Goal: Feedback & Contribution: Submit feedback/report problem

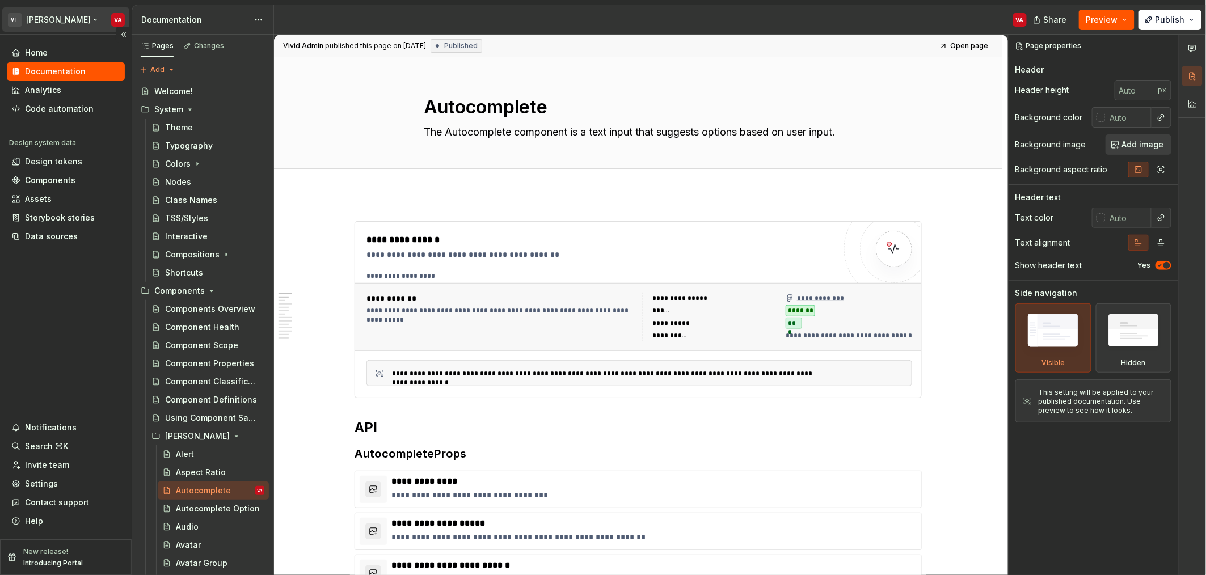
click at [51, 16] on html "VT [PERSON_NAME] VA Home Documentation Analytics Code automation Design system …" at bounding box center [603, 287] width 1206 height 575
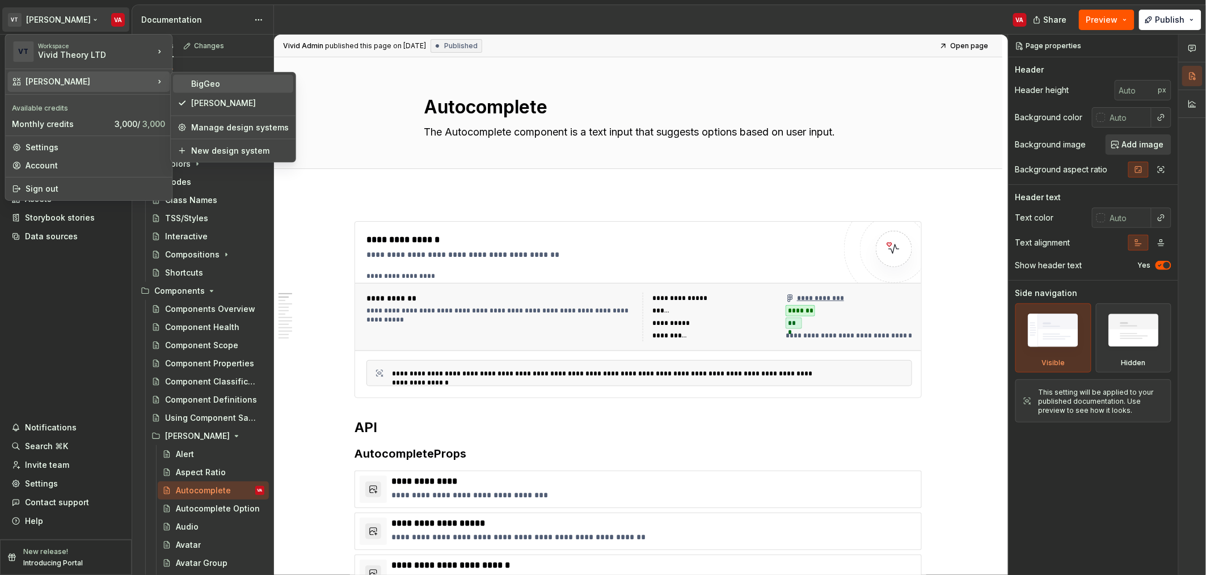
click at [226, 82] on div "BigGeo" at bounding box center [240, 83] width 98 height 11
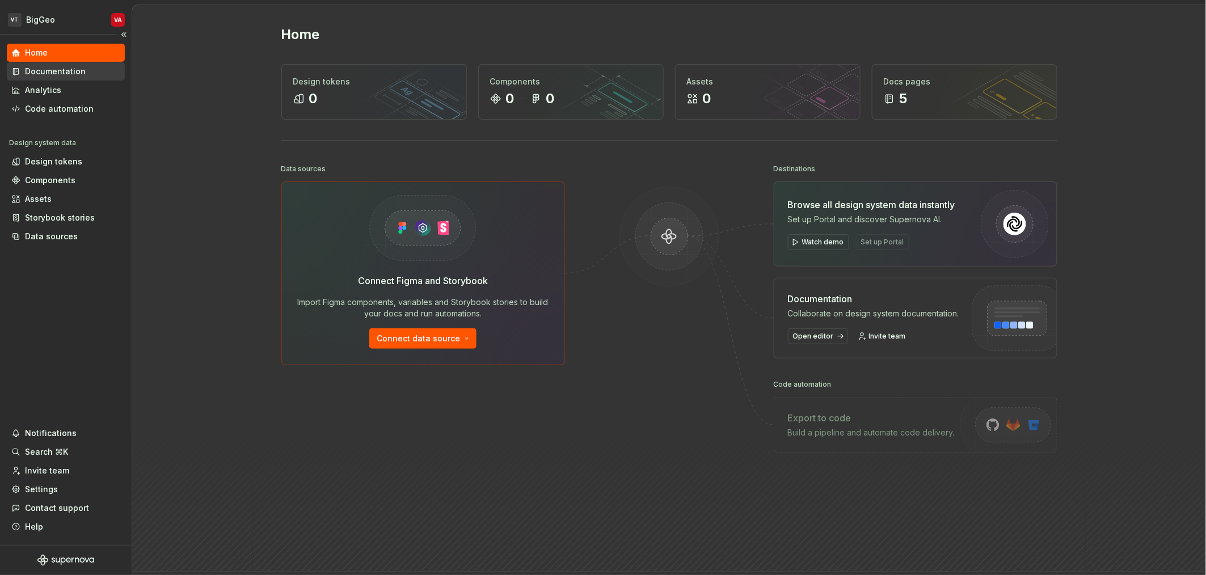
click at [52, 75] on div "Documentation" at bounding box center [55, 71] width 61 height 11
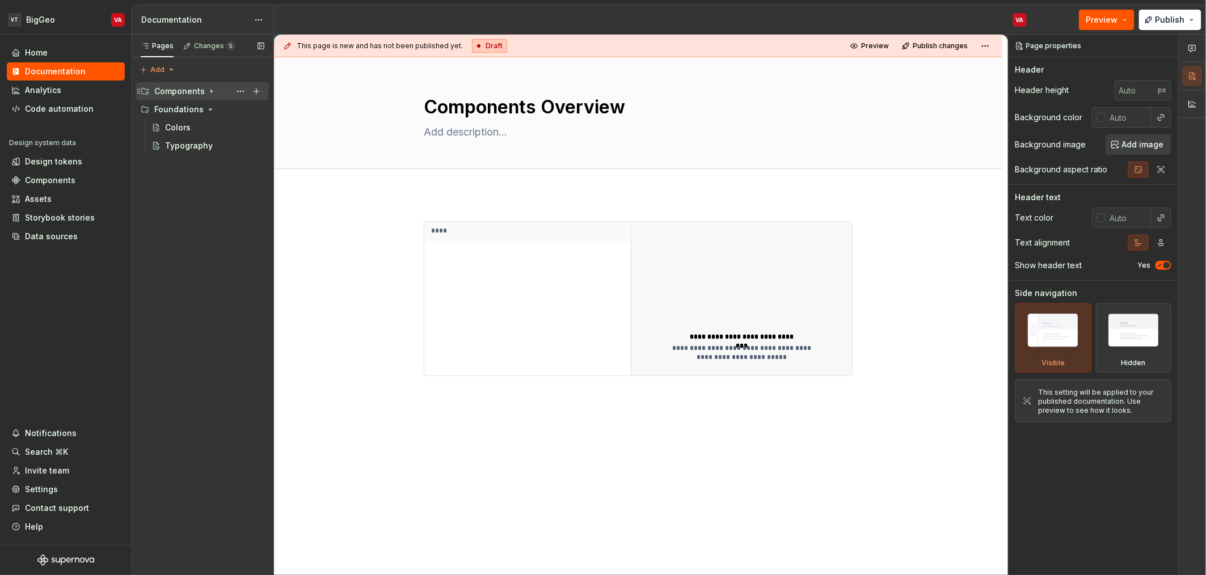
click at [208, 93] on icon "Page tree" at bounding box center [211, 91] width 9 height 9
click at [504, 338] on div "****" at bounding box center [527, 299] width 206 height 154
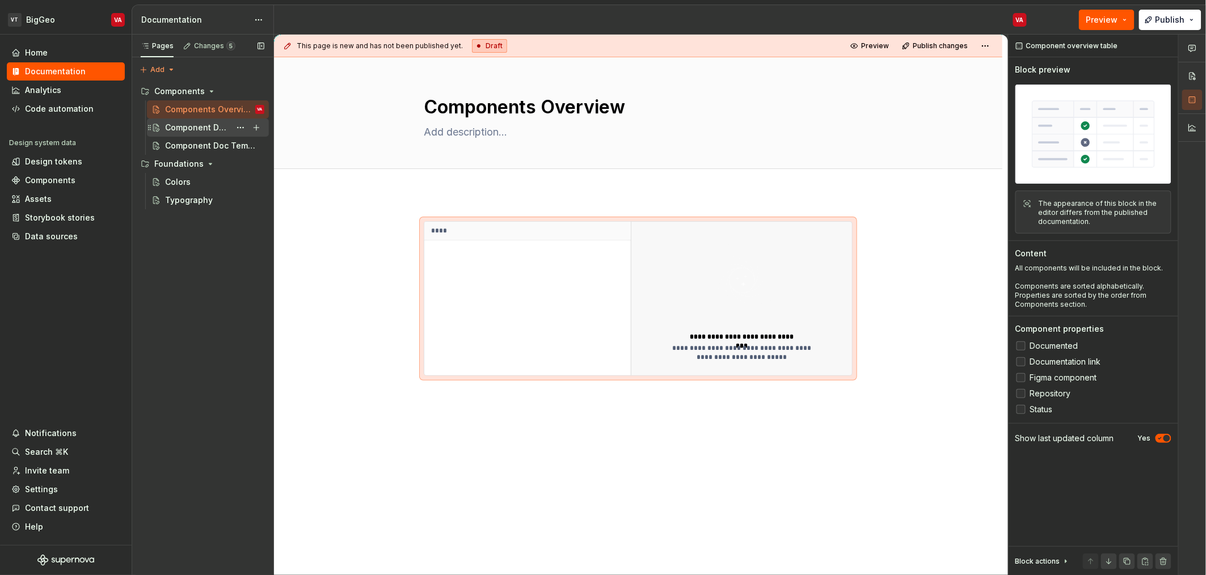
click at [192, 127] on div "Component Doc Template" at bounding box center [197, 127] width 65 height 11
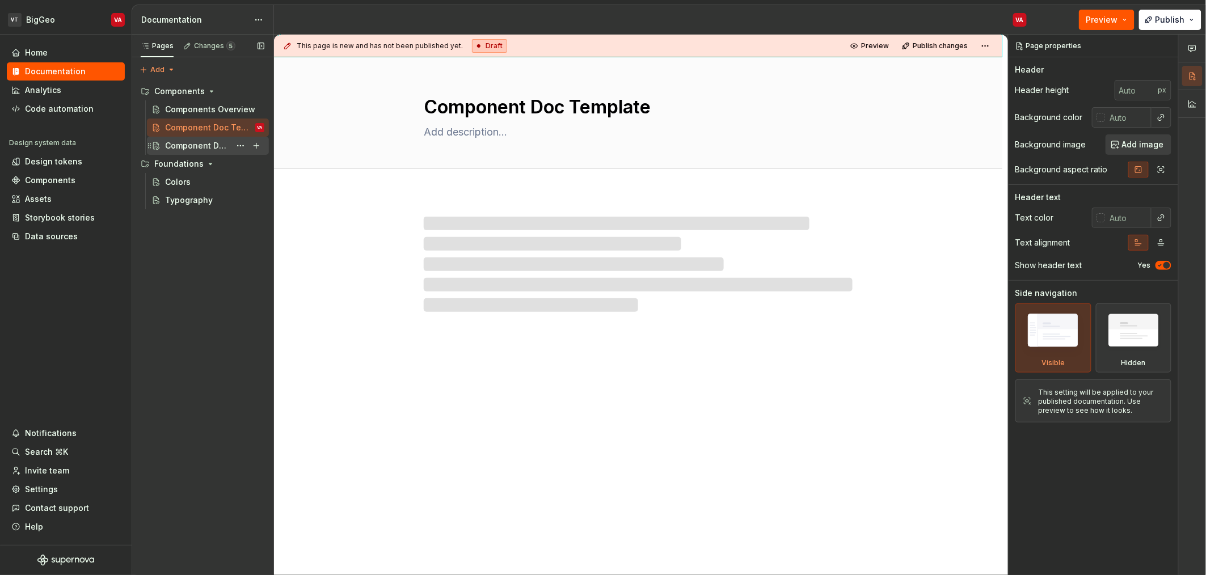
click at [192, 142] on div "Component Doc Template" at bounding box center [197, 145] width 65 height 11
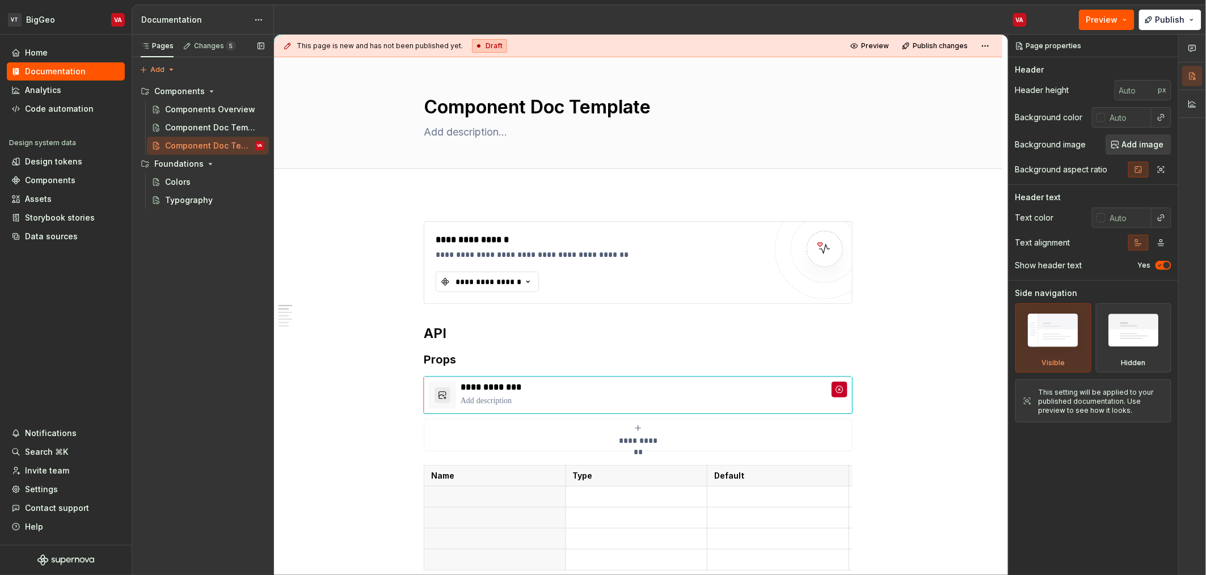
click at [144, 244] on div "Pages Changes 5 Add Accessibility guide for tree Page tree. Navigate the tree w…" at bounding box center [203, 305] width 142 height 541
click at [207, 94] on icon "Page tree" at bounding box center [211, 91] width 9 height 9
click at [209, 109] on icon "Page tree" at bounding box center [210, 109] width 3 height 1
click at [171, 131] on div "Pages Changes 5 Add Accessibility guide for tree Page tree. Navigate the tree w…" at bounding box center [203, 305] width 142 height 541
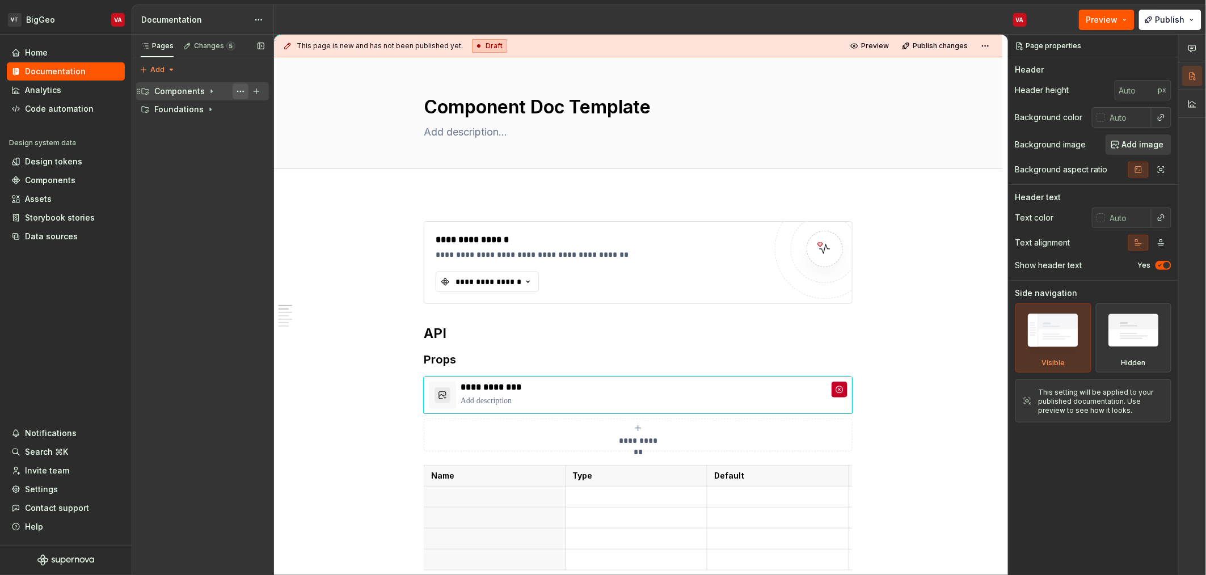
drag, startPoint x: 255, startPoint y: 92, endPoint x: 239, endPoint y: 88, distance: 16.9
click at [239, 88] on div "Page tree" at bounding box center [249, 91] width 32 height 16
click at [258, 28] on html "VT BigGeo VA Home Documentation Analytics Code automation Design system data De…" at bounding box center [603, 287] width 1206 height 575
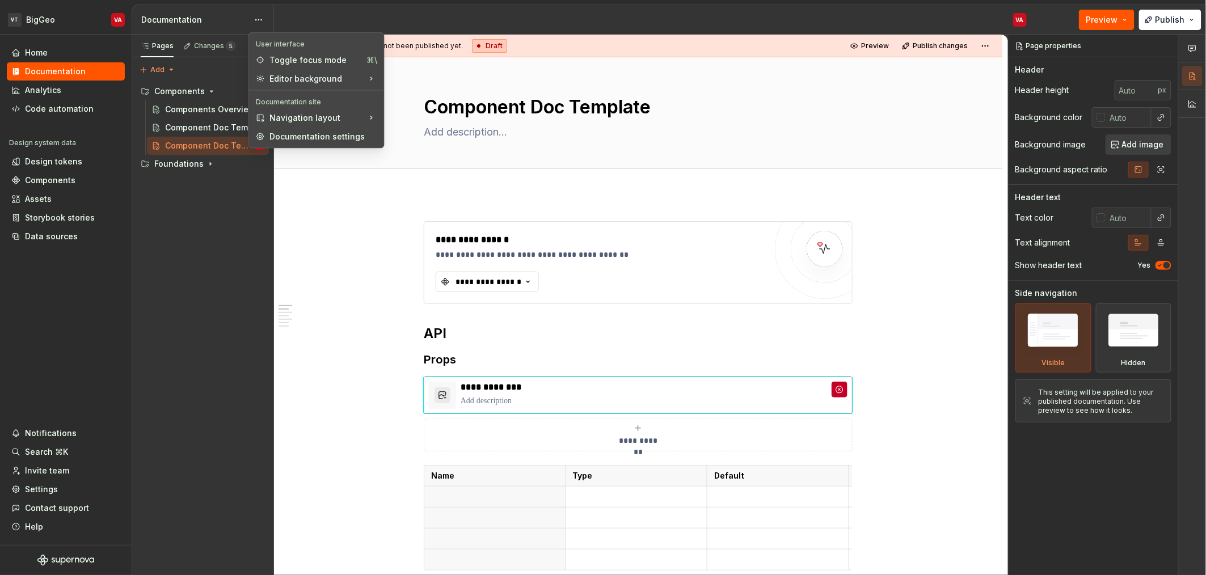
click at [229, 237] on div "Pages Changes 5 Add Accessibility guide for tree Page tree. Navigate the tree w…" at bounding box center [203, 305] width 142 height 541
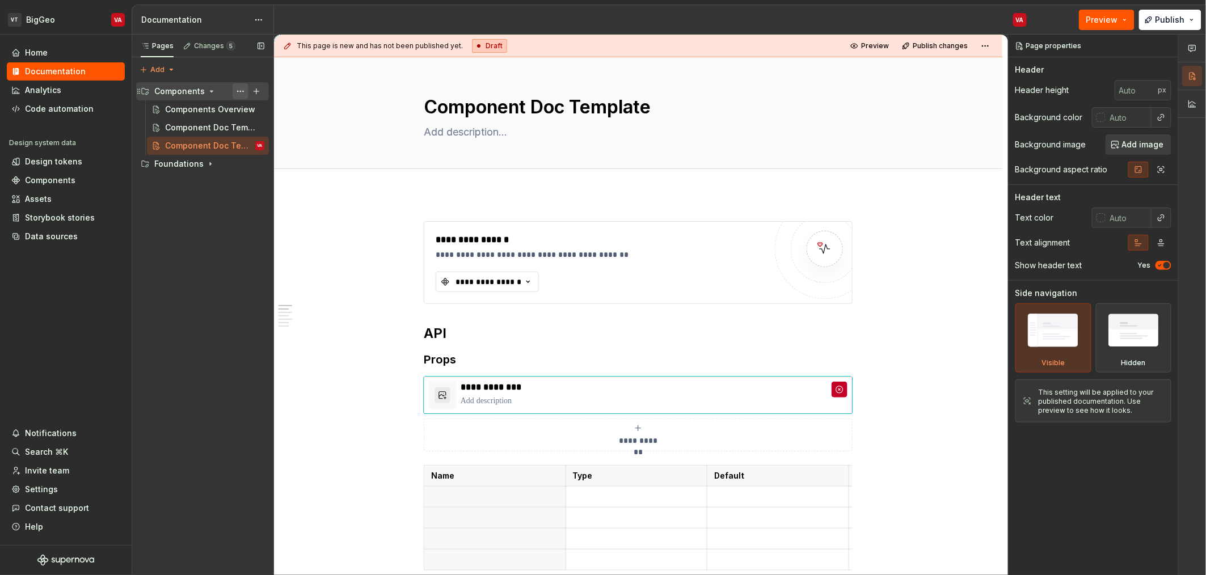
click at [239, 91] on button "Page tree" at bounding box center [241, 91] width 16 height 16
type textarea "*"
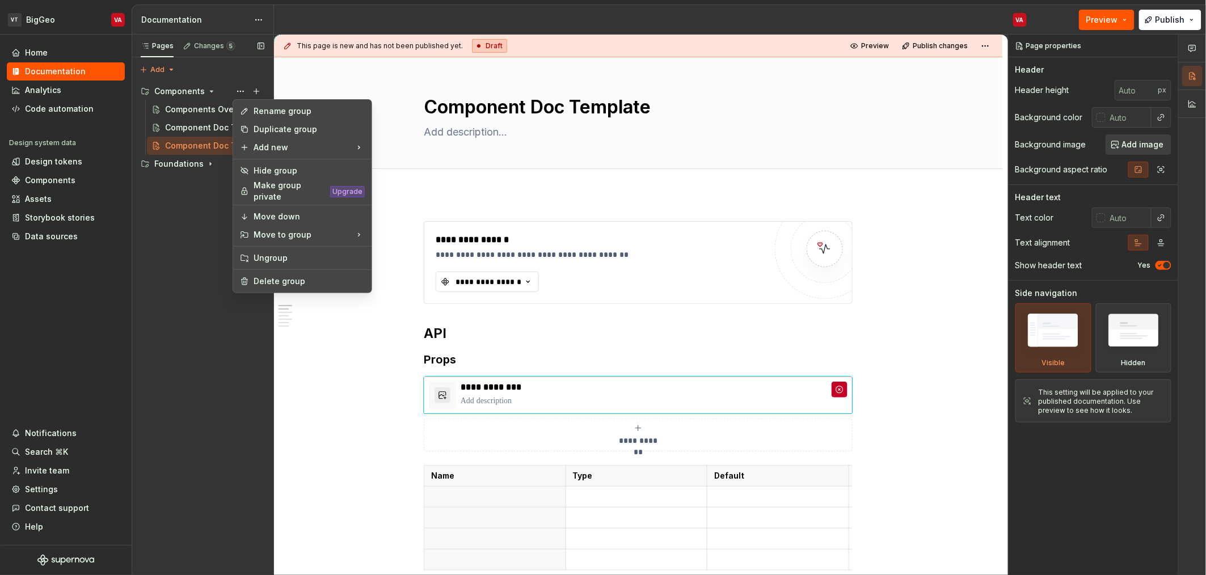
drag, startPoint x: 189, startPoint y: 273, endPoint x: 204, endPoint y: 219, distance: 55.9
click at [189, 269] on div "Pages Changes 5 Add Accessibility guide for tree Page tree. Navigate the tree w…" at bounding box center [203, 305] width 142 height 541
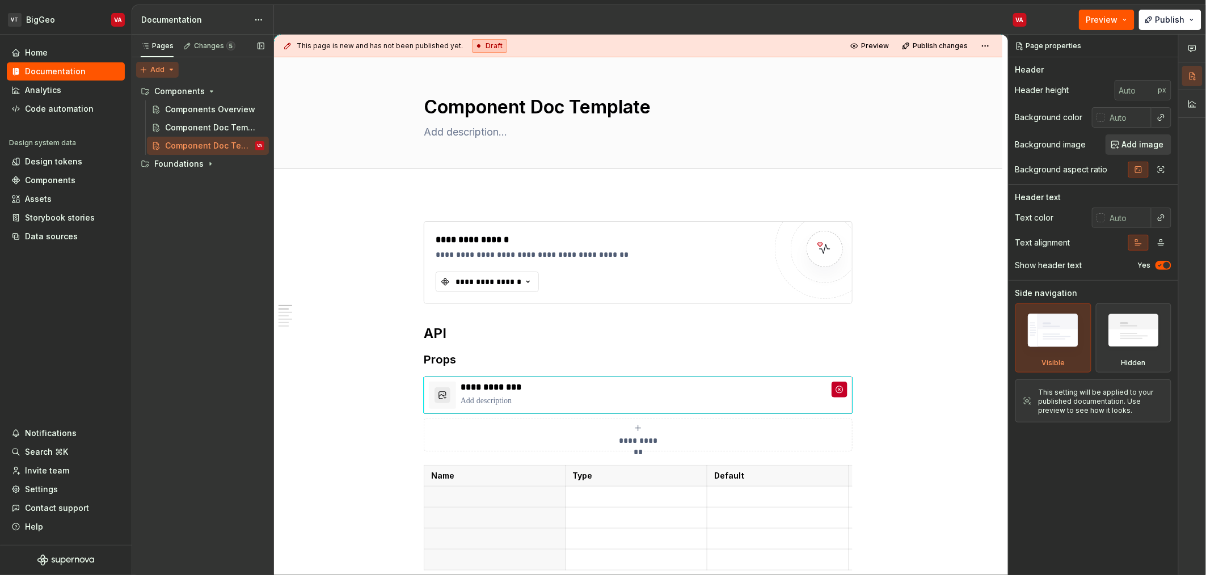
click at [164, 69] on div "Pages Changes 5 Add Accessibility guide for tree Page tree. Navigate the tree w…" at bounding box center [203, 305] width 142 height 541
click at [175, 115] on div "New group" at bounding box center [194, 109] width 74 height 11
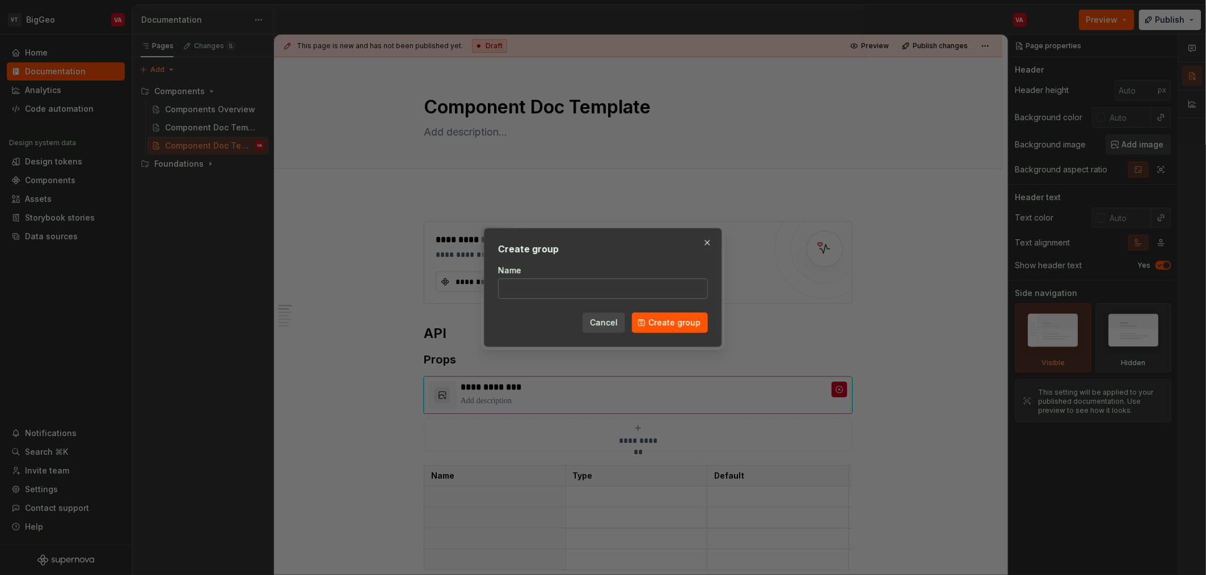
click at [522, 295] on input "Name" at bounding box center [603, 289] width 210 height 20
type input "DataLab"
click button "Create group" at bounding box center [670, 323] width 76 height 20
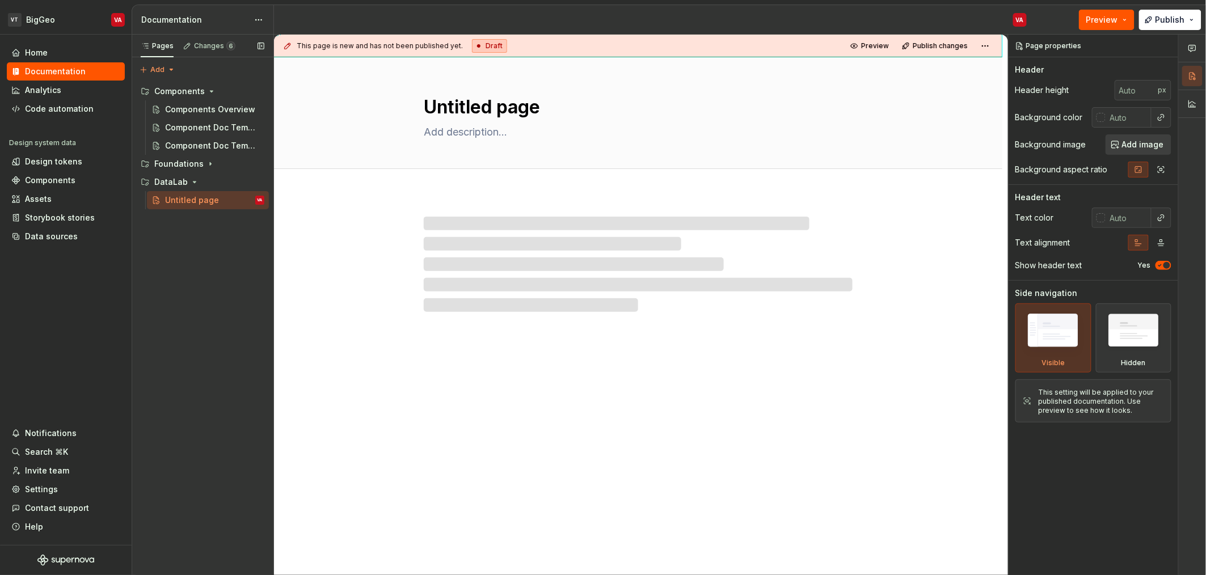
click at [172, 242] on div "Pages Changes 6 Add Accessibility guide for tree Page tree. Navigate the tree w…" at bounding box center [203, 305] width 142 height 541
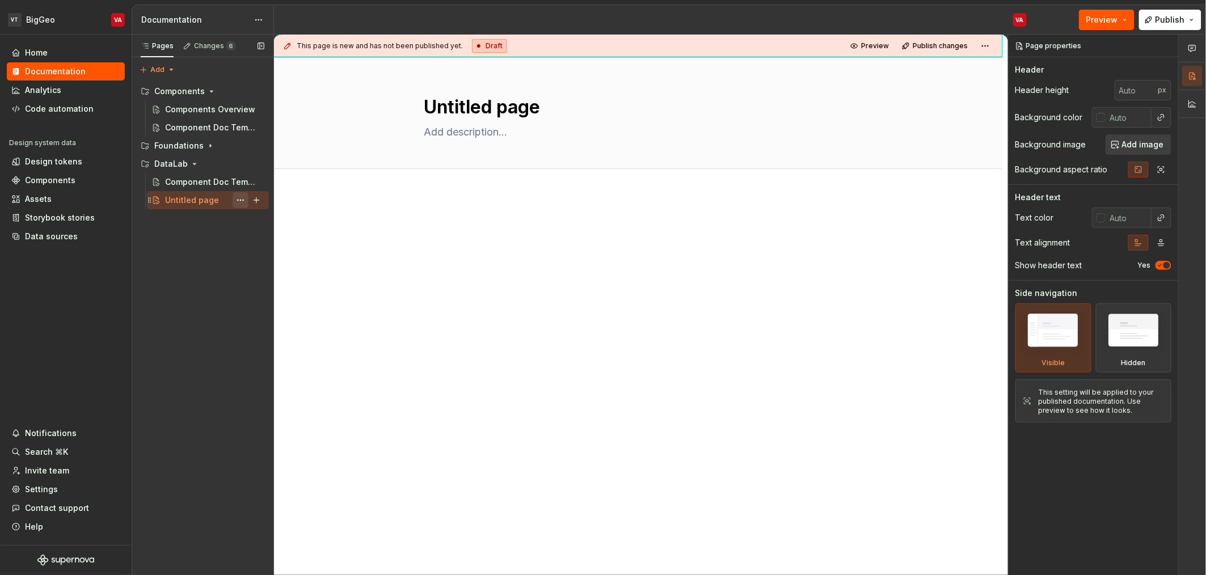
click at [240, 199] on button "Page tree" at bounding box center [241, 200] width 16 height 16
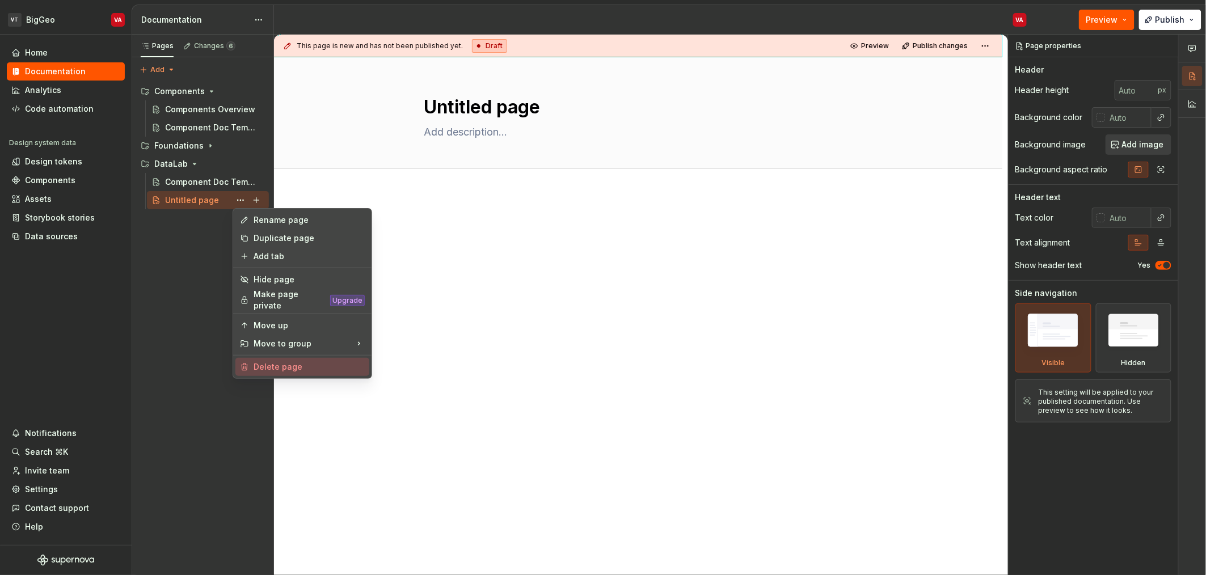
click at [301, 363] on div "Delete page" at bounding box center [309, 366] width 111 height 11
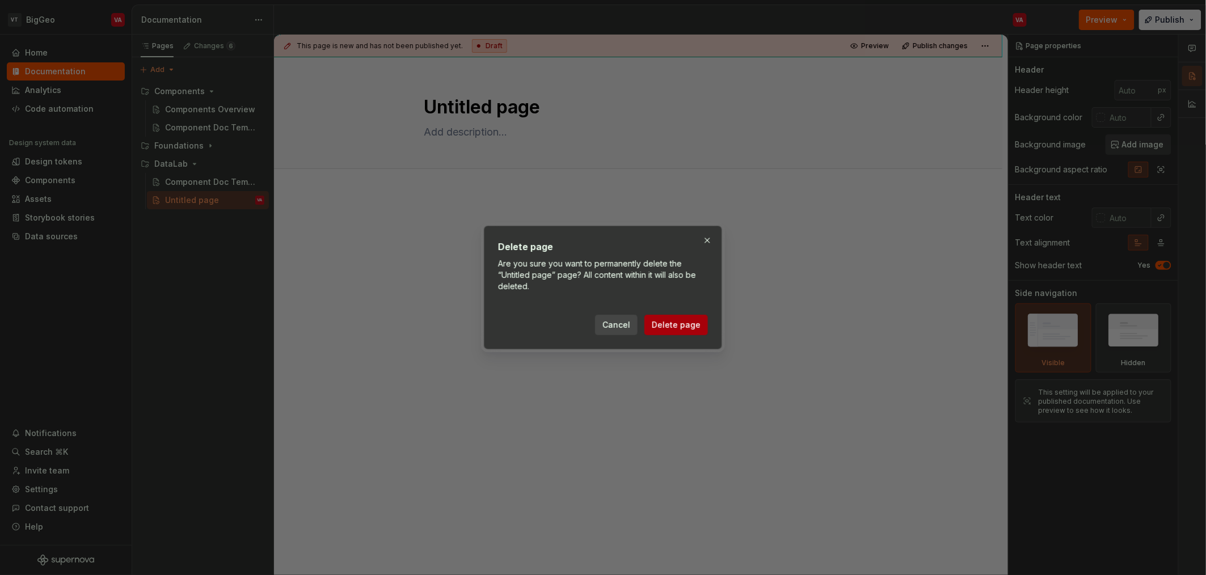
click at [678, 317] on button "Delete page" at bounding box center [676, 325] width 64 height 20
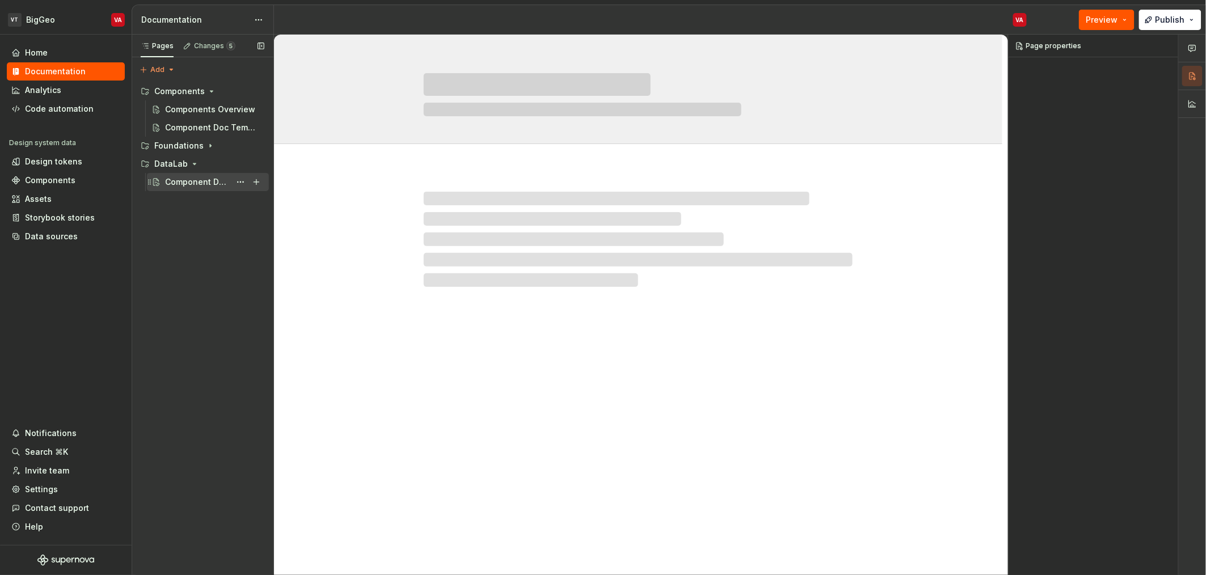
click at [207, 186] on div "Component Doc Template" at bounding box center [197, 181] width 65 height 11
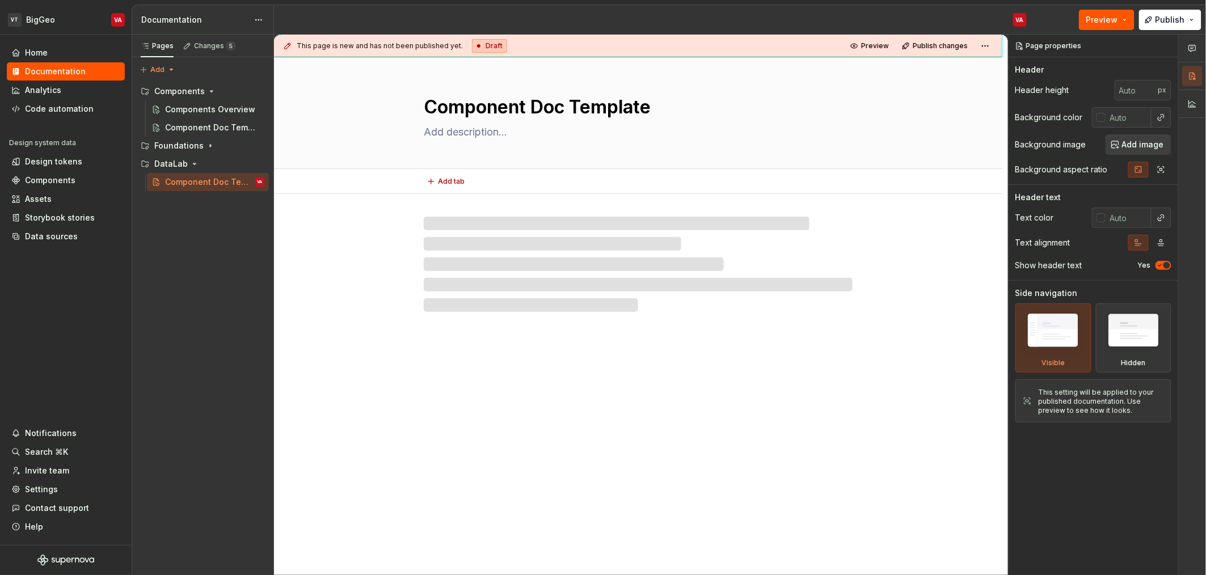
click at [519, 103] on textarea "Component Doc Template" at bounding box center [636, 107] width 429 height 27
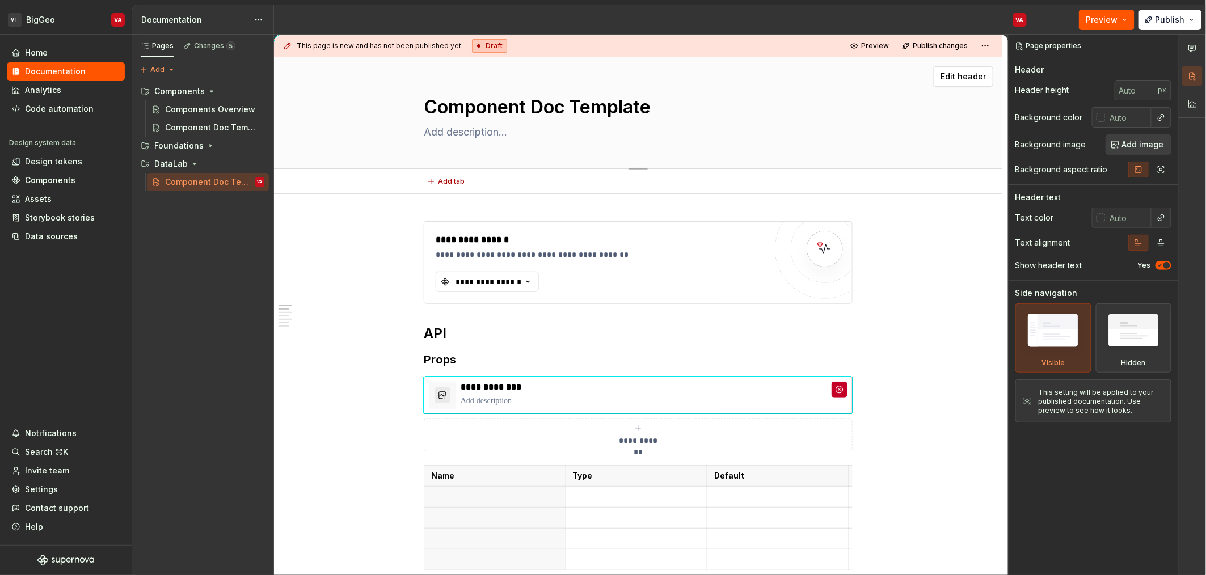
click at [686, 111] on textarea "Component Doc Template" at bounding box center [636, 107] width 429 height 27
type textarea "*"
type textarea "S"
type textarea "*"
type textarea "Si"
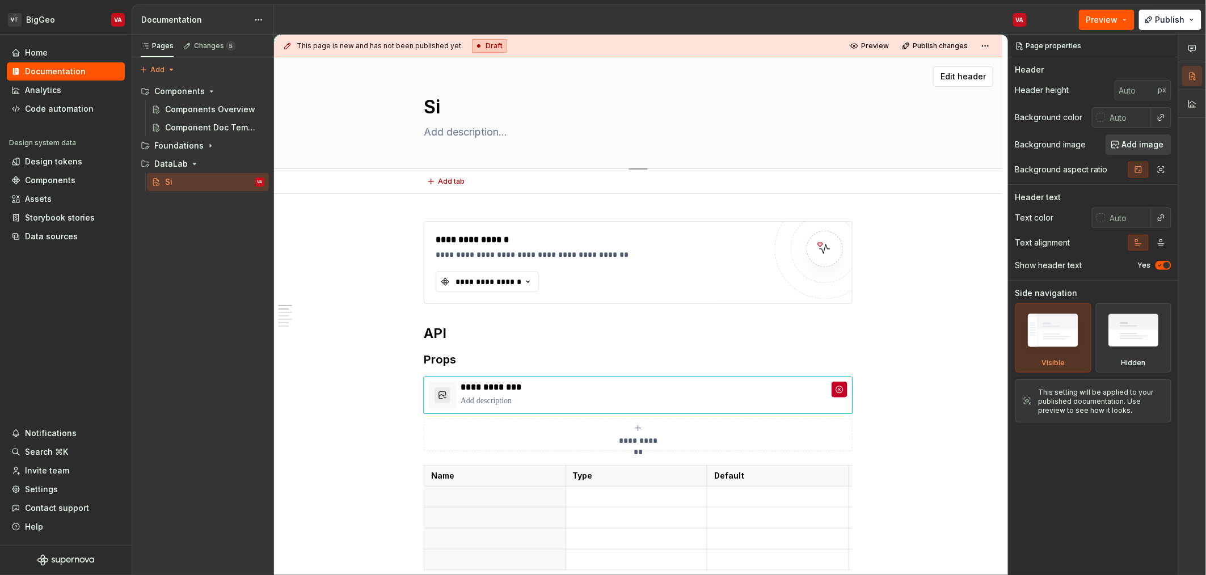
type textarea "*"
type textarea "Sid"
type textarea "*"
type textarea "Side"
type textarea "*"
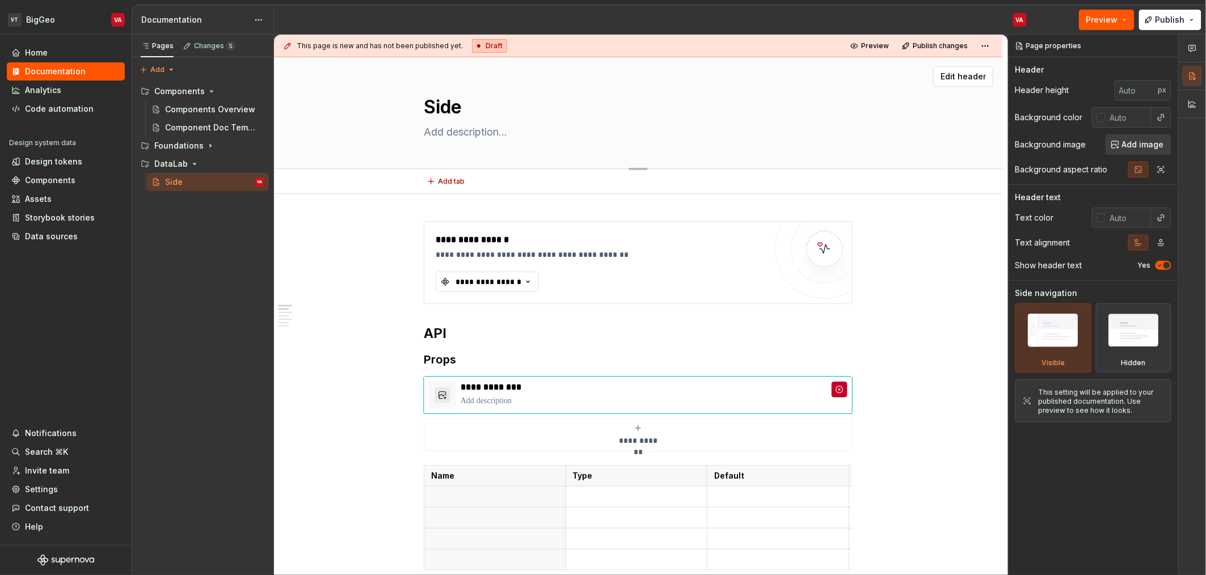
type textarea "Sideb"
type textarea "*"
type textarea "Sideba"
type textarea "*"
type textarea "Sidebar"
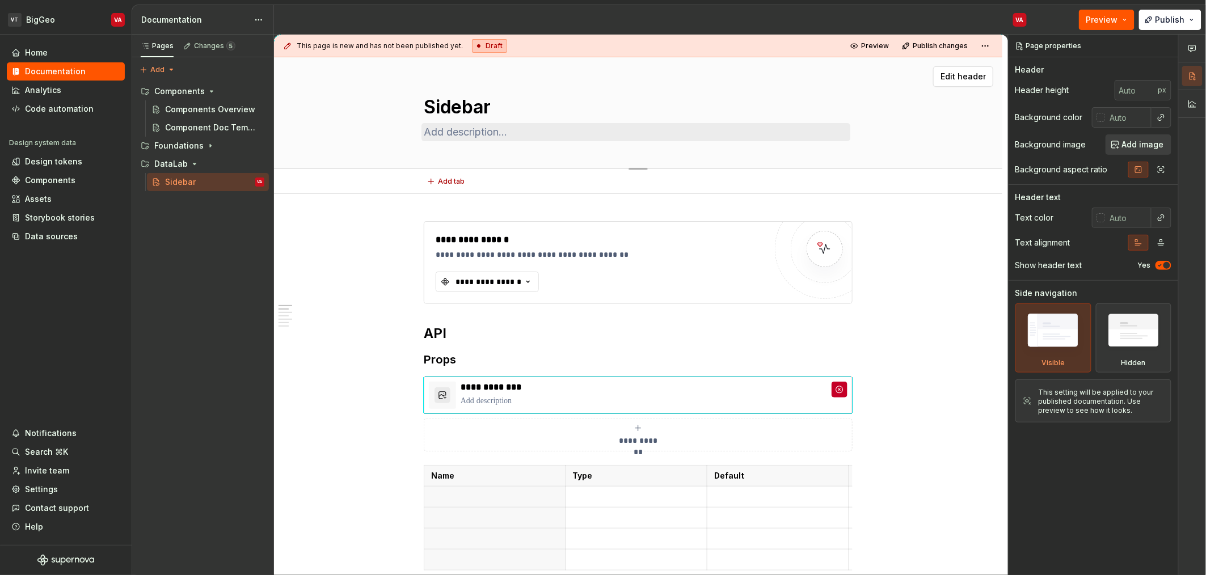
type textarea "*"
type textarea "Sidebar"
click at [454, 134] on textarea at bounding box center [636, 132] width 429 height 18
type textarea "*"
type textarea "T"
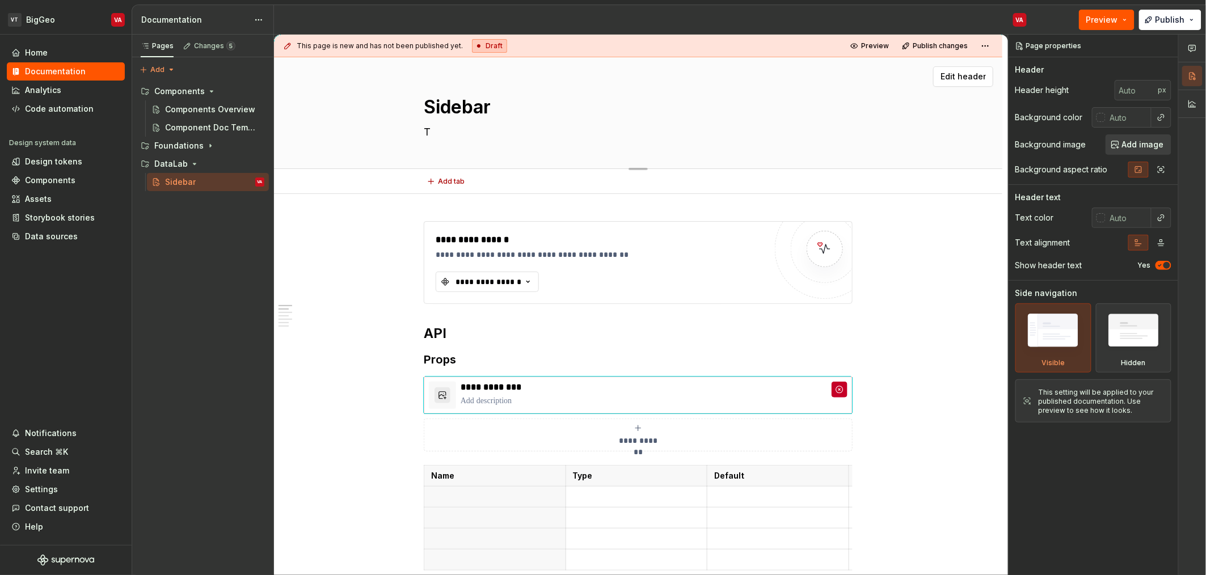
type textarea "*"
type textarea "Th"
type textarea "*"
type textarea "The"
type textarea "*"
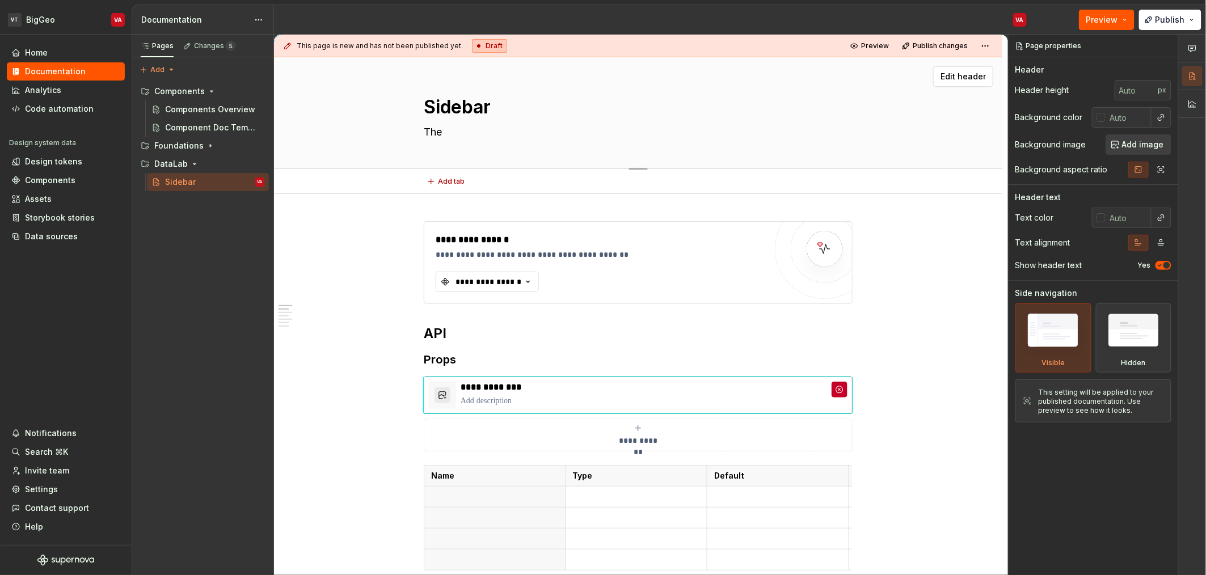
type textarea "The"
type textarea "*"
type textarea "The s"
type textarea "*"
type textarea "The st"
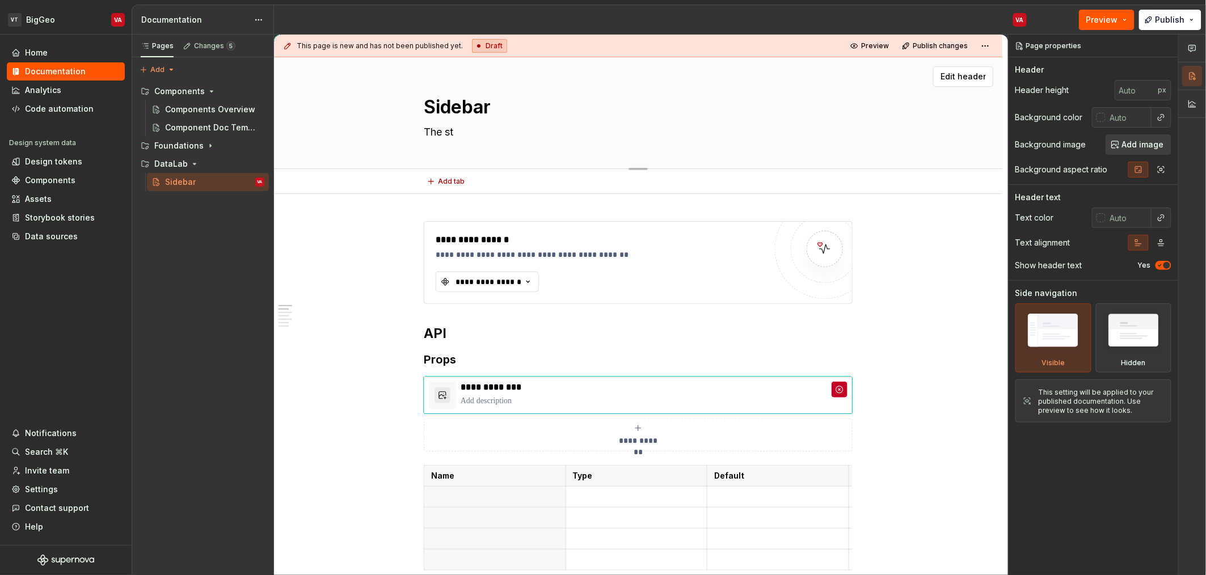
type textarea "*"
type textarea "The sta"
type textarea "*"
type textarea "The stan"
type textarea "*"
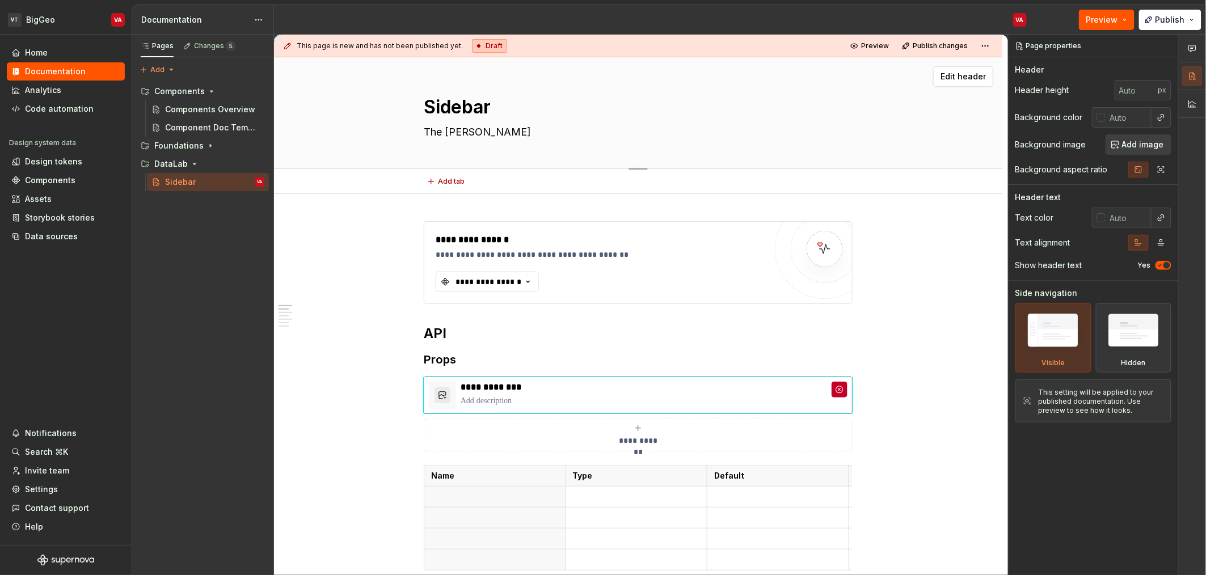
type textarea "The stand"
type textarea "*"
type textarea "The standa"
type textarea "*"
type textarea "The standar"
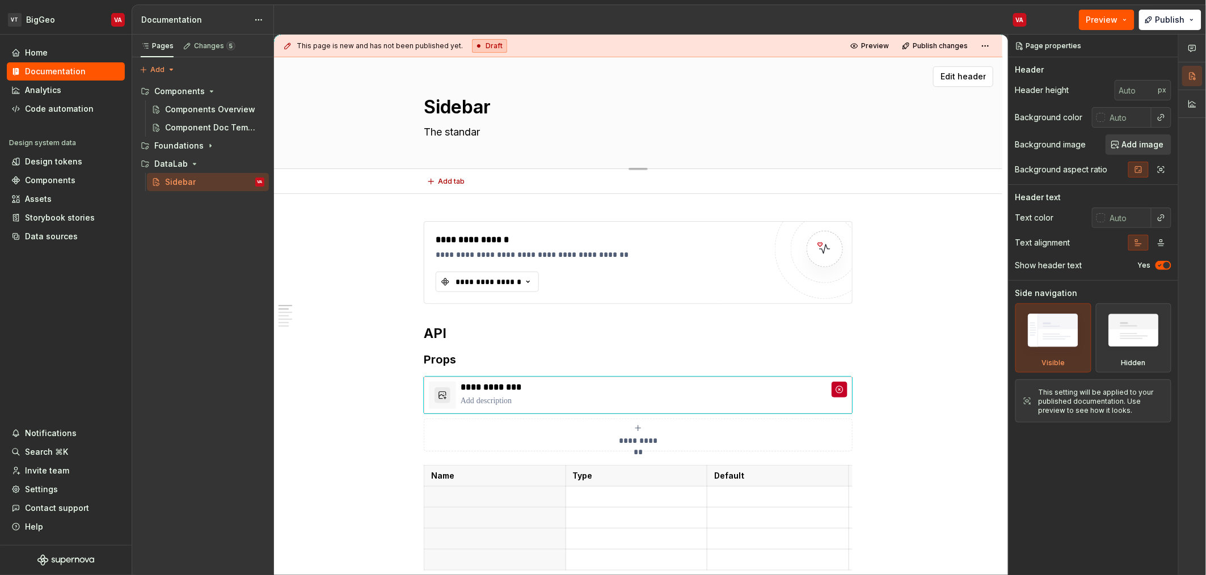
type textarea "*"
type textarea "The standard"
type textarea "*"
type textarea "The standard"
type textarea "*"
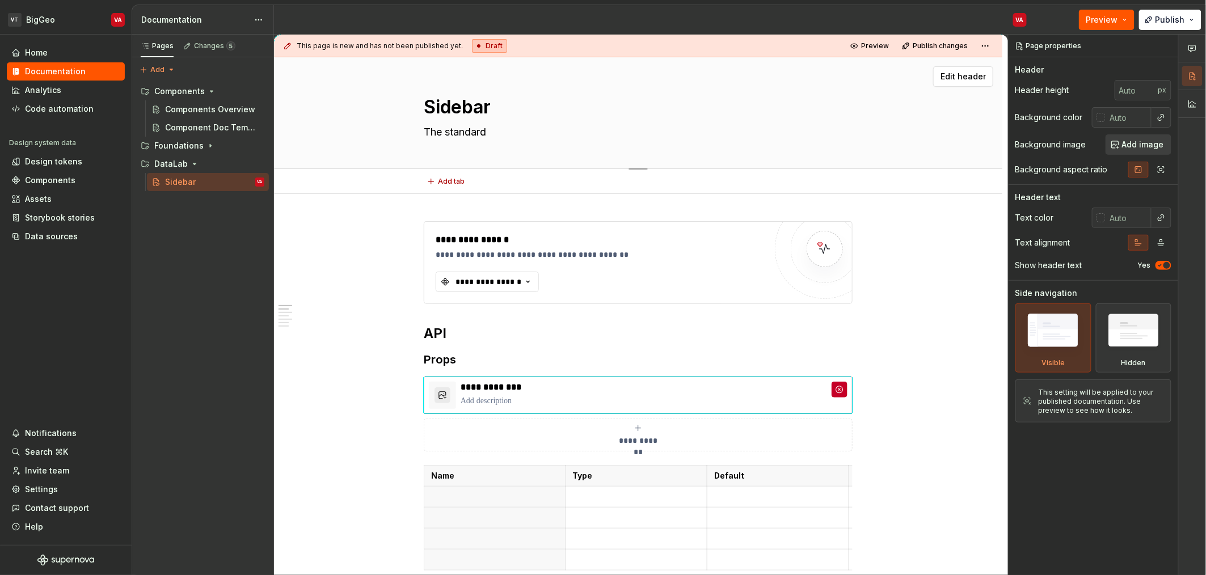
type textarea "The standard d"
type textarea "*"
type textarea "The standard da"
type textarea "*"
type textarea "The standard data"
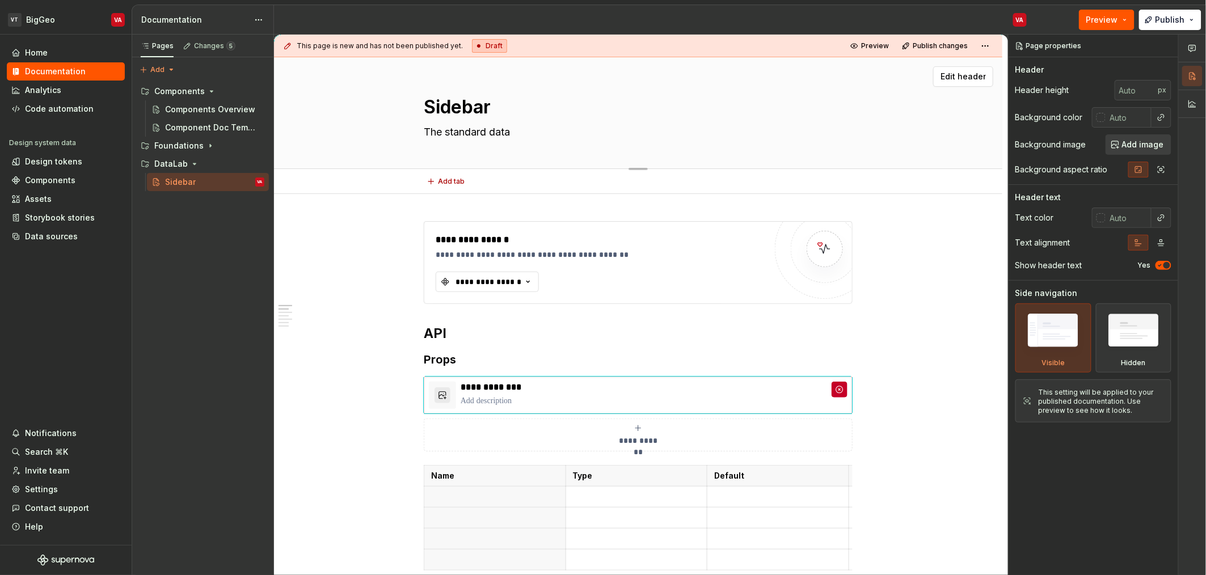
type textarea "*"
type textarea "The standard datal"
type textarea "*"
type textarea "The standard datala"
type textarea "*"
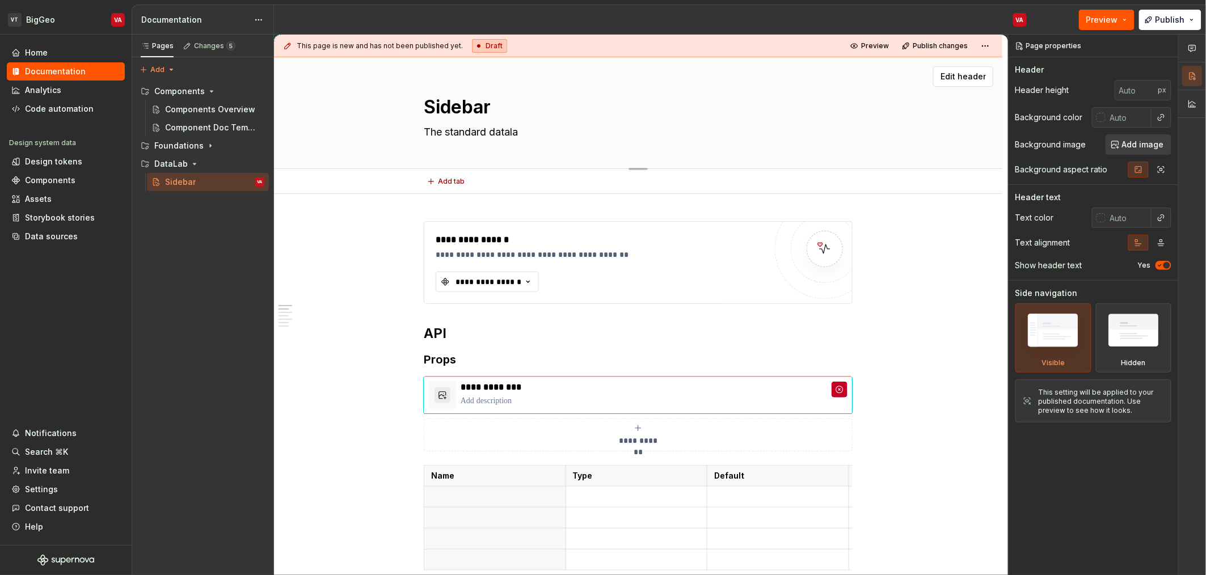
type textarea "The standard datalab"
type textarea "*"
type textarea "The standard datalab"
type textarea "*"
type textarea "The standard datalab s"
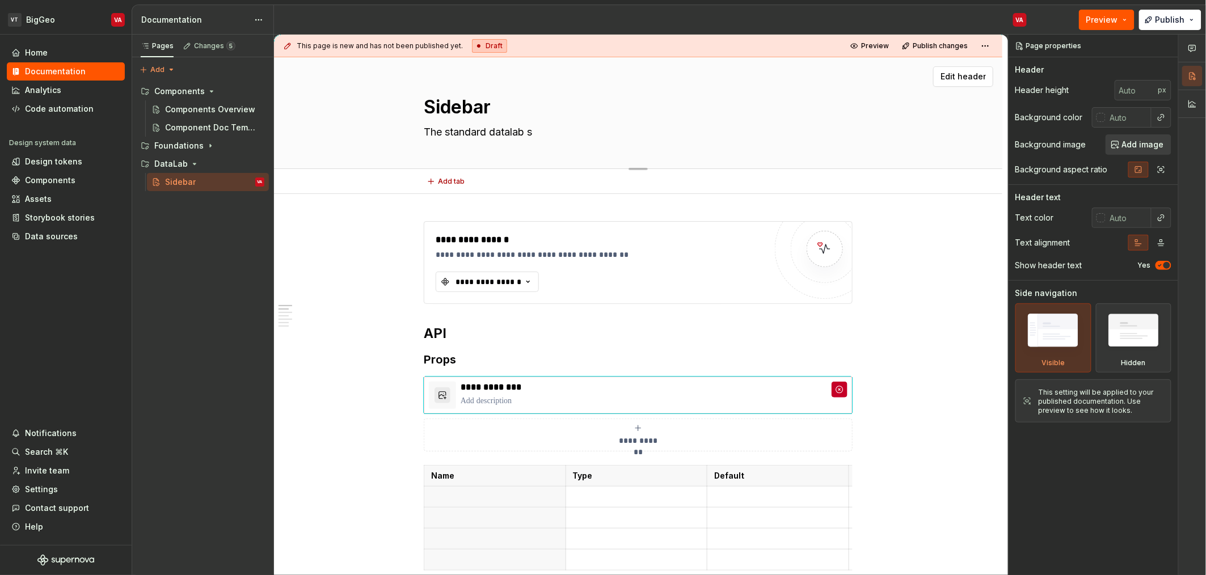
type textarea "*"
type textarea "The standard datalab si"
type textarea "*"
type textarea "The standard datalab sid"
type textarea "*"
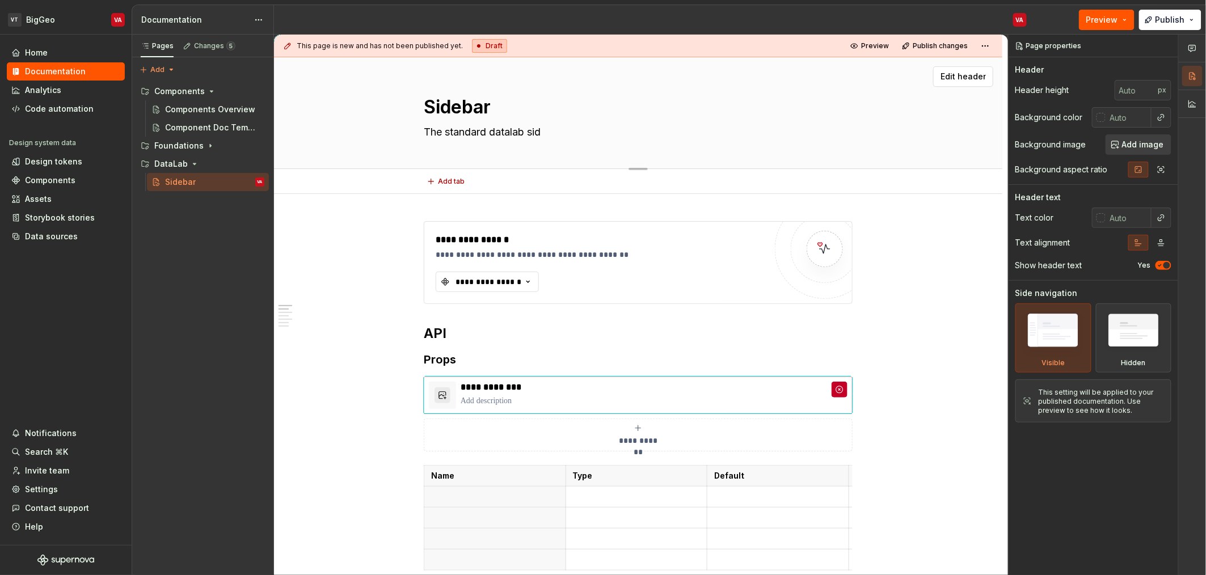
type textarea "The standard datalab side"
type textarea "*"
type textarea "The standard datalab sideb"
type textarea "*"
type textarea "The standard datalab sideba"
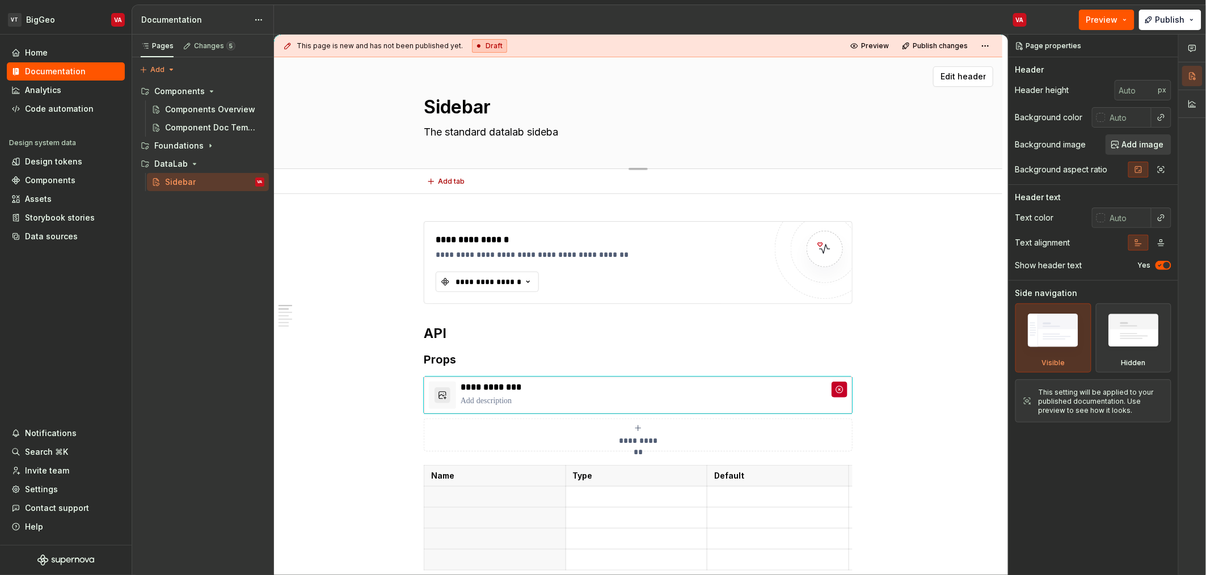
type textarea "*"
type textarea "The standard datalab sidebar"
type textarea "*"
type textarea "The standard datalab sidebar"
type textarea "*"
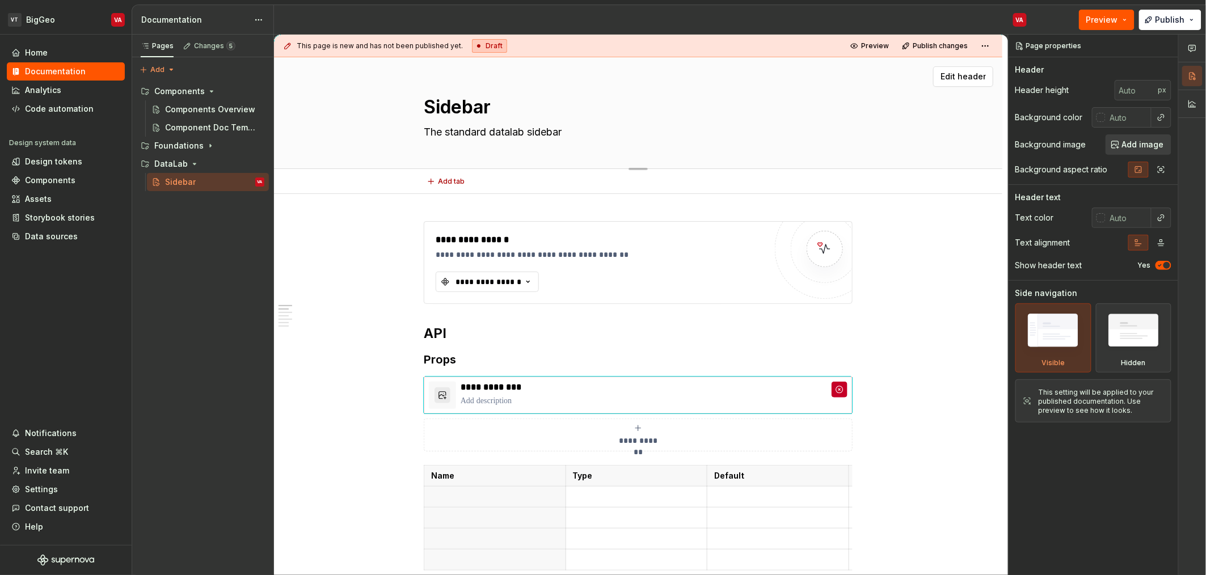
type textarea "The standard datalab sidebar t"
type textarea "*"
type textarea "The standard datalab sidebar tha"
type textarea "*"
type textarea "The standard datalab sidebar that"
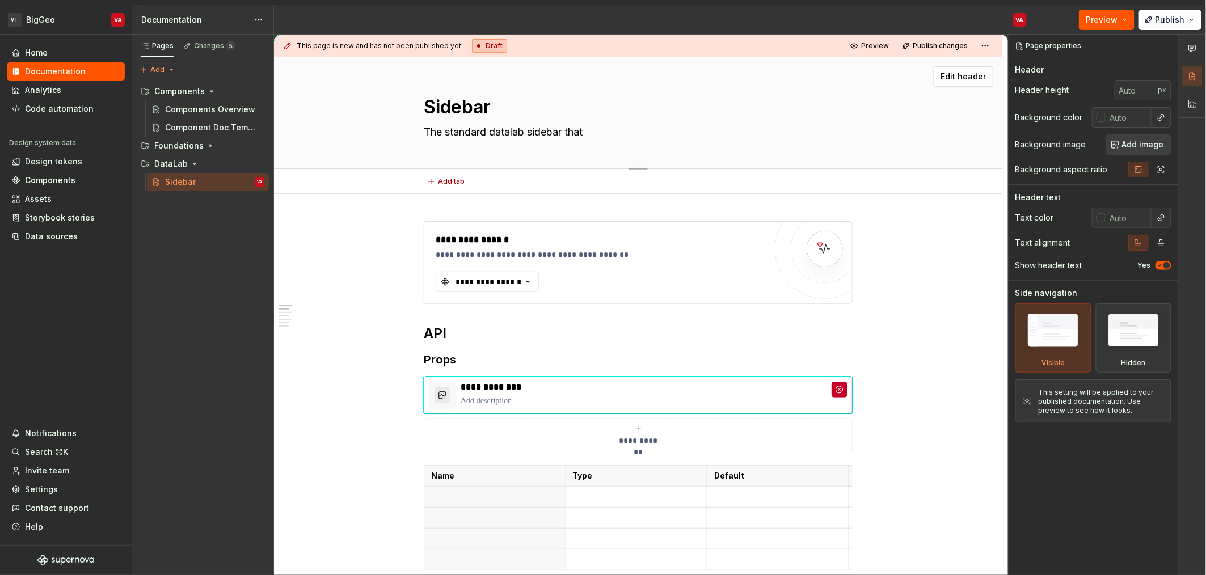
type textarea "*"
type textarea "The standard datalab sidebar that"
type textarea "*"
type textarea "The standard datalab sidebar that a"
type textarea "*"
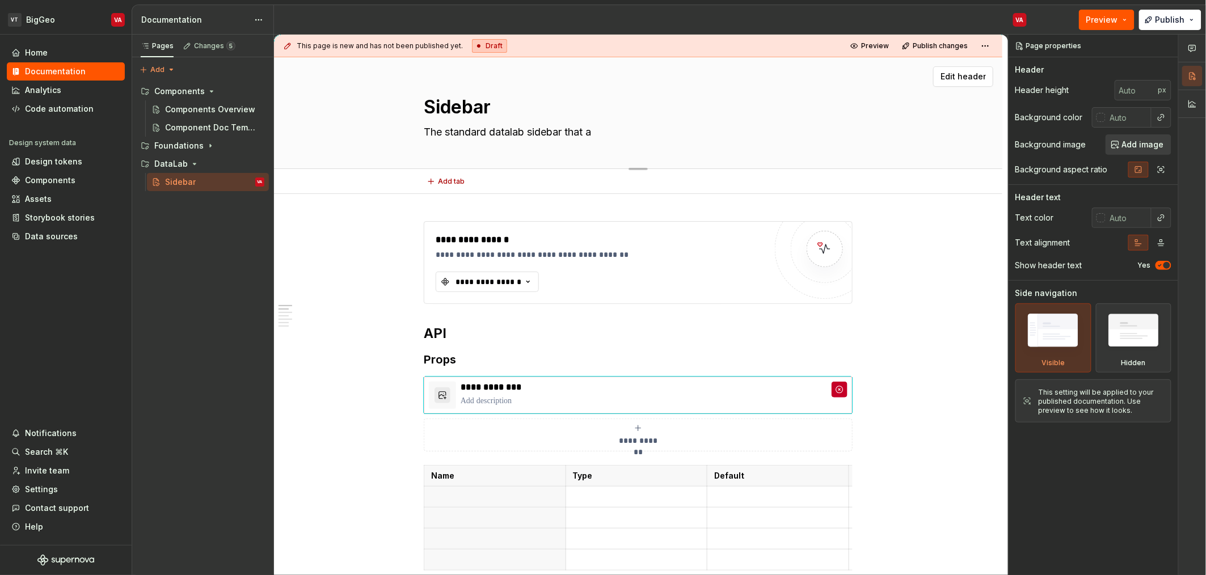
type textarea "The standard datalab sidebar that ap"
type textarea "*"
type textarea "The standard datalab sidebar that app"
type textarea "*"
type textarea "The standard datalab sidebar that appe"
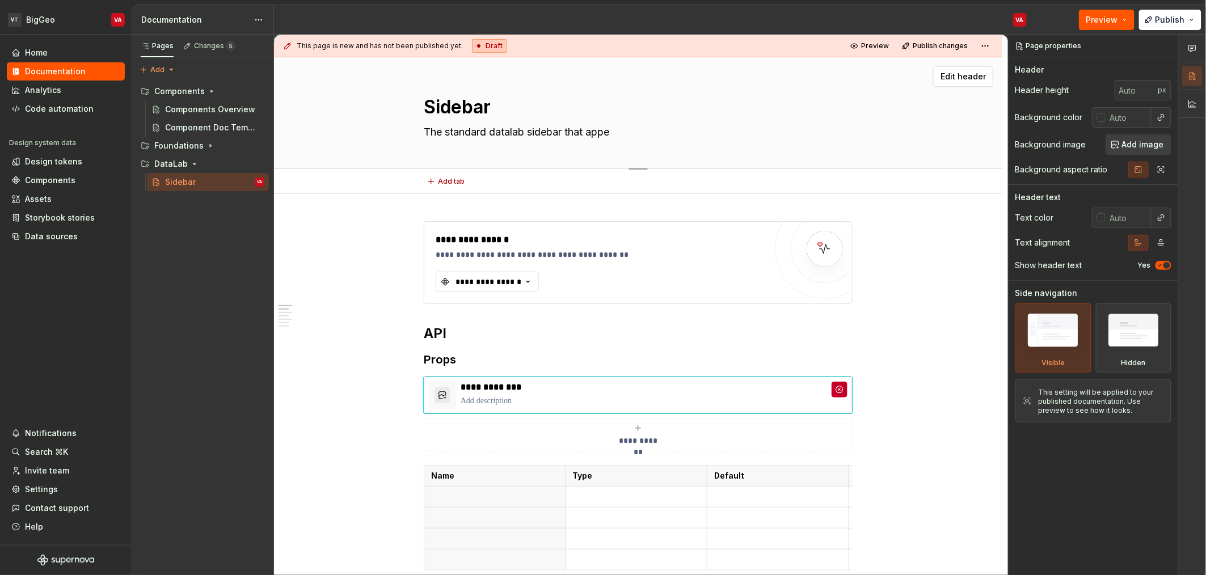
type textarea "*"
type textarea "The standard datalab sidebar that apper"
type textarea "*"
type textarea "The standard datalab sidebar that appera"
type textarea "*"
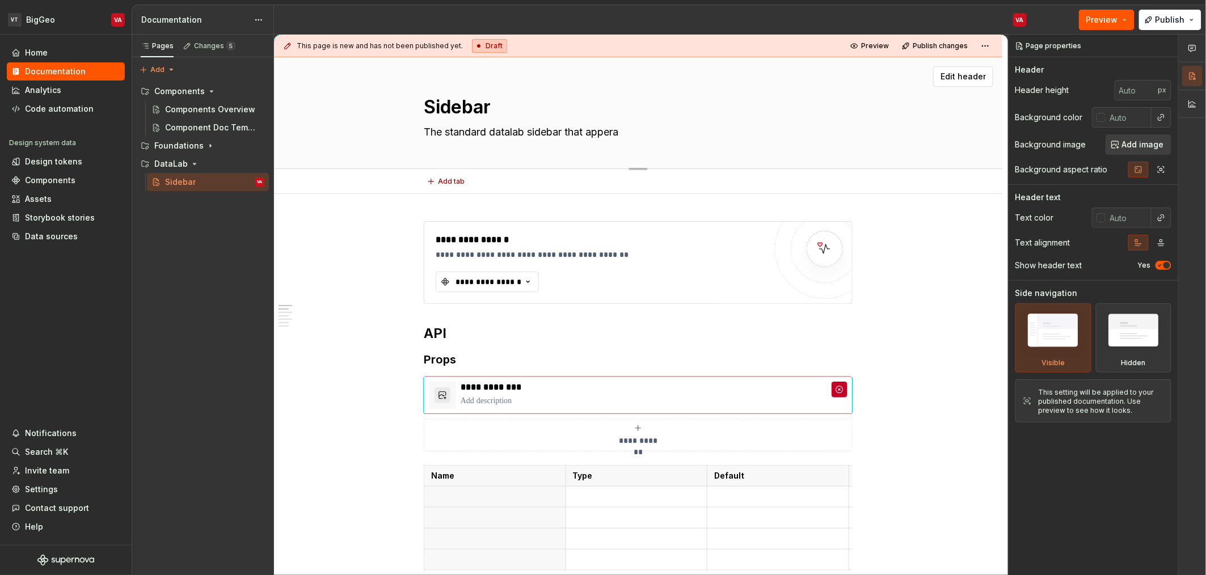
type textarea "The standard datalab sidebar that apper"
type textarea "*"
type textarea "The standard datalab sidebar that appe"
type textarea "*"
type textarea "The standard datalab sidebar that appea"
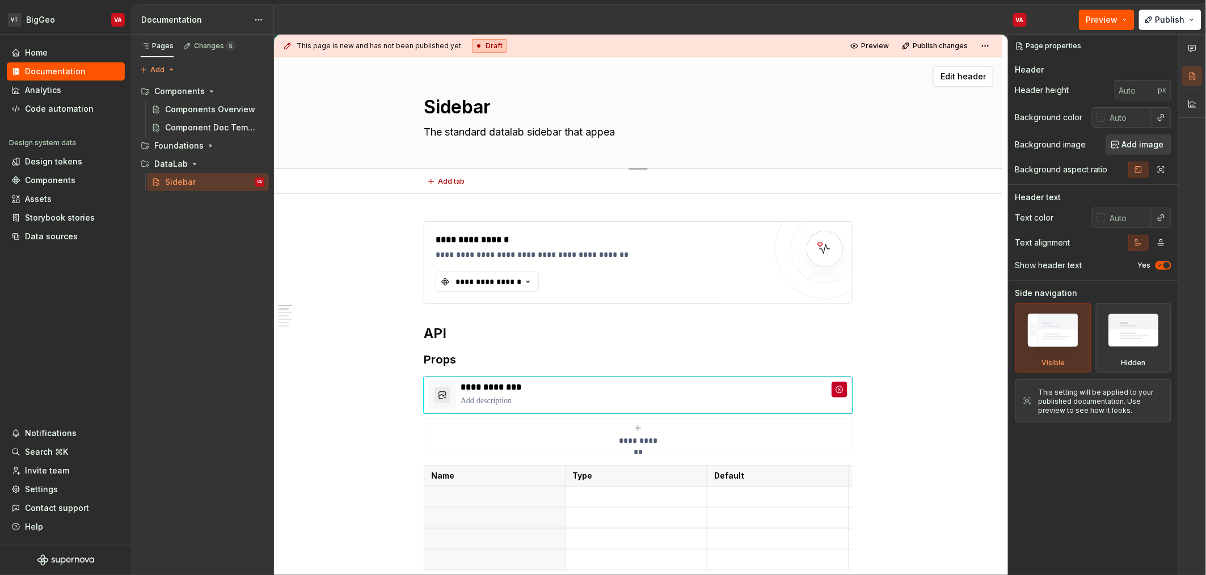
type textarea "*"
type textarea "The standard datalab sidebar that appear"
type textarea "*"
type textarea "The standard datalab sidebar that appears"
type textarea "*"
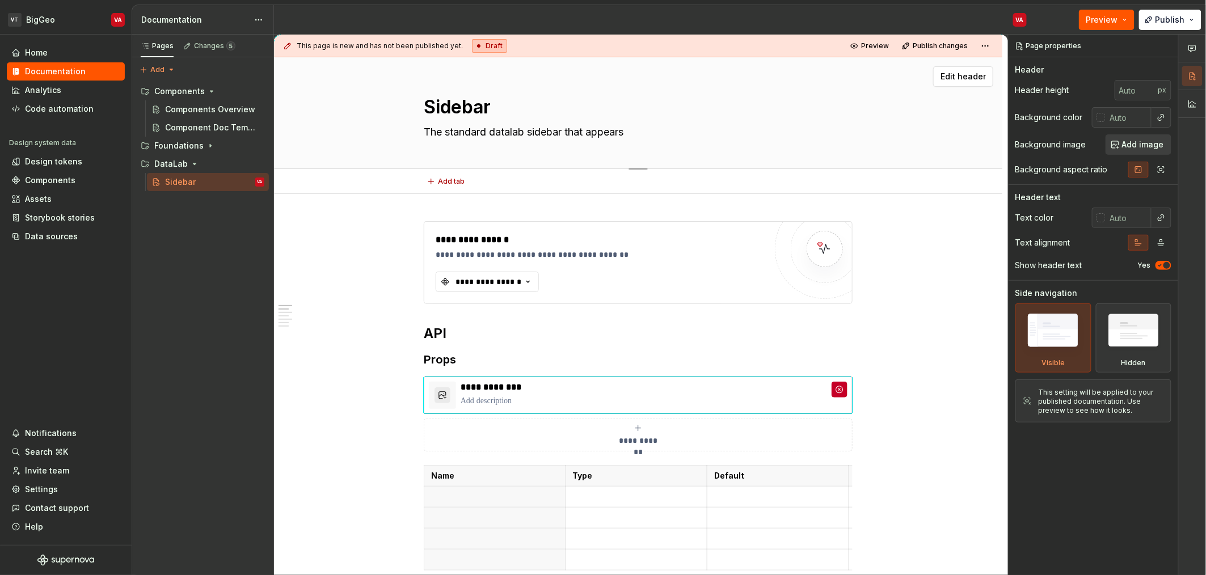
type textarea "The standard datalab sidebar that appears"
type textarea "*"
type textarea "The standard datalab sidebar that appears o"
type textarea "*"
type textarea "The standard datalab sidebar that appears on"
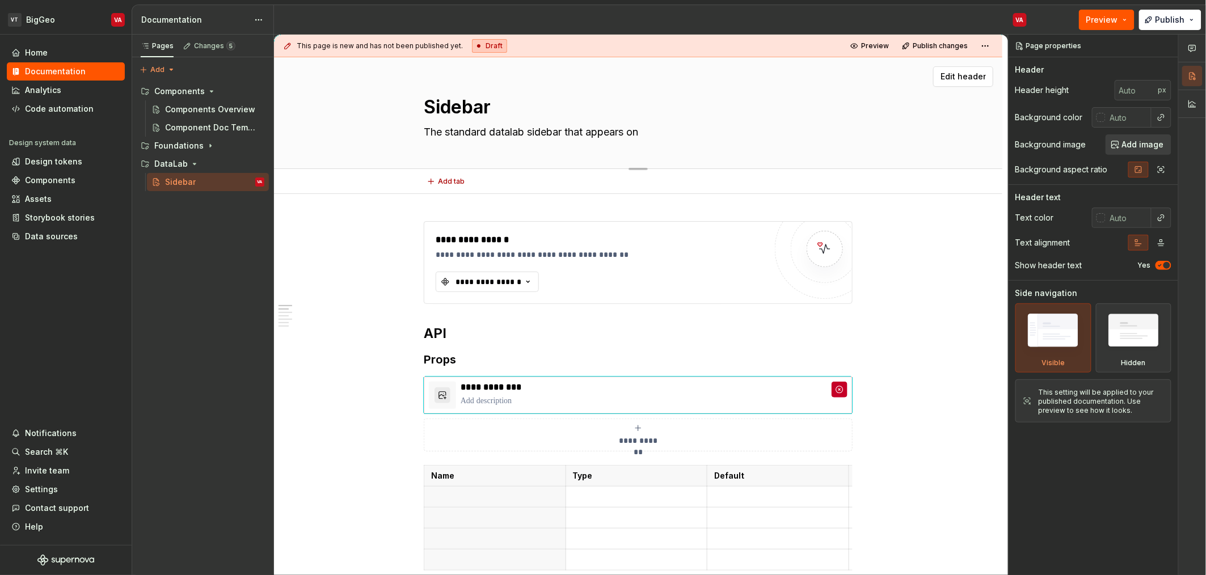
type textarea "*"
type textarea "The standard datalab sidebar that appears on"
type textarea "*"
type textarea "The standard datalab sidebar that appears on t"
type textarea "*"
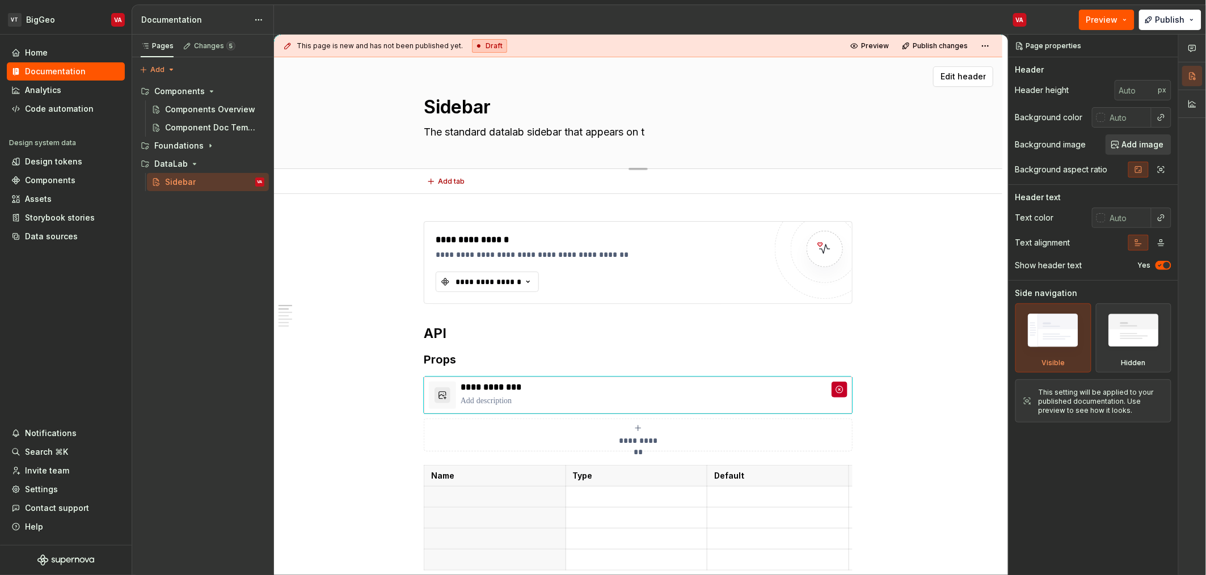
type textarea "The standard datalab sidebar that appears on th"
type textarea "*"
type textarea "The standard datalab sidebar that appears on the"
type textarea "*"
type textarea "The standard datalab sidebar that appears on the"
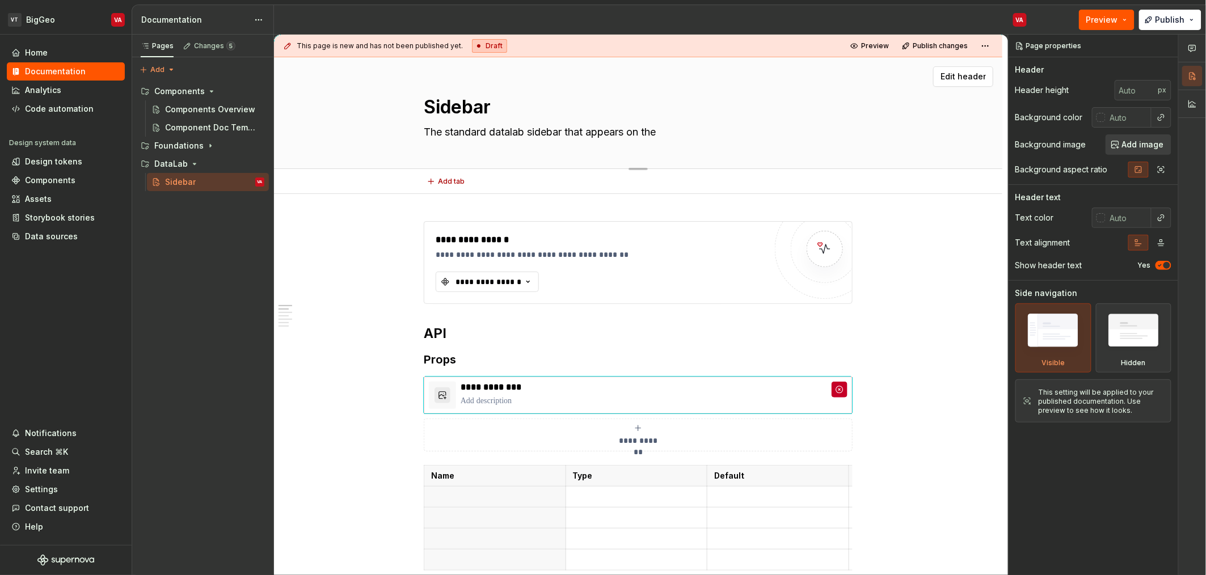
type textarea "*"
type textarea "The standard datalab sidebar that appears on the l"
type textarea "*"
type textarea "The standard datalab sidebar that appears on the le"
type textarea "*"
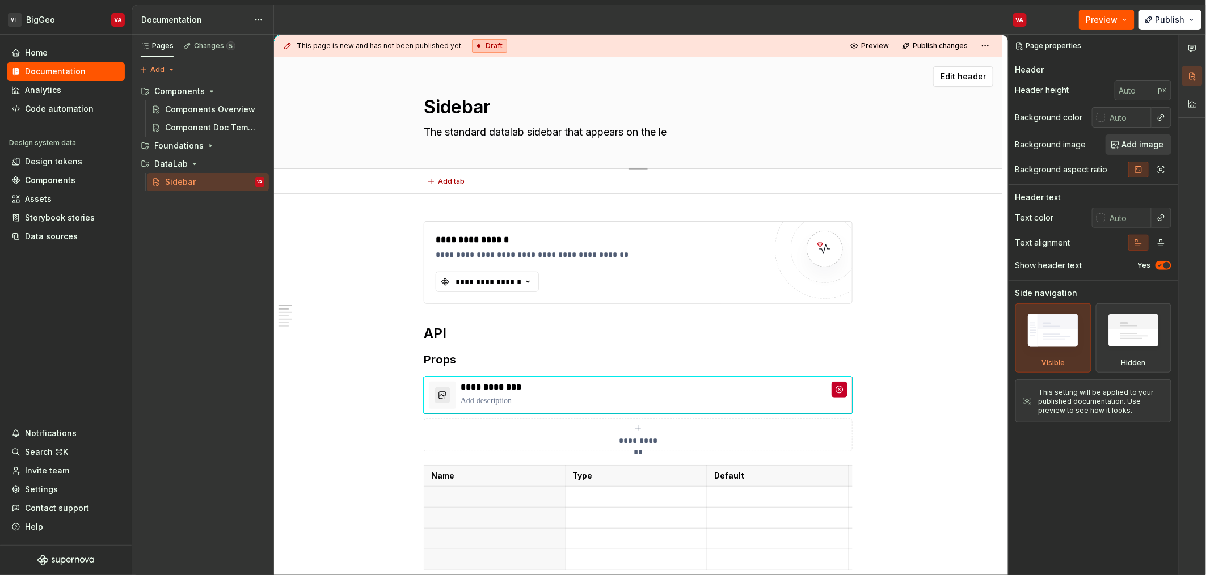
type textarea "The standard datalab sidebar that appears on the lef"
type textarea "*"
type textarea "The standard datalab sidebar that appears on the left"
type textarea "*"
type textarea "The standard datalab sidebar that appears on the left"
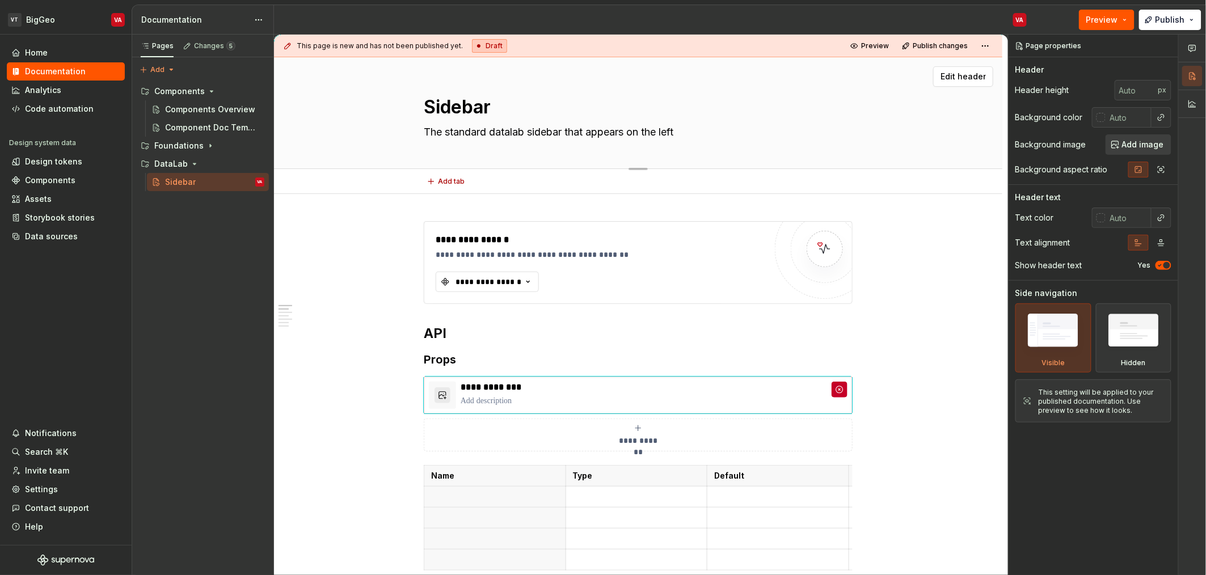
type textarea "*"
type textarea "The standard datalab sidebar that appears on the left i"
type textarea "*"
type textarea "The standard datalab sidebar that appears on the left"
type textarea "*"
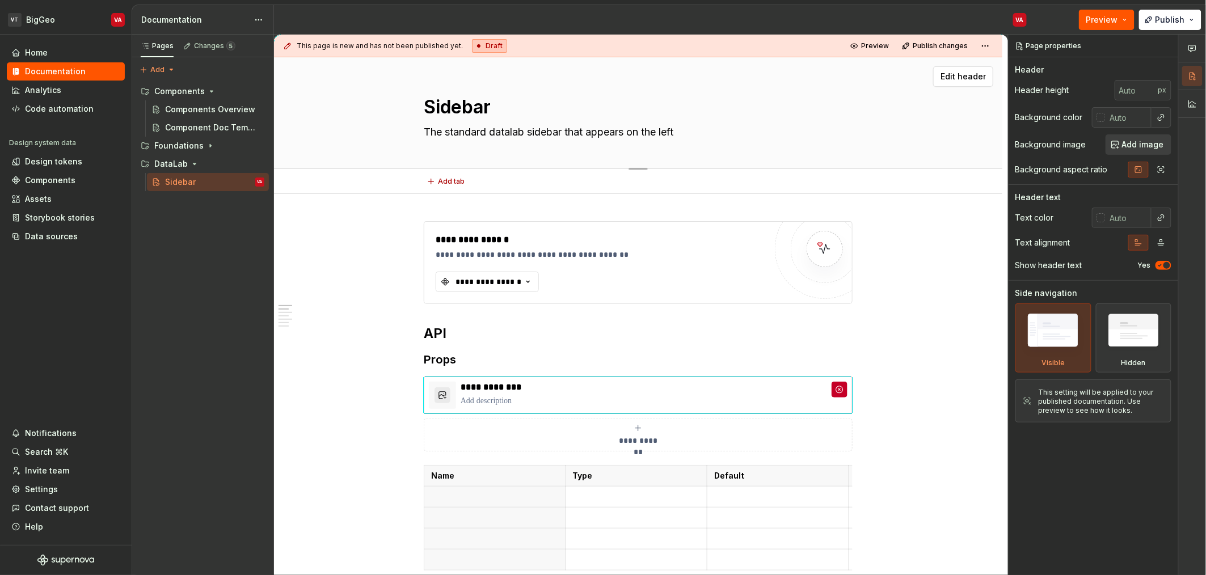
type textarea "The standard datalab sidebar that appears on the left h"
type textarea "*"
type textarea "The standard datalab sidebar that appears on the left ha"
type textarea "*"
type textarea "The standard datalab sidebar that appears on the left han"
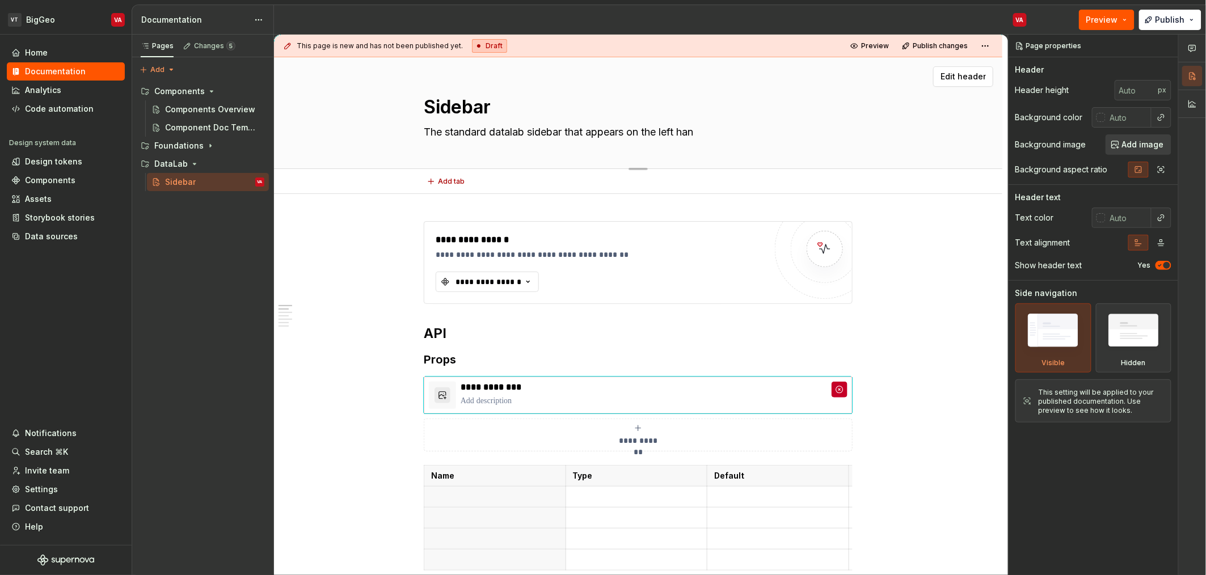
type textarea "*"
type textarea "The standard datalab sidebar that appears on the left hand"
type textarea "*"
type textarea "The standard datalab sidebar that appears on the left hand"
type textarea "*"
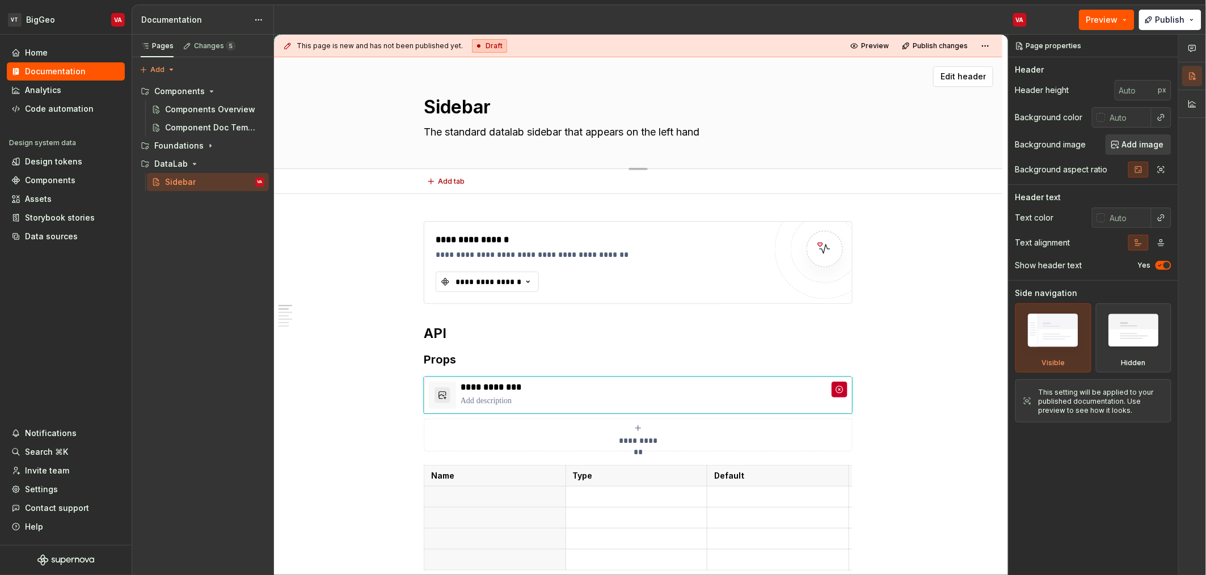
type textarea "The standard datalab sidebar that appears on the left hand w"
type textarea "*"
type textarea "The standard datalab sidebar that appears on the left hand wi"
type textarea "*"
type textarea "The standard datalab sidebar that appears on the left hand wit"
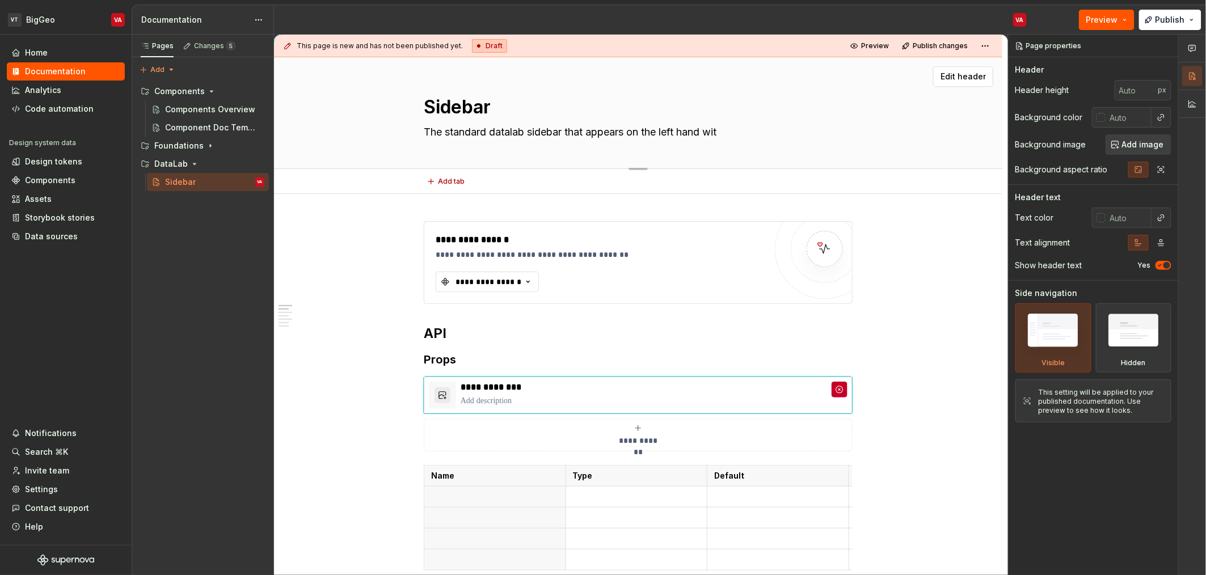
type textarea "*"
type textarea "The standard datalab sidebar that appears on the left hand wi"
type textarea "*"
type textarea "The standard datalab sidebar that appears on the left hand w"
type textarea "*"
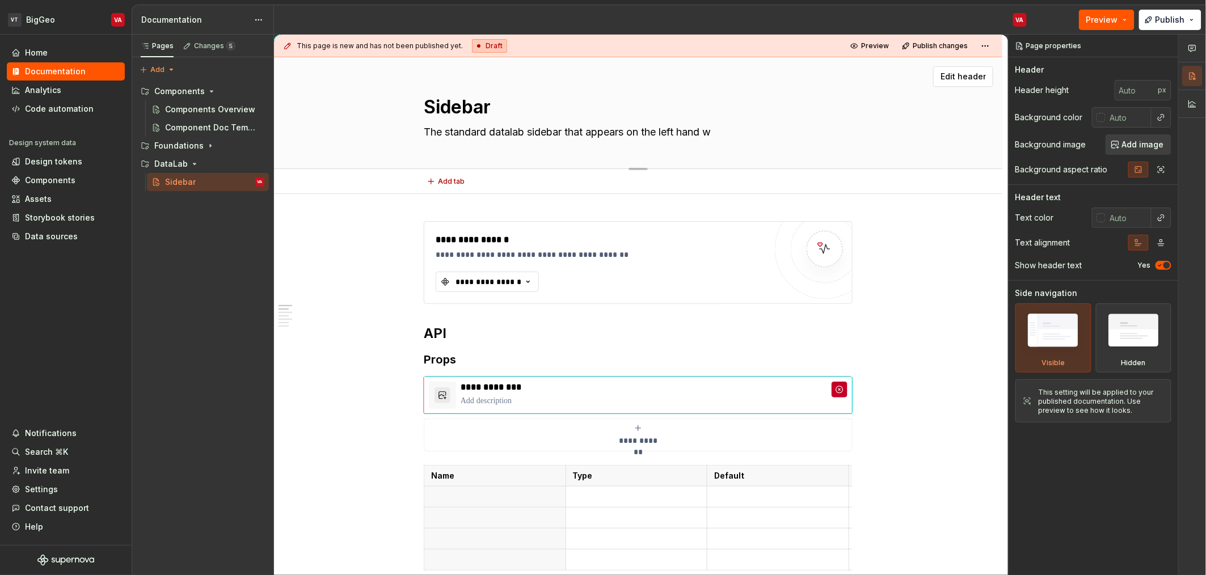
type textarea "The standard datalab sidebar that appears on the left hand"
type textarea "*"
type textarea "The standard datalab sidebar that appears on the lefthand"
type textarea "*"
type textarea "The standard datalab sidebar that appears on the left-hand"
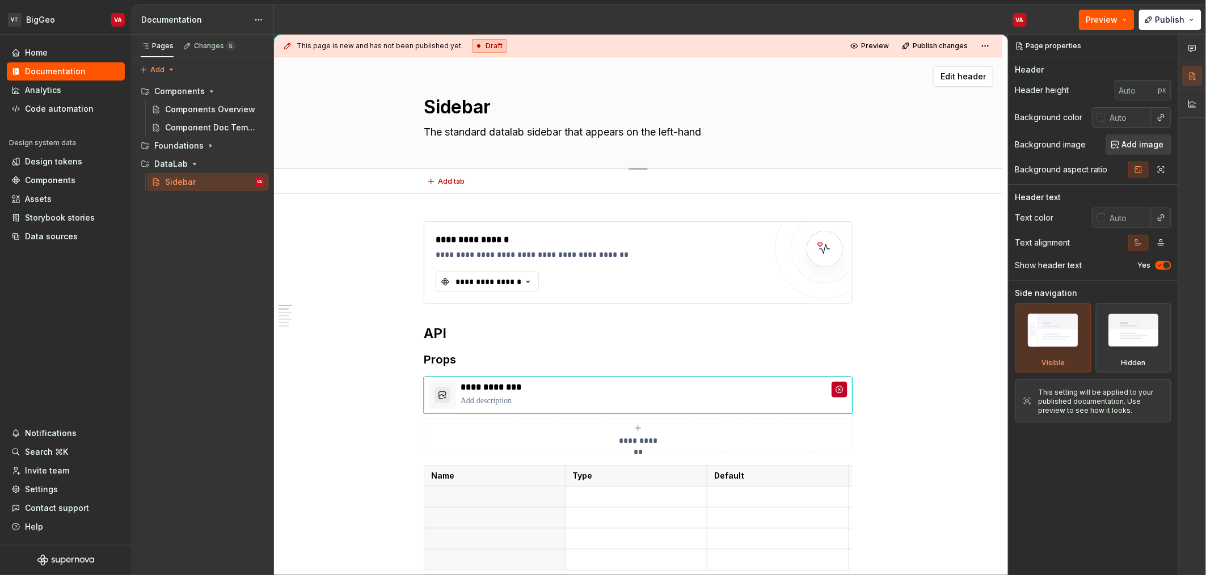
type textarea "*"
type textarea "The standard datalab sidebar that appears on the left-hand"
type textarea "*"
type textarea "The standard datalab sidebar that appears on the left-hand so"
type textarea "*"
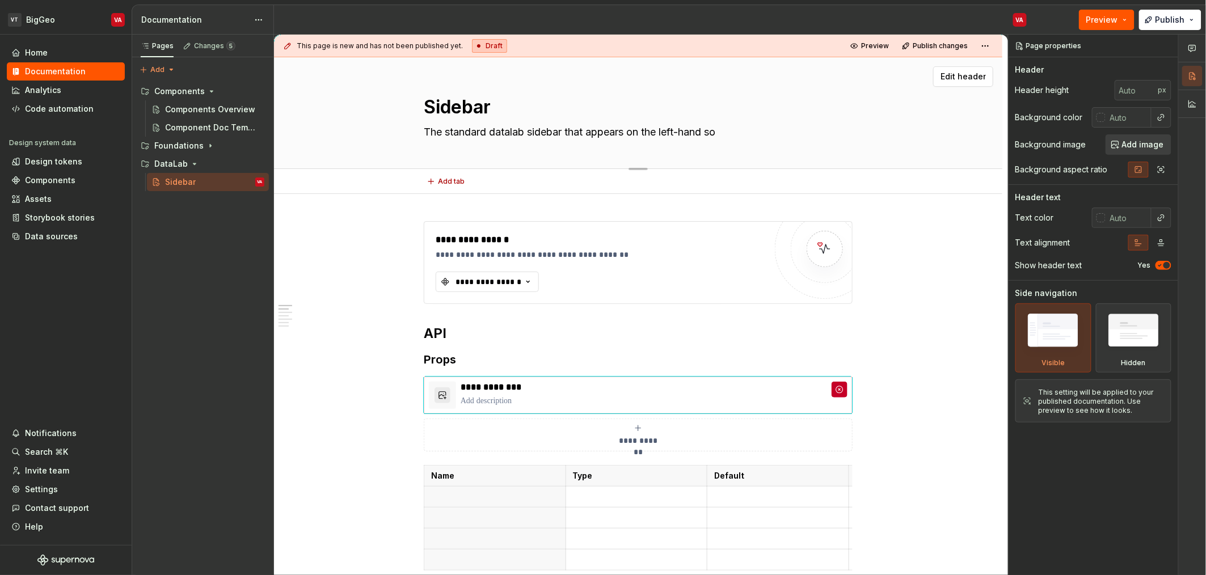
type textarea "The standard datalab sidebar that appears on the left-hand s"
type textarea "*"
type textarea "The standard datalab sidebar that appears on the left-hand"
type textarea "*"
type textarea "The standard datalab sidebar that appears on the left-hand s"
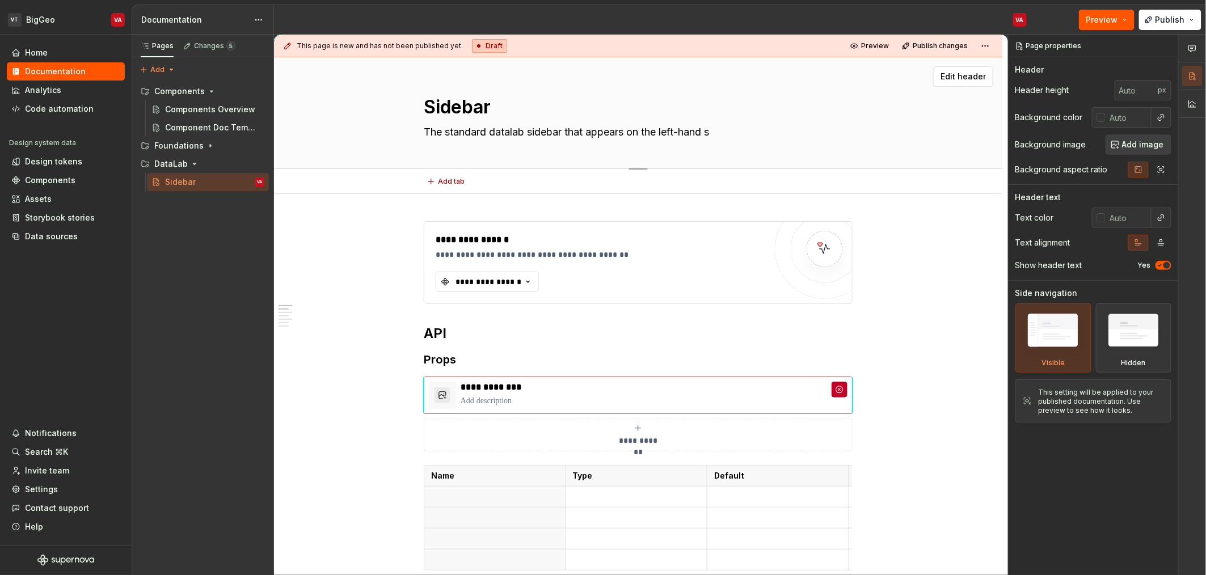
type textarea "*"
type textarea "The standard datalab sidebar that appears on the left-hand sid"
type textarea "*"
type textarea "The standard datalab sidebar that appears on the left-hand side"
type textarea "*"
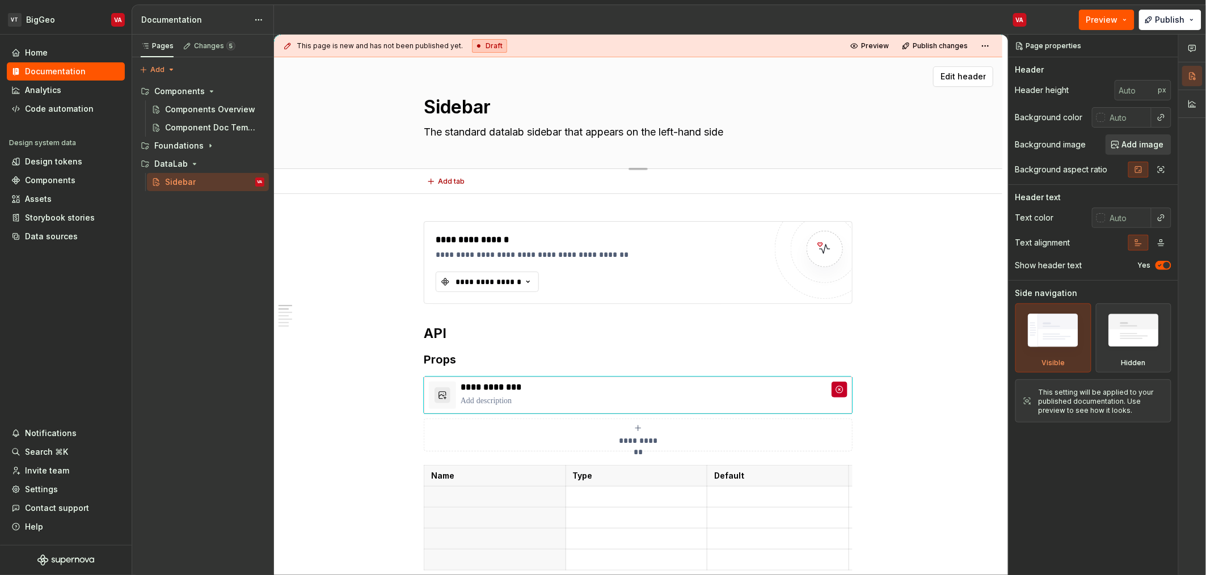
type textarea "The standard datalab sidebar that appears on the left-hand side"
type textarea "*"
type textarea "The standard datalab sidebar that appears on the left-hand side o"
type textarea "*"
type textarea "The standard datalab sidebar that appears on the left-hand side of"
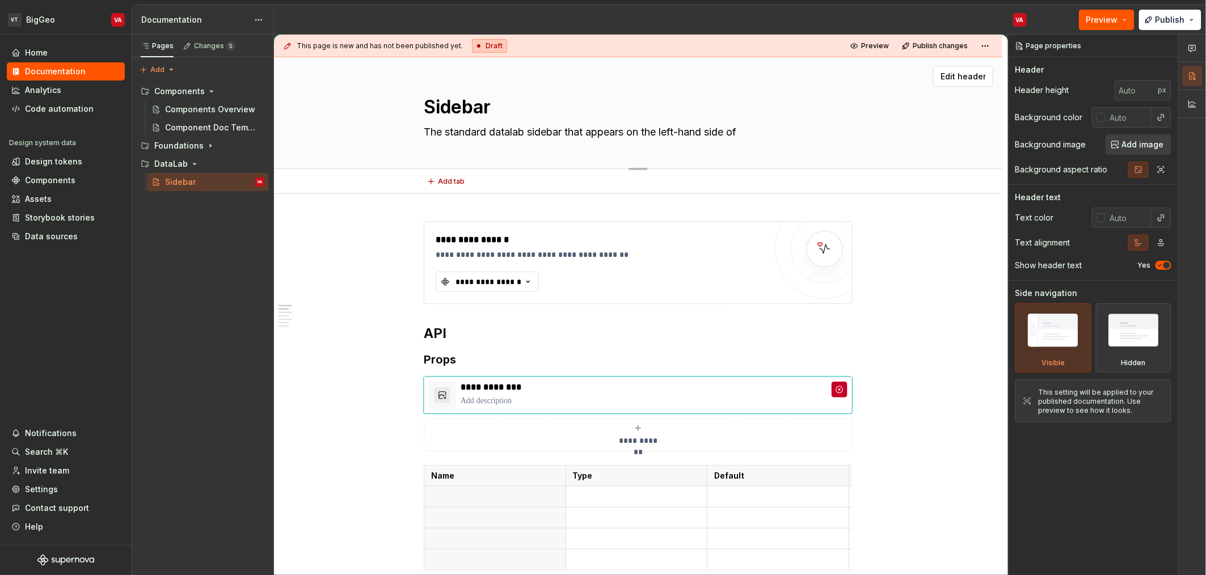
type textarea "*"
type textarea "The standard datalab sidebar that appears on the left-hand side of t"
type textarea "*"
type textarea "The standard datalab sidebar that appears on the left-hand side of th"
type textarea "*"
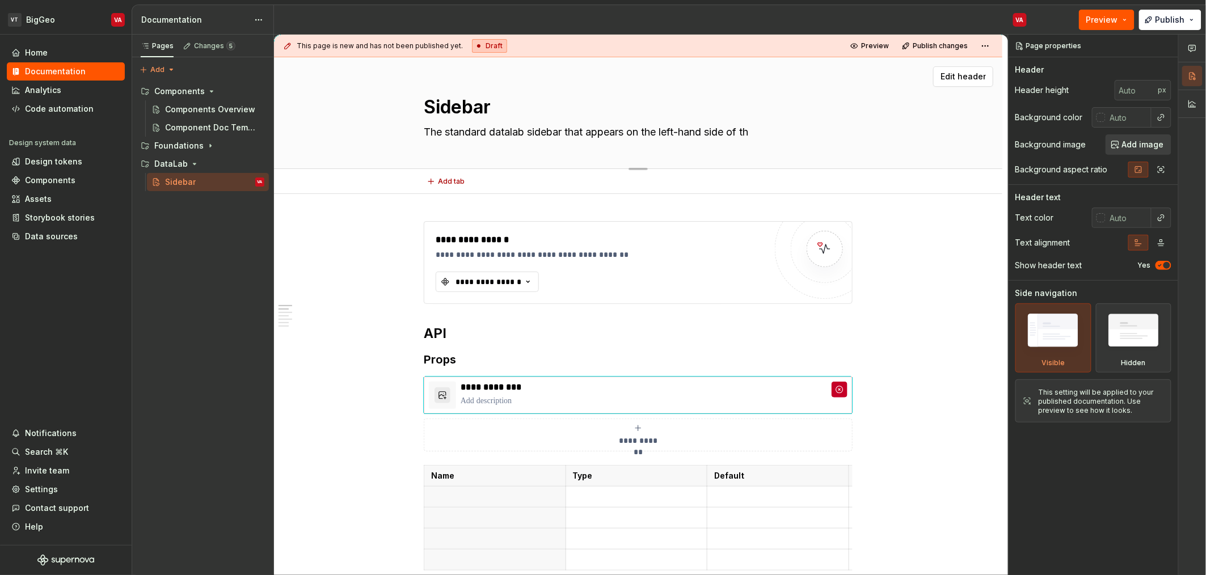
type textarea "The standard datalab sidebar that appears on the left-hand side of the"
type textarea "*"
type textarea "The standard datalab sidebar that appears on the left-hand side of the"
type textarea "*"
type textarea "The standard datalab sidebar that appears on the left-hand side of the b"
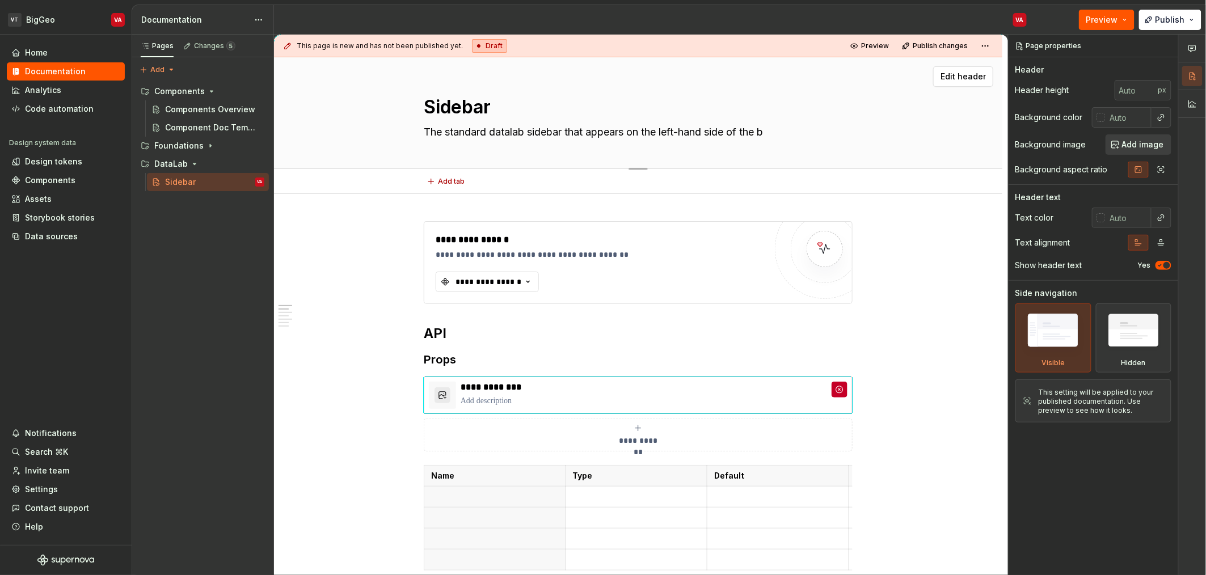
type textarea "*"
type textarea "The standard datalab sidebar that appears on the left-side of the b"
type textarea "*"
type textarea "The standard datalab sidebar that appears on the leftside of the b"
type textarea "*"
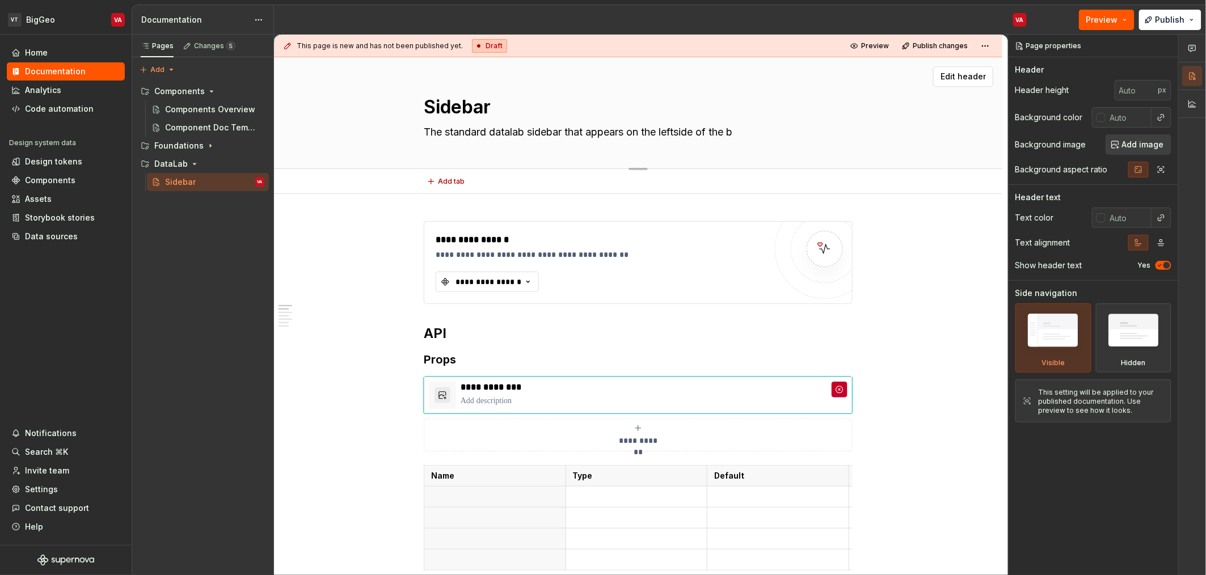
type textarea "The standard datalab sidebar that appears on the left side of the b"
type textarea "*"
type textarea "The standard datalab sidebar that appears on the left side of the b"
click at [778, 137] on textarea "The standard datalab sidebar that appears on the left side of all portal pages." at bounding box center [636, 132] width 429 height 18
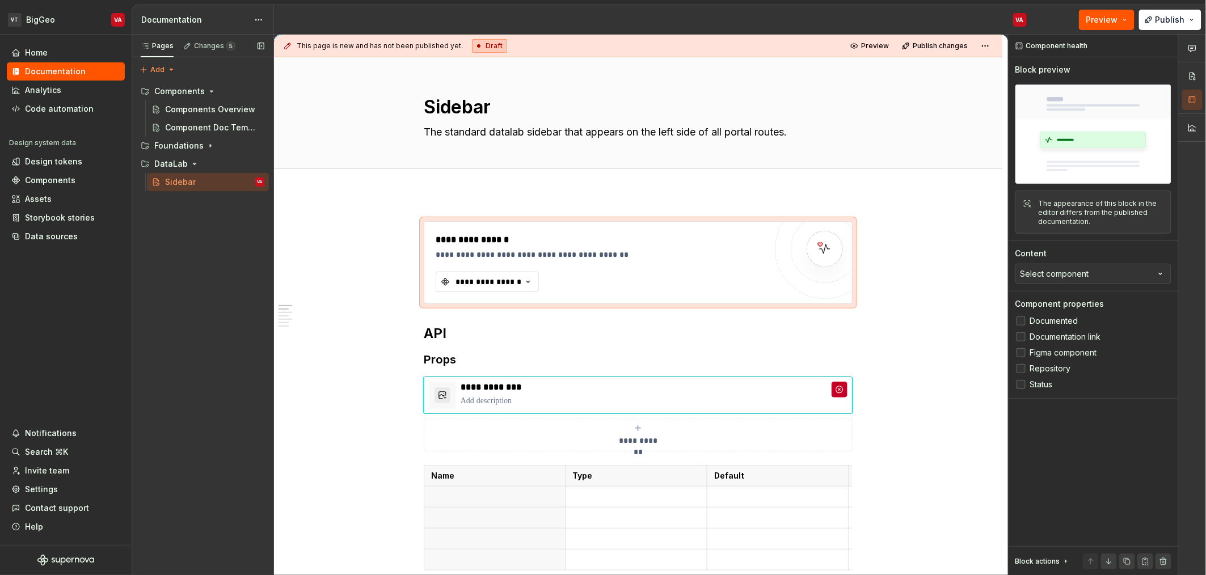
click at [167, 254] on div "Pages Changes 5 Add Accessibility guide for tree Page tree. Navigate the tree w…" at bounding box center [203, 305] width 142 height 541
click at [203, 127] on div "Component Doc Template" at bounding box center [197, 127] width 65 height 11
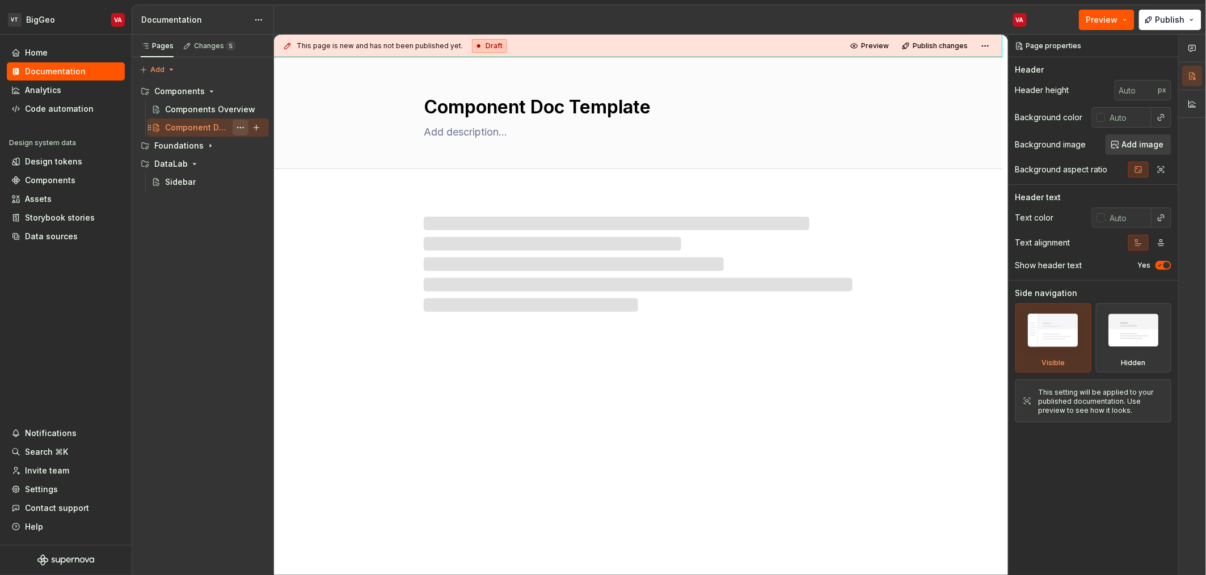
click at [238, 127] on button "Page tree" at bounding box center [241, 128] width 16 height 16
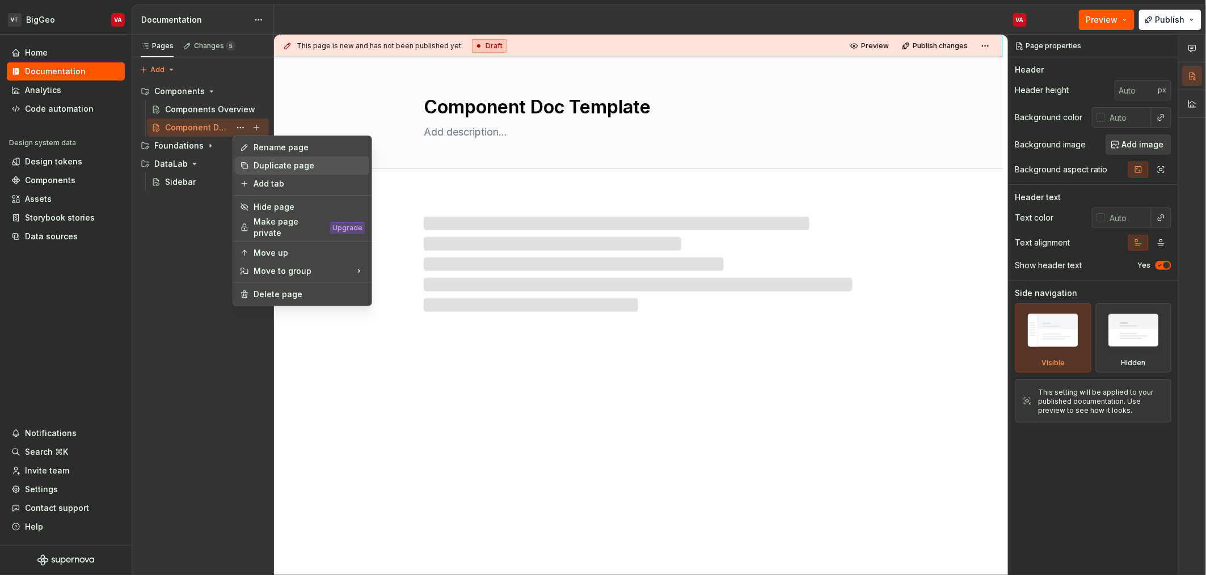
click at [256, 166] on div "Duplicate page" at bounding box center [309, 165] width 111 height 11
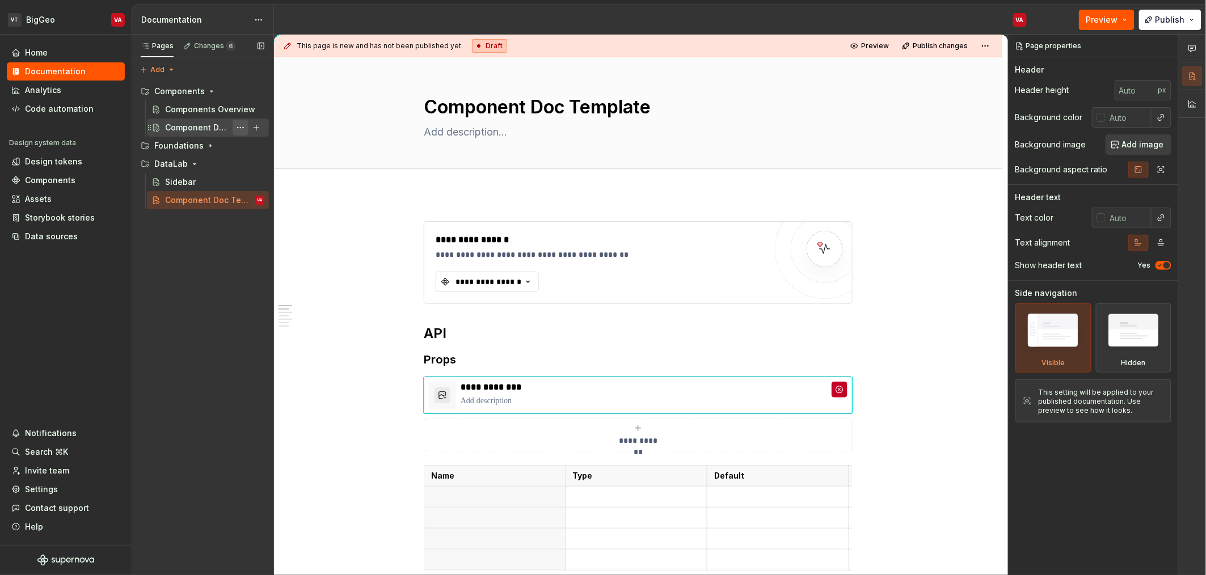
click at [235, 129] on button "Page tree" at bounding box center [241, 128] width 16 height 16
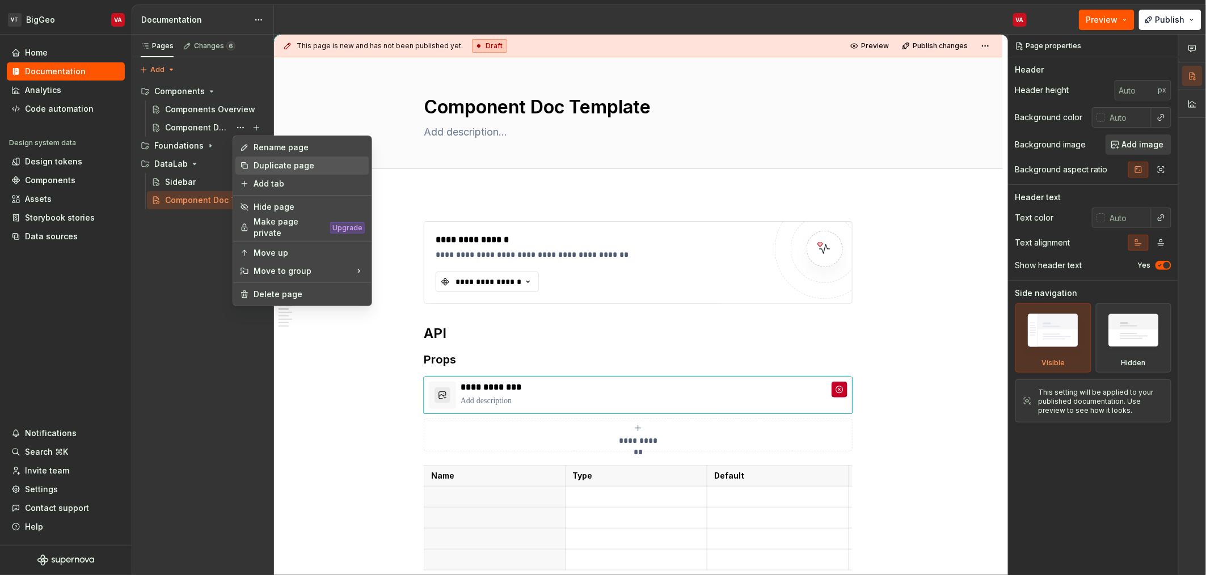
click at [274, 170] on div "Duplicate page" at bounding box center [309, 165] width 111 height 11
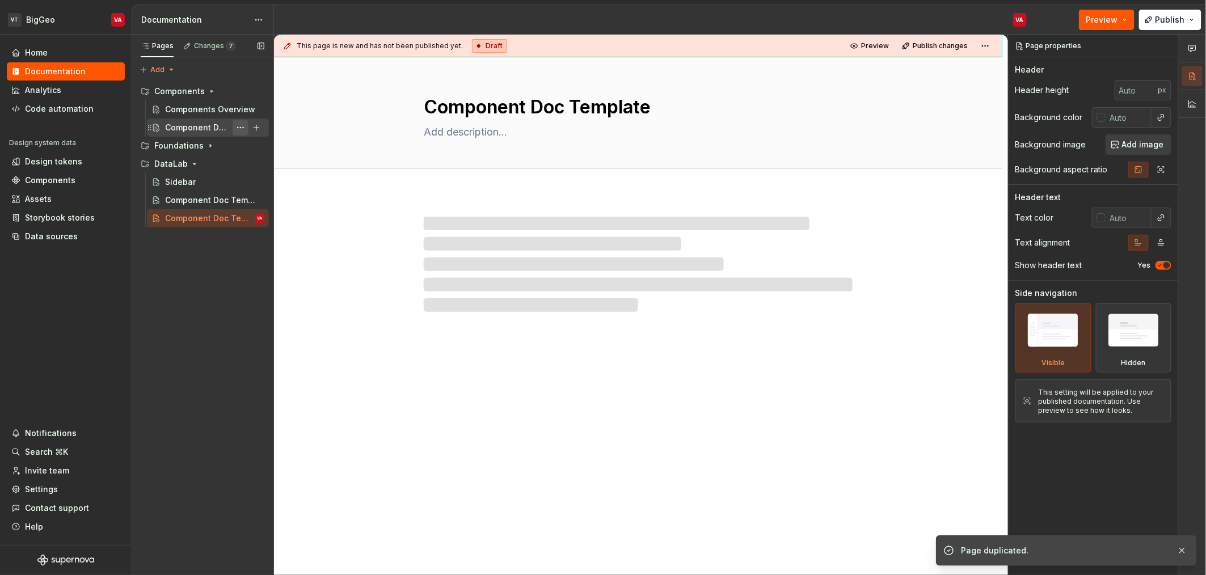
click at [238, 127] on button "Page tree" at bounding box center [241, 128] width 16 height 16
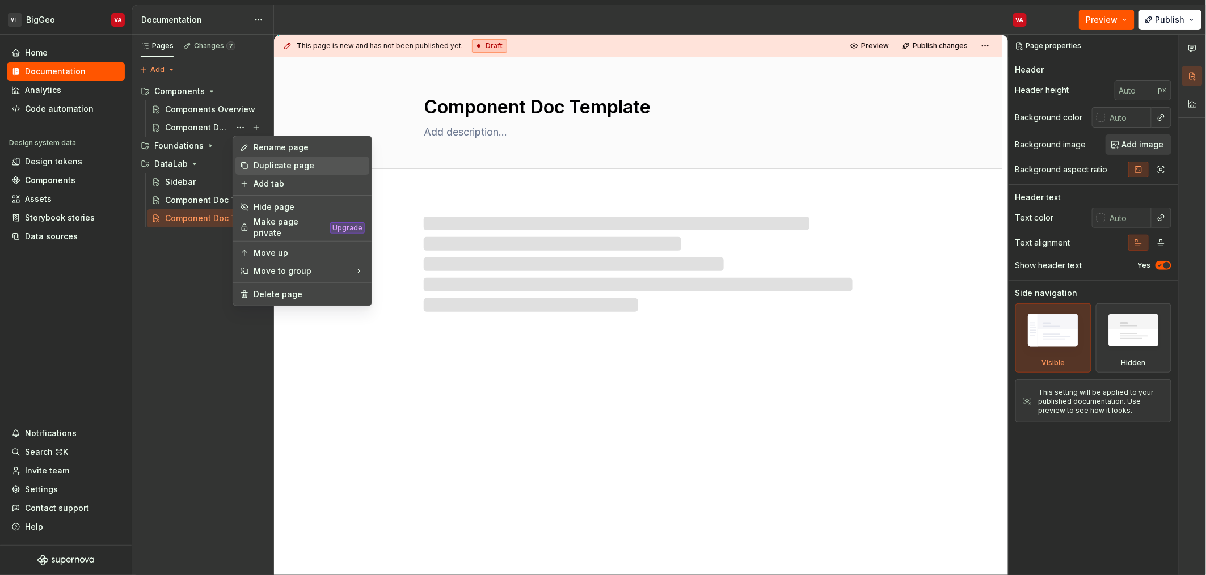
click at [271, 169] on div "Duplicate page" at bounding box center [309, 165] width 111 height 11
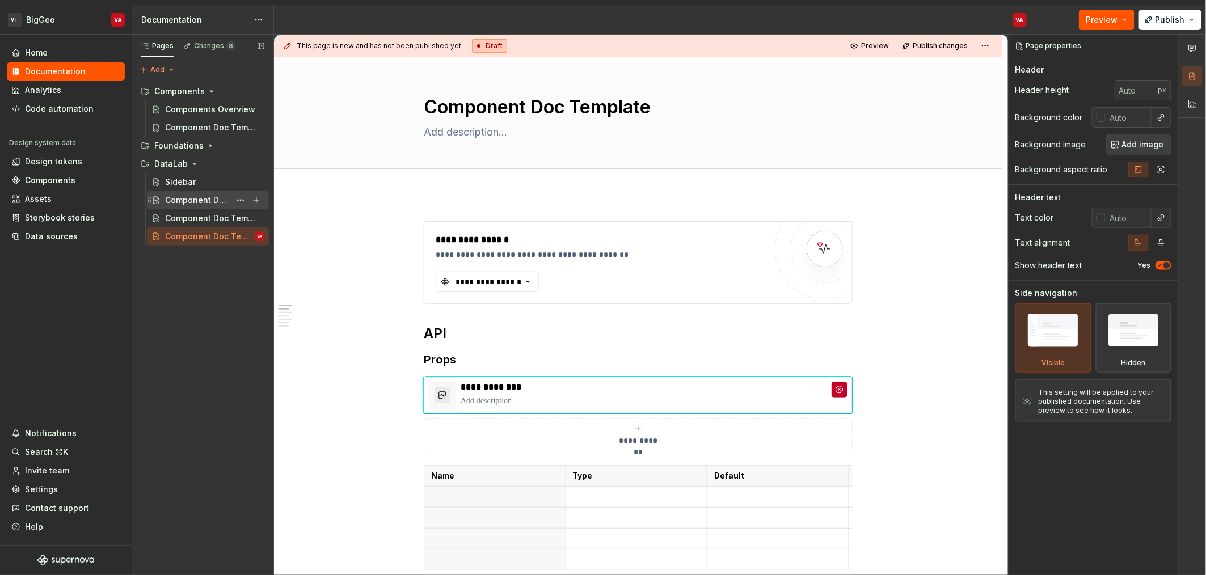
click at [184, 200] on div "Component Doc Template" at bounding box center [197, 200] width 65 height 11
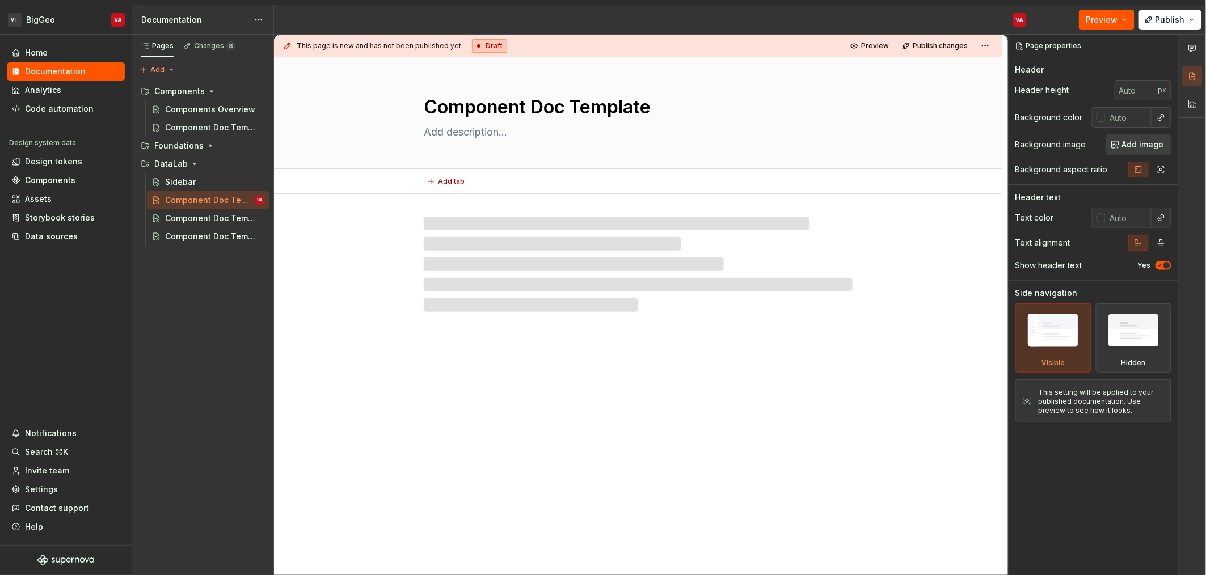
click at [606, 111] on textarea "Component Doc Template" at bounding box center [636, 107] width 429 height 27
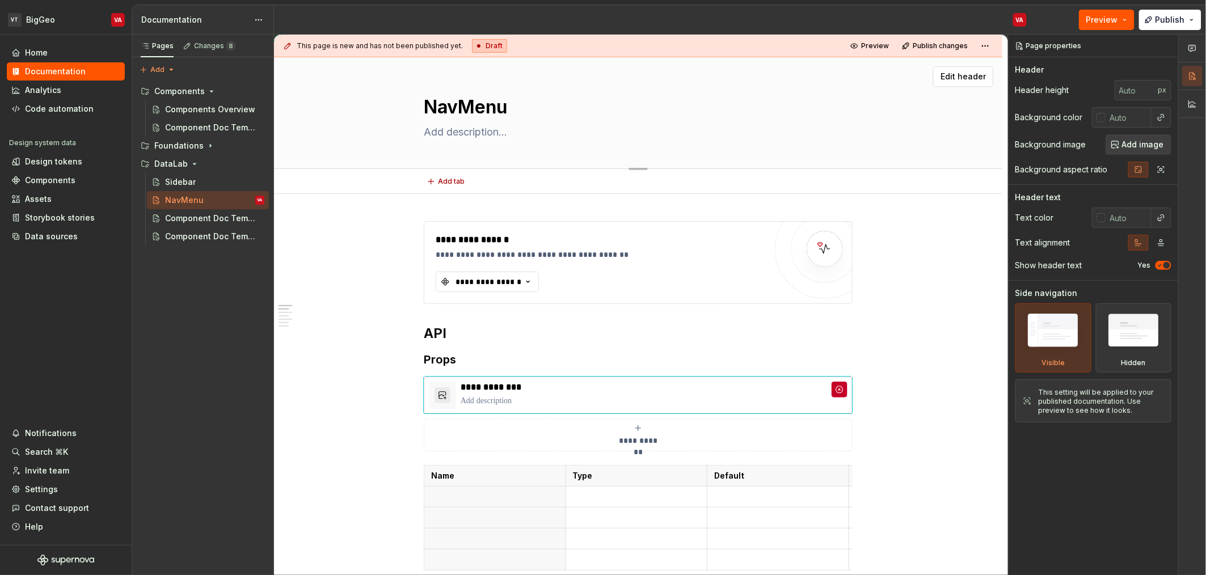
click at [455, 112] on textarea "NavMenu" at bounding box center [636, 107] width 429 height 27
click at [460, 128] on textarea at bounding box center [636, 132] width 429 height 18
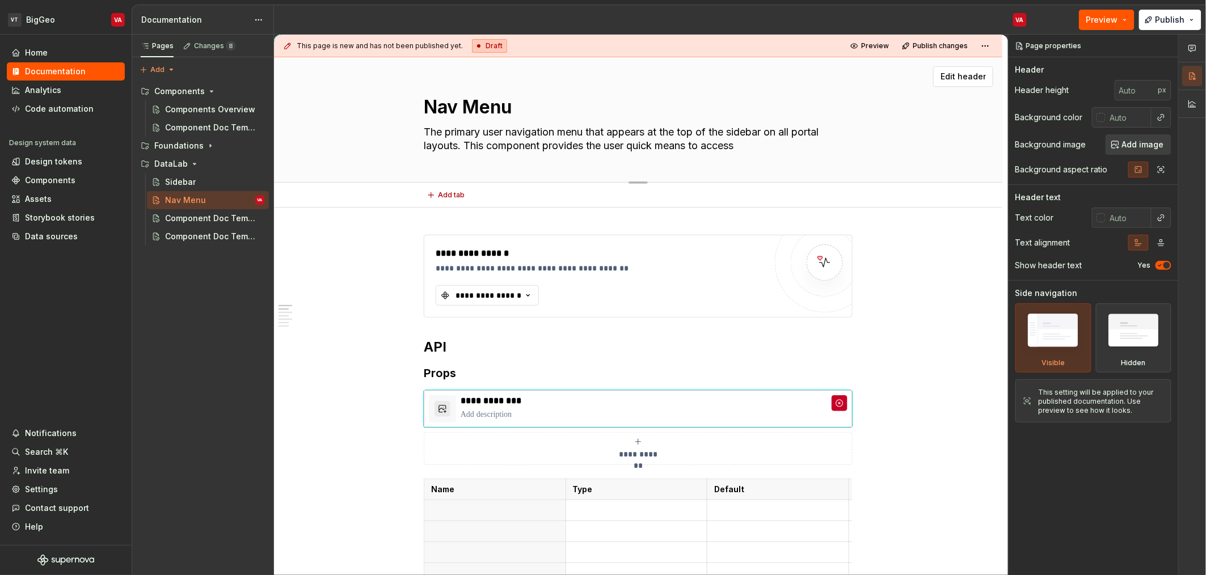
click at [732, 150] on textarea "The primary user navigation menu that appears at the top of the sidebar on all …" at bounding box center [636, 139] width 429 height 32
click at [755, 149] on textarea "The primary user navigation menu that appears at the top of the sidebar on all …" at bounding box center [636, 139] width 429 height 32
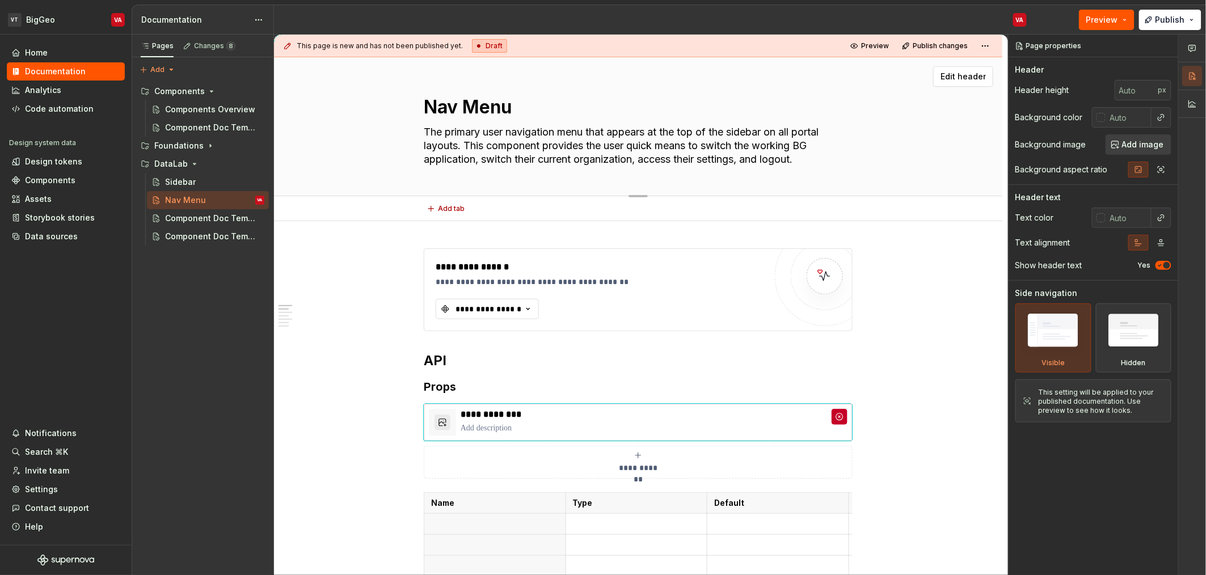
click at [469, 140] on textarea "The primary user navigation menu that appears at the top of the sidebar on all …" at bounding box center [636, 145] width 429 height 45
click at [563, 137] on textarea "The primary user navigation menu that appears at the top of the sidebar on all …" at bounding box center [636, 145] width 429 height 45
click at [599, 133] on textarea "The primary user navigation menu that appears at the top of the sidebar on all …" at bounding box center [636, 145] width 429 height 45
click at [432, 143] on textarea "The primary user navigation menu that appears at the top of the sidebar on all …" at bounding box center [636, 145] width 429 height 45
click at [494, 142] on textarea "The primary user navigation menu that appears at the top of the sidebar on all …" at bounding box center [636, 145] width 429 height 45
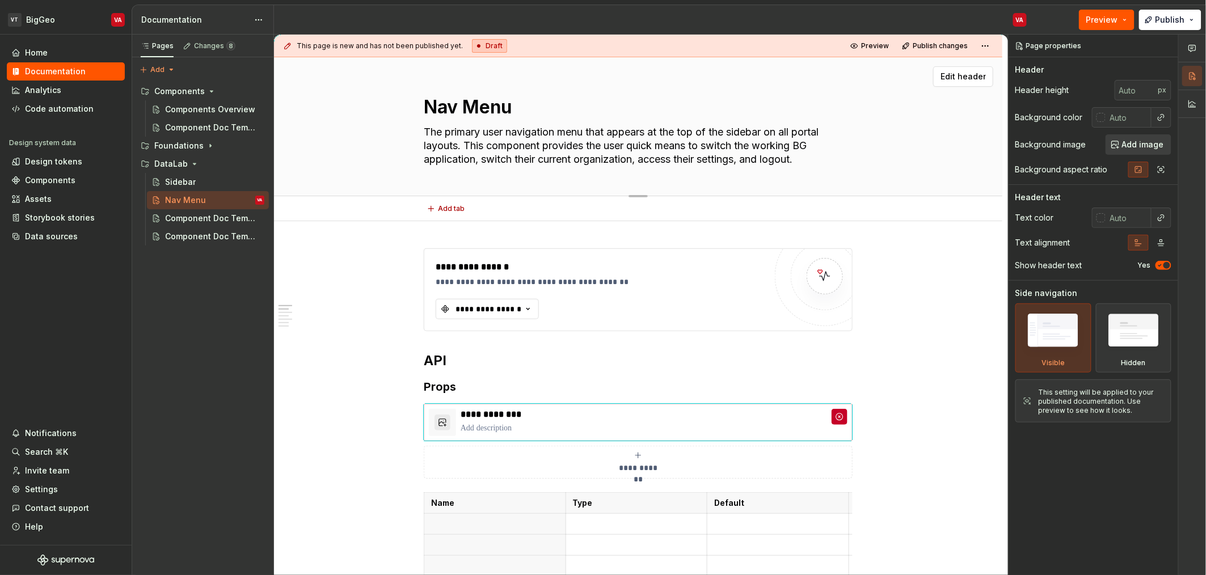
click at [583, 146] on textarea "The primary user navigation menu that appears at the top of the sidebar on all …" at bounding box center [636, 145] width 429 height 45
click at [605, 147] on textarea "The primary user navigation menu that appears at the top of the sidebar on all …" at bounding box center [636, 145] width 429 height 45
click at [529, 140] on textarea "The primary user navigation menu that appears at the top of the sidebar on all …" at bounding box center [636, 145] width 429 height 45
drag, startPoint x: 551, startPoint y: 145, endPoint x: 465, endPoint y: 146, distance: 85.7
click at [465, 146] on textarea "The primary user navigation menu that appears at the top of the sidebar on all …" at bounding box center [636, 145] width 429 height 45
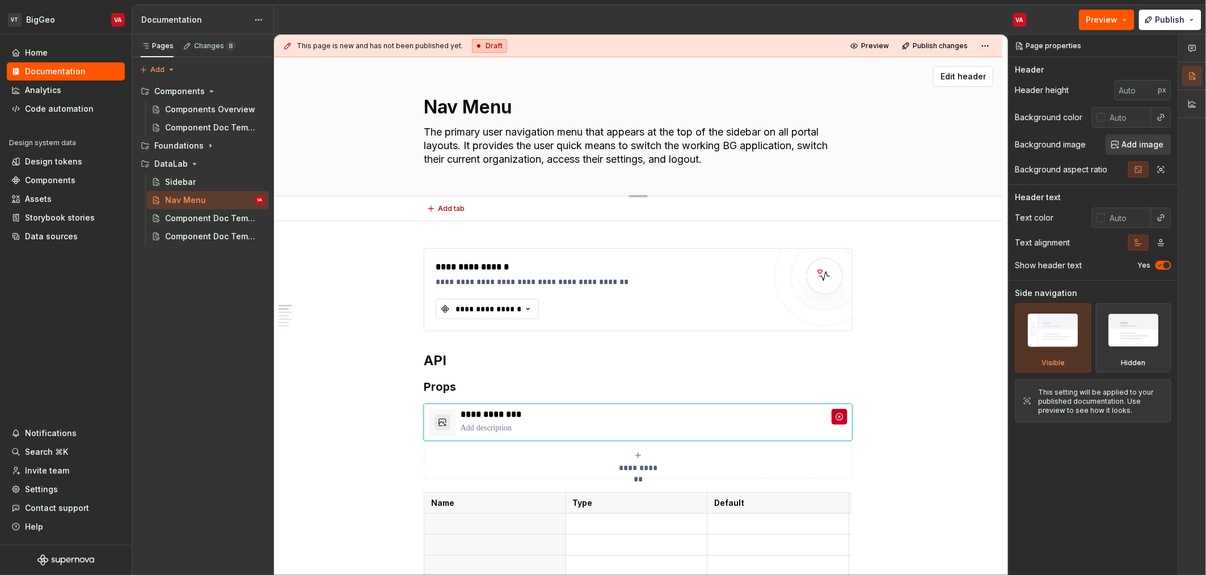
click at [558, 149] on textarea "The primary user navigation menu that appears at the top of the sidebar on all …" at bounding box center [636, 145] width 429 height 45
click at [633, 146] on textarea "The primary user navigation menu that appears at the top of the sidebar on all …" at bounding box center [636, 145] width 429 height 45
click at [584, 154] on textarea "The primary user navigation menu that appears at the top of the sidebar on all …" at bounding box center [636, 145] width 429 height 45
click at [607, 155] on textarea "The primary user navigation menu that appears at the top of the sidebar on all …" at bounding box center [636, 145] width 429 height 45
click at [660, 157] on textarea "The primary user navigation menu that appears at the top of the sidebar on all …" at bounding box center [636, 145] width 429 height 45
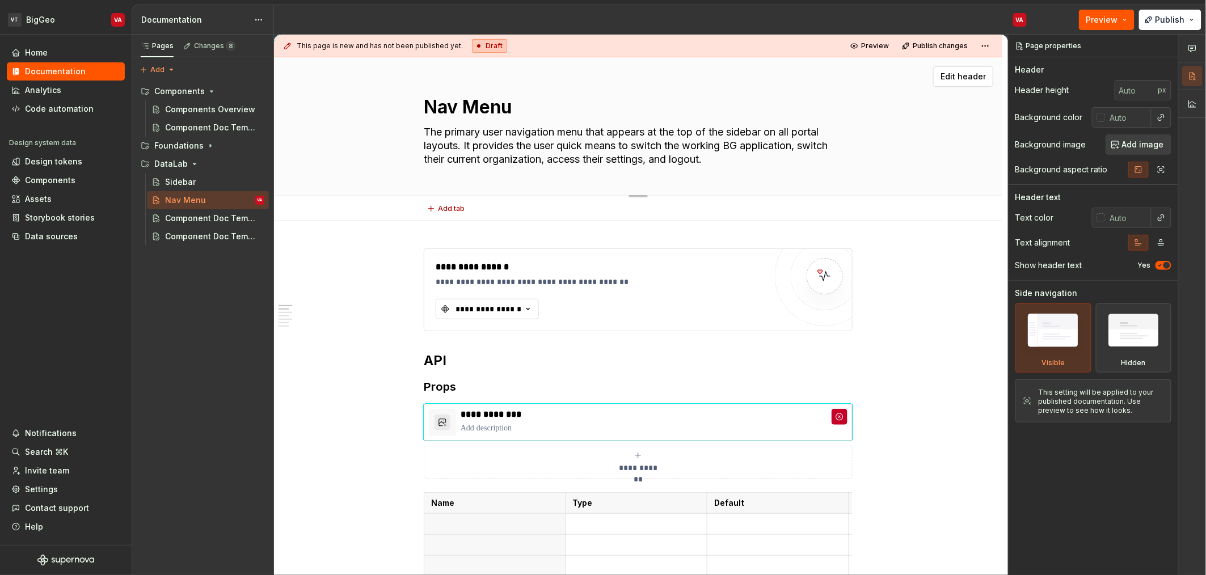
click at [688, 157] on textarea "The primary user navigation menu that appears at the top of the sidebar on all …" at bounding box center [636, 145] width 429 height 45
click at [720, 157] on textarea "The primary user navigation menu that appears at the top of the sidebar on all …" at bounding box center [636, 145] width 429 height 45
click at [184, 218] on div "Component Doc Template" at bounding box center [197, 218] width 65 height 11
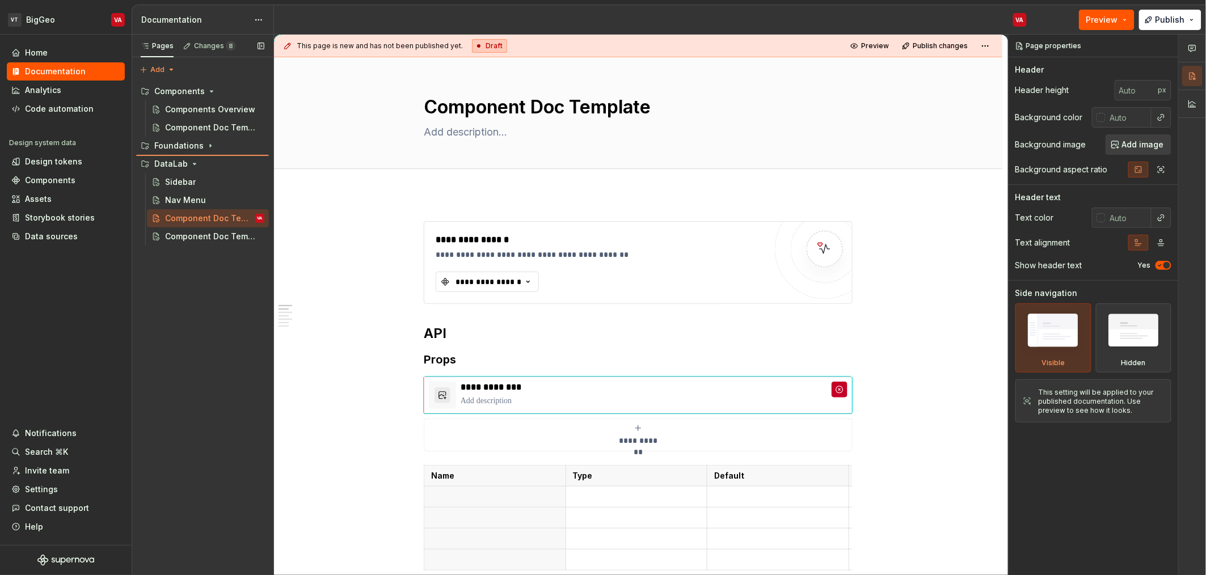
click at [123, 335] on div "VT BigGeo VA Home Documentation Analytics Code automation Design system data De…" at bounding box center [603, 287] width 1206 height 575
click at [159, 68] on div "Pages Changes 8 Add Accessibility guide for tree Page tree. Navigate the tree w…" at bounding box center [203, 305] width 142 height 541
click at [180, 113] on div "New group" at bounding box center [194, 109] width 74 height 11
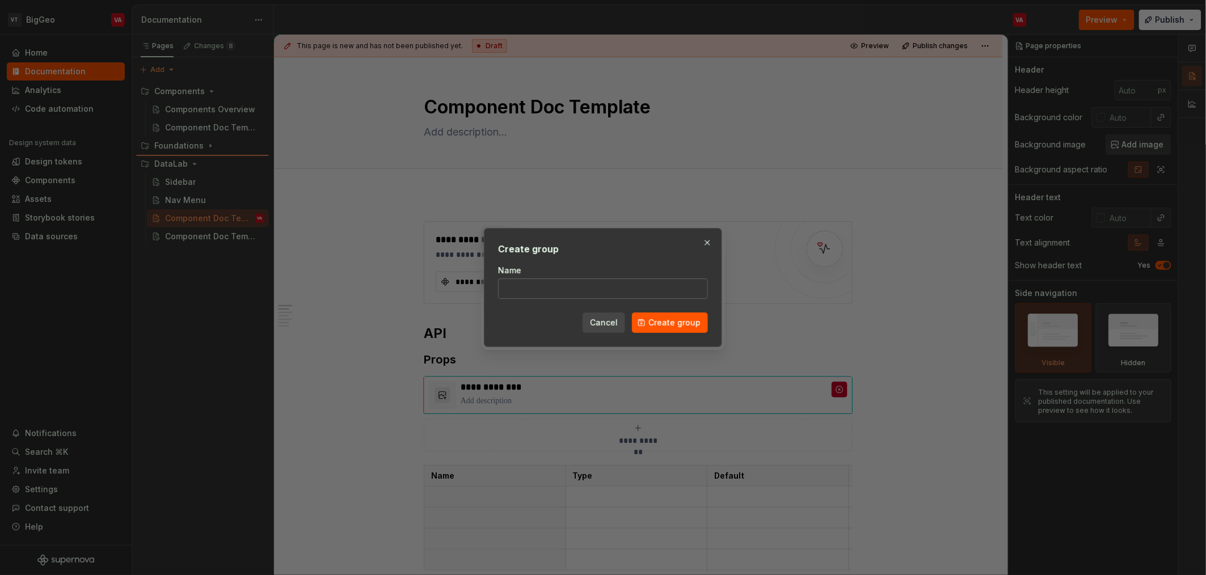
click at [569, 293] on input "Name" at bounding box center [603, 289] width 210 height 20
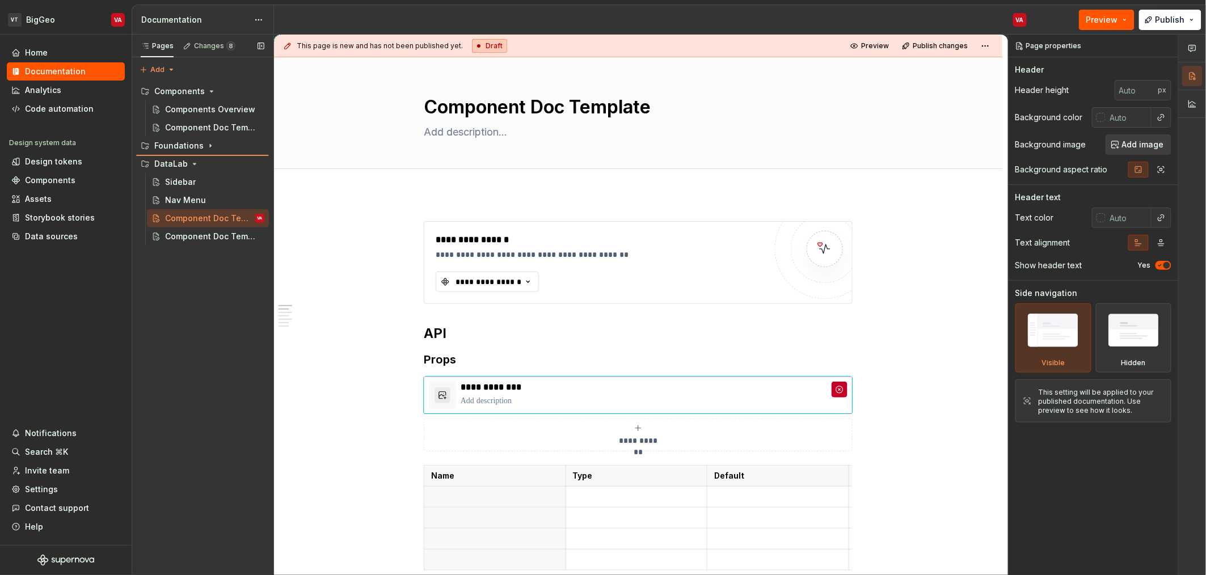
click at [191, 284] on div "Pages Changes 8 Add Accessibility guide for tree Page tree. Navigate the tree w…" at bounding box center [203, 305] width 142 height 541
click at [160, 71] on div "Pages Changes 8 Add Accessibility guide for tree Page tree. Navigate the tree w…" at bounding box center [203, 305] width 142 height 541
click at [172, 113] on div "New group" at bounding box center [194, 109] width 74 height 11
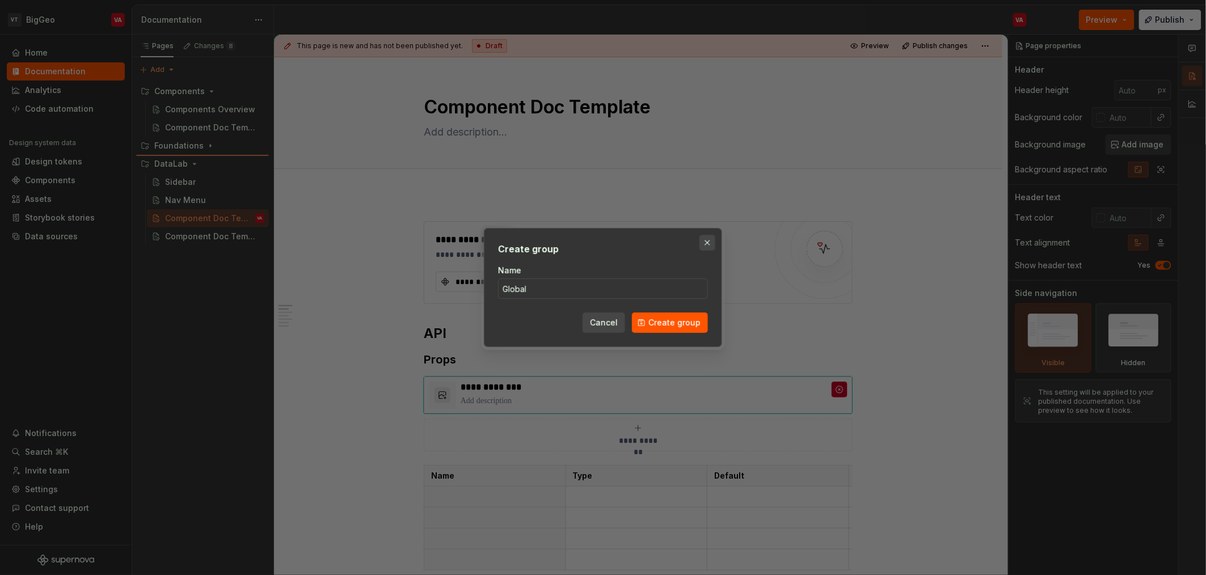
click at [701, 242] on button "button" at bounding box center [707, 243] width 16 height 16
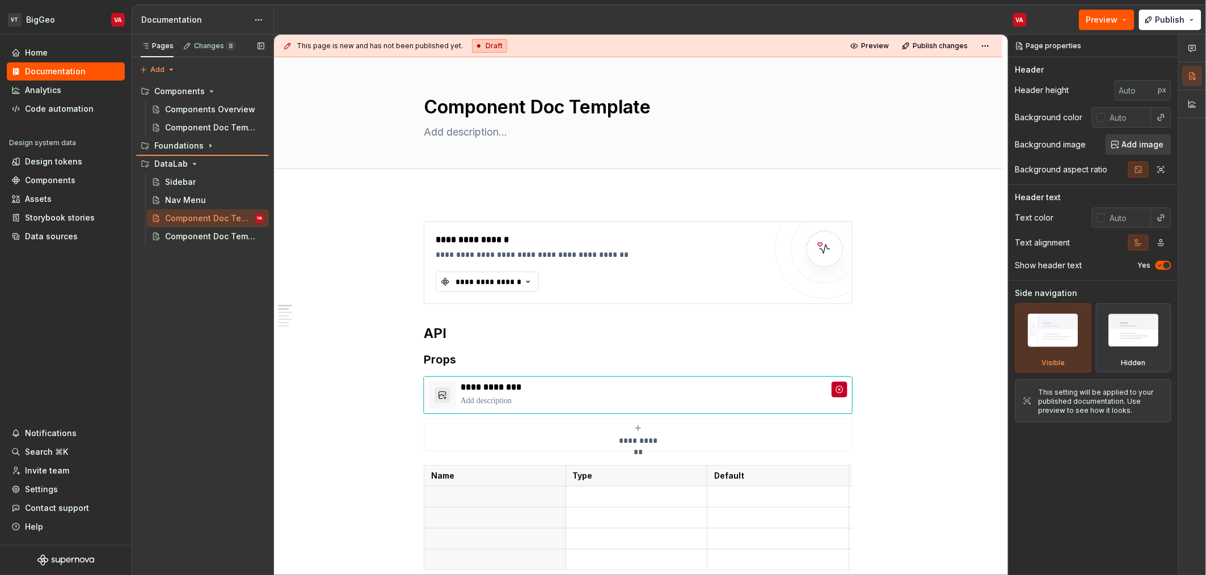
click at [184, 283] on div "Pages Changes 8 Add Accessibility guide for tree Page tree. Navigate the tree w…" at bounding box center [203, 305] width 142 height 541
click at [206, 144] on icon "Page tree" at bounding box center [210, 145] width 9 height 9
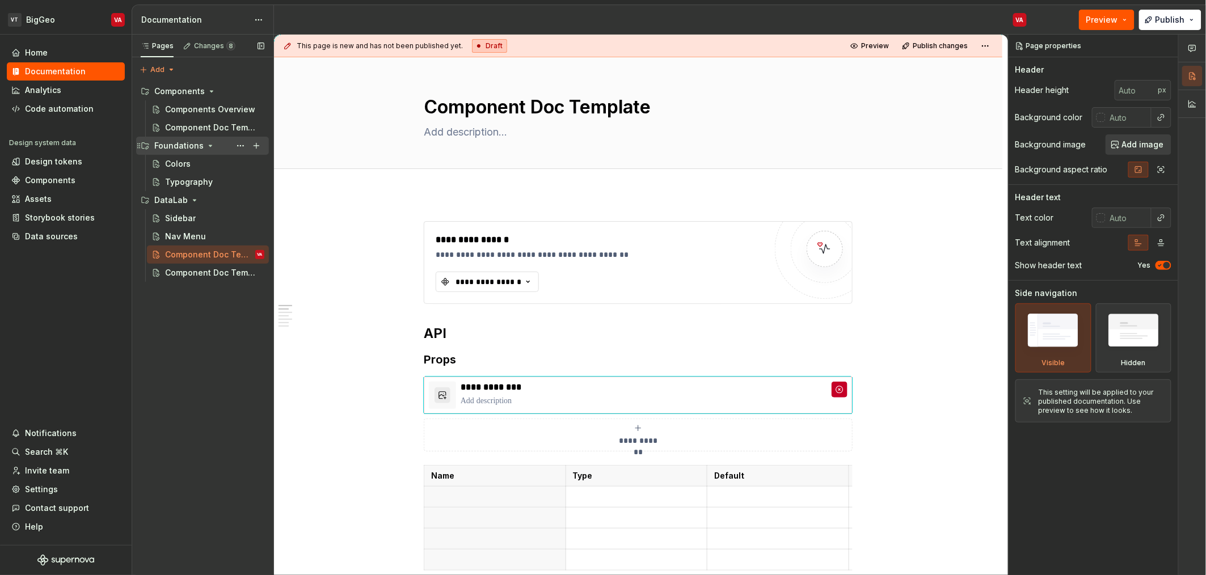
click at [206, 149] on icon "Page tree" at bounding box center [210, 145] width 9 height 9
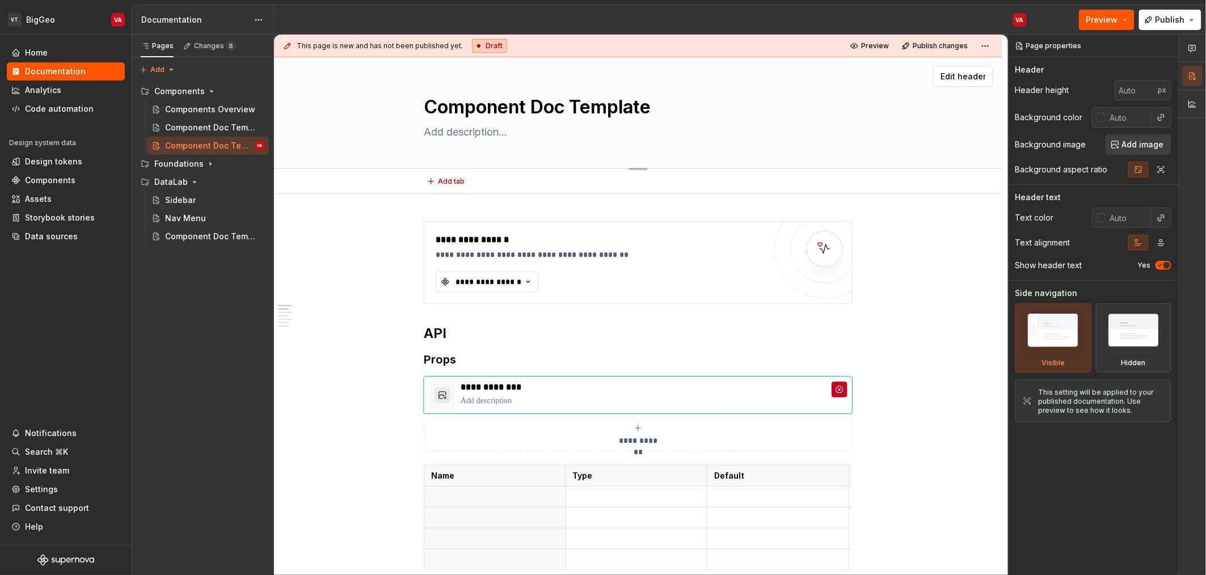
click at [520, 107] on textarea "Component Doc Template" at bounding box center [636, 107] width 429 height 27
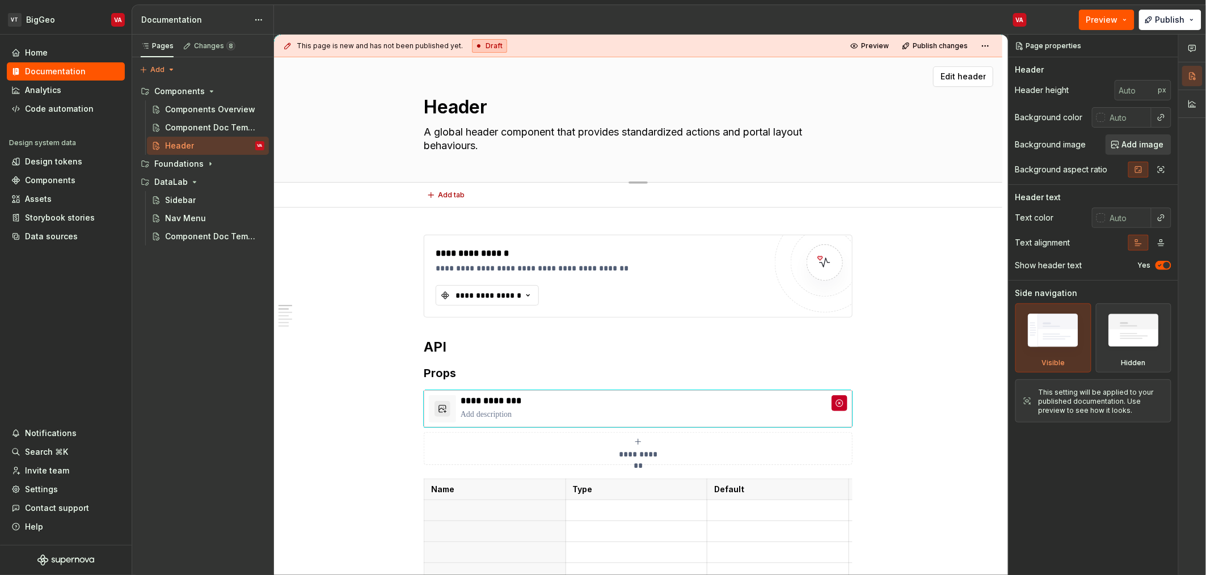
click at [564, 133] on textarea "A global header component that provides standardized actions and portal layout …" at bounding box center [636, 139] width 429 height 32
click at [662, 129] on textarea "A global header component that provides standardized actions and portal layout …" at bounding box center [636, 139] width 429 height 32
click at [773, 128] on textarea "A global header component that provides standardized actions and portal layout …" at bounding box center [636, 139] width 429 height 32
click at [456, 150] on textarea "A global header component that provides standardized actions and portal layout …" at bounding box center [636, 139] width 429 height 32
click at [469, 142] on textarea "A global header component that provides standardized actions and portal layout …" at bounding box center [636, 139] width 429 height 32
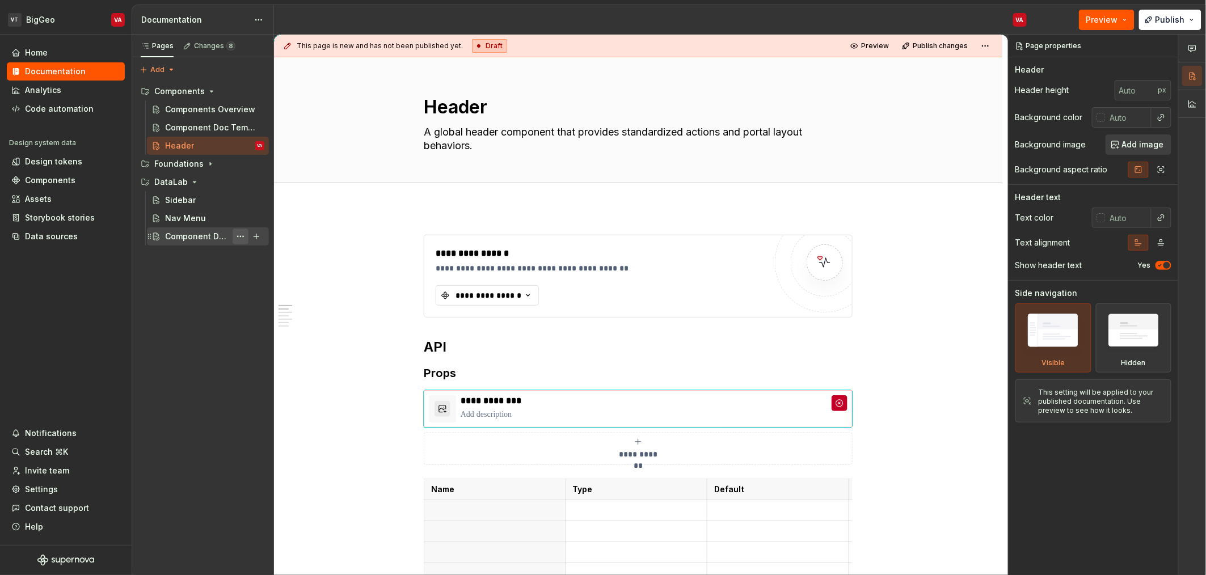
click at [239, 235] on button "Page tree" at bounding box center [241, 237] width 16 height 16
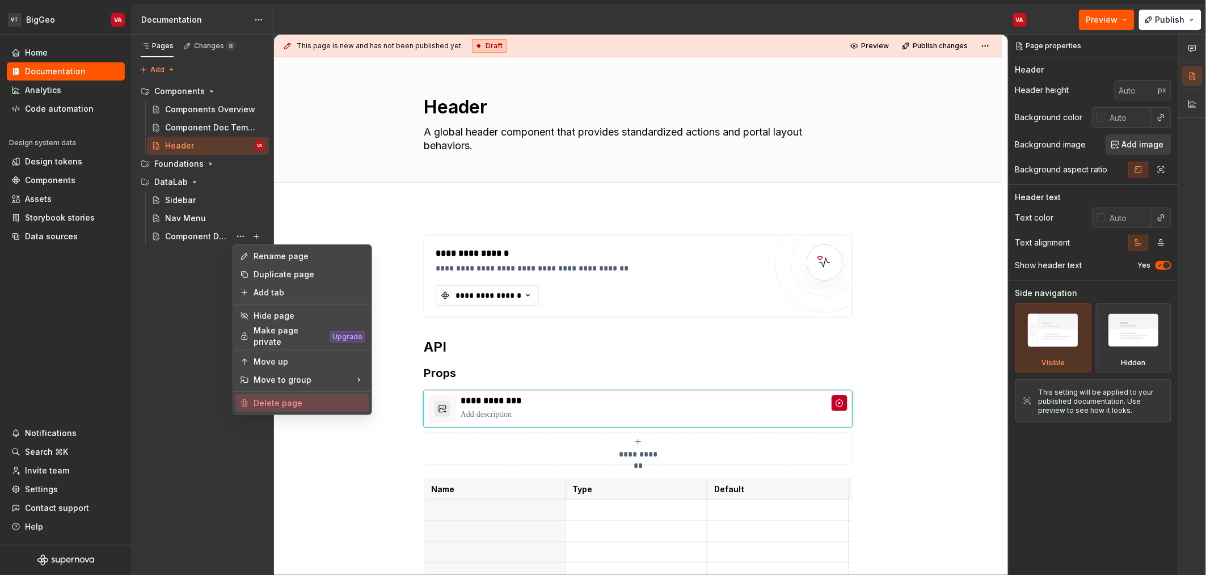
click at [294, 399] on div "Delete page" at bounding box center [309, 403] width 111 height 11
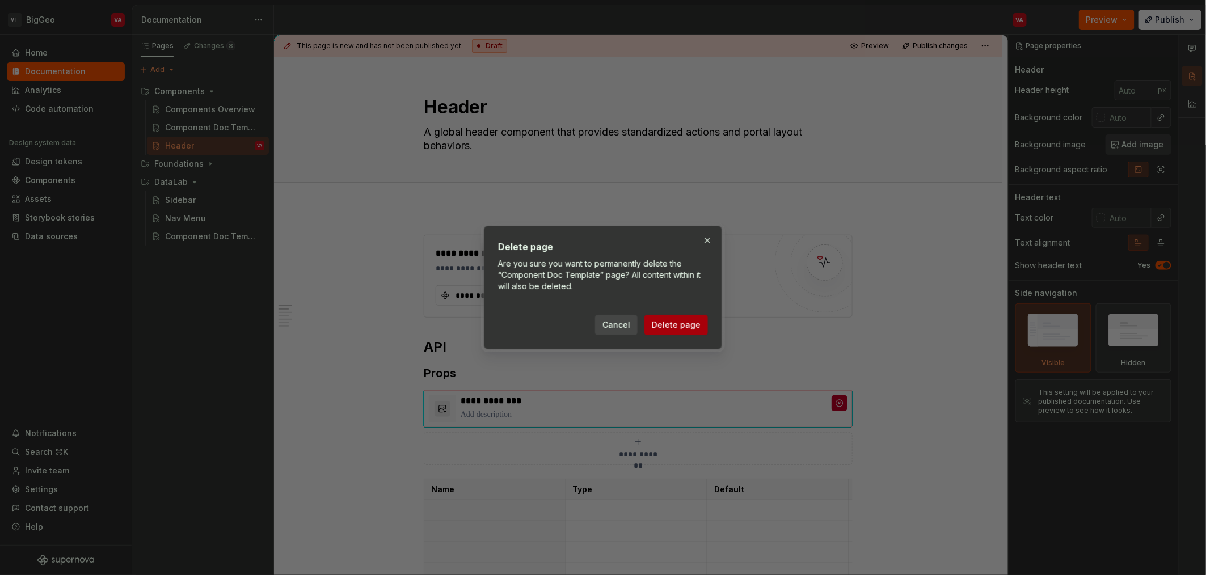
click at [693, 326] on span "Delete page" at bounding box center [676, 324] width 49 height 11
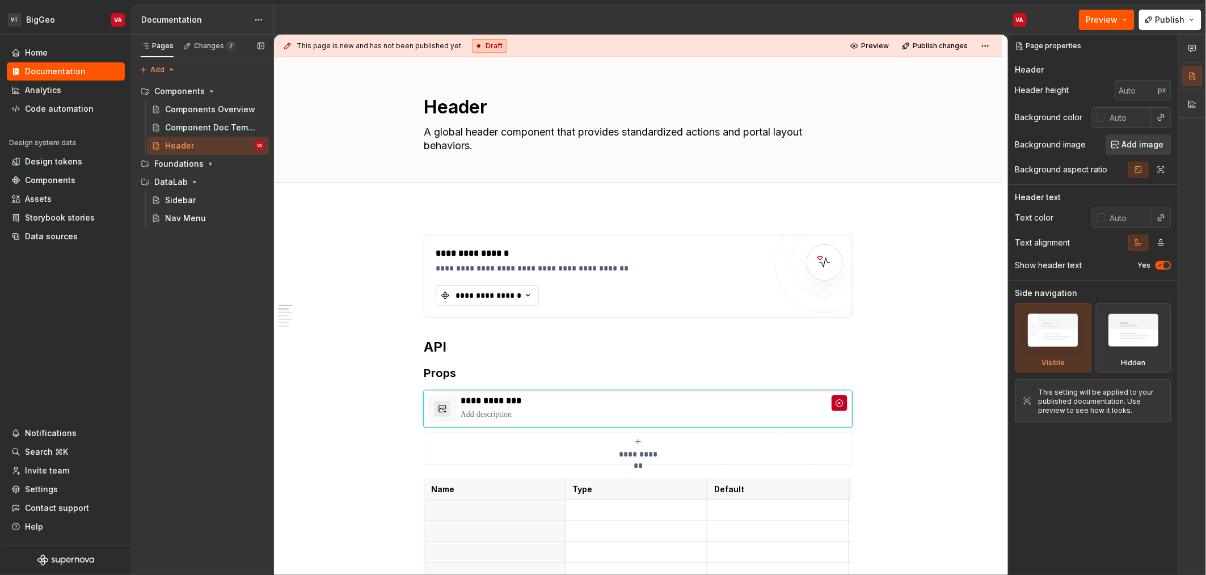
click at [216, 318] on div "Pages Changes 7 Add Accessibility guide for tree Page tree. Navigate the tree w…" at bounding box center [203, 305] width 142 height 541
click at [161, 263] on div "Pages Changes 7 Add Accessibility guide for tree Page tree. Navigate the tree w…" at bounding box center [203, 305] width 142 height 541
click at [178, 387] on div "Pages Changes 7 Add Accessibility guide for tree Page tree. Navigate the tree w…" at bounding box center [203, 305] width 142 height 541
click at [172, 265] on div "Pages Changes 7 Add Accessibility guide for tree Page tree. Navigate the tree w…" at bounding box center [203, 305] width 142 height 541
click at [183, 371] on div "Pages Changes 7 Add Accessibility guide for tree Page tree. Navigate the tree w…" at bounding box center [203, 305] width 142 height 541
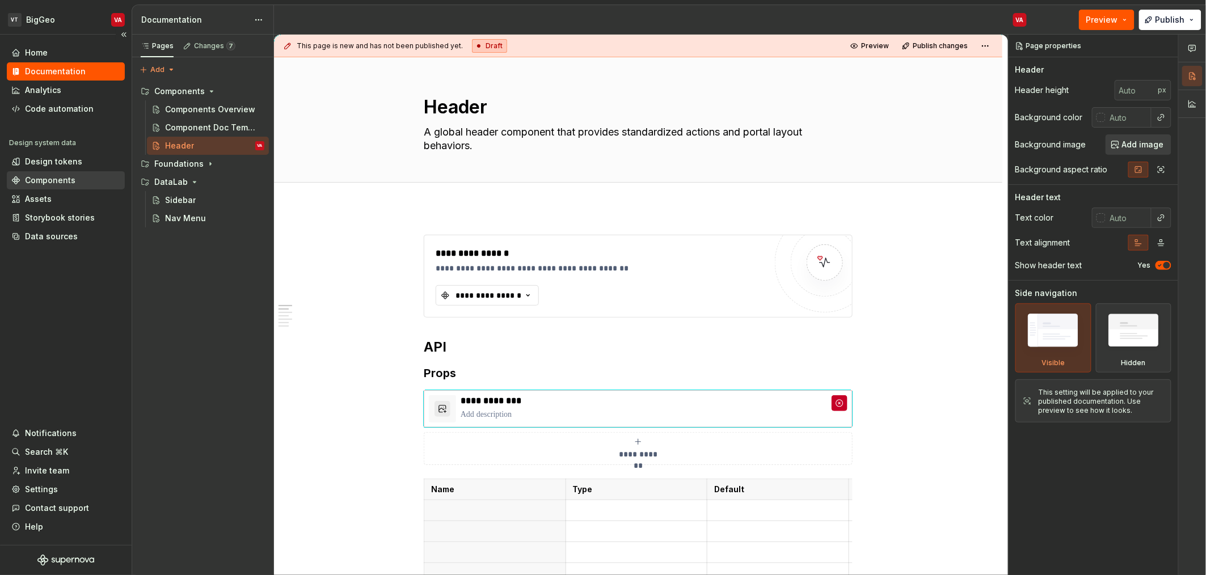
click at [50, 184] on div "Components" at bounding box center [50, 180] width 50 height 11
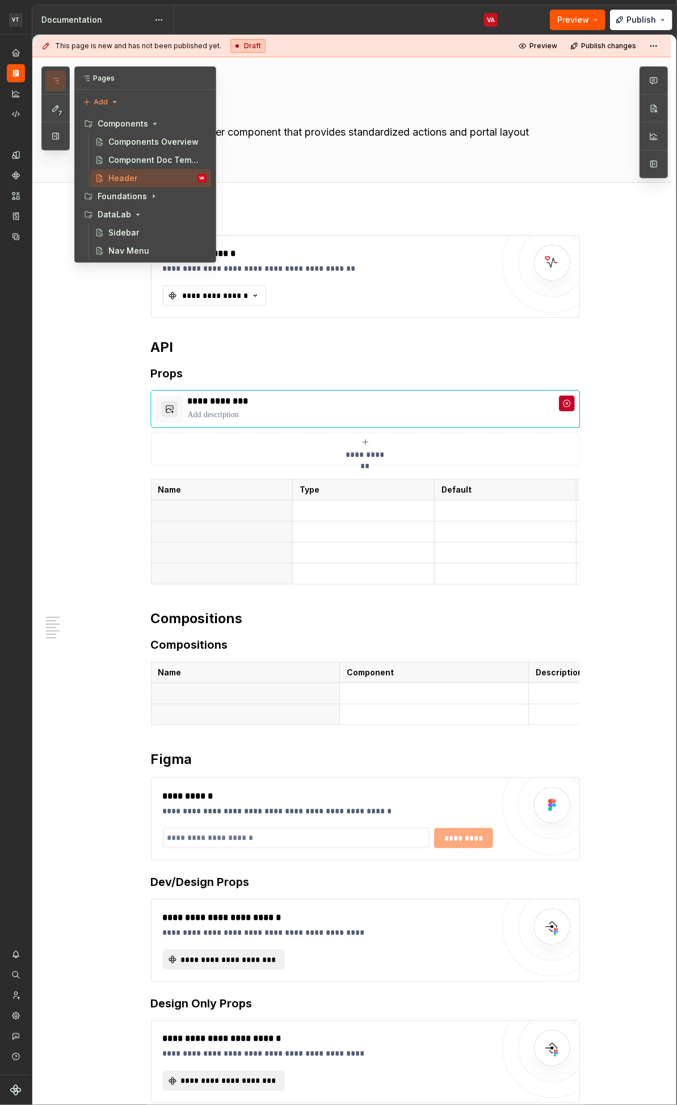
click at [60, 77] on button "button" at bounding box center [55, 80] width 20 height 20
click at [141, 240] on div "Sidebar" at bounding box center [157, 233] width 98 height 16
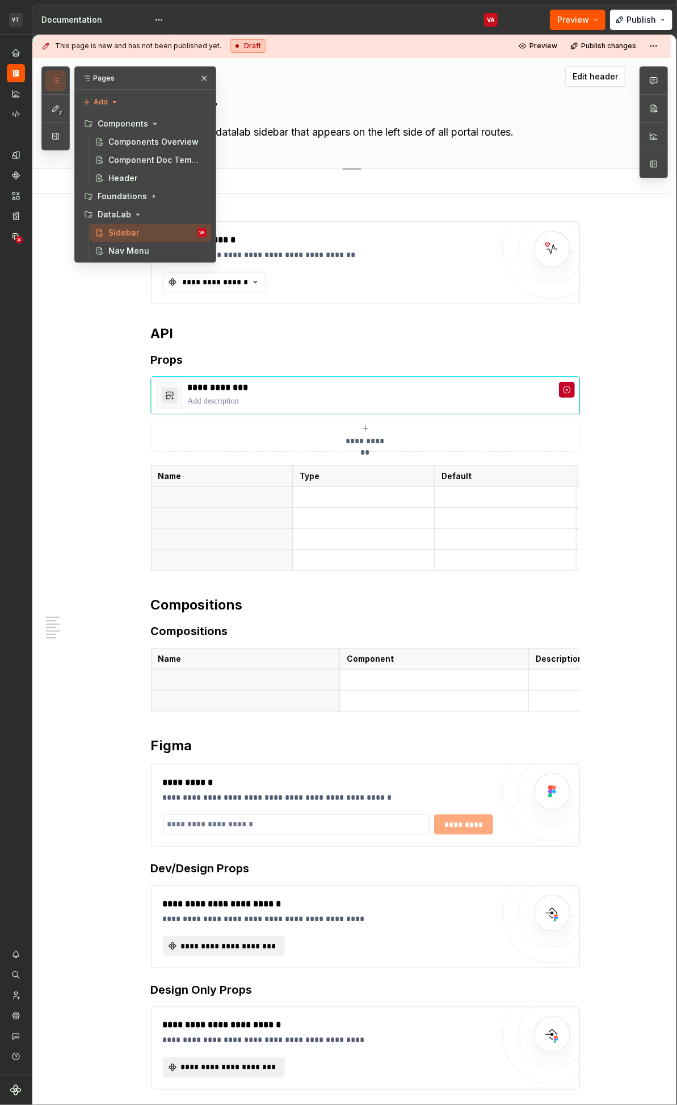
click at [265, 131] on textarea "The standard datalab sidebar that appears on the left side of all portal routes." at bounding box center [363, 132] width 429 height 18
click at [128, 256] on div "Nav Menu" at bounding box center [157, 251] width 98 height 16
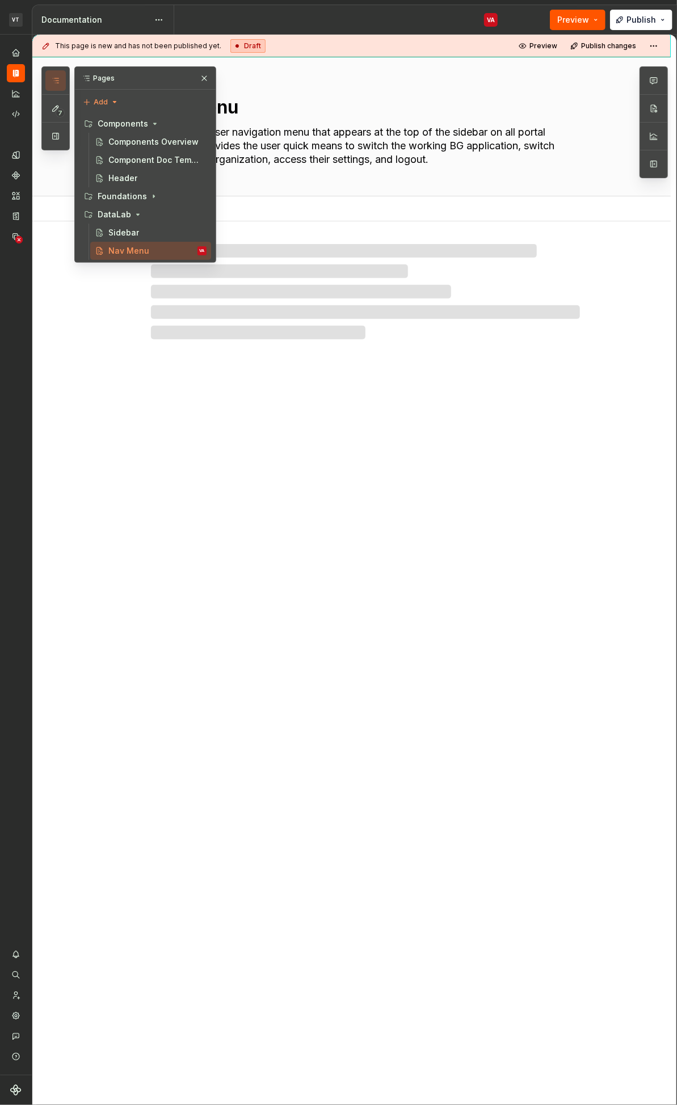
click at [399, 144] on textarea "The primary user navigation menu that appears at the top of the sidebar on all …" at bounding box center [363, 145] width 429 height 45
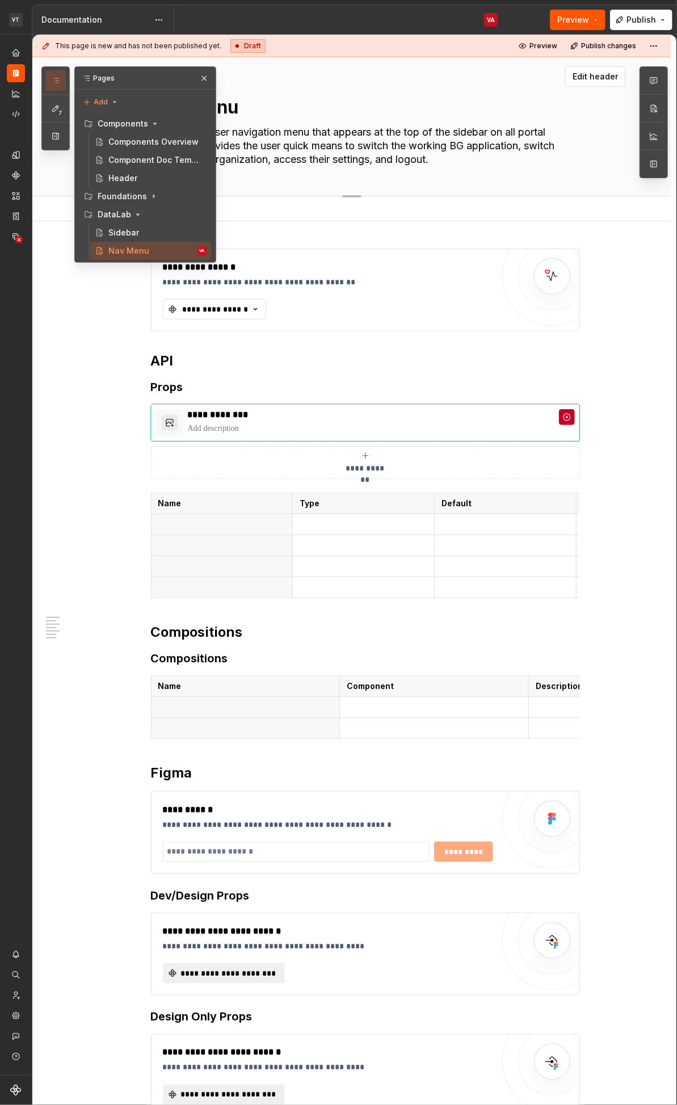
click at [376, 140] on textarea "The primary user navigation menu that appears at the top of the sidebar on all …" at bounding box center [363, 145] width 429 height 45
click at [120, 172] on div "Header" at bounding box center [122, 177] width 29 height 11
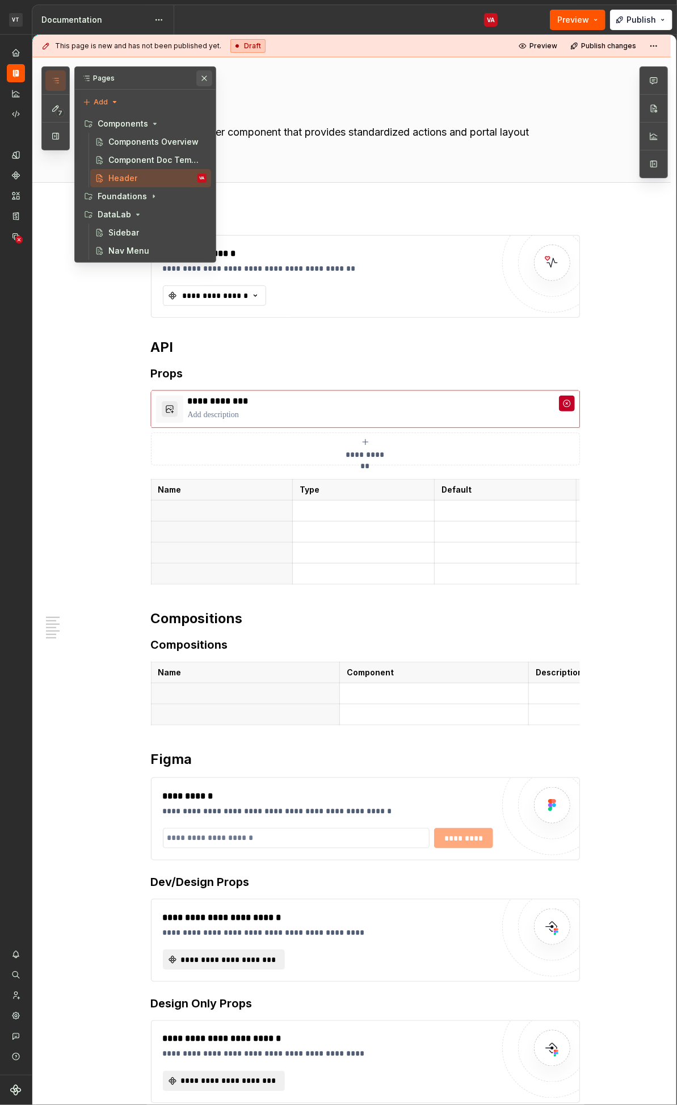
click at [207, 80] on button "button" at bounding box center [204, 78] width 16 height 16
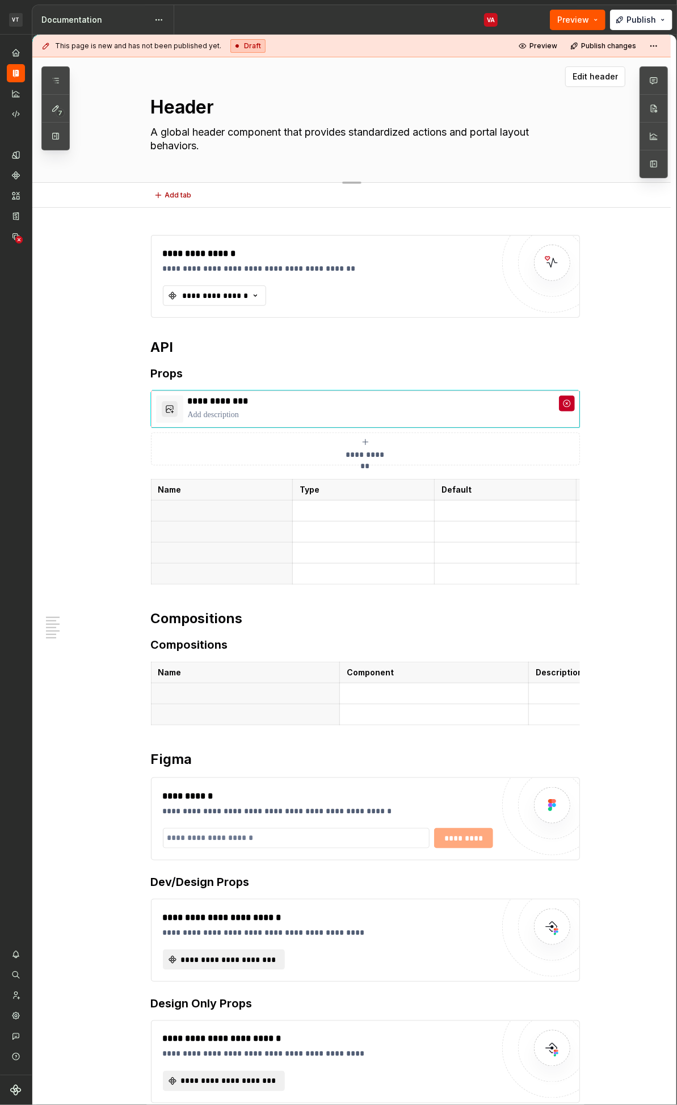
click at [225, 146] on textarea "A global header component that provides standardized actions and portal layout …" at bounding box center [363, 139] width 429 height 32
click at [266, 156] on div "Header A global header component that provides standardized actions and portal …" at bounding box center [365, 119] width 429 height 125
click at [260, 147] on textarea "A global header component that provides standardized actions and portal layout …" at bounding box center [363, 139] width 429 height 32
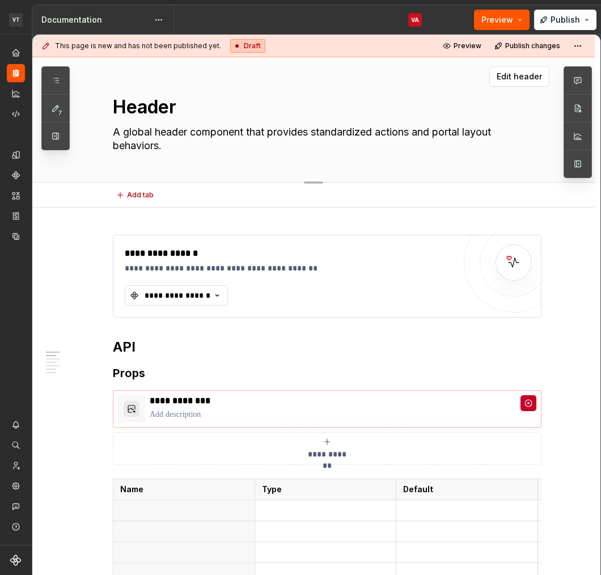
click at [277, 133] on textarea "A global header component that provides standardized actions and portal layout …" at bounding box center [325, 139] width 429 height 32
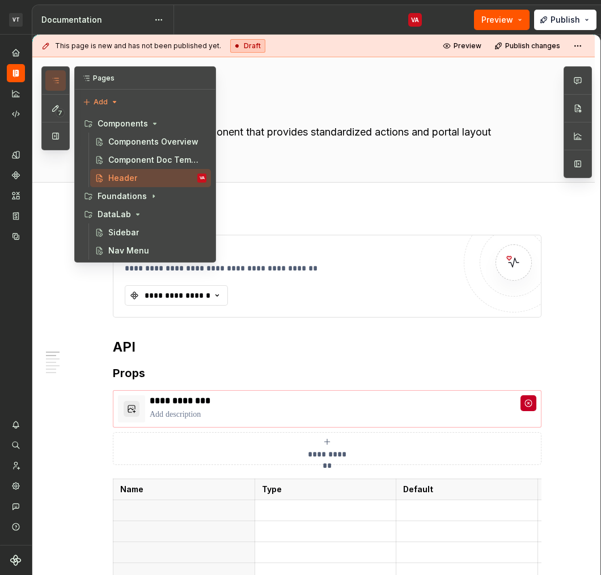
click at [57, 82] on icon "button" at bounding box center [55, 80] width 9 height 9
click at [117, 229] on div "Sidebar" at bounding box center [123, 232] width 31 height 11
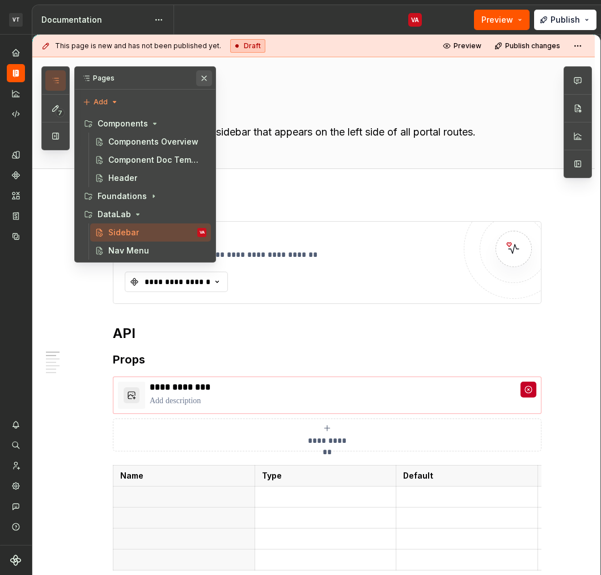
click at [208, 81] on button "button" at bounding box center [204, 78] width 16 height 16
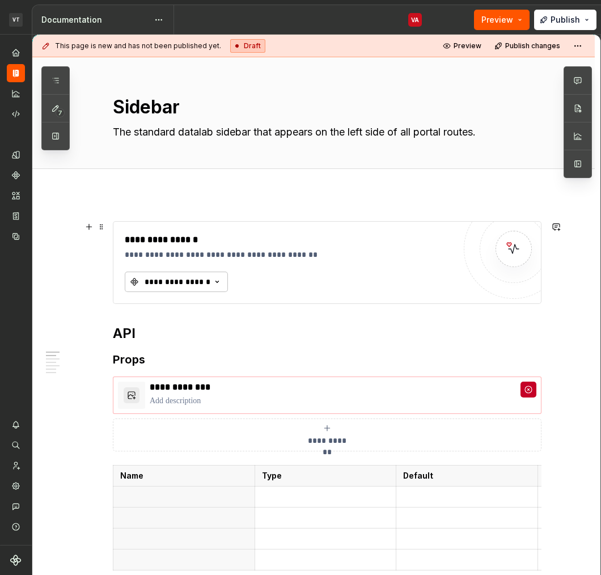
click at [183, 285] on div "**********" at bounding box center [178, 281] width 68 height 11
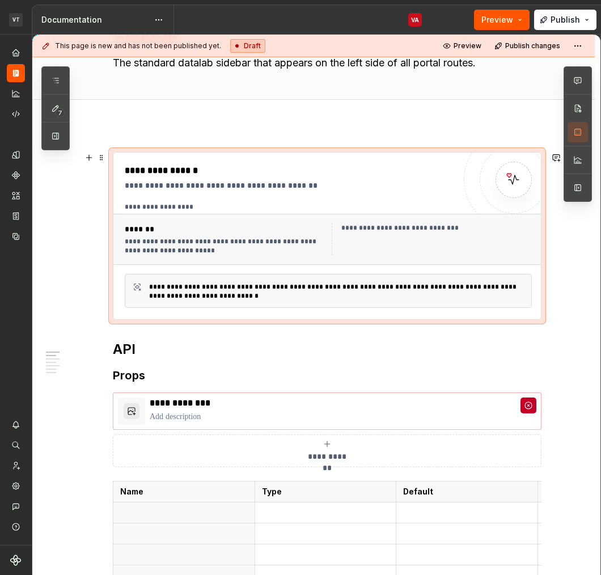
scroll to position [75, 0]
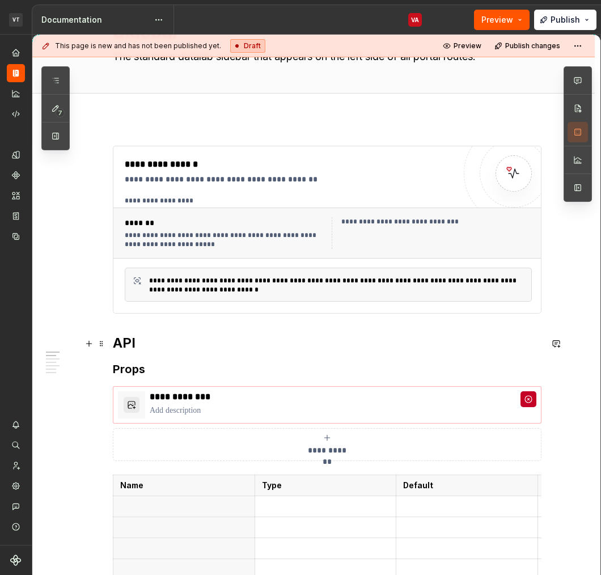
click at [117, 343] on strong "API" at bounding box center [124, 343] width 23 height 16
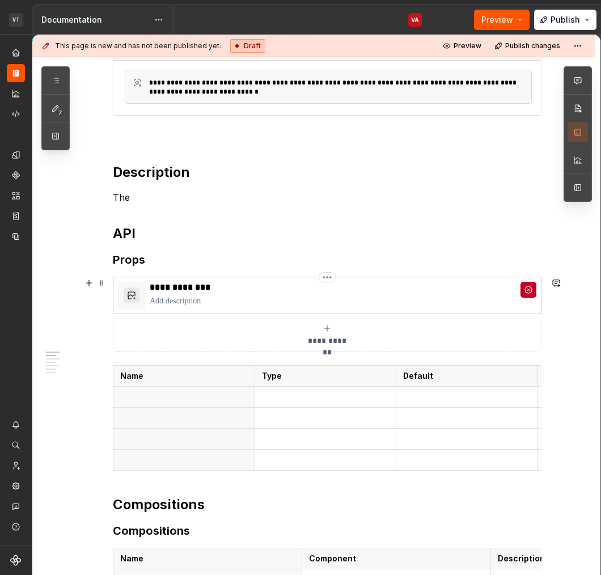
scroll to position [284, 0]
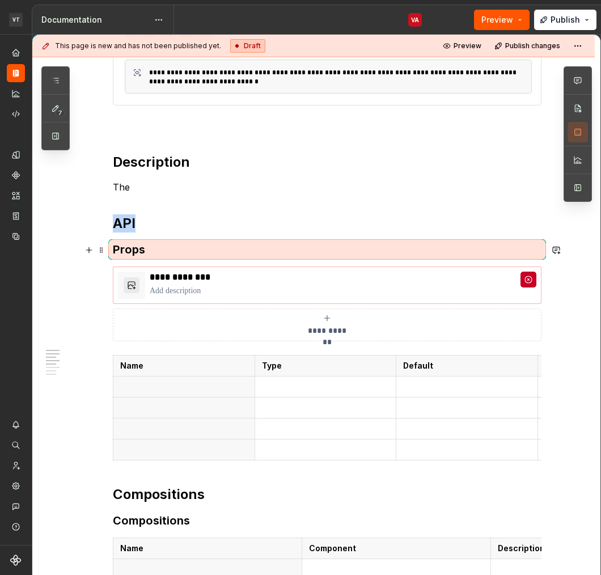
click at [62, 250] on div "**********" at bounding box center [313, 537] width 563 height 1255
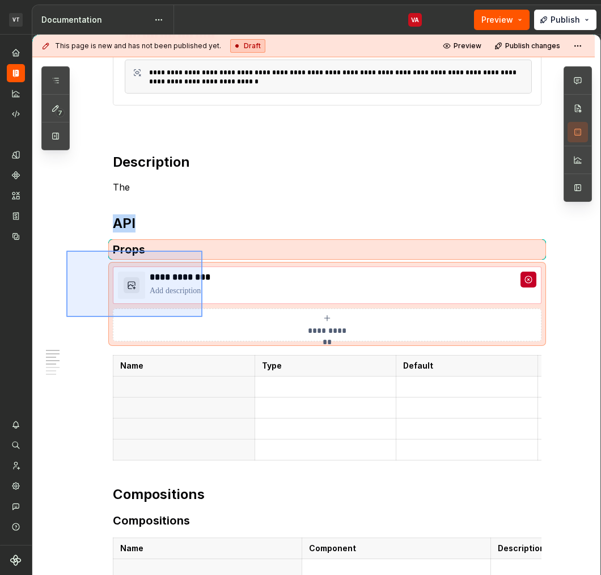
click at [203, 317] on div "**********" at bounding box center [316, 305] width 568 height 541
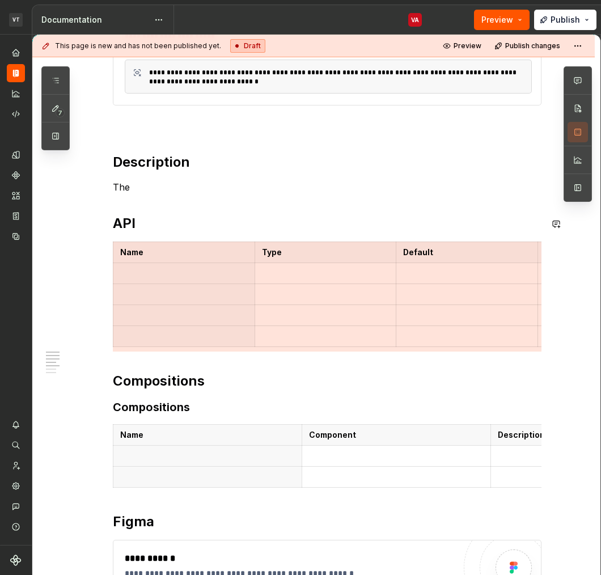
click at [182, 195] on div "**********" at bounding box center [327, 402] width 429 height 928
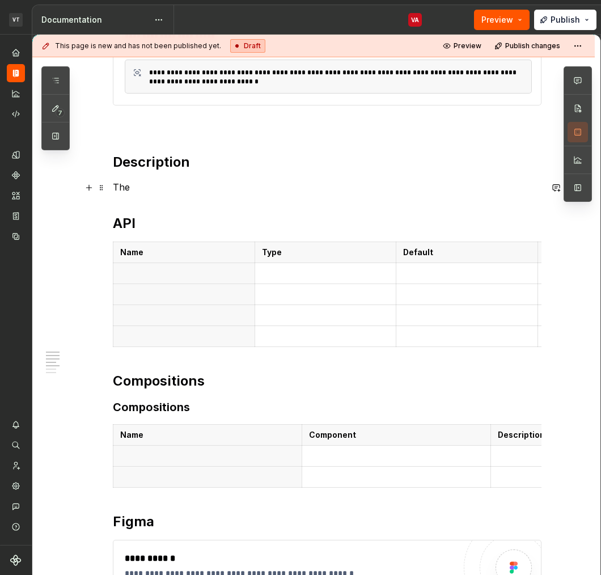
click at [181, 188] on p "The" at bounding box center [327, 187] width 429 height 14
click at [161, 270] on p at bounding box center [184, 273] width 128 height 11
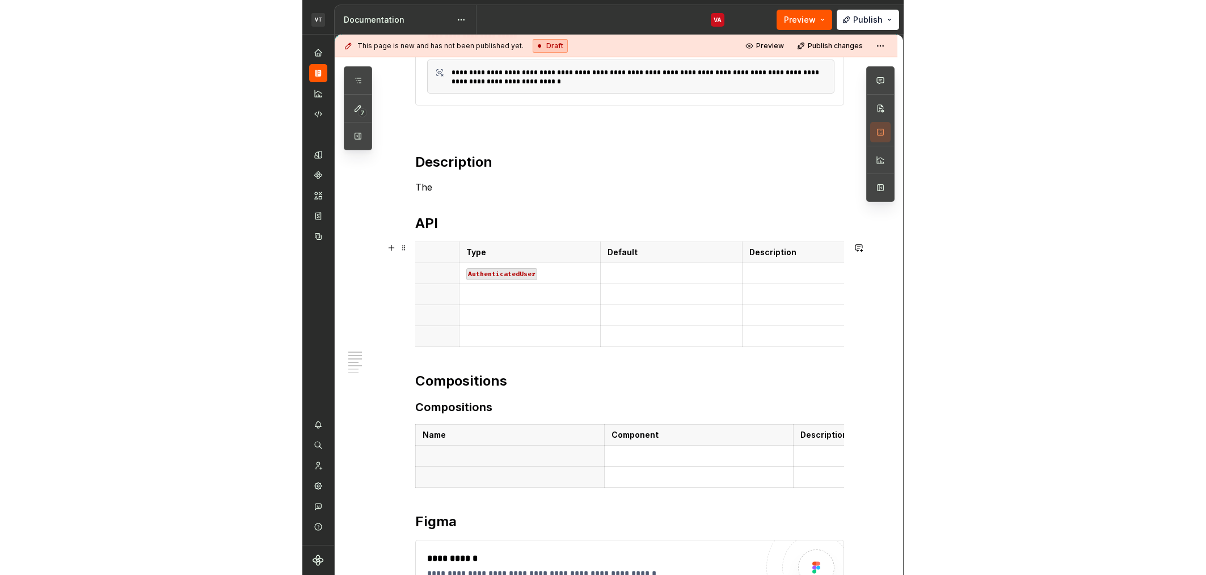
scroll to position [0, 138]
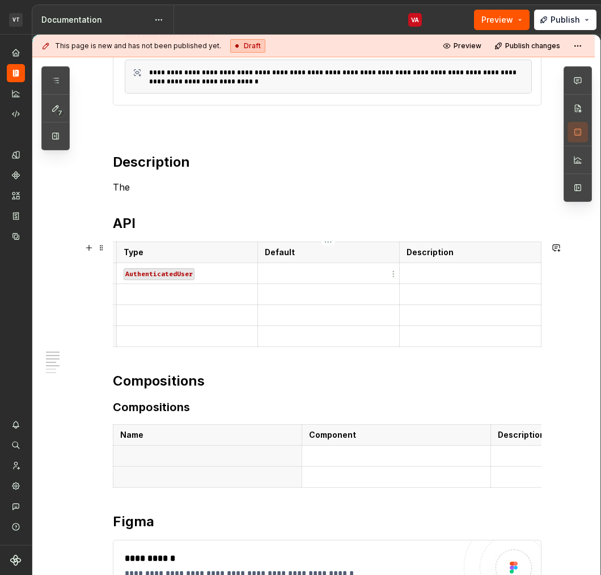
click at [295, 268] on p at bounding box center [329, 273] width 128 height 11
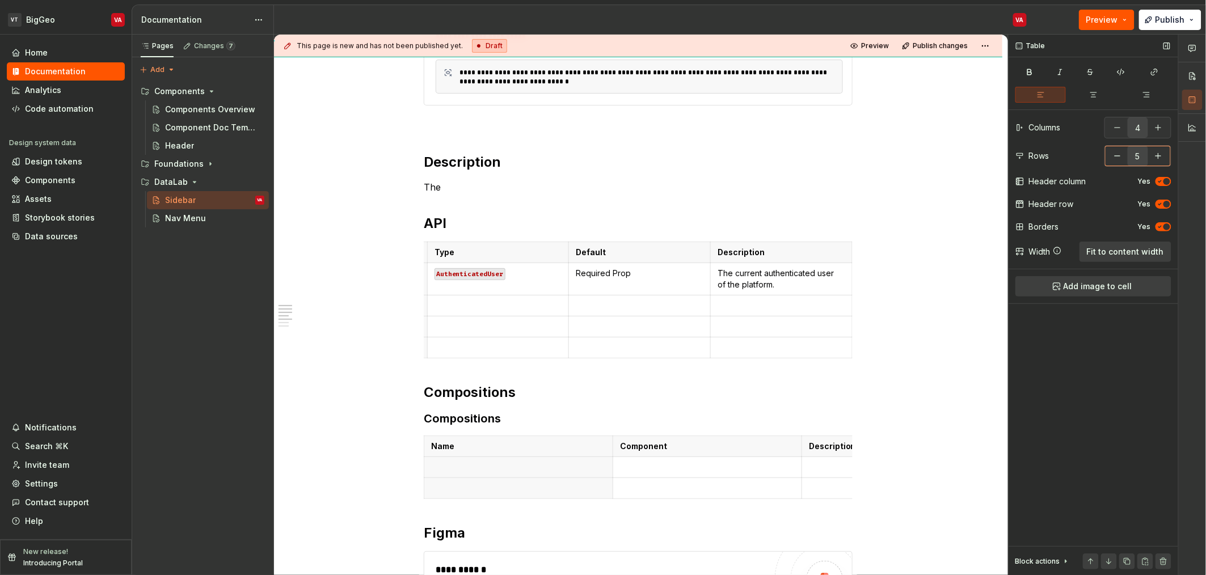
click at [1122, 162] on button "button" at bounding box center [1117, 156] width 20 height 20
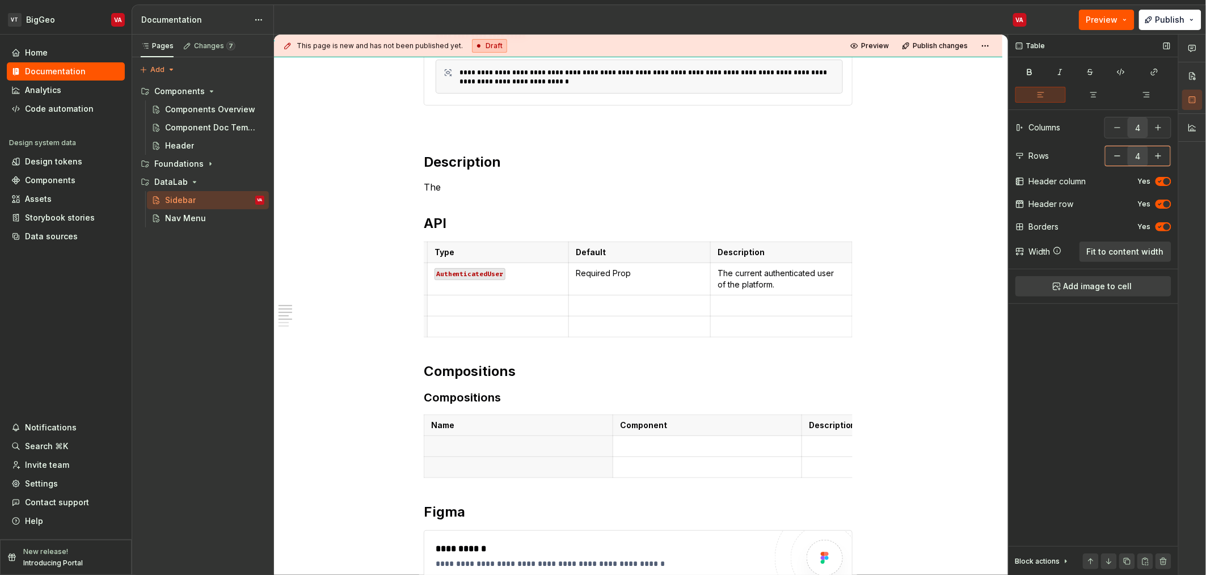
click at [1122, 162] on button "button" at bounding box center [1117, 156] width 20 height 20
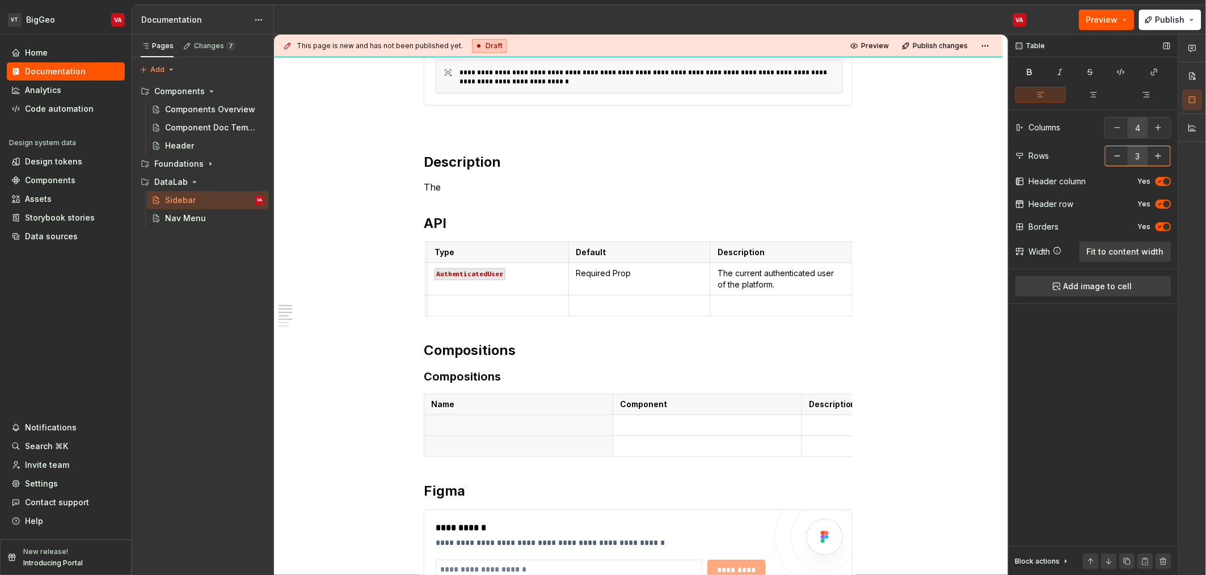
click at [1122, 162] on button "button" at bounding box center [1117, 156] width 20 height 20
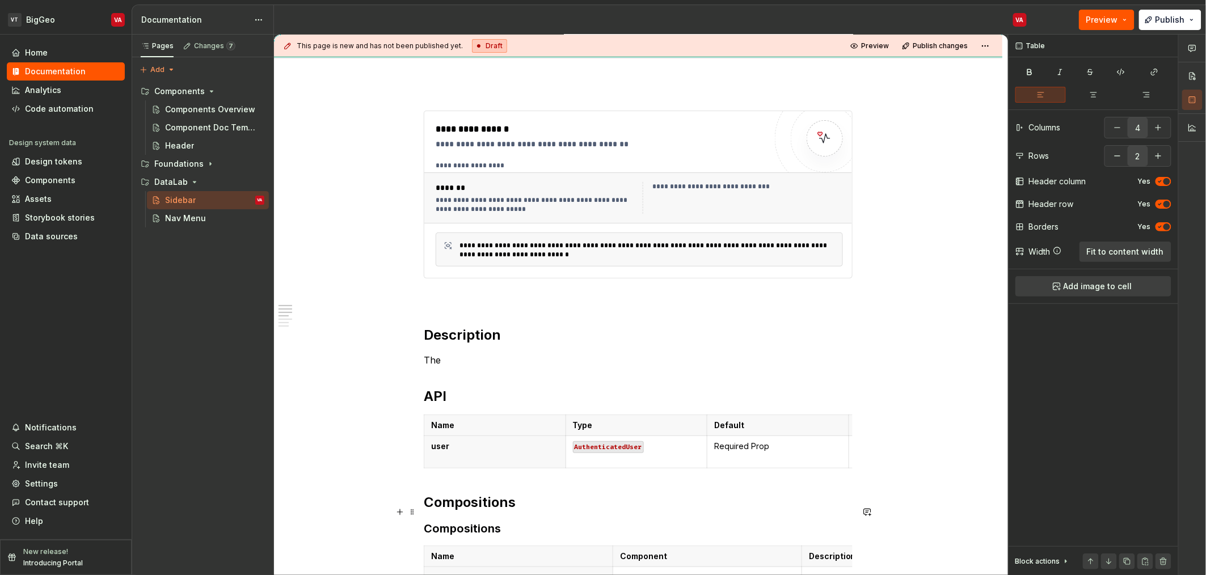
scroll to position [94, 0]
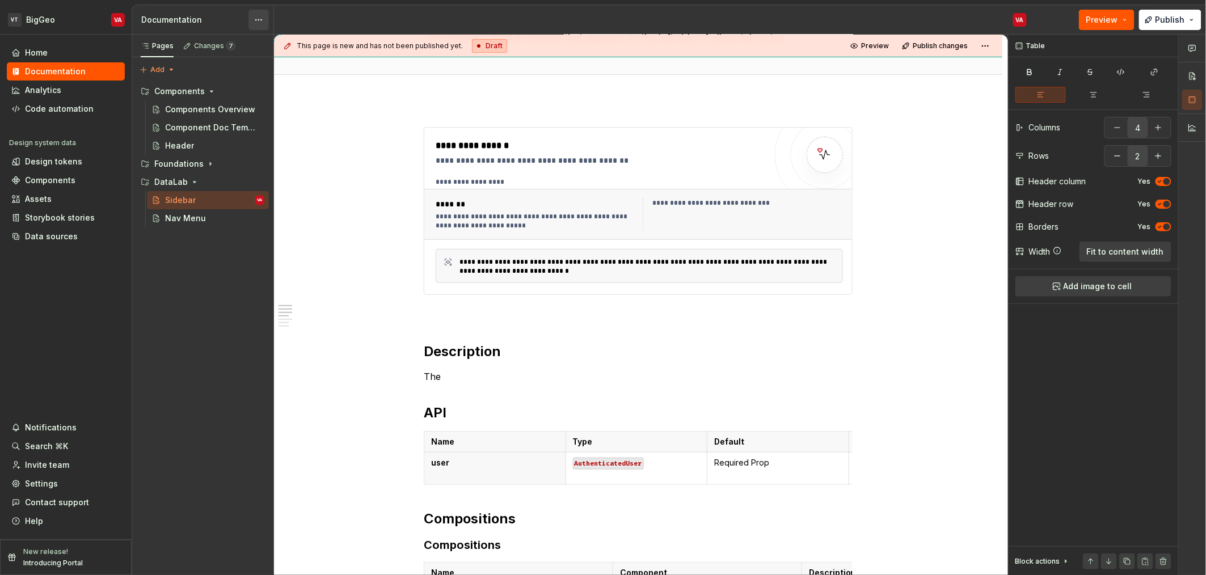
click at [257, 19] on html "VT BigGeo VA Home Documentation Analytics Code automation Design system data De…" at bounding box center [603, 287] width 1206 height 575
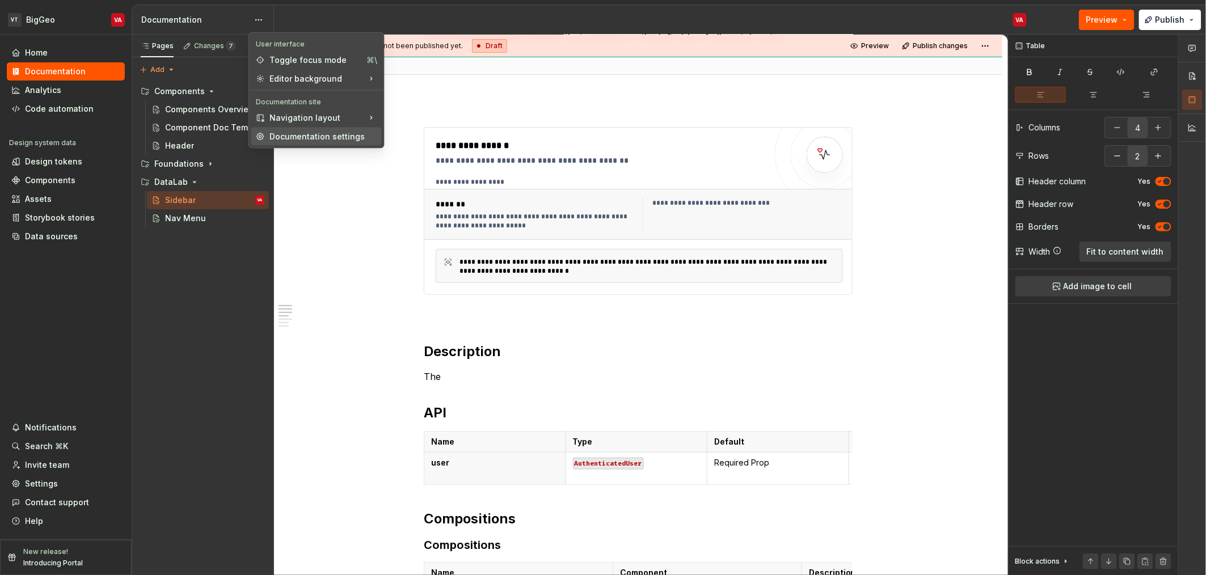
click at [300, 142] on div "Documentation settings" at bounding box center [316, 137] width 130 height 18
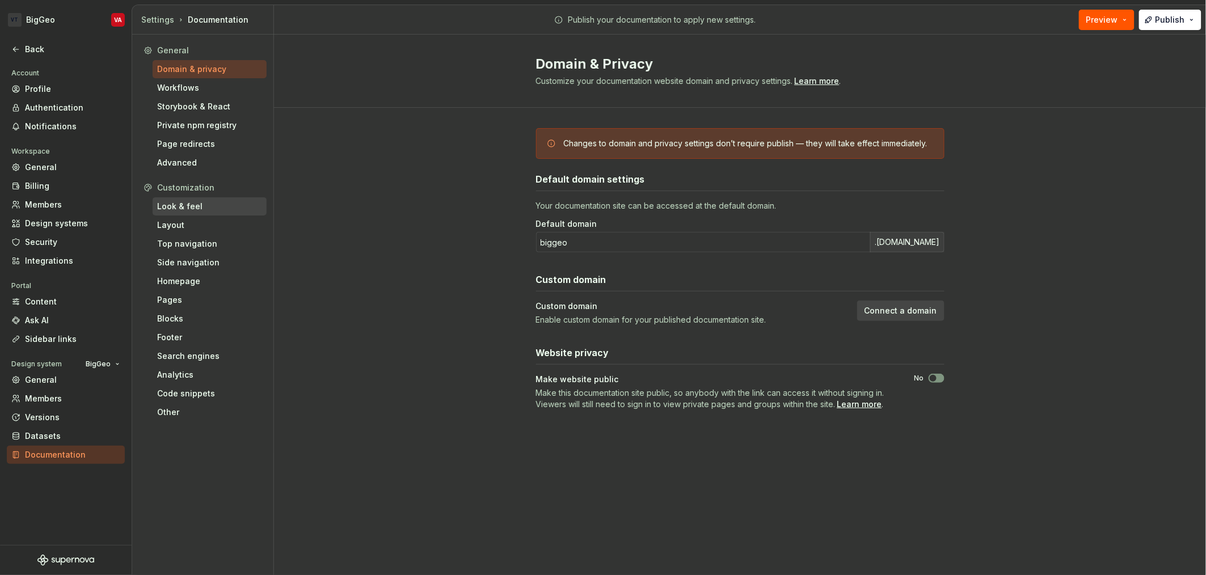
click at [186, 210] on div "Look & feel" at bounding box center [209, 206] width 105 height 11
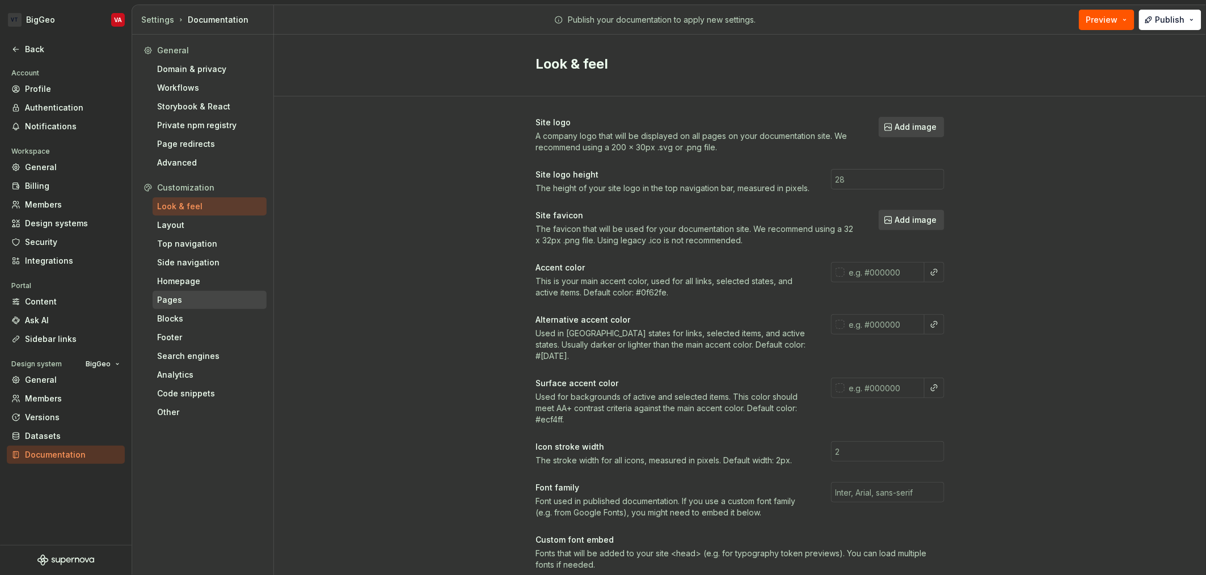
click at [197, 297] on div "Pages" at bounding box center [209, 299] width 105 height 11
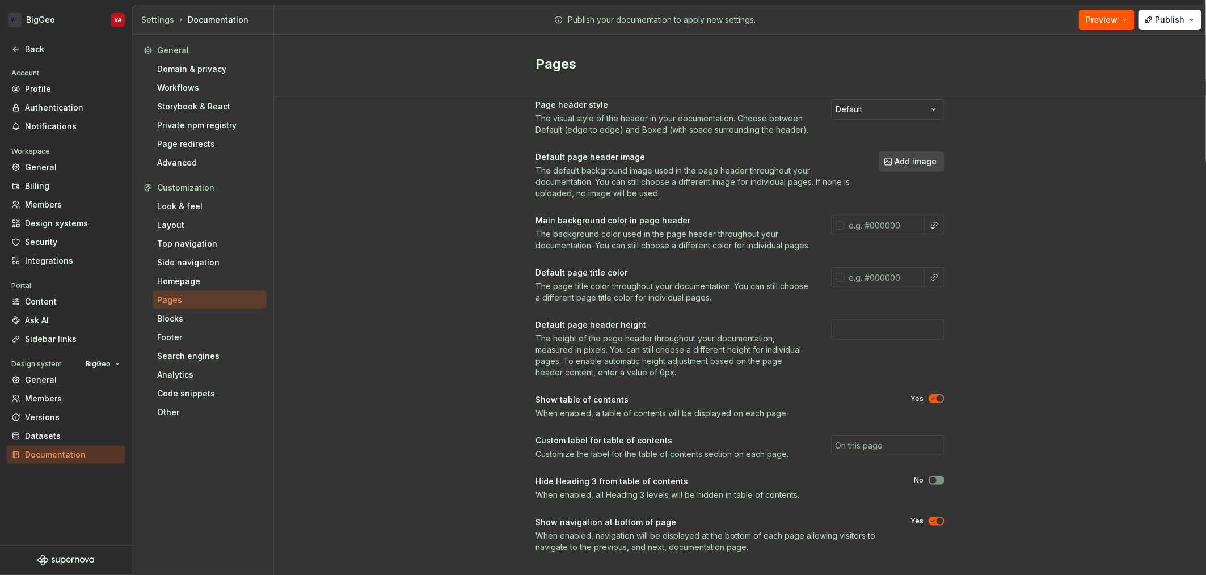
scroll to position [44, 0]
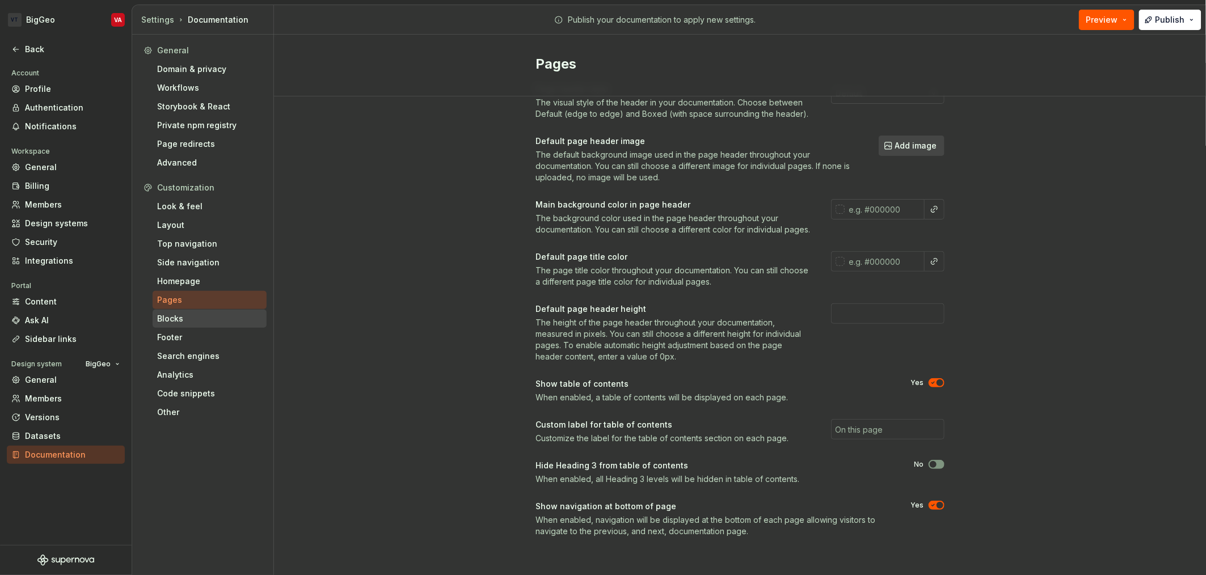
click at [194, 322] on div "Blocks" at bounding box center [209, 318] width 105 height 11
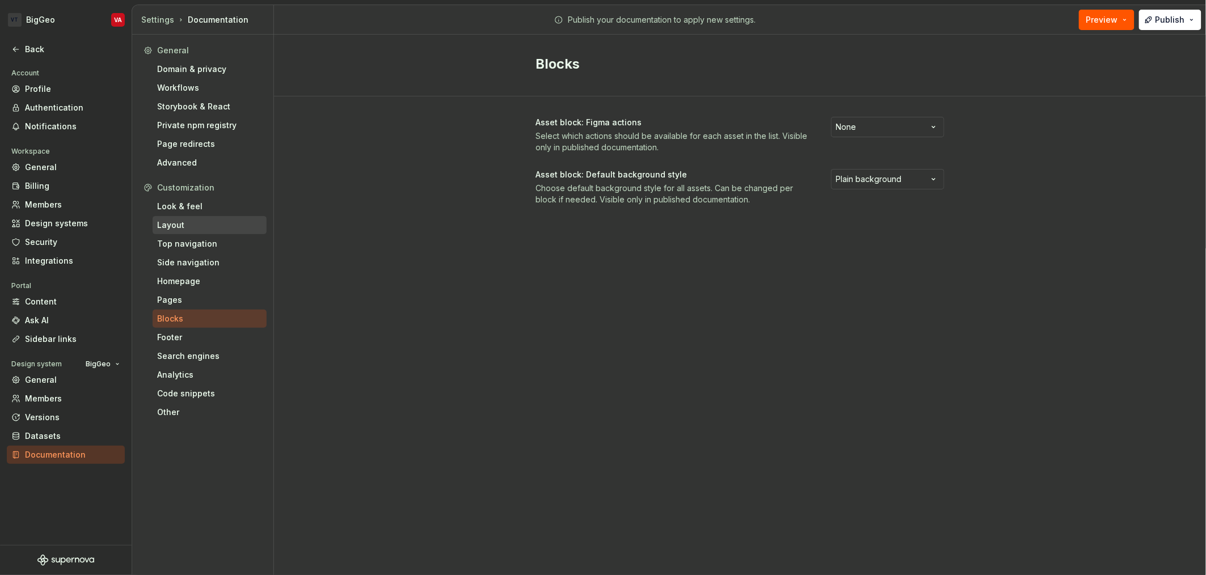
click at [163, 221] on div "Layout" at bounding box center [209, 225] width 105 height 11
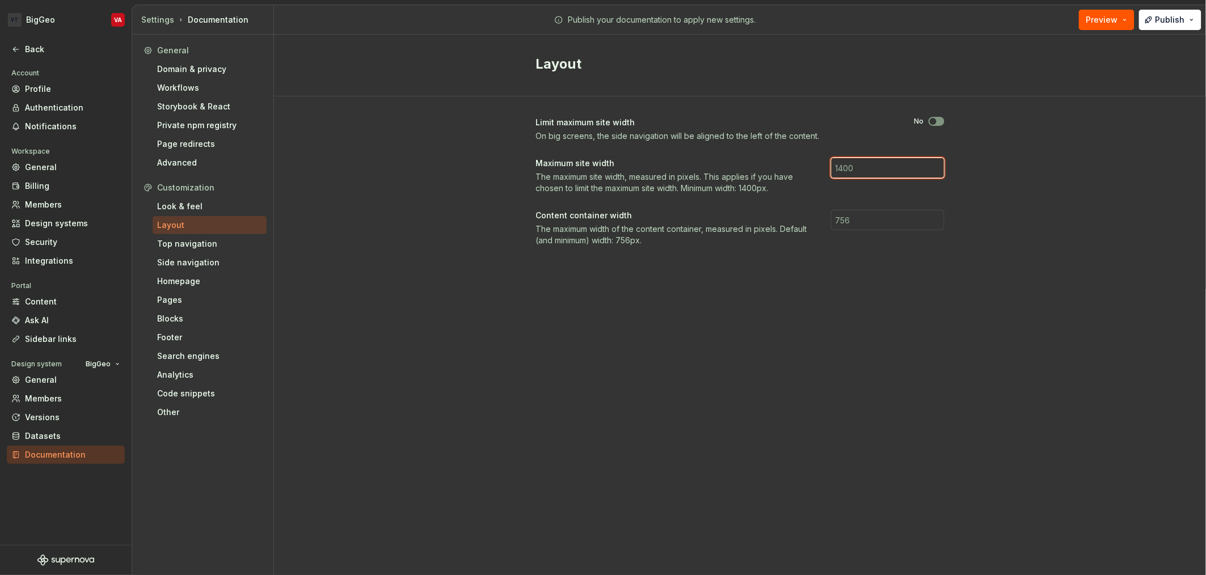
click at [867, 173] on input "number" at bounding box center [887, 168] width 113 height 20
click at [866, 166] on input "1440" at bounding box center [887, 168] width 113 height 20
click at [867, 219] on input "number" at bounding box center [887, 220] width 113 height 20
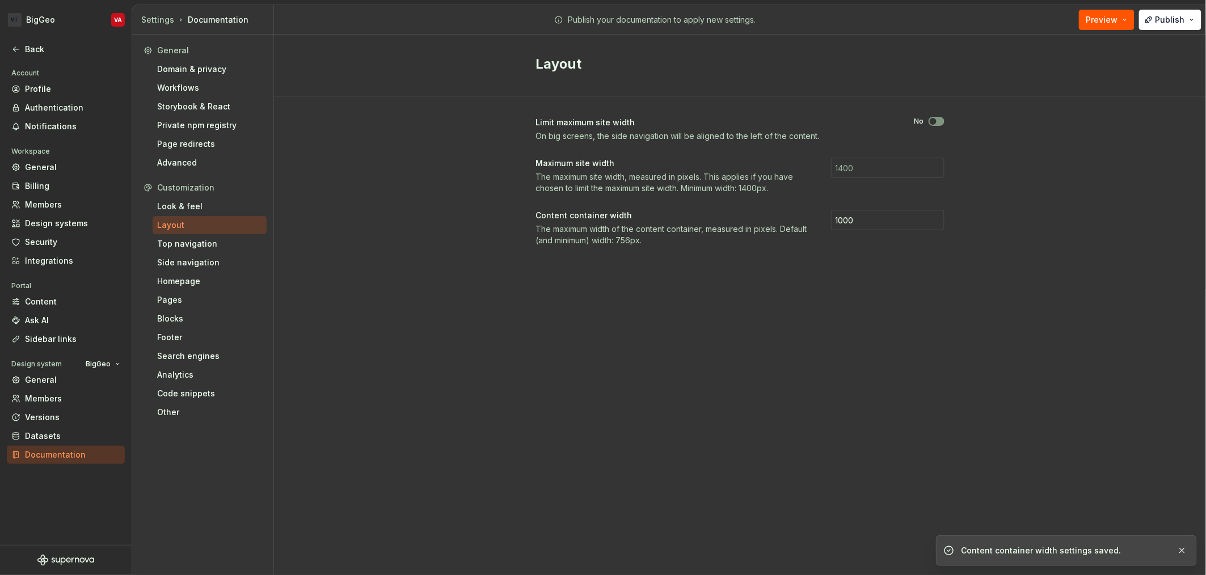
click at [935, 327] on div "Layout Limit maximum site width On big screens, the side navigation will be ali…" at bounding box center [740, 305] width 932 height 541
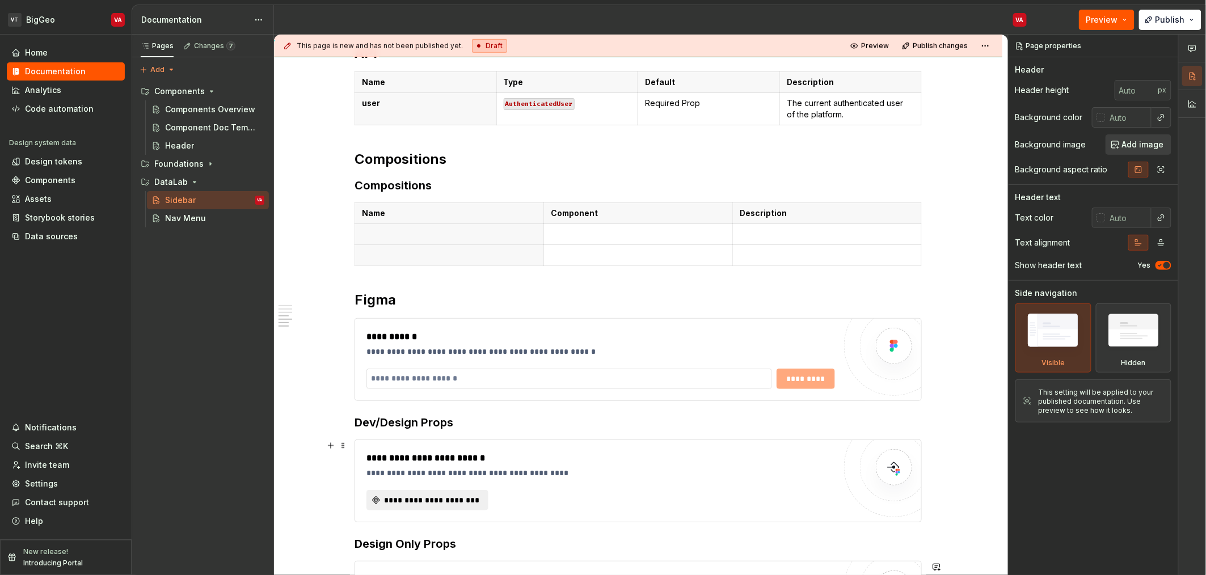
scroll to position [435, 0]
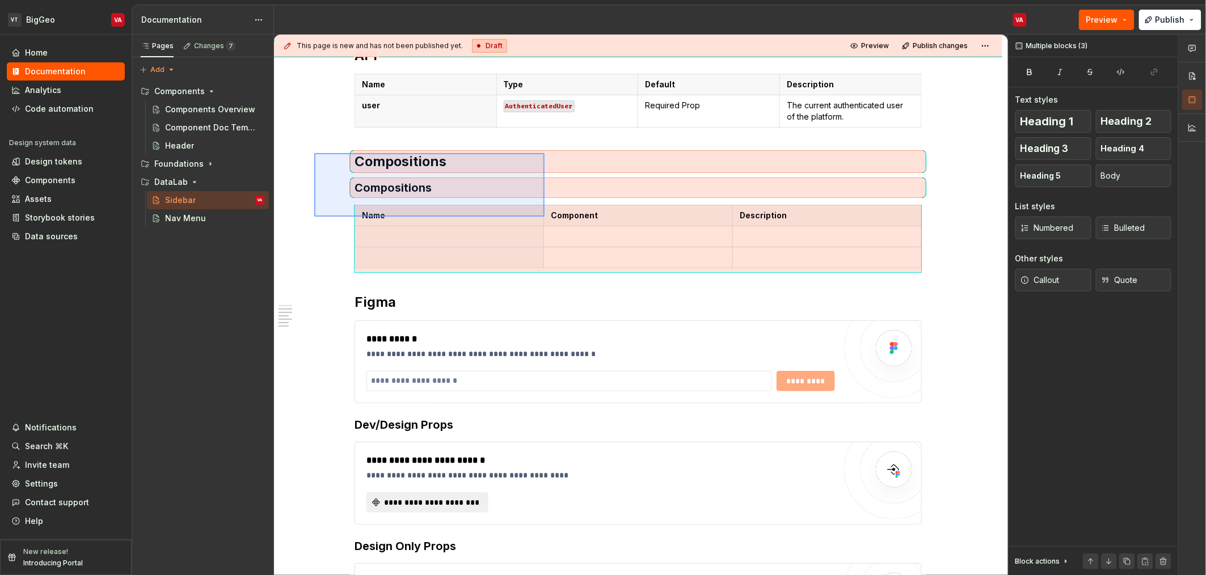
drag, startPoint x: 314, startPoint y: 153, endPoint x: 544, endPoint y: 218, distance: 238.7
click at [544, 218] on div "**********" at bounding box center [641, 305] width 734 height 541
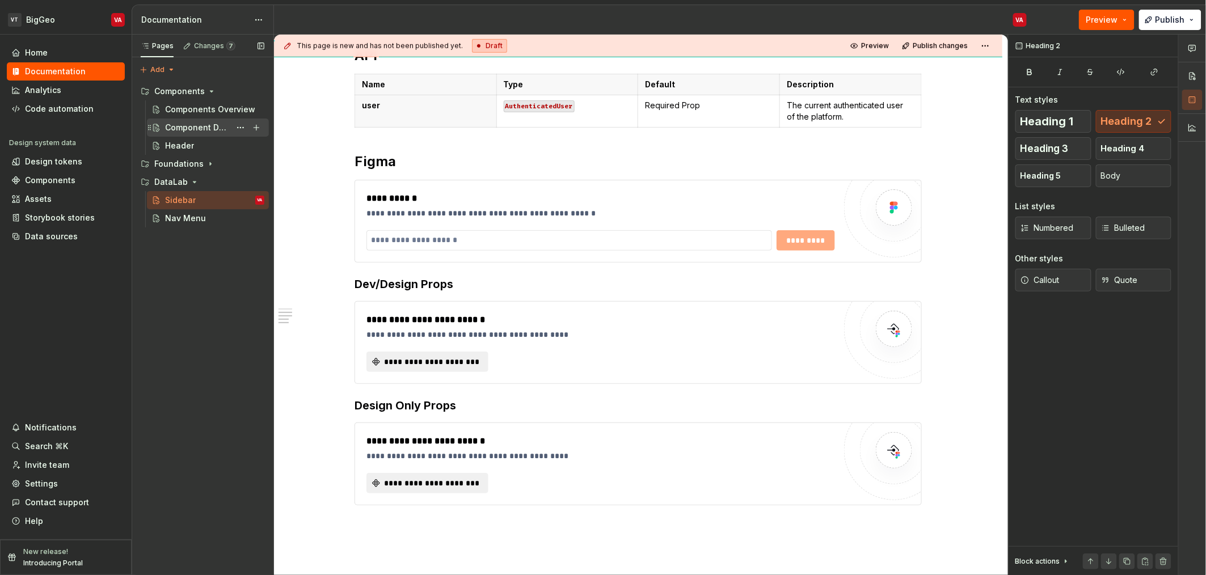
click at [180, 130] on div "Component Doc Template" at bounding box center [197, 127] width 65 height 11
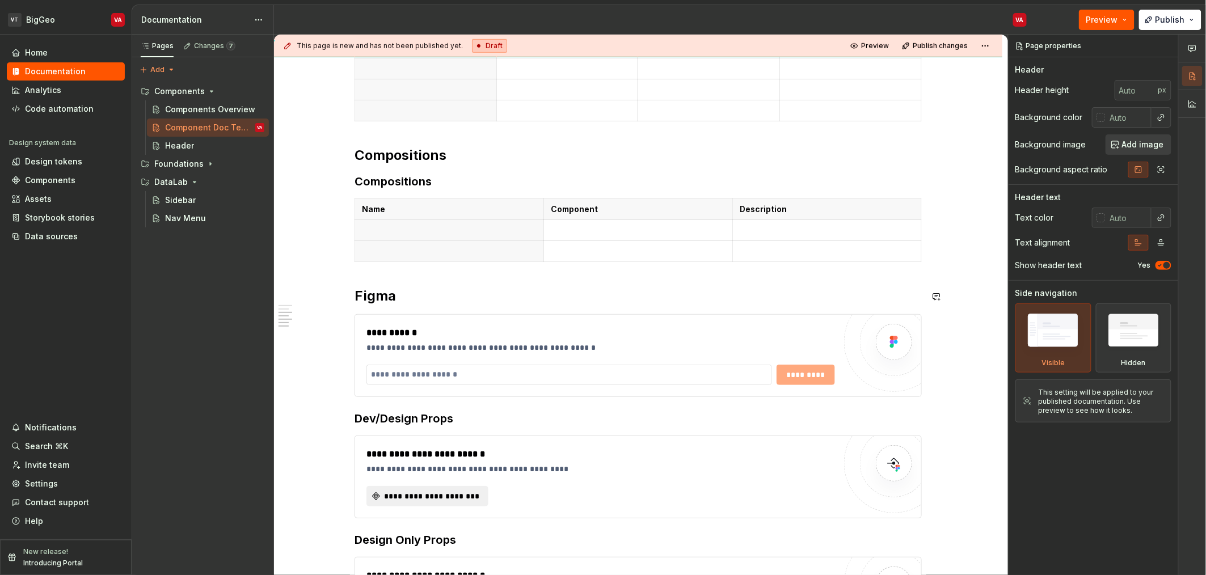
scroll to position [454, 0]
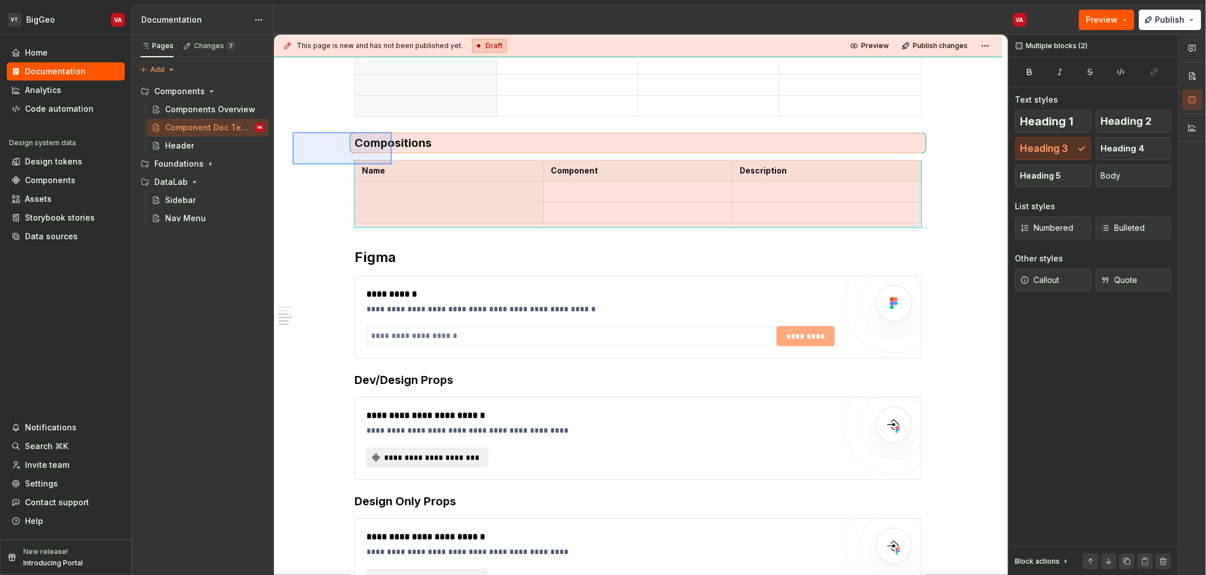
drag, startPoint x: 300, startPoint y: 132, endPoint x: 392, endPoint y: 165, distance: 98.0
click at [392, 165] on div "**********" at bounding box center [641, 305] width 734 height 541
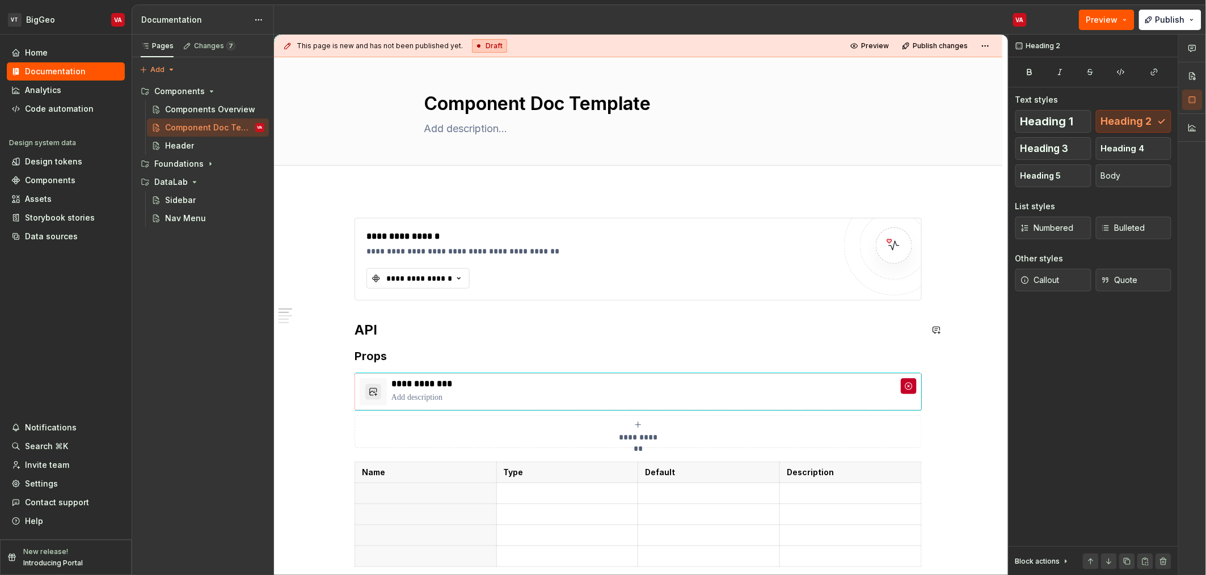
scroll to position [0, 0]
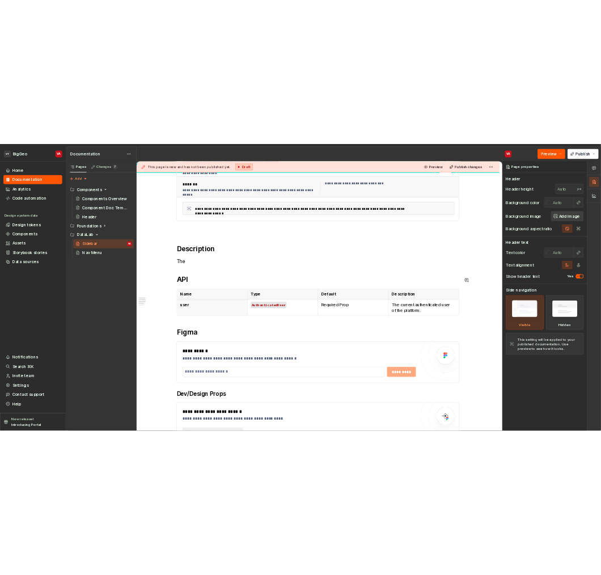
scroll to position [217, 0]
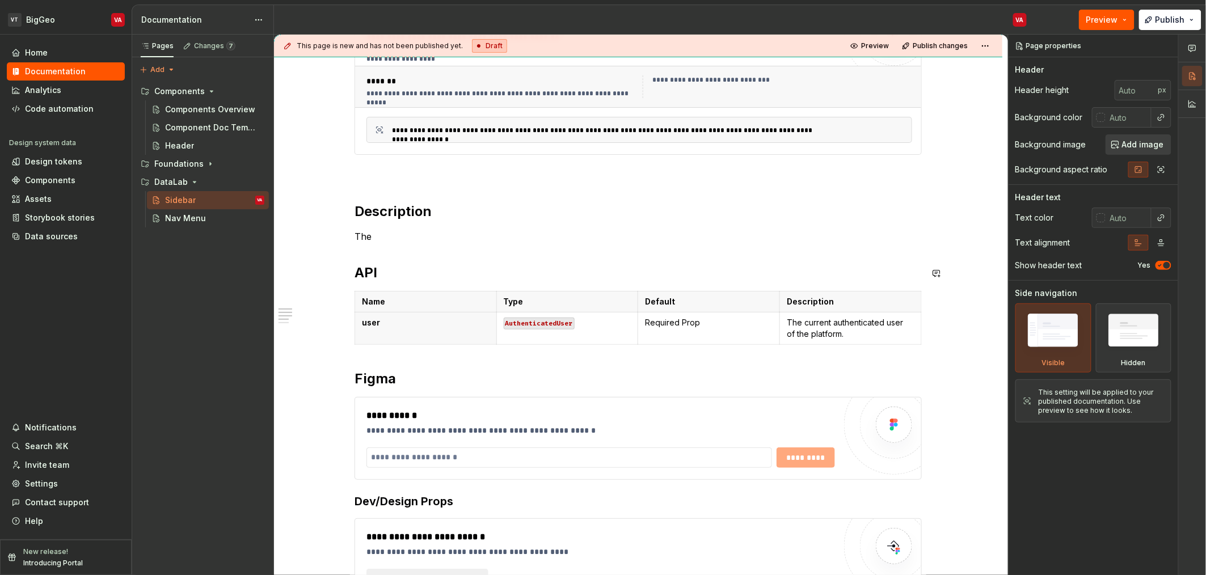
click at [407, 228] on div "**********" at bounding box center [638, 363] width 567 height 719
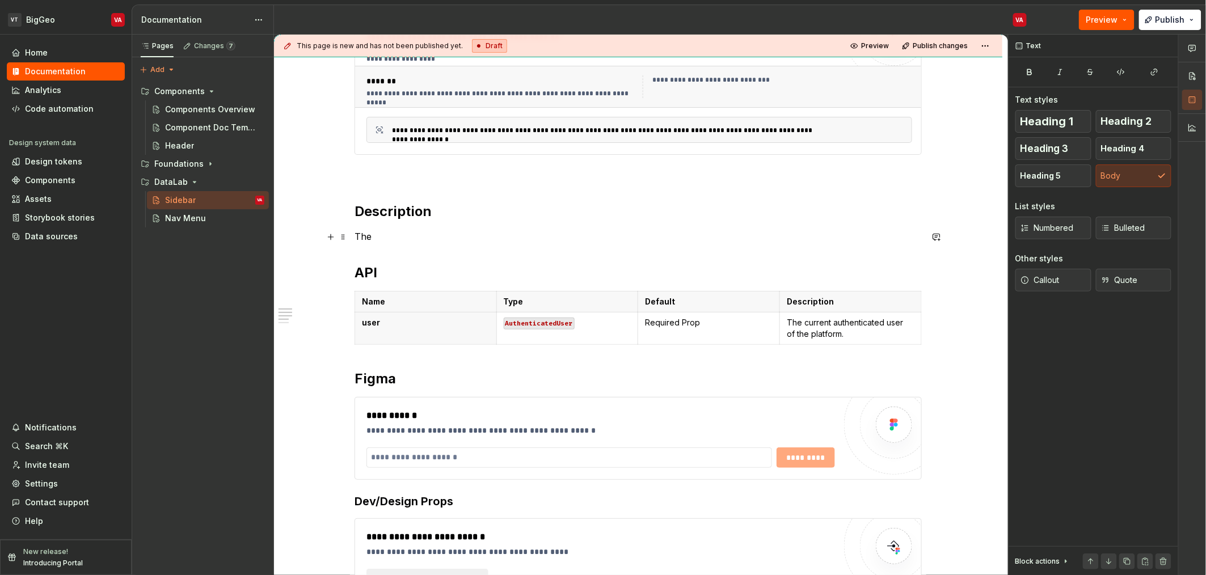
click at [405, 235] on p "The" at bounding box center [638, 237] width 567 height 14
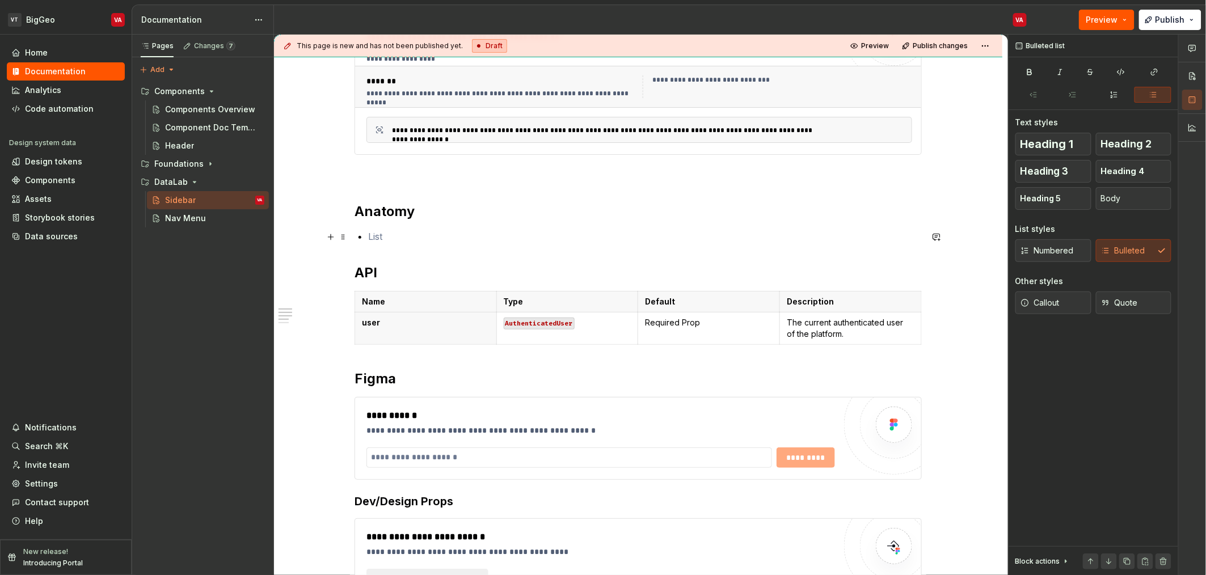
click at [394, 233] on p at bounding box center [645, 237] width 554 height 14
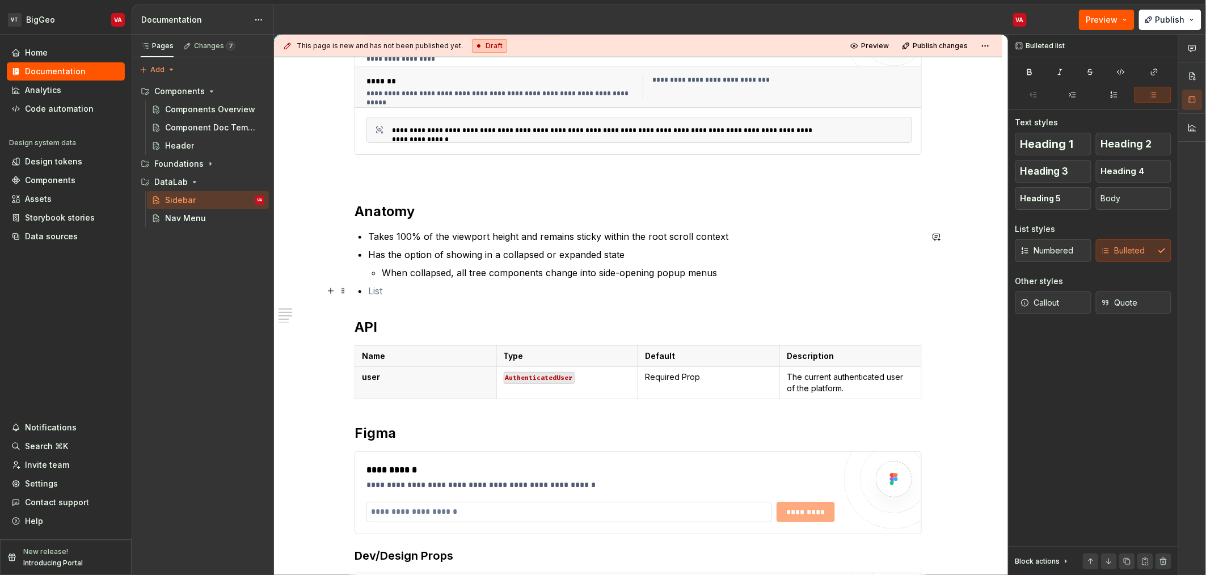
click at [398, 290] on p at bounding box center [645, 291] width 554 height 14
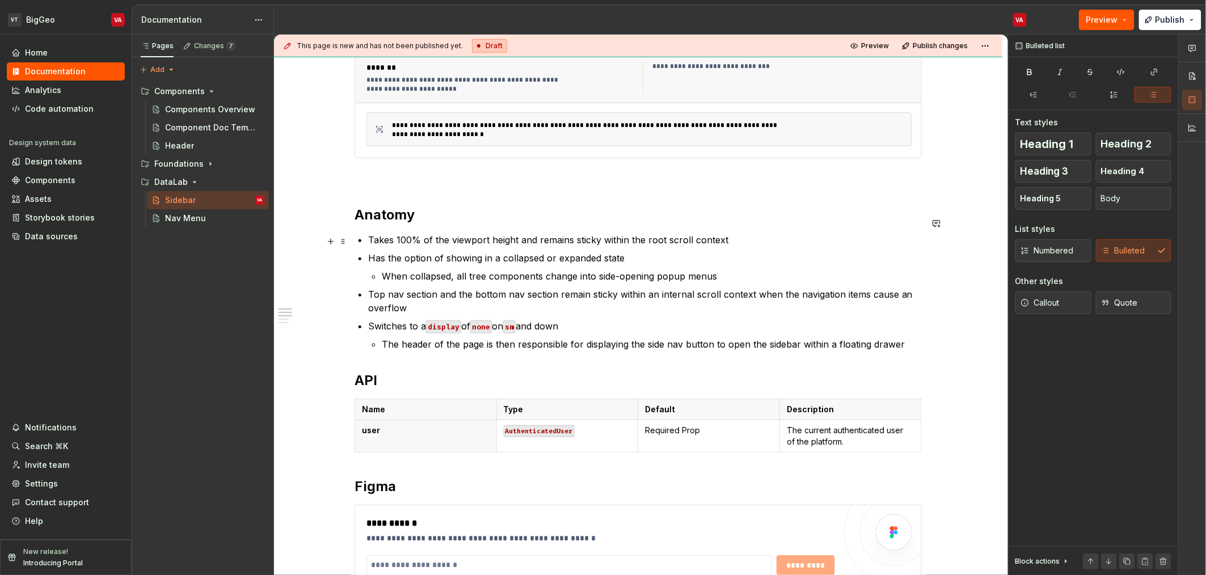
scroll to position [230, 0]
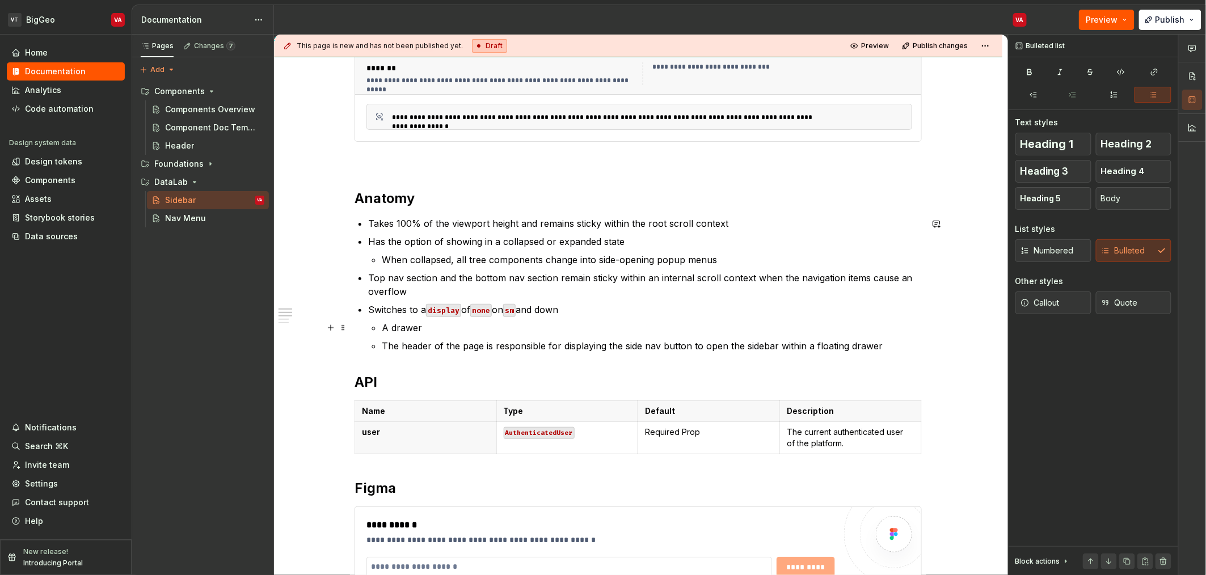
click at [432, 330] on p "A drawer" at bounding box center [652, 328] width 540 height 14
click at [432, 330] on p "All the content is then rendered inside of a floating drawer" at bounding box center [652, 328] width 540 height 14
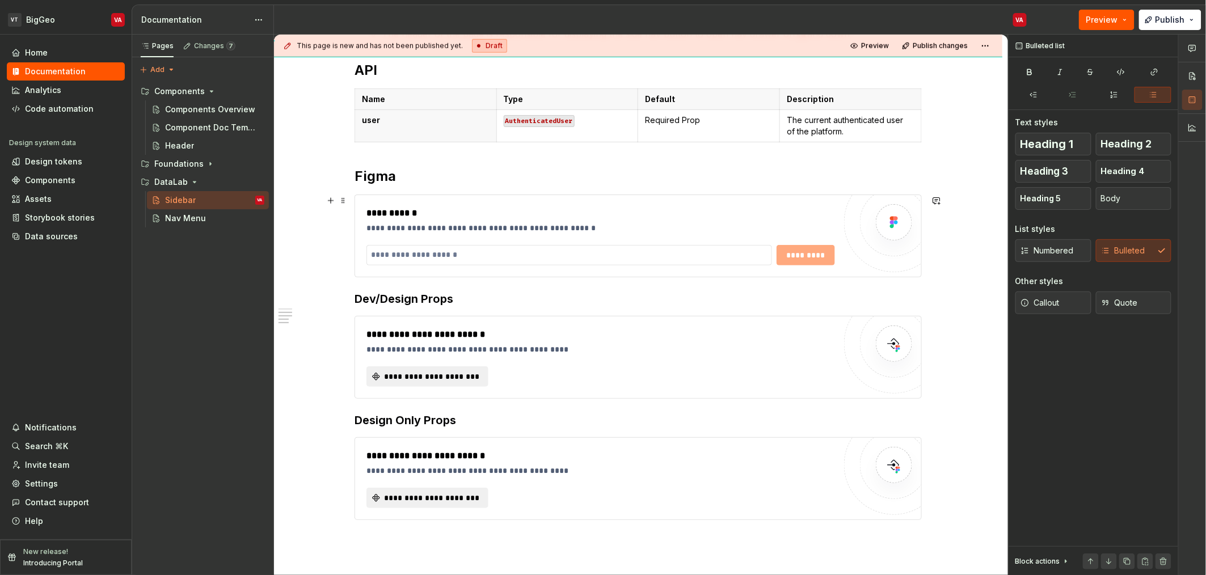
scroll to position [552, 0]
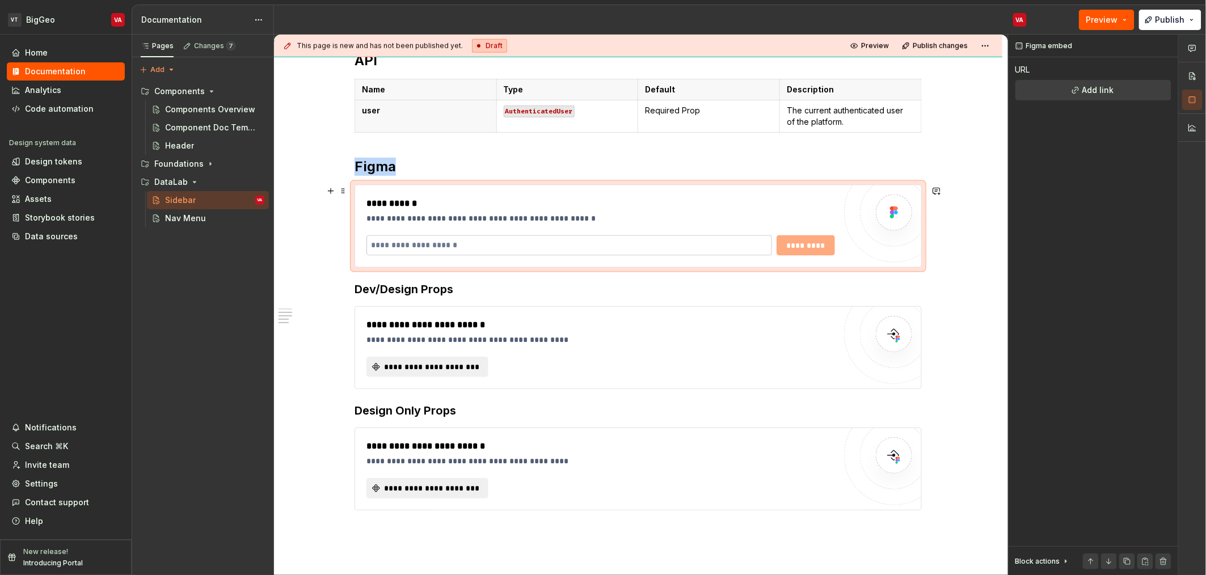
click at [508, 242] on input "text" at bounding box center [569, 245] width 406 height 20
paste input "**********"
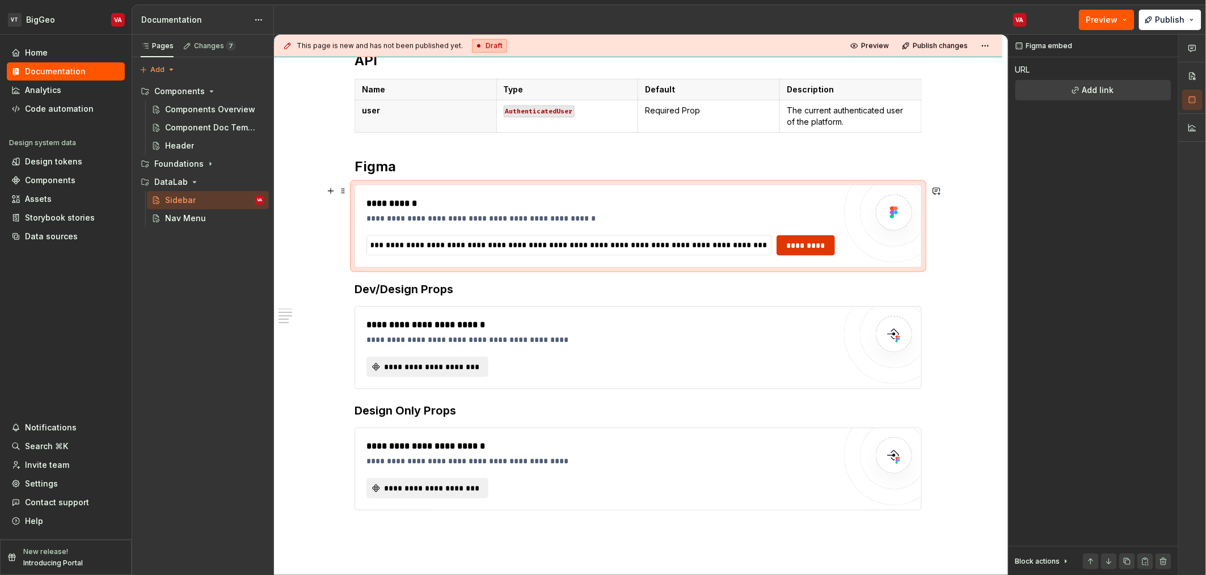
scroll to position [0, 0]
click at [816, 250] on span "*********" at bounding box center [806, 245] width 44 height 11
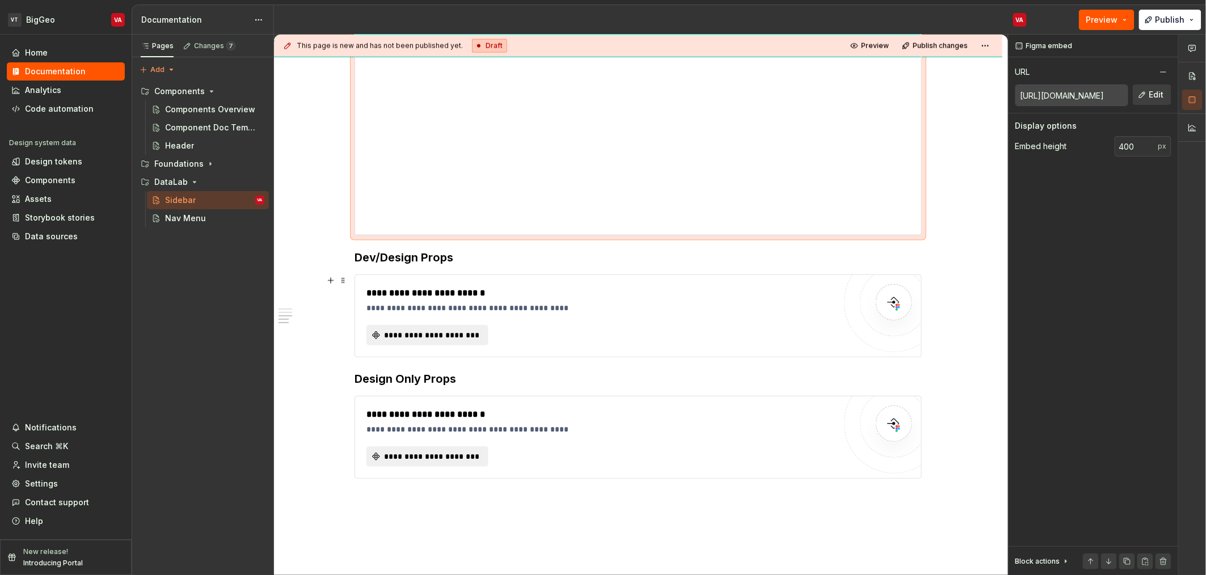
scroll to position [732, 0]
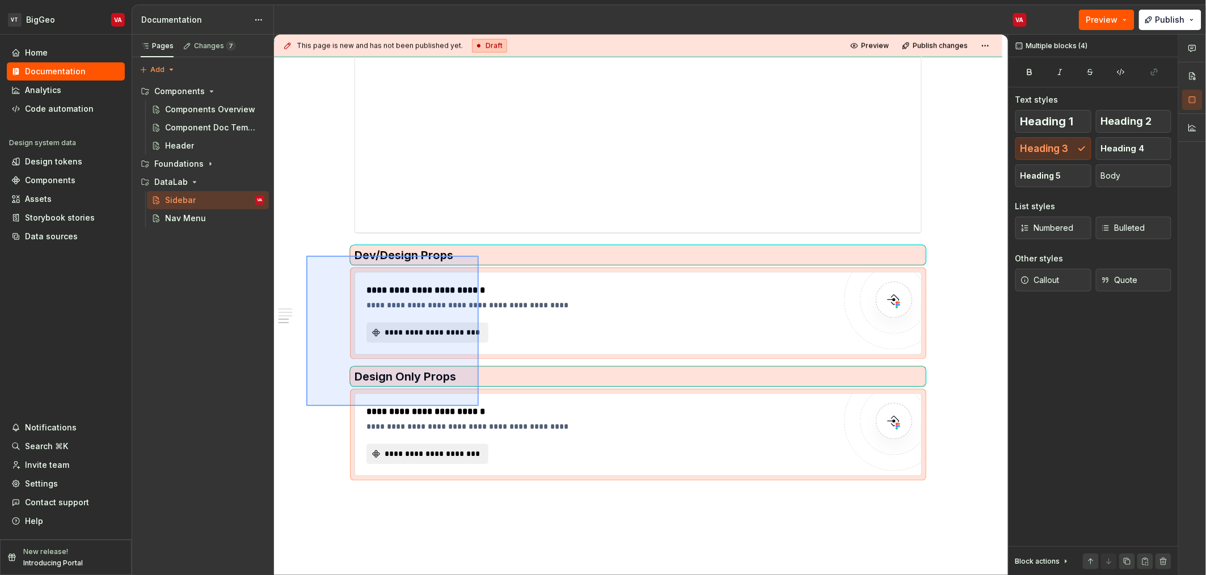
drag, startPoint x: 306, startPoint y: 256, endPoint x: 478, endPoint y: 409, distance: 229.8
click at [478, 409] on div "**********" at bounding box center [641, 305] width 734 height 541
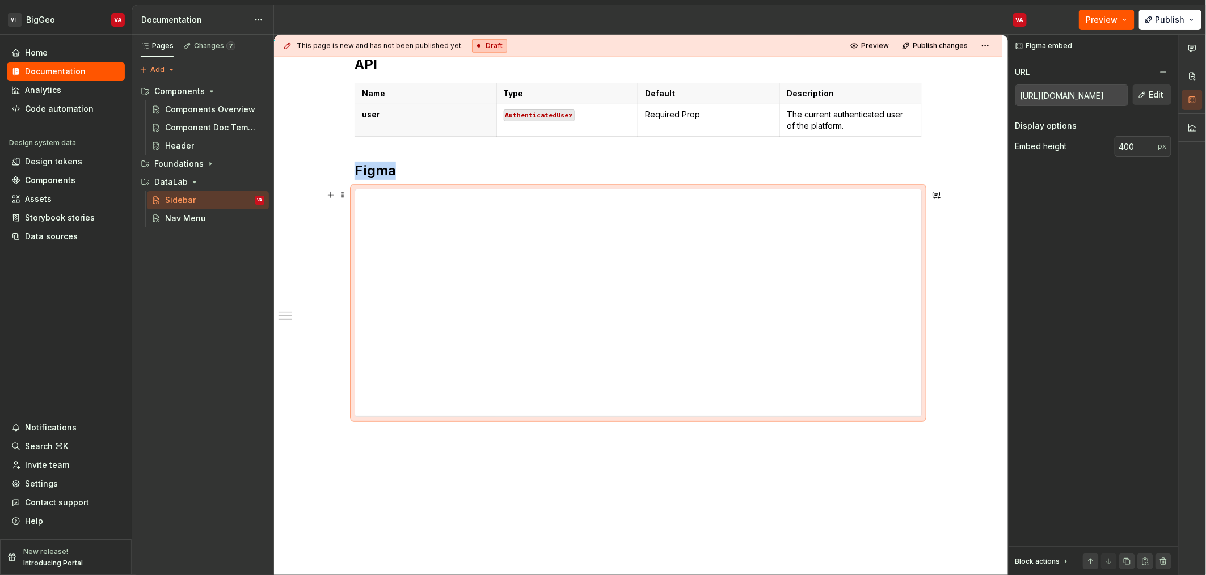
scroll to position [576, 0]
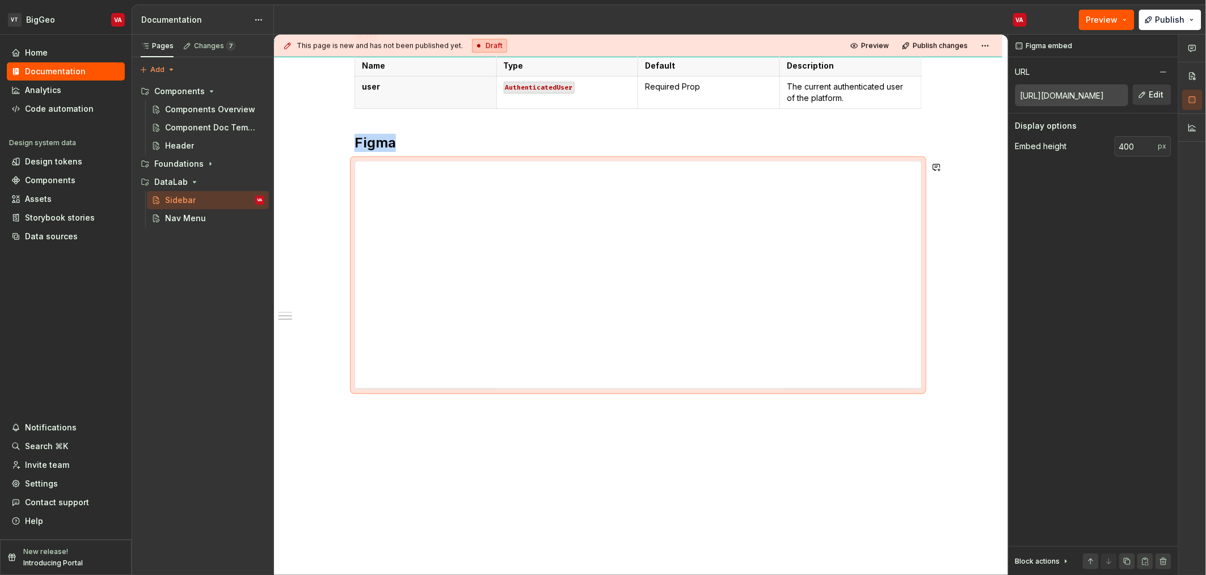
click at [607, 438] on div "**********" at bounding box center [638, 97] width 728 height 958
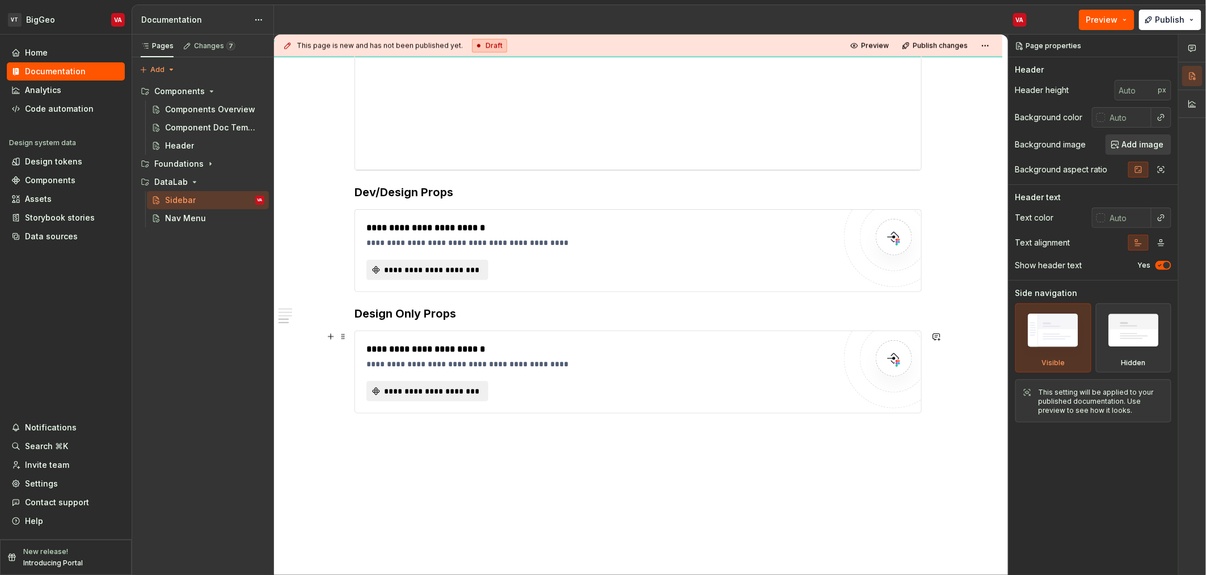
scroll to position [768, 0]
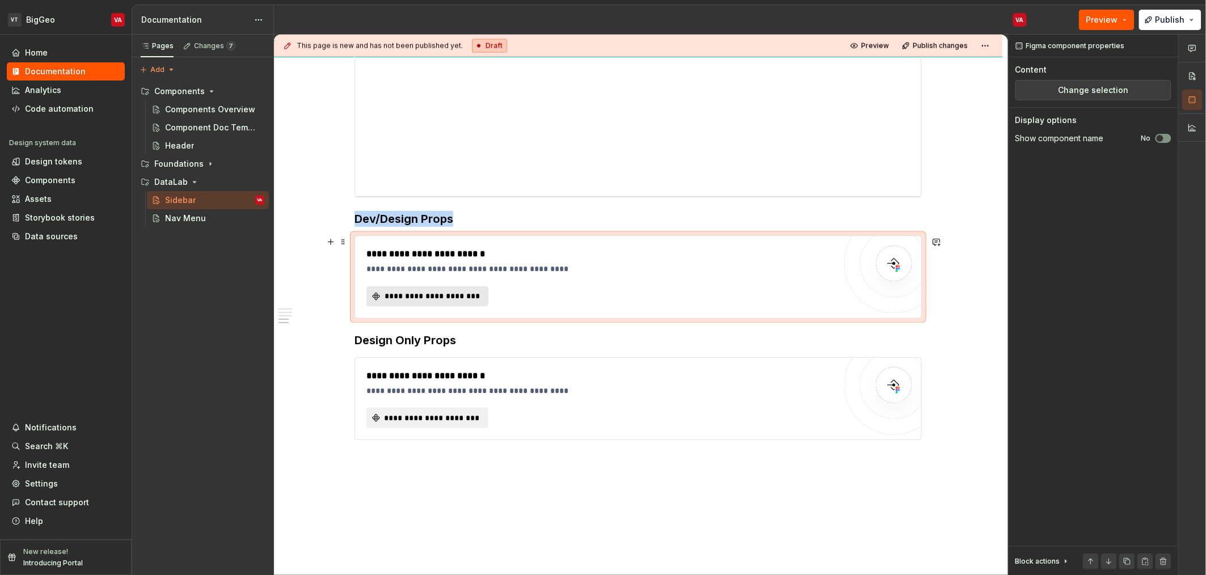
click at [432, 295] on span "**********" at bounding box center [432, 296] width 98 height 11
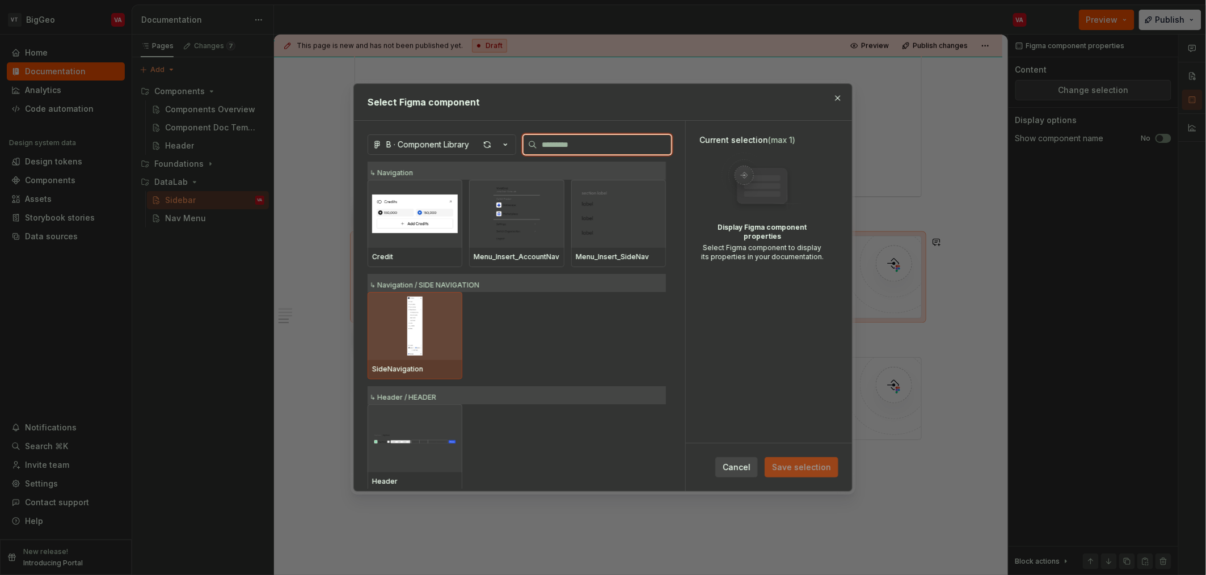
click at [421, 322] on img at bounding box center [415, 326] width 86 height 59
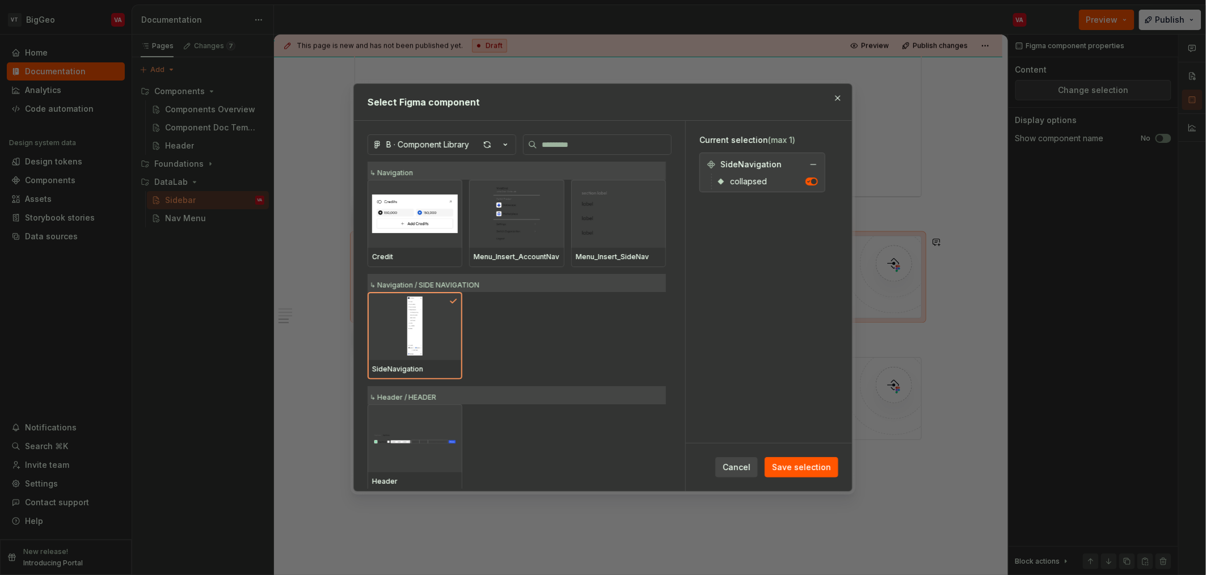
click at [811, 182] on span "button" at bounding box center [814, 182] width 6 height 6
click at [791, 477] on button "Save selection" at bounding box center [802, 467] width 74 height 20
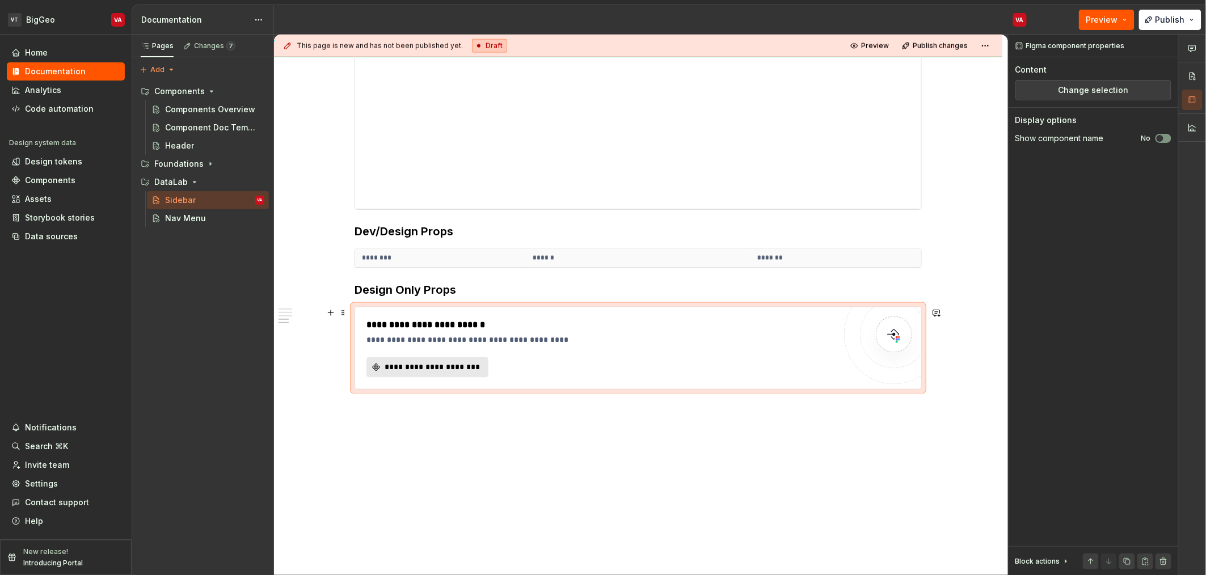
click at [435, 369] on span "**********" at bounding box center [432, 367] width 98 height 11
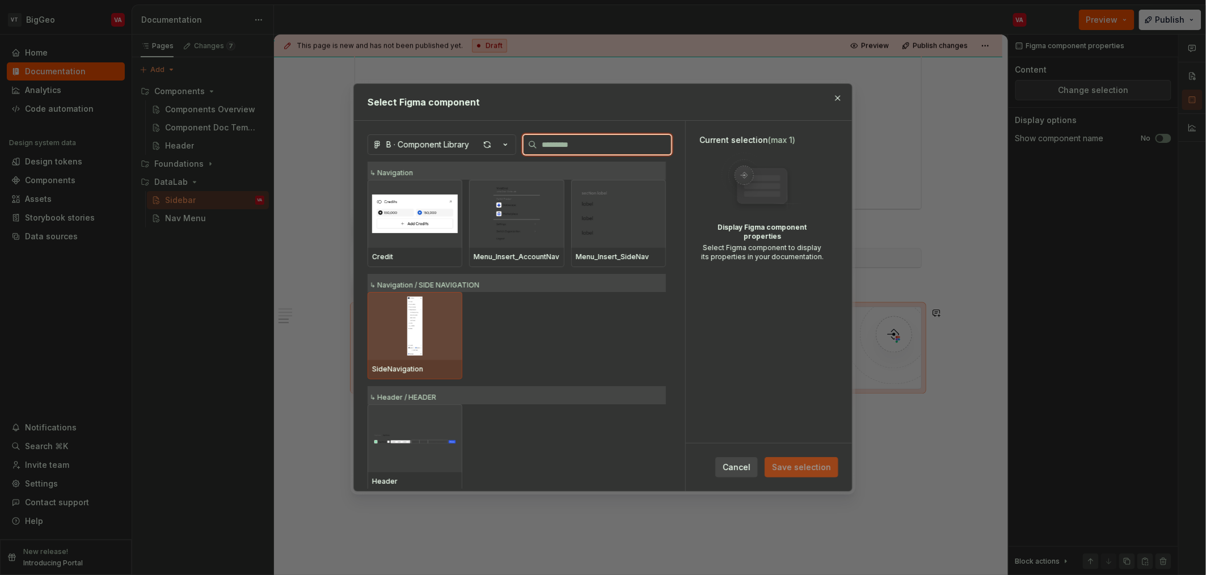
click at [391, 343] on img at bounding box center [415, 326] width 86 height 59
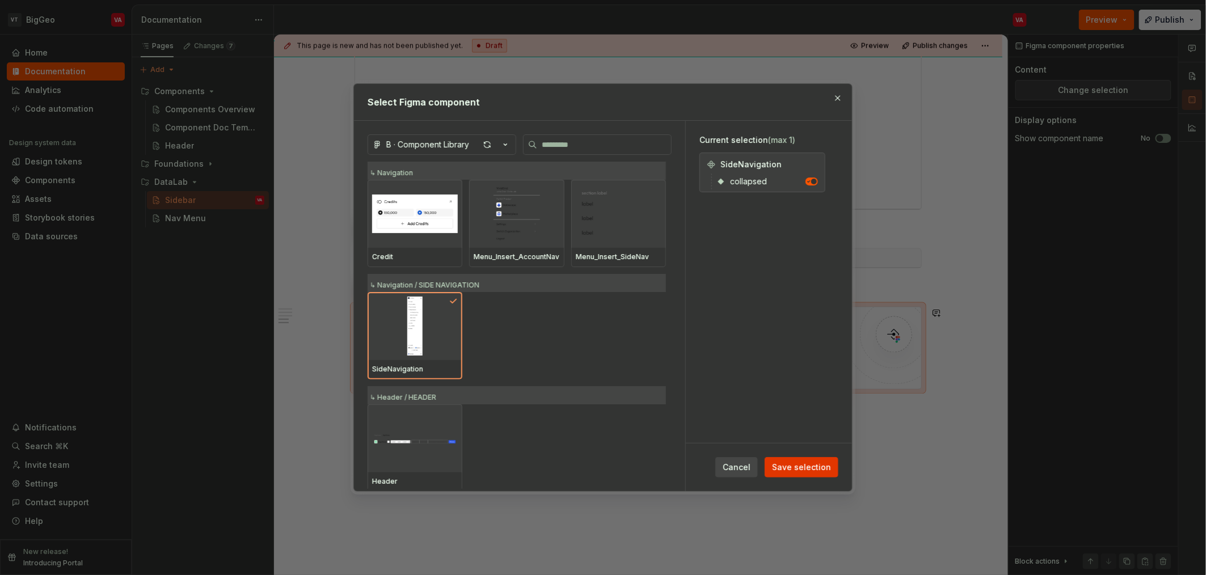
click at [814, 460] on button "Save selection" at bounding box center [802, 467] width 74 height 20
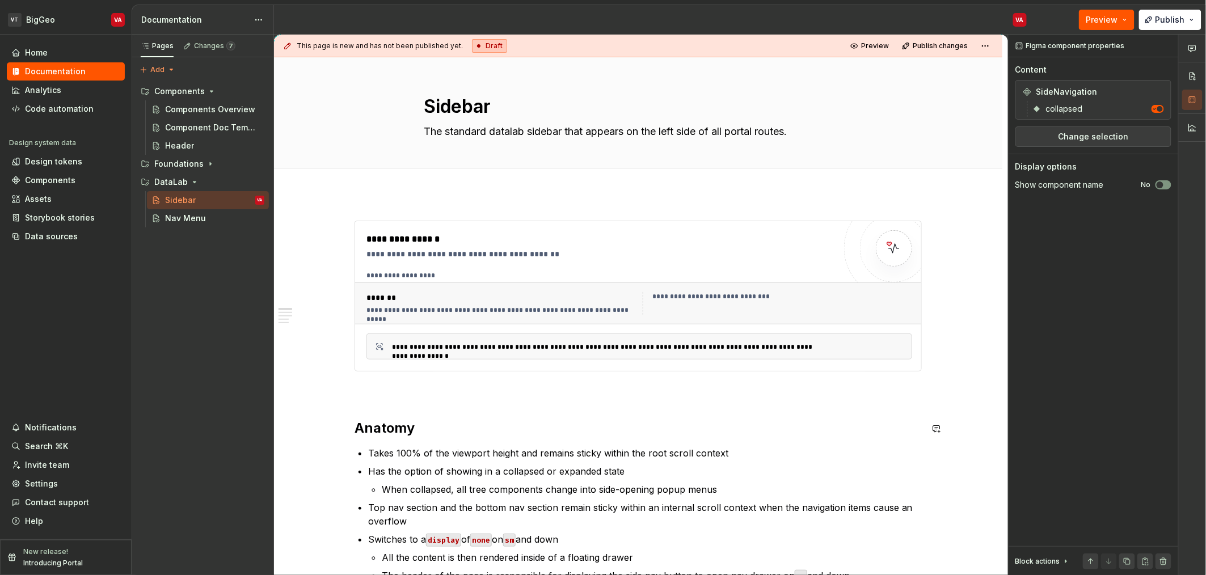
scroll to position [0, 0]
click at [1169, 21] on span "Publish" at bounding box center [1170, 19] width 29 height 11
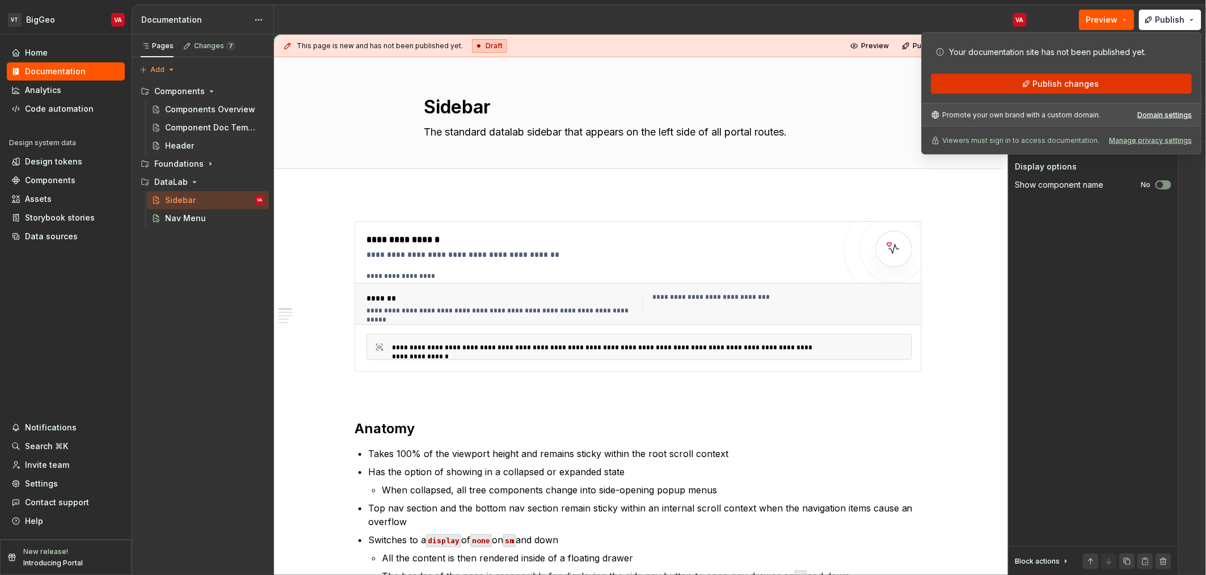
click at [1013, 80] on button "Publish changes" at bounding box center [1061, 84] width 261 height 20
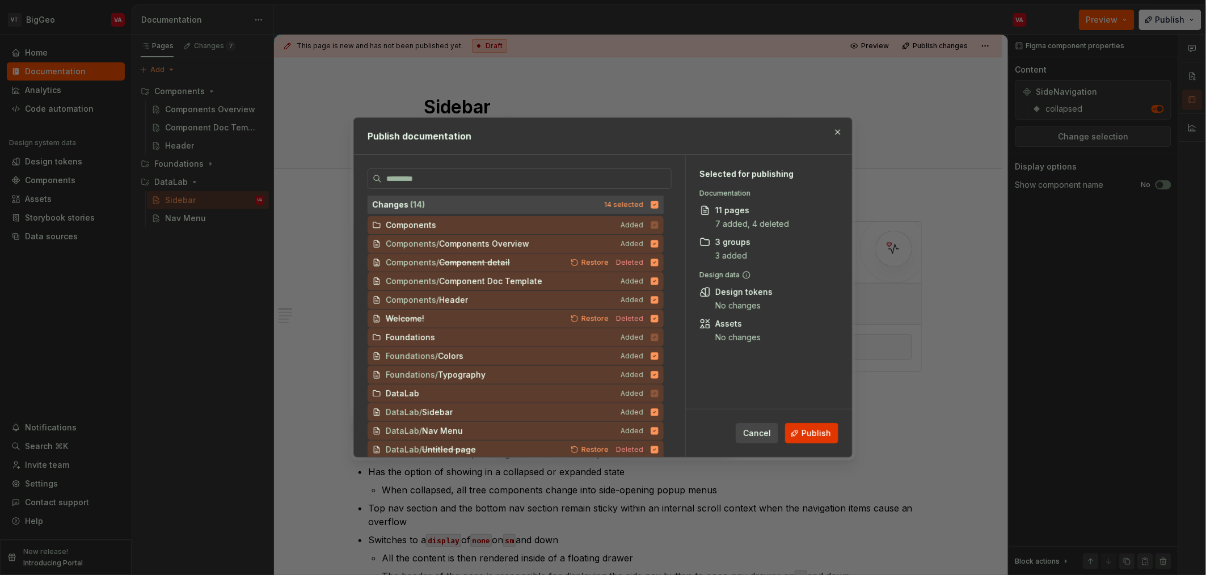
click at [815, 430] on span "Publish" at bounding box center [816, 433] width 29 height 11
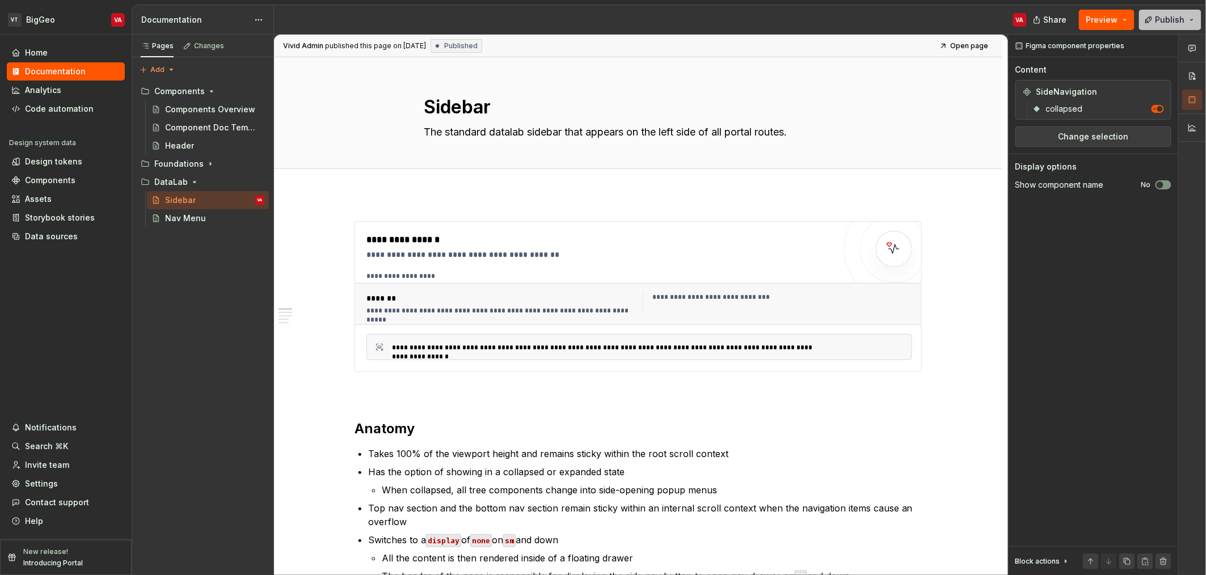
click at [1170, 11] on button "Publish" at bounding box center [1170, 20] width 62 height 20
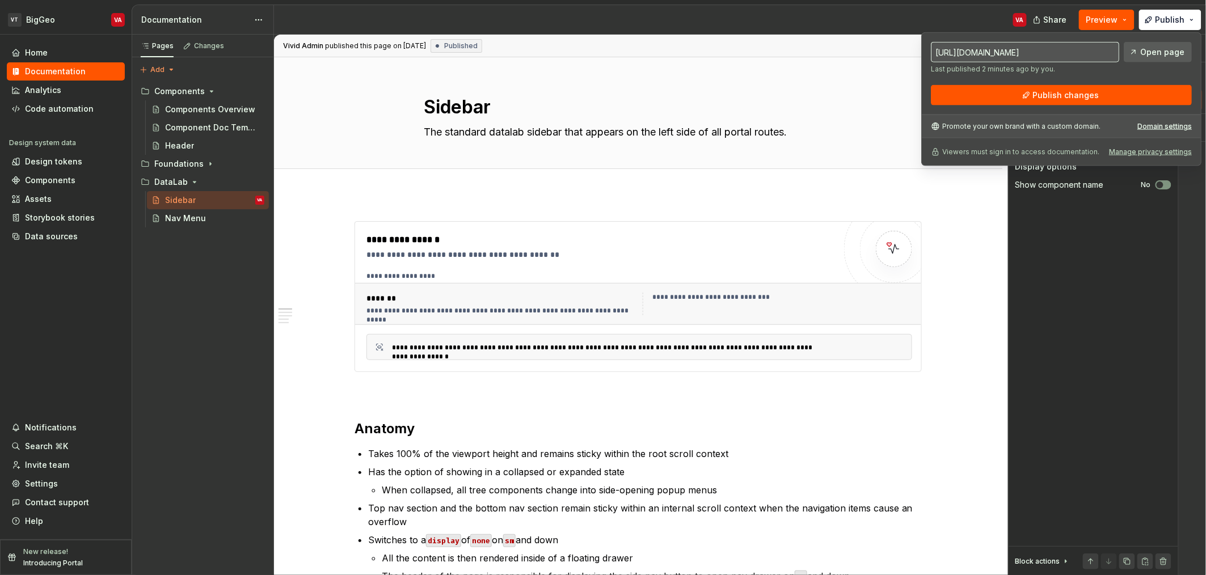
click at [1165, 57] on span "Open page" at bounding box center [1162, 52] width 44 height 11
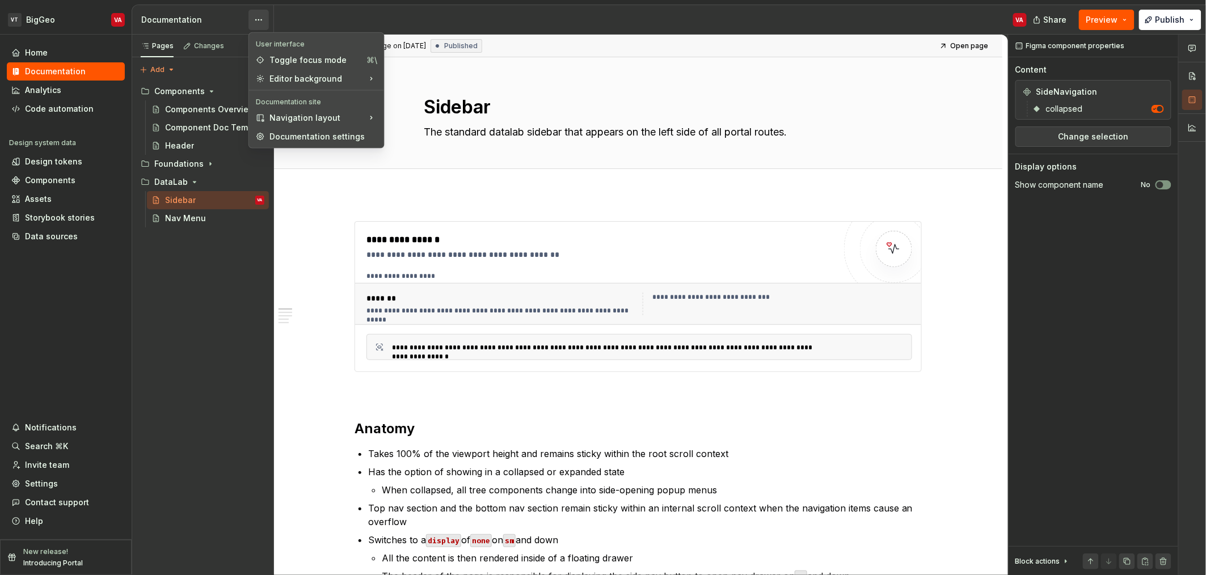
click at [260, 24] on html "VT BigGeo VA Home Documentation Analytics Code automation Design system data De…" at bounding box center [603, 287] width 1206 height 575
click at [285, 132] on div "Documentation settings" at bounding box center [323, 136] width 108 height 11
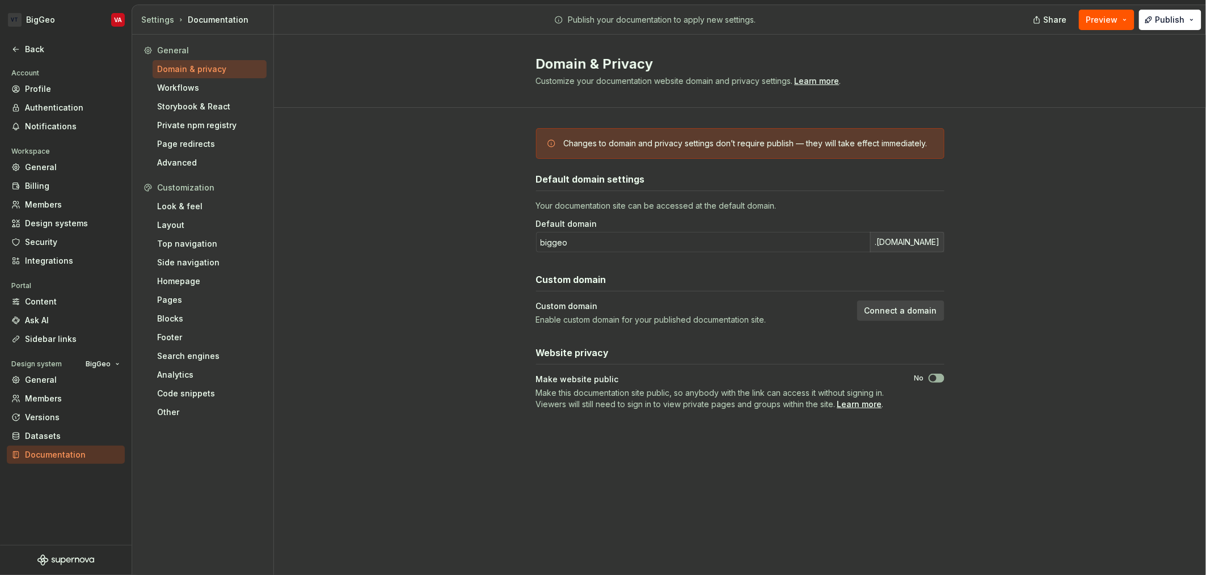
click at [931, 375] on span "button" at bounding box center [933, 378] width 7 height 7
click at [1105, 486] on div "Domain & Privacy Customize your documentation website domain and privacy settin…" at bounding box center [740, 305] width 932 height 541
click at [936, 377] on span "button" at bounding box center [933, 378] width 7 height 7
click at [939, 381] on button "No" at bounding box center [937, 378] width 16 height 9
click at [1178, 19] on span "Publish" at bounding box center [1170, 19] width 29 height 11
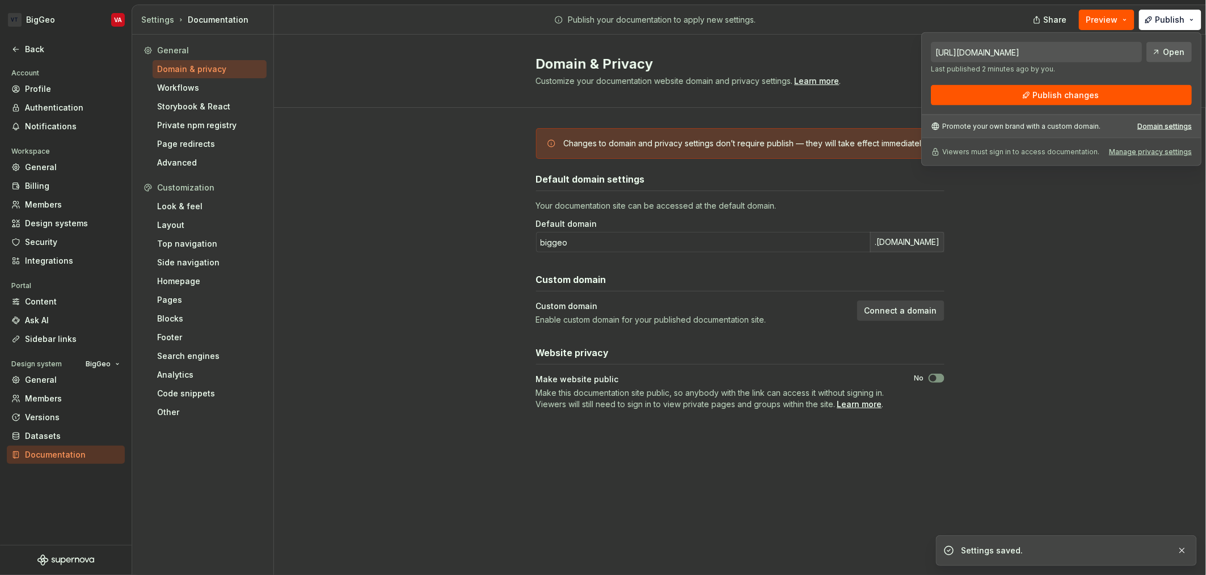
click at [1169, 59] on link "Open" at bounding box center [1169, 52] width 45 height 20
click at [1061, 302] on div "Changes to domain and privacy settings don’t require publish — they will take e…" at bounding box center [740, 280] width 932 height 345
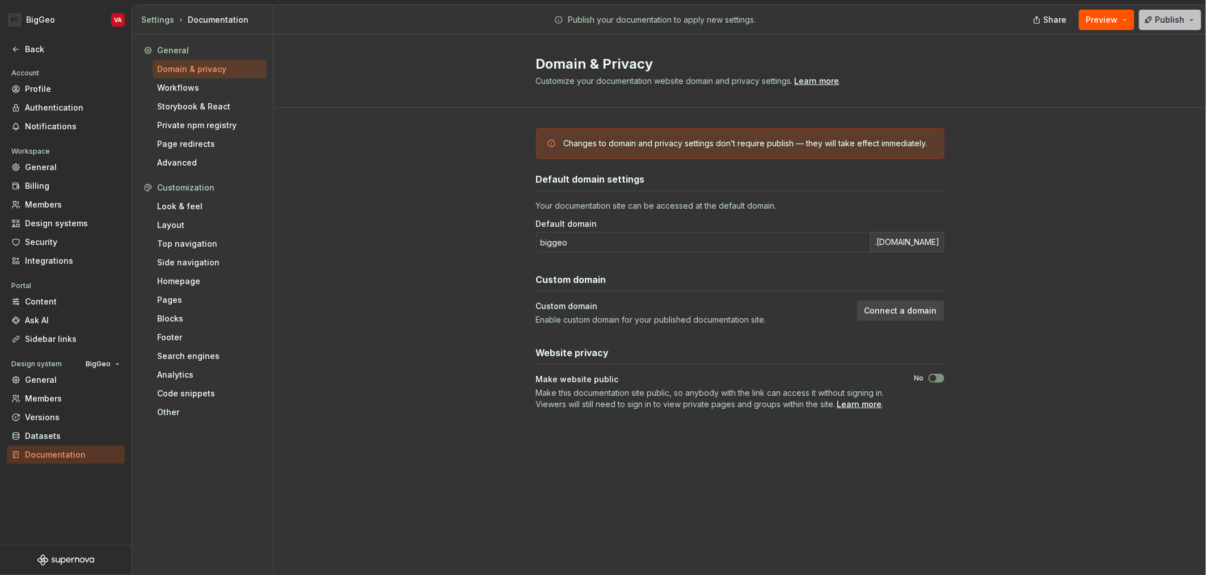
click at [1179, 18] on span "Publish" at bounding box center [1170, 19] width 29 height 11
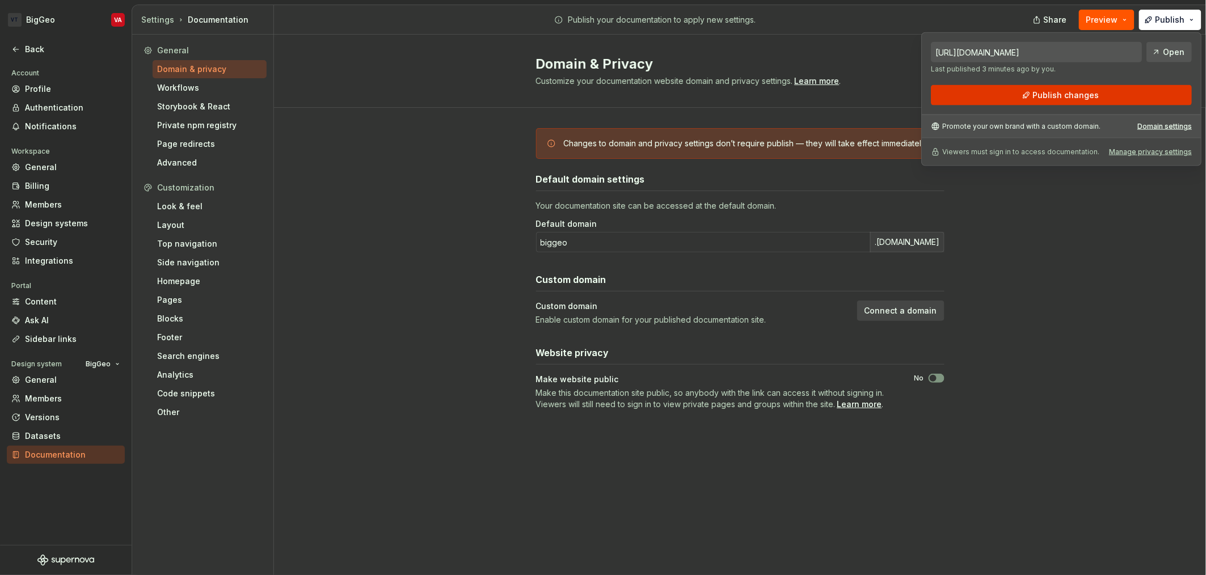
click at [1114, 98] on button "Publish changes" at bounding box center [1061, 95] width 261 height 20
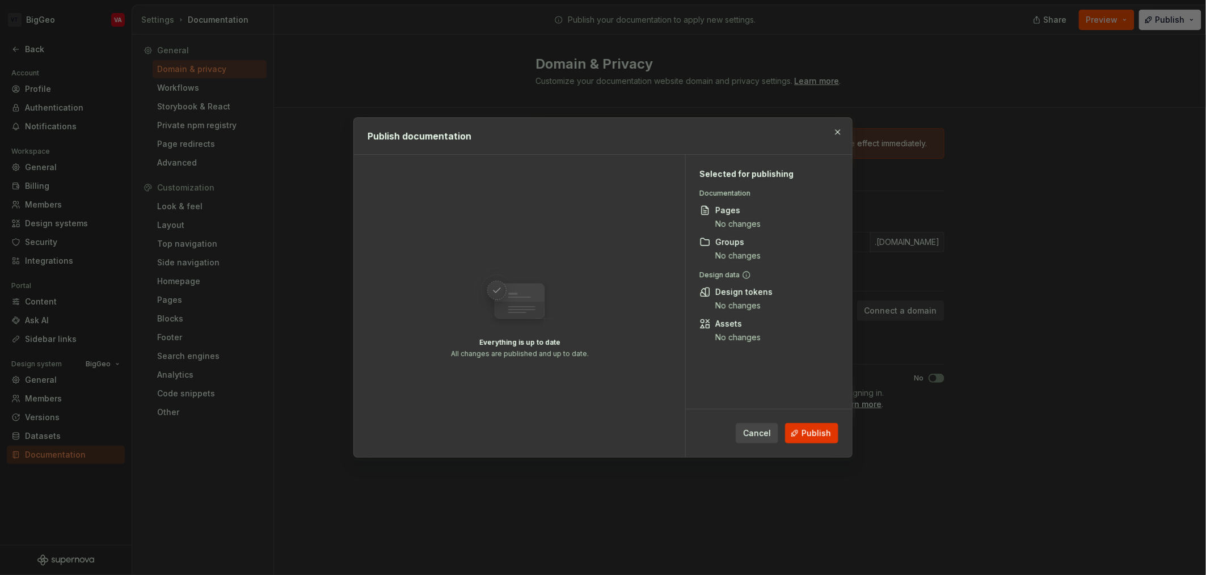
click at [822, 428] on span "Publish" at bounding box center [816, 433] width 29 height 11
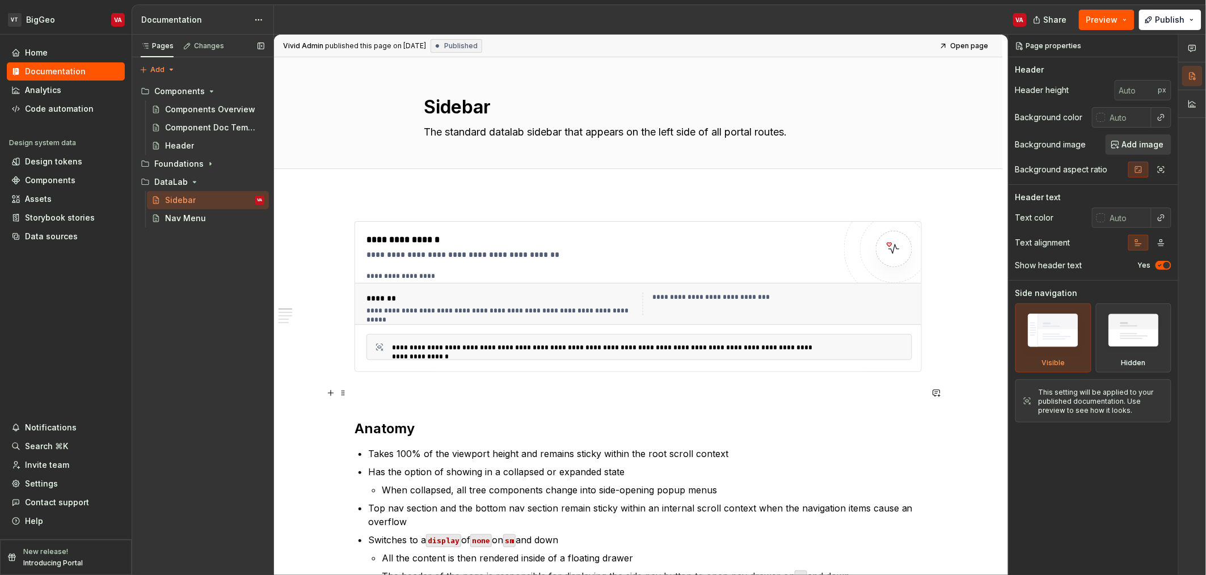
click at [402, 398] on p at bounding box center [638, 393] width 567 height 14
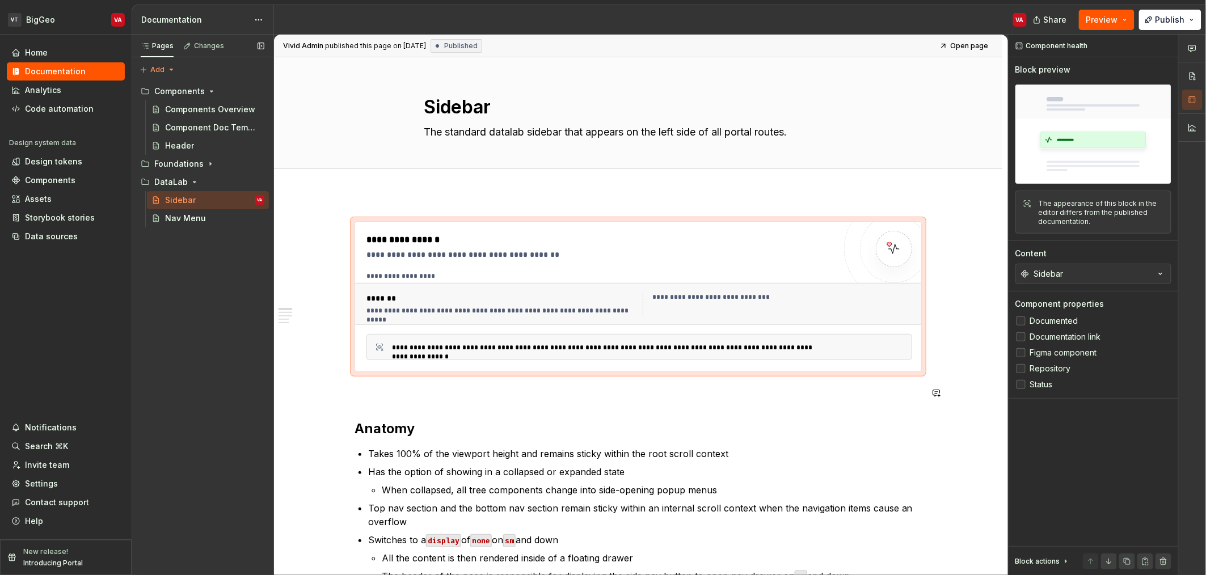
click at [402, 398] on p at bounding box center [638, 393] width 567 height 14
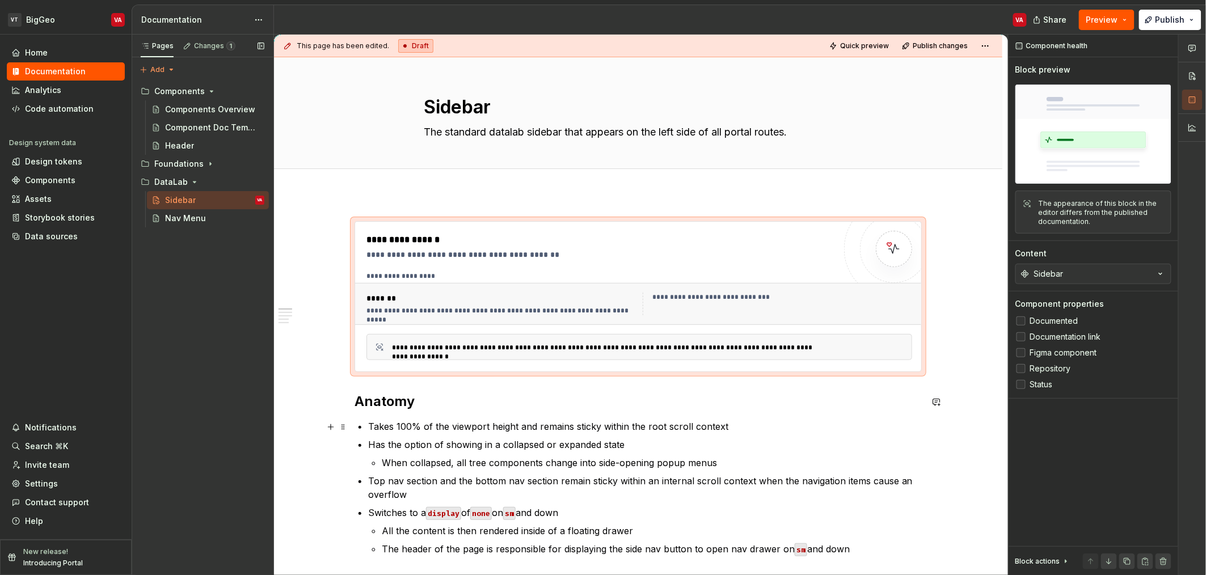
scroll to position [9, 0]
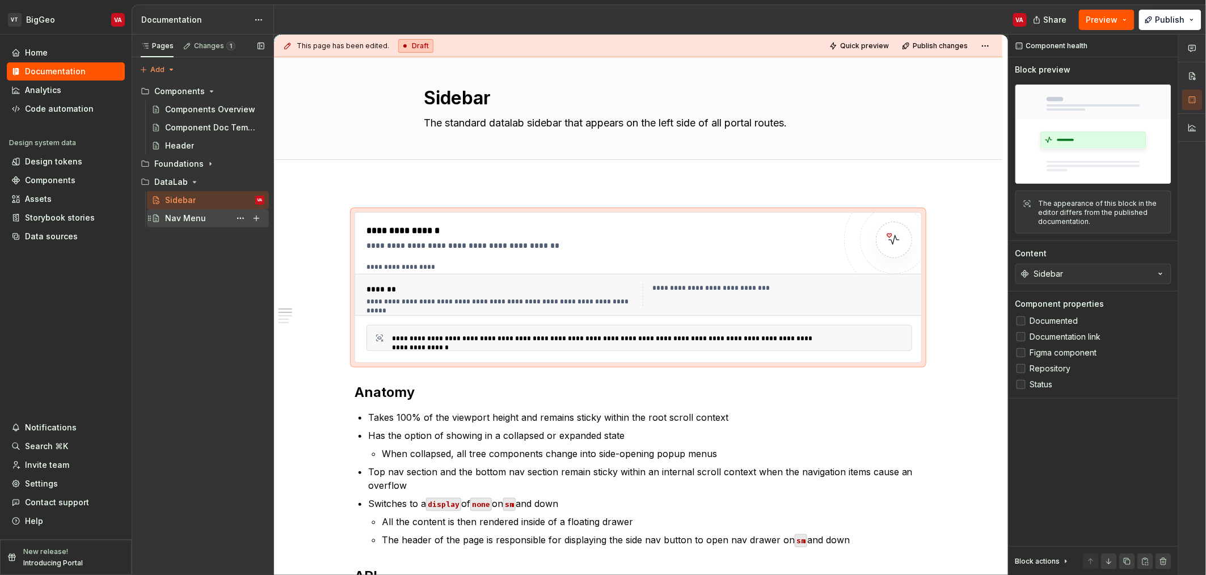
click at [189, 216] on div "Nav Menu" at bounding box center [185, 218] width 41 height 11
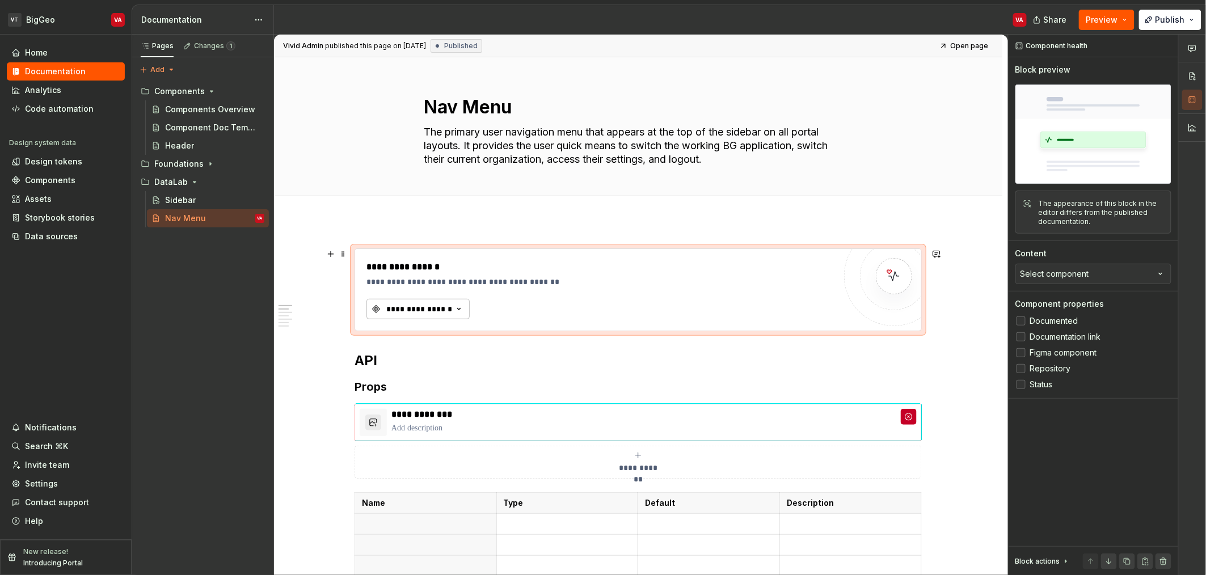
click at [424, 310] on div "**********" at bounding box center [419, 309] width 68 height 11
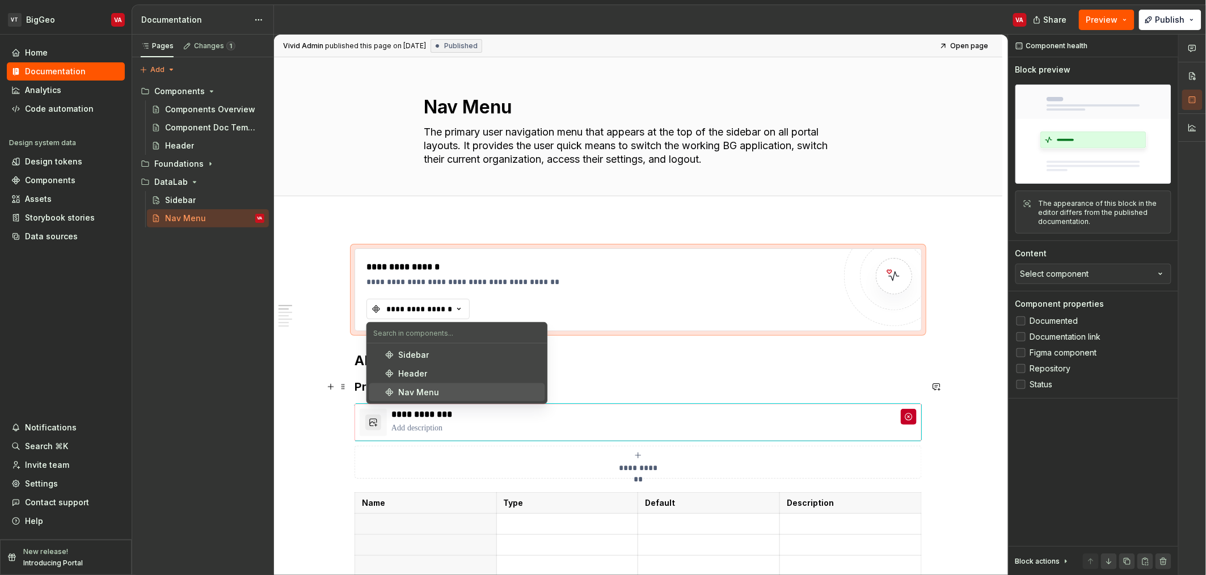
click at [420, 393] on div "Nav Menu" at bounding box center [419, 392] width 41 height 11
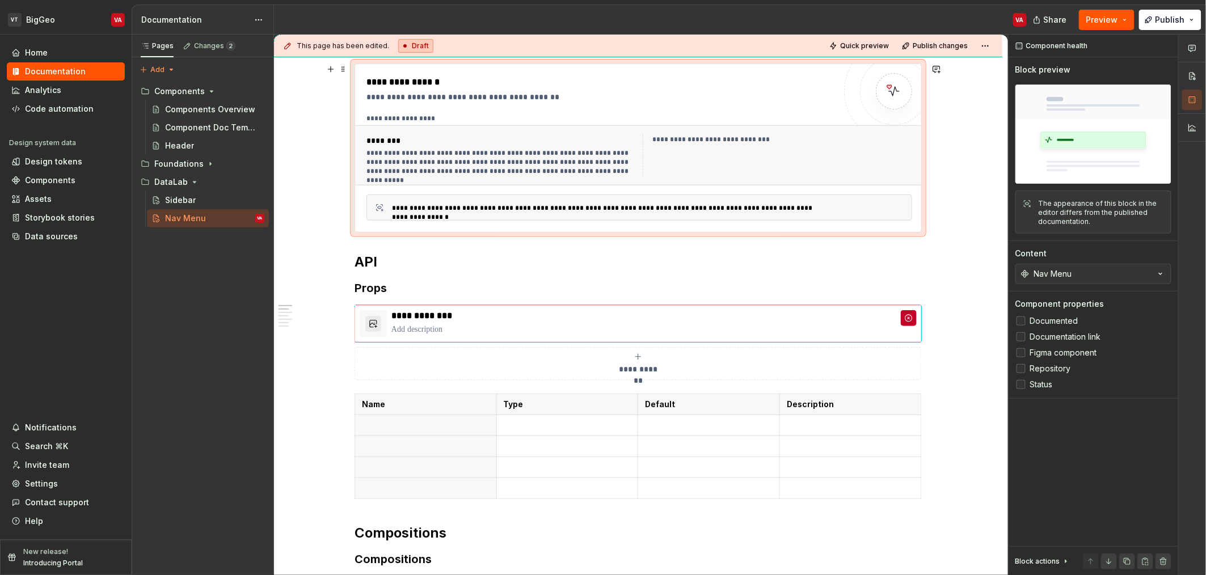
scroll to position [208, 0]
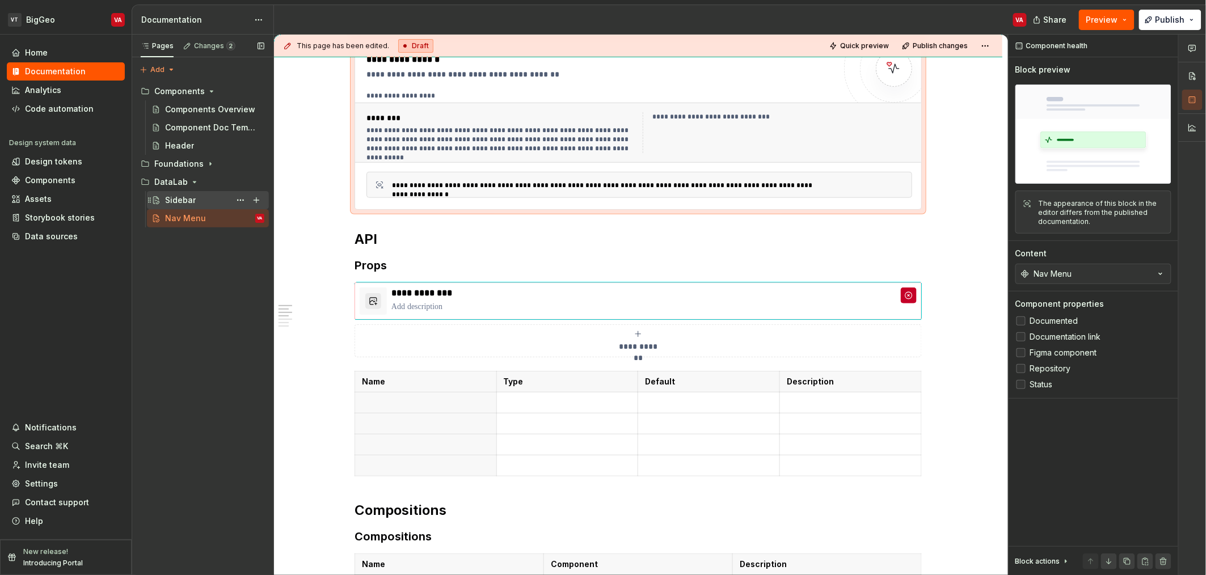
click at [190, 203] on div "Sidebar" at bounding box center [180, 200] width 31 height 11
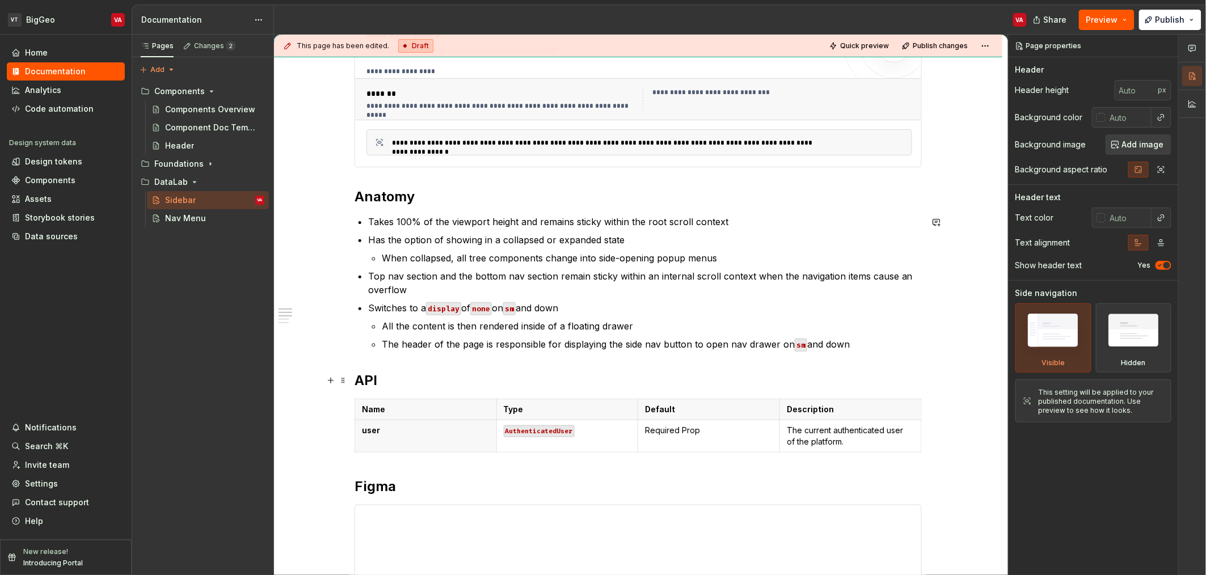
scroll to position [463, 0]
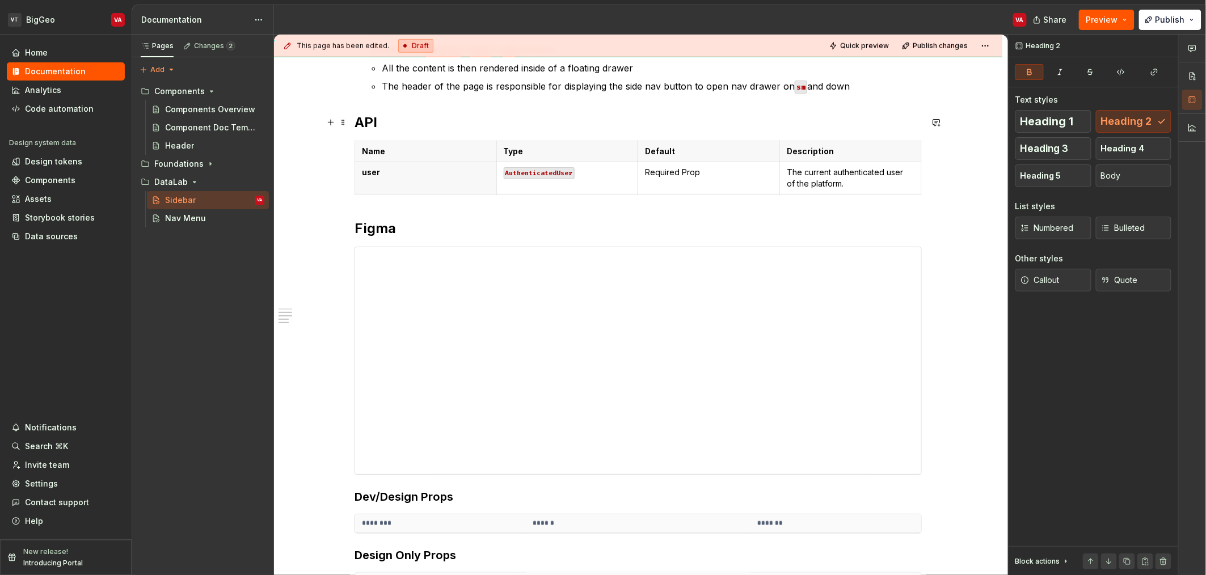
click at [355, 123] on strong "API" at bounding box center [366, 122] width 23 height 16
click at [394, 129] on h2 "API" at bounding box center [638, 122] width 567 height 18
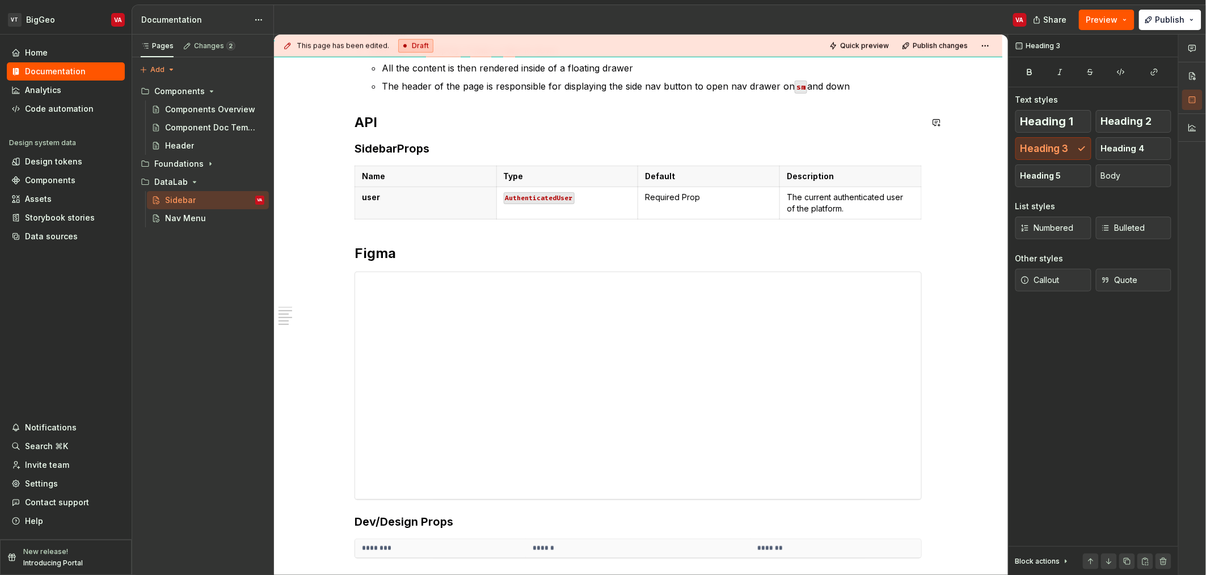
click at [370, 132] on div "**********" at bounding box center [638, 200] width 567 height 884
click at [377, 122] on h2 "API" at bounding box center [638, 122] width 567 height 18
click at [381, 145] on h3 "SidebarProps" at bounding box center [638, 149] width 567 height 16
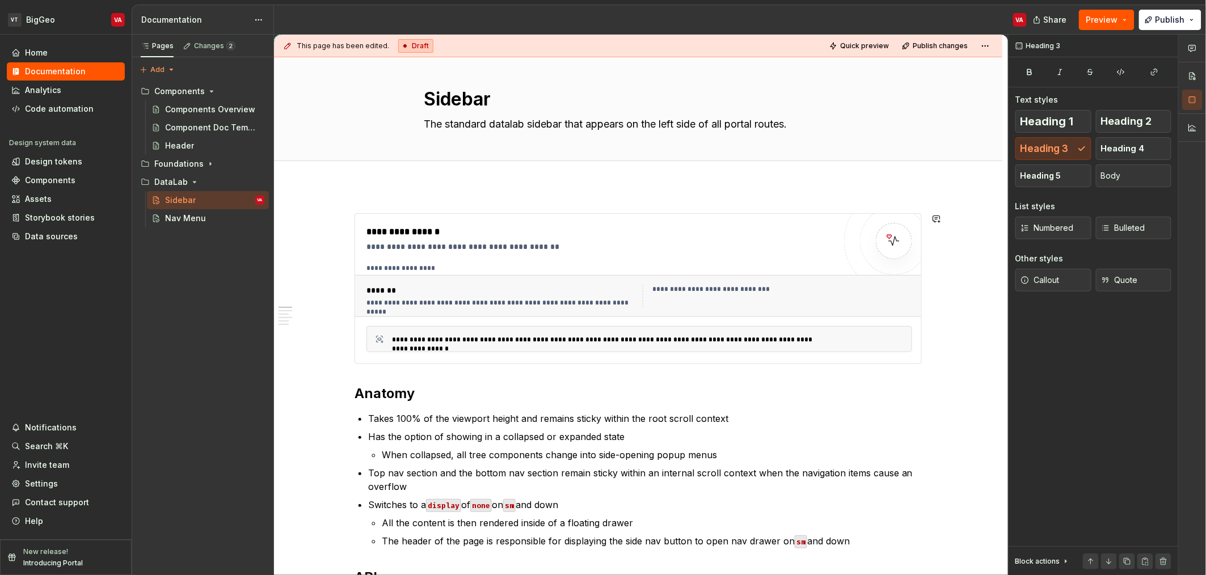
scroll to position [0, 0]
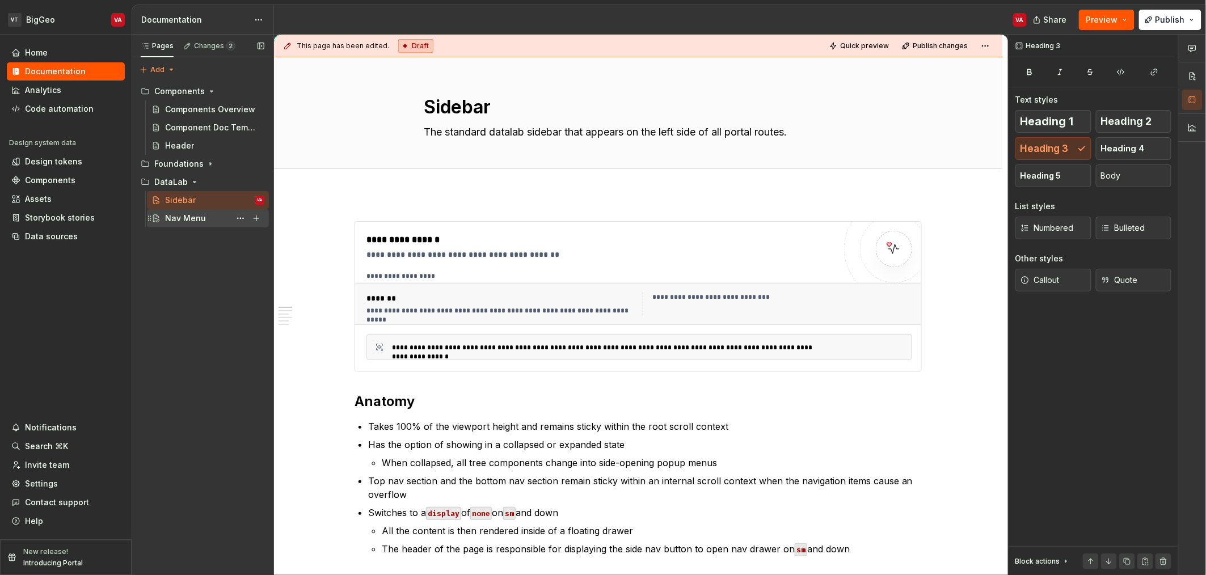
click at [174, 219] on div "Nav Menu" at bounding box center [185, 218] width 41 height 11
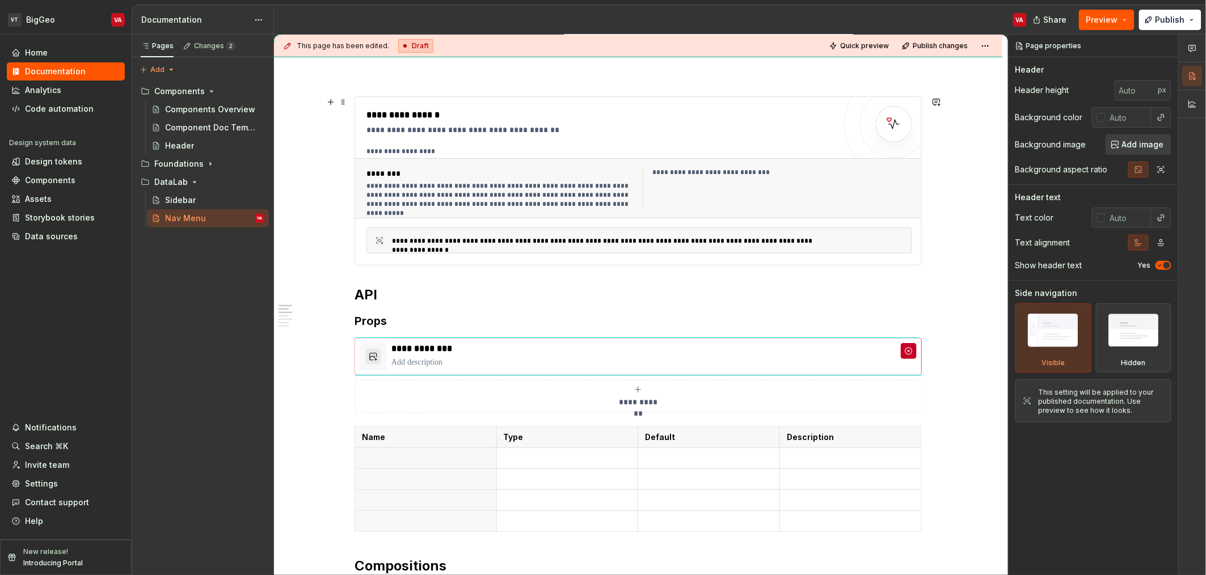
scroll to position [179, 0]
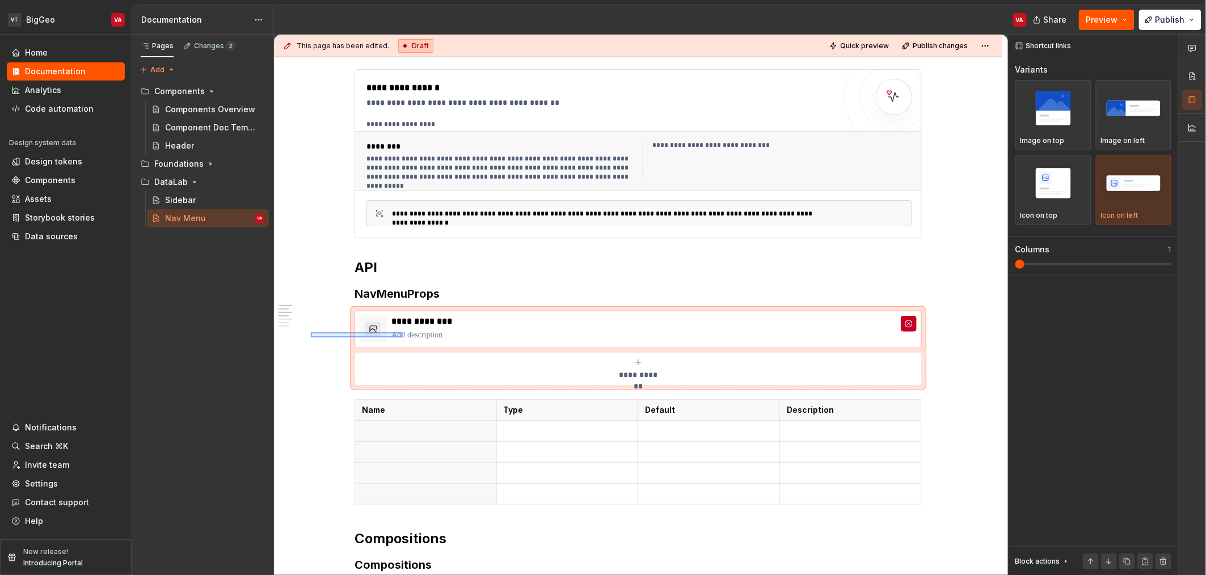
drag, startPoint x: 331, startPoint y: 338, endPoint x: 403, endPoint y: 332, distance: 71.7
click at [403, 332] on div "**********" at bounding box center [641, 305] width 734 height 541
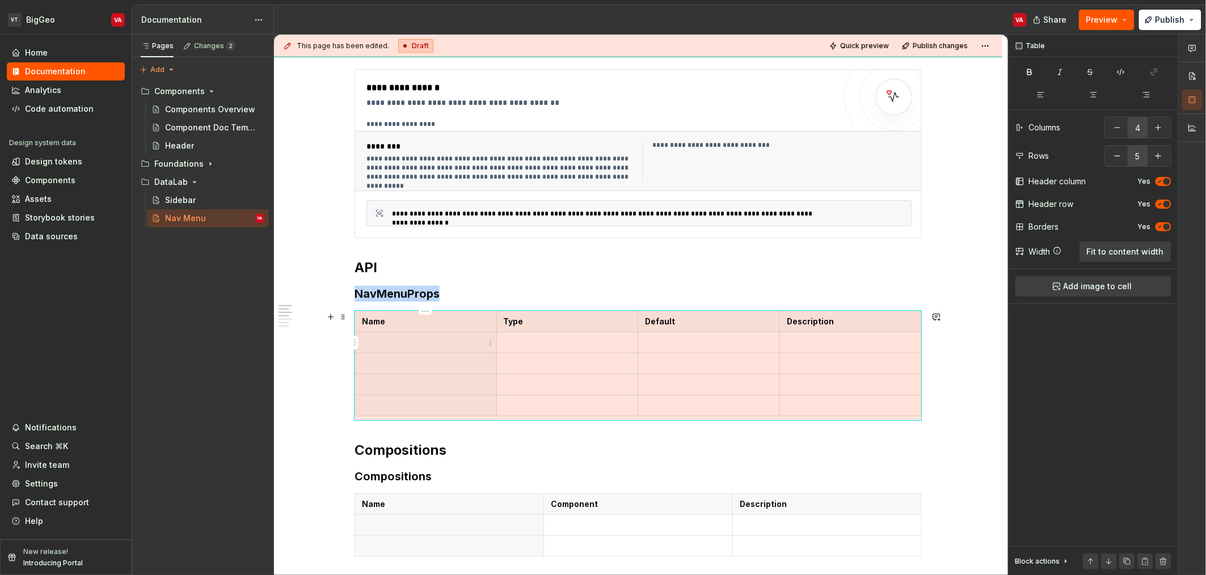
click at [418, 342] on p at bounding box center [426, 342] width 128 height 11
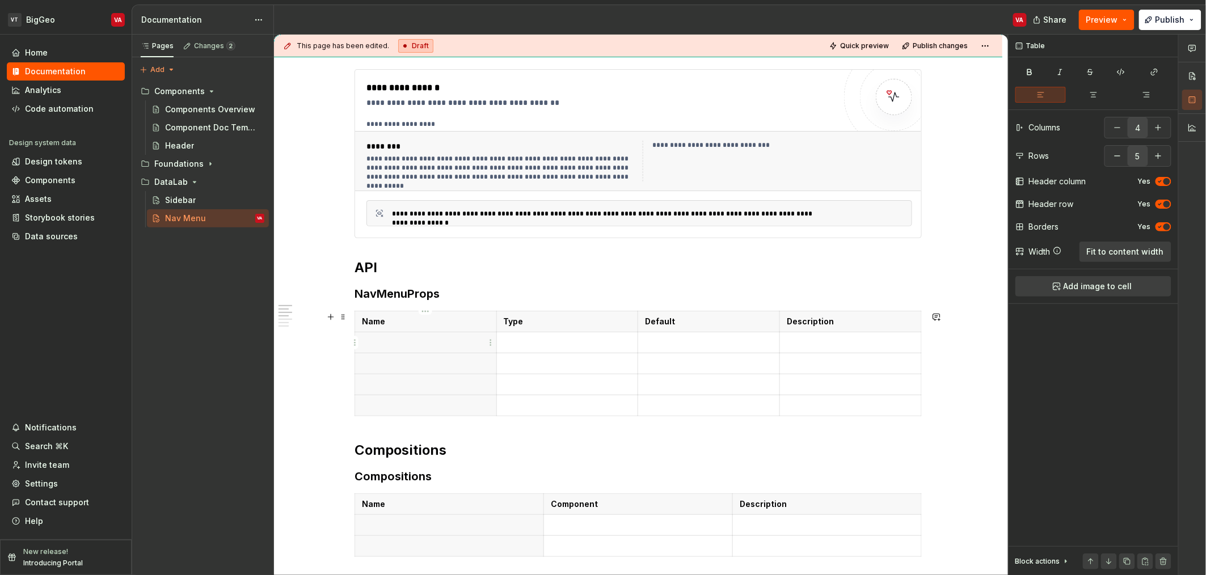
click at [399, 342] on p at bounding box center [426, 342] width 128 height 11
click at [376, 347] on p at bounding box center [426, 342] width 128 height 11
click at [395, 369] on p at bounding box center [426, 363] width 128 height 11
click at [388, 386] on p at bounding box center [426, 384] width 128 height 11
drag, startPoint x: 398, startPoint y: 410, endPoint x: 885, endPoint y: 301, distance: 499.2
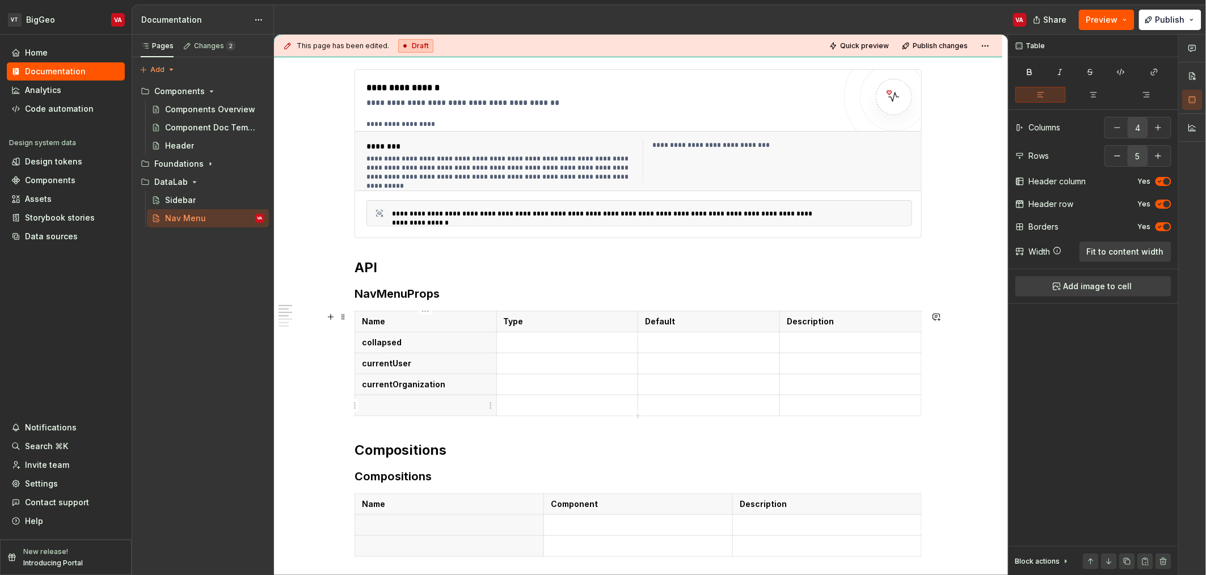
click at [428, 400] on p at bounding box center [426, 405] width 128 height 11
click at [1157, 155] on button "button" at bounding box center [1158, 156] width 20 height 20
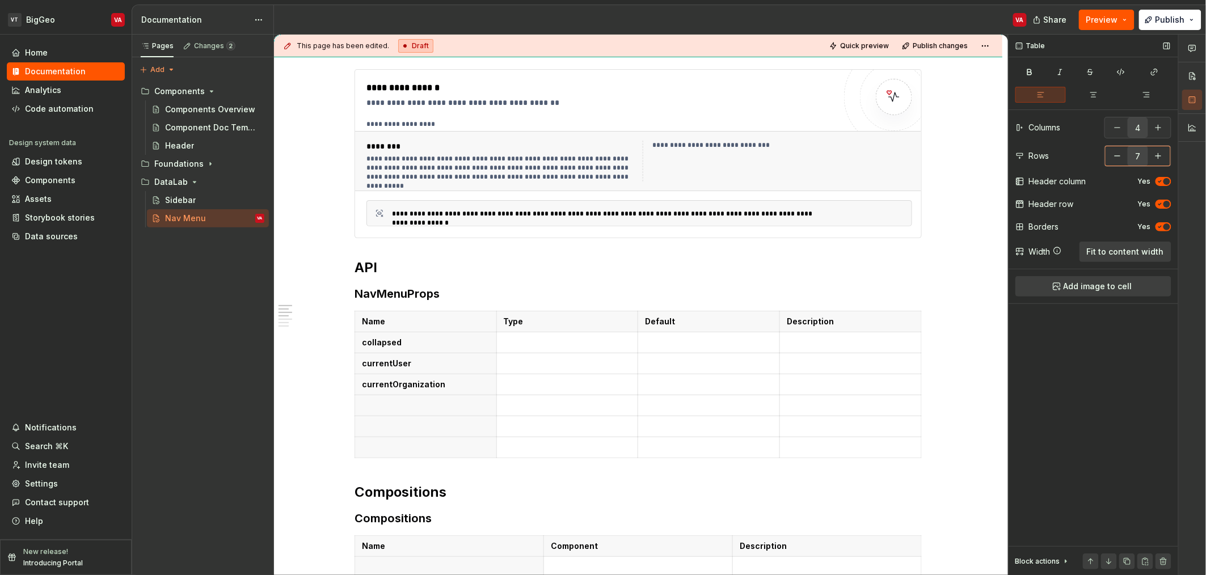
click at [1157, 155] on button "button" at bounding box center [1158, 156] width 20 height 20
click at [415, 408] on p at bounding box center [426, 405] width 128 height 11
click at [413, 422] on p at bounding box center [426, 426] width 128 height 11
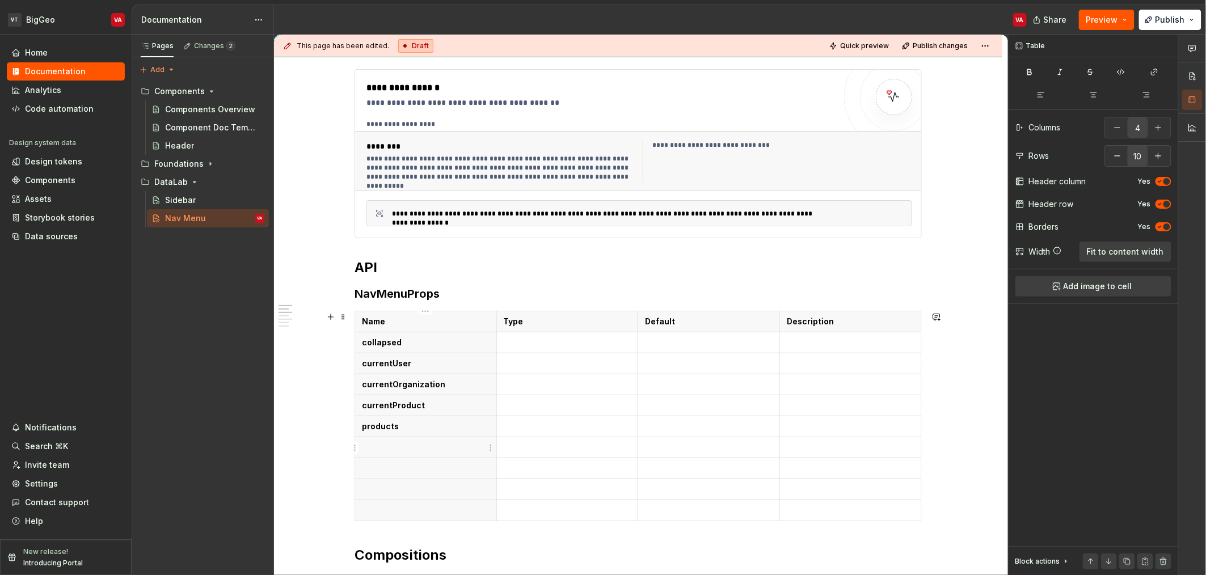
click at [404, 449] on p at bounding box center [426, 447] width 128 height 11
click at [410, 467] on p at bounding box center [426, 468] width 128 height 11
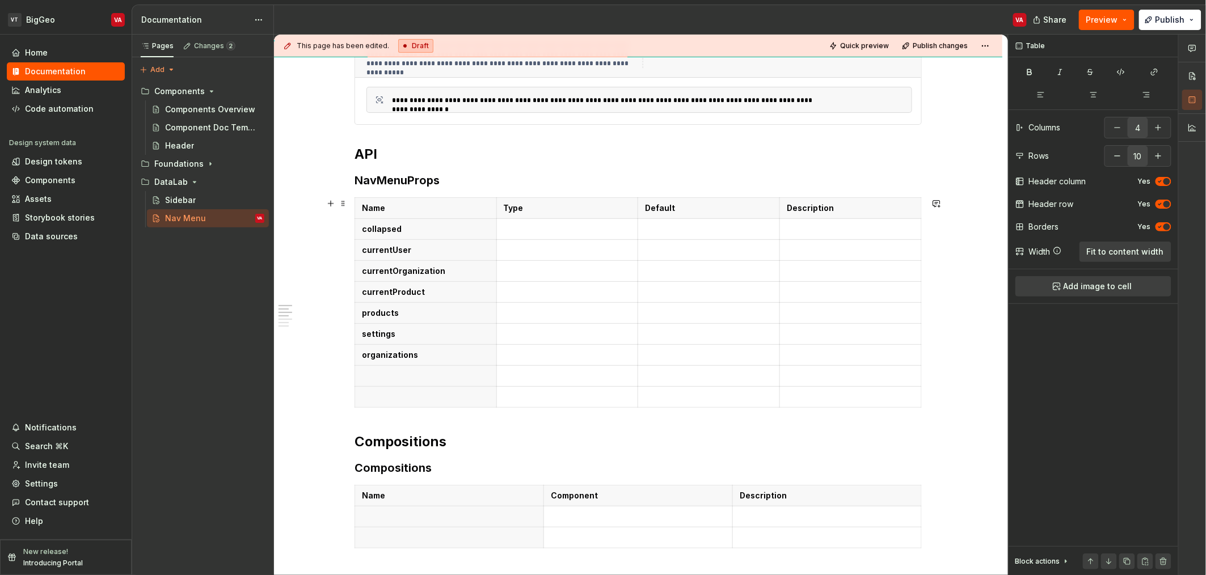
scroll to position [321, 0]
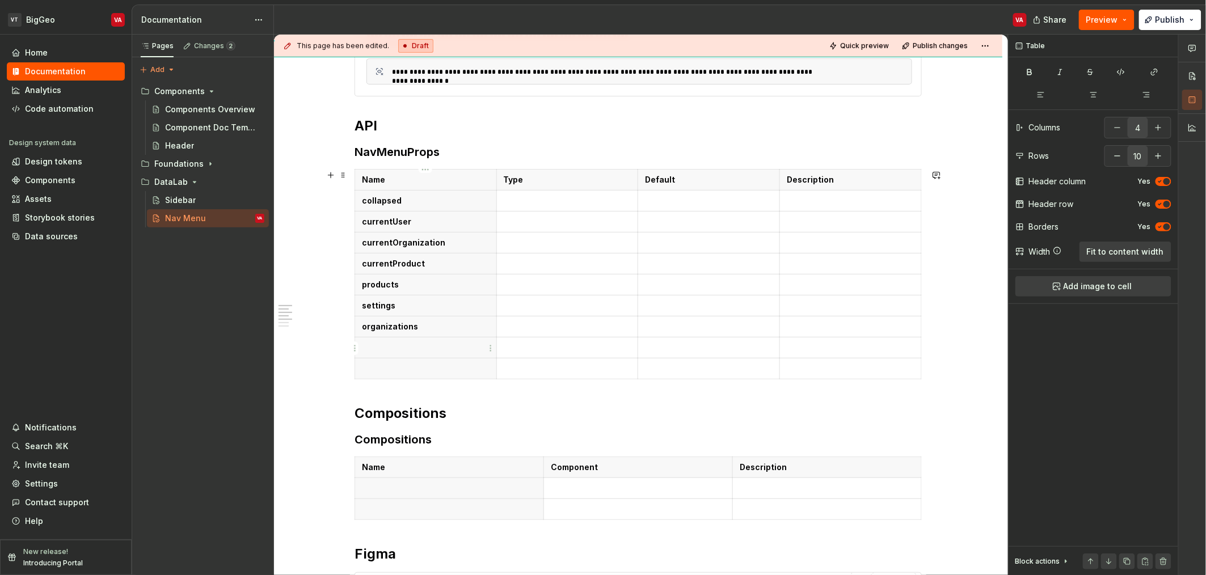
click at [400, 348] on p at bounding box center [426, 347] width 128 height 11
click at [377, 359] on th at bounding box center [426, 368] width 142 height 21
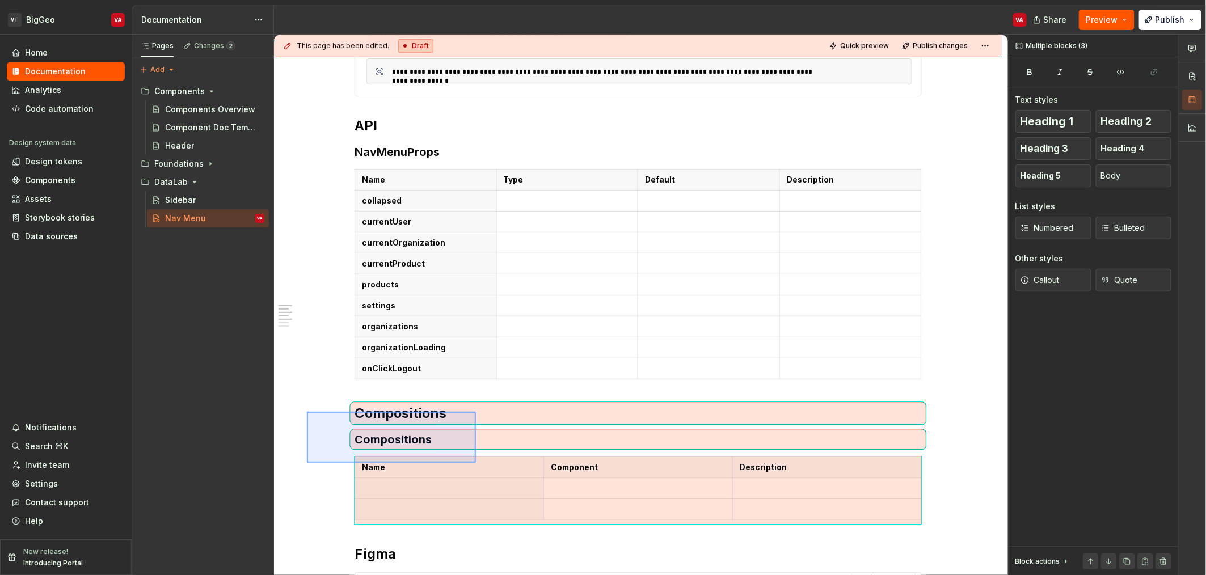
drag, startPoint x: 326, startPoint y: 412, endPoint x: 477, endPoint y: 480, distance: 166.1
click at [477, 480] on div "**********" at bounding box center [641, 305] width 734 height 541
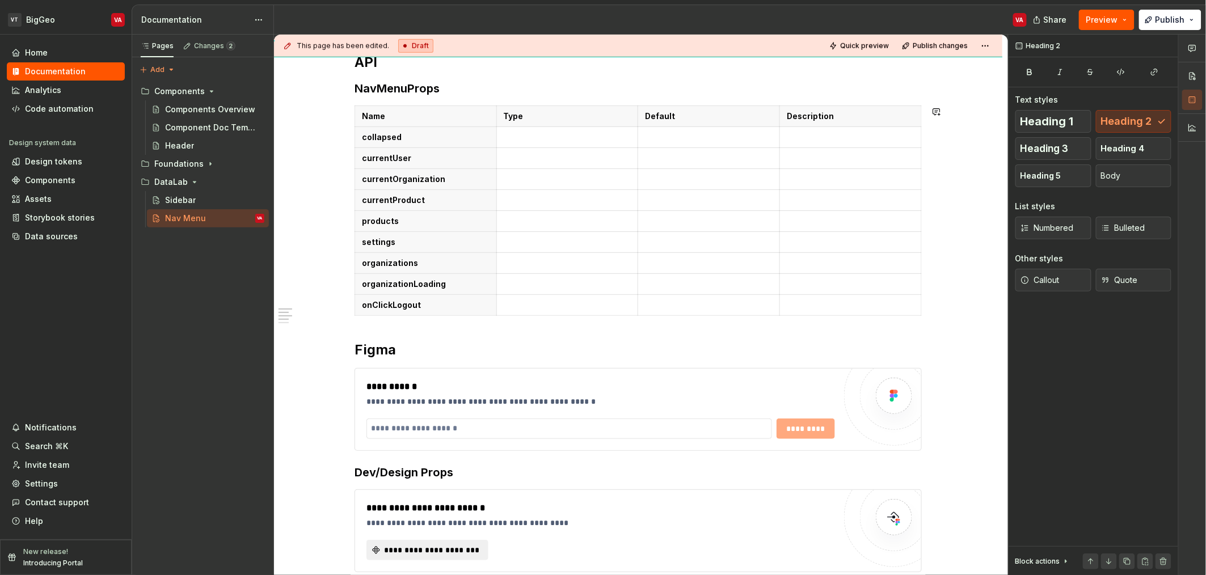
scroll to position [387, 0]
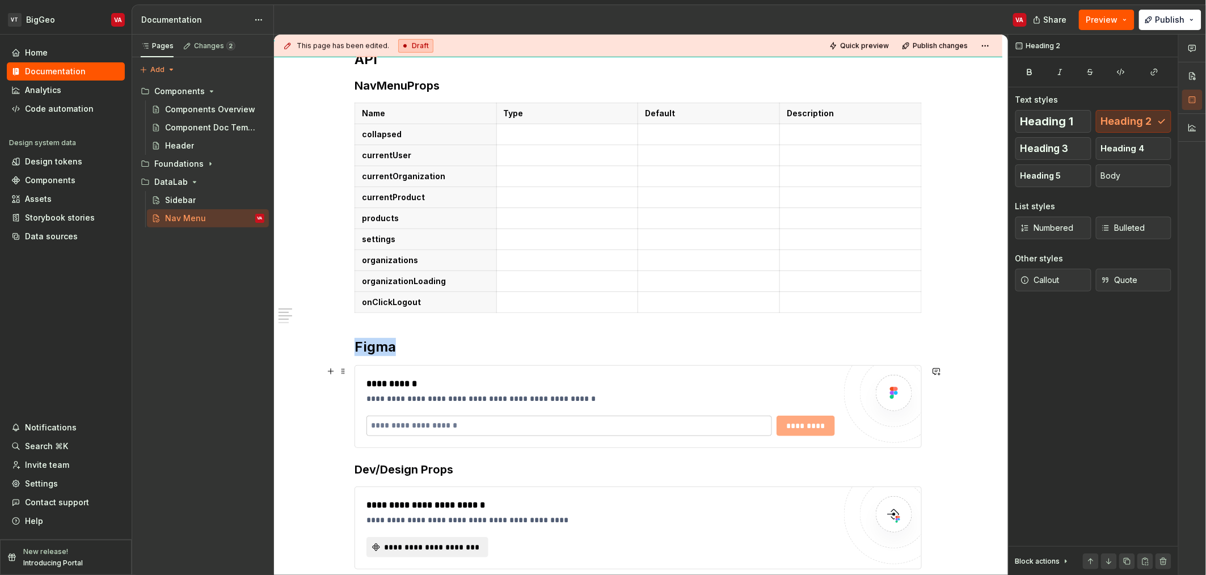
click at [439, 434] on input "text" at bounding box center [569, 426] width 406 height 20
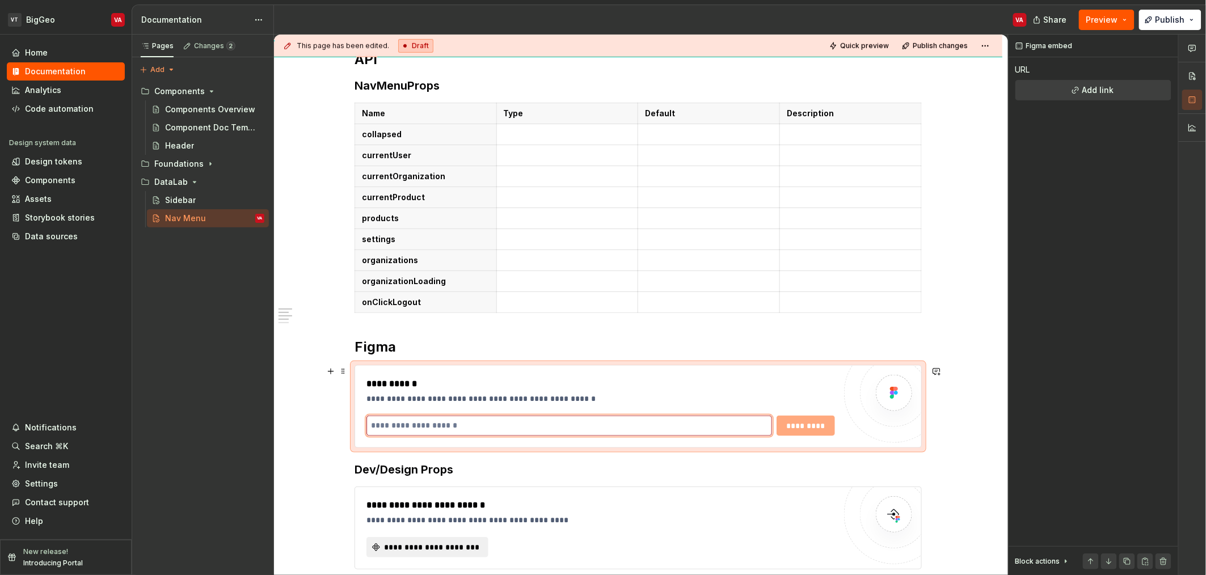
paste input "**********"
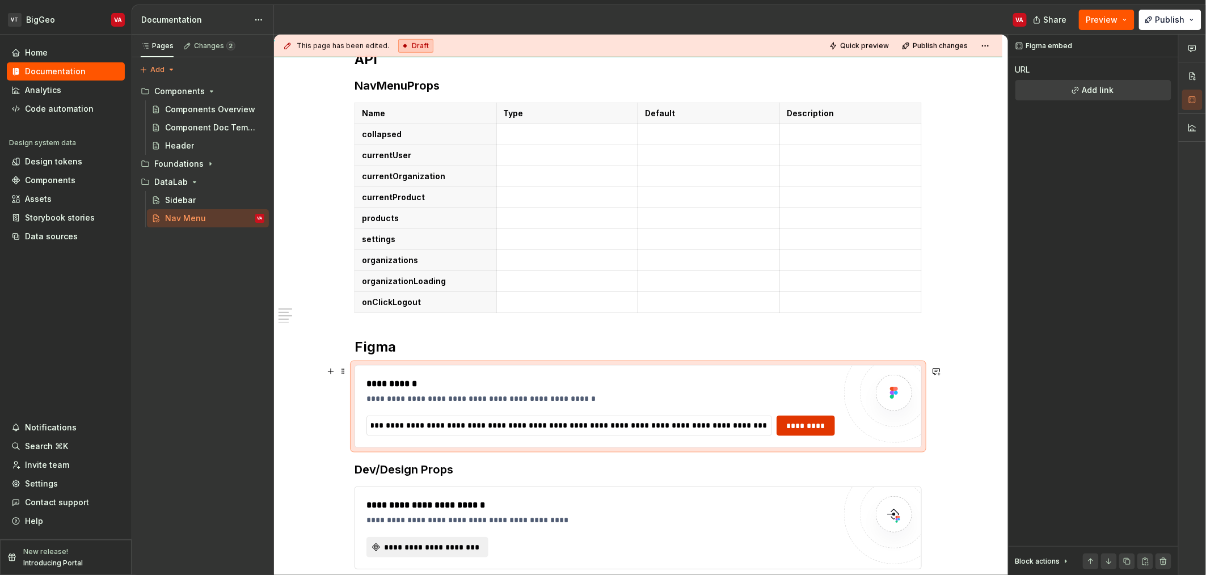
scroll to position [0, 0]
click at [810, 435] on button "*********" at bounding box center [806, 426] width 58 height 20
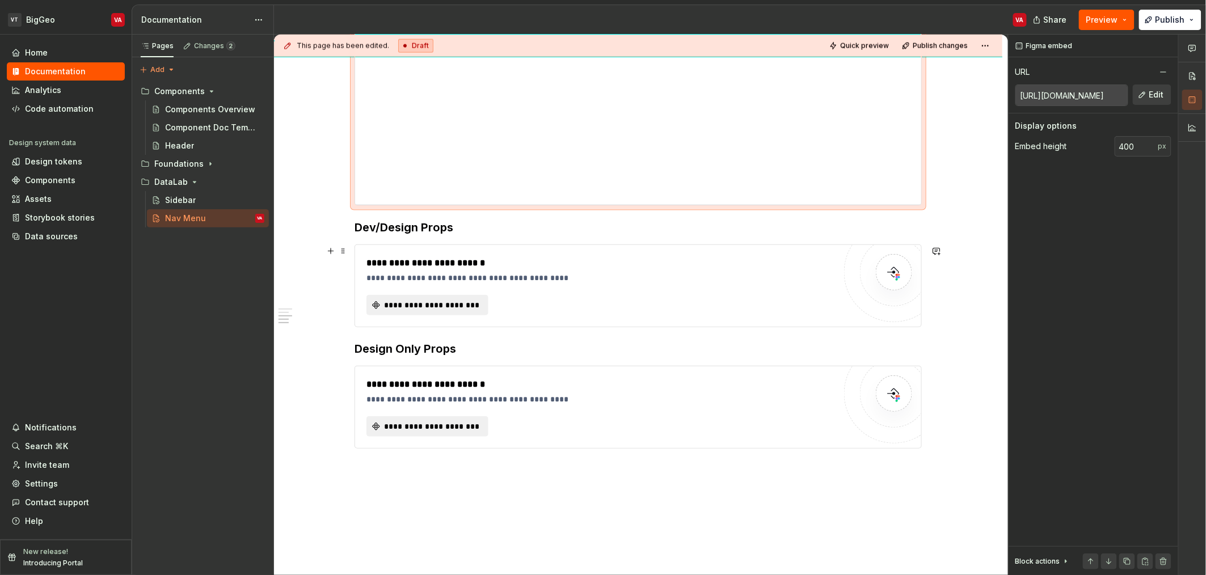
scroll to position [836, 0]
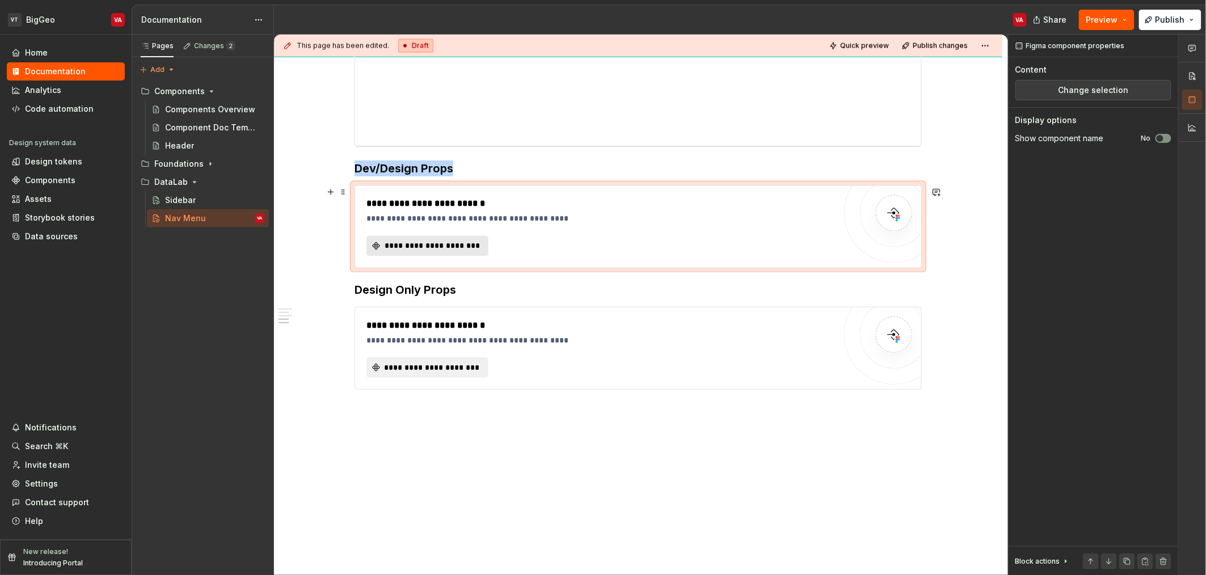
click at [444, 248] on span "**********" at bounding box center [432, 246] width 98 height 11
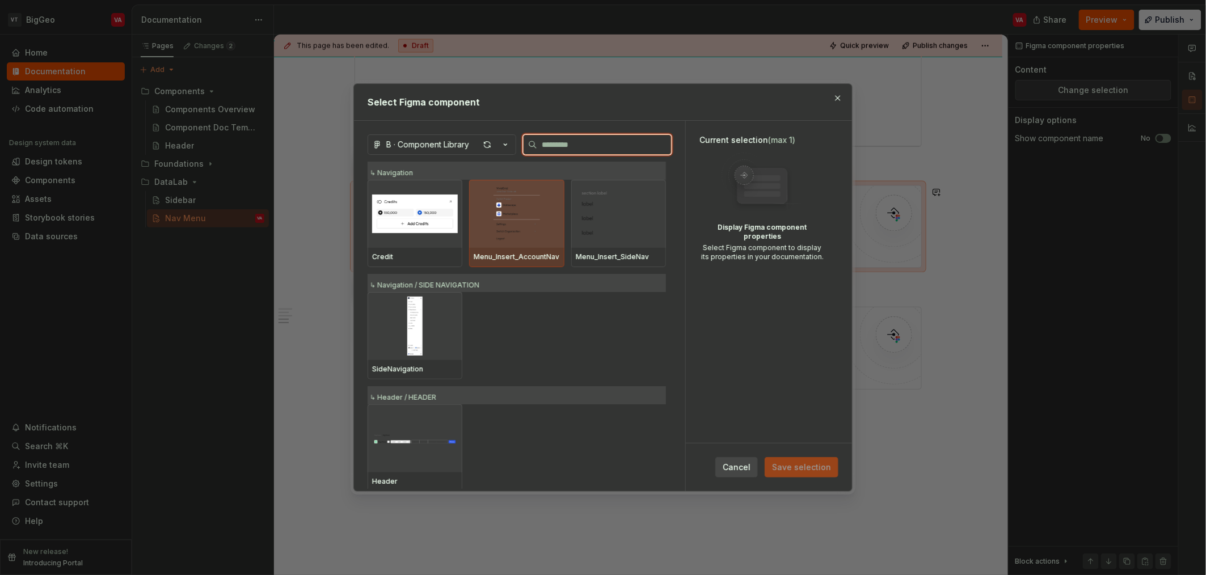
click at [533, 233] on img at bounding box center [517, 213] width 86 height 59
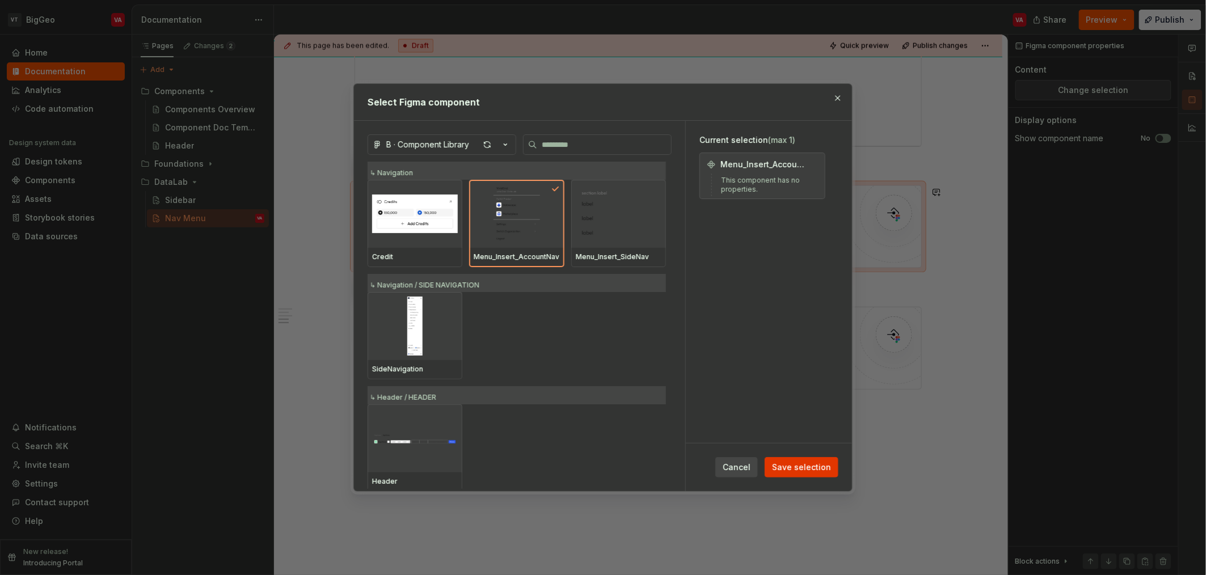
click at [787, 467] on span "Save selection" at bounding box center [801, 467] width 59 height 11
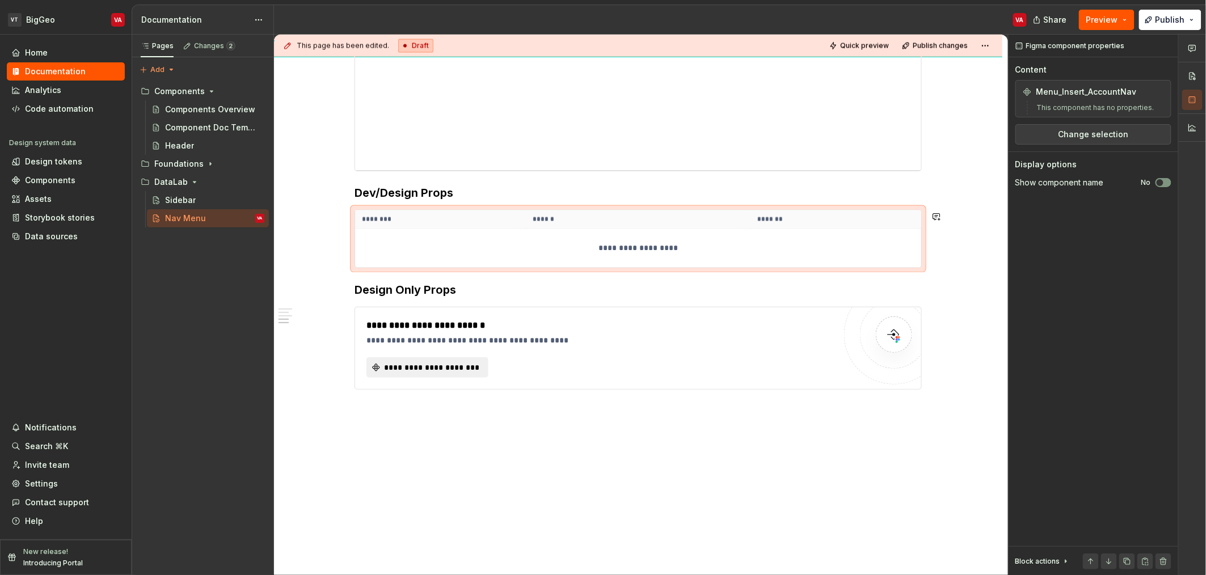
scroll to position [811, 0]
click at [424, 363] on span "**********" at bounding box center [432, 367] width 98 height 11
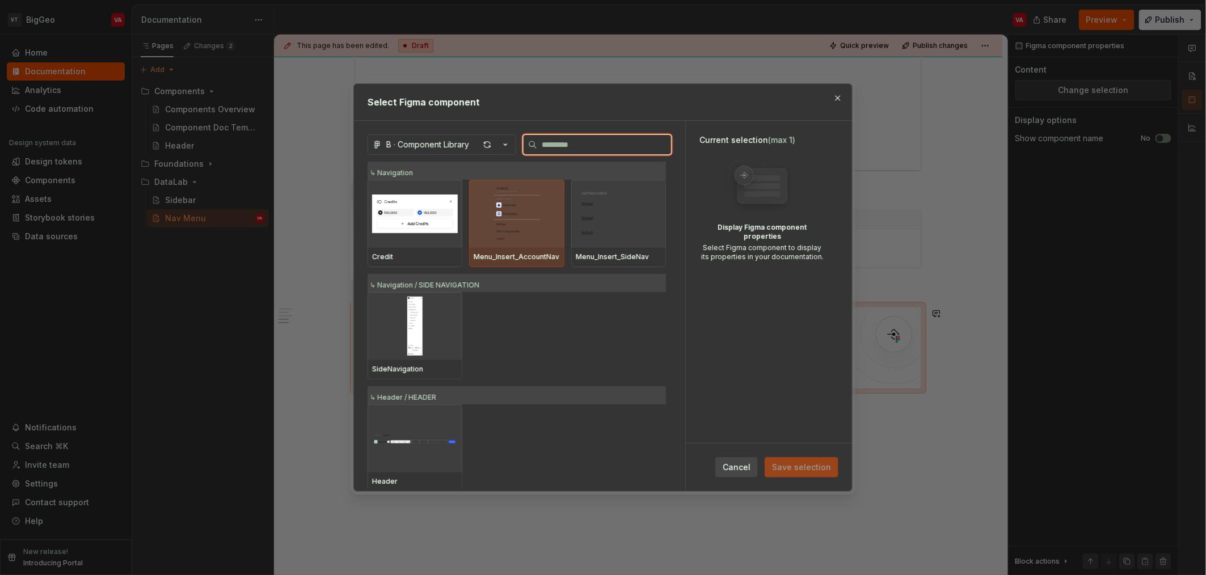
click at [519, 240] on img at bounding box center [517, 213] width 86 height 59
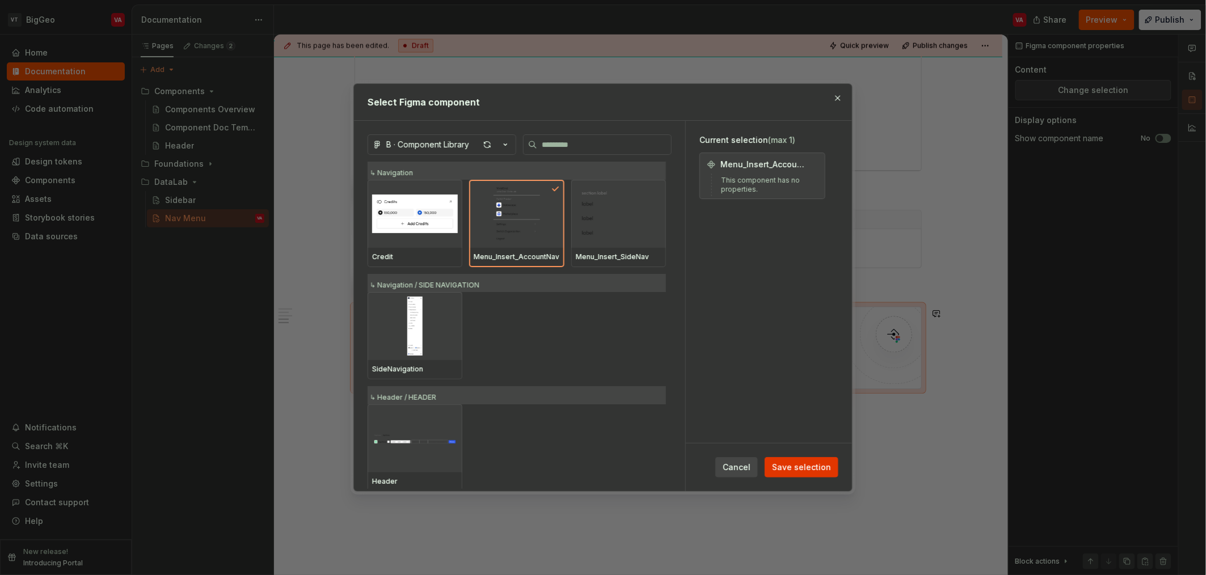
click at [824, 465] on span "Save selection" at bounding box center [801, 467] width 59 height 11
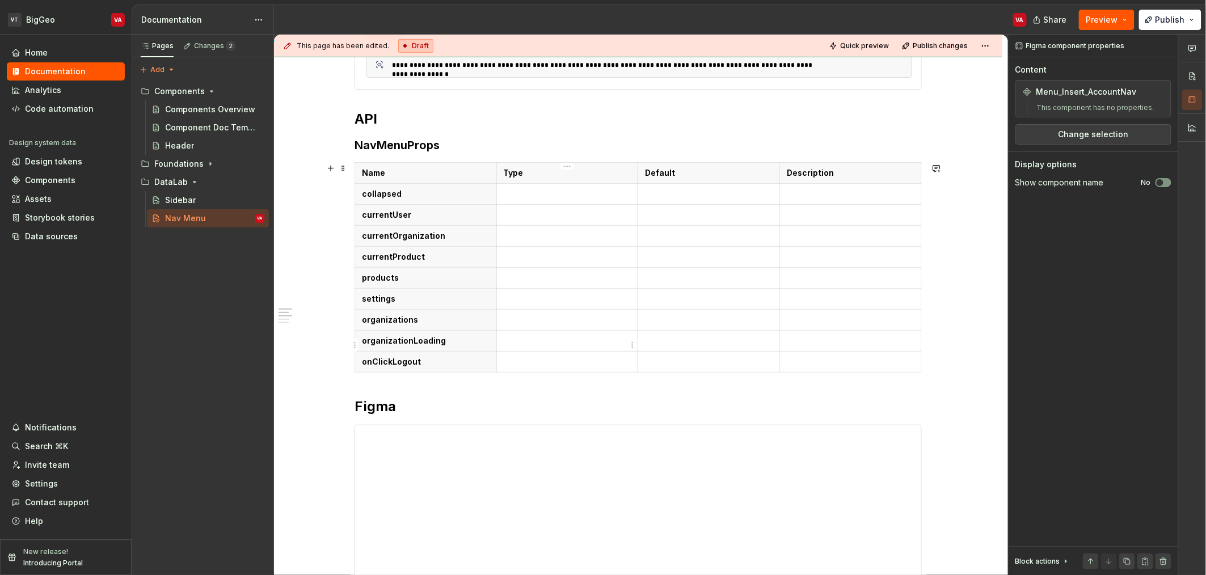
scroll to position [324, 0]
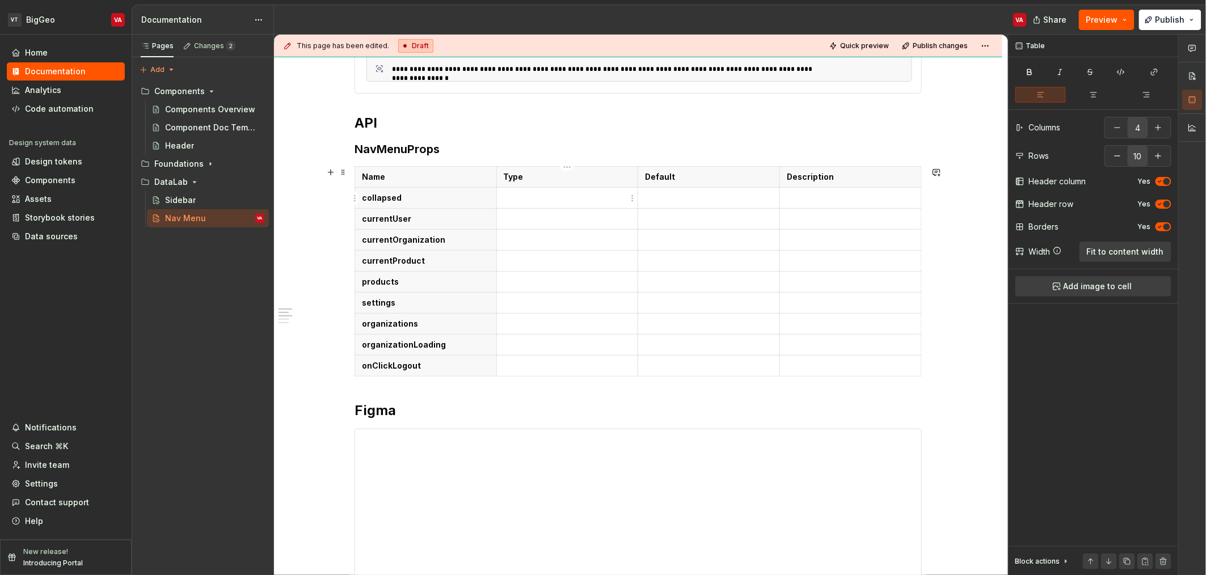
click at [550, 196] on p at bounding box center [568, 197] width 128 height 11
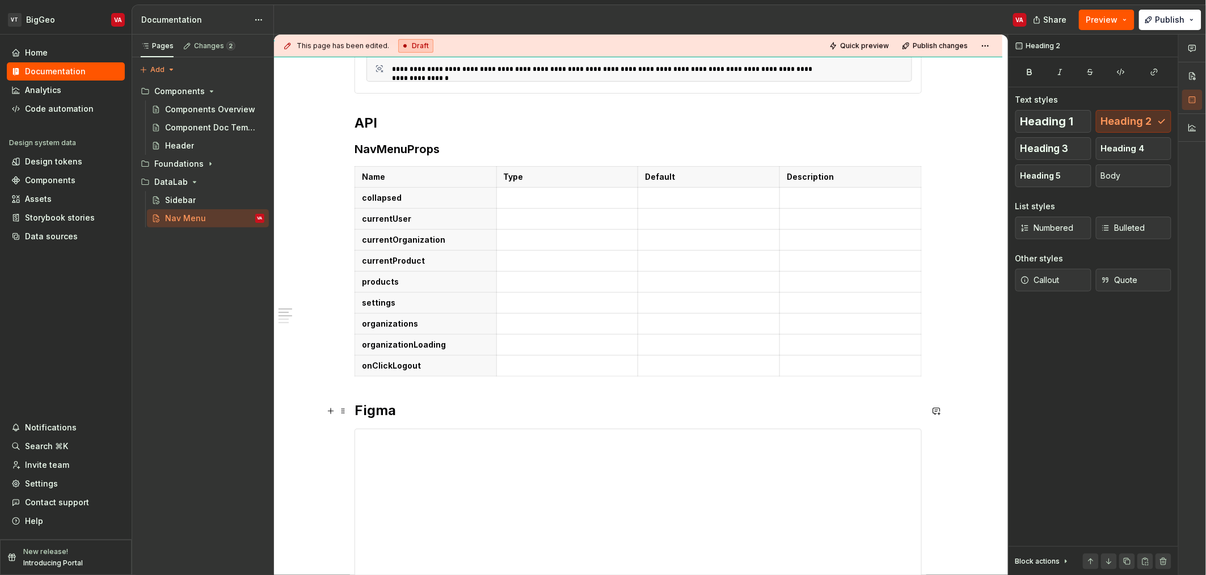
click at [356, 414] on h2 "Figma" at bounding box center [638, 411] width 567 height 18
click at [415, 401] on p at bounding box center [638, 402] width 567 height 14
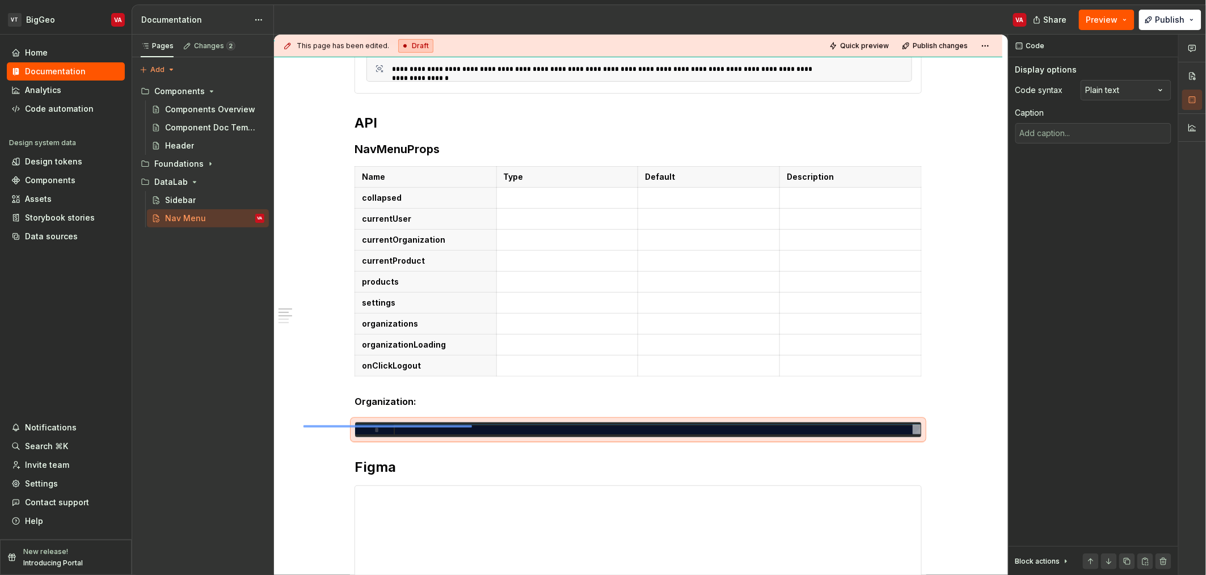
drag, startPoint x: 304, startPoint y: 428, endPoint x: 472, endPoint y: 425, distance: 168.5
click at [472, 425] on div "**********" at bounding box center [641, 305] width 734 height 541
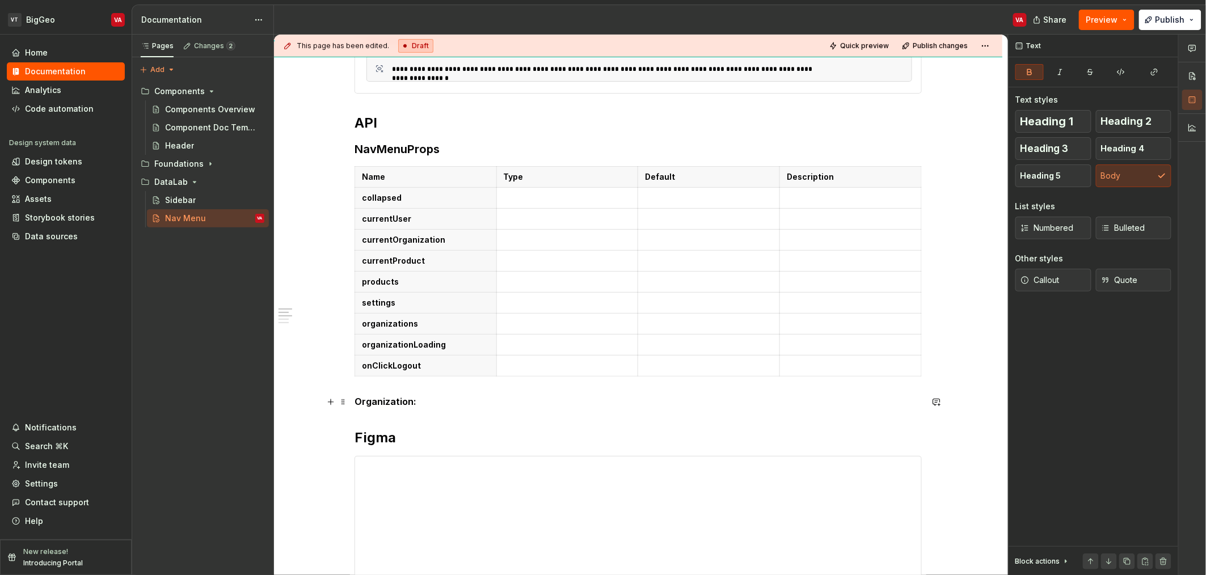
click at [470, 397] on p "Organization:" at bounding box center [638, 402] width 567 height 14
click at [352, 453] on div "**********" at bounding box center [638, 508] width 728 height 1222
click at [440, 412] on div "**********" at bounding box center [638, 402] width 567 height 954
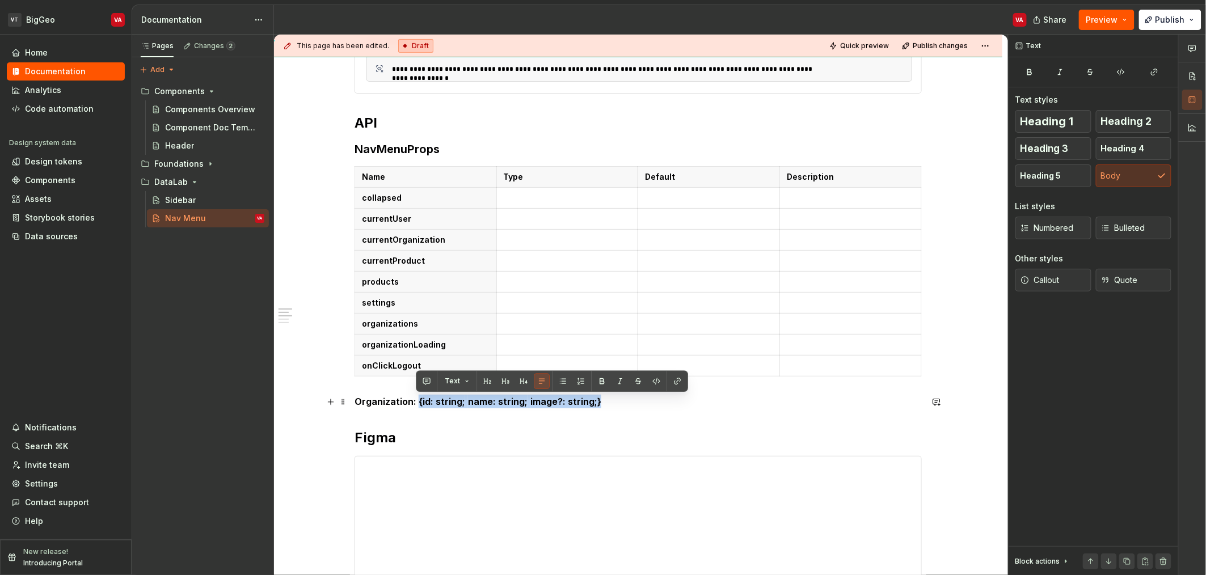
drag, startPoint x: 415, startPoint y: 405, endPoint x: 599, endPoint y: 406, distance: 183.2
click at [599, 406] on p "Organization: {id: string; name: string; image?: string;}" at bounding box center [638, 402] width 567 height 14
click at [567, 404] on p "Organization: {id: string; name: string; image?: string;}" at bounding box center [638, 402] width 567 height 14
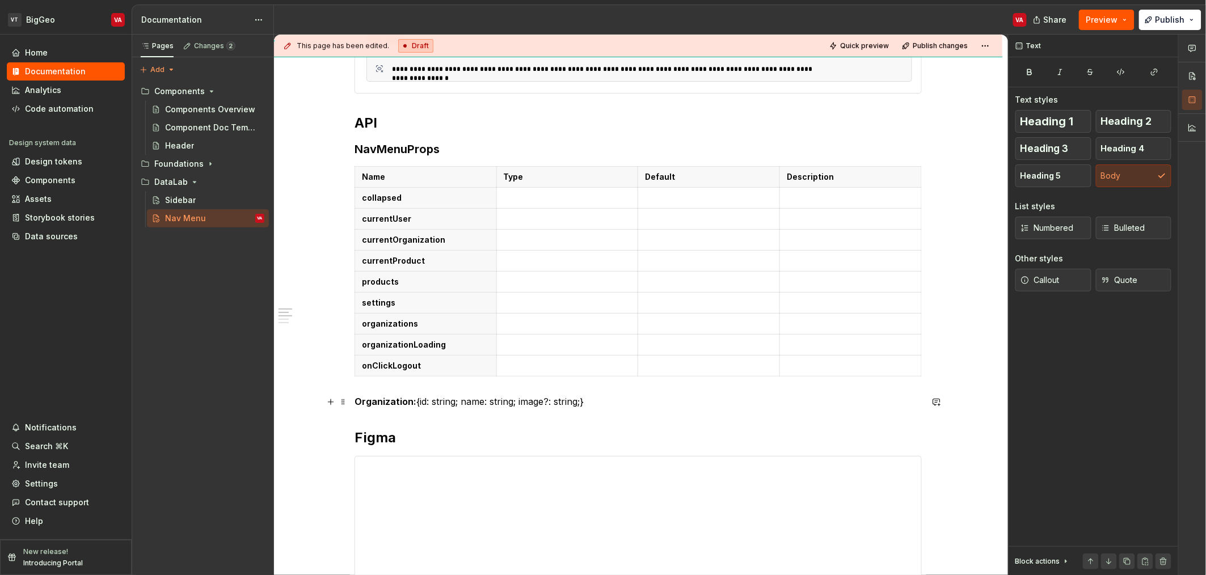
click at [418, 404] on p "Organization: {id: string; name: string; image?: string;}" at bounding box center [638, 402] width 567 height 14
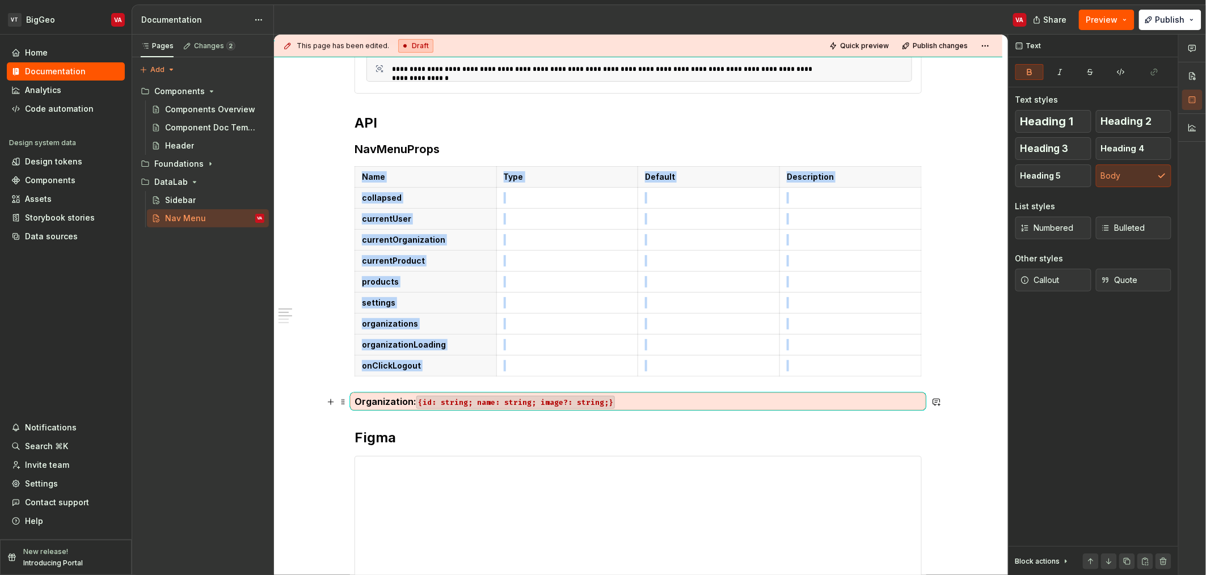
click at [394, 403] on strong "Organization:" at bounding box center [386, 401] width 62 height 11
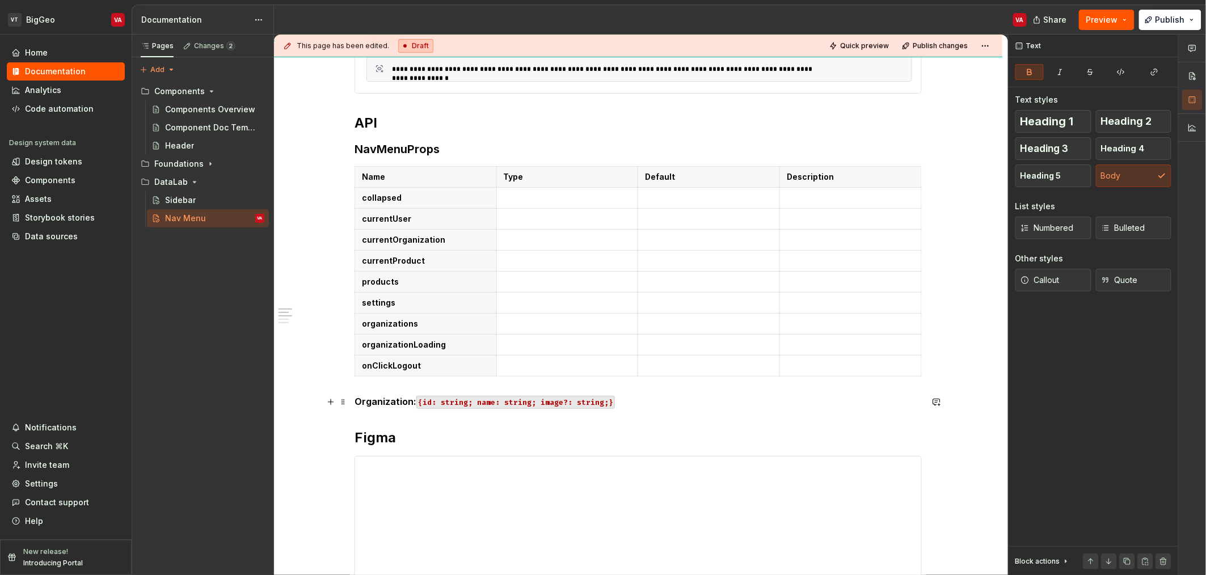
click at [380, 406] on strong "Organization:" at bounding box center [386, 401] width 62 height 11
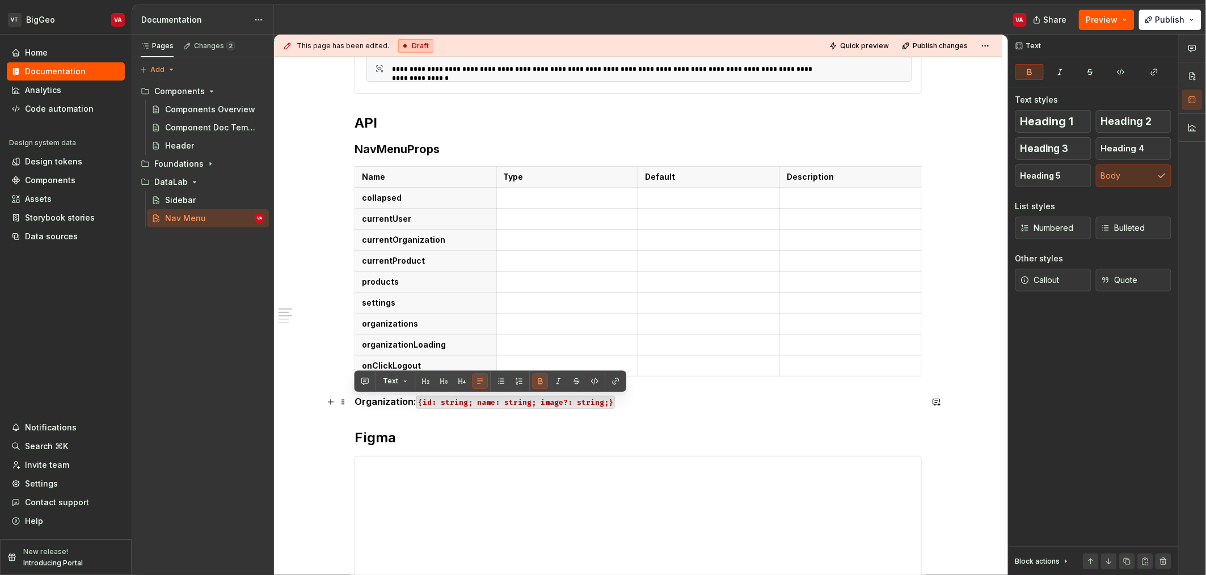
click at [425, 402] on code "{id: string; name: string; image?: string;}" at bounding box center [515, 402] width 199 height 13
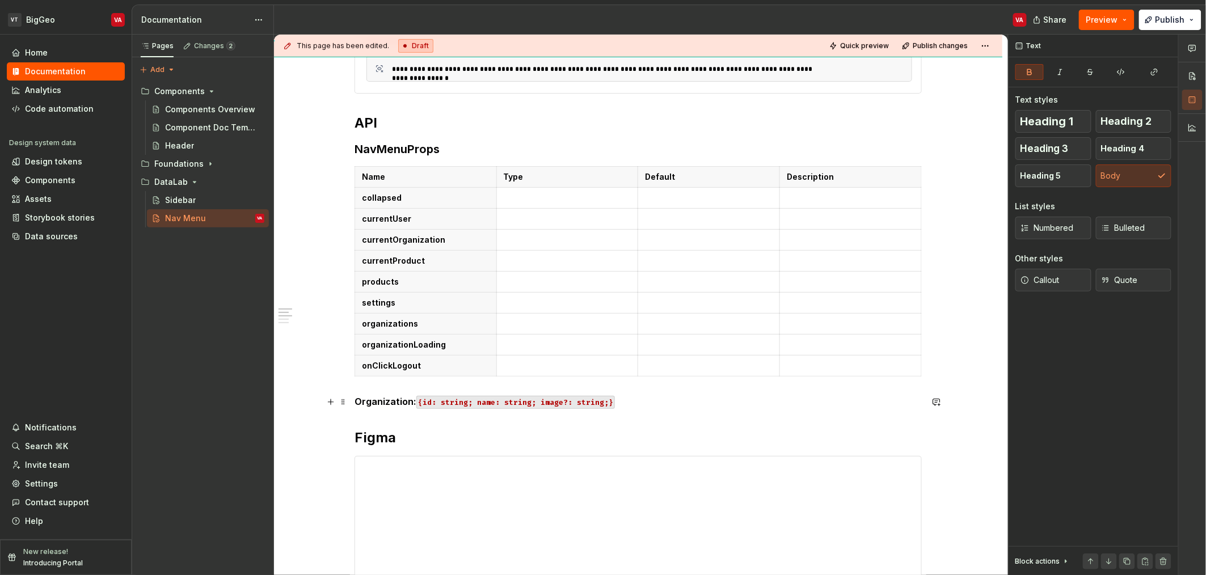
click at [418, 407] on code "{id: string; name: string; image?: string;}" at bounding box center [515, 402] width 199 height 13
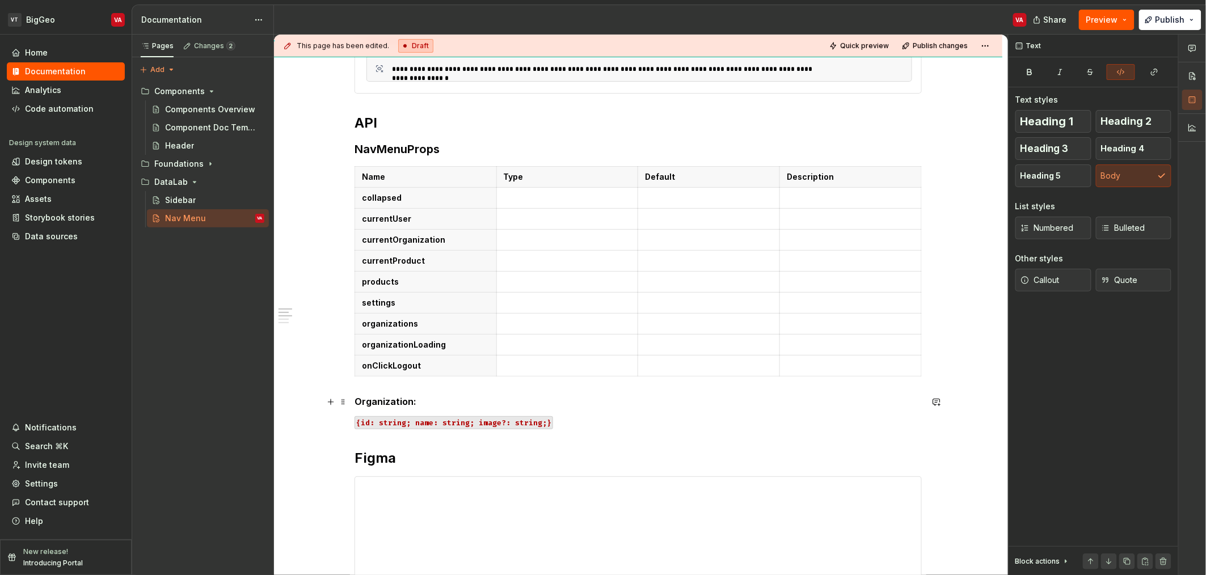
click at [422, 403] on p "Organization:" at bounding box center [638, 402] width 567 height 14
click at [389, 407] on strong "Organization:" at bounding box center [386, 401] width 62 height 11
click at [1131, 149] on span "Heading 4" at bounding box center [1123, 148] width 44 height 11
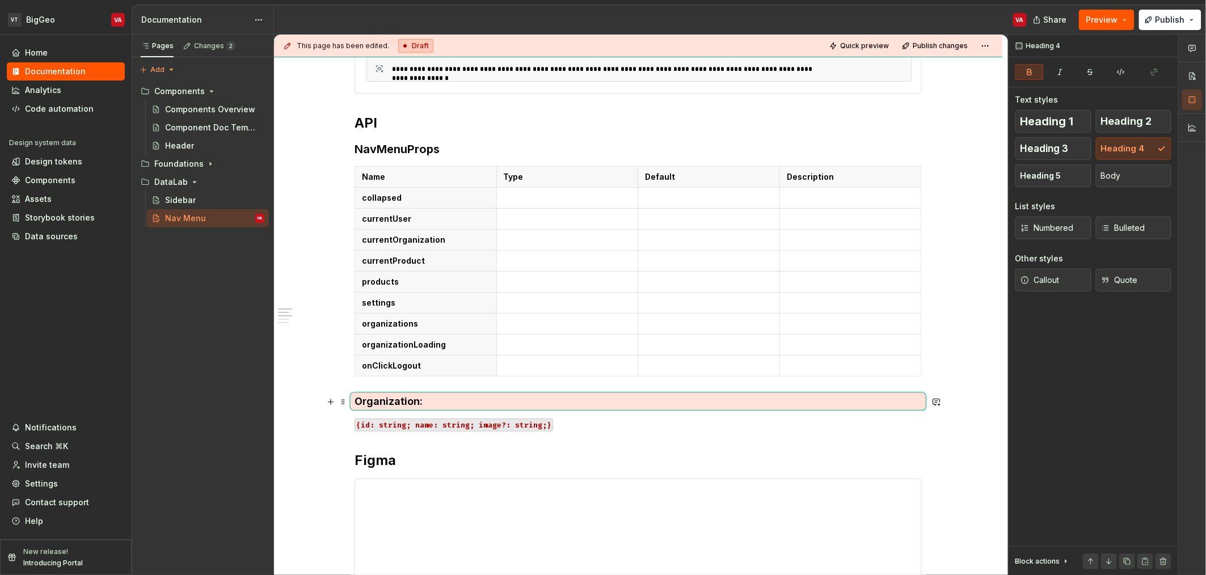
click at [431, 404] on h4 "Organization:" at bounding box center [638, 402] width 567 height 14
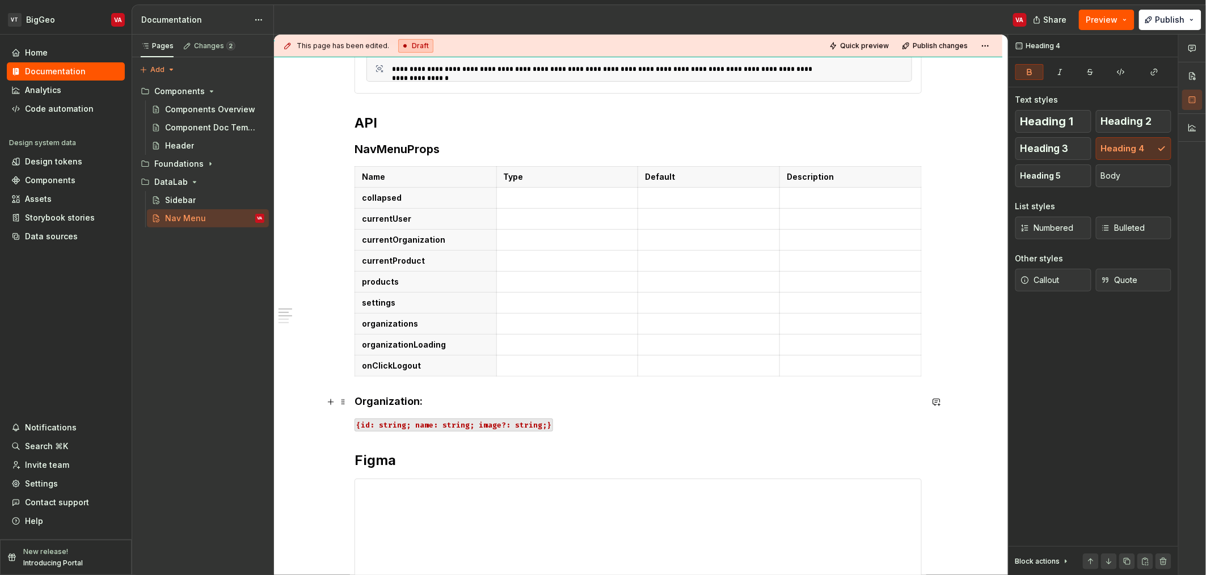
click at [432, 402] on h4 "Organization:" at bounding box center [638, 402] width 567 height 14
click at [602, 427] on p "{id: string; name: string; image?: string;}" at bounding box center [638, 425] width 567 height 14
click at [1152, 152] on button "Heading 4" at bounding box center [1134, 148] width 76 height 23
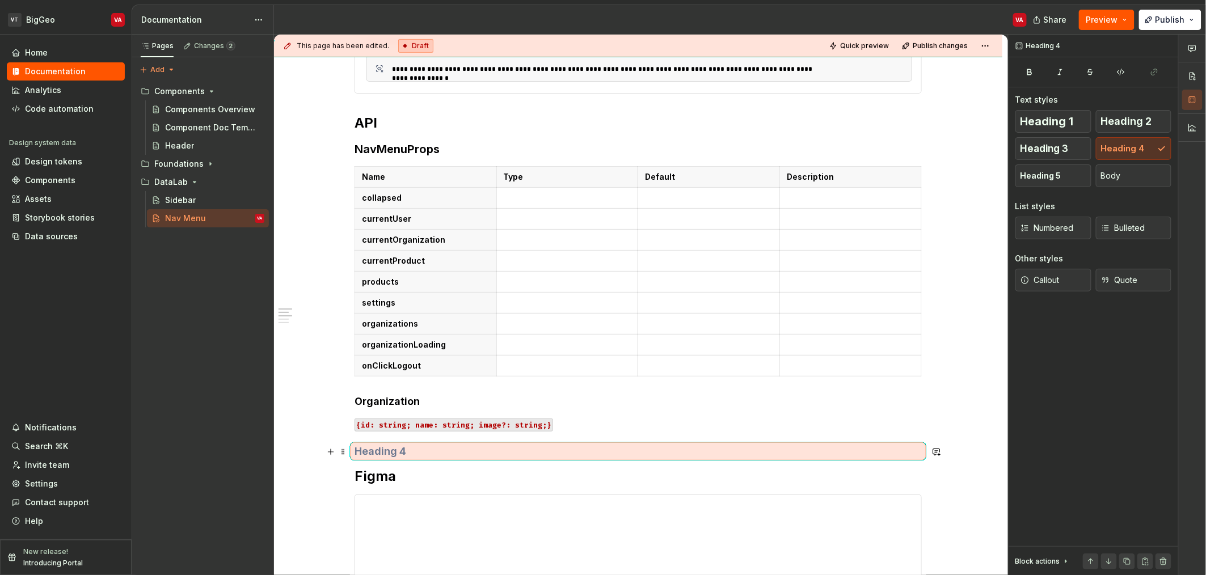
click at [474, 451] on h4 at bounding box center [638, 452] width 567 height 14
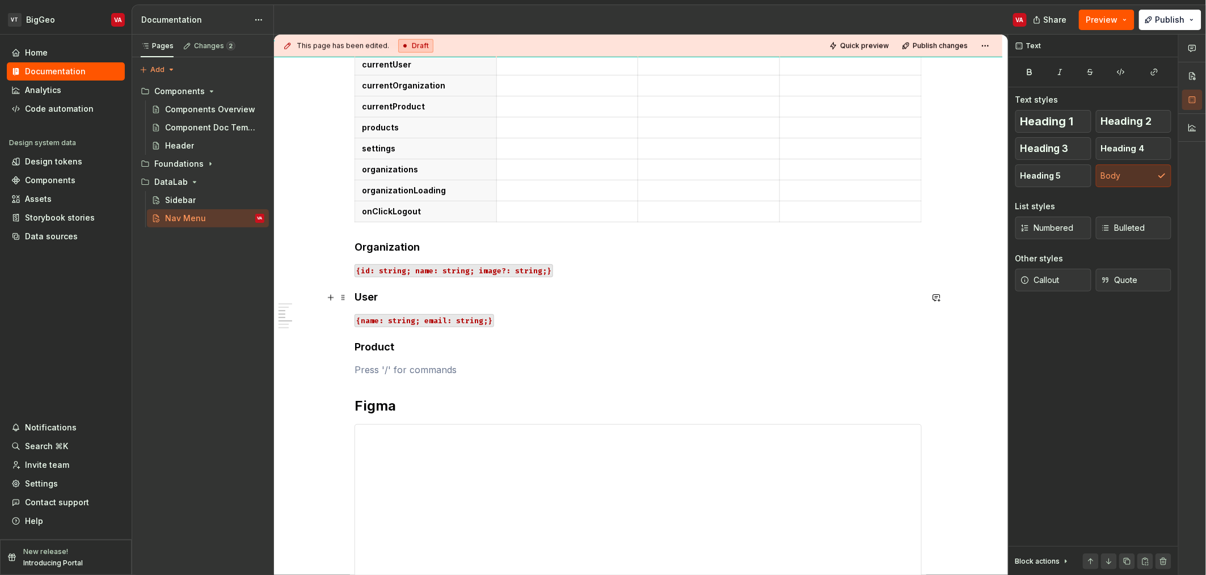
scroll to position [494, 0]
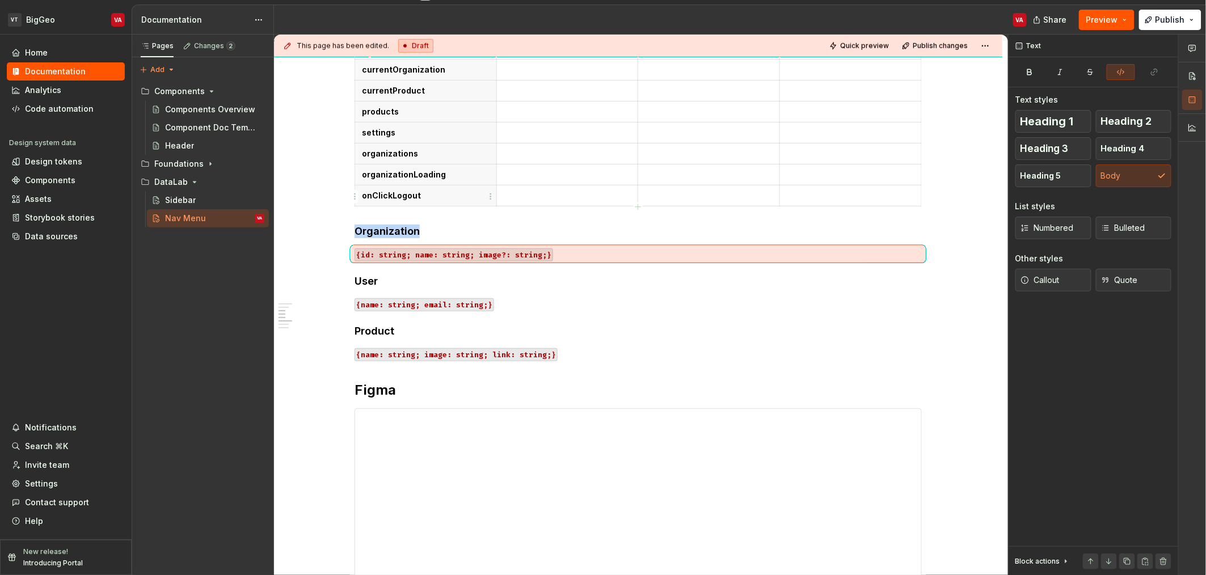
click at [466, 188] on th "onClickLogout" at bounding box center [426, 195] width 142 height 21
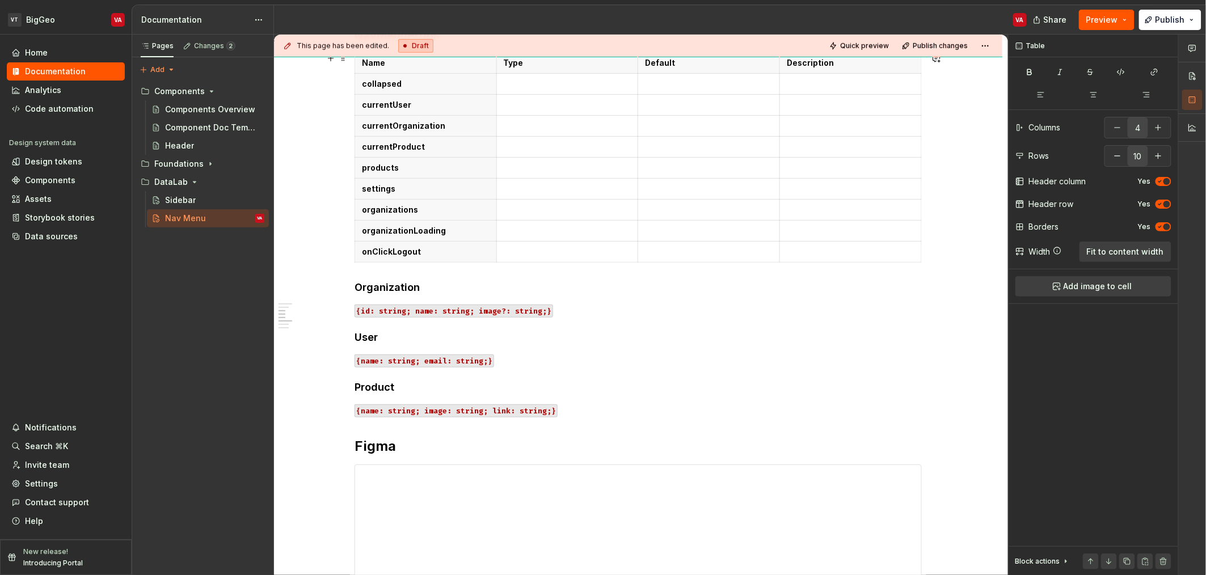
scroll to position [418, 0]
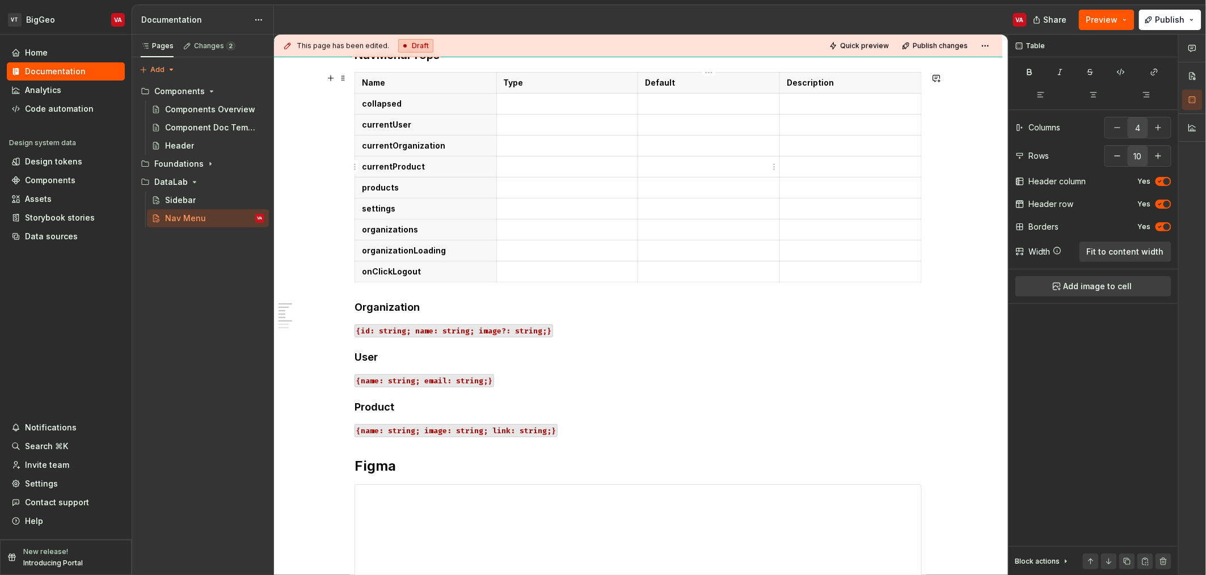
click at [688, 161] on td at bounding box center [709, 166] width 142 height 21
click at [659, 161] on p at bounding box center [709, 166] width 128 height 11
click at [678, 161] on p "See Product" at bounding box center [709, 166] width 128 height 11
click at [680, 167] on p "See Product" at bounding box center [709, 166] width 128 height 11
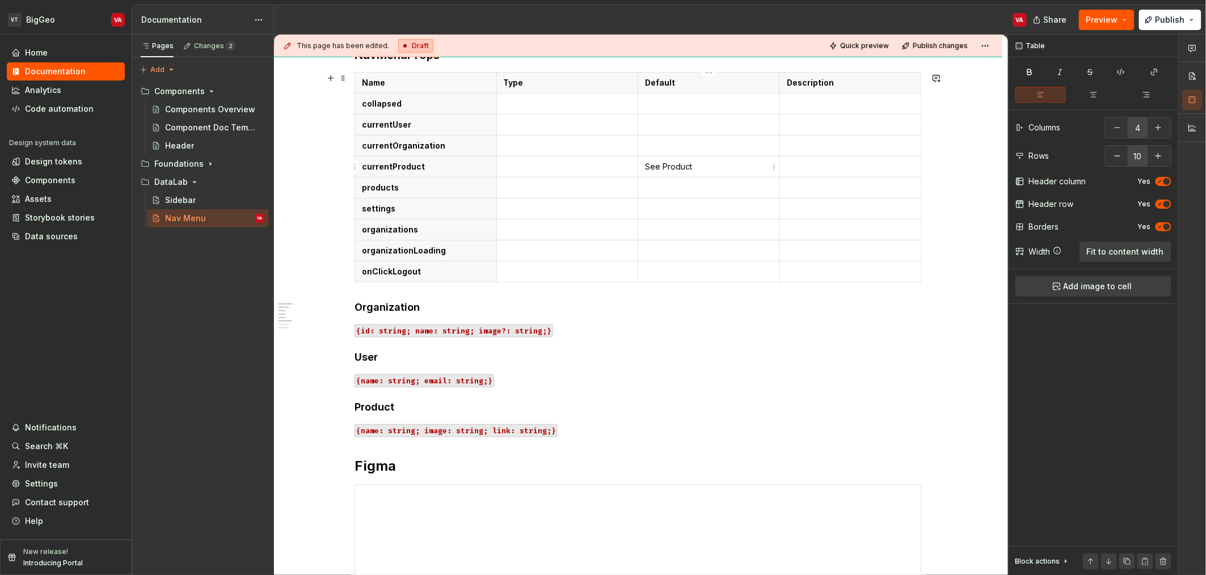
click at [680, 167] on p "See Product" at bounding box center [709, 166] width 128 height 11
click at [768, 149] on button "button" at bounding box center [769, 146] width 16 height 16
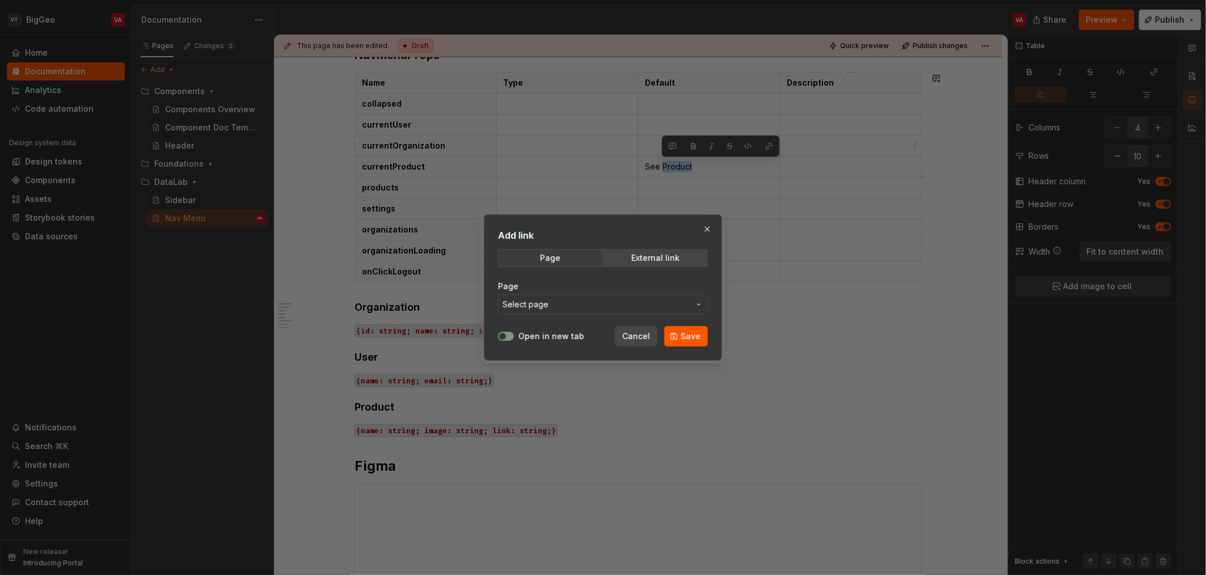
click at [606, 302] on span "Select page" at bounding box center [596, 304] width 187 height 11
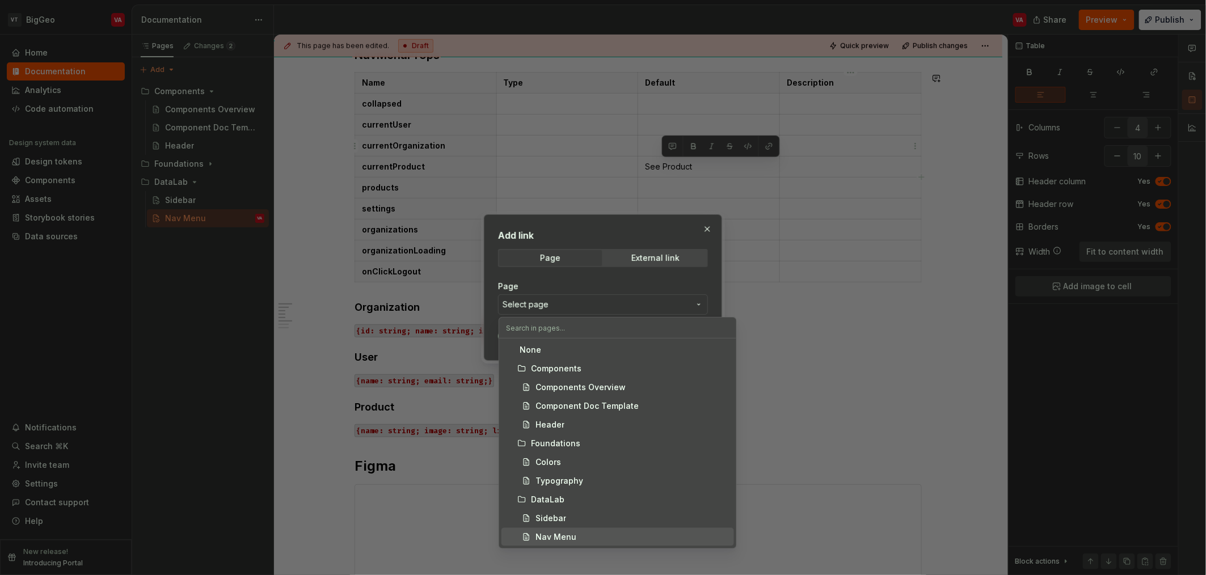
click at [566, 538] on div "Nav Menu" at bounding box center [556, 537] width 41 height 11
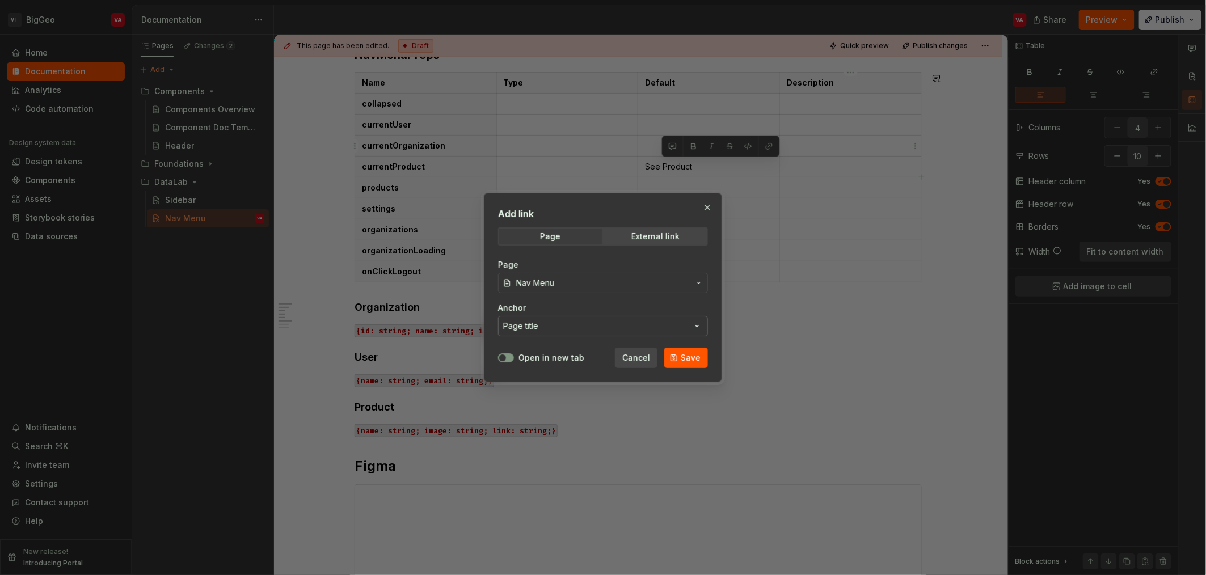
click at [547, 321] on button "Page title" at bounding box center [603, 326] width 210 height 20
click at [556, 307] on div "Add link Page External link Page Nav Menu Anchor Page title Open in new tab Can…" at bounding box center [603, 287] width 1206 height 575
click at [697, 358] on span "Save" at bounding box center [691, 357] width 20 height 11
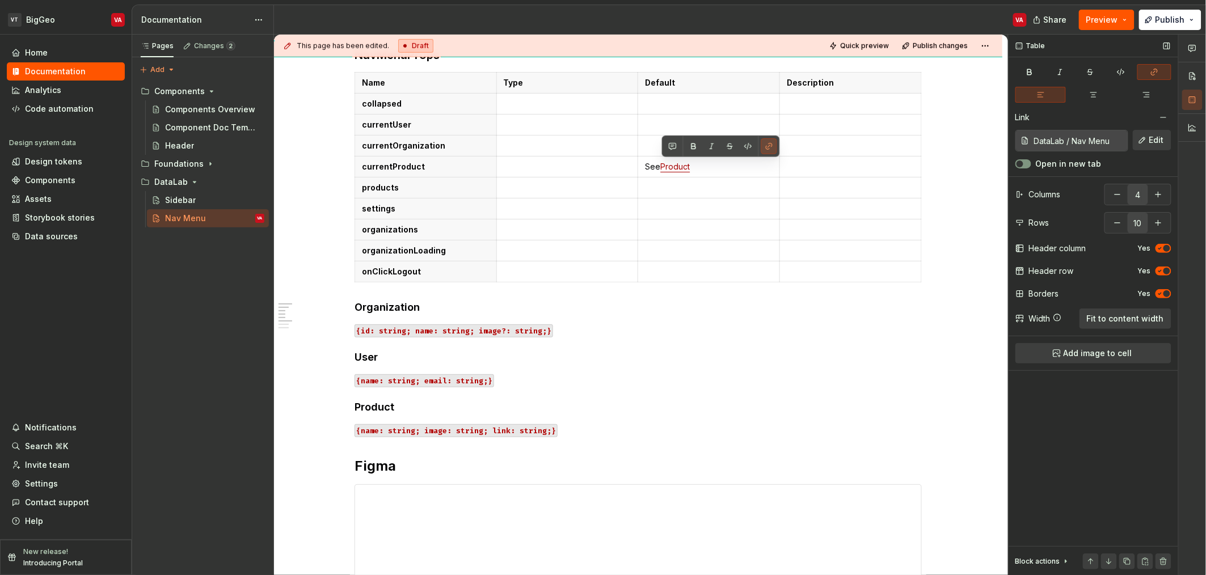
click at [1091, 138] on input "DataLab / Nav Menu" at bounding box center [1079, 140] width 98 height 20
click at [1147, 145] on button "Edit" at bounding box center [1152, 140] width 39 height 20
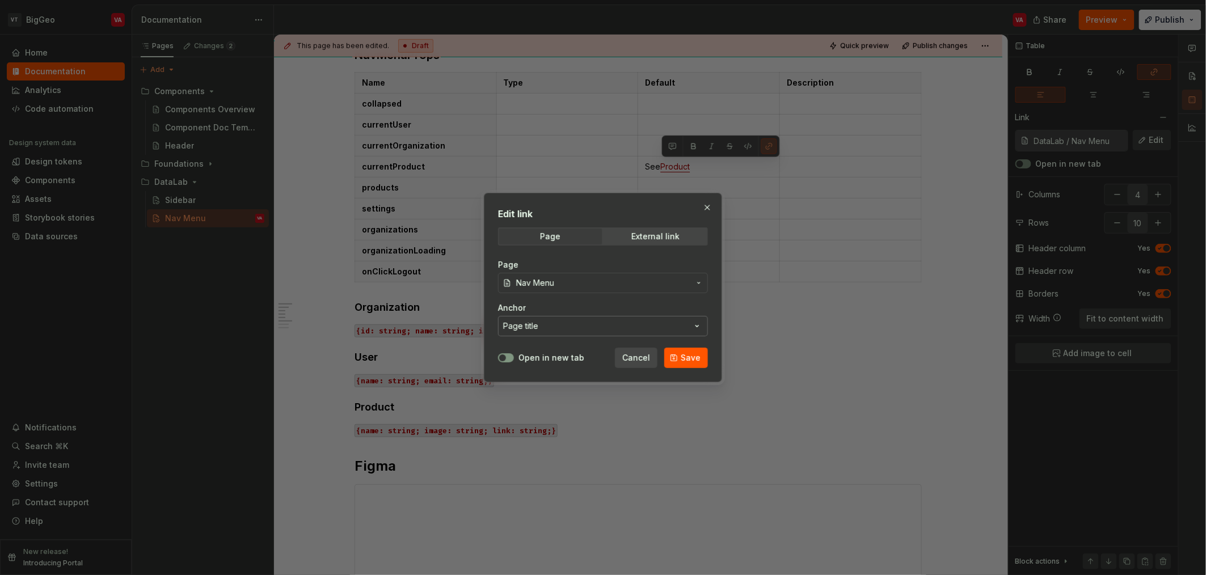
click at [543, 326] on button "Page title" at bounding box center [603, 326] width 210 height 20
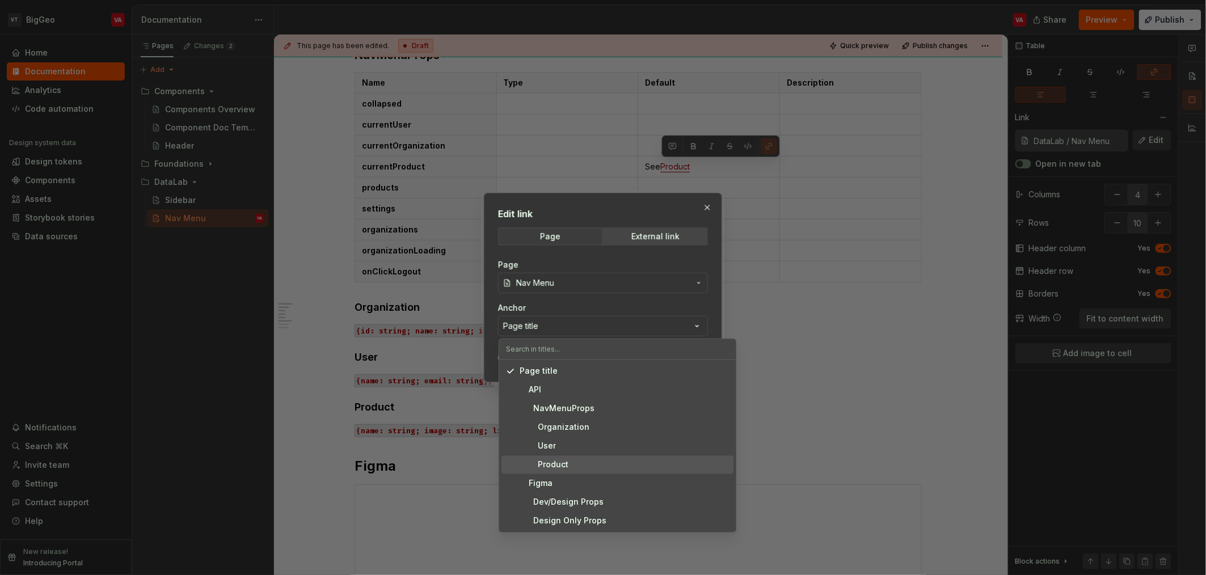
click at [567, 465] on div "Product" at bounding box center [544, 465] width 49 height 11
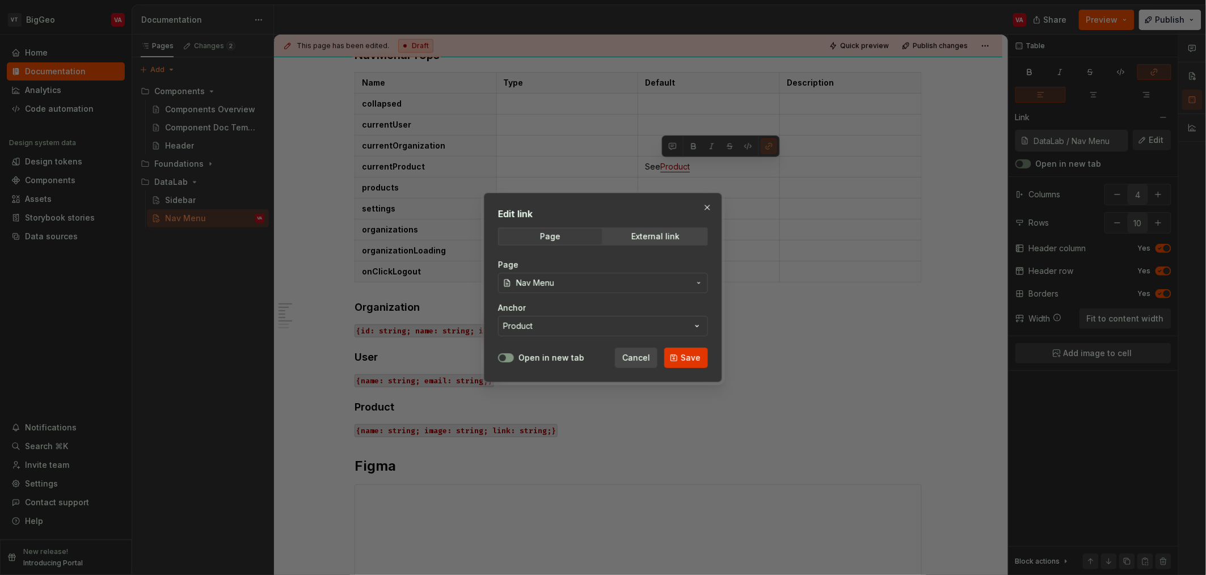
click at [674, 352] on button "Save" at bounding box center [686, 358] width 44 height 20
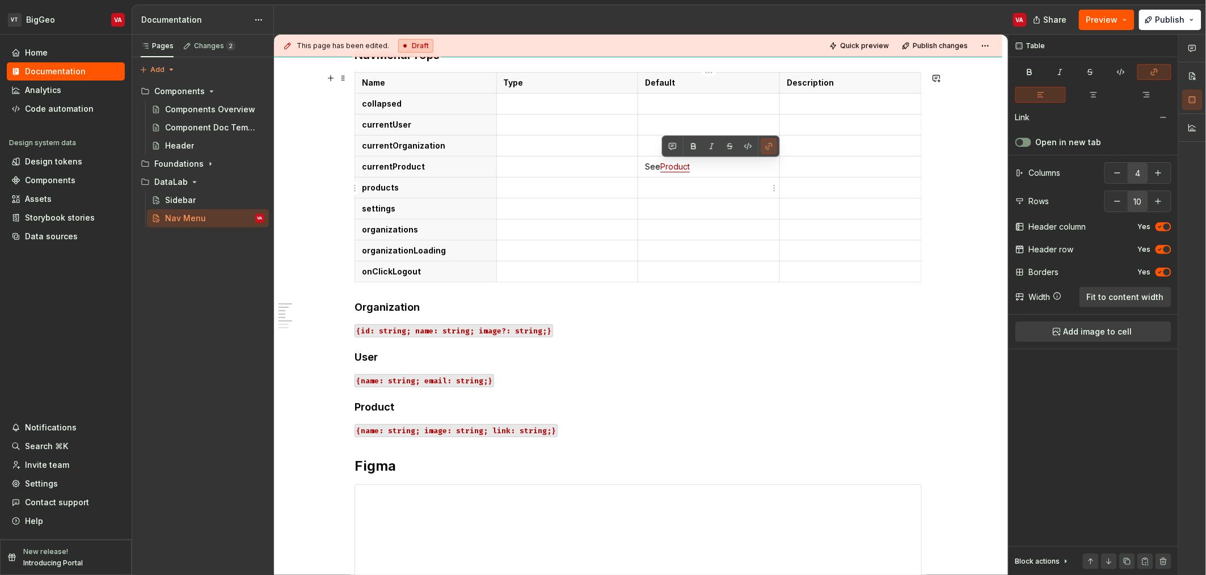
click at [713, 167] on p "See Product" at bounding box center [709, 166] width 128 height 11
drag, startPoint x: 729, startPoint y: 168, endPoint x: 640, endPoint y: 166, distance: 89.1
click at [640, 166] on td "See Product" at bounding box center [709, 166] width 142 height 21
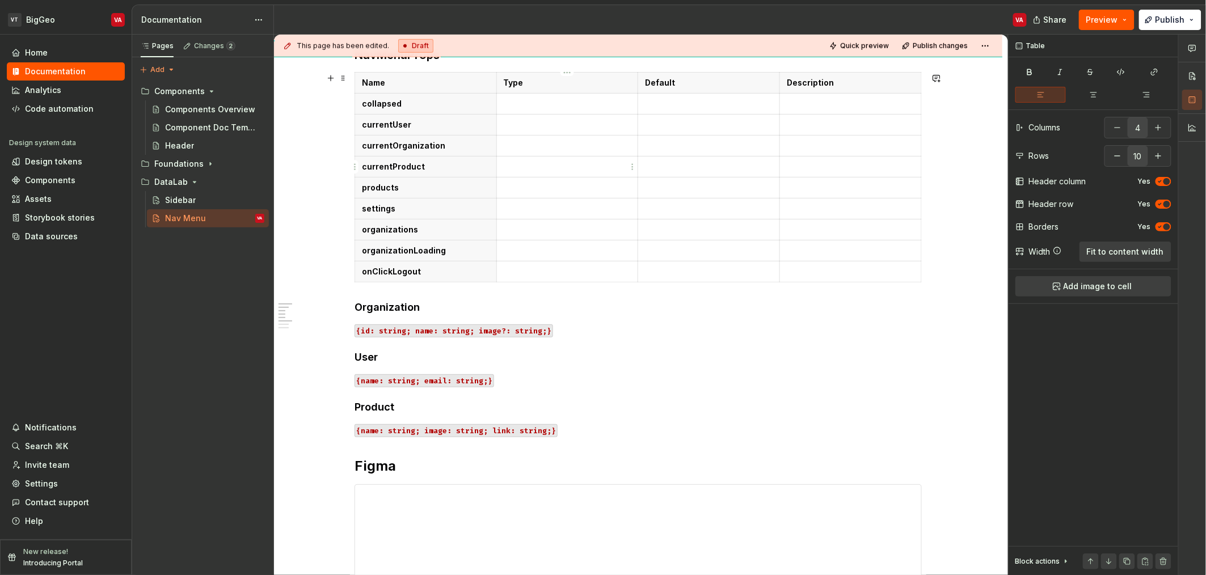
click at [532, 167] on p at bounding box center [568, 166] width 128 height 11
click at [531, 184] on p at bounding box center [568, 187] width 128 height 11
click at [512, 140] on p at bounding box center [568, 145] width 128 height 11
click at [545, 144] on link "Product" at bounding box center [533, 146] width 29 height 10
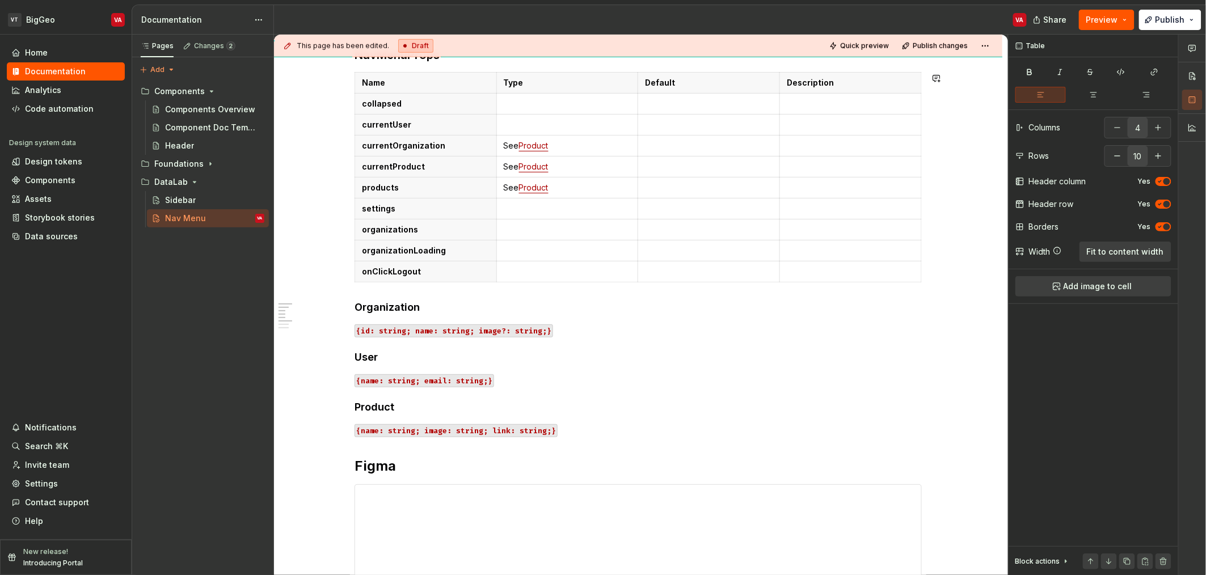
click at [545, 144] on link "Product" at bounding box center [533, 146] width 29 height 10
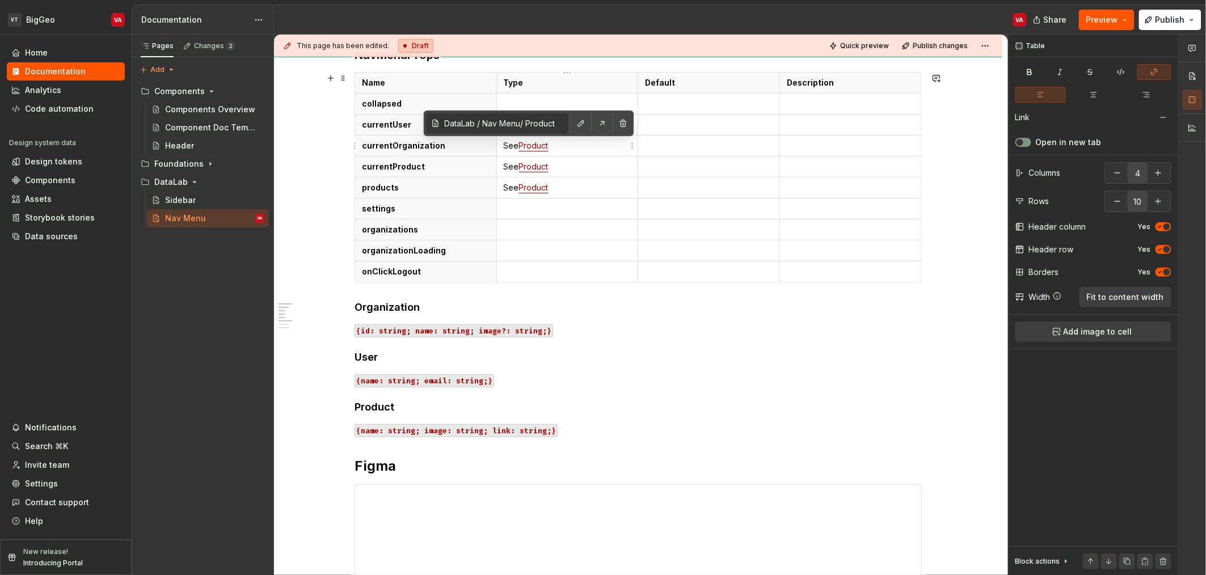
click at [530, 147] on link "Product" at bounding box center [533, 146] width 29 height 10
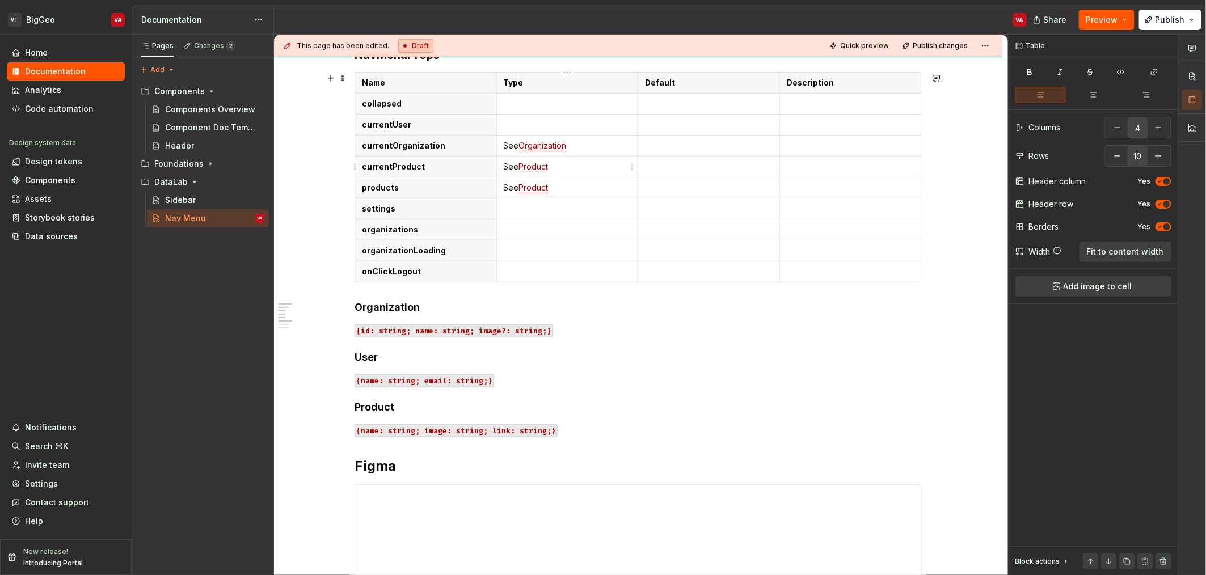
click at [551, 141] on link "Organization" at bounding box center [543, 146] width 48 height 10
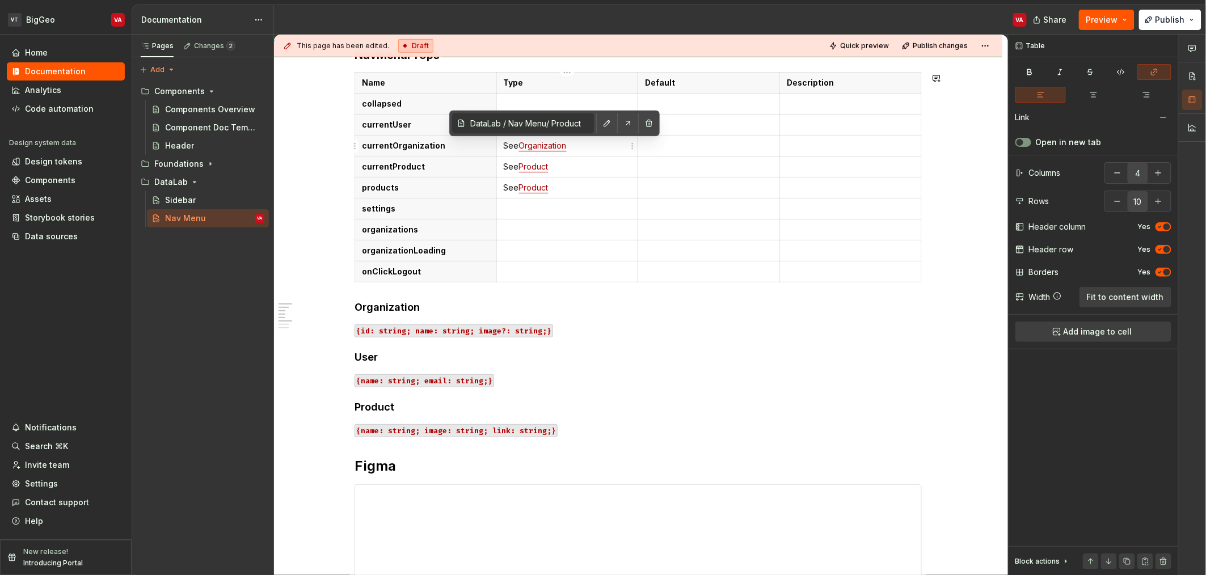
click at [558, 122] on input "DataLab / Nav Menu/ Product" at bounding box center [530, 123] width 128 height 20
click at [610, 125] on button "button" at bounding box center [607, 123] width 16 height 16
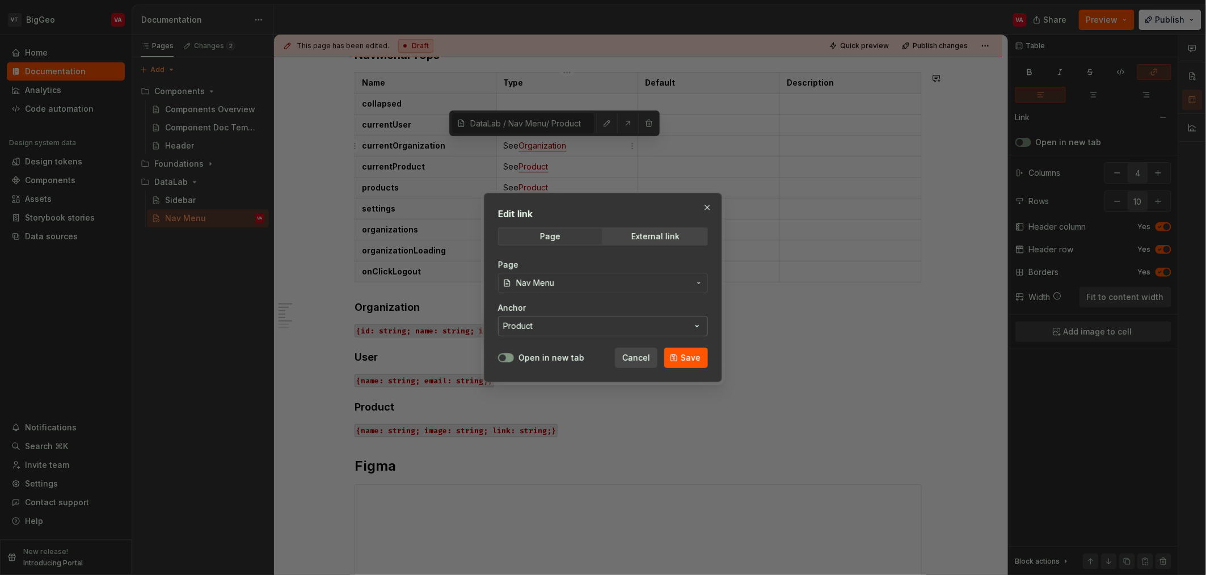
click at [571, 327] on button "Product" at bounding box center [603, 326] width 210 height 20
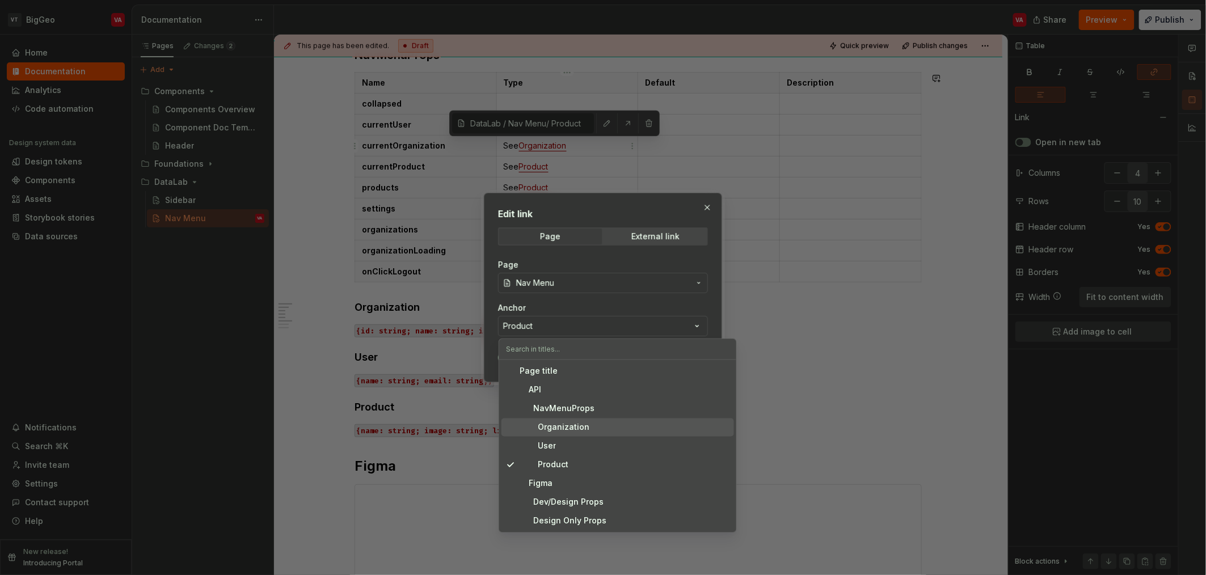
click at [560, 427] on div "Organization" at bounding box center [555, 427] width 70 height 11
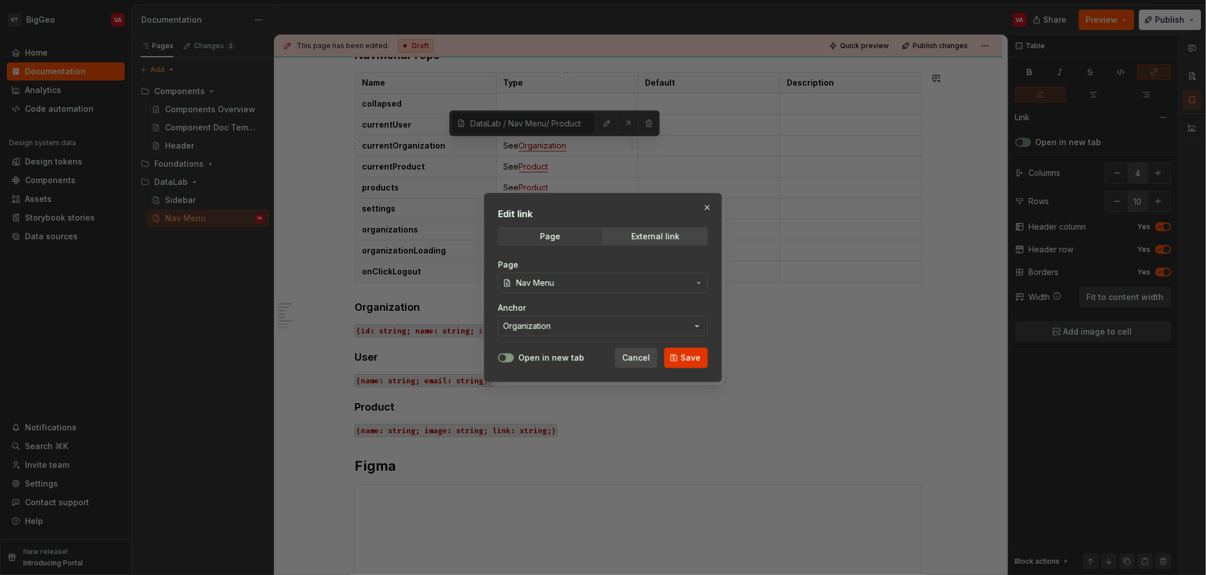
click at [683, 356] on span "Save" at bounding box center [691, 357] width 20 height 11
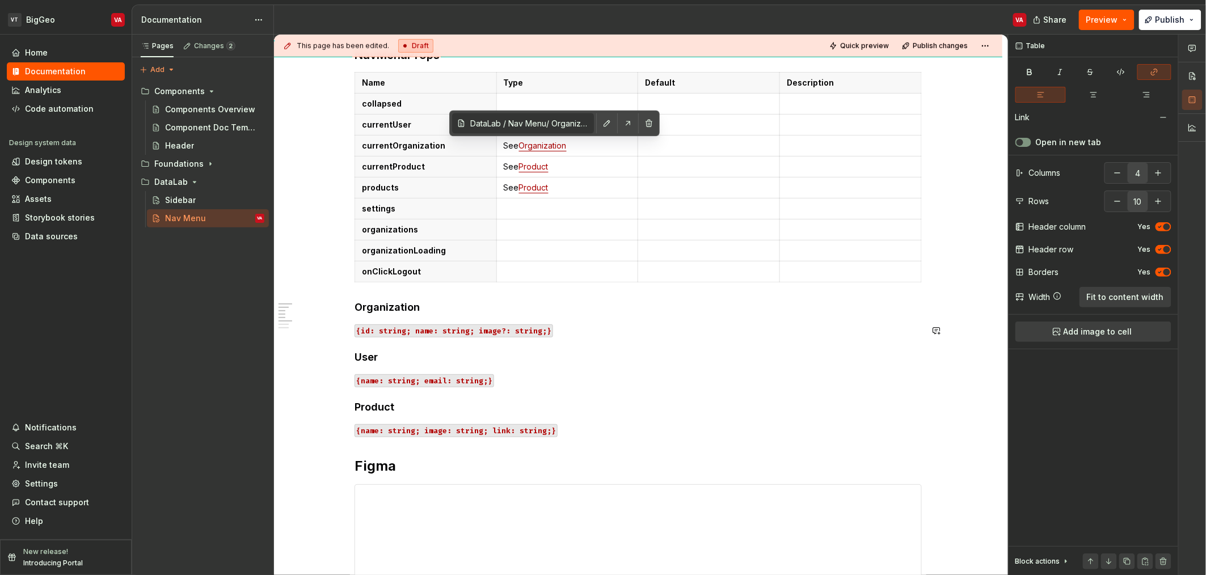
click at [658, 327] on p "{id: string; name: string; image?: string;}" at bounding box center [638, 330] width 567 height 14
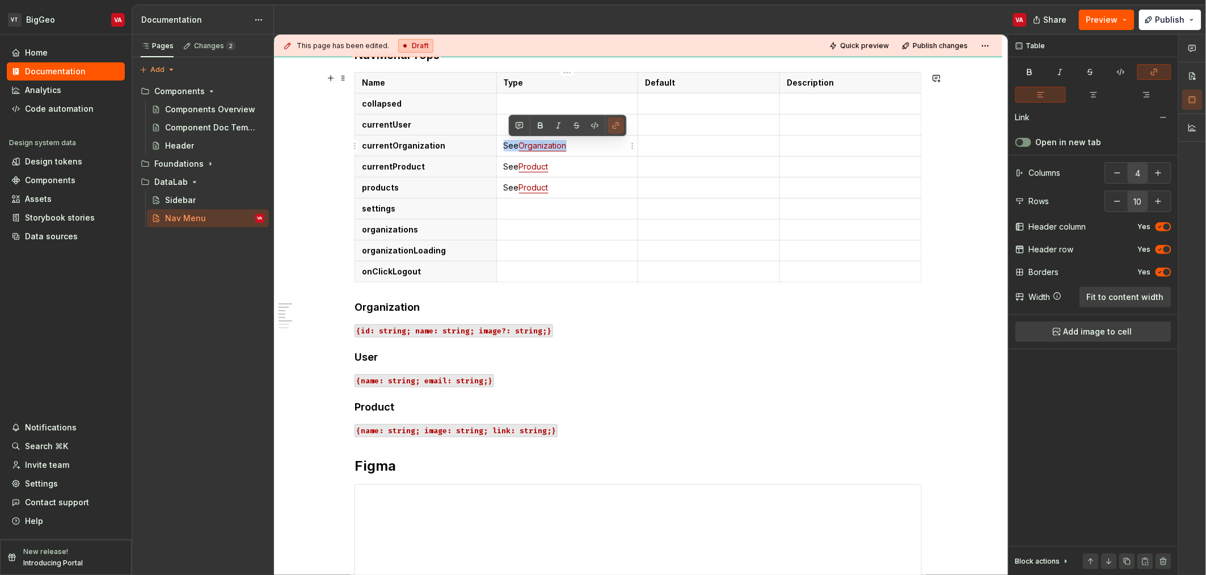
drag, startPoint x: 563, startPoint y: 144, endPoint x: 500, endPoint y: 144, distance: 62.4
click at [500, 144] on td "See Organization" at bounding box center [567, 145] width 142 height 21
copy p "See Organization"
click at [528, 230] on p at bounding box center [568, 229] width 128 height 11
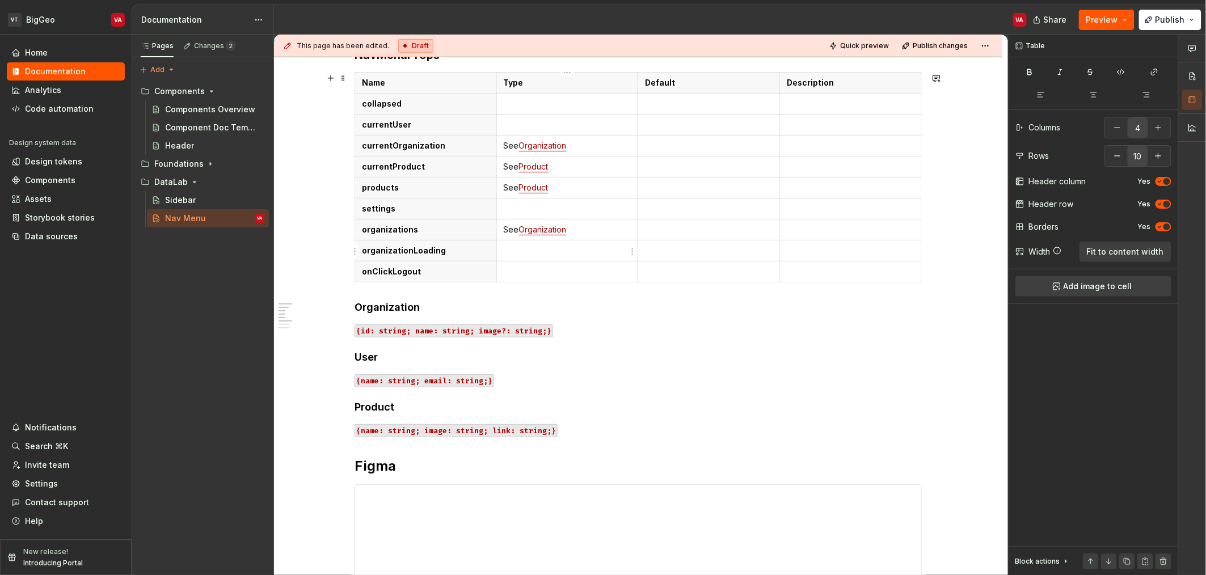
click at [543, 252] on p at bounding box center [568, 250] width 128 height 11
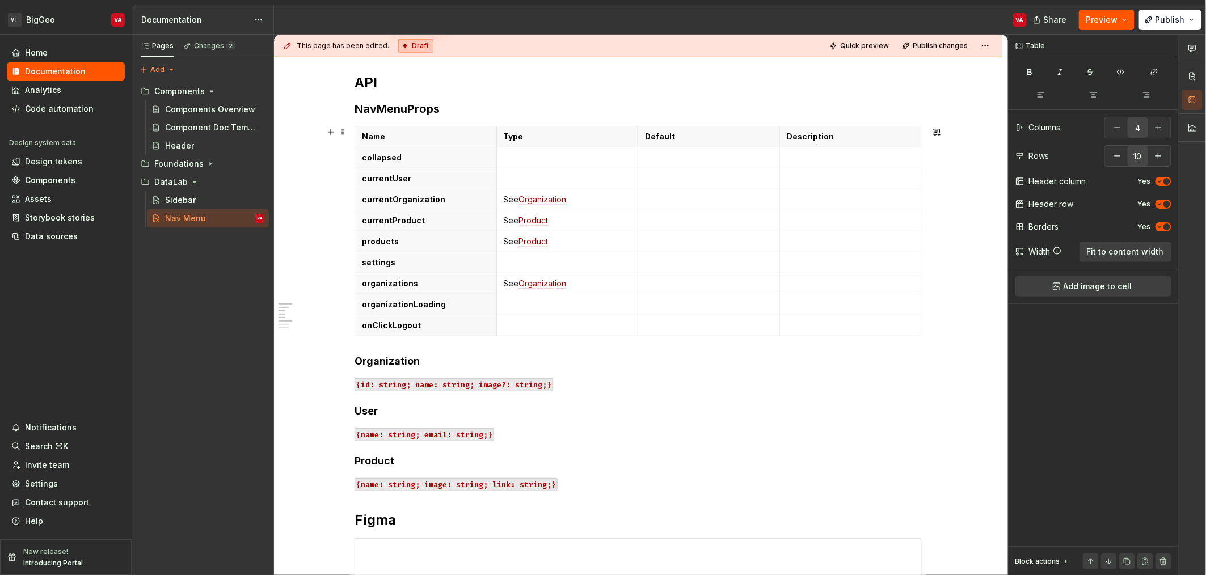
scroll to position [286, 0]
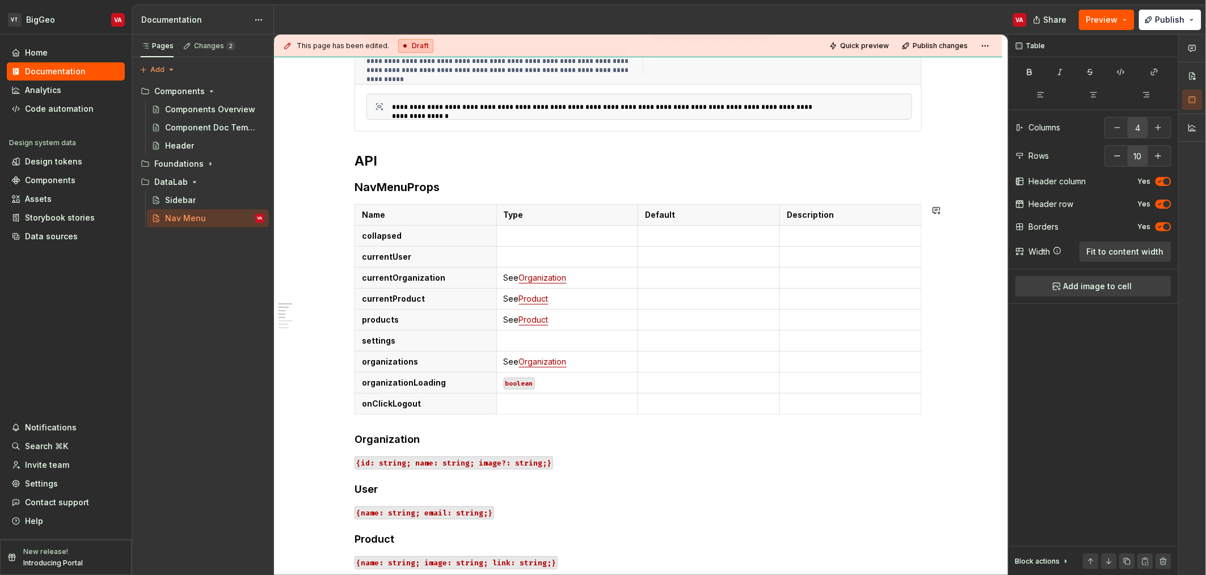
click at [543, 252] on p at bounding box center [568, 256] width 128 height 11
click at [550, 238] on p at bounding box center [568, 235] width 128 height 11
click at [528, 258] on p at bounding box center [568, 256] width 128 height 11
click at [537, 258] on link "Organization" at bounding box center [543, 257] width 48 height 10
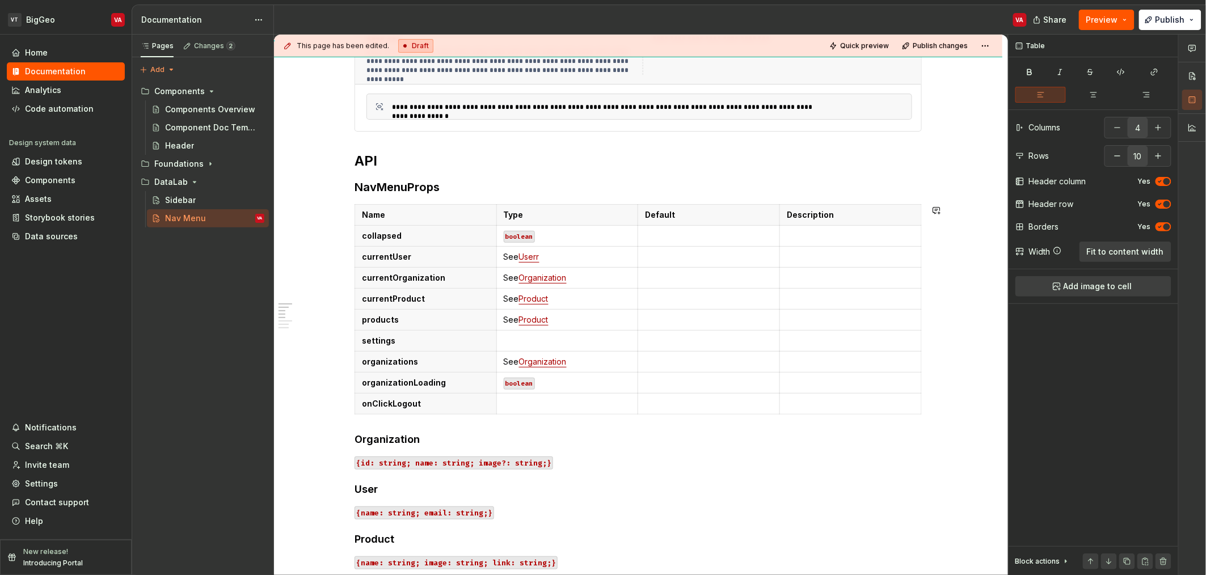
click at [537, 258] on link "Userr" at bounding box center [529, 257] width 20 height 10
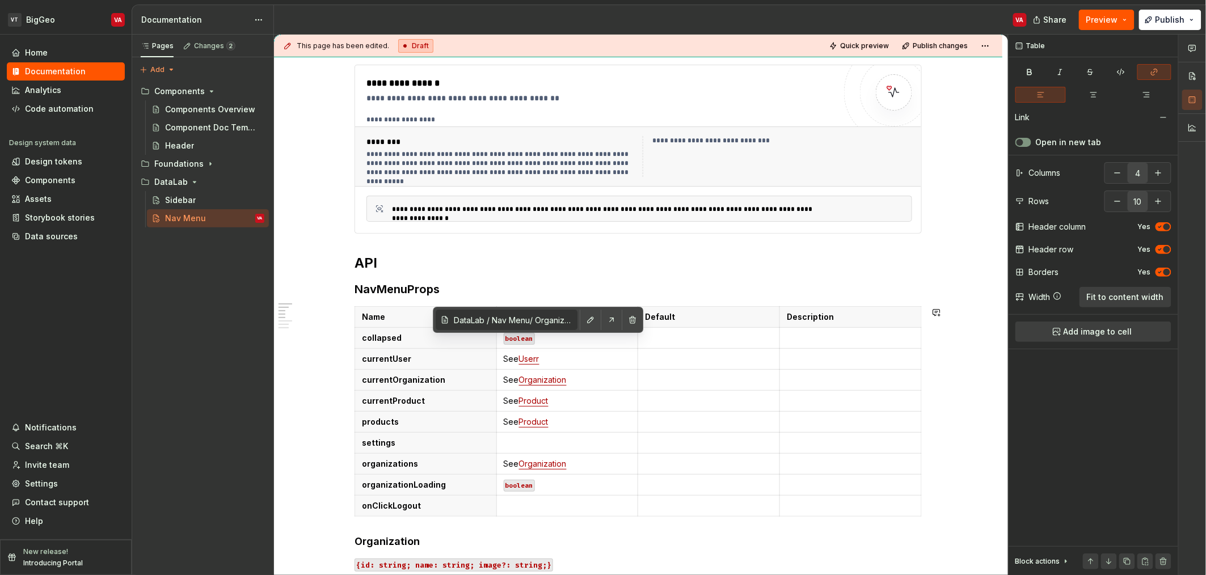
scroll to position [182, 0]
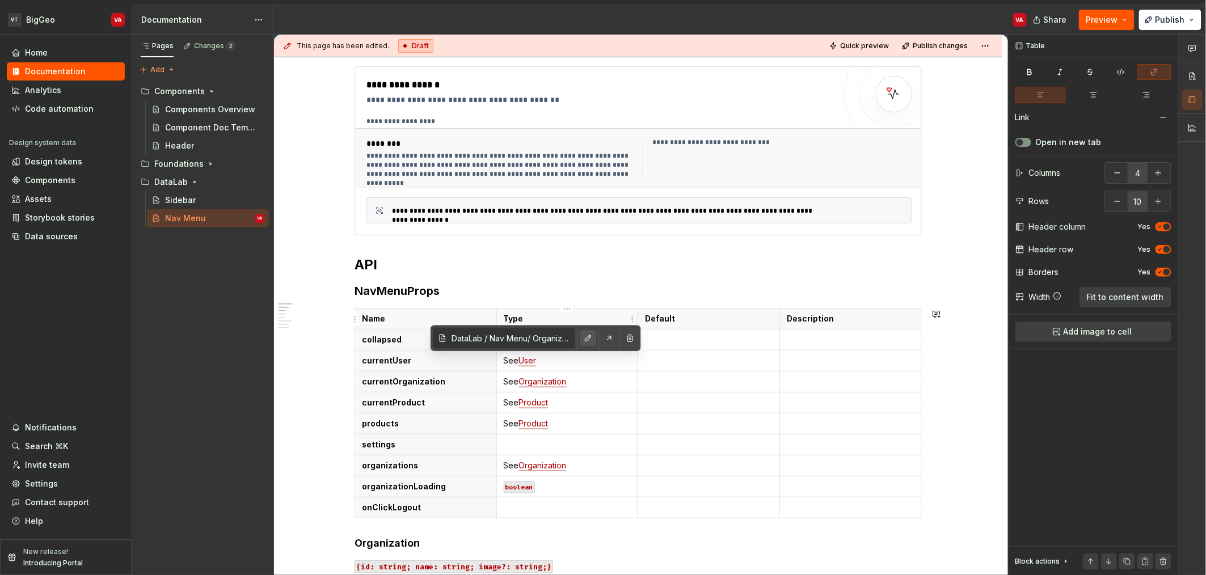
click at [583, 338] on button "button" at bounding box center [588, 338] width 16 height 16
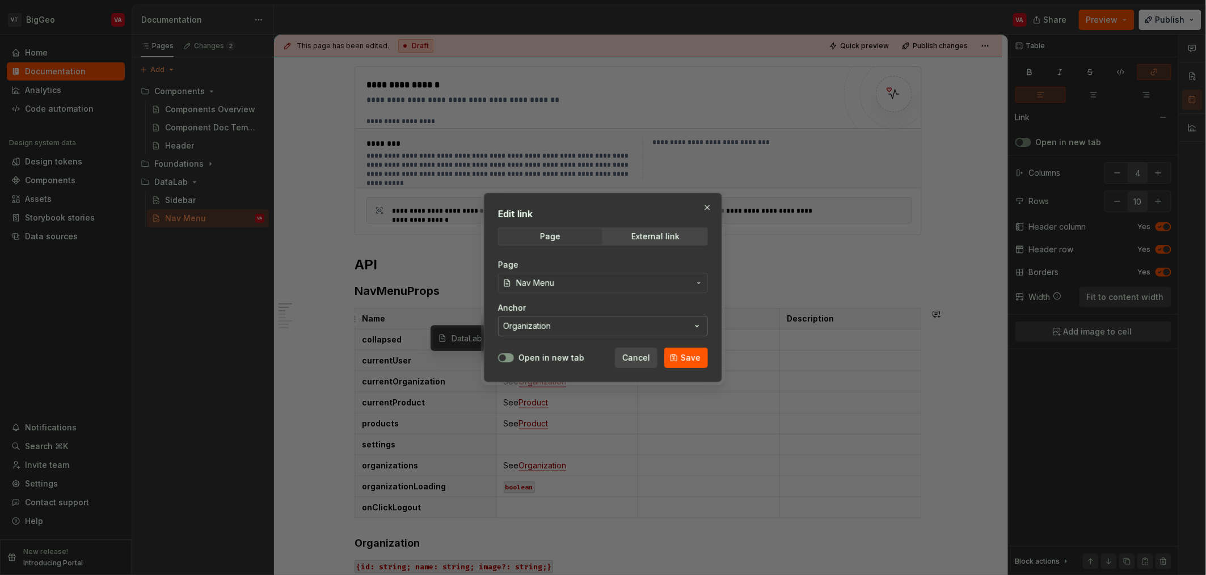
click at [583, 330] on button "Organization" at bounding box center [603, 326] width 210 height 20
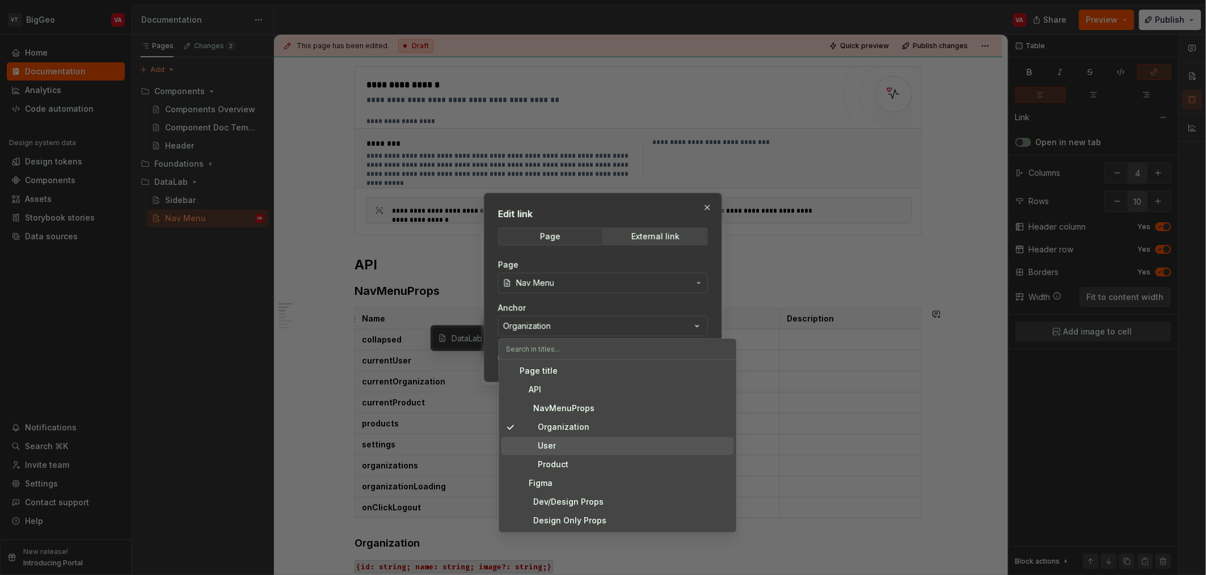
click at [574, 442] on div "User" at bounding box center [625, 446] width 210 height 11
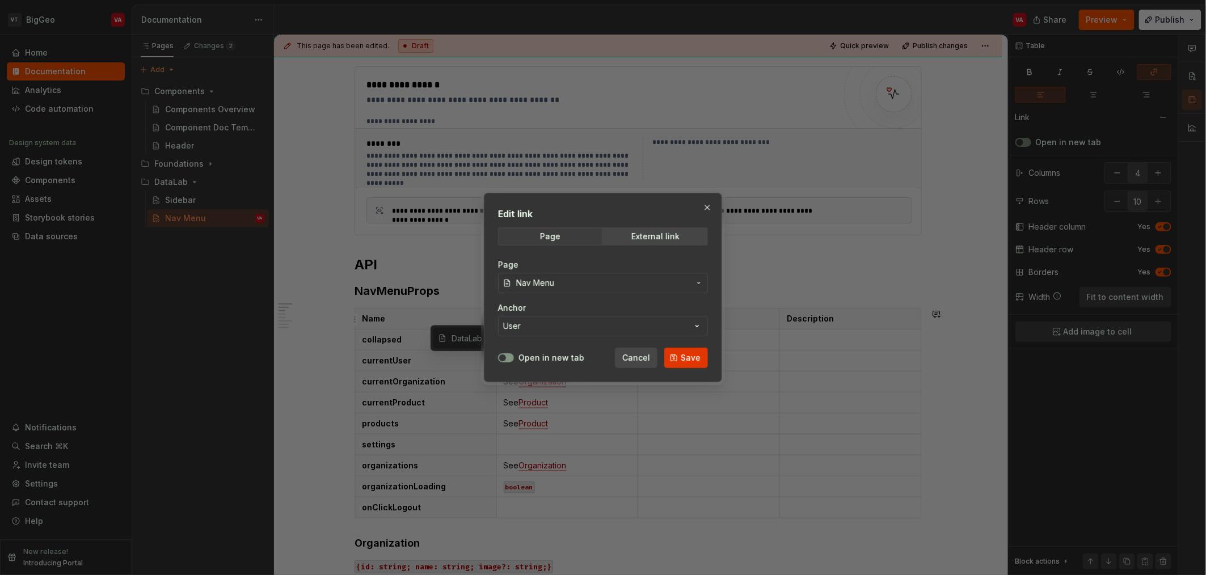
click at [685, 354] on span "Save" at bounding box center [691, 357] width 20 height 11
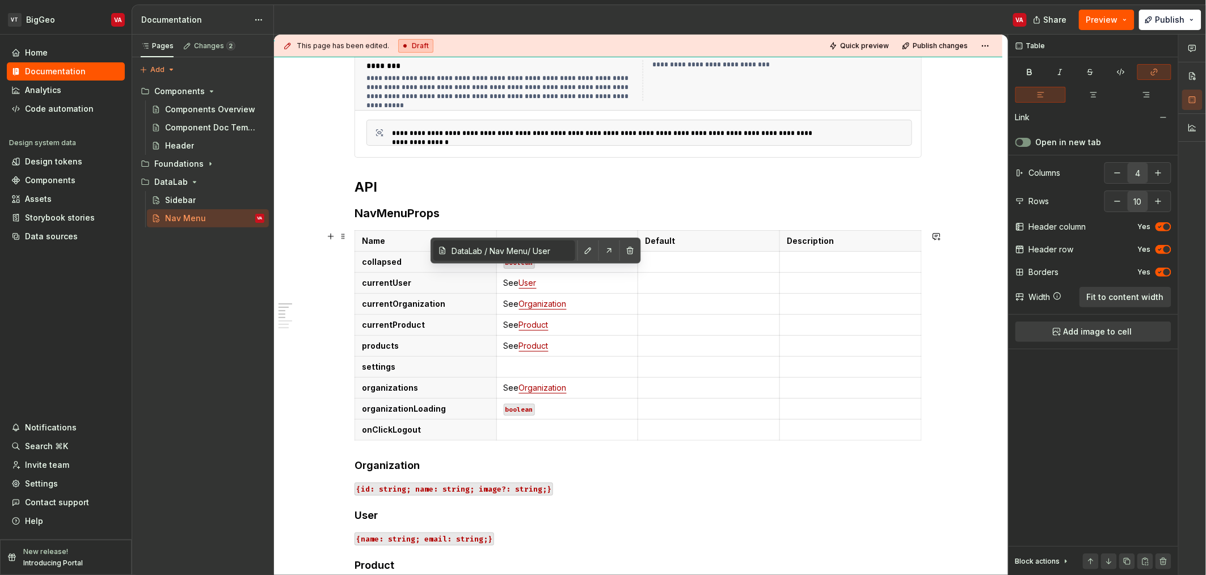
scroll to position [276, 0]
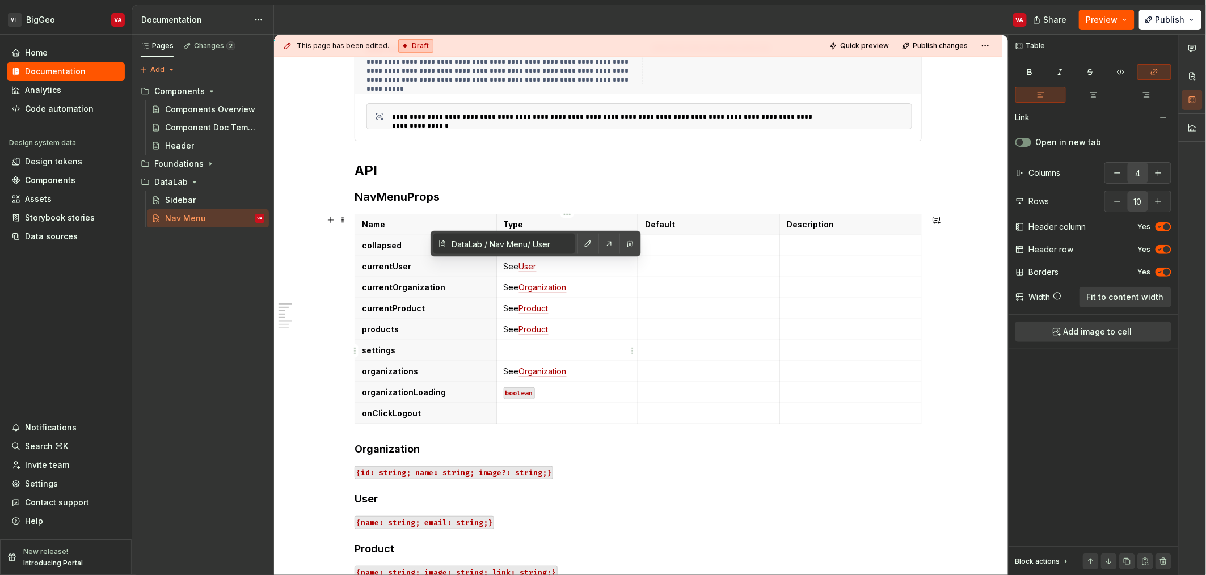
click at [571, 355] on p at bounding box center [568, 350] width 128 height 11
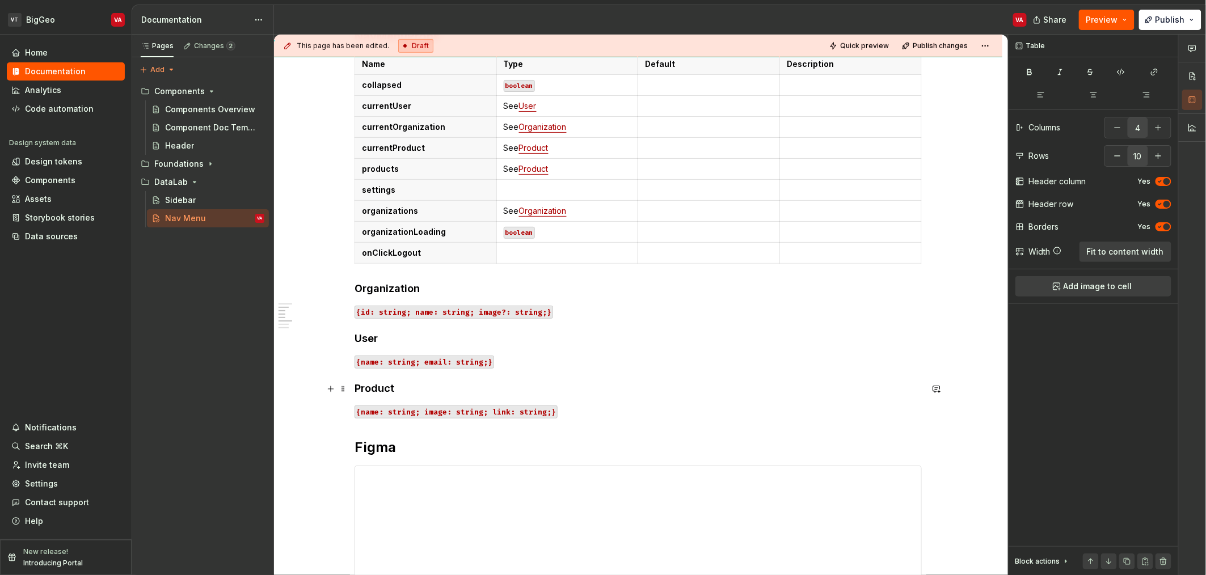
scroll to position [437, 0]
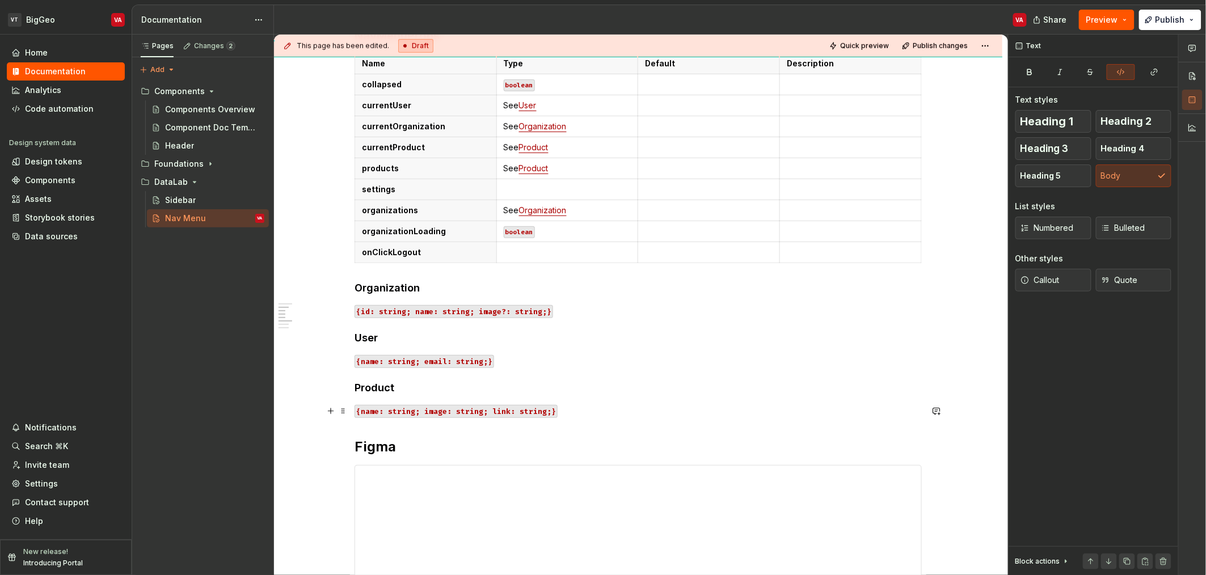
click at [563, 414] on p "{name: string; image: string; link: string;}" at bounding box center [638, 411] width 567 height 14
click at [369, 435] on p at bounding box center [638, 431] width 567 height 14
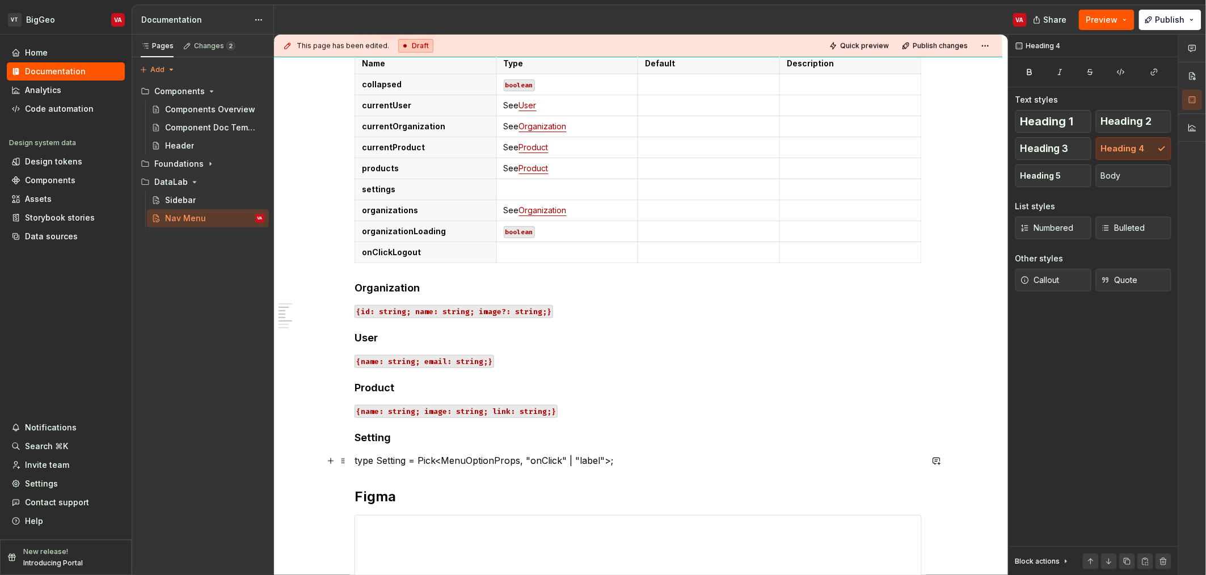
click at [355, 463] on p "type Setting = Pick<MenuOptionProps, "onClick" | "label">;" at bounding box center [638, 461] width 567 height 14
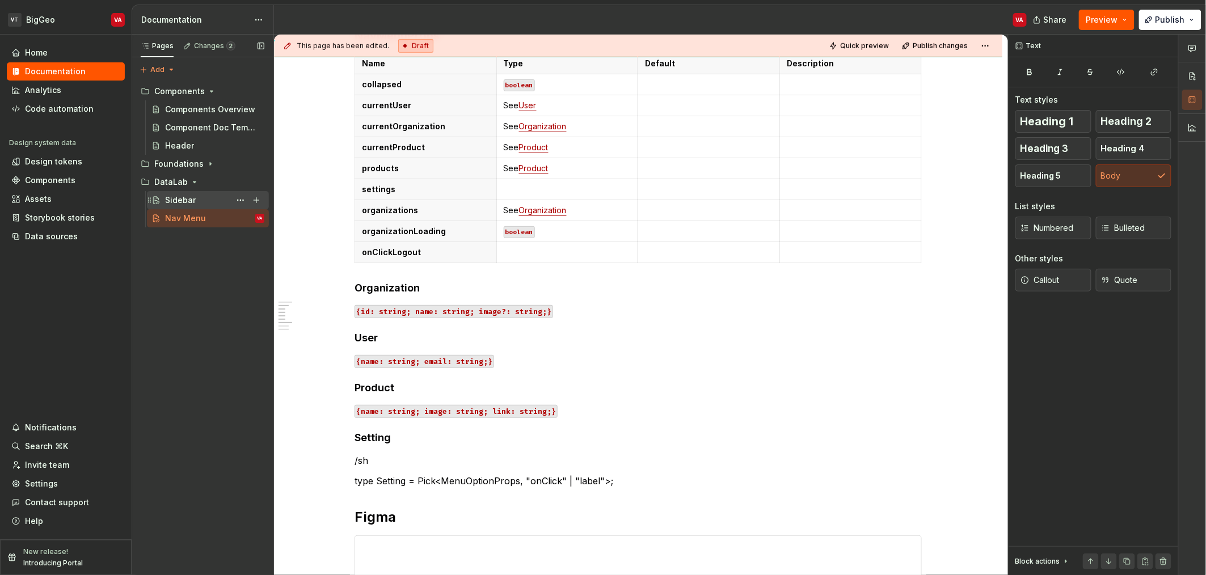
click at [180, 202] on div "Sidebar" at bounding box center [180, 200] width 31 height 11
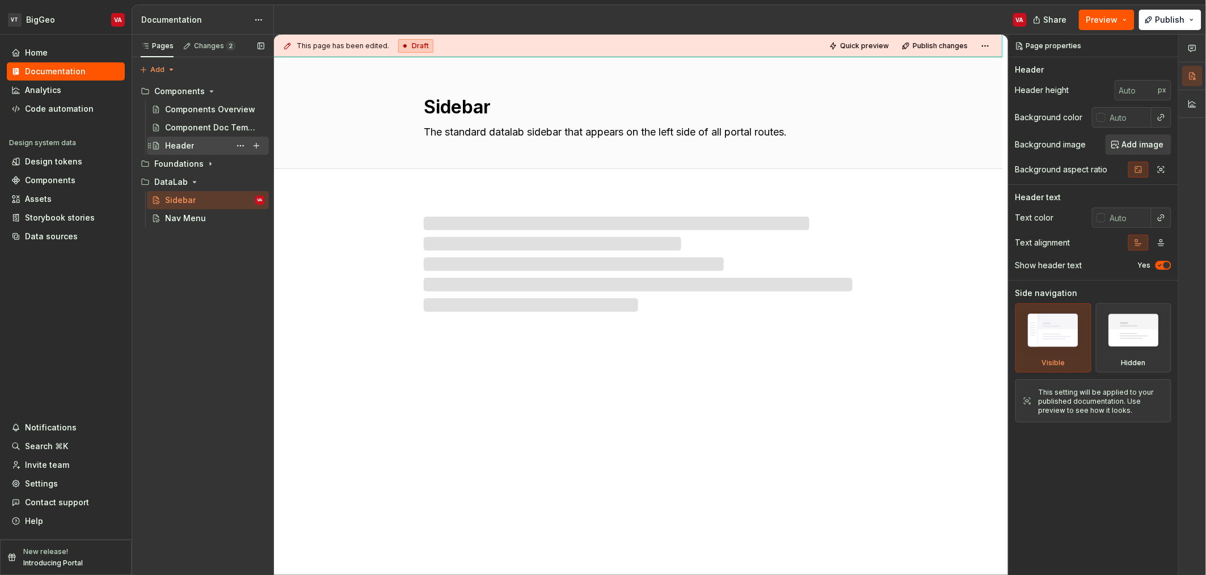
click at [184, 146] on div "Header" at bounding box center [179, 145] width 29 height 11
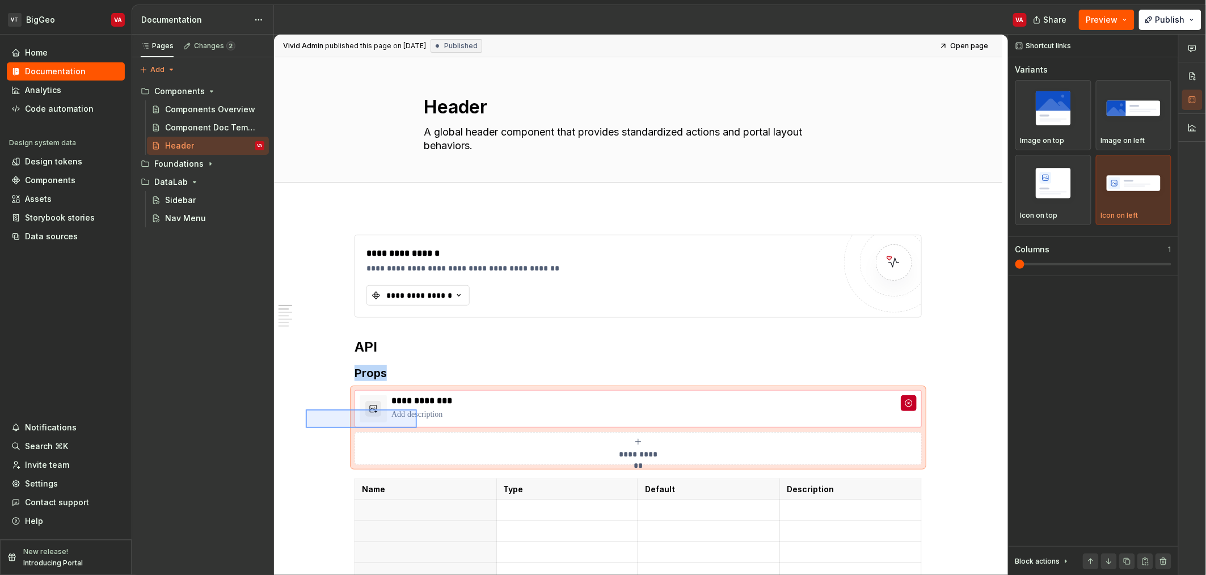
click at [417, 428] on div "**********" at bounding box center [641, 305] width 734 height 541
click at [172, 223] on div "Nav Menu" at bounding box center [185, 218] width 41 height 11
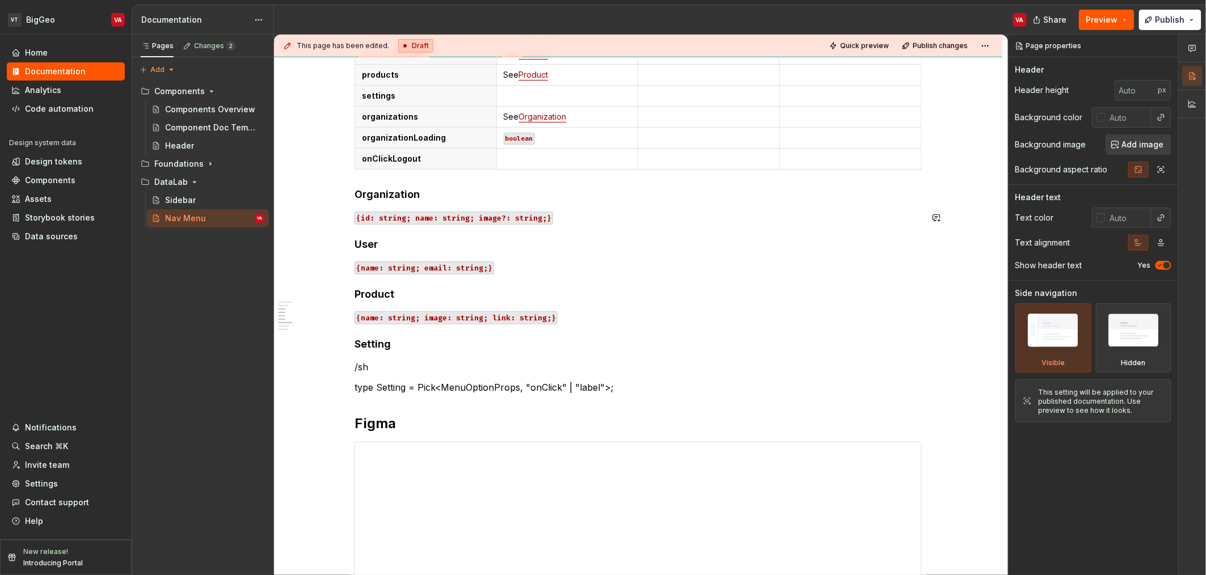
scroll to position [539, 0]
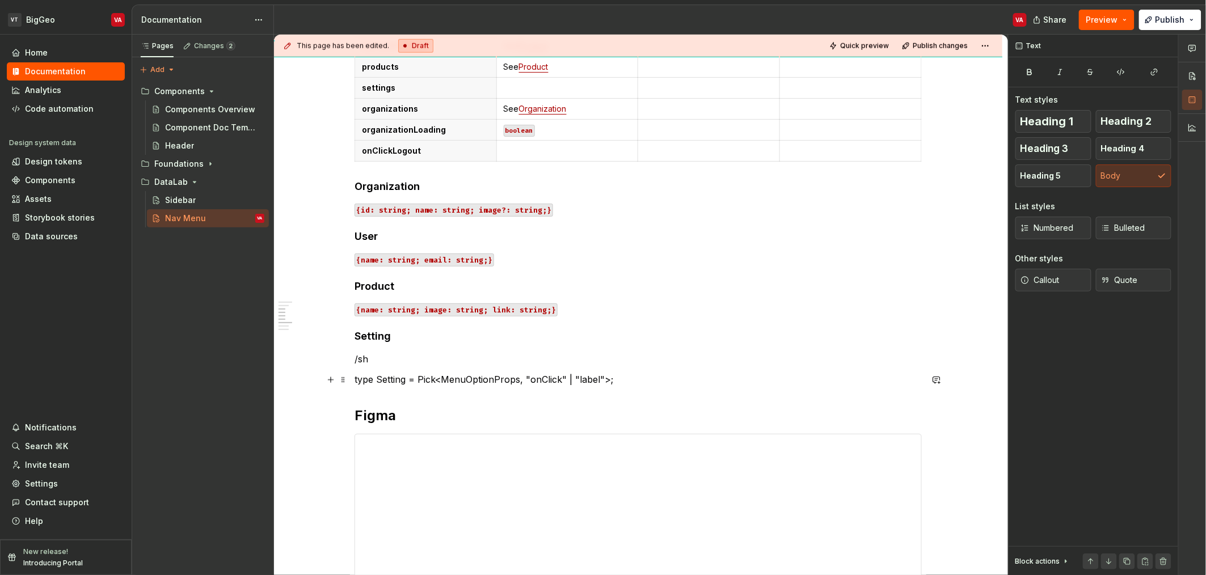
click at [630, 380] on p "type Setting = Pick<MenuOptionProps, "onClick" | "label">;" at bounding box center [638, 380] width 567 height 14
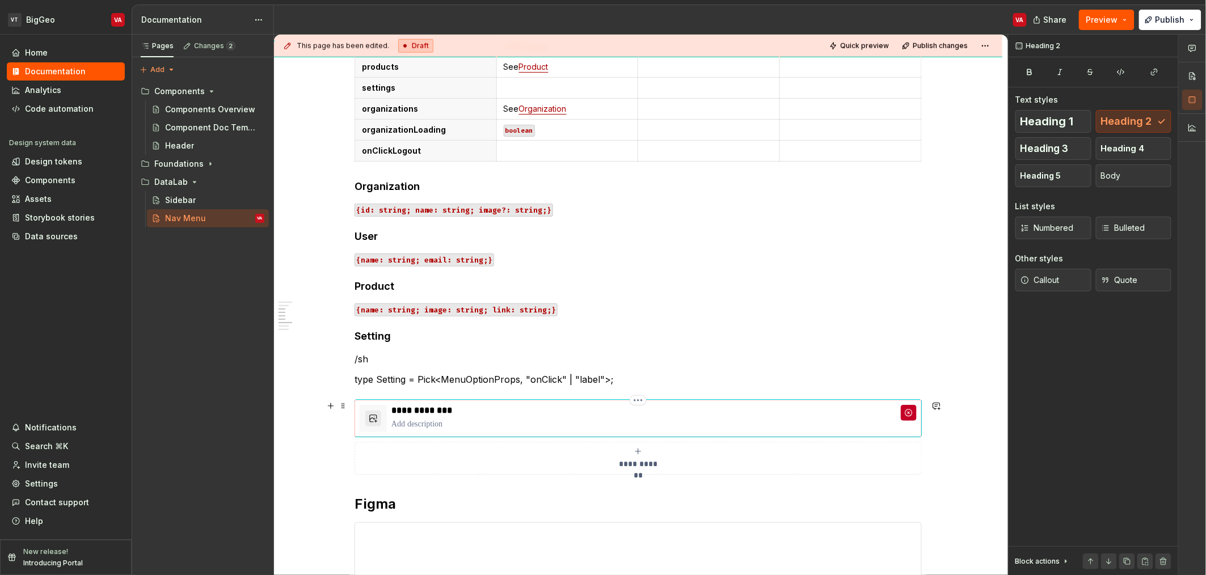
click at [441, 414] on p "**********" at bounding box center [653, 410] width 525 height 11
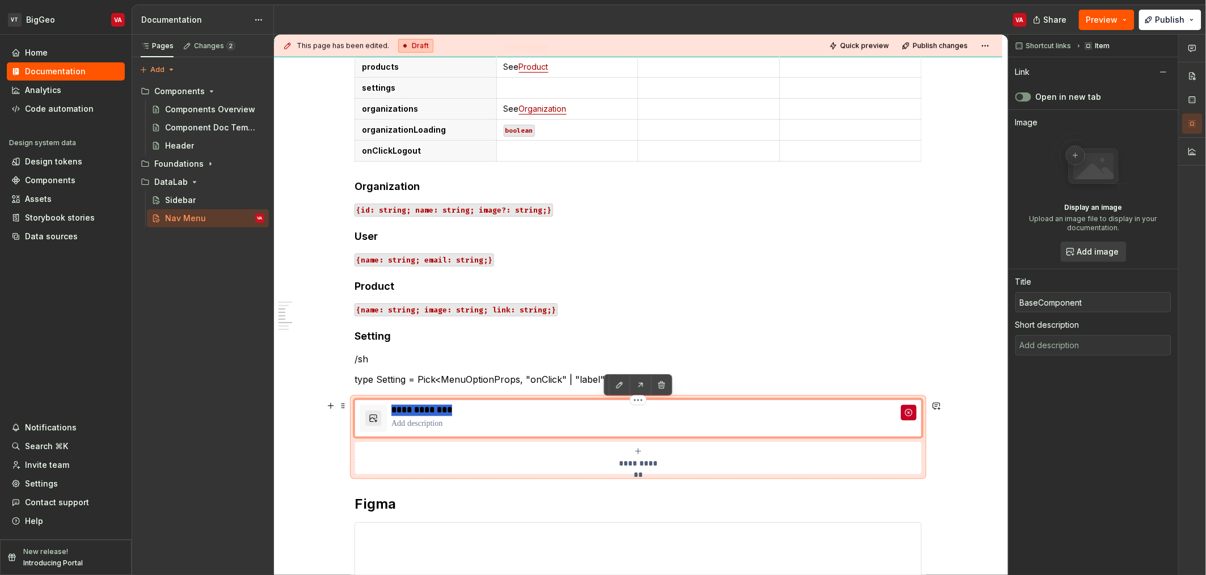
click at [441, 414] on p "**********" at bounding box center [653, 410] width 525 height 11
click at [441, 429] on p at bounding box center [653, 424] width 525 height 11
click at [478, 357] on p "/sh" at bounding box center [638, 359] width 567 height 14
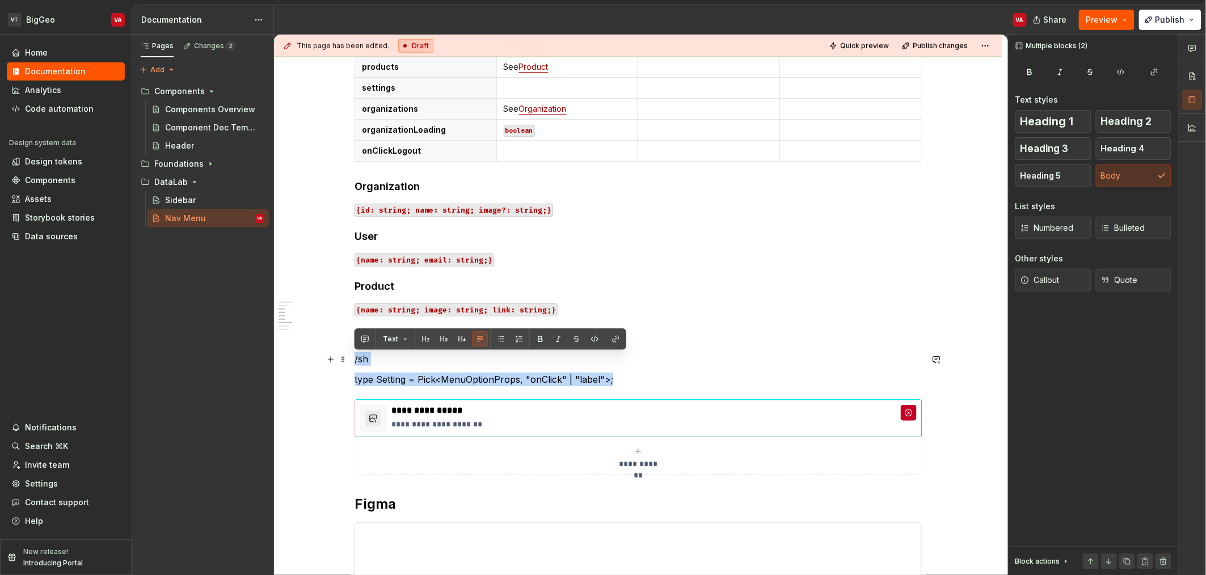
drag, startPoint x: 620, startPoint y: 381, endPoint x: 352, endPoint y: 363, distance: 268.4
click at [352, 363] on div "**********" at bounding box center [638, 406] width 728 height 1449
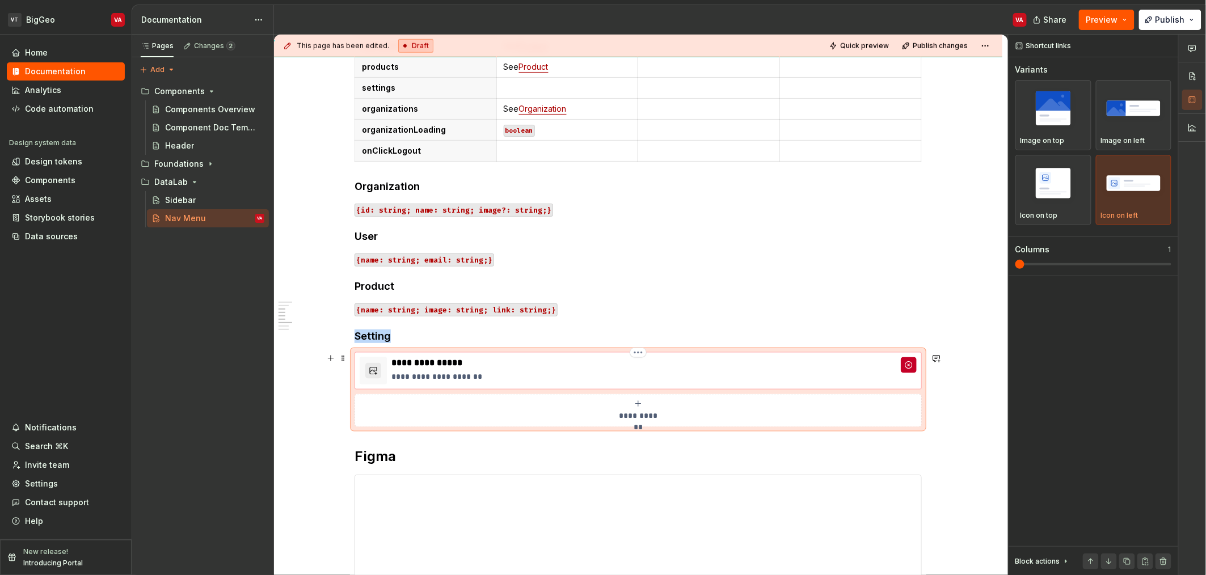
click at [584, 381] on p "**********" at bounding box center [653, 376] width 525 height 11
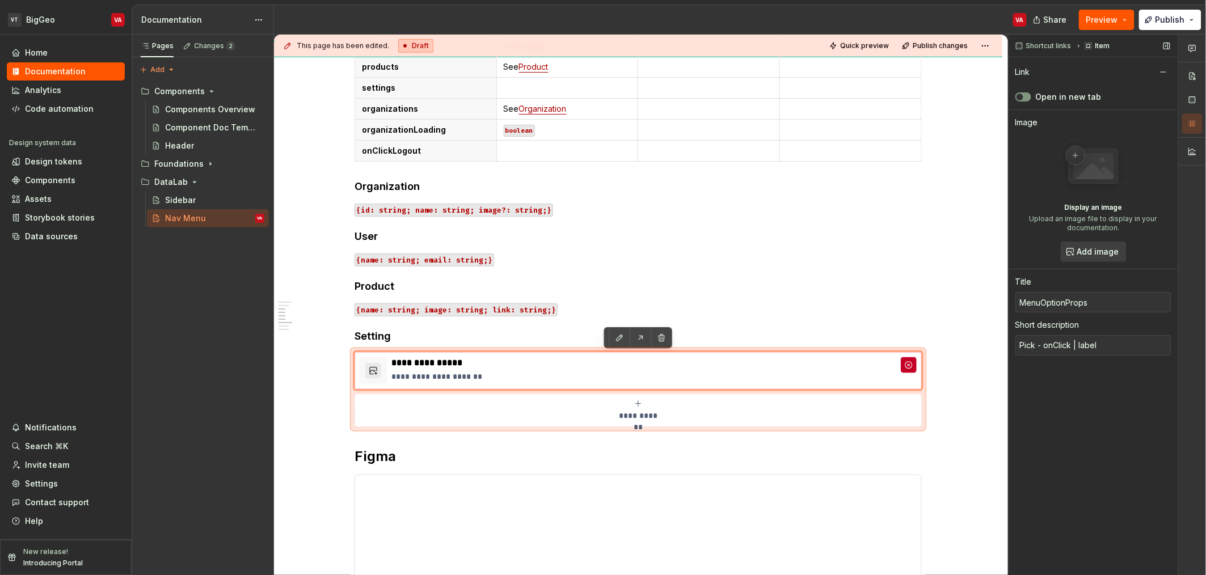
click at [1030, 103] on div "Link Open in new tab" at bounding box center [1093, 86] width 156 height 45
click at [1028, 96] on button "Open in new tab" at bounding box center [1023, 96] width 16 height 9
click at [635, 355] on html "VT BigGeo VA Home Documentation Analytics Code automation Design system data De…" at bounding box center [603, 287] width 1206 height 575
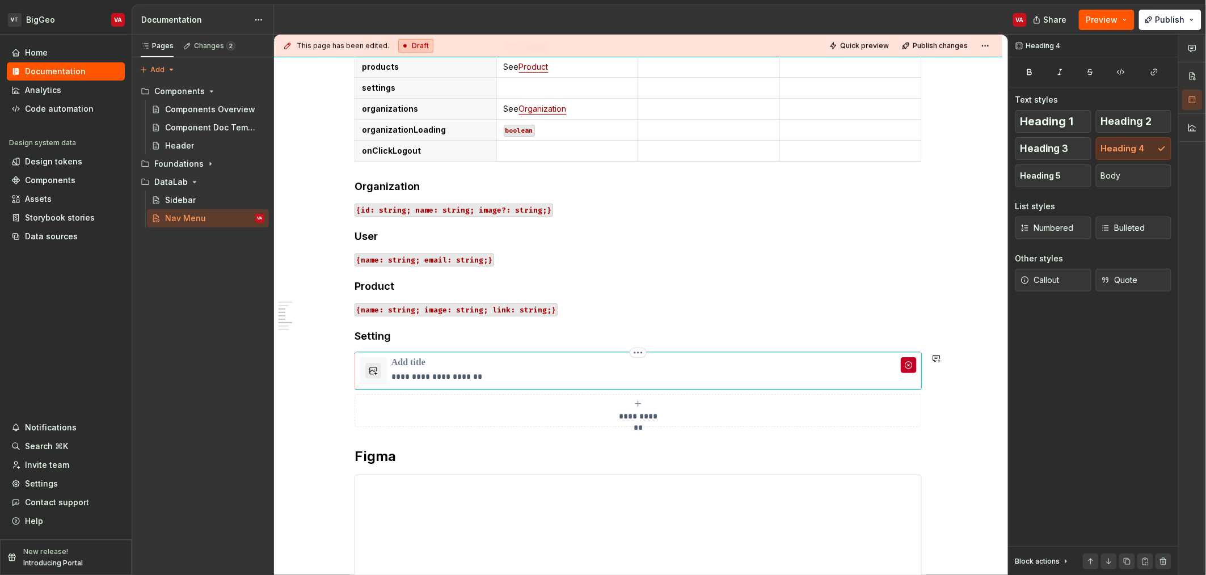
click at [445, 367] on html "VT BigGeo VA Home Documentation Analytics Code automation Design system data De…" at bounding box center [603, 287] width 1206 height 575
click at [418, 363] on p at bounding box center [653, 362] width 525 height 11
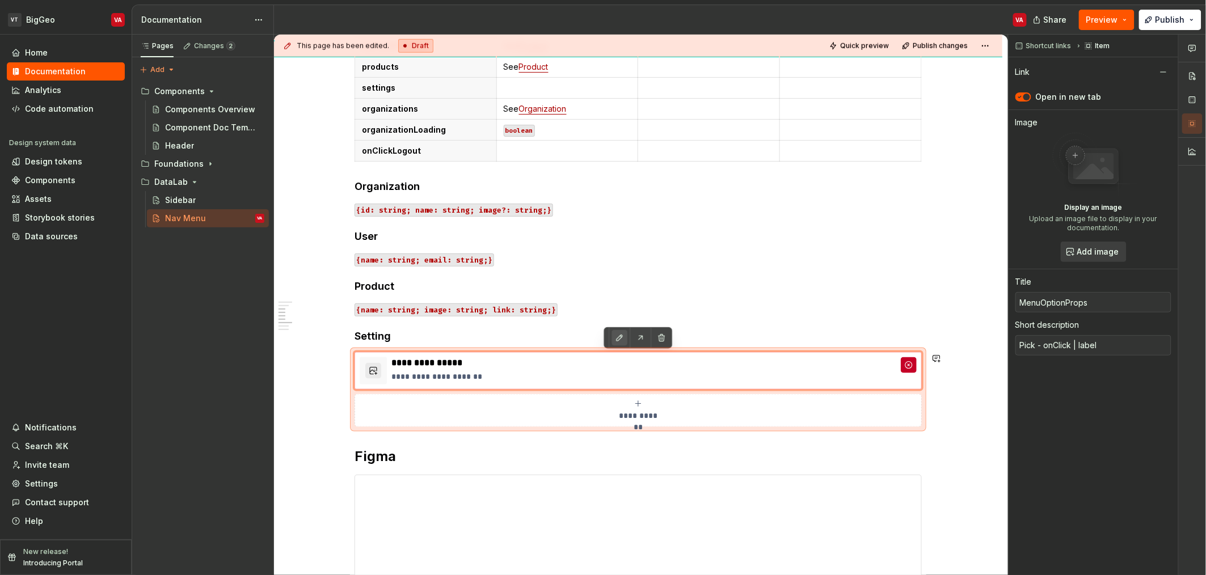
click at [621, 335] on button "button" at bounding box center [620, 338] width 16 height 16
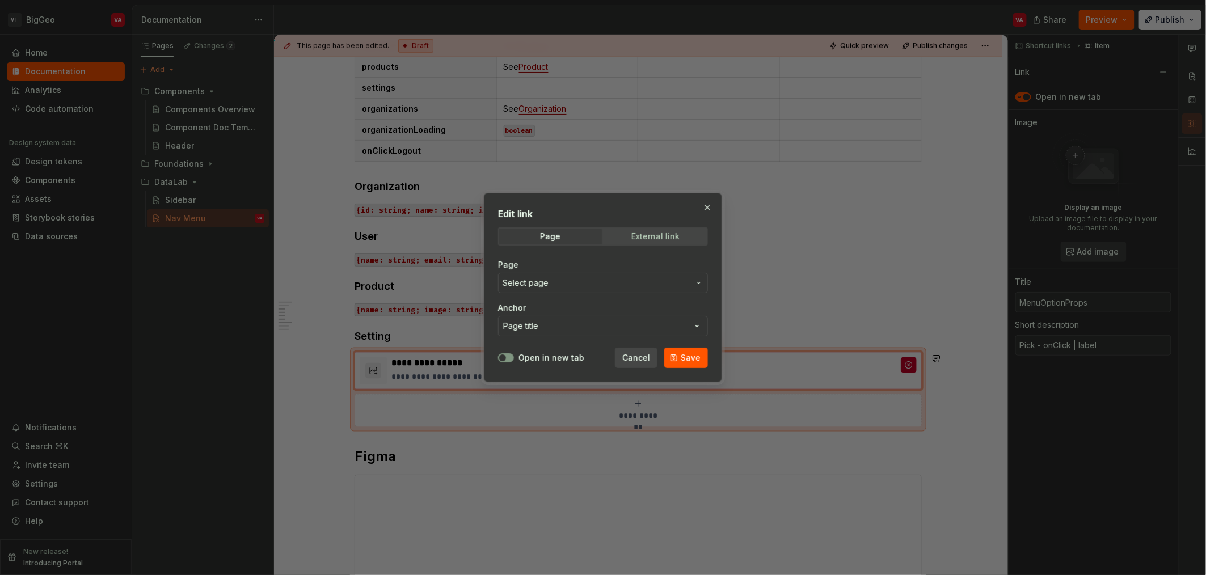
click at [639, 239] on div "External link" at bounding box center [655, 236] width 48 height 9
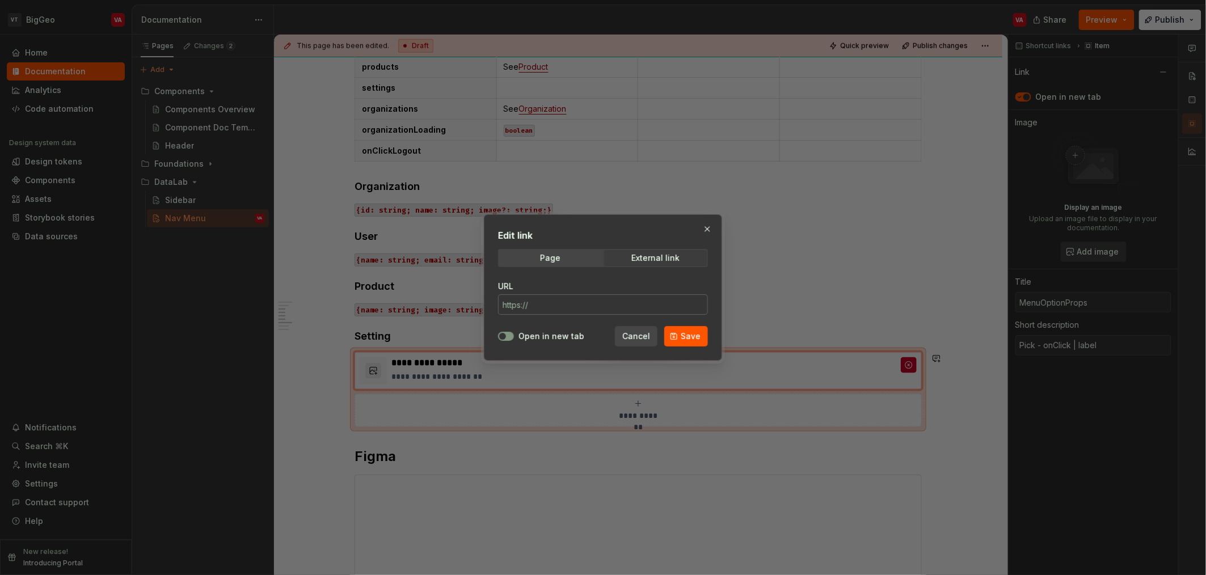
click at [566, 304] on input "URL" at bounding box center [603, 304] width 210 height 20
paste input "https://minerva.supernova-docs.io/latest/components/minerva/menu-option-4O3DVYJ…"
click at [501, 335] on span "button" at bounding box center [502, 336] width 7 height 7
click at [690, 334] on span "Save" at bounding box center [691, 336] width 20 height 11
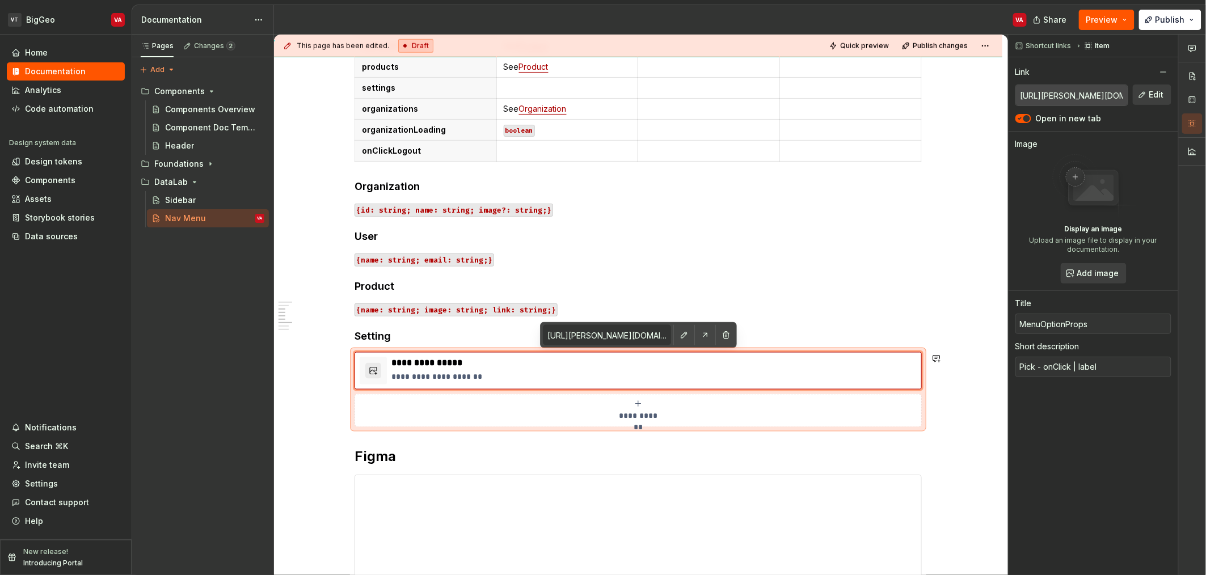
click at [942, 322] on div "**********" at bounding box center [638, 382] width 728 height 1401
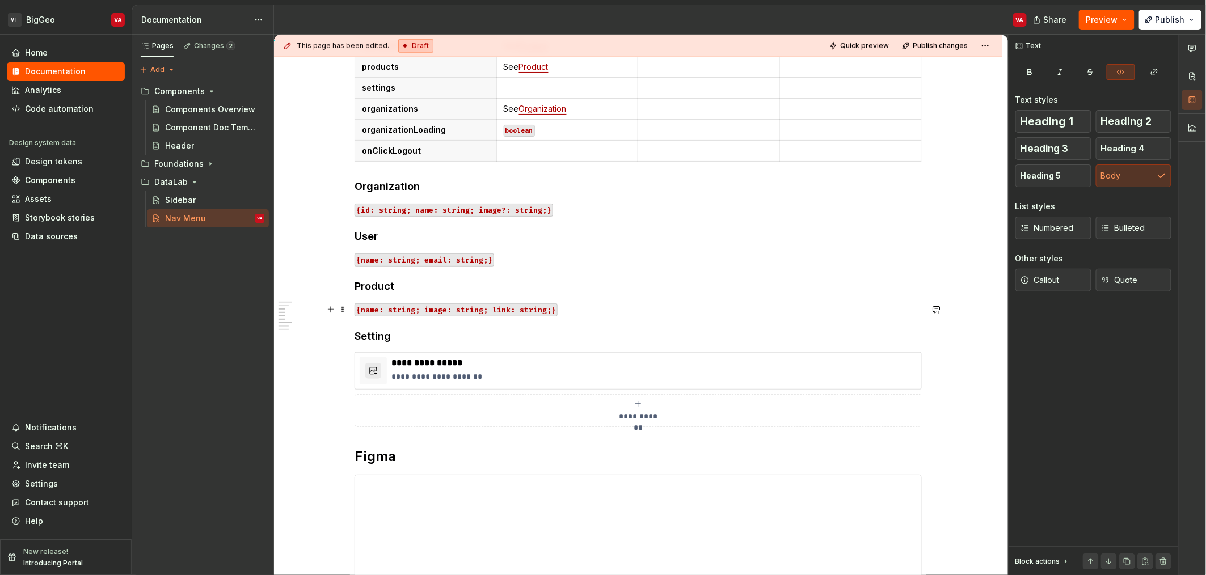
click at [413, 306] on code "{name: string; image: string; link: string;}" at bounding box center [456, 310] width 203 height 13
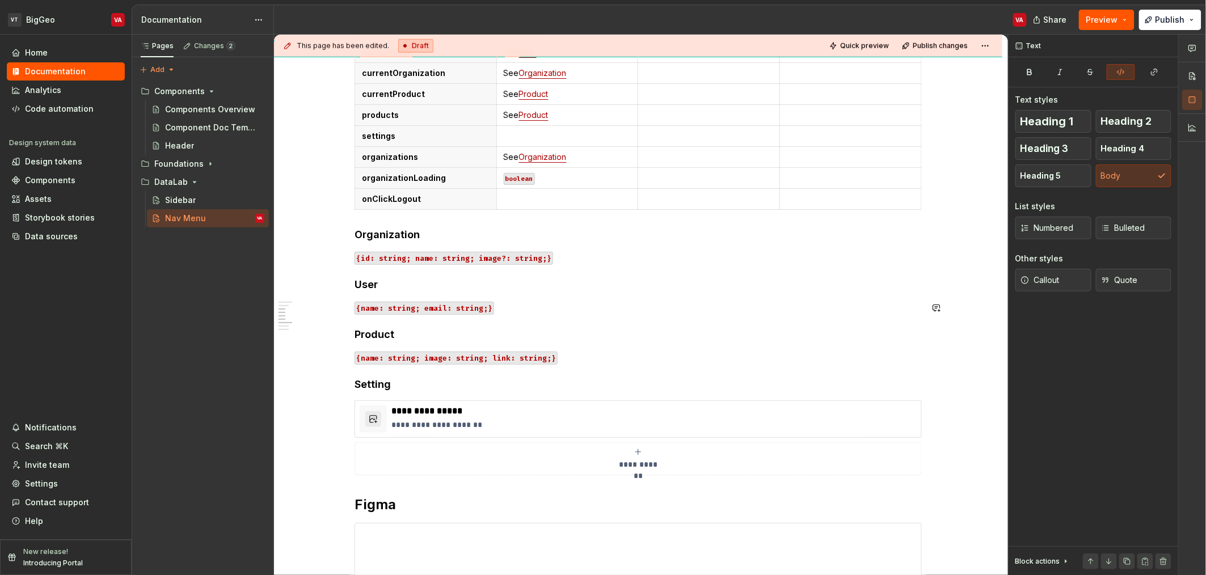
scroll to position [491, 0]
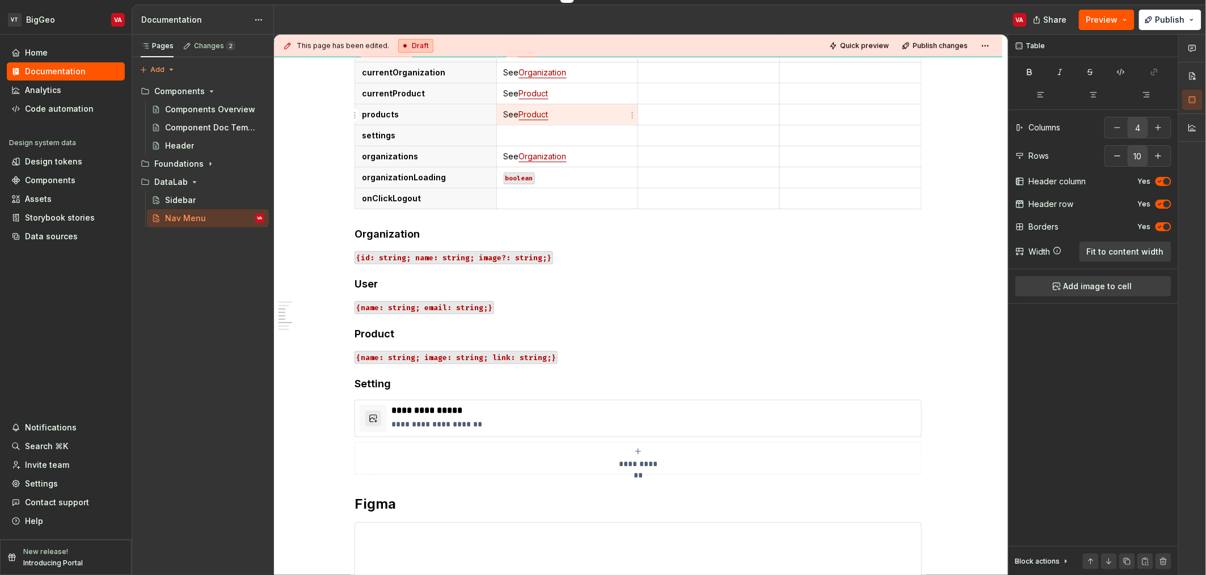
drag, startPoint x: 564, startPoint y: 117, endPoint x: 505, endPoint y: 113, distance: 59.1
click at [505, 113] on p "See Product" at bounding box center [568, 114] width 128 height 11
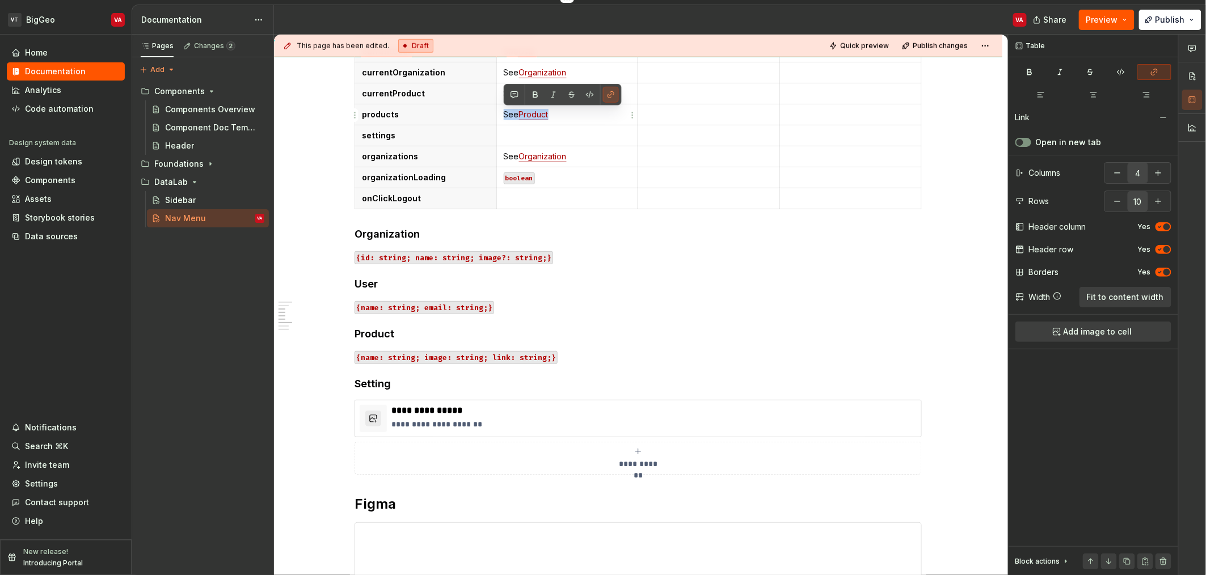
copy p "See Product"
click at [519, 138] on p at bounding box center [568, 135] width 128 height 11
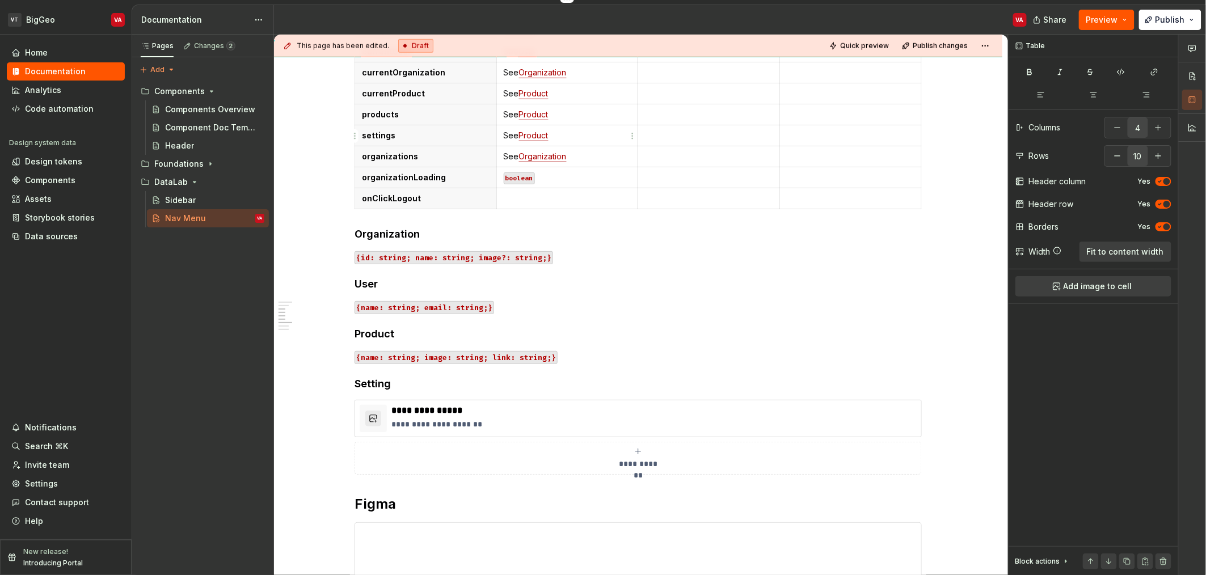
click at [545, 136] on link "Product" at bounding box center [533, 135] width 29 height 10
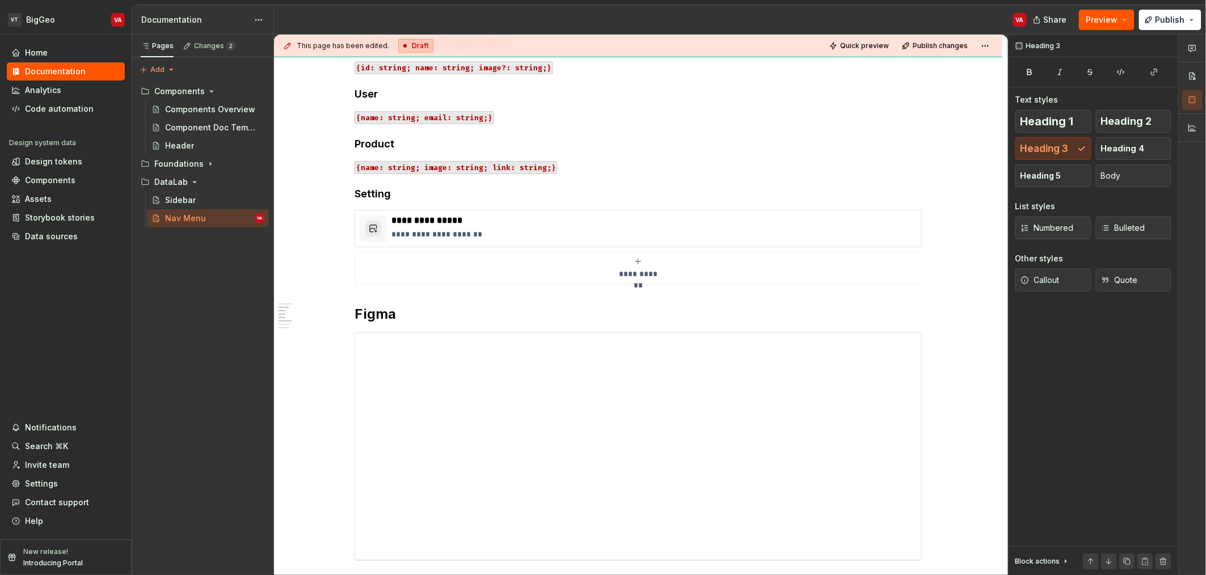
scroll to position [429, 0]
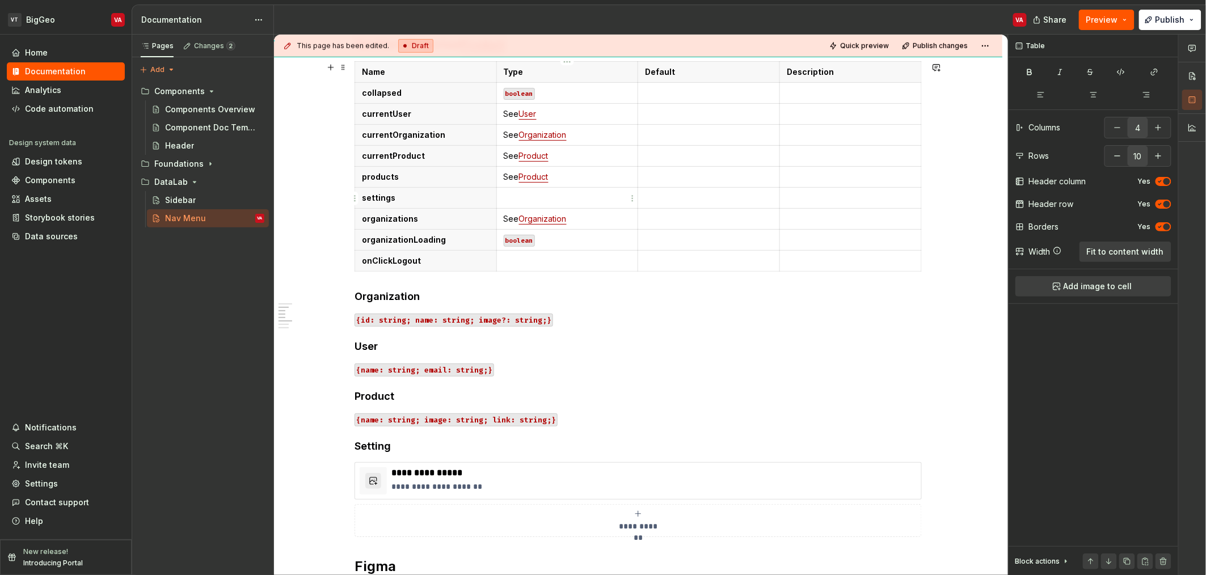
click at [547, 202] on p at bounding box center [568, 197] width 128 height 11
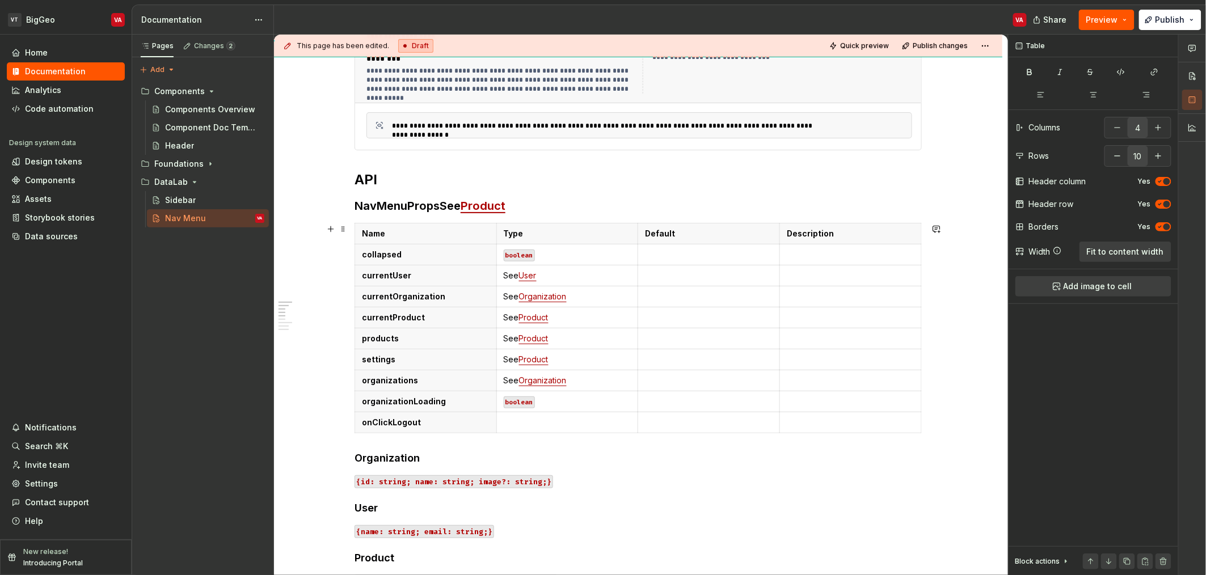
scroll to position [268, 0]
click at [531, 348] on td at bounding box center [567, 358] width 142 height 21
paste div
click at [528, 356] on link "Setting" at bounding box center [532, 358] width 26 height 10
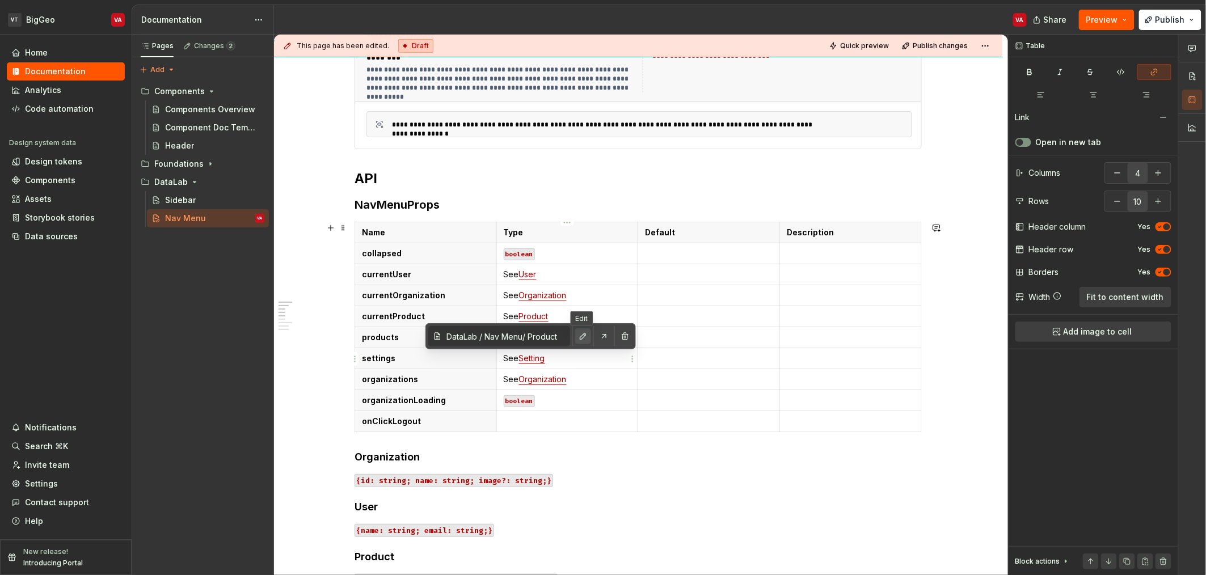
click at [579, 339] on button "button" at bounding box center [583, 336] width 16 height 16
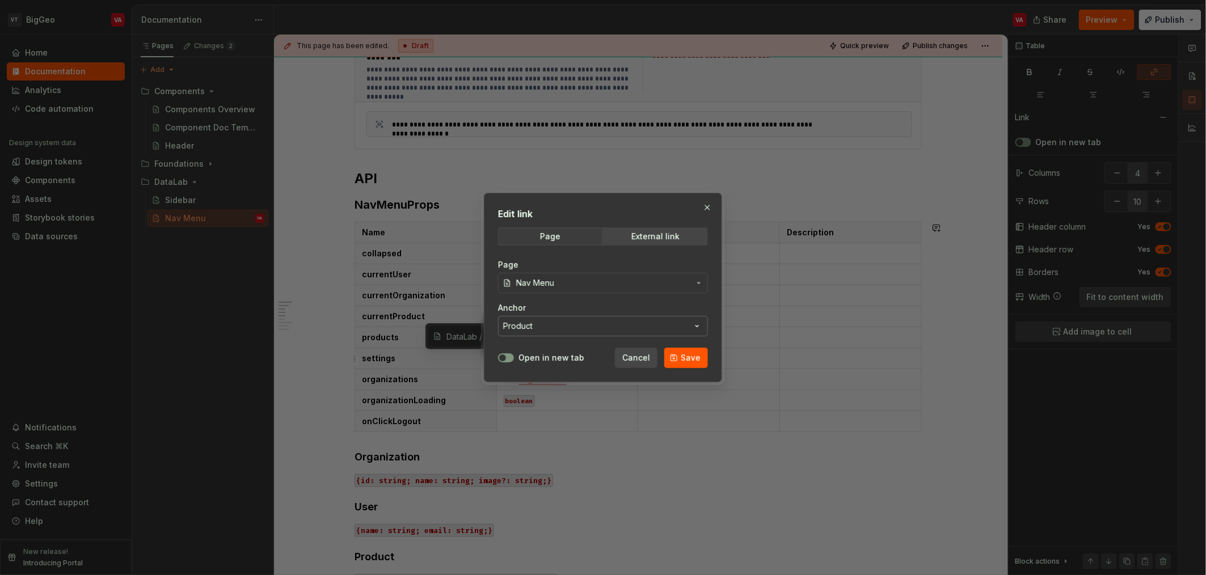
click at [583, 332] on button "Product" at bounding box center [603, 326] width 210 height 20
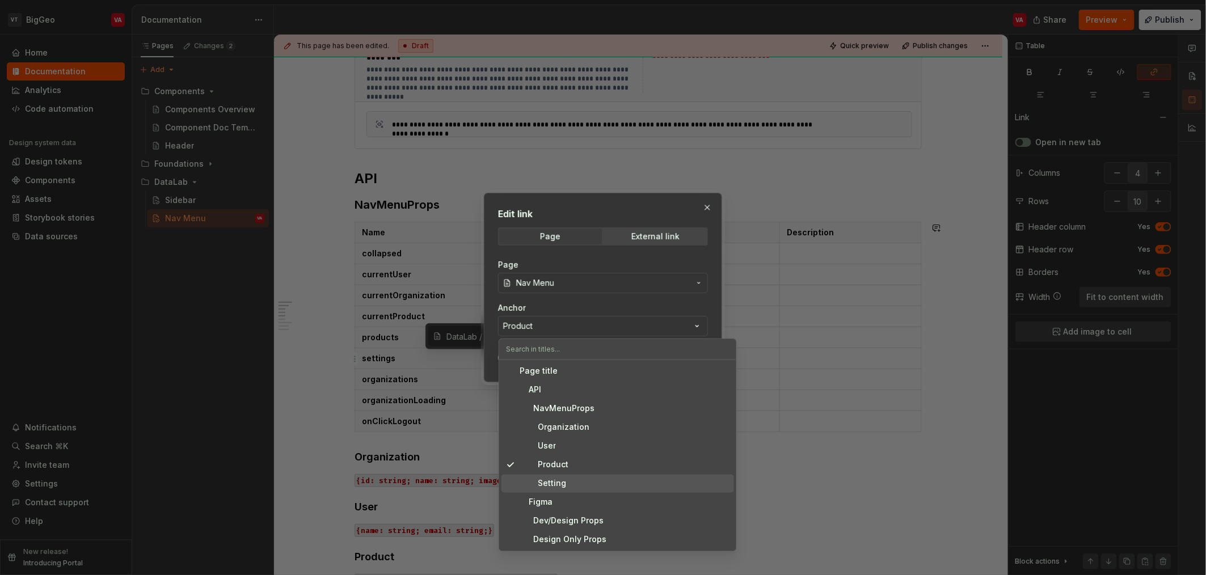
click at [551, 492] on span "Setting" at bounding box center [617, 484] width 233 height 18
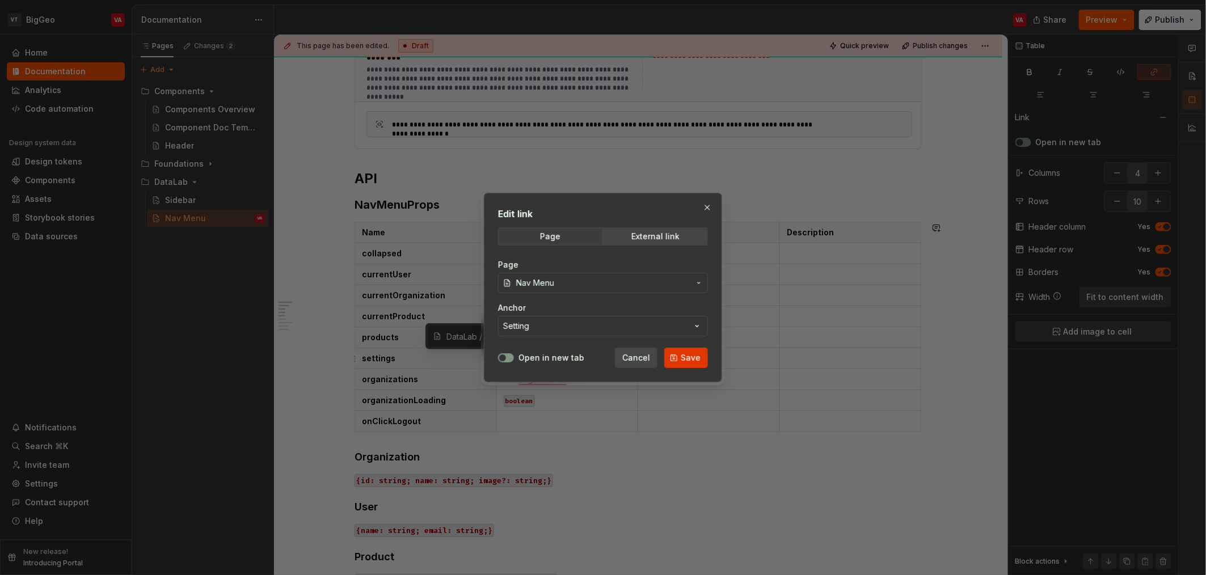
click at [684, 357] on span "Save" at bounding box center [691, 357] width 20 height 11
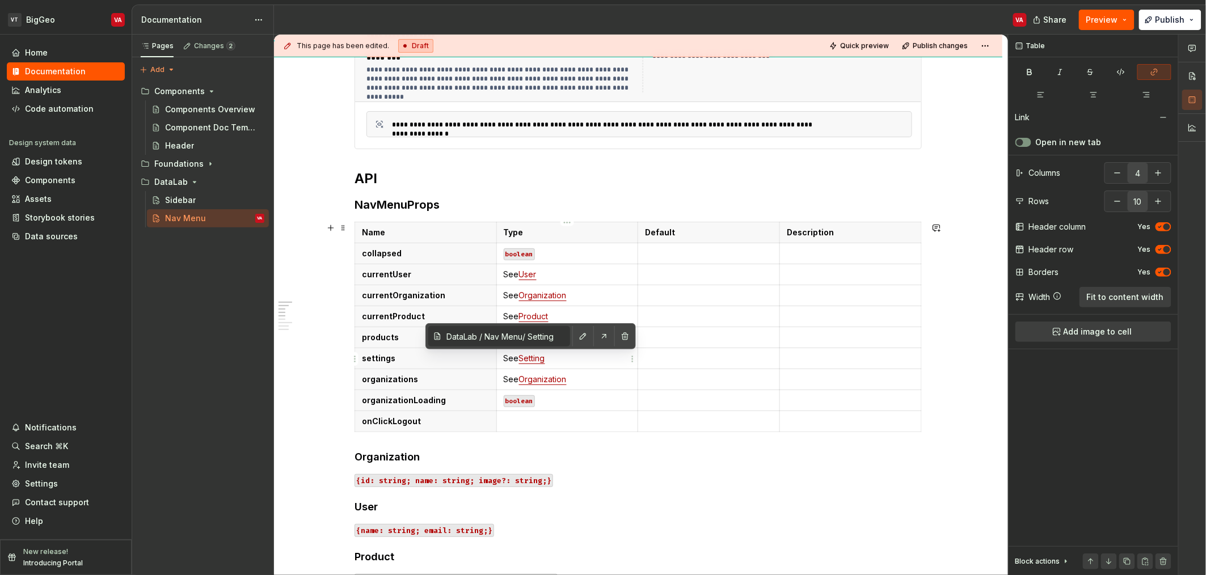
click at [578, 362] on p "See Setting" at bounding box center [568, 358] width 128 height 11
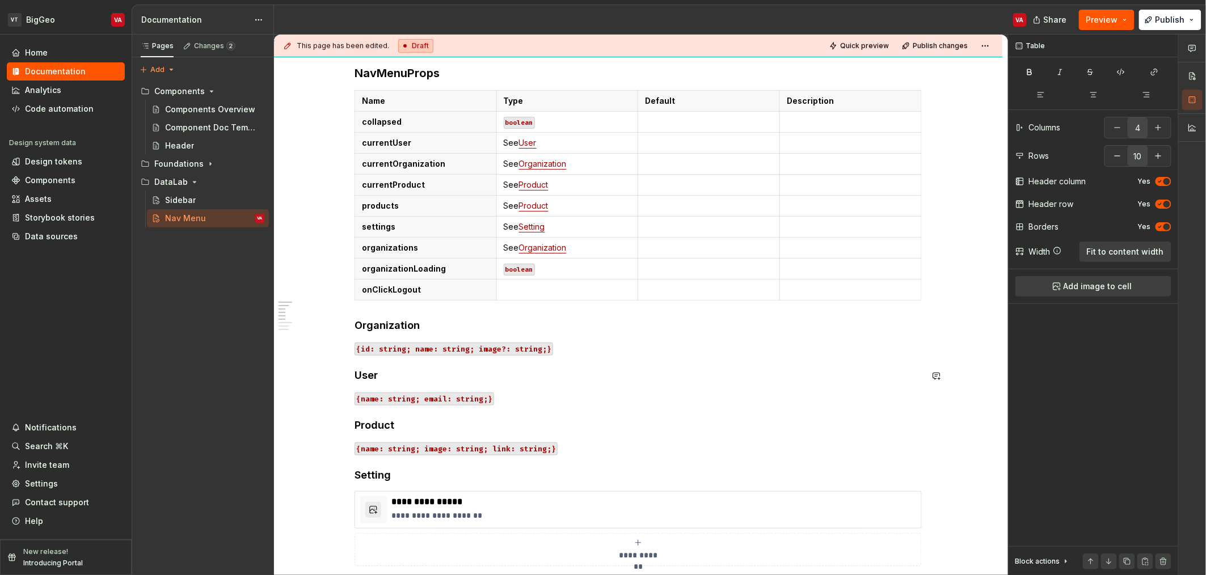
scroll to position [391, 0]
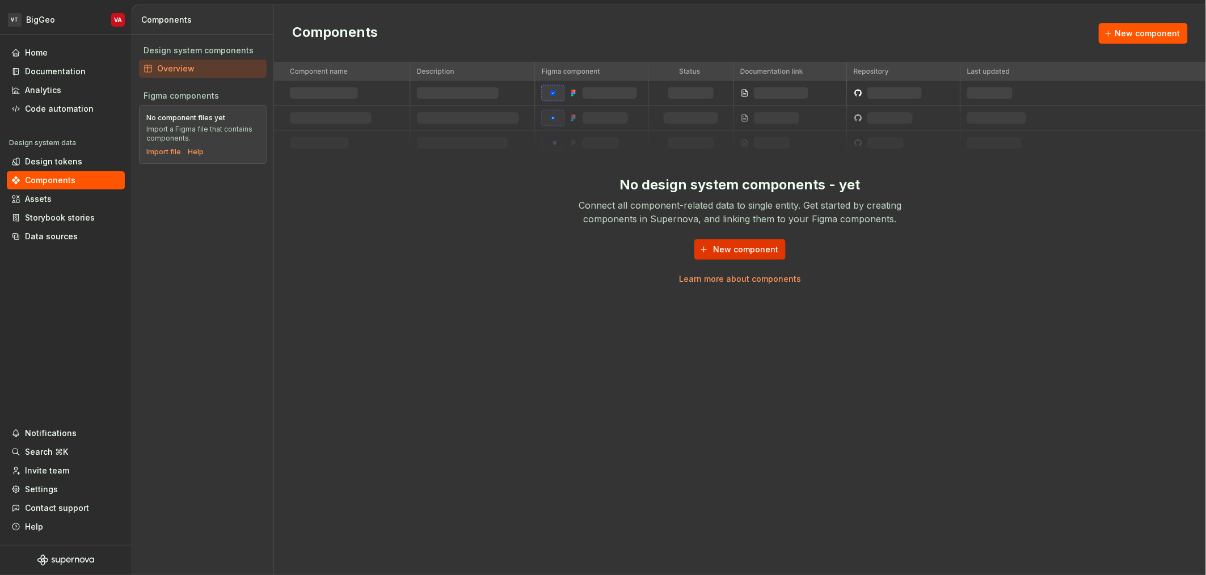
click at [601, 254] on span "New component" at bounding box center [745, 249] width 65 height 11
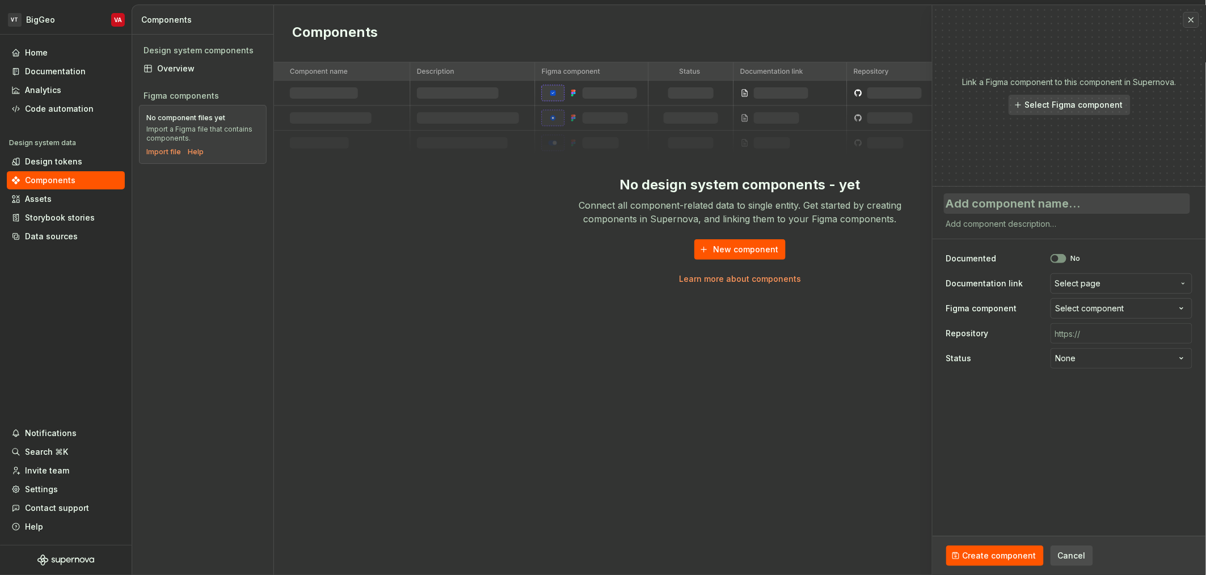
click at [601, 203] on textarea at bounding box center [1067, 203] width 246 height 20
click at [601, 204] on textarea at bounding box center [1067, 203] width 246 height 20
type textarea "*"
click at [601, 209] on textarea at bounding box center [1067, 203] width 246 height 20
type textarea "S"
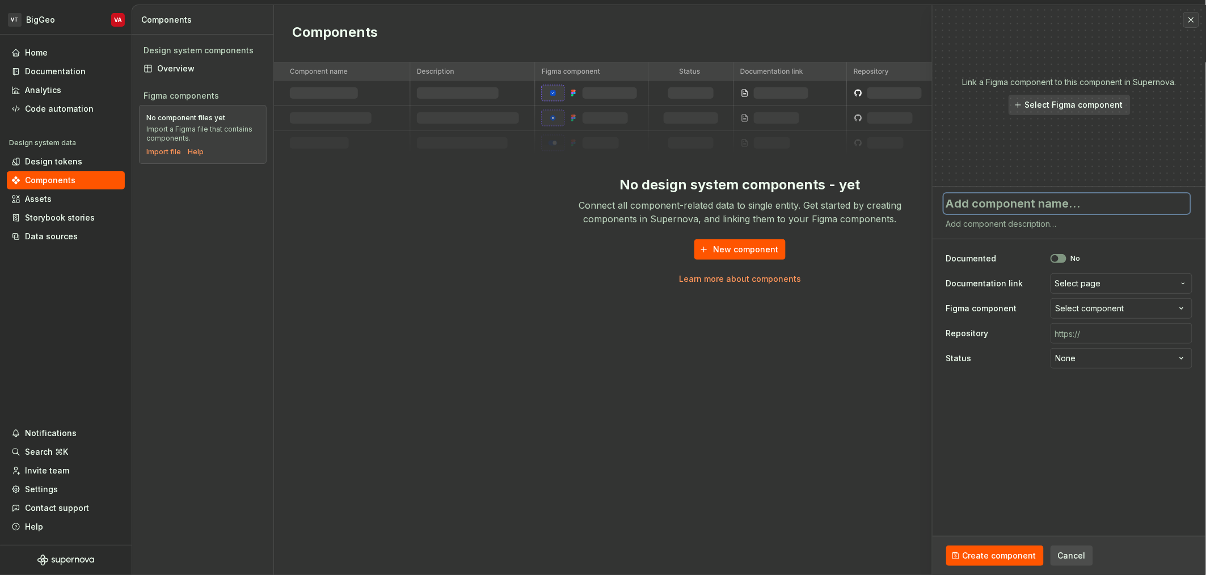
type textarea "*"
type textarea "Si"
type textarea "*"
type textarea "Sid"
type textarea "*"
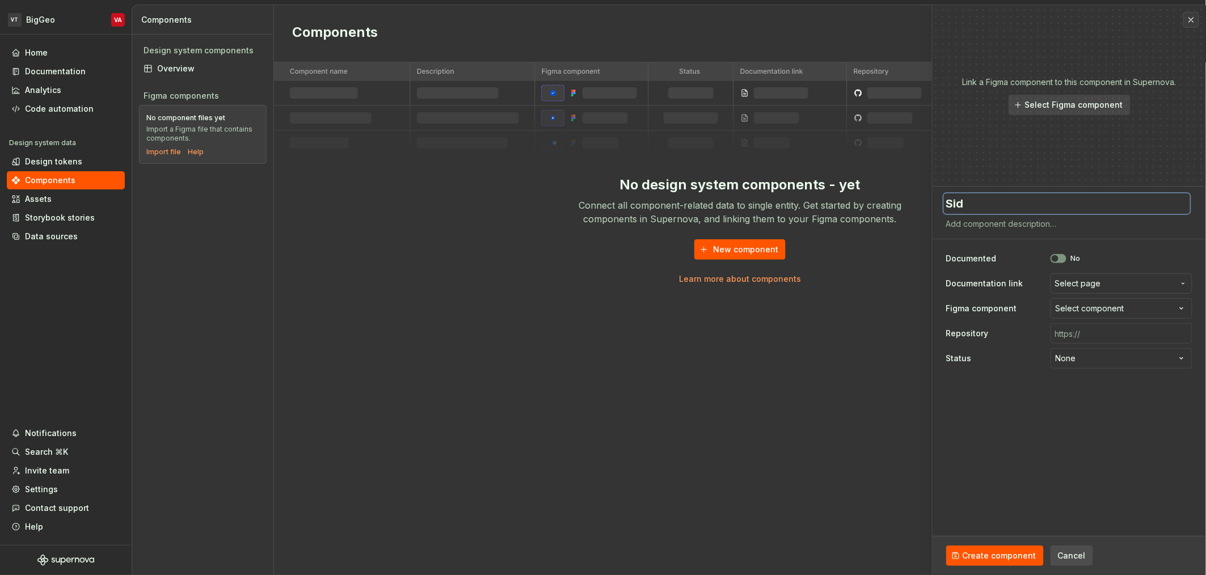
type textarea "Side"
type textarea "*"
type textarea "Sideb"
type textarea "*"
type textarea "Sideba"
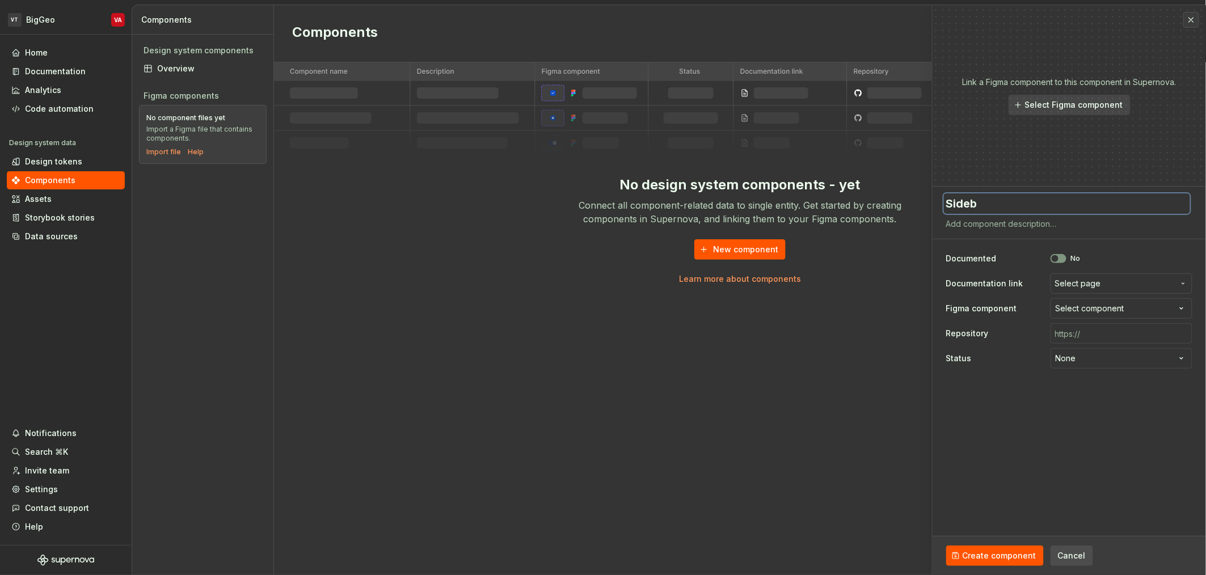
type textarea "*"
type textarea "Sidebar"
type textarea "*"
type textarea "Sidebar"
click at [601, 262] on icon "button" at bounding box center [1055, 258] width 9 height 7
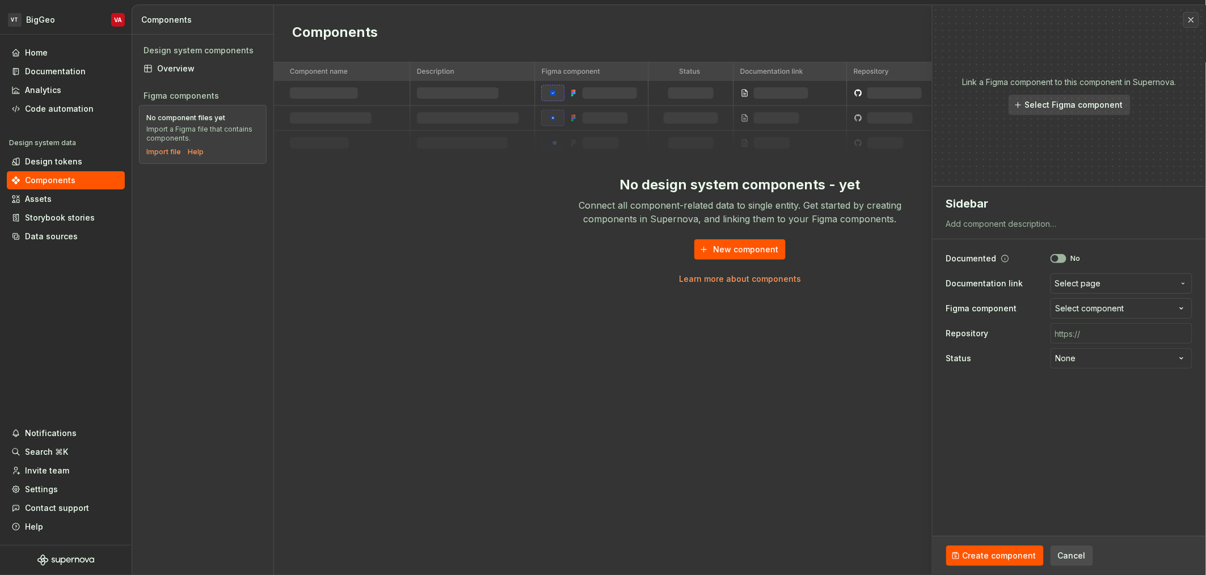
type textarea "*"
click at [601, 273] on button "Select page" at bounding box center [1122, 283] width 142 height 20
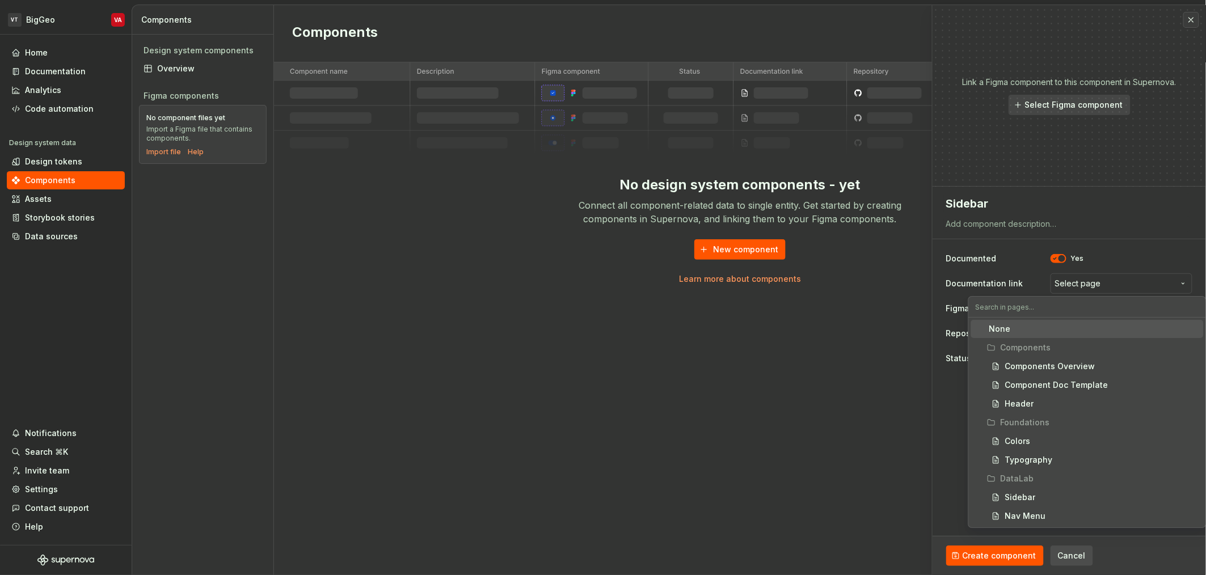
type input "S"
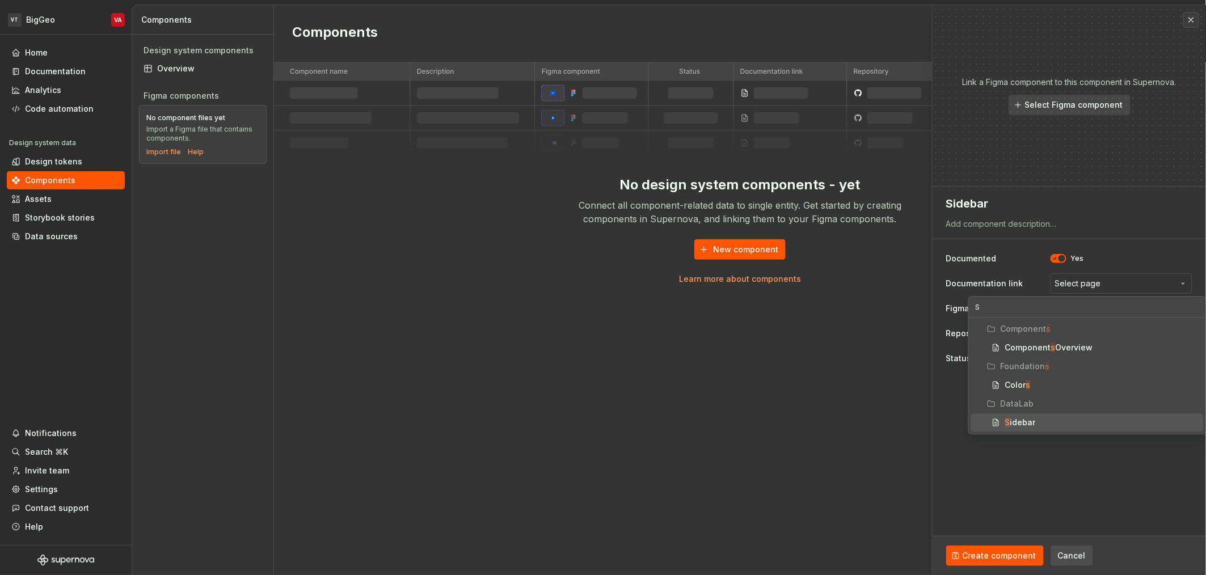
type textarea "*"
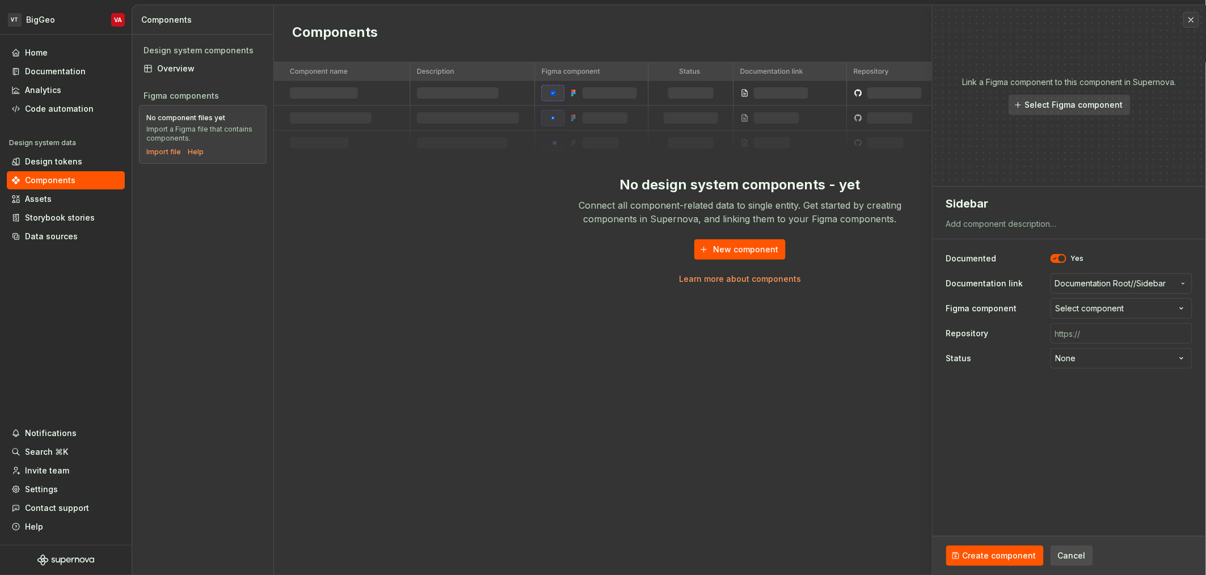
click at [601, 305] on div "Select component" at bounding box center [1090, 308] width 69 height 11
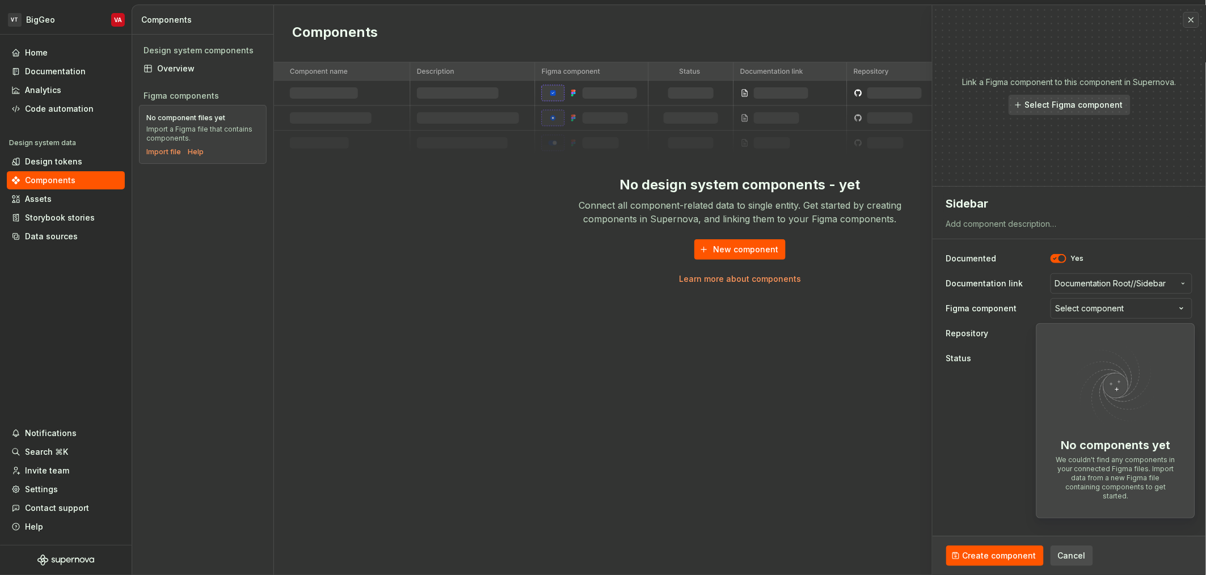
click at [601, 427] on html "**********" at bounding box center [603, 287] width 1206 height 575
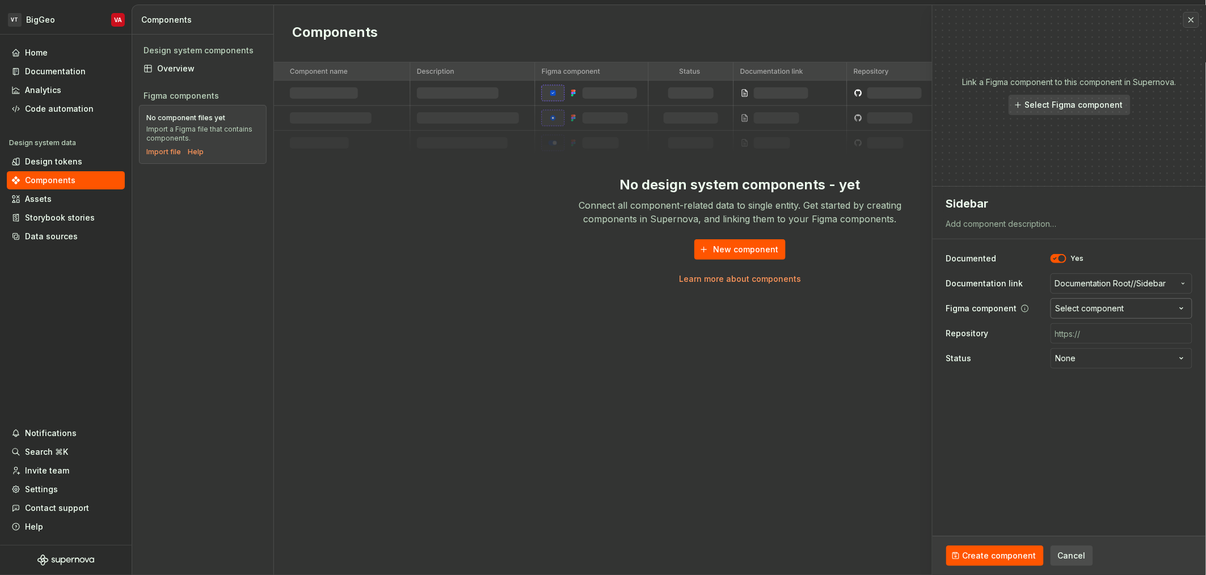
click at [601, 312] on div "Select component" at bounding box center [1090, 308] width 69 height 11
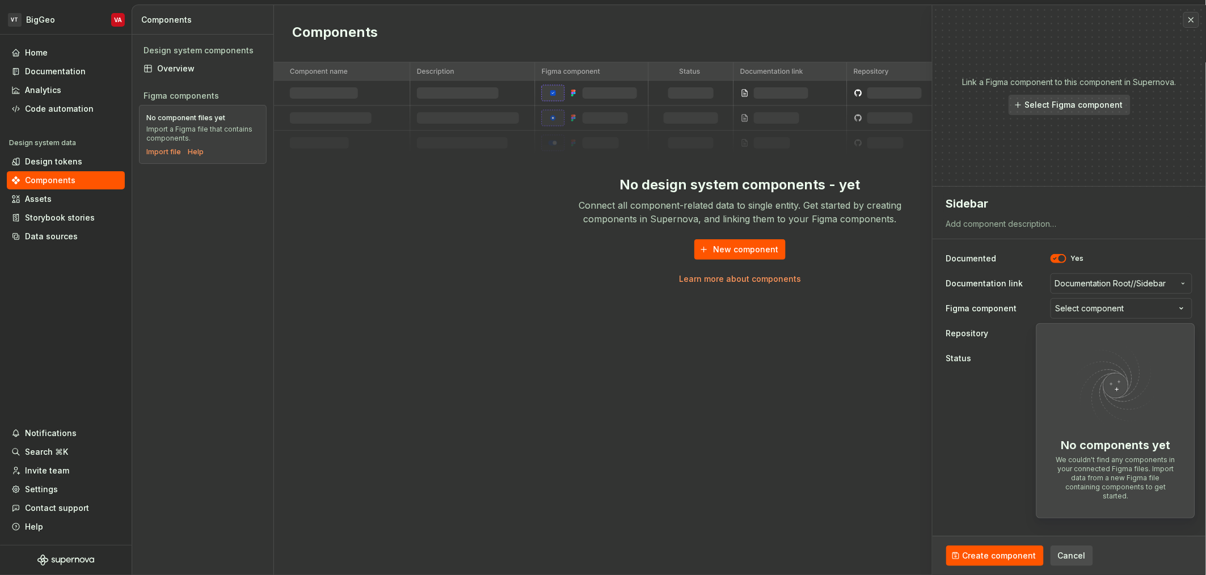
click at [601, 444] on html "**********" at bounding box center [603, 287] width 1206 height 575
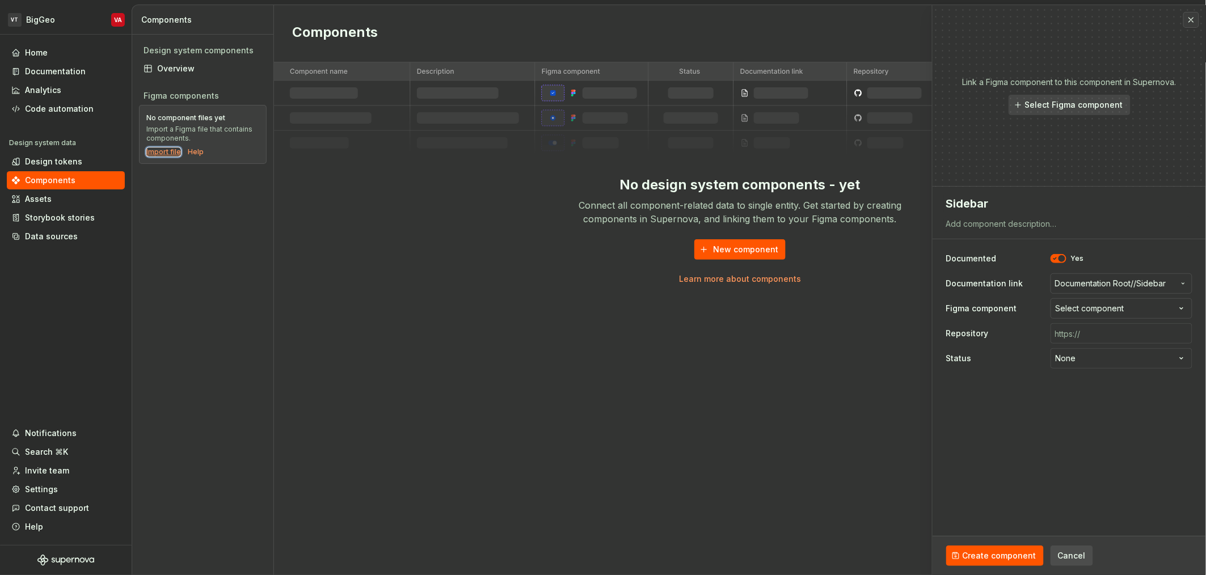
click at [174, 156] on div "Import file" at bounding box center [163, 151] width 35 height 9
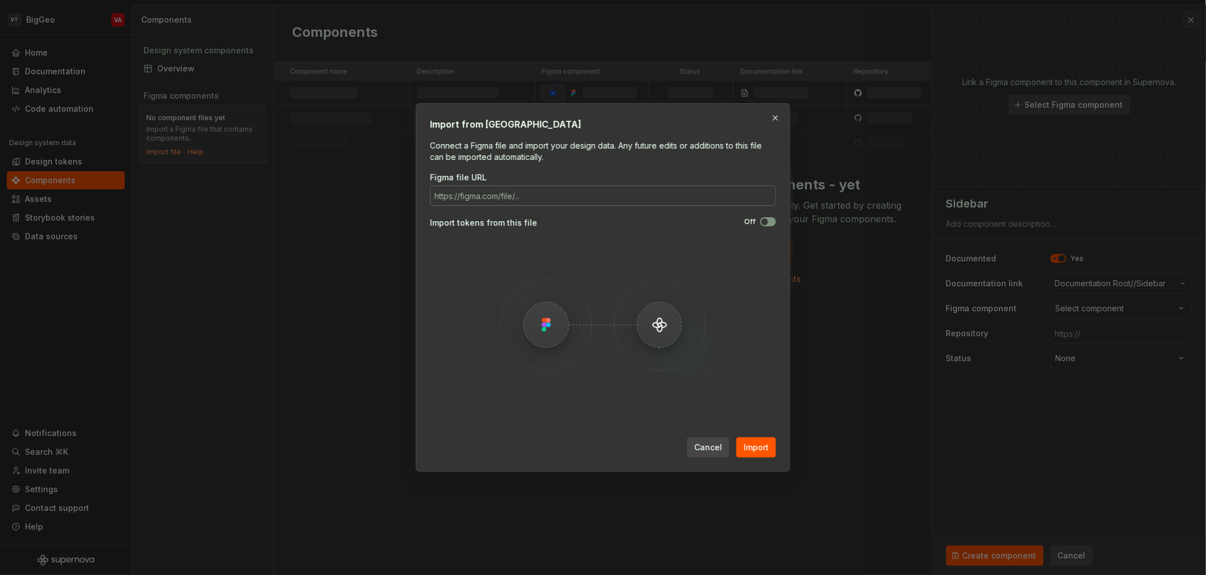
click at [528, 196] on input "Figma file URL" at bounding box center [603, 196] width 346 height 20
type textarea "*"
click at [550, 196] on input "Figma file URL" at bounding box center [603, 196] width 346 height 20
paste input "https://www.figma.com/design/iI094tbkZq4ZfiOmlm9CCA/B-%C2%B7-Component-Library?…"
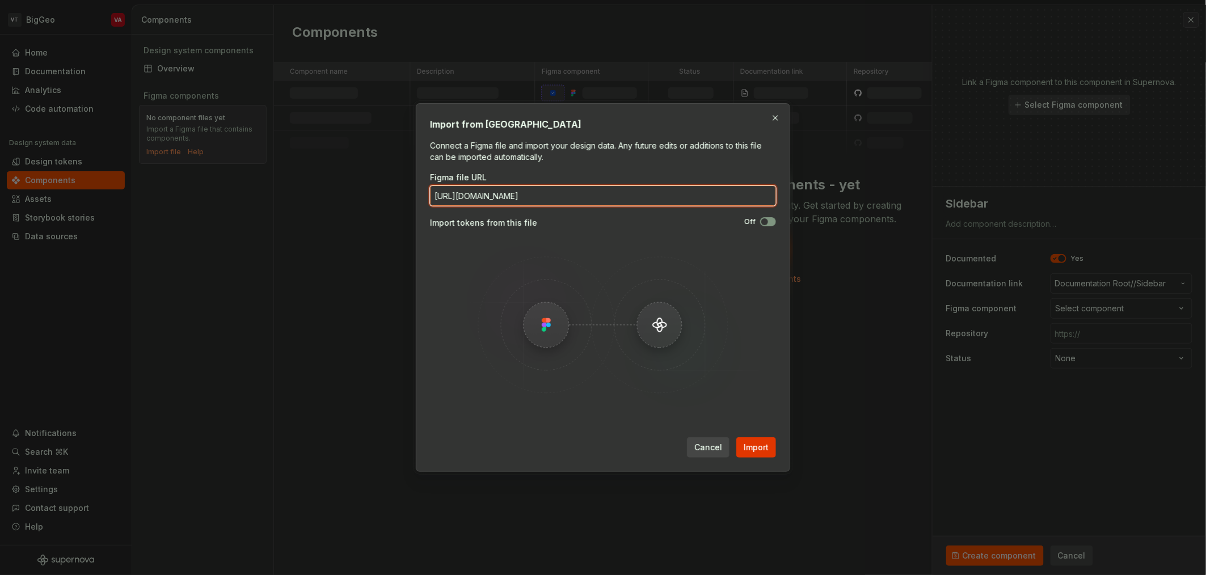
type input "https://www.figma.com/design/iI094tbkZq4ZfiOmlm9CCA/B-%C2%B7-Component-Library?…"
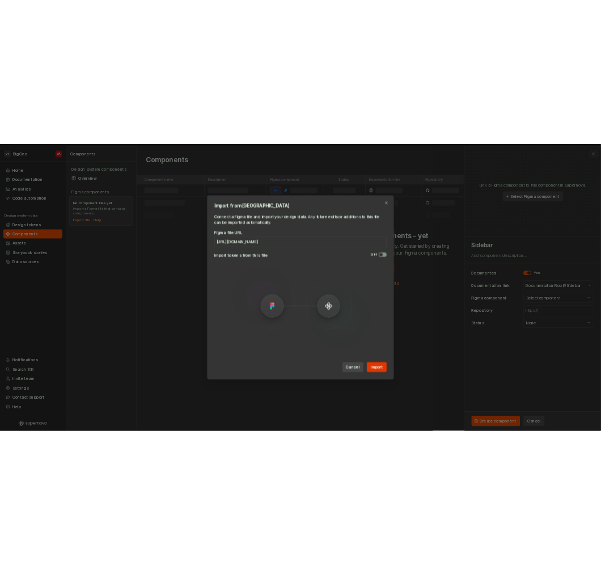
scroll to position [0, 0]
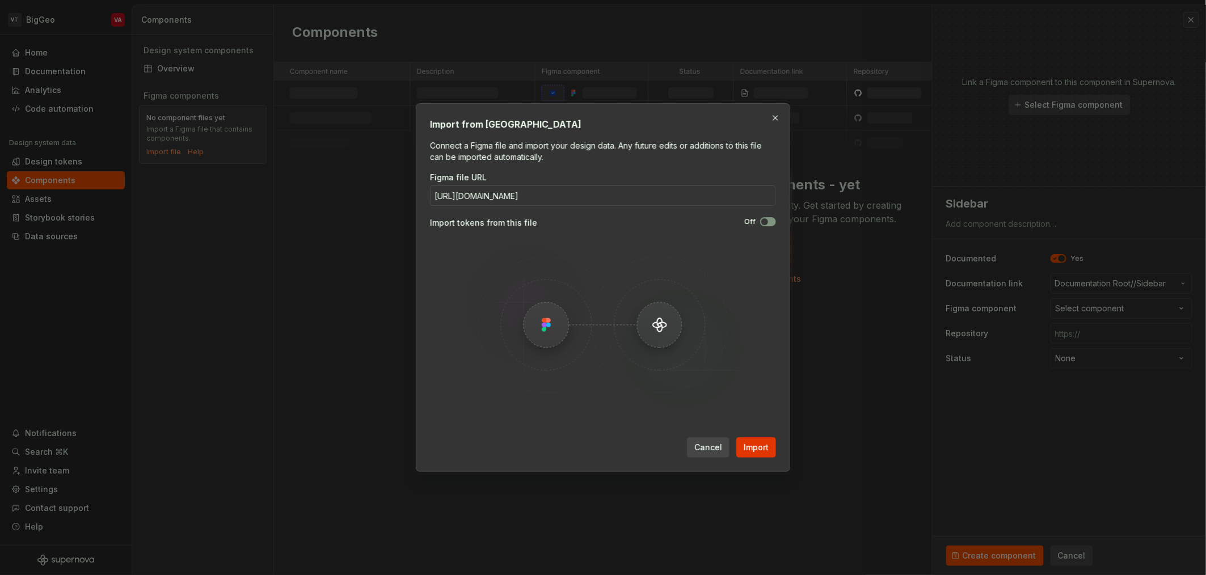
click at [601, 443] on span "Import" at bounding box center [756, 447] width 25 height 11
click at [601, 446] on span "Cancel" at bounding box center [708, 447] width 28 height 11
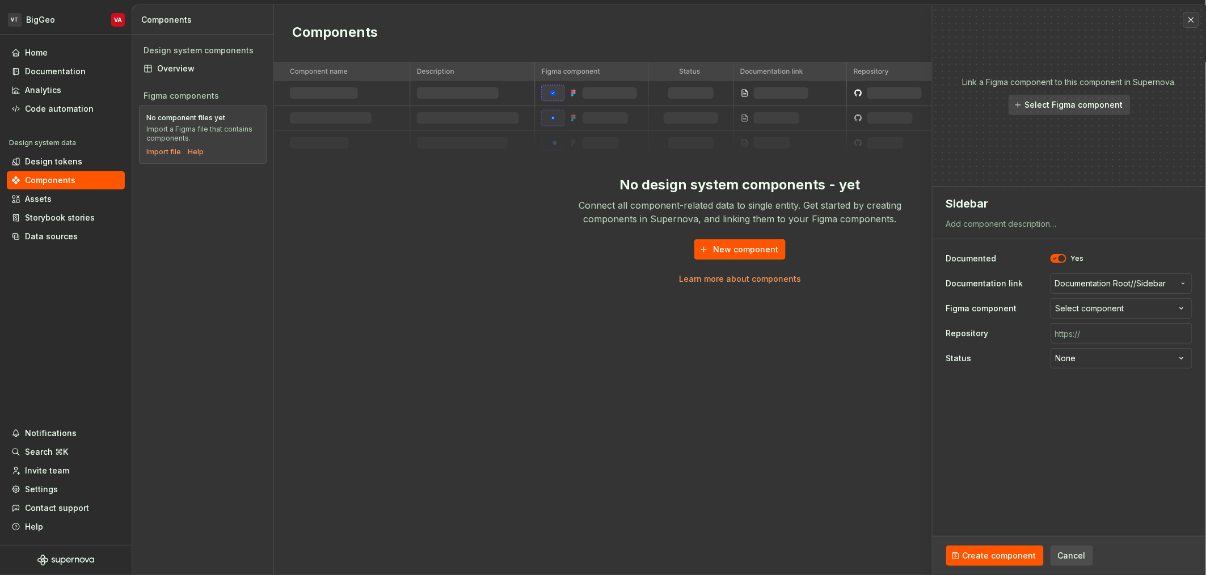
drag, startPoint x: 396, startPoint y: 226, endPoint x: 470, endPoint y: 229, distance: 73.8
click at [401, 226] on div "No design system components - yet Connect all component-related data to single …" at bounding box center [740, 173] width 932 height 222
click at [452, 269] on div "No design system components - yet Connect all component-related data to single …" at bounding box center [740, 173] width 932 height 222
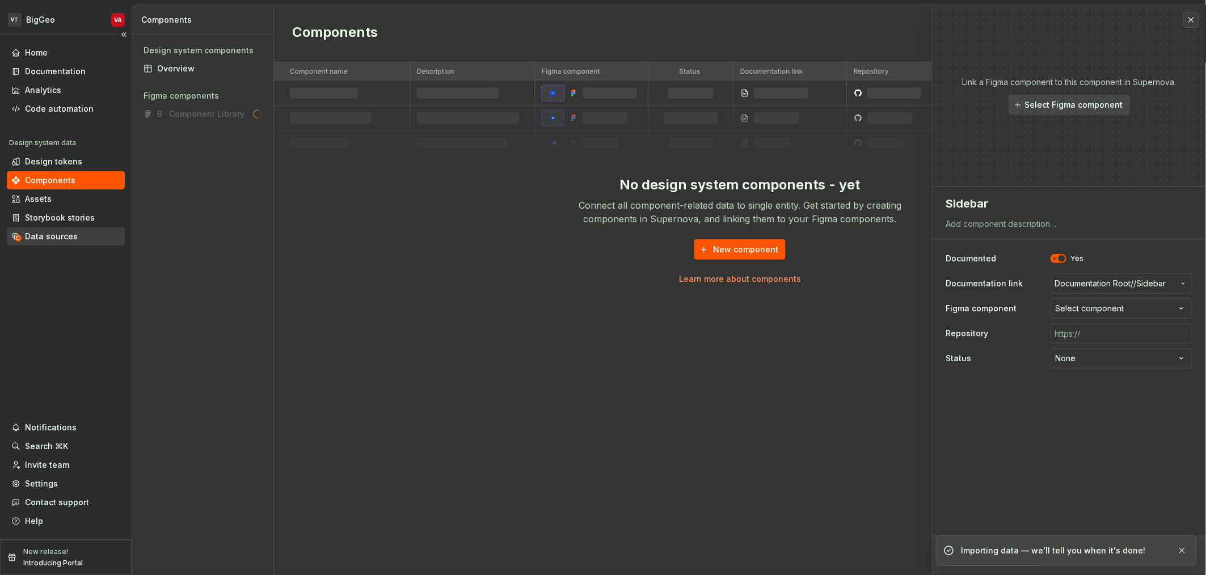
click at [64, 240] on div "Data sources" at bounding box center [51, 236] width 53 height 11
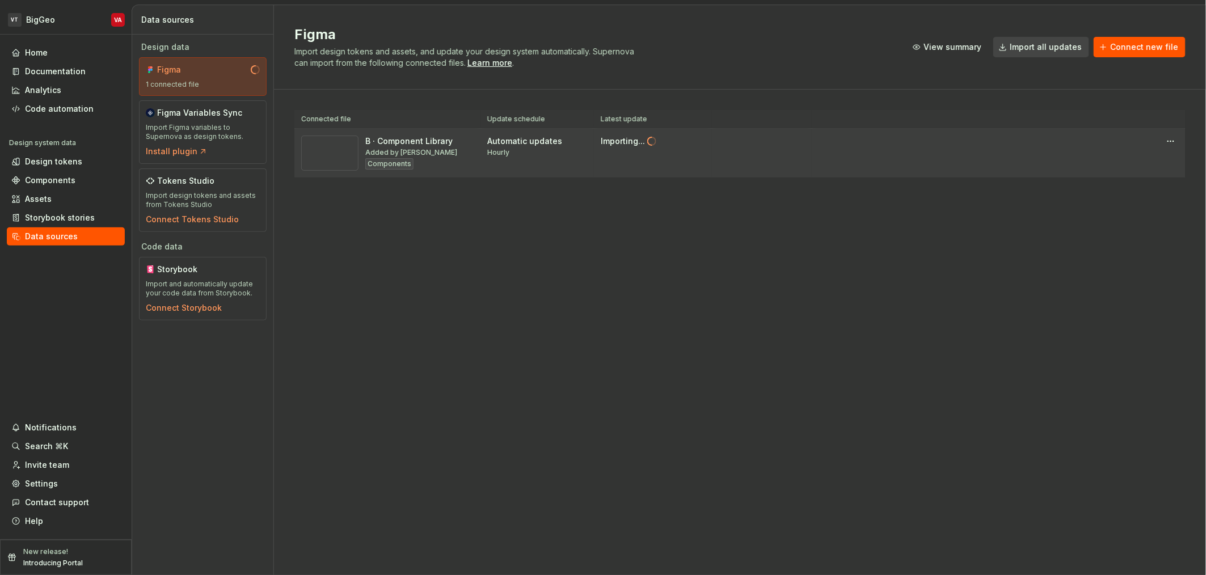
click at [601, 141] on div at bounding box center [1168, 141] width 20 height 16
click at [601, 141] on html "VT BigGeo VA Home Documentation Analytics Code automation Design system data De…" at bounding box center [603, 287] width 1206 height 575
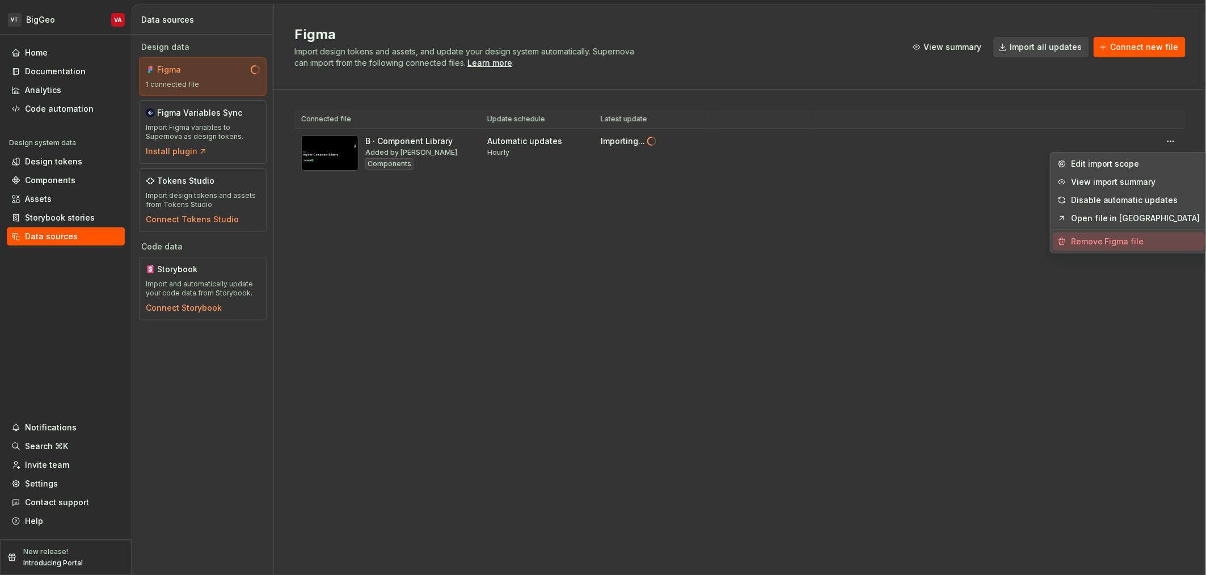
click at [601, 245] on div "Remove Figma file" at bounding box center [1135, 241] width 129 height 11
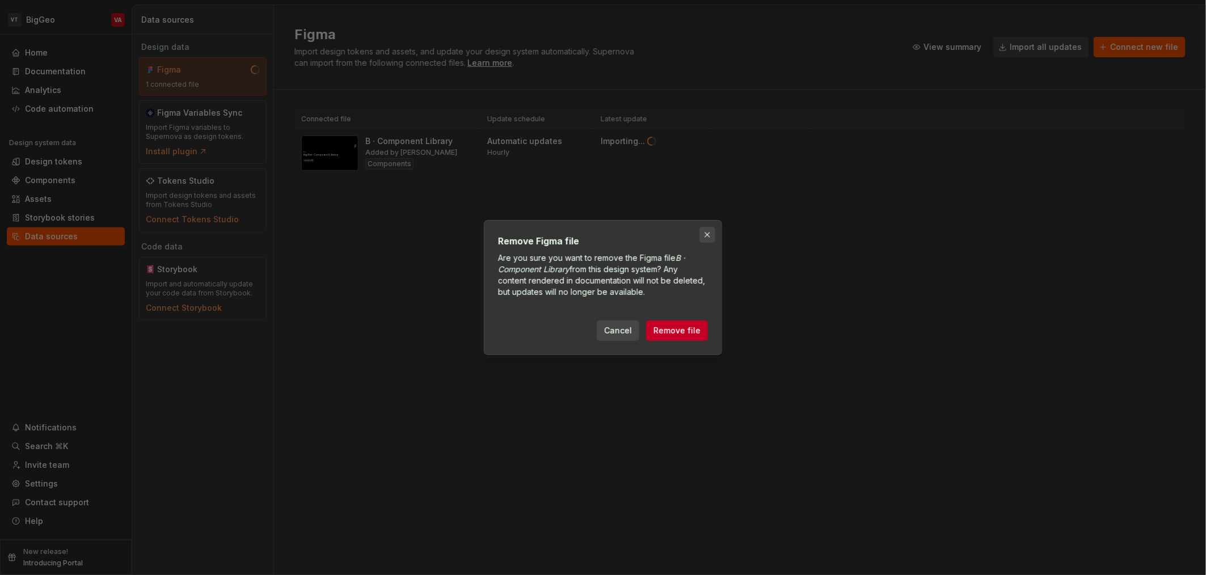
click at [601, 235] on button "button" at bounding box center [707, 235] width 16 height 16
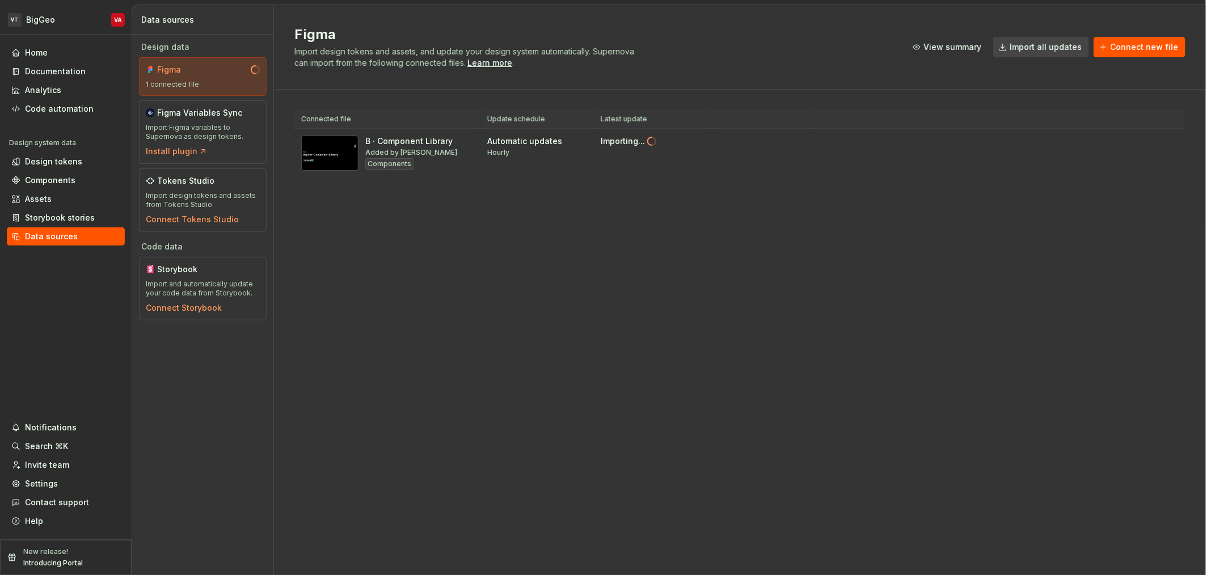
click at [585, 229] on div "Figma Import design tokens and assets, and update your design system automatica…" at bounding box center [740, 290] width 932 height 570
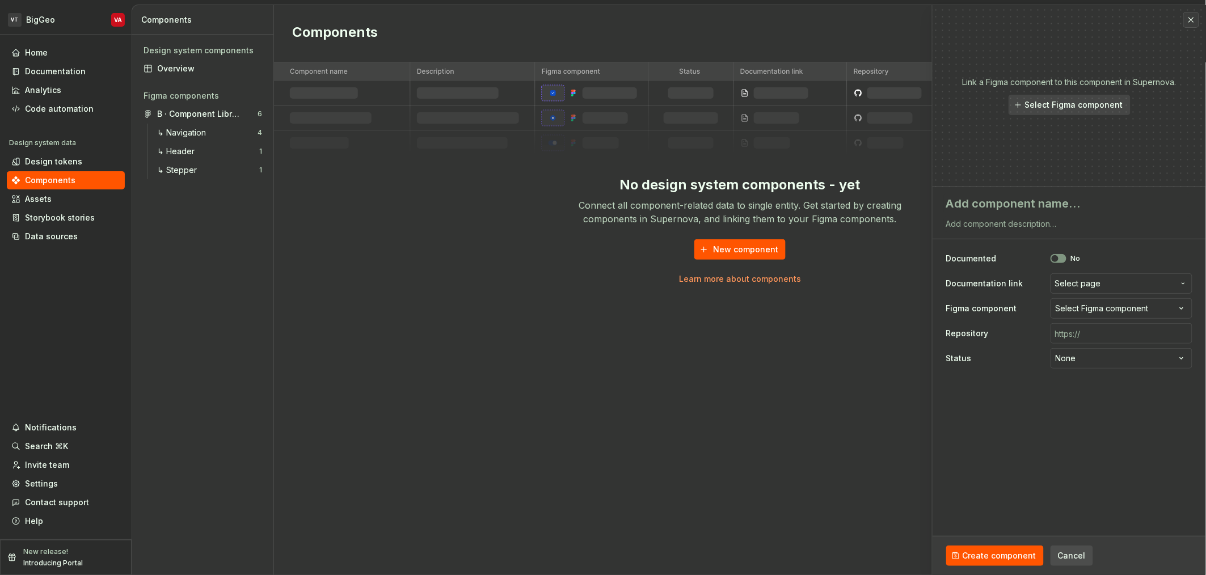
click at [568, 361] on div "Components New component No design system components - yet Connect all componen…" at bounding box center [740, 290] width 932 height 570
click at [601, 459] on div "Components New component No design system components - yet Connect all componen…" at bounding box center [740, 290] width 932 height 570
click at [601, 285] on span "Select page" at bounding box center [1078, 283] width 46 height 11
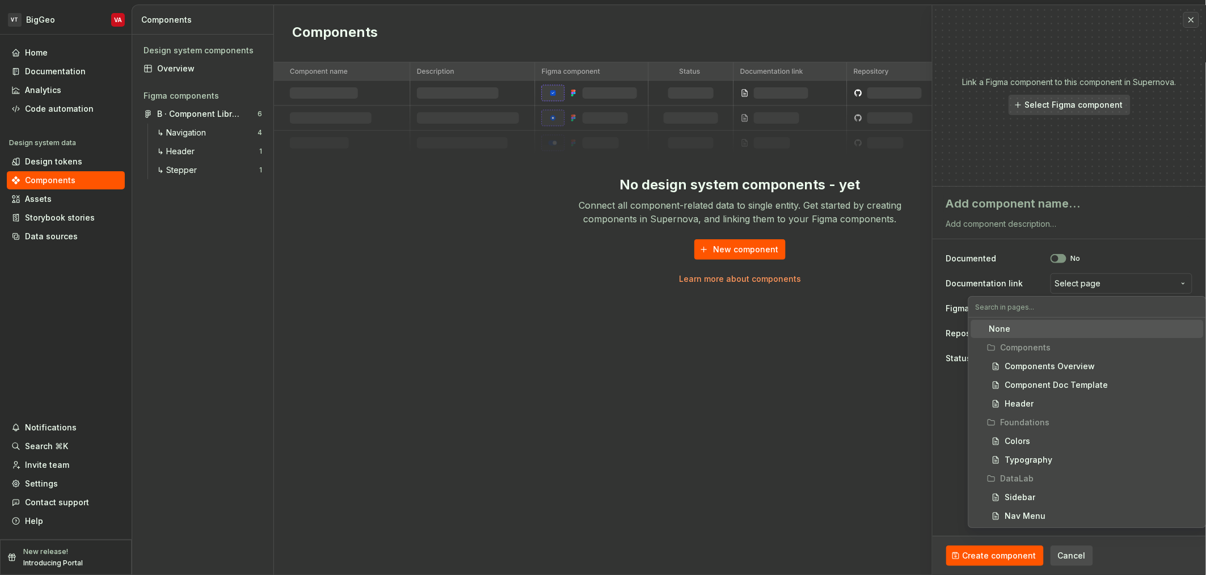
click at [601, 200] on html "**********" at bounding box center [603, 287] width 1206 height 575
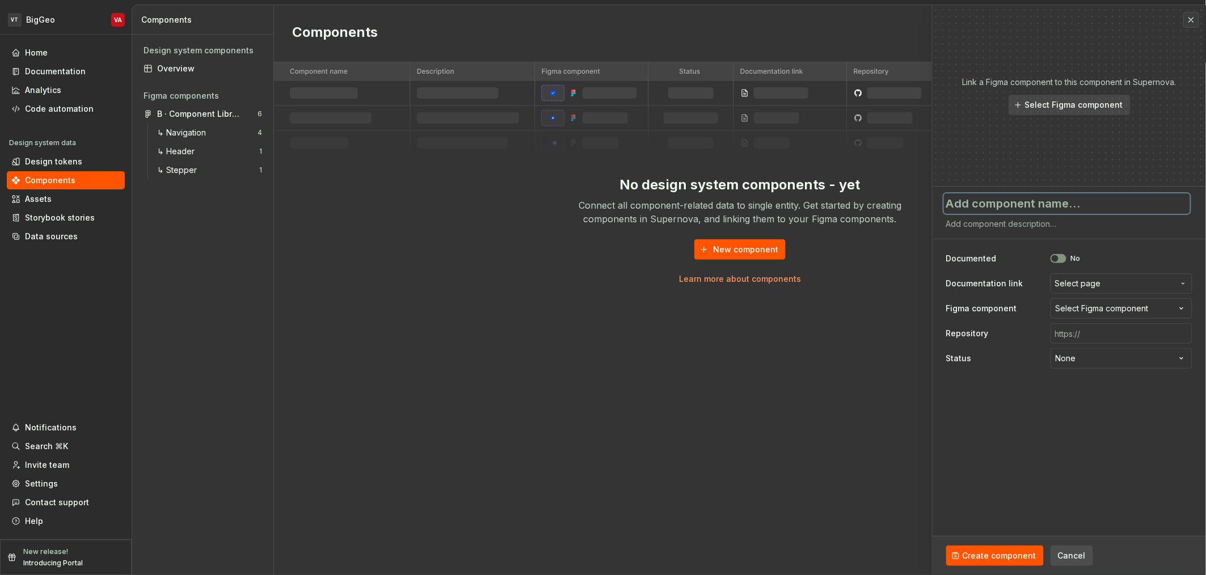
click at [601, 205] on textarea at bounding box center [1067, 203] width 246 height 20
type textarea "*"
type textarea "S"
type textarea "*"
type textarea "Si"
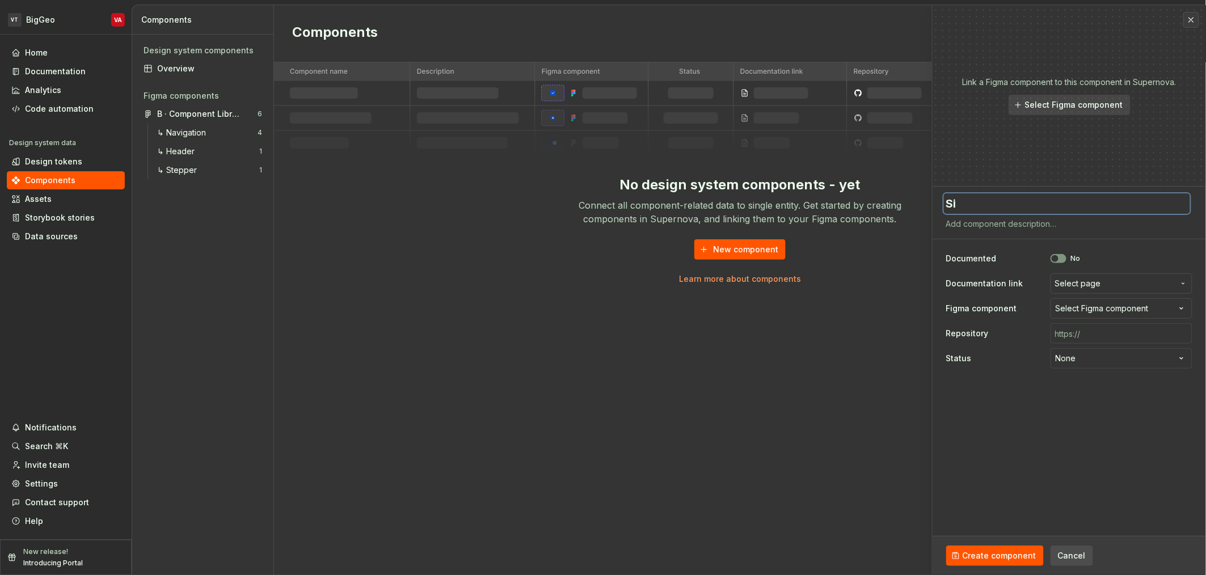
type textarea "*"
type textarea "Sid"
type textarea "*"
type textarea "Side"
type textarea "*"
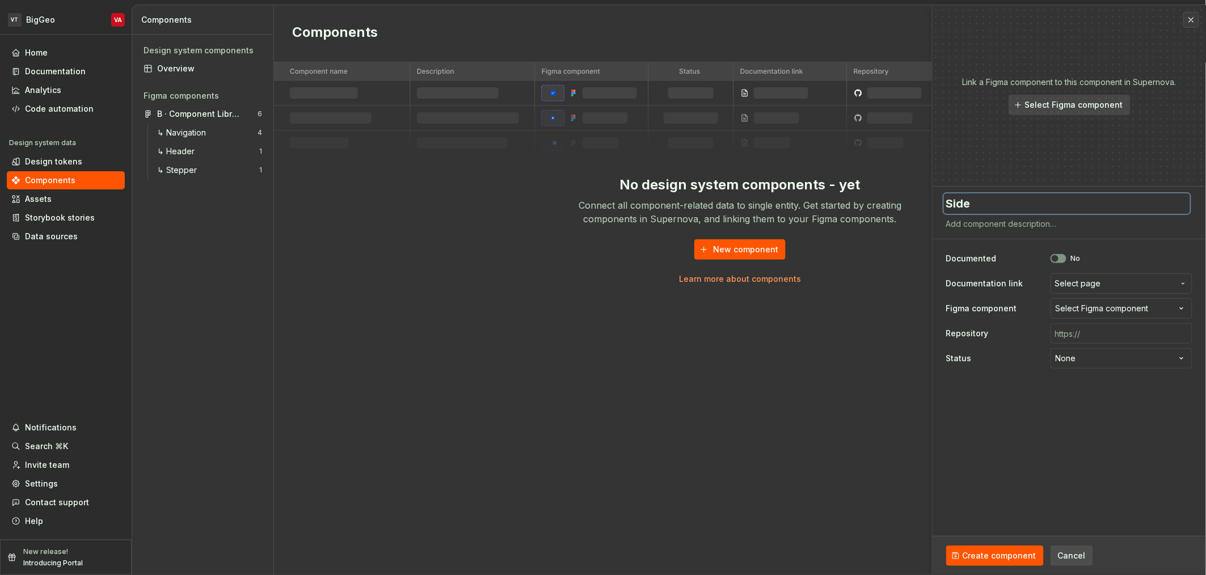
type textarea "Sideb"
type textarea "*"
type textarea "Sideba"
type textarea "*"
type textarea "Sidebar"
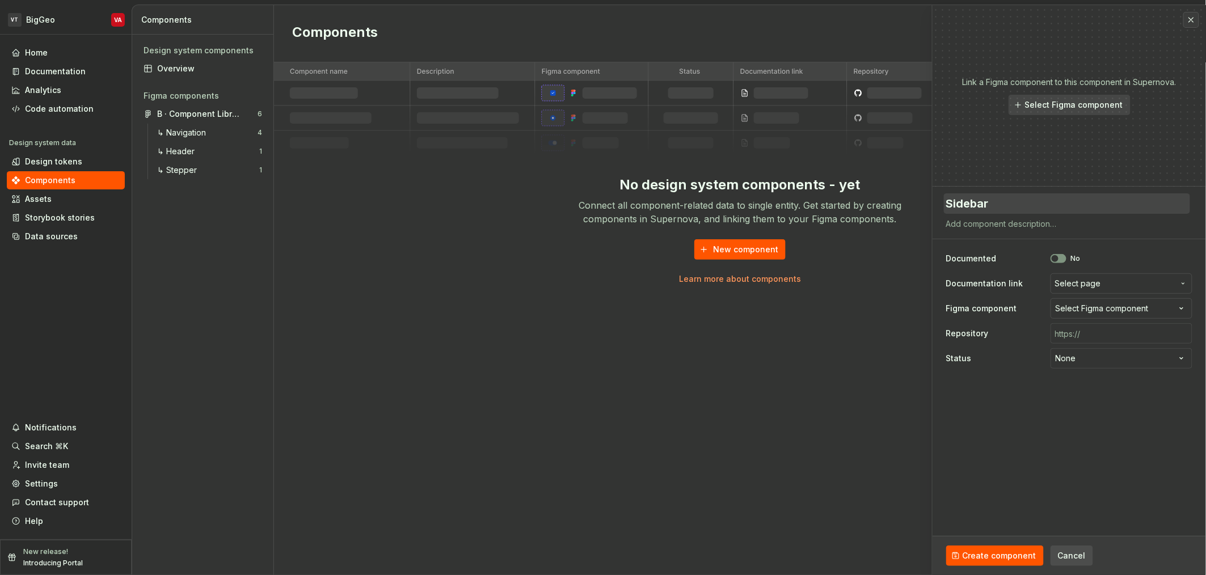
type button "on"
click at [601, 254] on button "No" at bounding box center [1059, 258] width 16 height 9
click at [601, 281] on span "Select page" at bounding box center [1078, 283] width 46 height 11
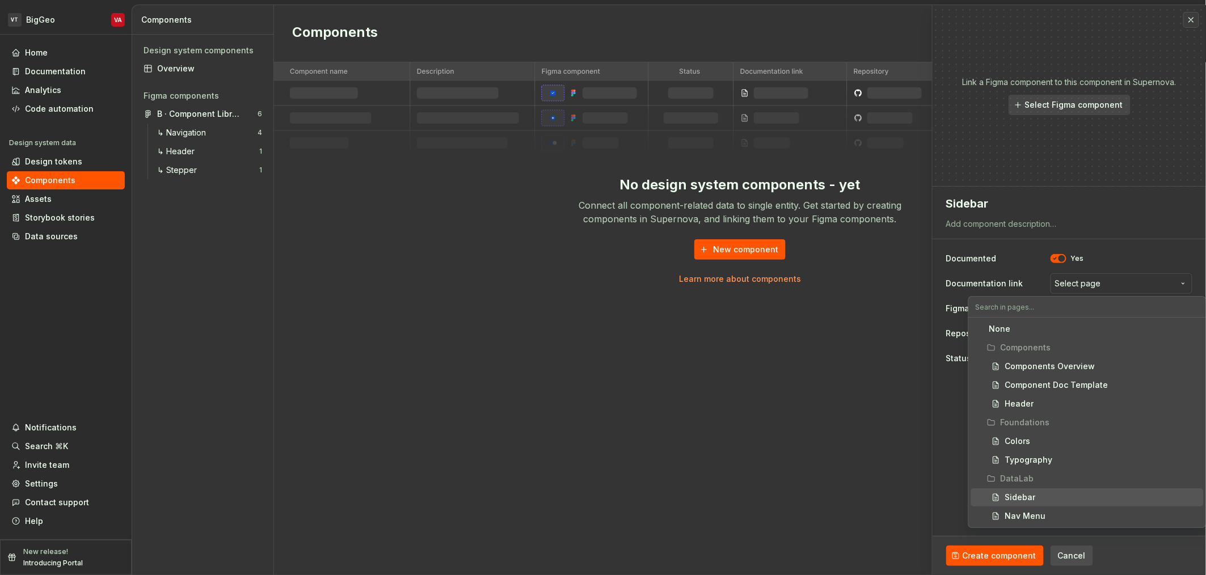
click at [601, 492] on div "Sidebar" at bounding box center [1020, 497] width 31 height 11
type textarea "*"
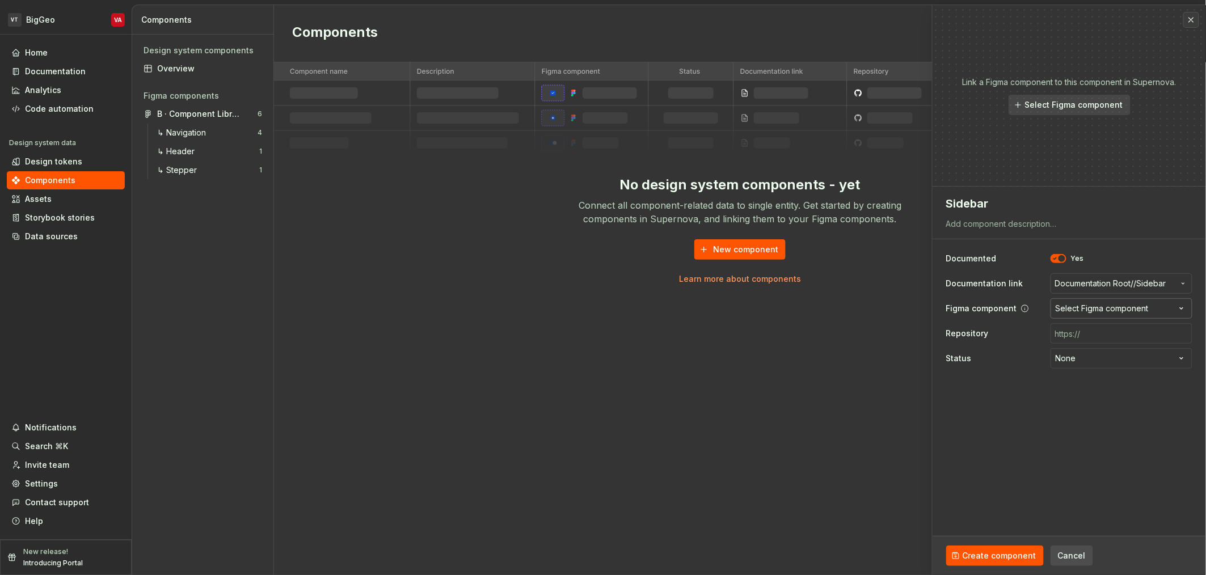
click at [601, 312] on div "Select Figma component" at bounding box center [1102, 308] width 93 height 11
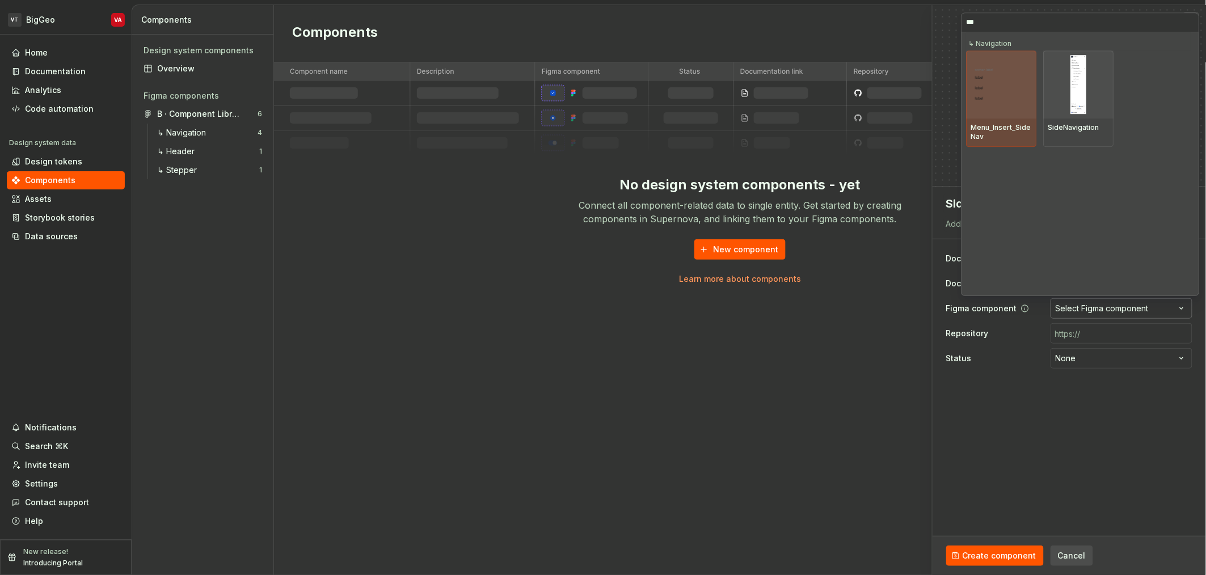
type input "****"
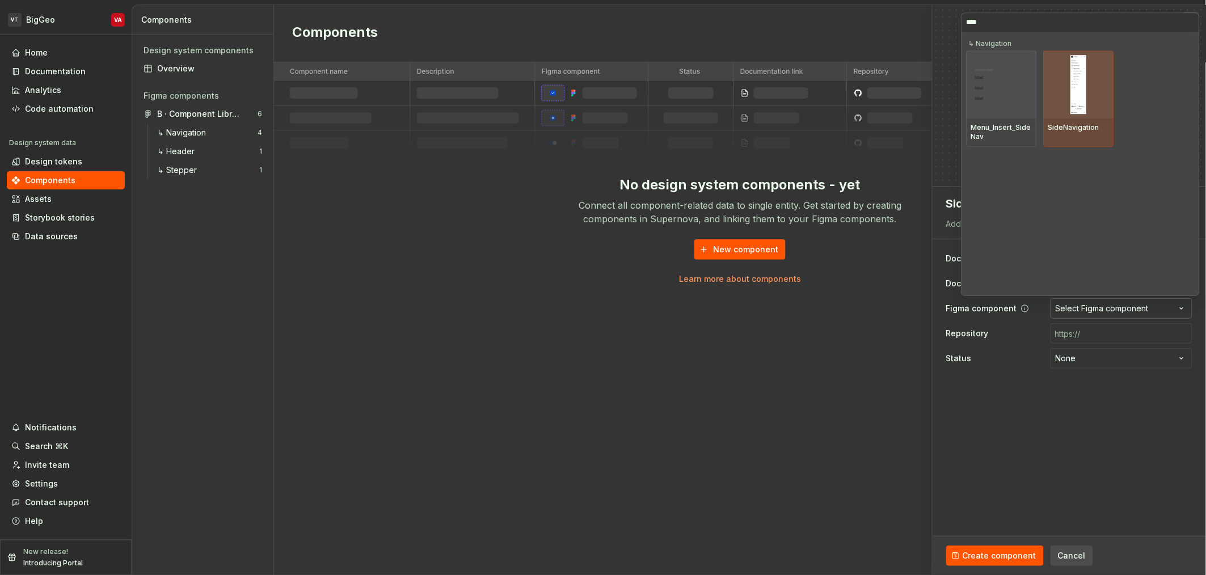
type textarea "*"
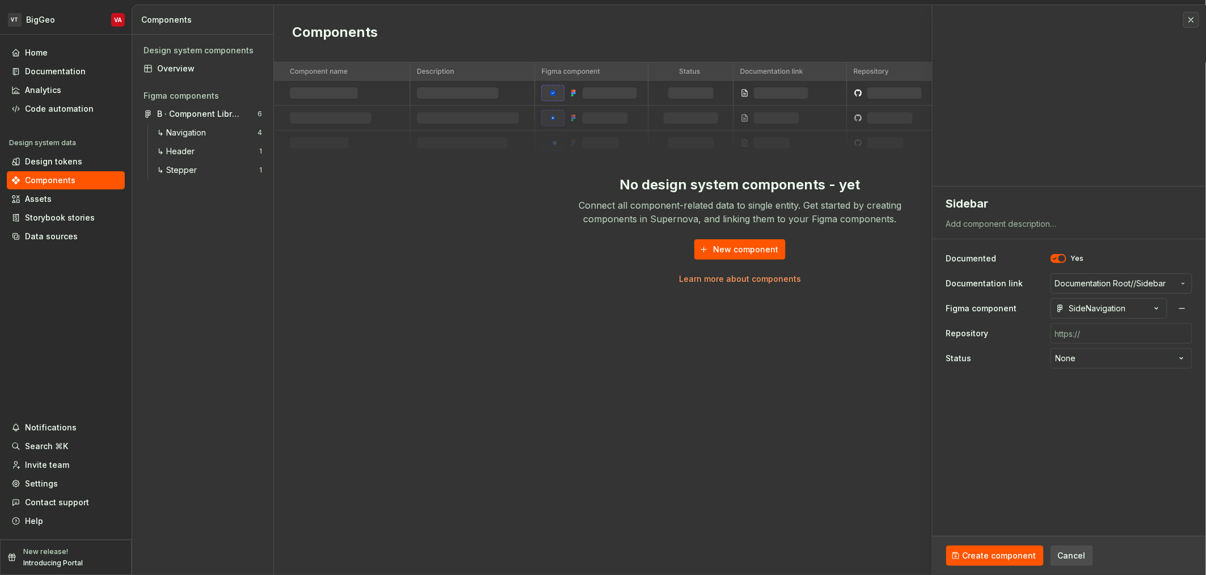
click at [601, 428] on fieldset "**********" at bounding box center [1069, 381] width 273 height 389
click at [601, 333] on input "text" at bounding box center [1122, 333] width 142 height 20
type textarea "*"
click at [601, 335] on input "text" at bounding box center [1122, 333] width 142 height 20
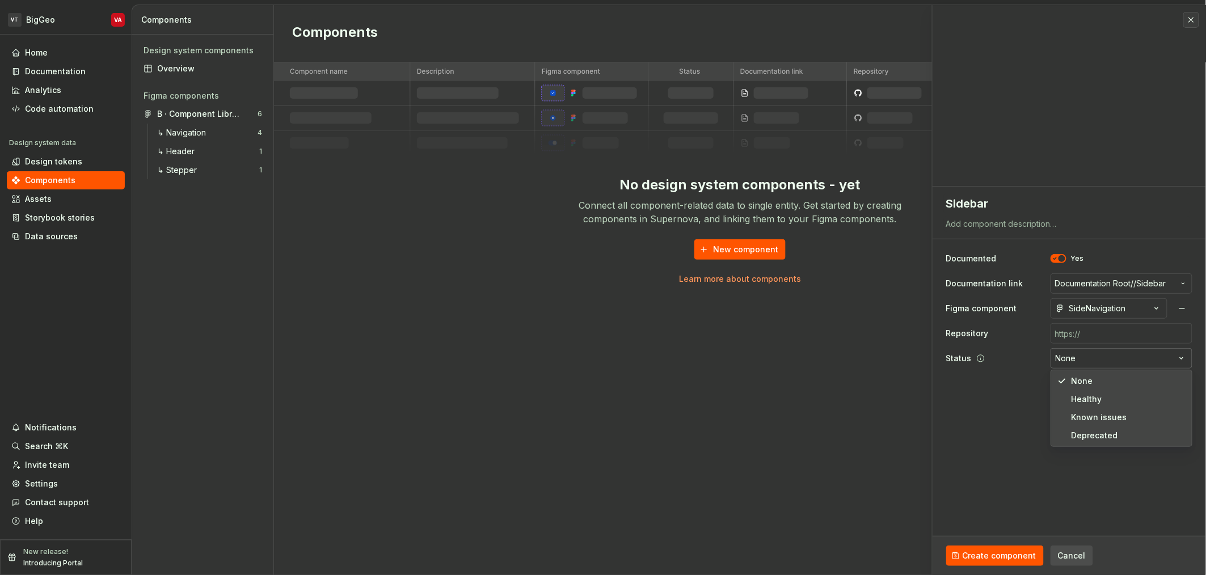
click at [601, 357] on html "**********" at bounding box center [603, 287] width 1206 height 575
select select "**********"
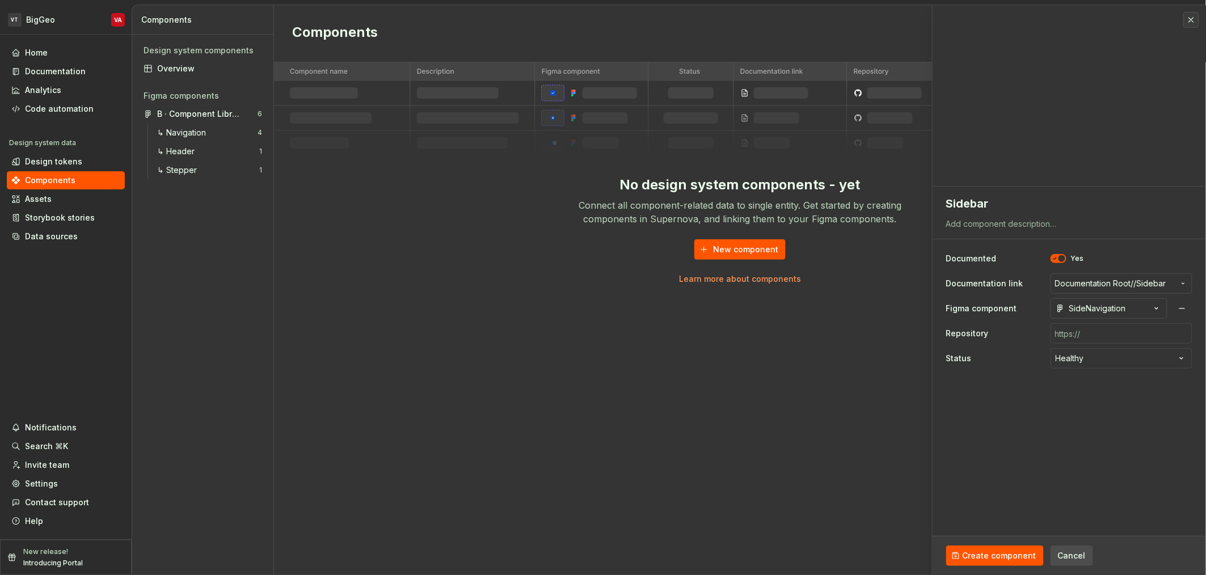
click at [561, 472] on div "Components New component No design system components - yet Connect all componen…" at bounding box center [740, 290] width 932 height 570
click at [601, 223] on textarea at bounding box center [1067, 224] width 246 height 16
click at [601, 220] on textarea at bounding box center [1067, 224] width 246 height 16
paste textarea "The standard datalab sidebar that appears on the left side of all portal routes."
type textarea "*"
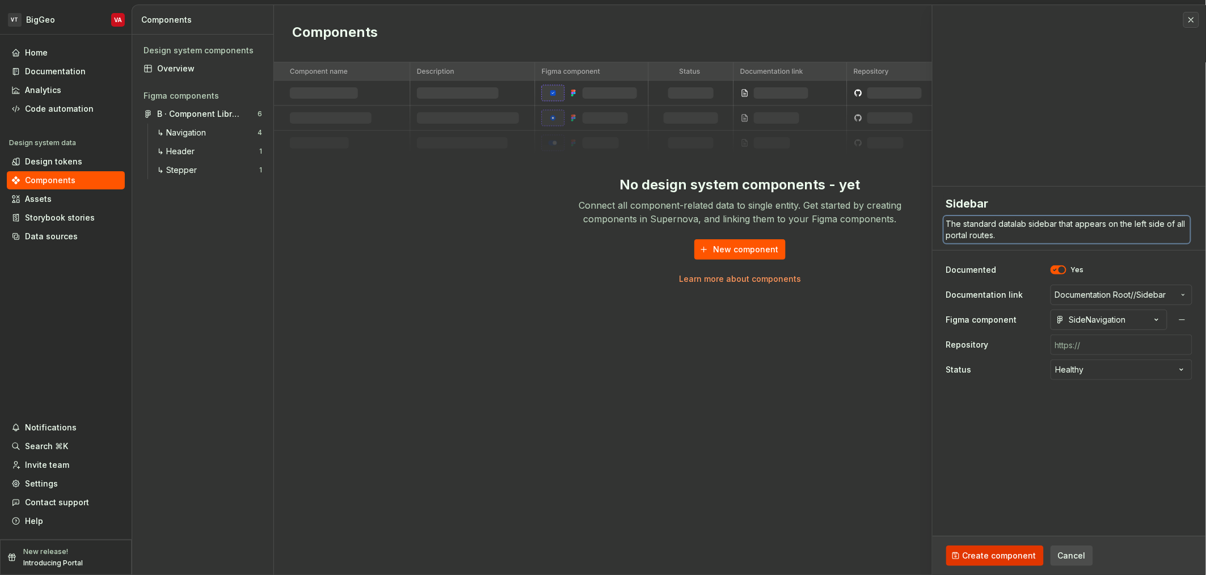
type textarea "The standard datalab sidebar that appears on the left side of all portal routes."
click at [601, 558] on span "Create component" at bounding box center [1000, 555] width 74 height 11
type textarea "*"
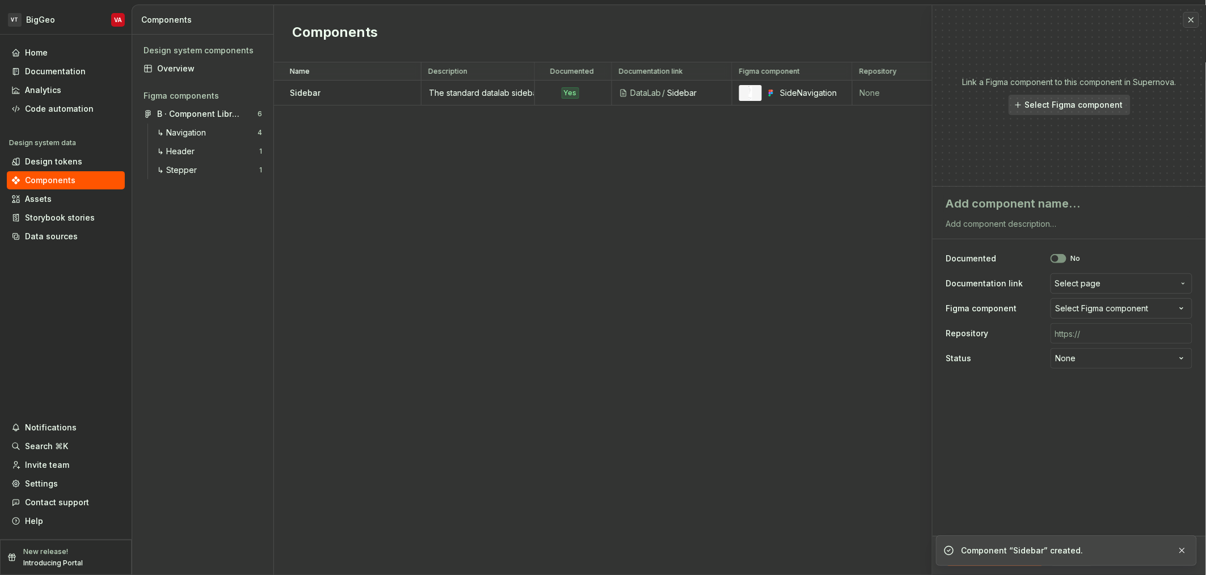
click at [601, 218] on div "Name Description Documented Documentation link Figma component Repository Statu…" at bounding box center [740, 318] width 932 height 513
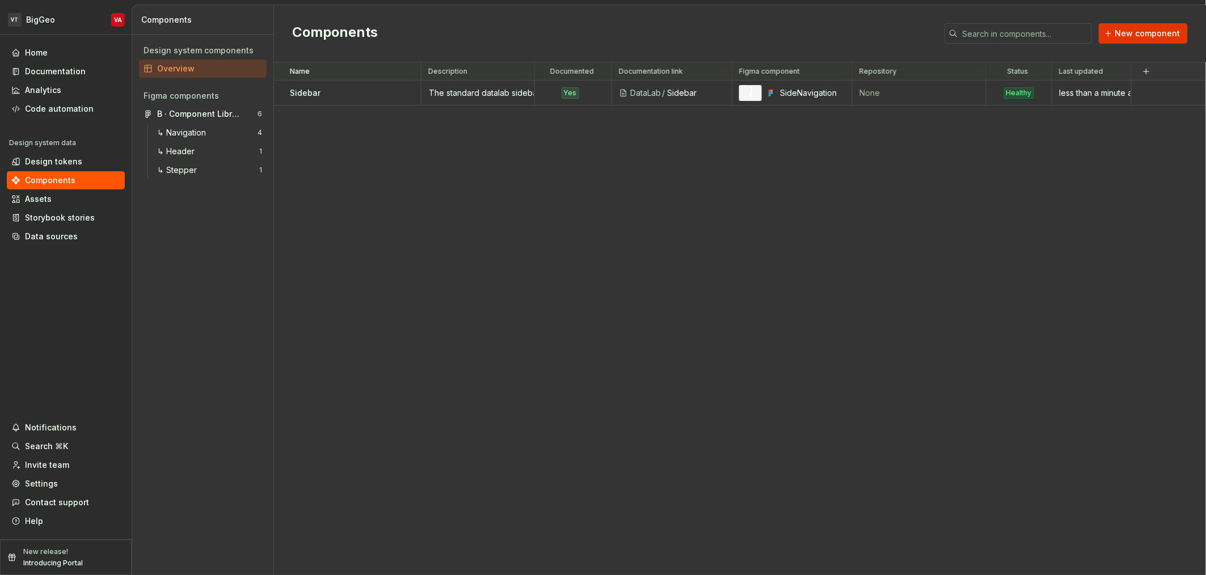
click at [601, 39] on button "New component" at bounding box center [1143, 33] width 89 height 20
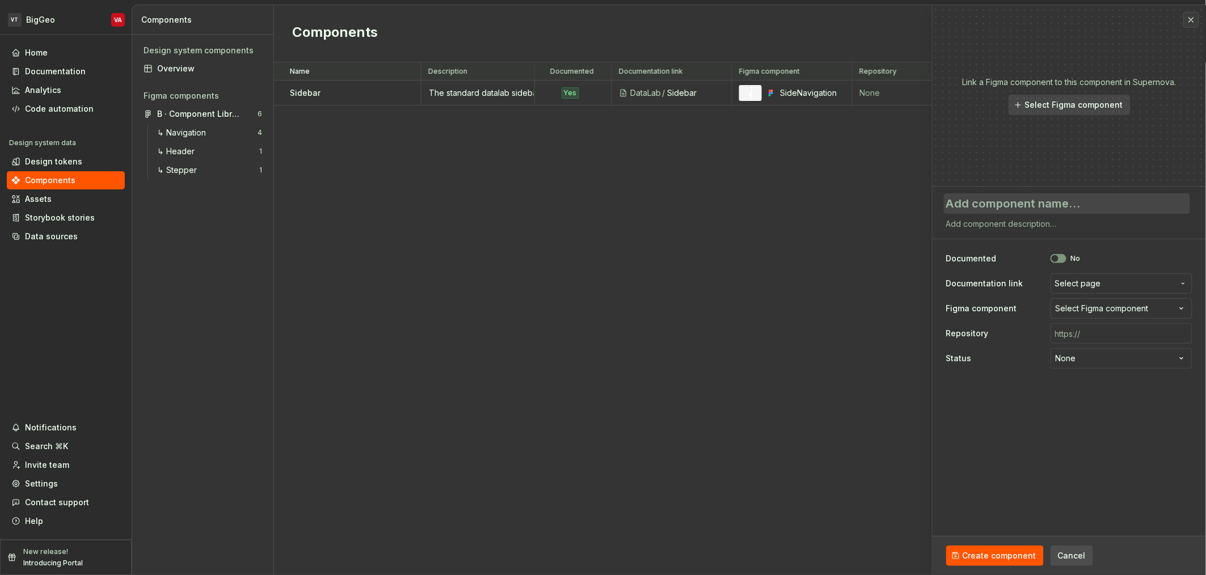
click at [601, 205] on textarea at bounding box center [1067, 203] width 246 height 20
type textarea "*"
type textarea "H"
type textarea "*"
type textarea "He"
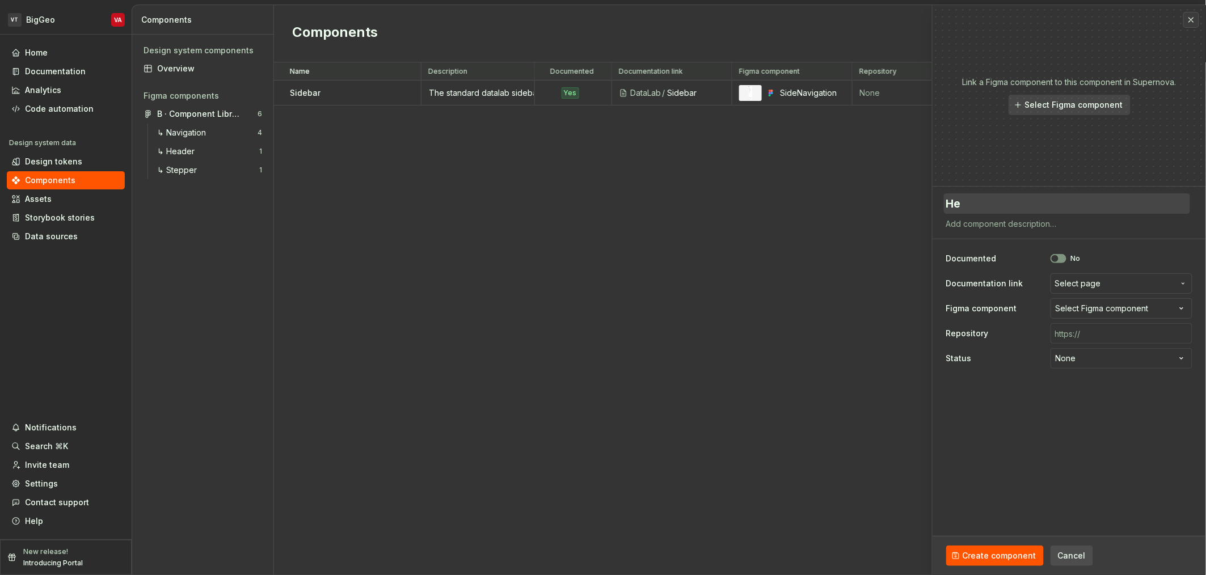
type textarea "*"
type textarea "Hea"
type textarea "*"
type textarea "Head"
type textarea "*"
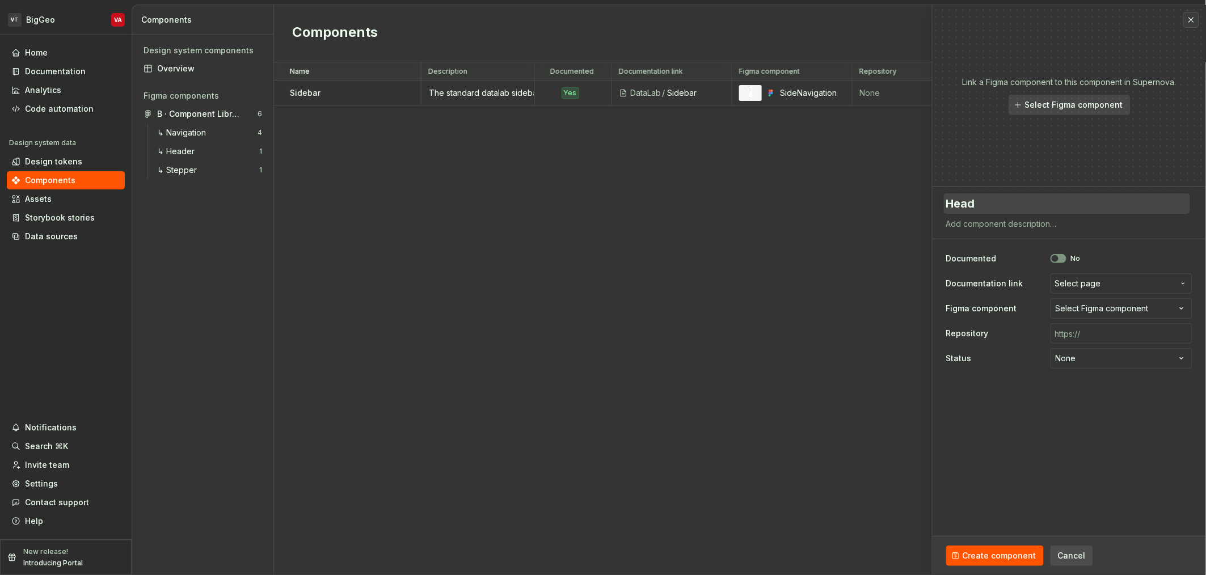
type textarea "Heade"
type textarea "*"
type textarea "Header"
click at [601, 263] on div "Documented No" at bounding box center [1069, 258] width 246 height 20
click at [601, 257] on icon "button" at bounding box center [1055, 258] width 9 height 7
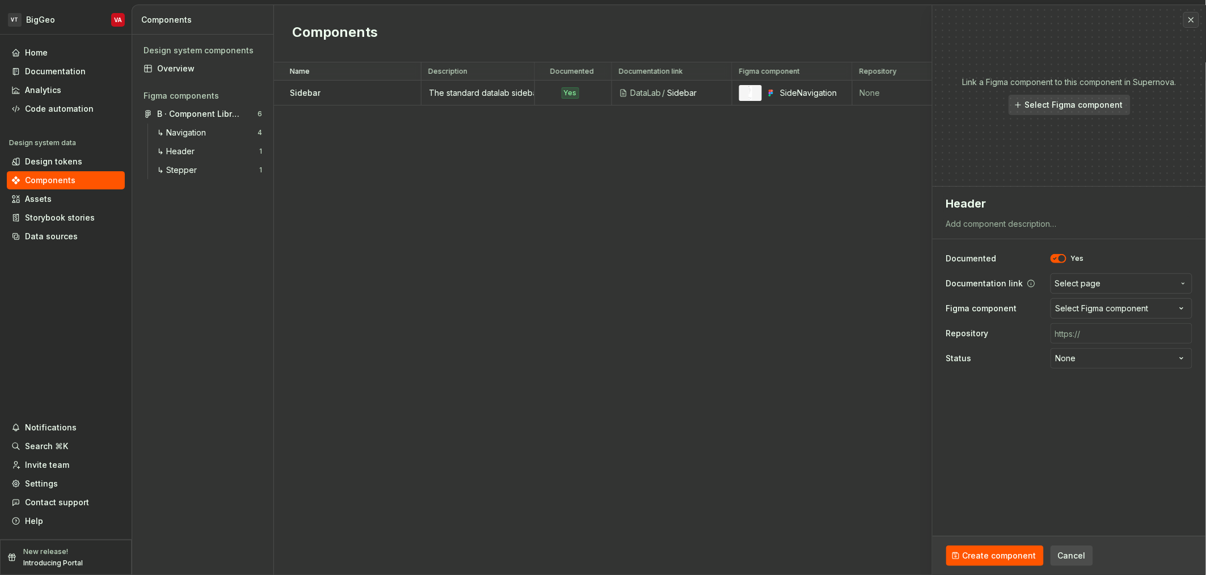
click at [601, 286] on span "Select page" at bounding box center [1078, 283] width 46 height 11
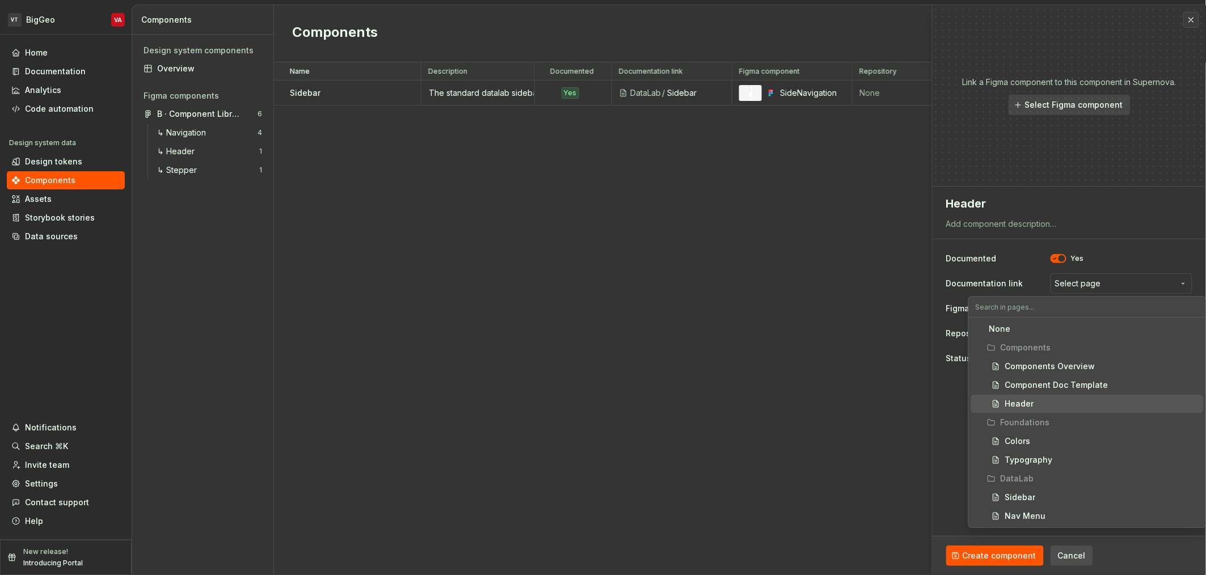
click at [601, 408] on div "Header" at bounding box center [1102, 403] width 194 height 11
type textarea "*"
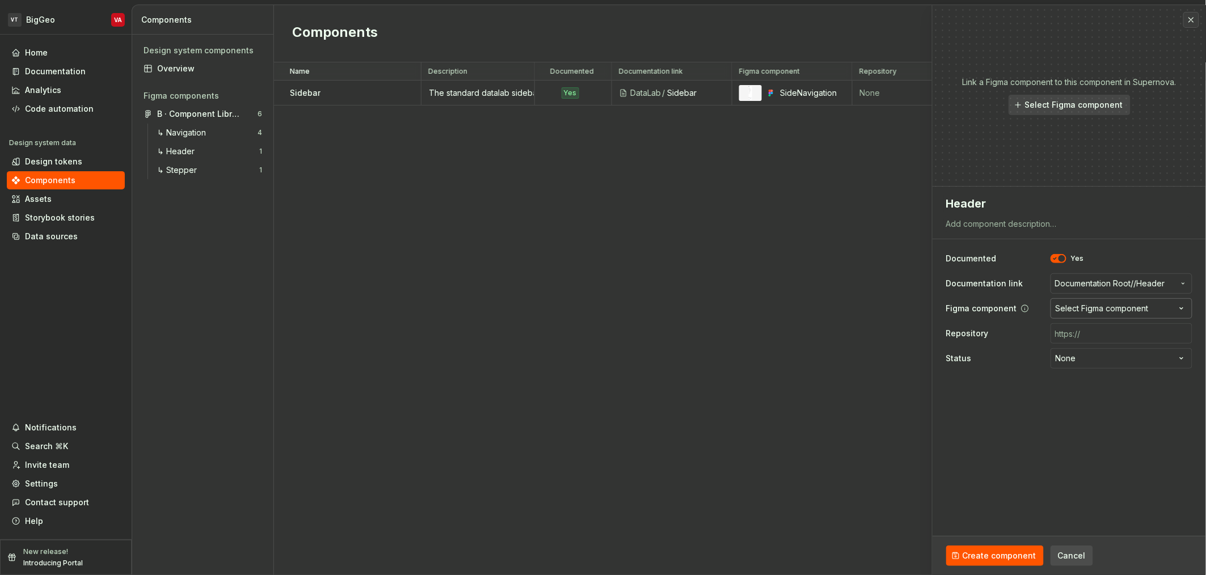
click at [601, 307] on div "Select Figma component" at bounding box center [1102, 308] width 93 height 11
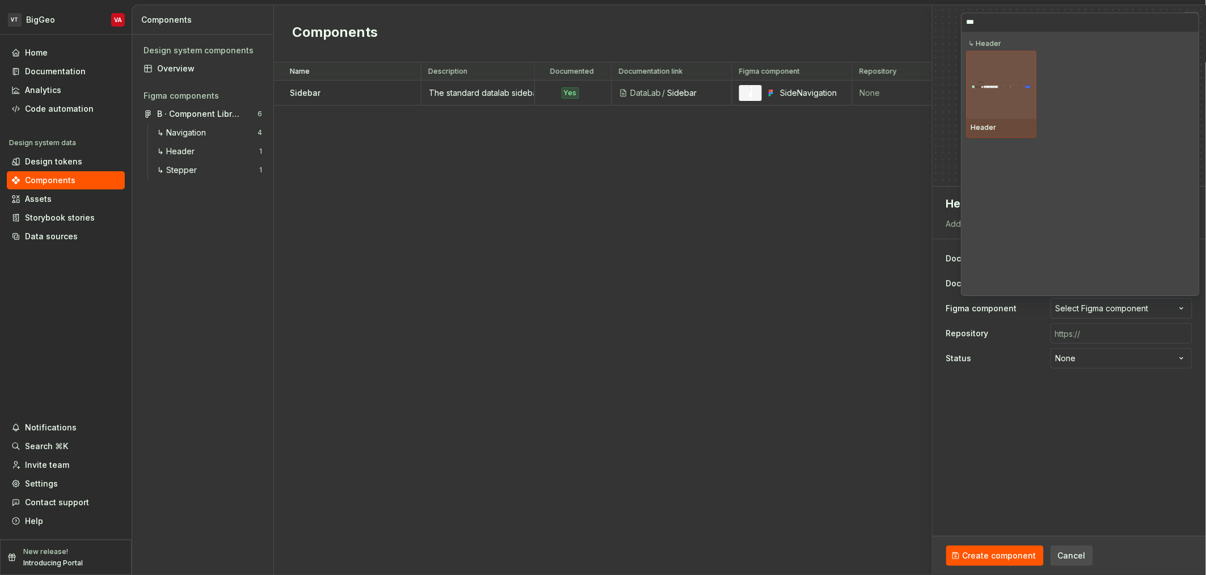
type input "****"
type textarea "*"
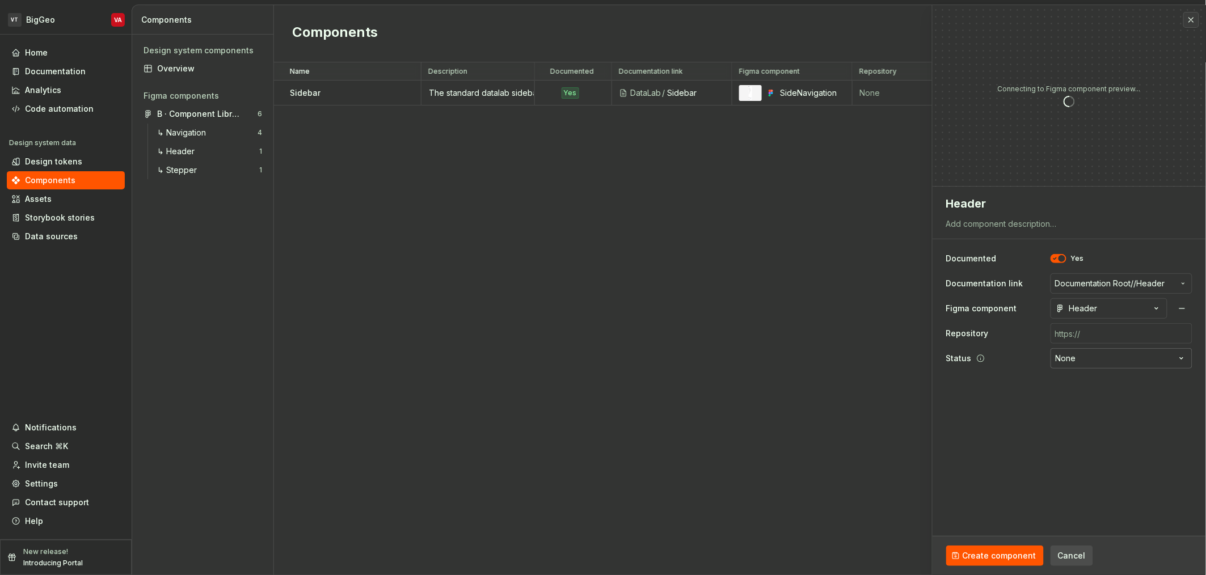
type textarea "*"
click at [601, 356] on html "**********" at bounding box center [603, 287] width 1206 height 575
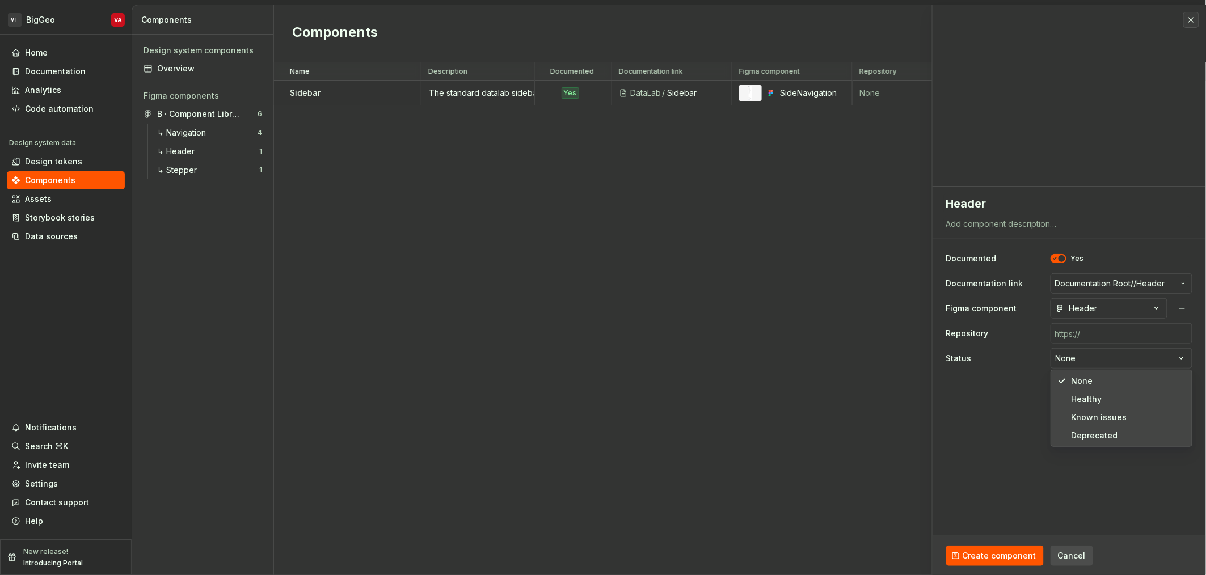
select select "**********"
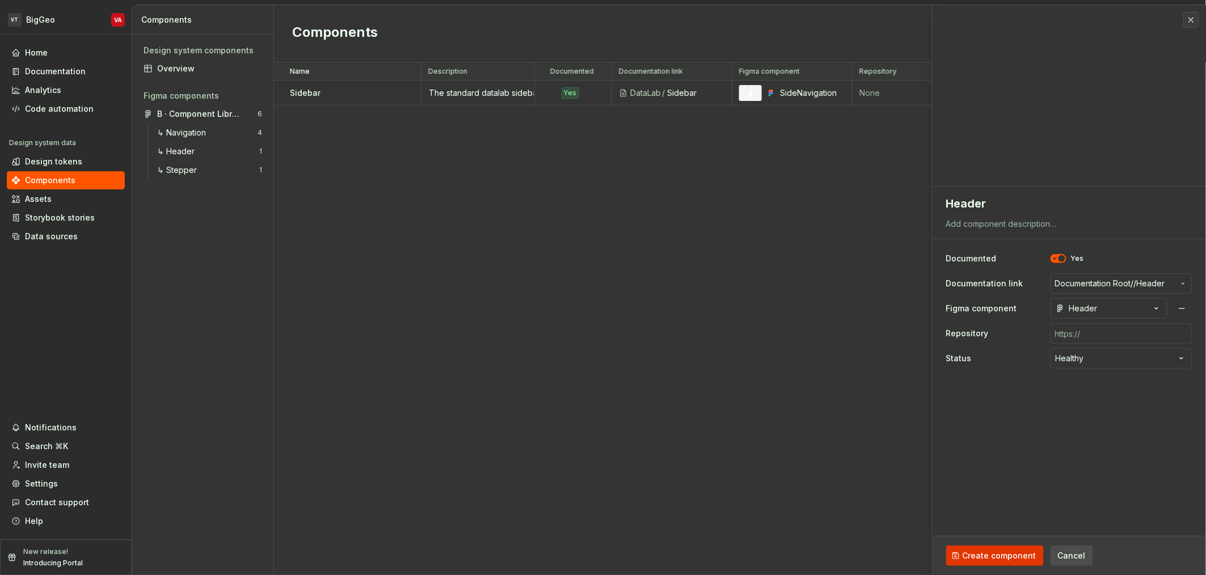
click at [601, 560] on span "Create component" at bounding box center [1000, 555] width 74 height 11
type textarea "*"
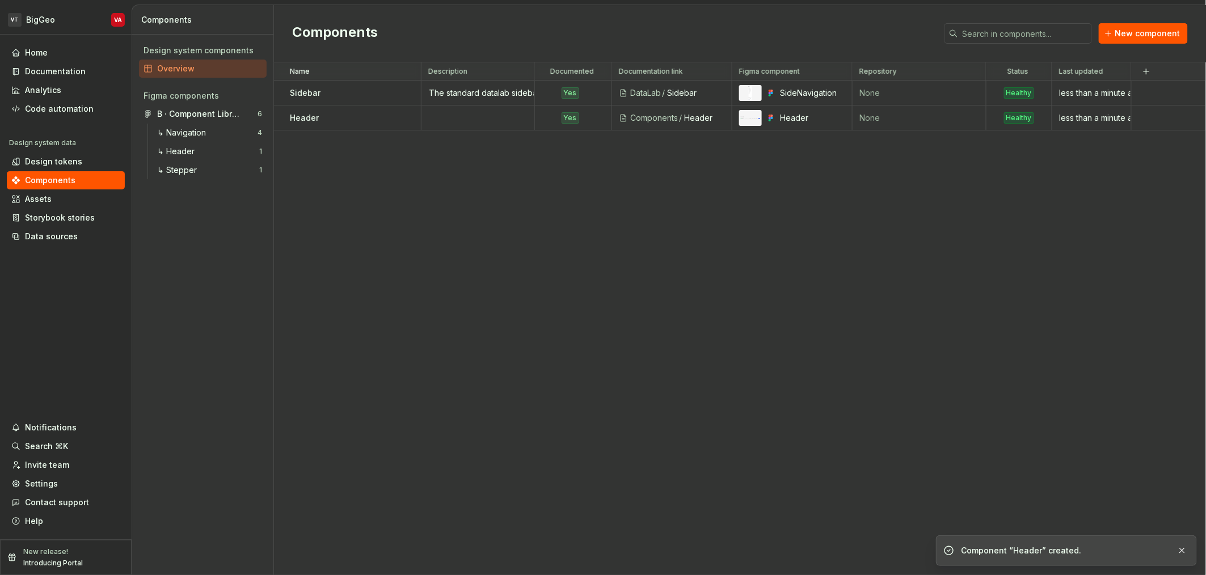
click at [601, 46] on div "Components New component" at bounding box center [740, 33] width 932 height 57
click at [601, 43] on div "New component" at bounding box center [1066, 33] width 243 height 20
click at [601, 32] on span "New component" at bounding box center [1147, 33] width 65 height 11
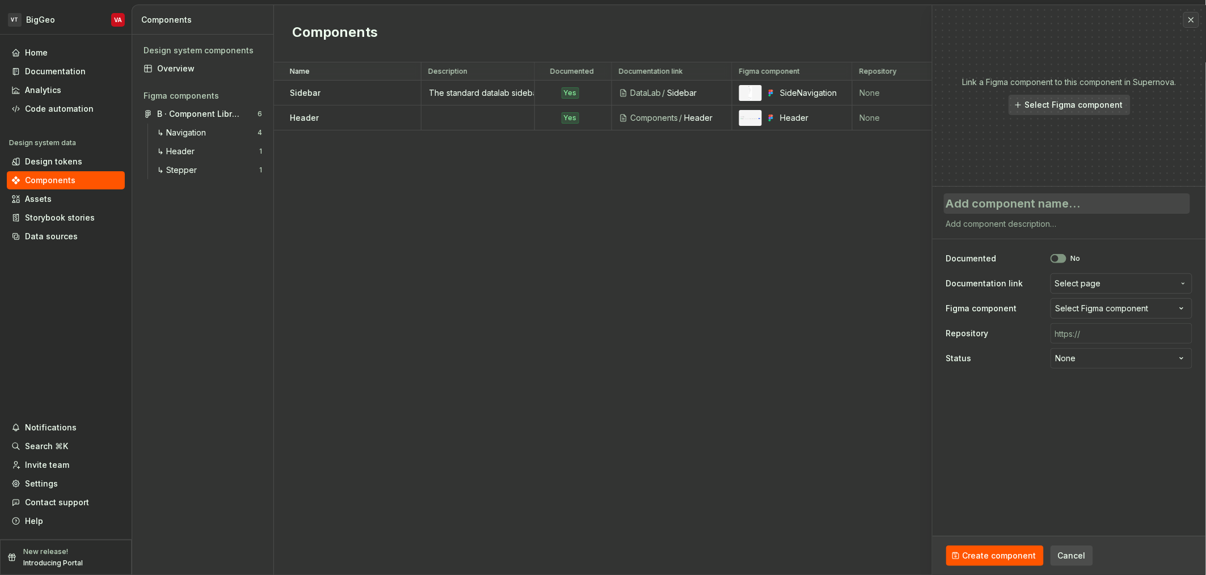
click at [601, 205] on textarea at bounding box center [1067, 203] width 246 height 20
type textarea "*"
type textarea "N"
type textarea "*"
type textarea "Na"
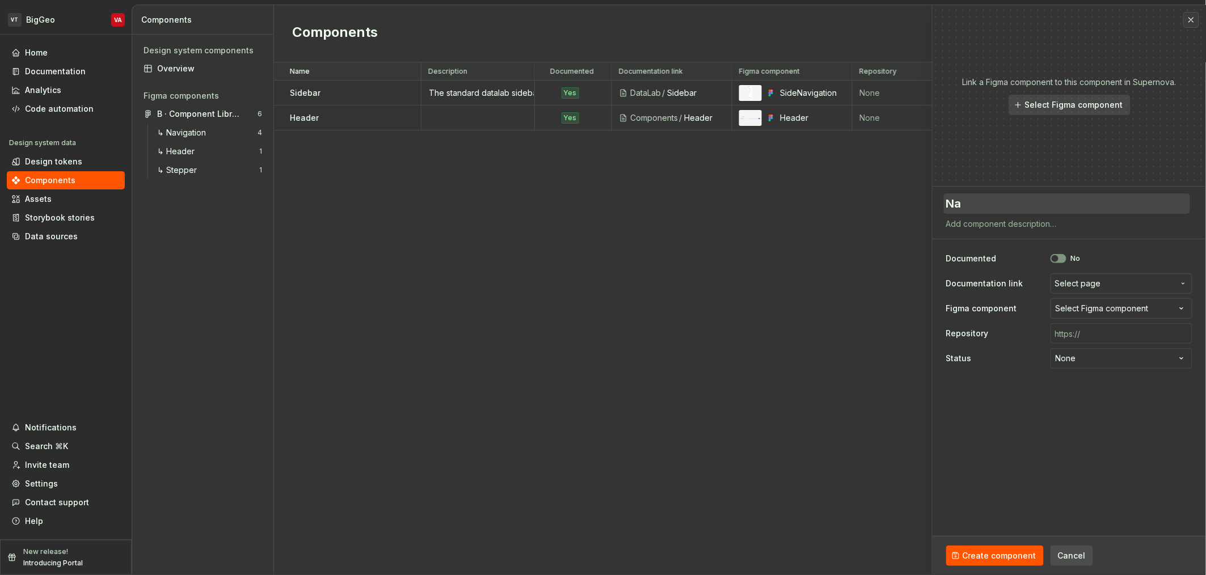
type textarea "*"
type textarea "Nav"
type textarea "*"
type textarea "Nav"
type textarea "*"
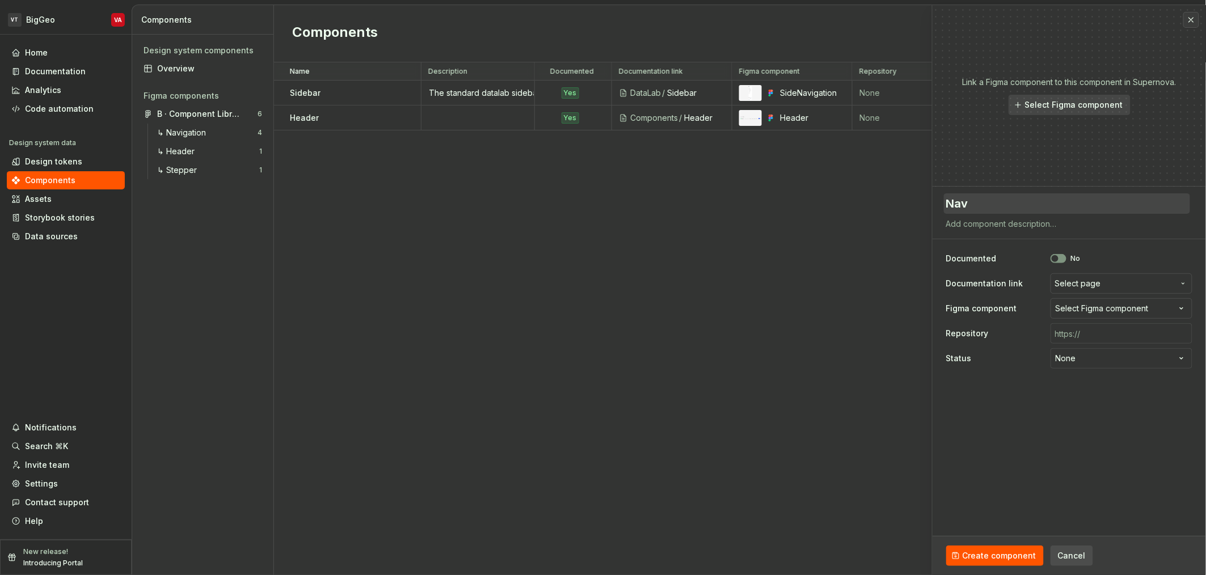
type textarea "Nav N"
type textarea "*"
type textarea "Nav"
type textarea "*"
type textarea "Nav M"
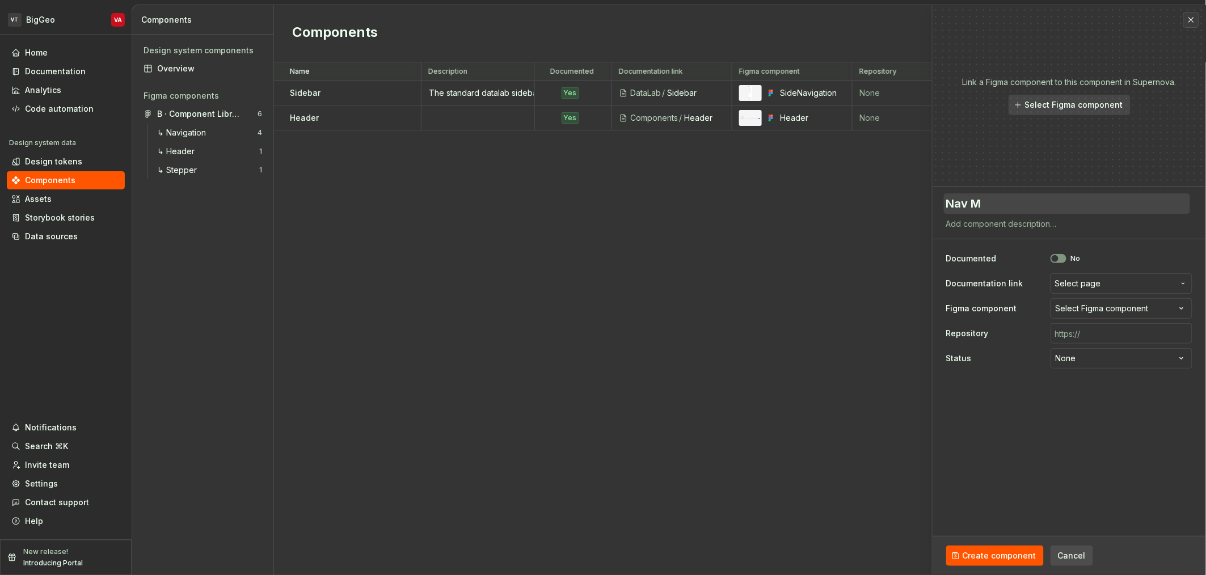
type textarea "*"
type textarea "Nav Me"
type textarea "*"
type textarea "Nav Men"
type textarea "*"
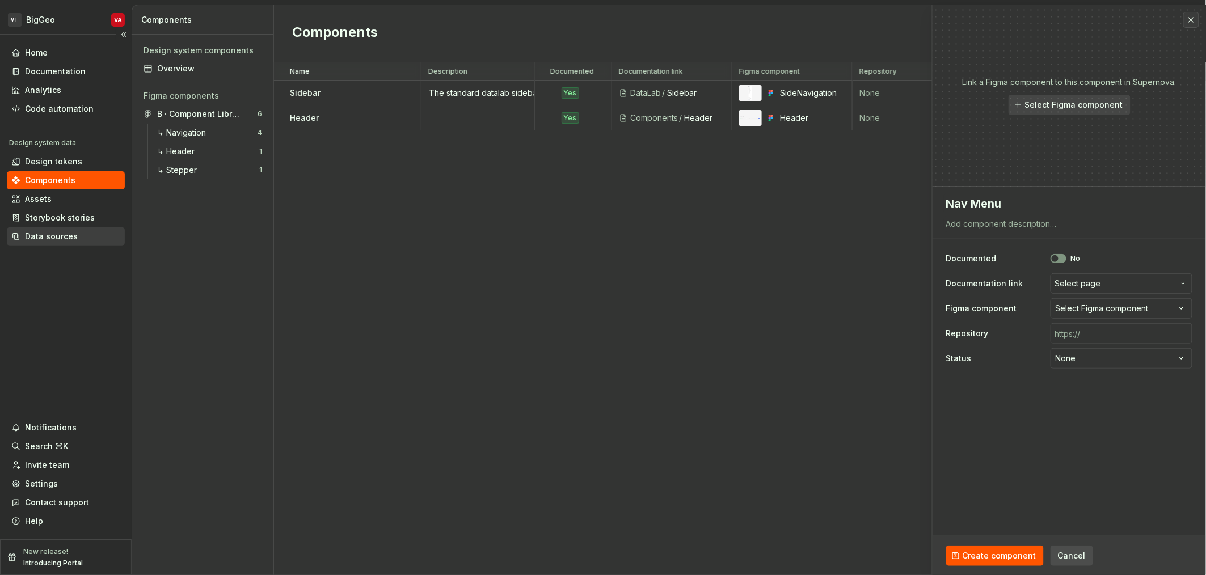
type textarea "Nav Menu"
click at [601, 223] on textarea at bounding box center [1067, 224] width 246 height 16
paste textarea "The primary user navigation menu that appears at the top of the sidebar on all …"
type textarea "*"
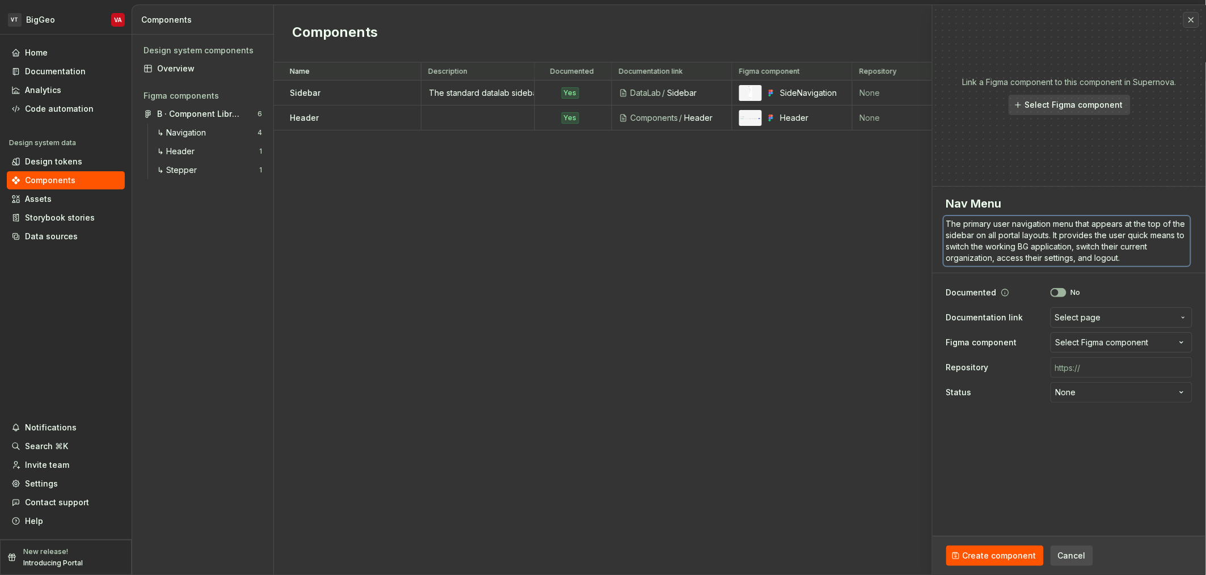
type textarea "The primary user navigation menu that appears at the top of the sidebar on all …"
click at [601, 294] on icon "button" at bounding box center [1055, 292] width 9 height 7
click at [601, 316] on span "Select page" at bounding box center [1078, 317] width 46 height 11
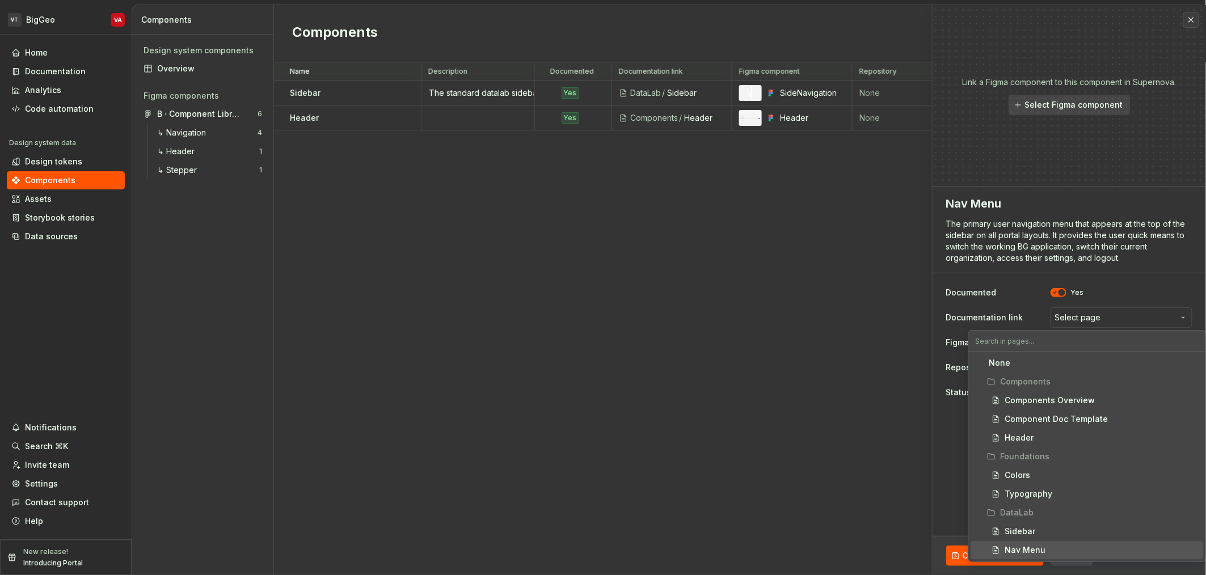
click at [601, 552] on div "Nav Menu" at bounding box center [1025, 550] width 41 height 11
type textarea "*"
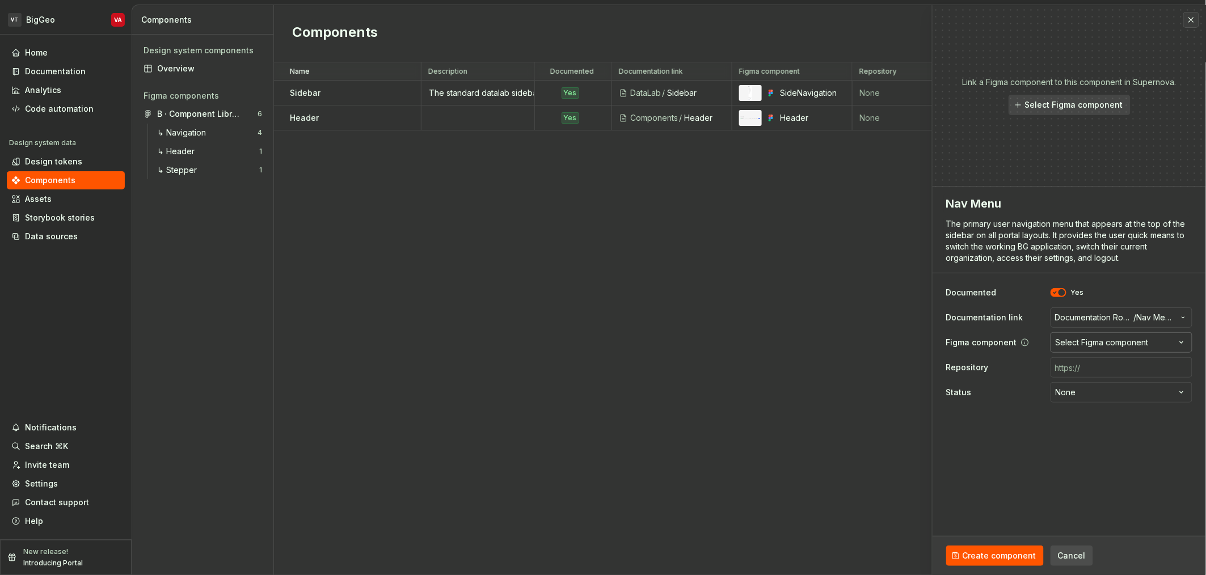
click at [601, 340] on div "Select Figma component" at bounding box center [1102, 342] width 93 height 11
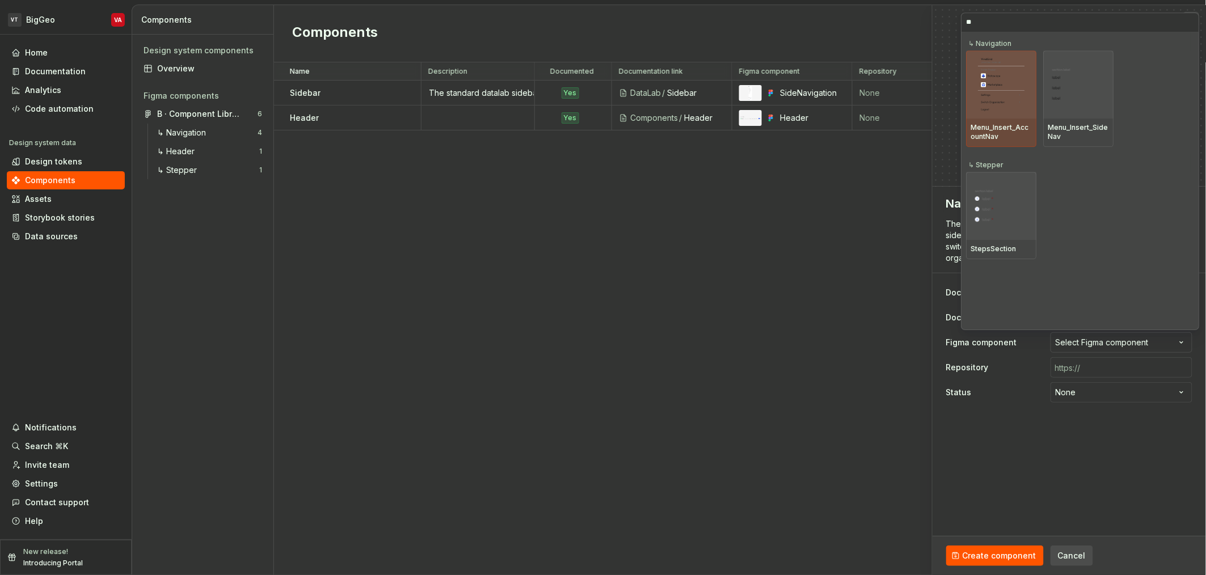
type input "***"
type textarea "*"
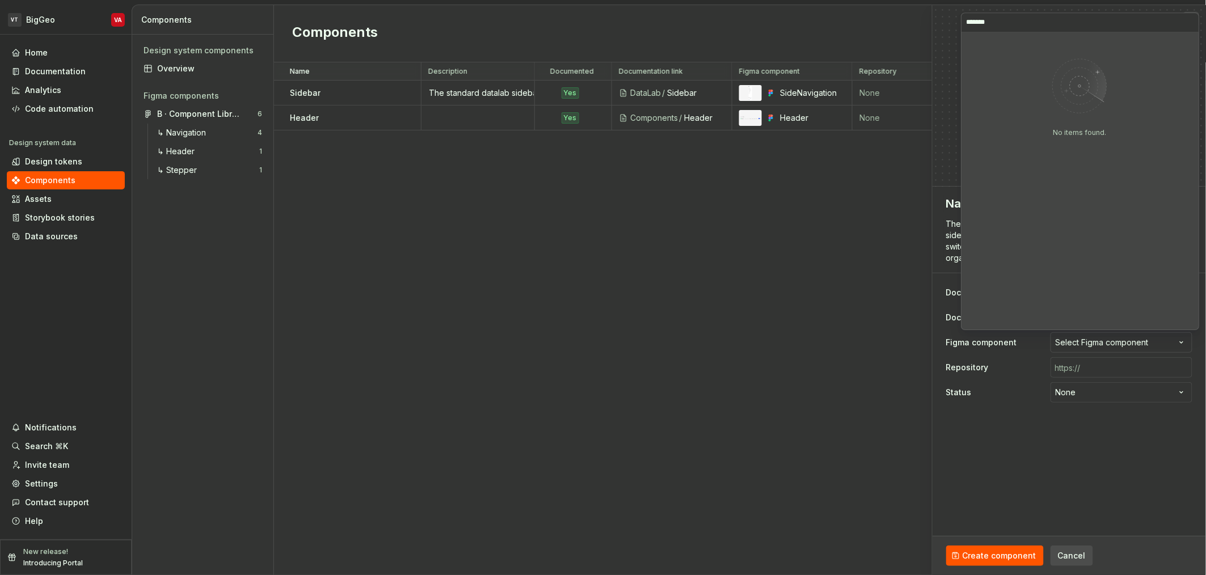
type input "********"
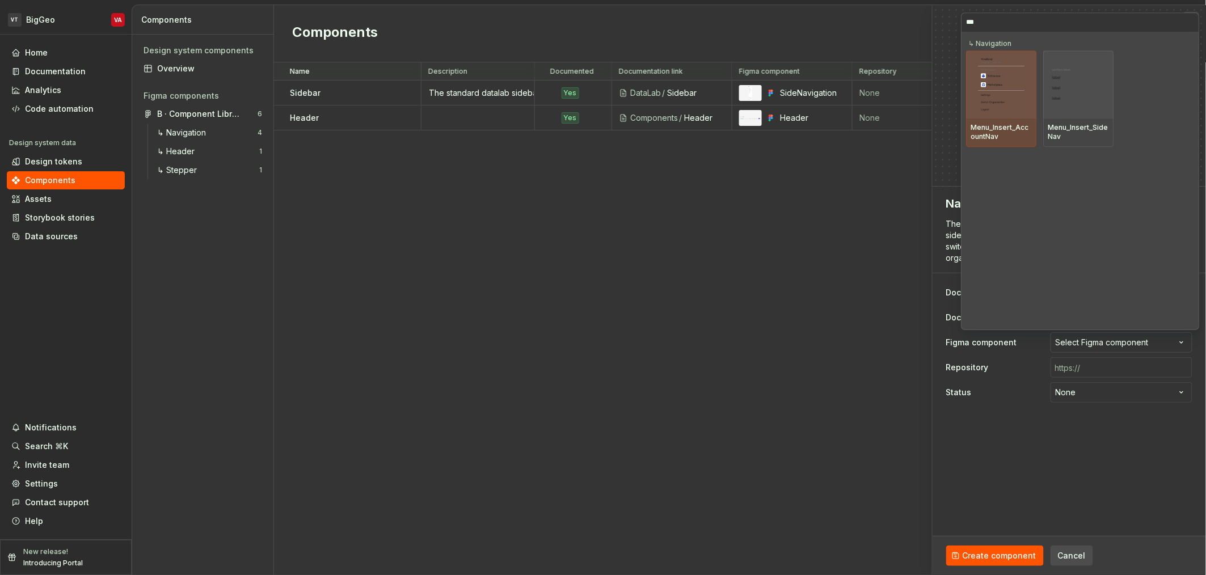
type input "****"
click at [601, 89] on img at bounding box center [1001, 84] width 47 height 59
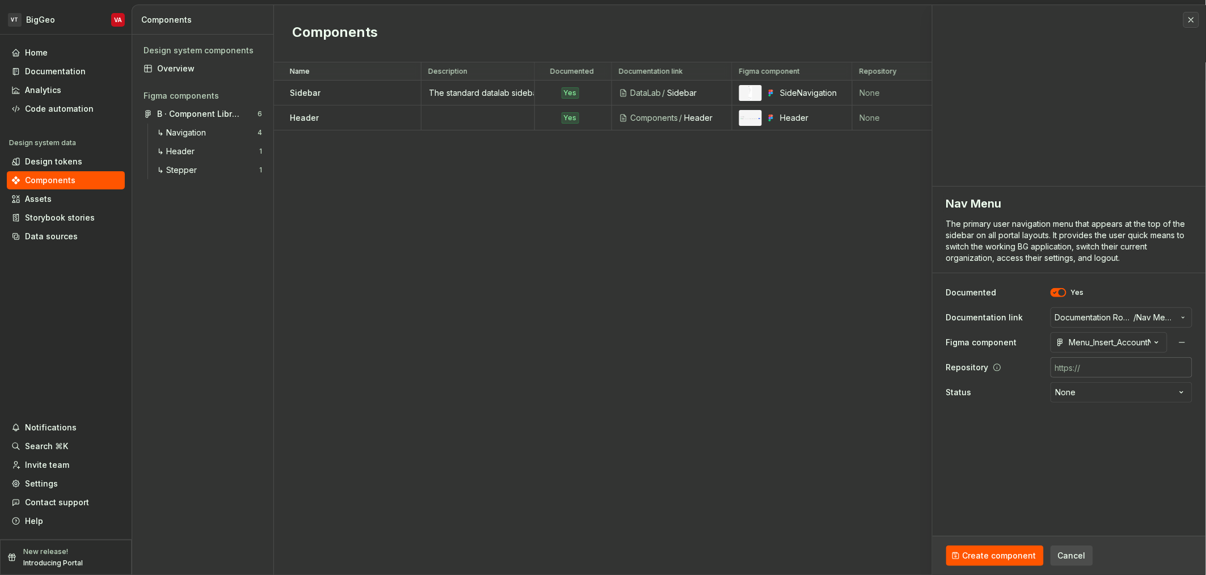
click at [601, 366] on input "text" at bounding box center [1122, 367] width 142 height 20
type textarea "*"
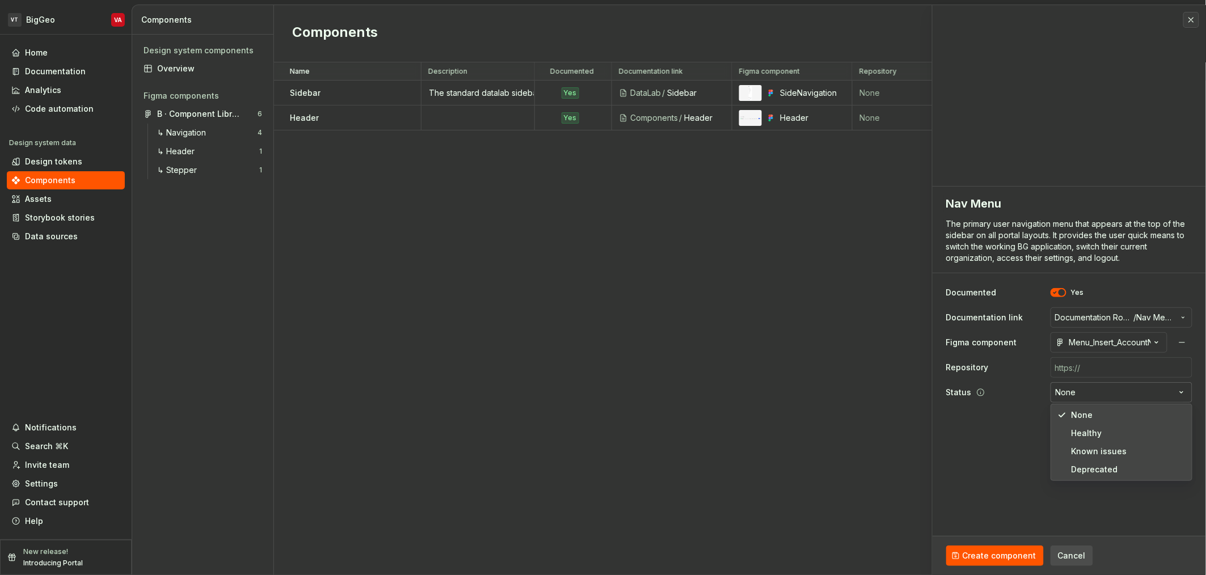
click at [601, 388] on html "VT BigGeo VA Home Documentation Analytics Code automation Design system data De…" at bounding box center [603, 287] width 1206 height 575
select select "**********"
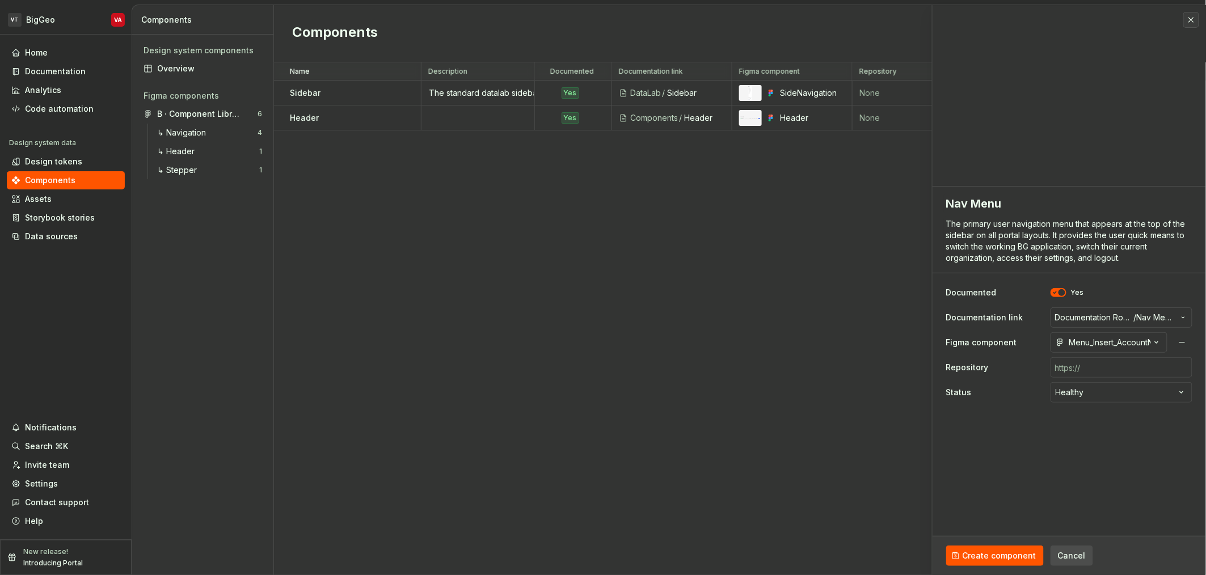
click at [601, 486] on fieldset "**********" at bounding box center [1069, 381] width 273 height 389
click at [601, 549] on button "Create component" at bounding box center [995, 556] width 98 height 20
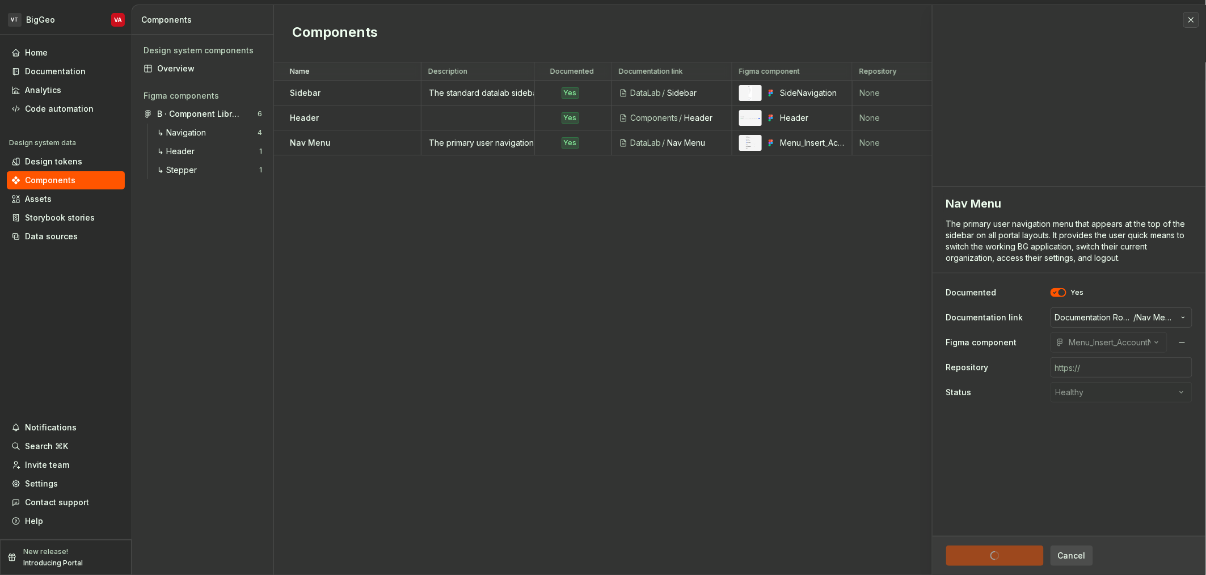
type textarea "*"
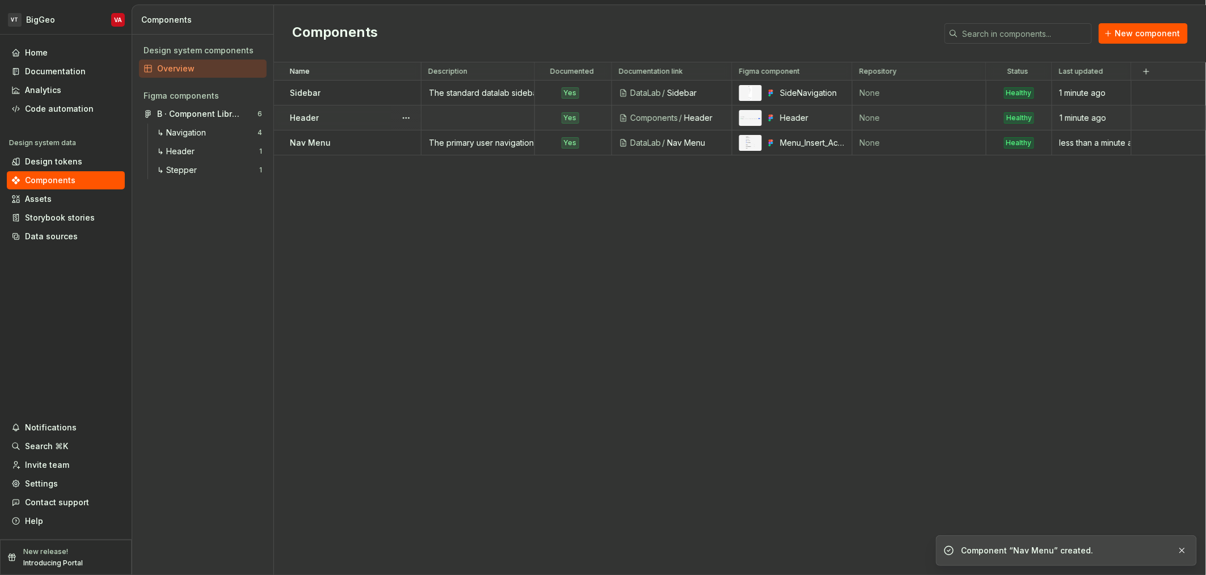
click at [473, 118] on td at bounding box center [478, 118] width 113 height 25
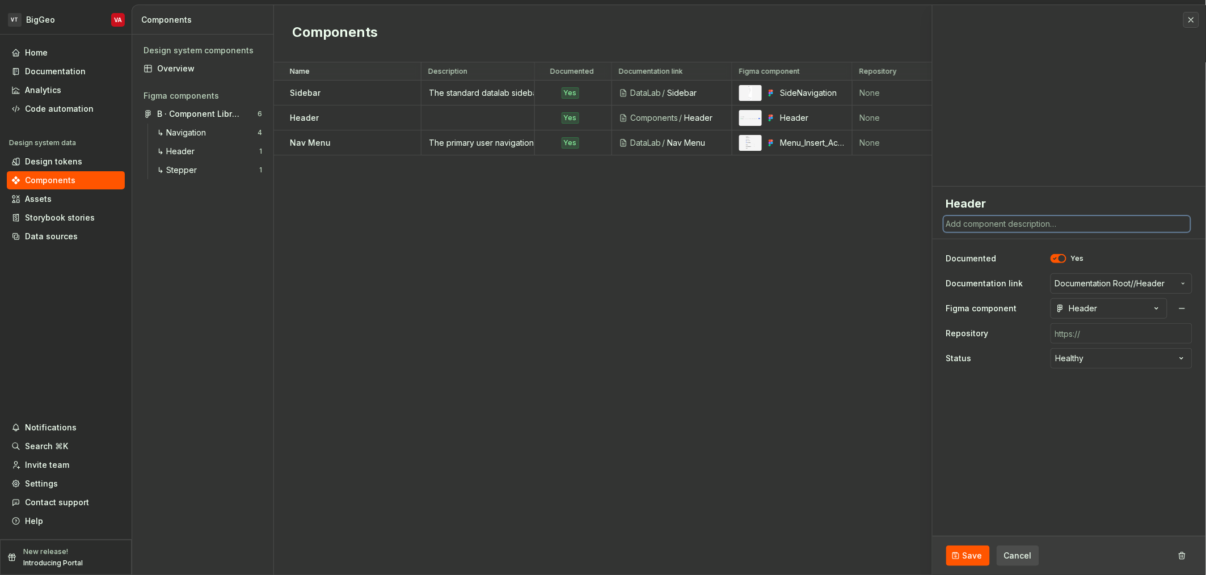
click at [601, 229] on textarea at bounding box center [1067, 224] width 246 height 16
paste textarea "A global header component that provides standardized actions and portal layout …"
type textarea "*"
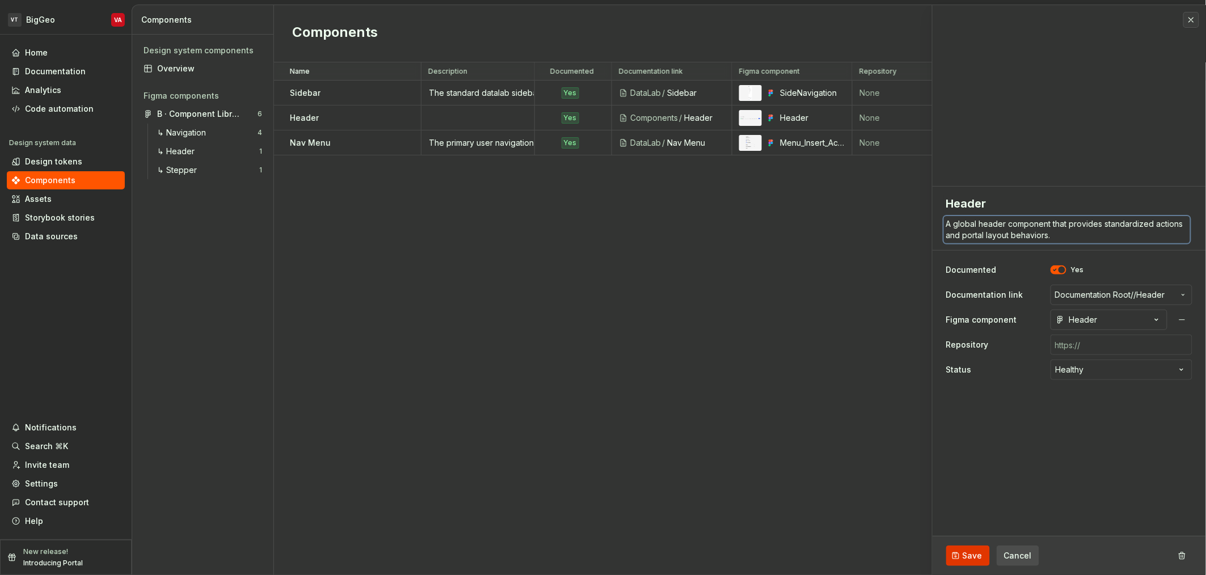
type textarea "A global header component that provides standardized actions and portal layout …"
click at [601, 555] on span "Save" at bounding box center [973, 555] width 20 height 11
type textarea "*"
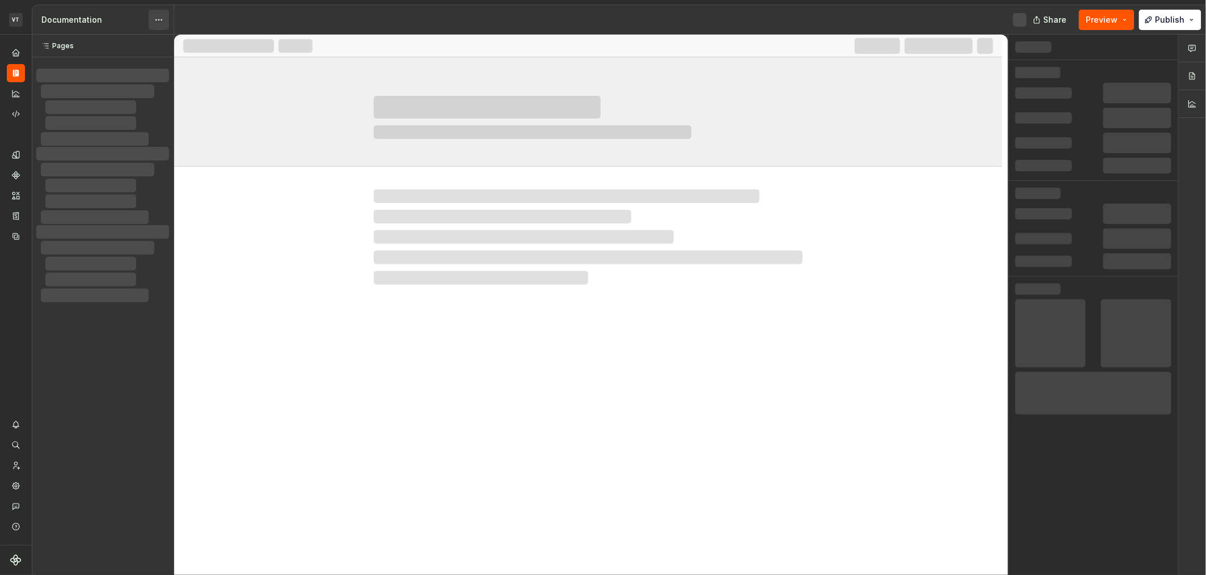
click at [153, 19] on html "VT Minerva VA Design system data Documentation Share Preview Publish Pages Page…" at bounding box center [603, 287] width 1206 height 575
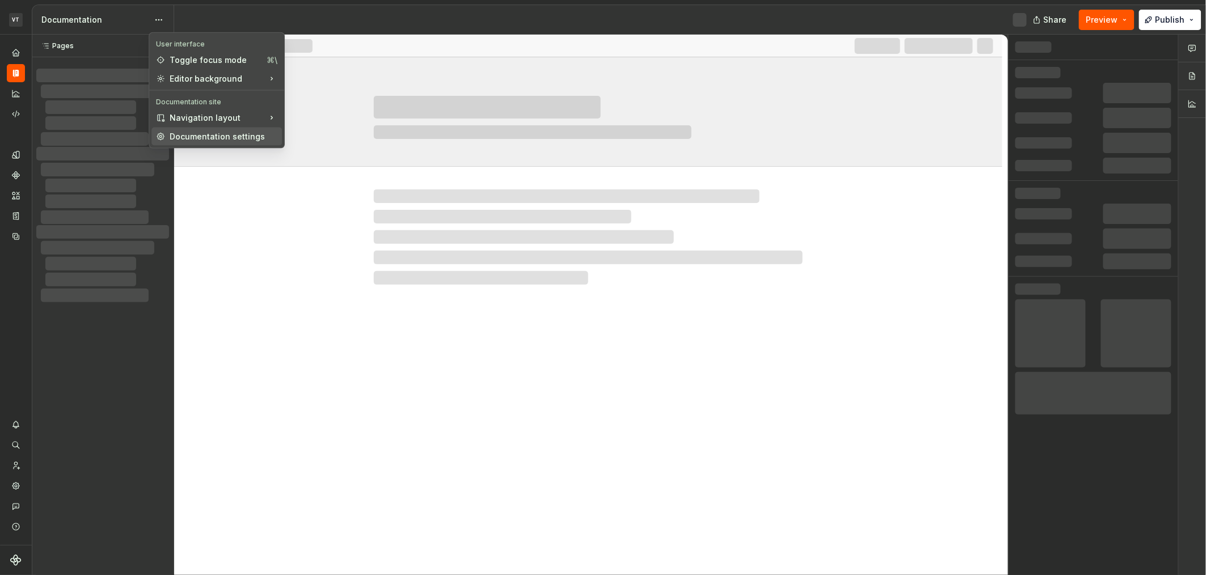
click at [176, 140] on div "Documentation settings" at bounding box center [224, 136] width 108 height 11
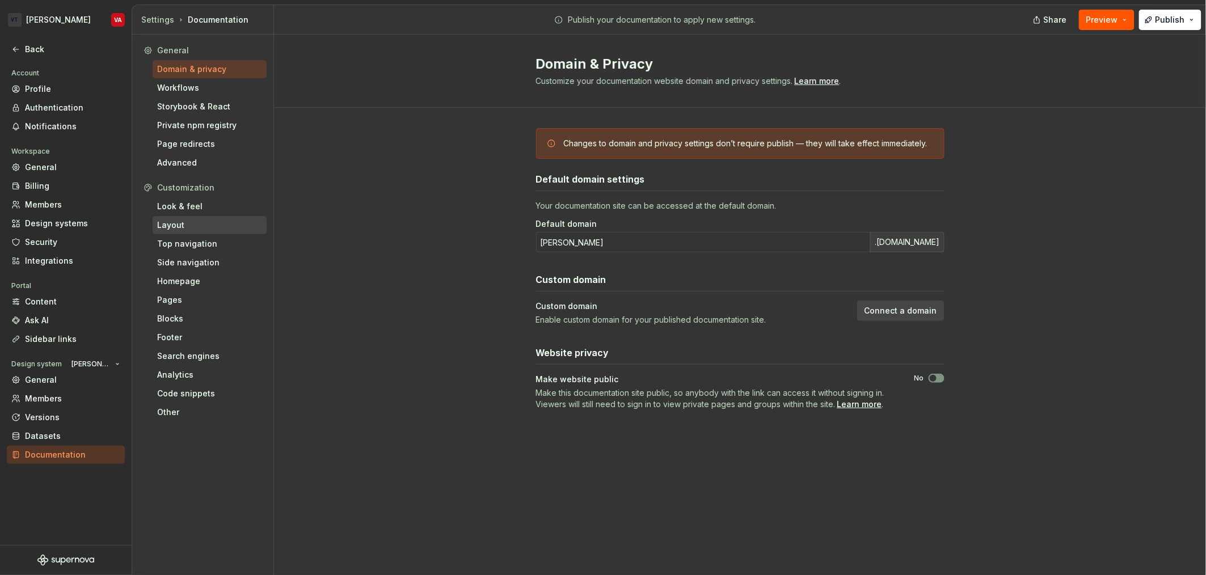
click at [189, 226] on div "Layout" at bounding box center [209, 225] width 105 height 11
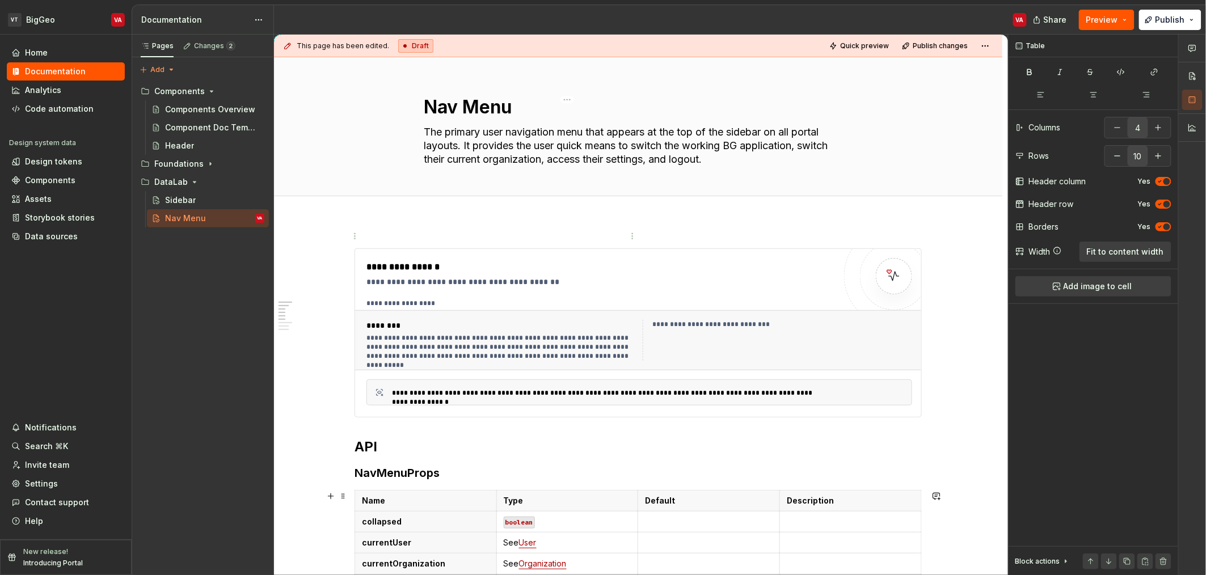
scroll to position [391, 0]
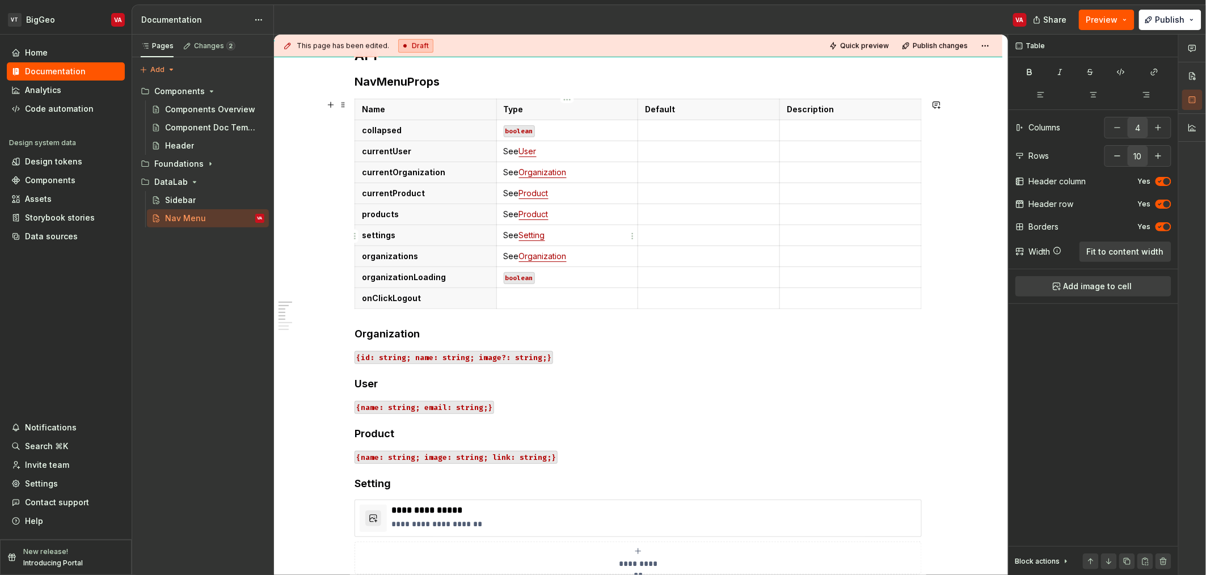
click at [508, 233] on p "See Setting" at bounding box center [568, 235] width 128 height 11
click at [506, 234] on p "See Setting" at bounding box center [568, 235] width 128 height 11
click at [504, 235] on p "See Setting" at bounding box center [568, 235] width 128 height 11
click at [505, 214] on p "See Product" at bounding box center [568, 214] width 128 height 11
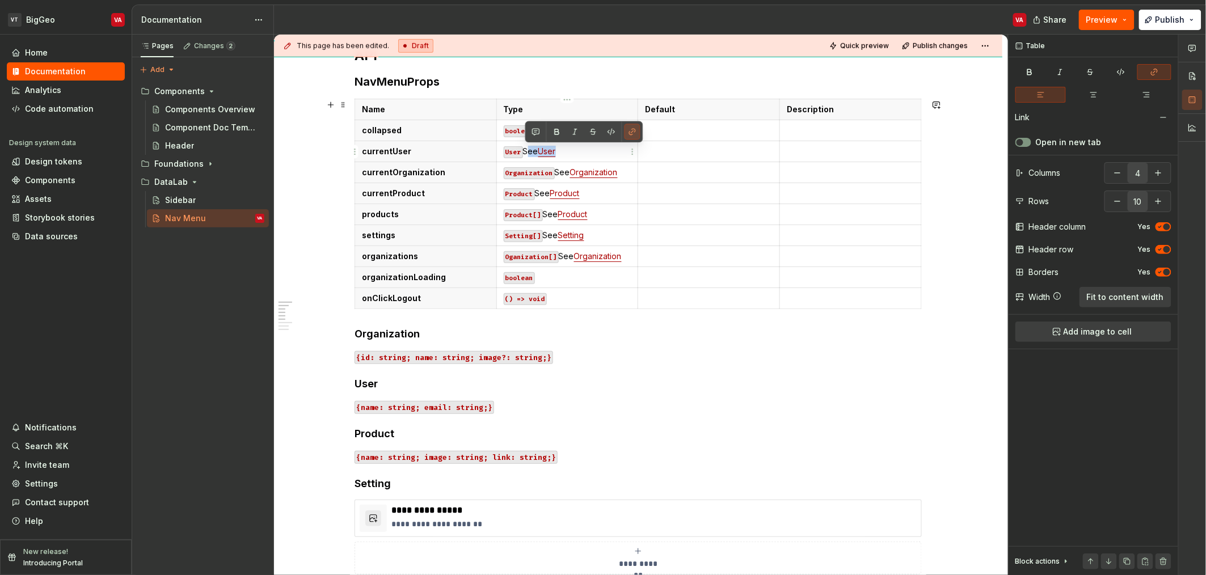
drag, startPoint x: 562, startPoint y: 157, endPoint x: 526, endPoint y: 154, distance: 35.3
click at [526, 154] on p "User See User" at bounding box center [568, 151] width 128 height 11
copy p "See User"
click at [672, 151] on p at bounding box center [709, 151] width 128 height 11
drag, startPoint x: 622, startPoint y: 172, endPoint x: 557, endPoint y: 174, distance: 65.3
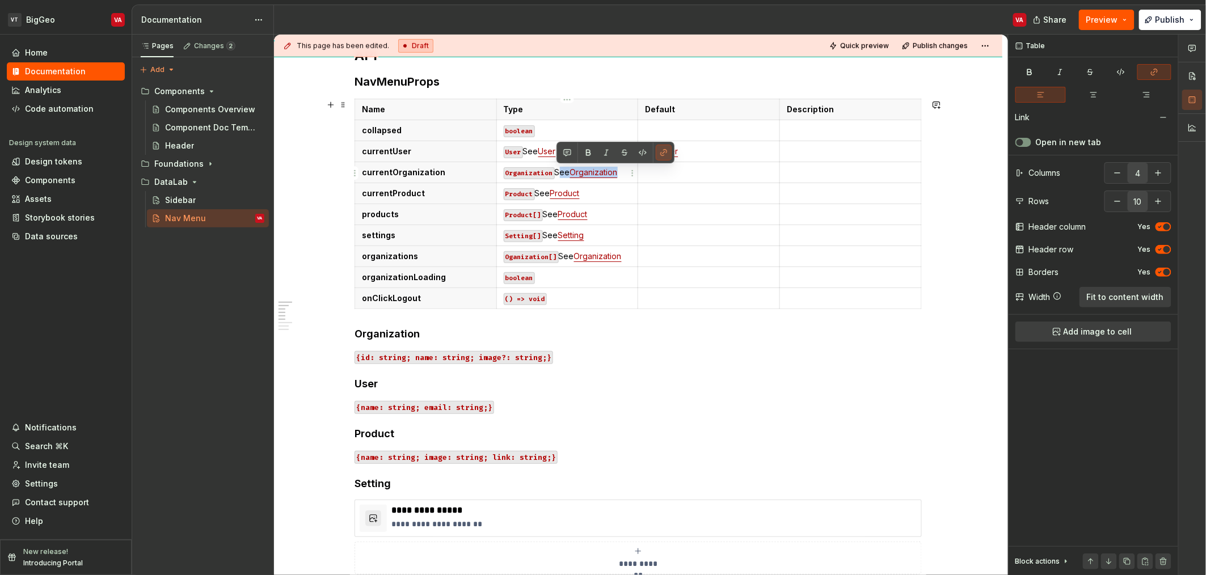
click at [557, 174] on p "Organization See Organization" at bounding box center [568, 172] width 128 height 11
copy p "See Organization"
click at [714, 172] on p at bounding box center [709, 172] width 128 height 11
drag, startPoint x: 582, startPoint y: 195, endPoint x: 538, endPoint y: 193, distance: 43.7
click at [538, 193] on p "Product See Product" at bounding box center [568, 193] width 128 height 11
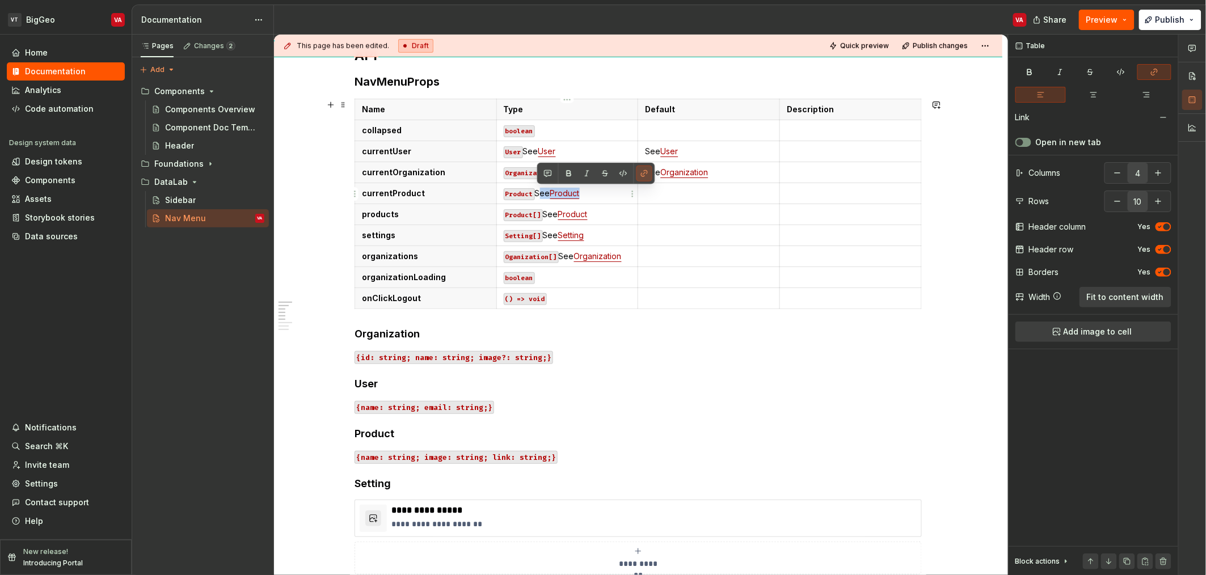
copy p "See Product"
click at [676, 192] on p at bounding box center [709, 193] width 128 height 11
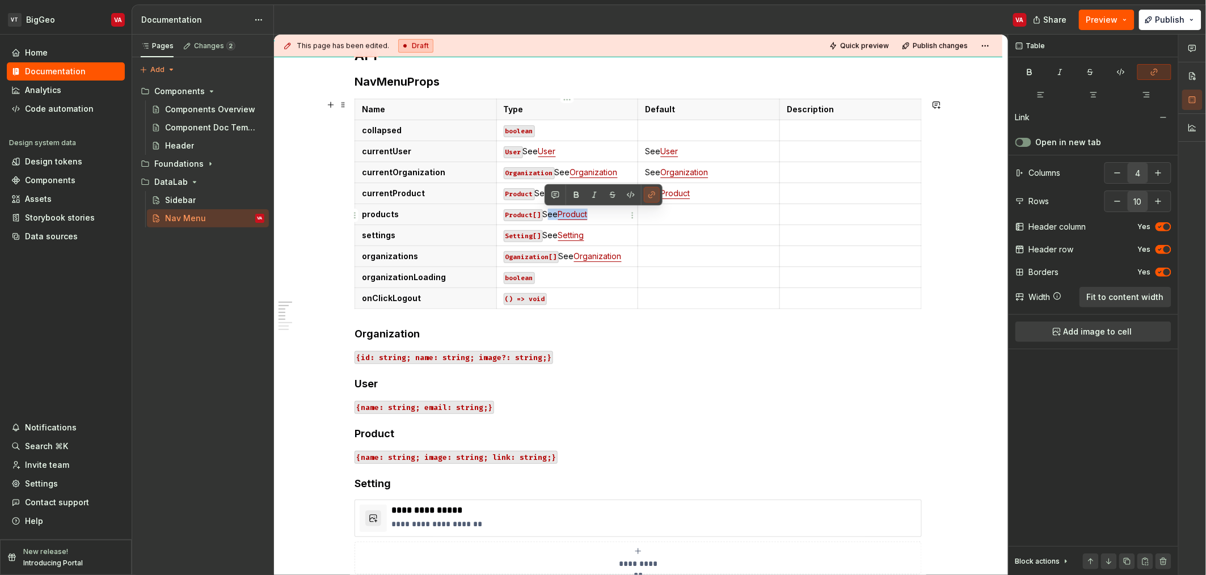
drag, startPoint x: 595, startPoint y: 215, endPoint x: 546, endPoint y: 216, distance: 48.8
click at [546, 216] on p "Product[] See Product" at bounding box center [568, 214] width 128 height 11
copy p "See Product"
click at [661, 209] on p at bounding box center [709, 214] width 128 height 11
drag, startPoint x: 588, startPoint y: 238, endPoint x: 545, endPoint y: 238, distance: 43.1
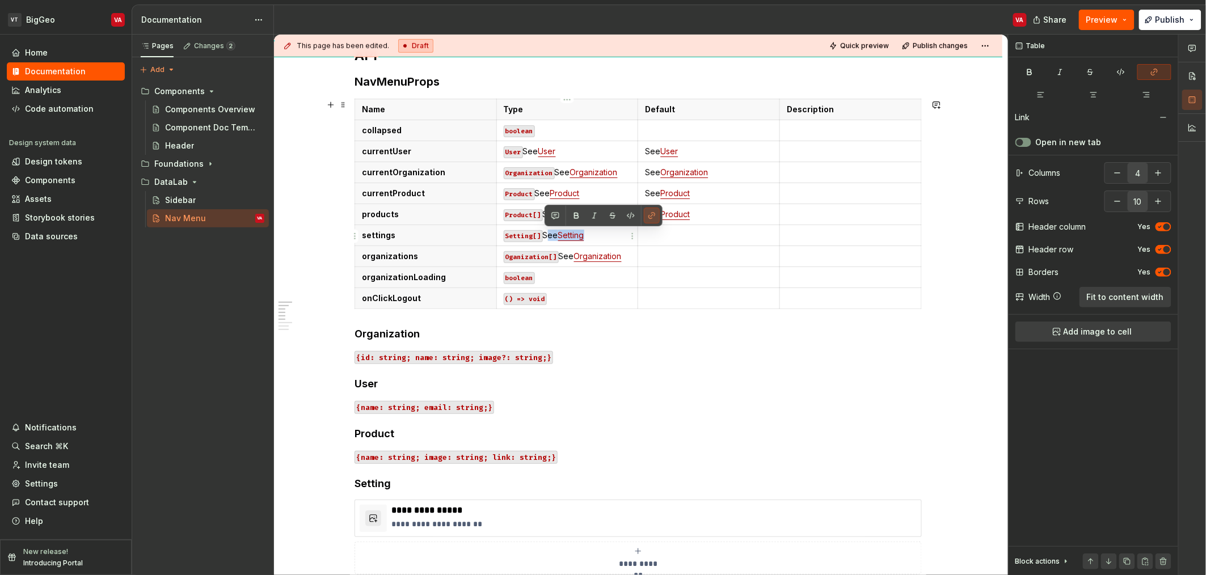
click at [545, 238] on p "Setting[] See Setting" at bounding box center [568, 235] width 128 height 11
copy p "See Setting"
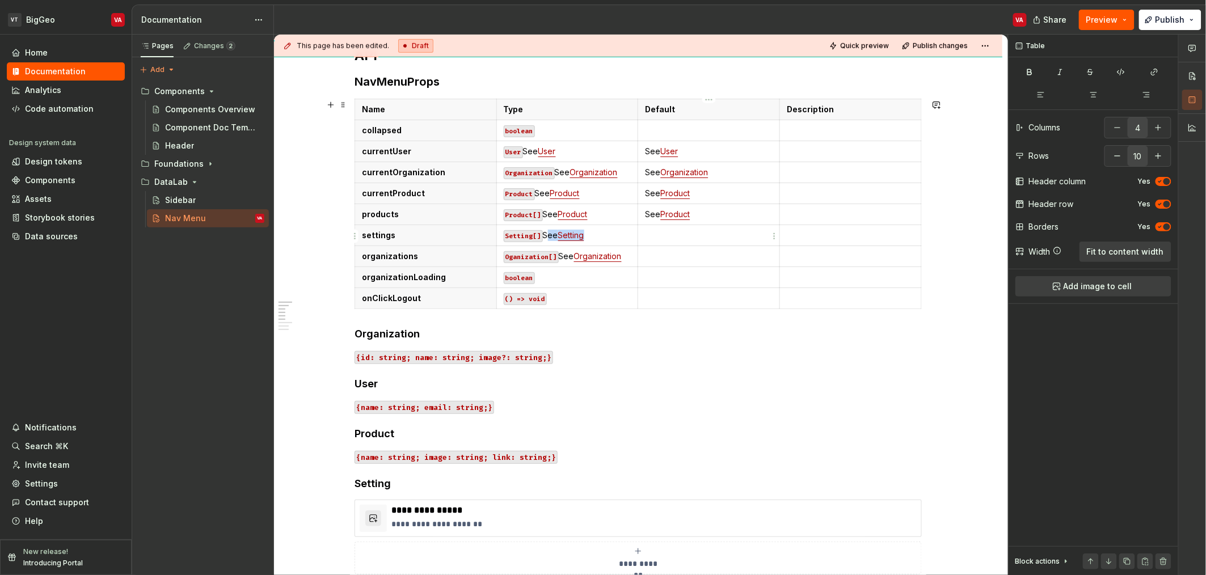
click at [692, 230] on p at bounding box center [709, 235] width 128 height 11
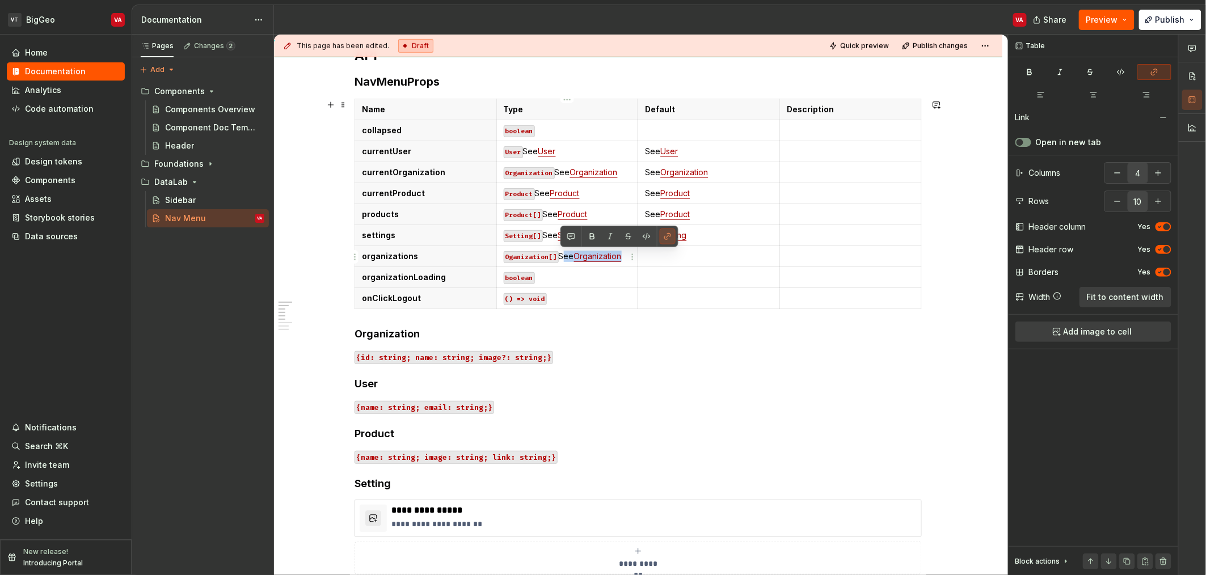
drag, startPoint x: 623, startPoint y: 258, endPoint x: 560, endPoint y: 254, distance: 63.7
click at [560, 254] on p "Oganization[] See Organization" at bounding box center [568, 256] width 128 height 11
copy p "See Organization"
click at [684, 254] on p at bounding box center [709, 256] width 128 height 11
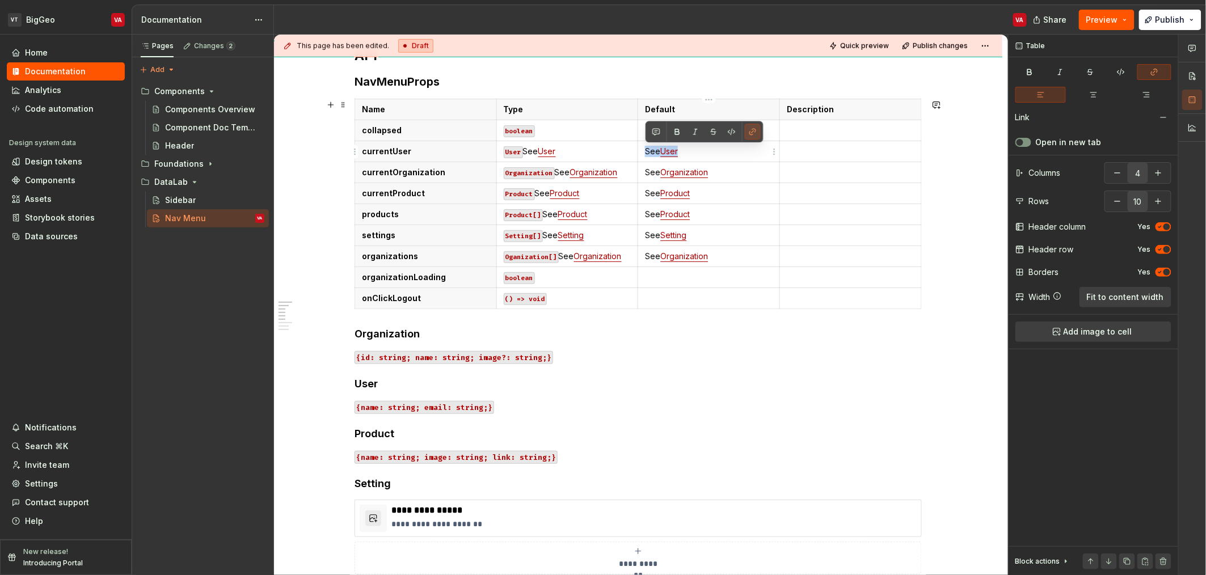
drag, startPoint x: 699, startPoint y: 150, endPoint x: 644, endPoint y: 150, distance: 55.6
click at [644, 150] on td "See User" at bounding box center [709, 151] width 142 height 21
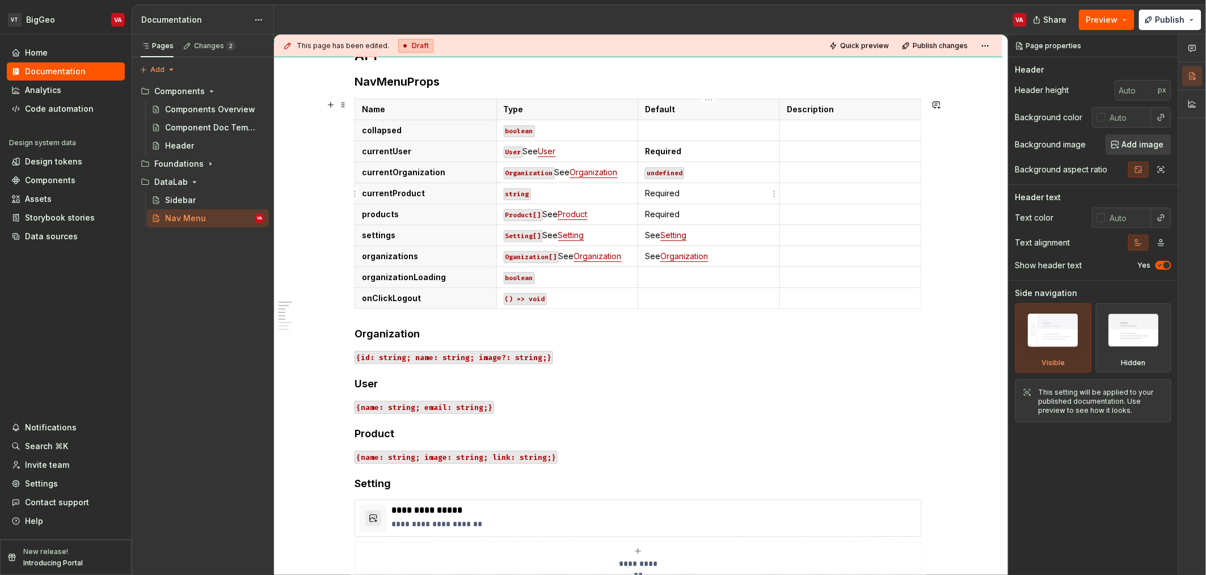
click at [660, 194] on p "Required" at bounding box center [709, 193] width 128 height 11
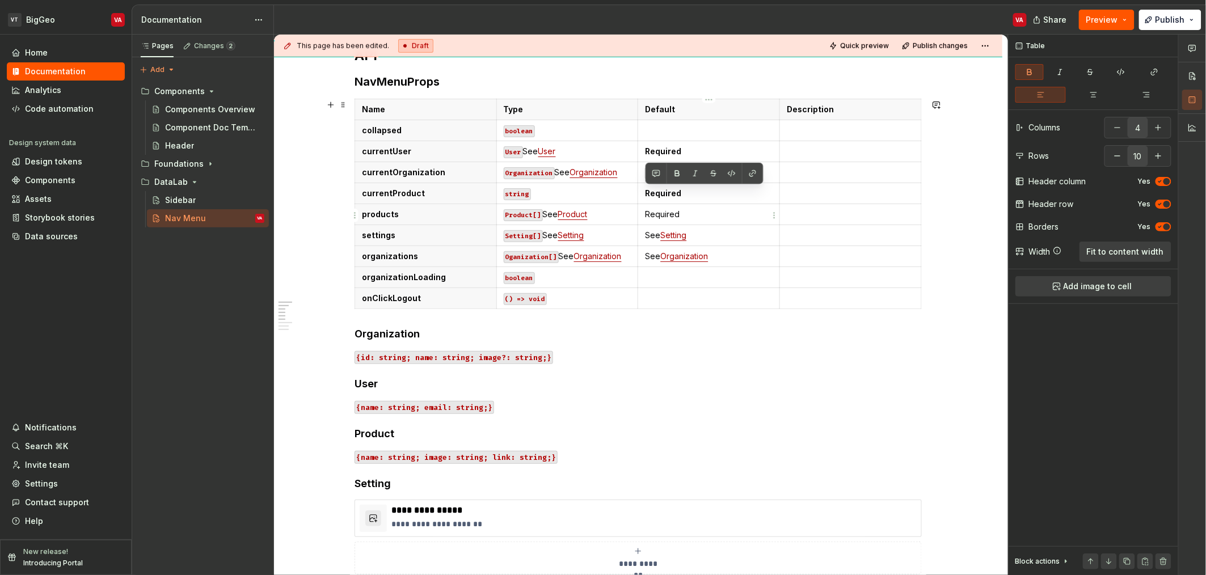
click at [668, 222] on td "Required" at bounding box center [709, 214] width 142 height 21
click at [665, 213] on p "Required" at bounding box center [709, 214] width 128 height 11
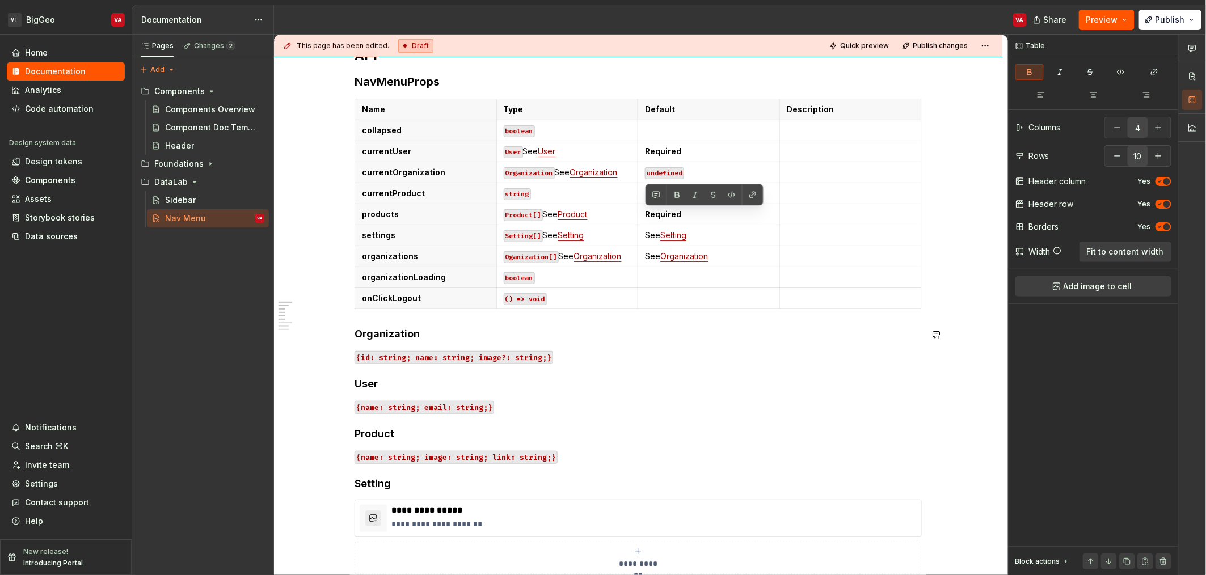
click at [765, 361] on p "{id: string; name: string; image?: string;}" at bounding box center [638, 357] width 567 height 14
click at [716, 235] on p "See Setting" at bounding box center [709, 235] width 128 height 11
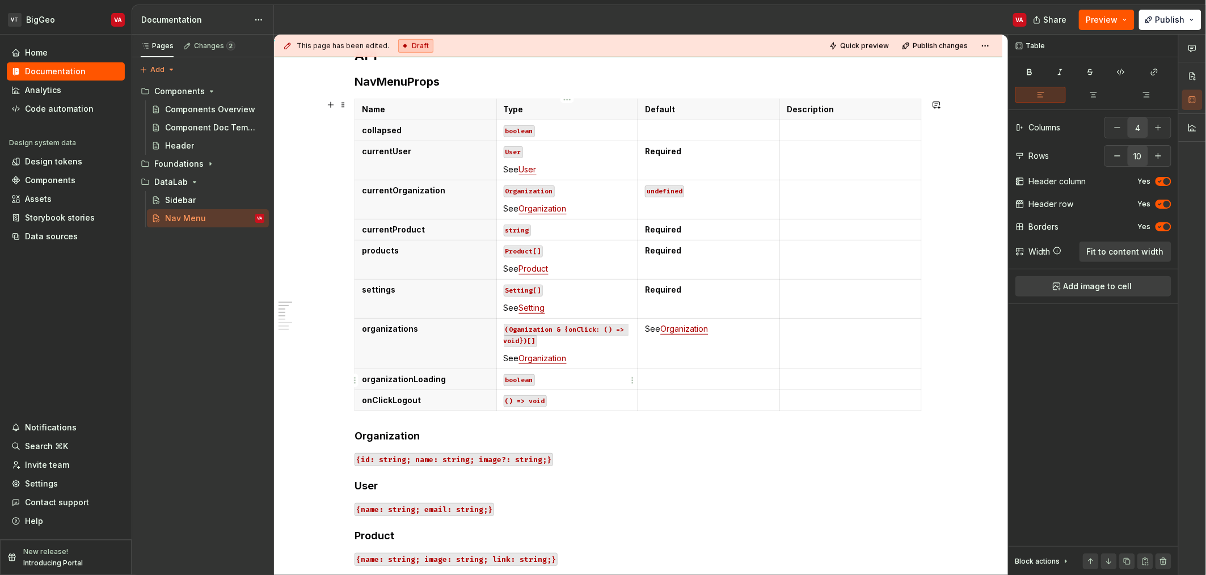
click at [592, 383] on p "boolean" at bounding box center [568, 379] width 128 height 11
click at [743, 332] on p "See Organization" at bounding box center [709, 328] width 128 height 11
click at [793, 127] on p at bounding box center [851, 130] width 128 height 11
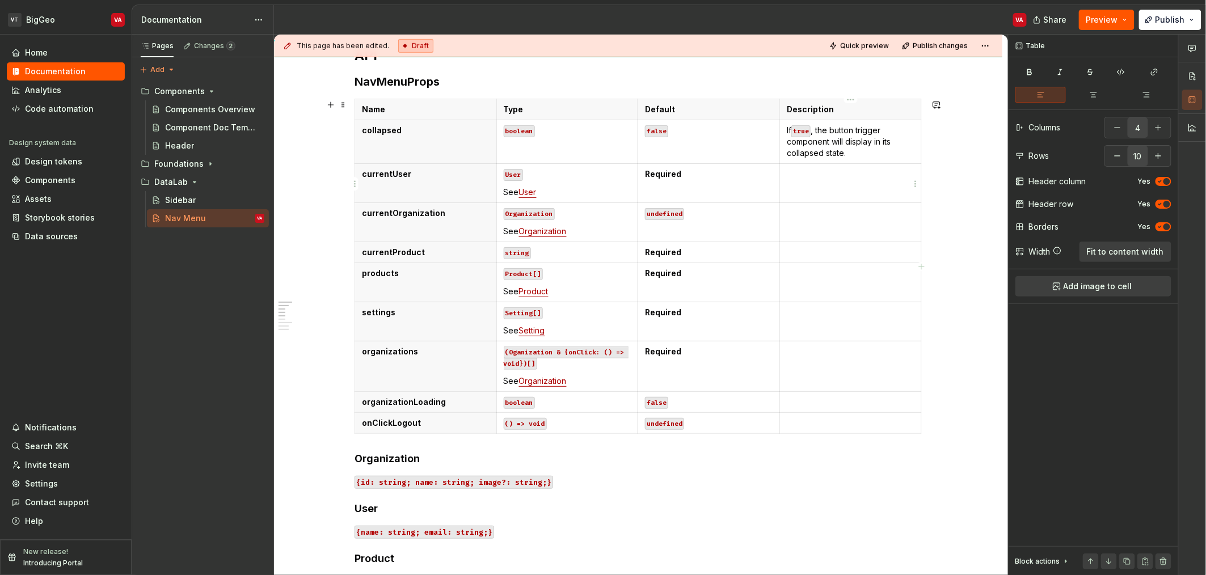
click at [805, 176] on p at bounding box center [851, 173] width 128 height 11
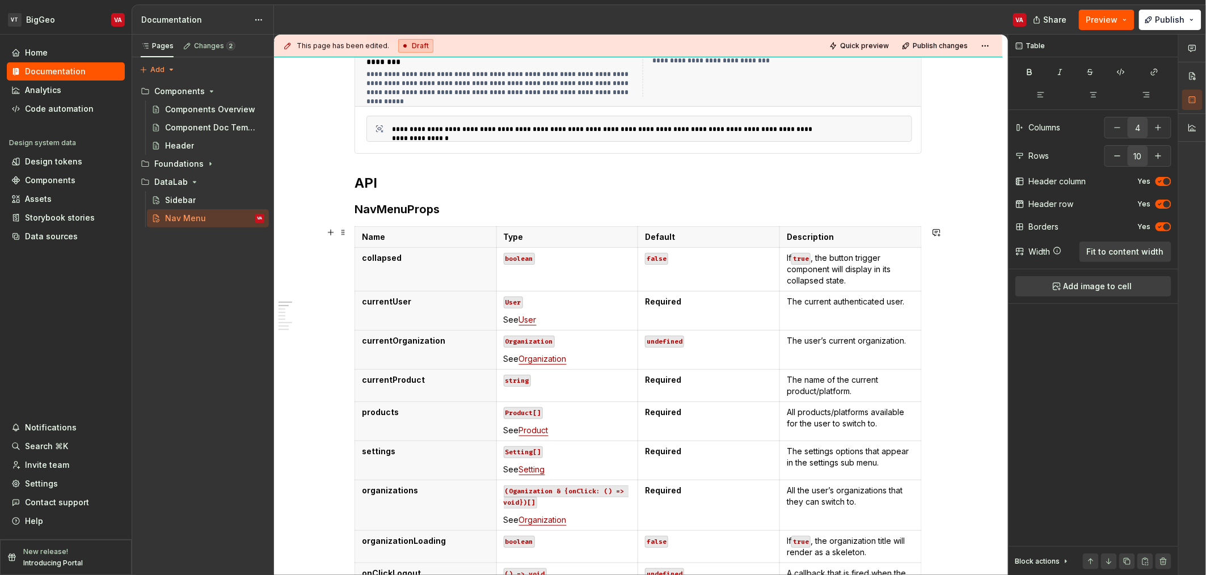
scroll to position [155, 0]
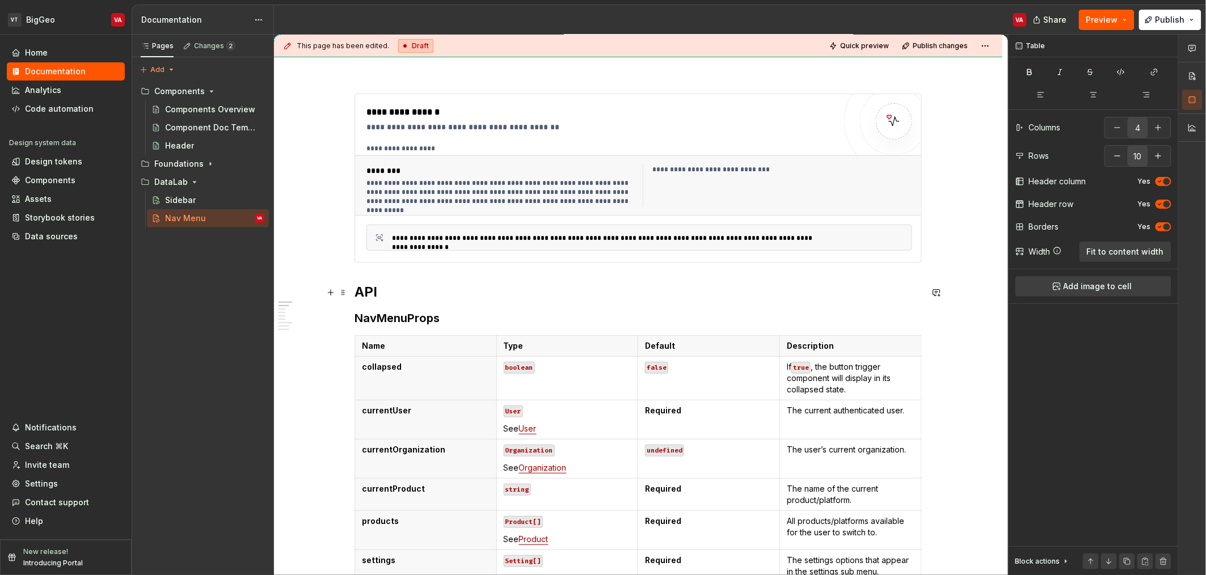
click at [355, 288] on strong "API" at bounding box center [366, 292] width 23 height 16
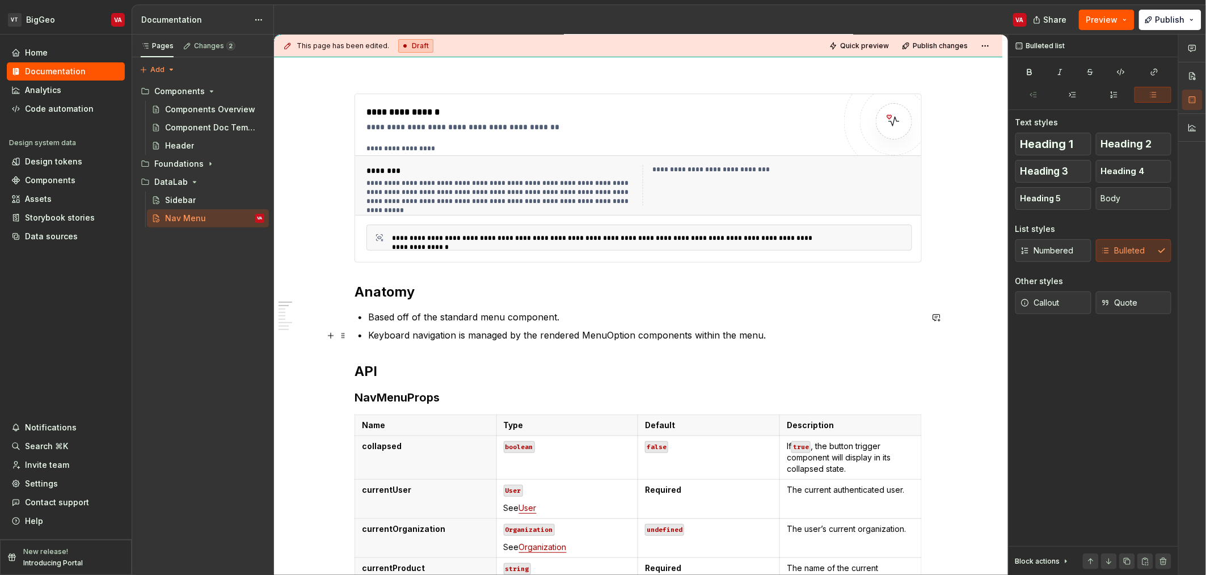
click at [788, 333] on p "Keyboard navigation is managed by the rendered MenuOption components within the…" at bounding box center [645, 335] width 554 height 14
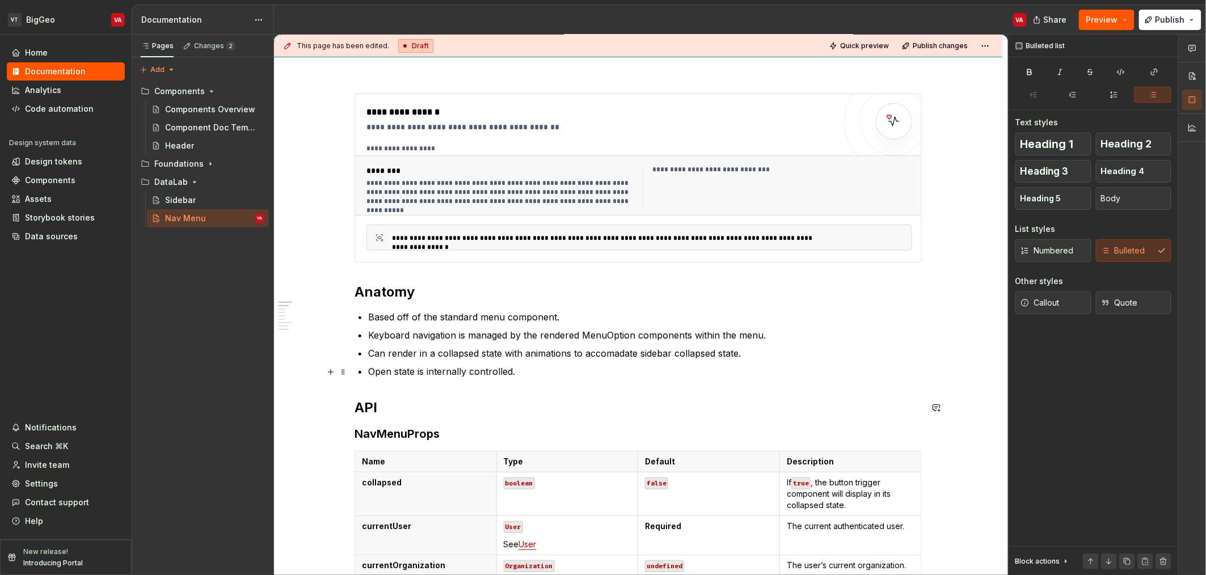
click at [537, 374] on p "Open state is internally controlled." at bounding box center [645, 372] width 554 height 14
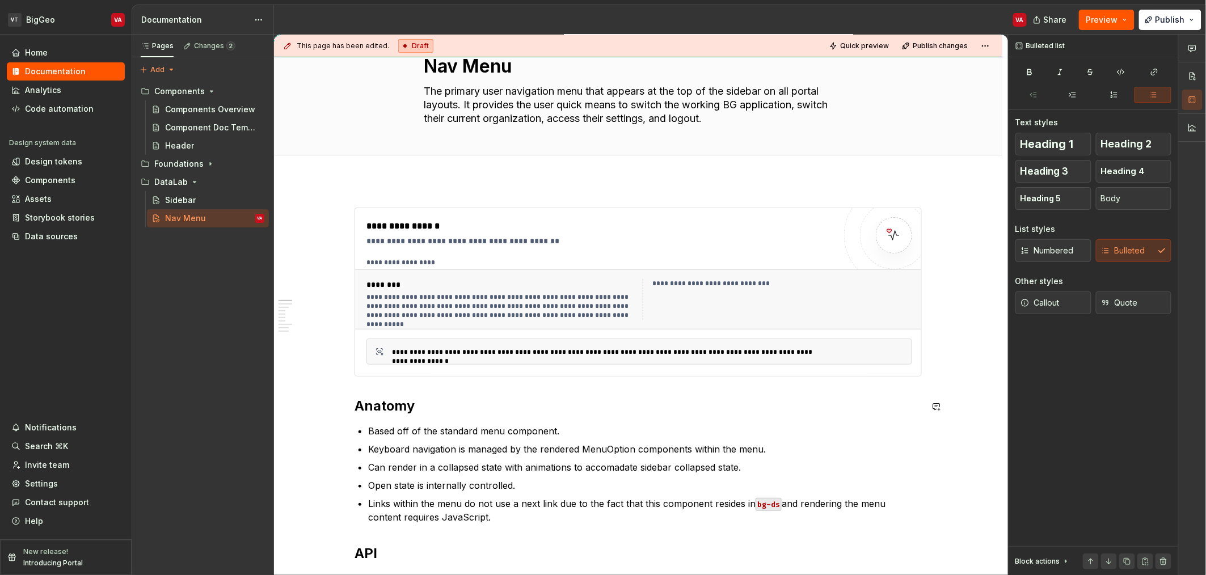
scroll to position [0, 0]
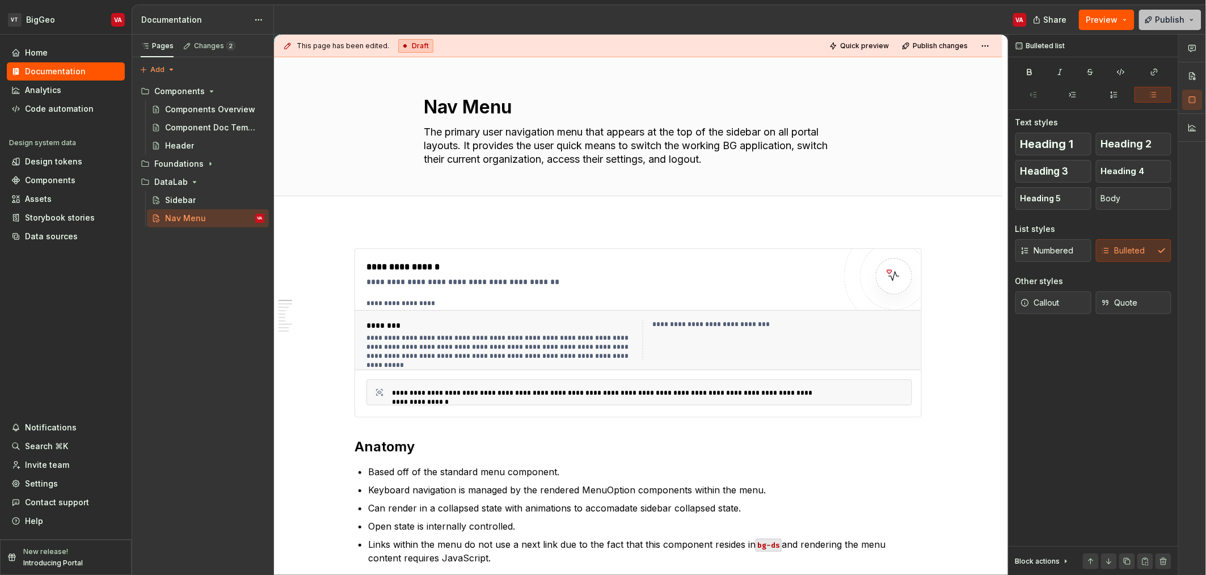
click at [1168, 23] on span "Publish" at bounding box center [1170, 19] width 29 height 11
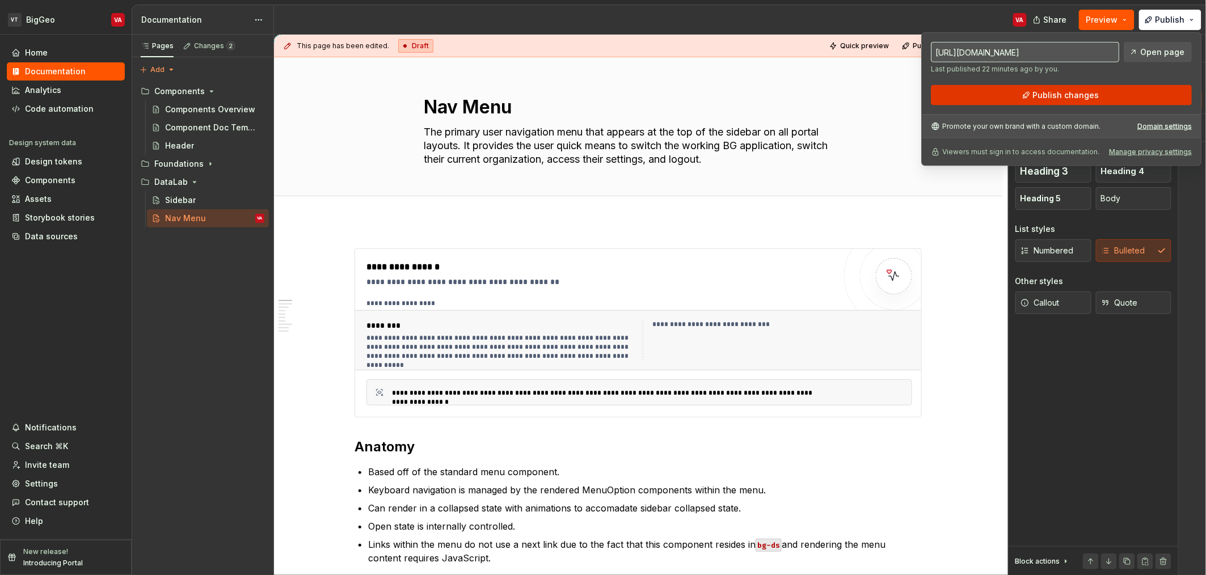
click at [1068, 96] on span "Publish changes" at bounding box center [1066, 95] width 66 height 11
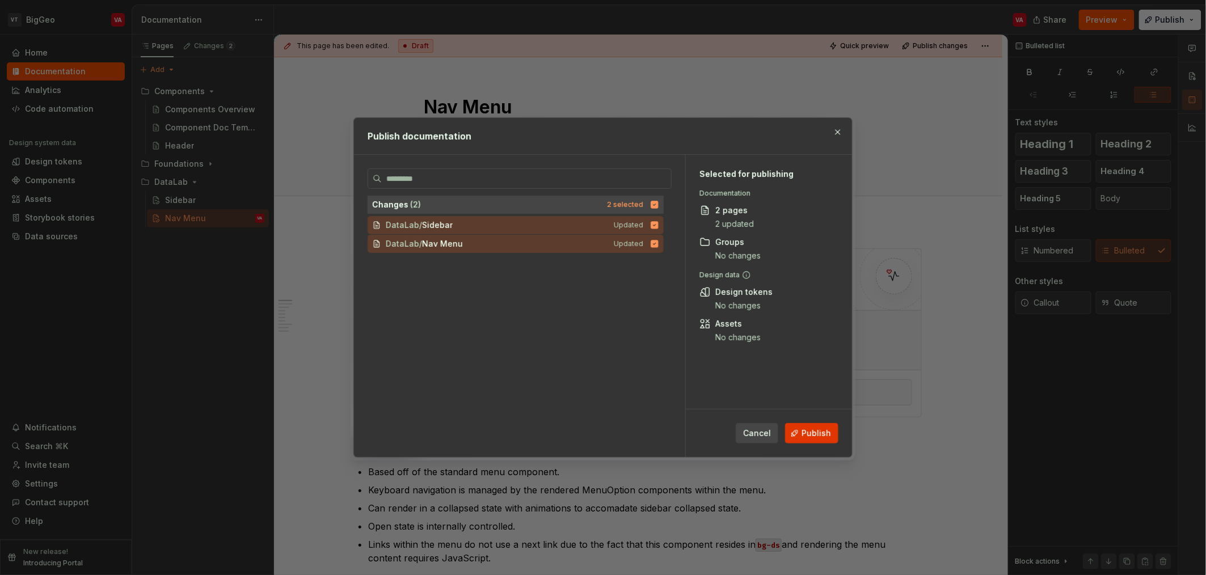
click at [827, 432] on span "Publish" at bounding box center [816, 433] width 29 height 11
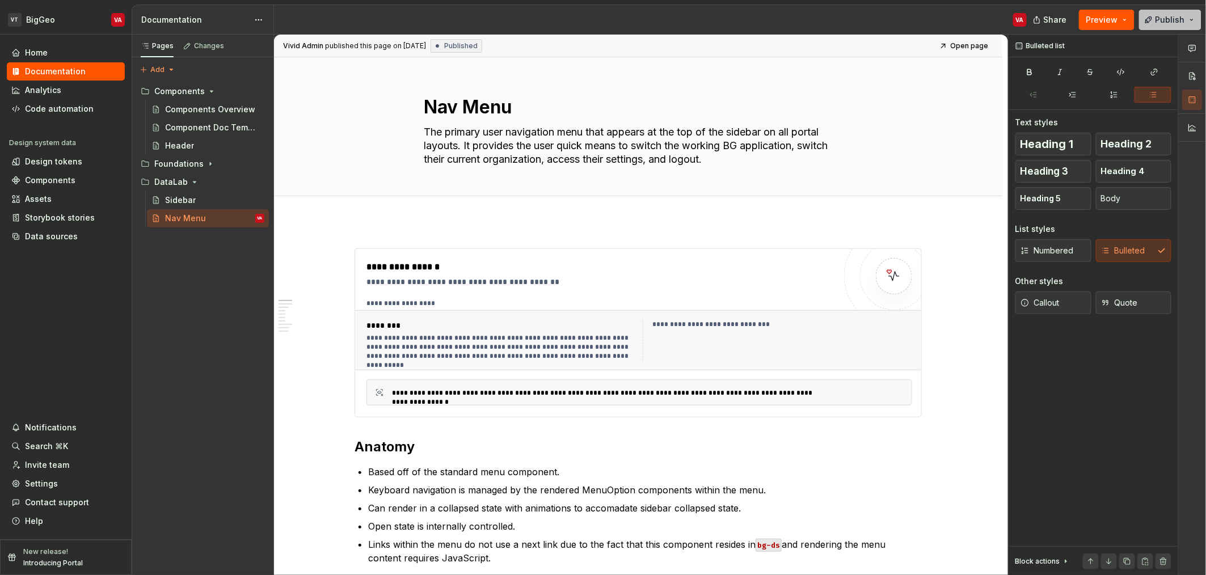
click at [1181, 14] on span "Publish" at bounding box center [1170, 19] width 29 height 11
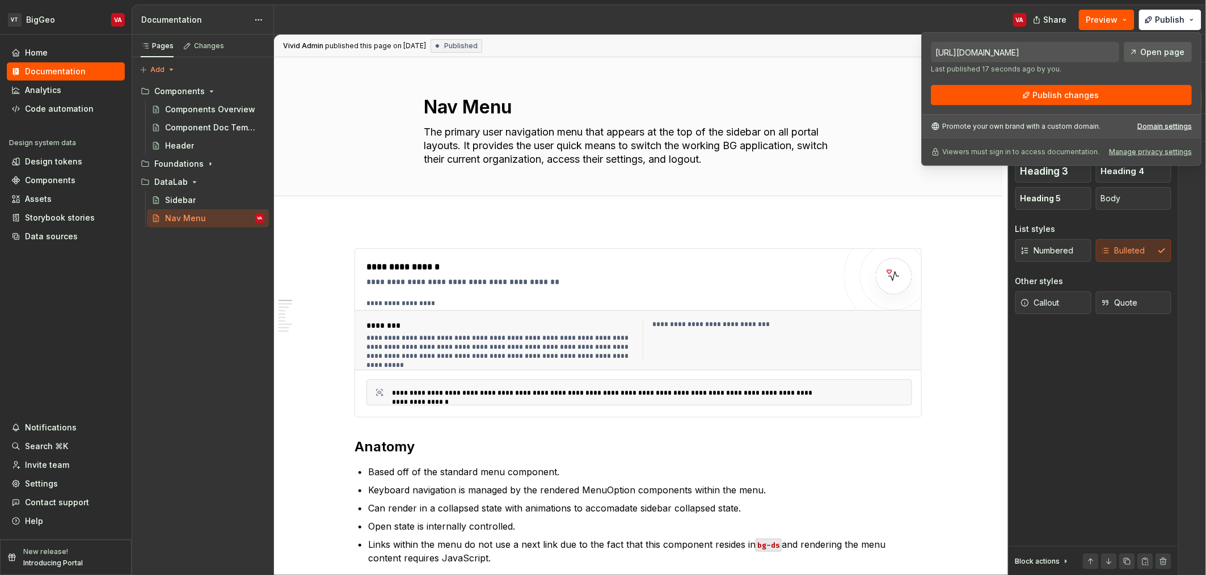
click at [1140, 52] on link "Open page" at bounding box center [1158, 52] width 68 height 20
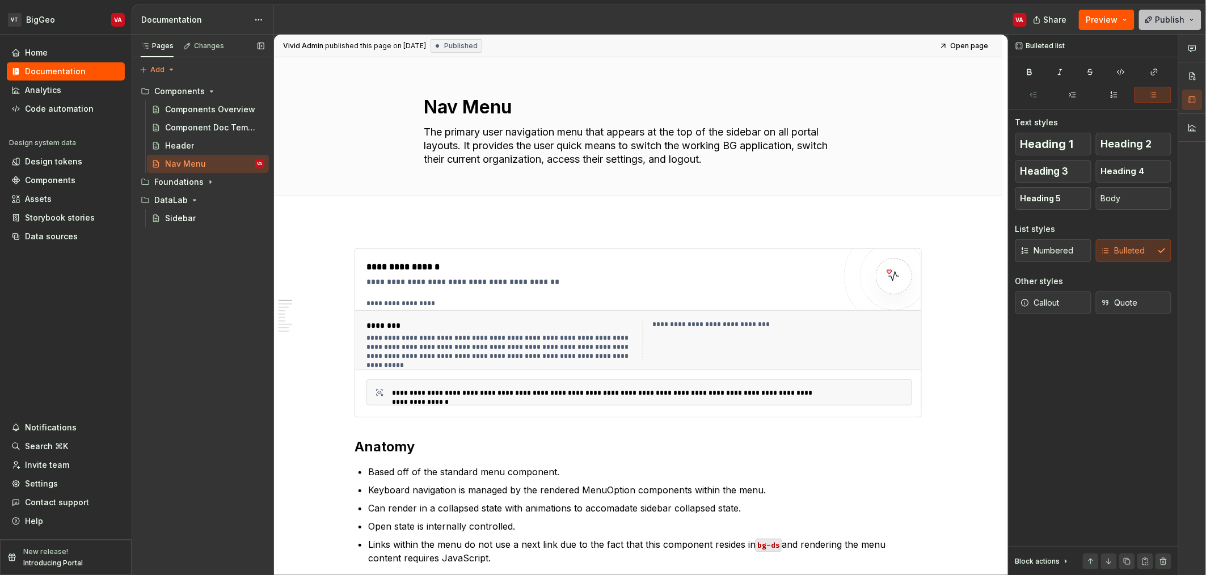
click at [1171, 19] on span "Publish" at bounding box center [1170, 19] width 29 height 11
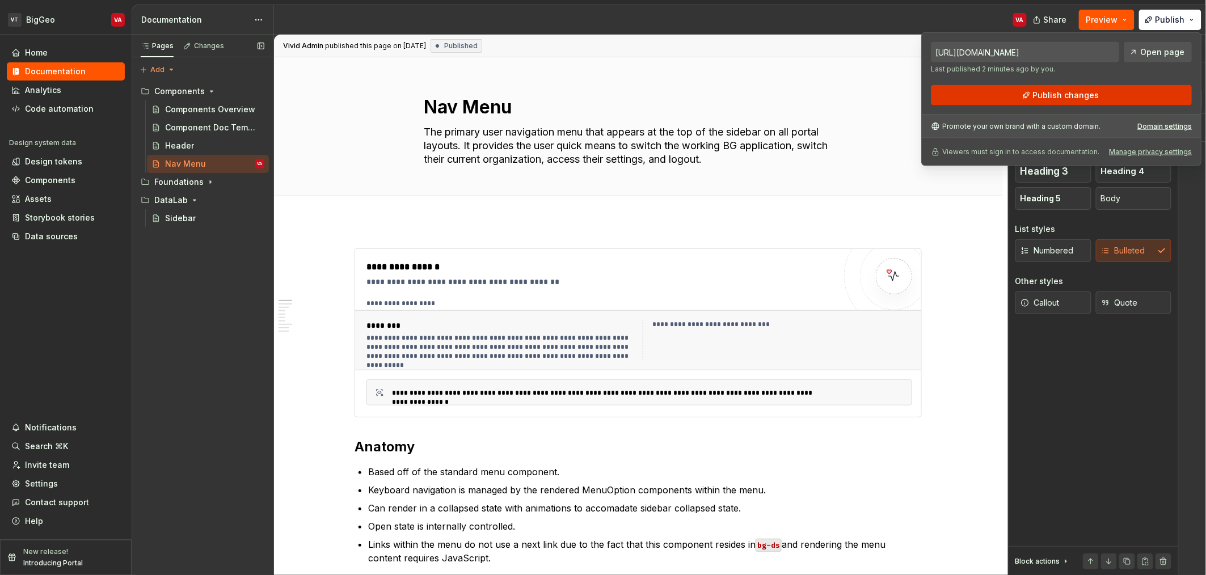
click at [1085, 87] on button "Publish changes" at bounding box center [1061, 95] width 261 height 20
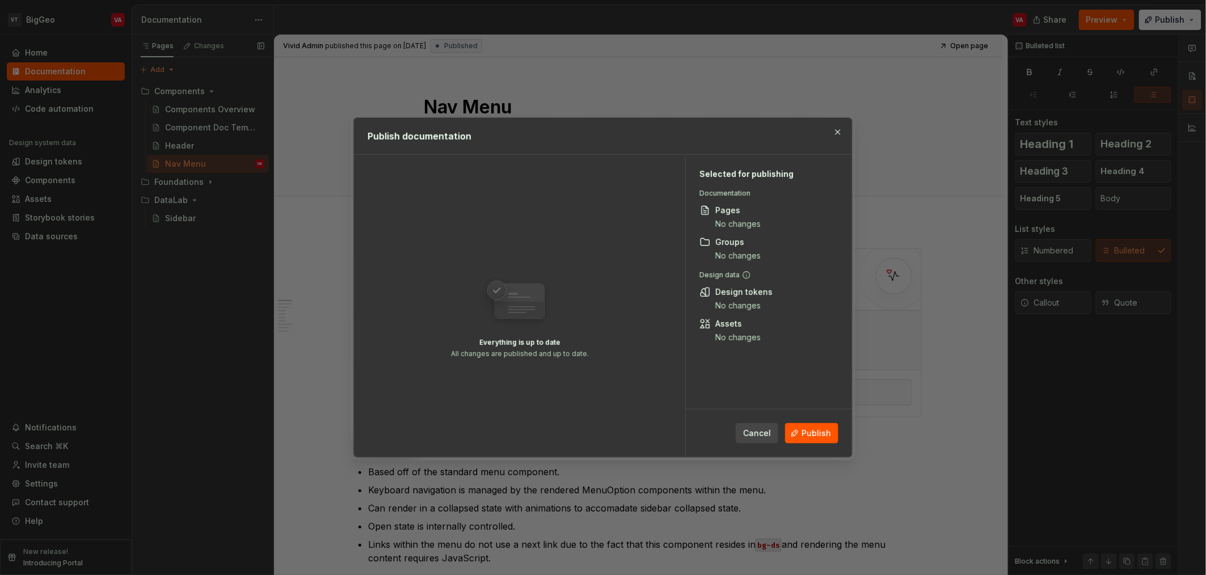
click at [810, 444] on div "Cancel Publish" at bounding box center [769, 434] width 166 height 48
click at [822, 432] on span "Publish" at bounding box center [816, 433] width 29 height 11
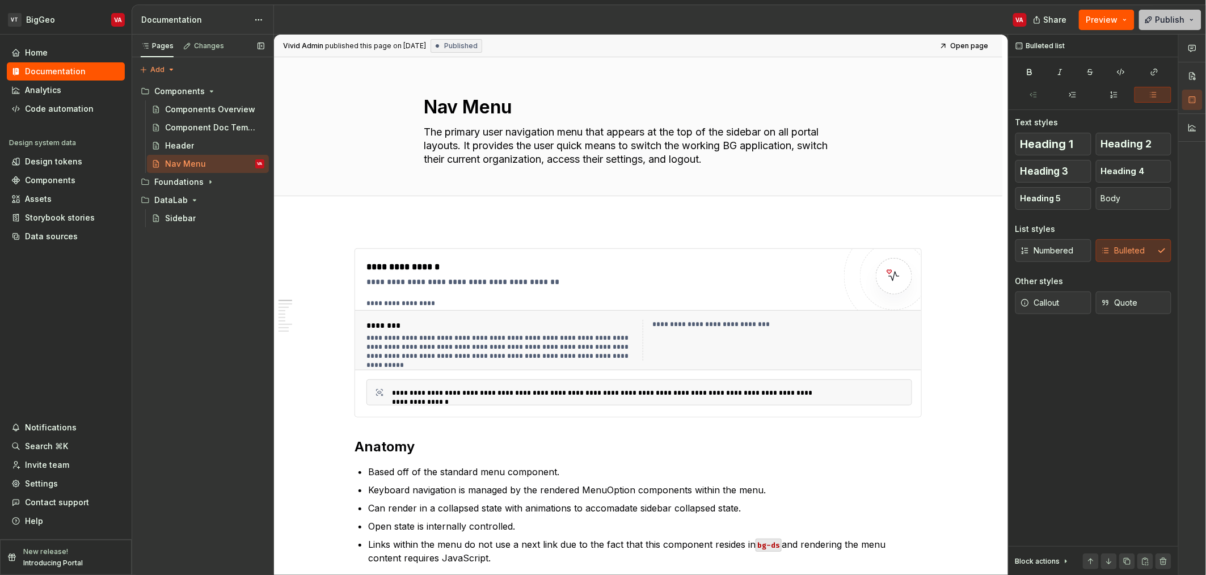
click at [1157, 17] on button "Publish" at bounding box center [1170, 20] width 62 height 20
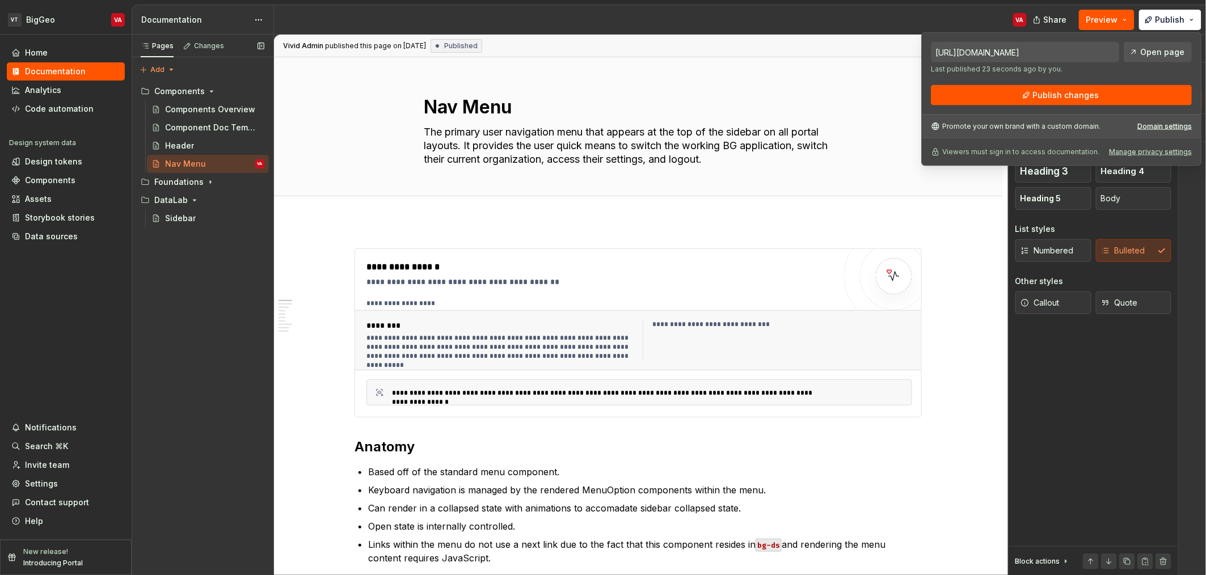
drag, startPoint x: 1133, startPoint y: 92, endPoint x: 1137, endPoint y: 67, distance: 25.8
click at [1137, 67] on div "https://biggeo.supernova-docs.io/latest/components/nav-menu-dfvM4CHj Last publi…" at bounding box center [1061, 74] width 261 height 64
click at [1177, 47] on span "Open page" at bounding box center [1162, 52] width 44 height 11
click at [1172, 47] on span "Open page" at bounding box center [1162, 52] width 44 height 11
click at [188, 140] on div "Header" at bounding box center [179, 145] width 29 height 11
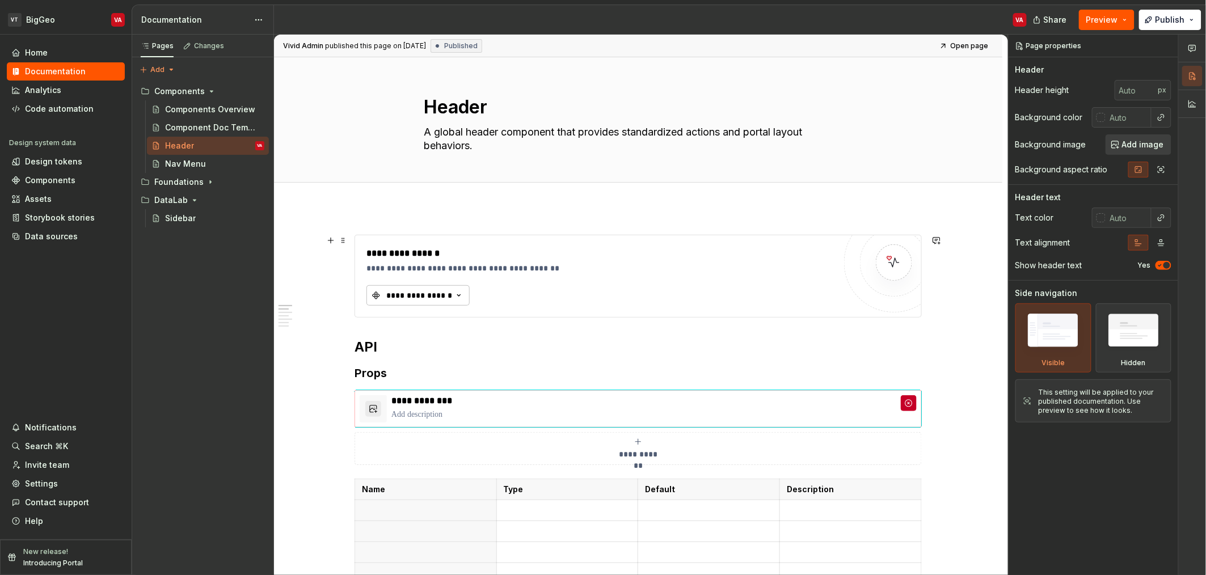
type textarea "*"
click at [435, 295] on div "**********" at bounding box center [419, 295] width 68 height 11
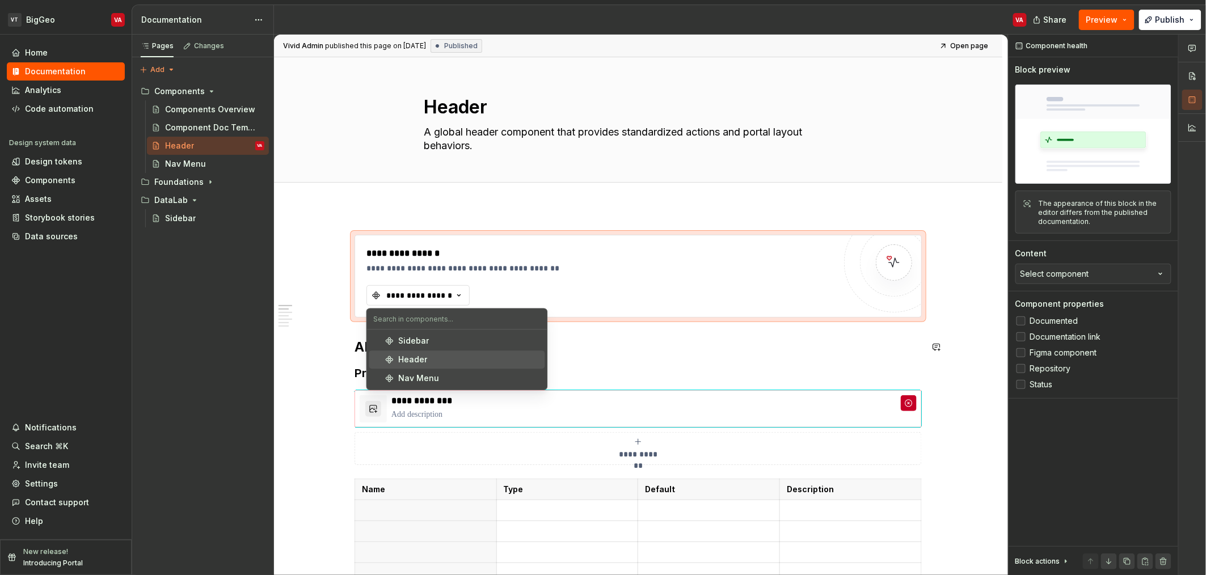
click at [425, 363] on div "Header" at bounding box center [413, 359] width 29 height 11
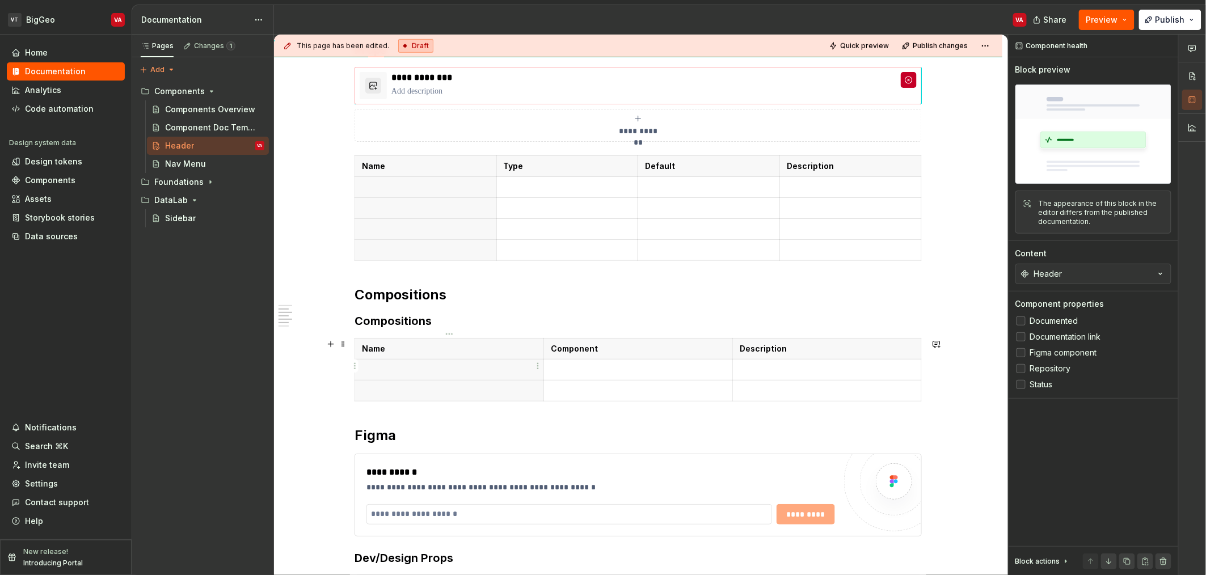
scroll to position [416, 0]
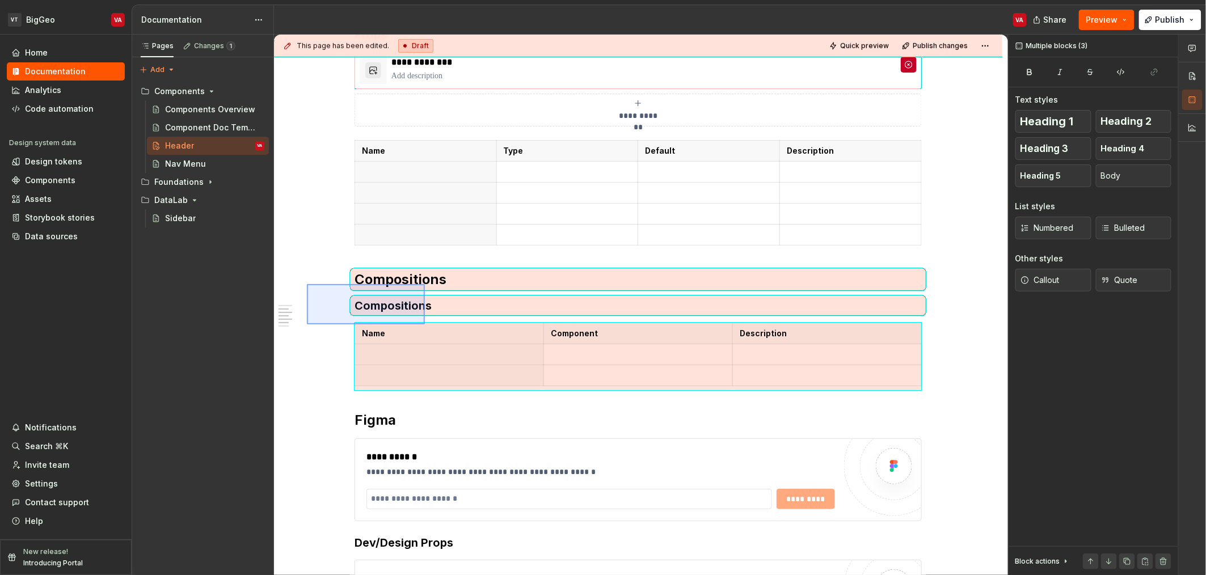
drag, startPoint x: 307, startPoint y: 284, endPoint x: 427, endPoint y: 331, distance: 129.0
click at [427, 331] on div "**********" at bounding box center [641, 305] width 734 height 541
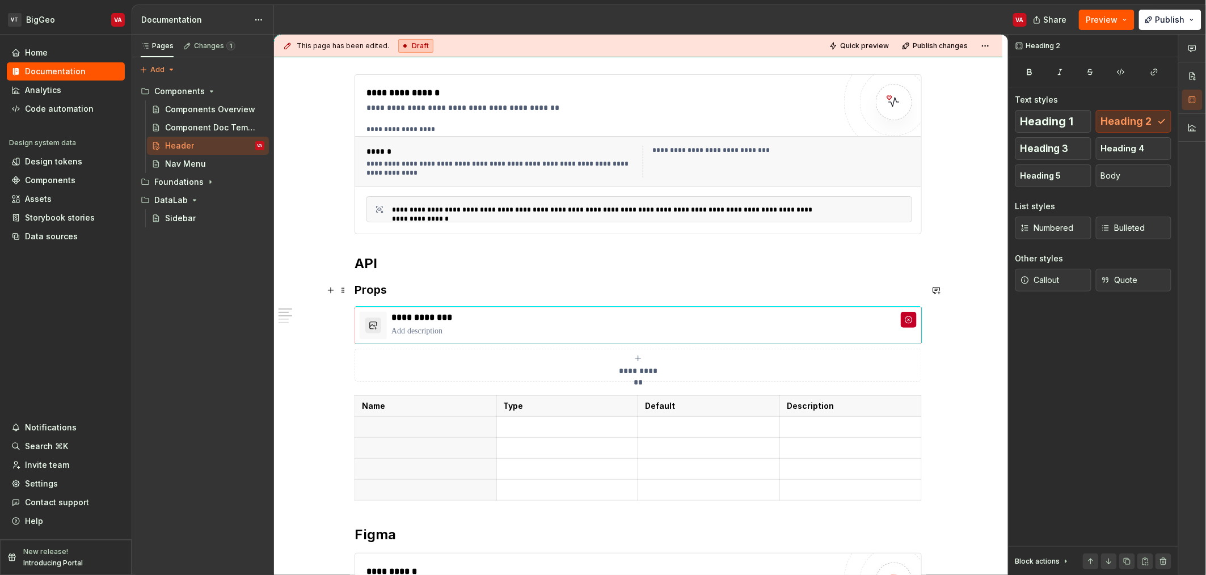
scroll to position [170, 0]
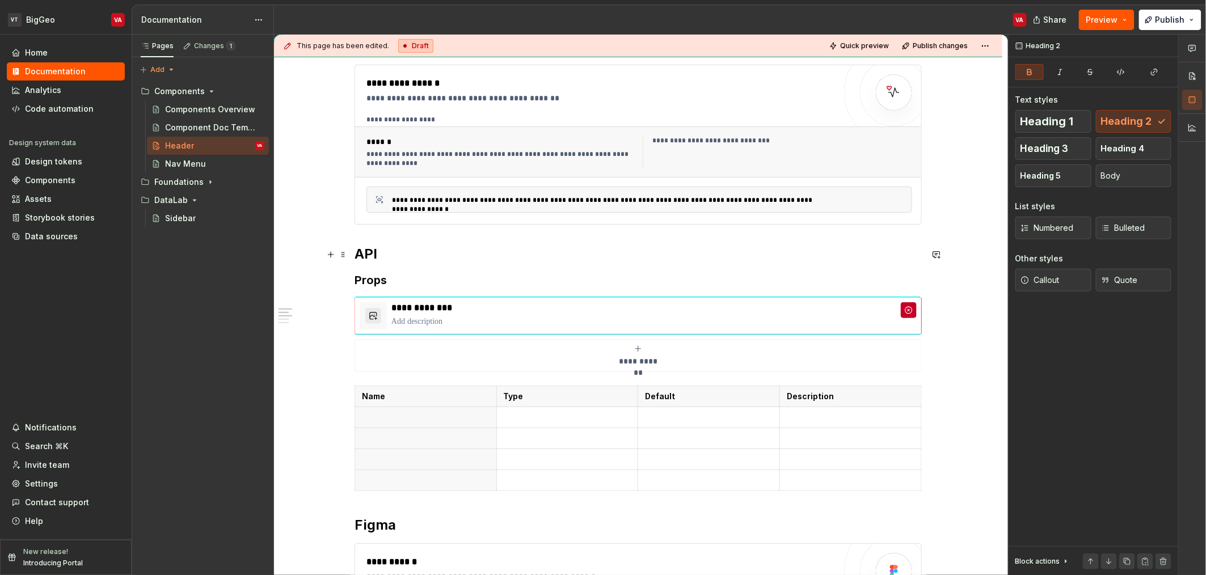
click at [355, 251] on strong "API" at bounding box center [366, 254] width 23 height 16
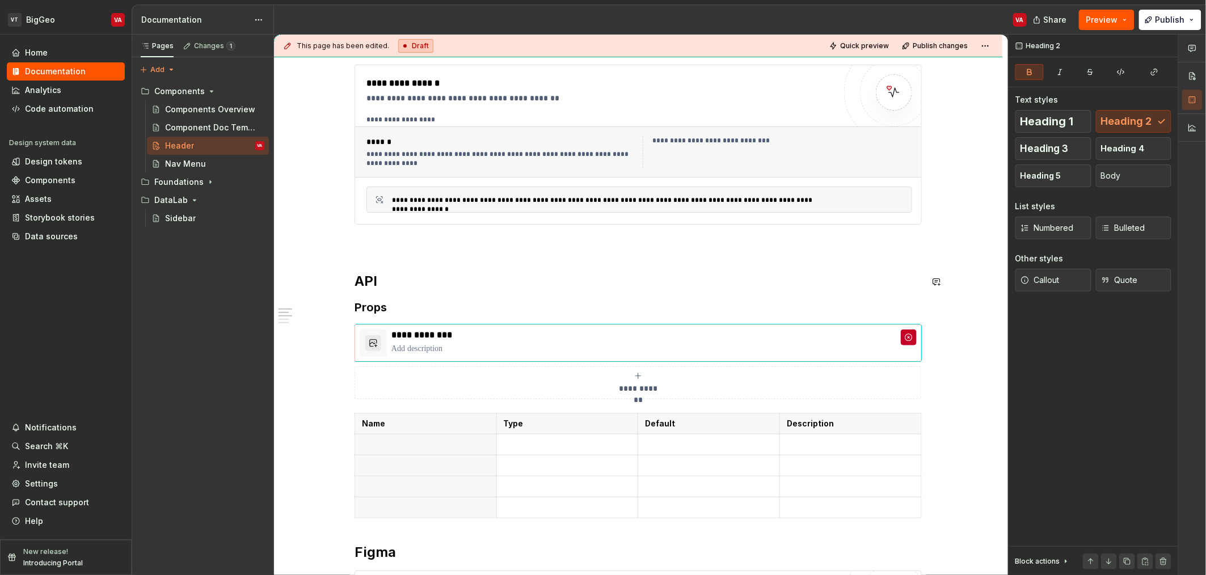
click at [370, 254] on div "**********" at bounding box center [638, 481] width 567 height 832
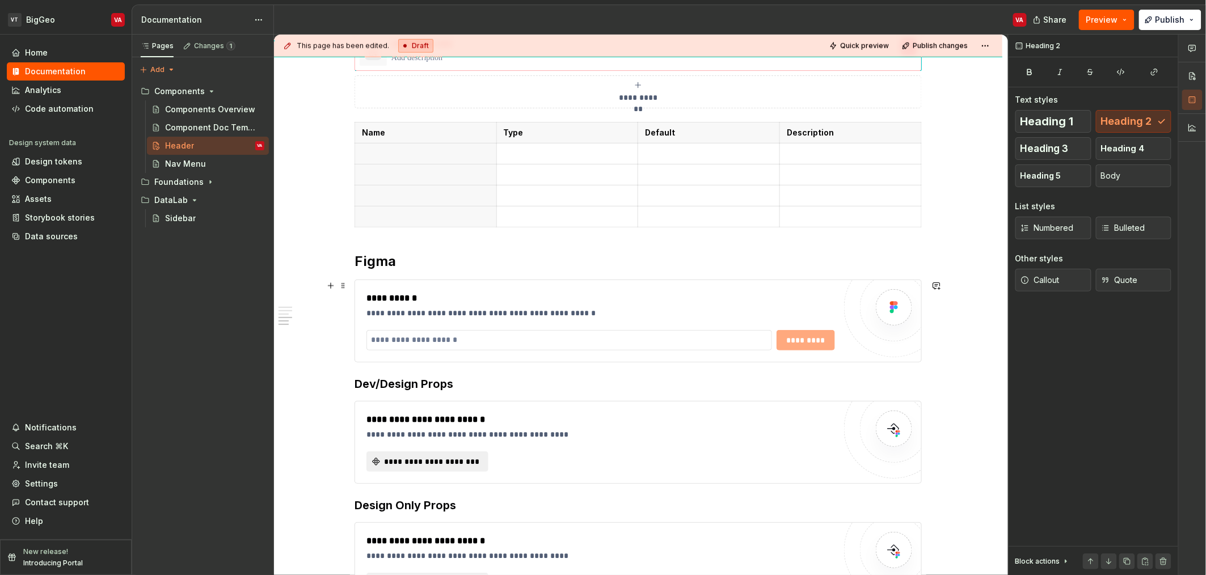
scroll to position [463, 0]
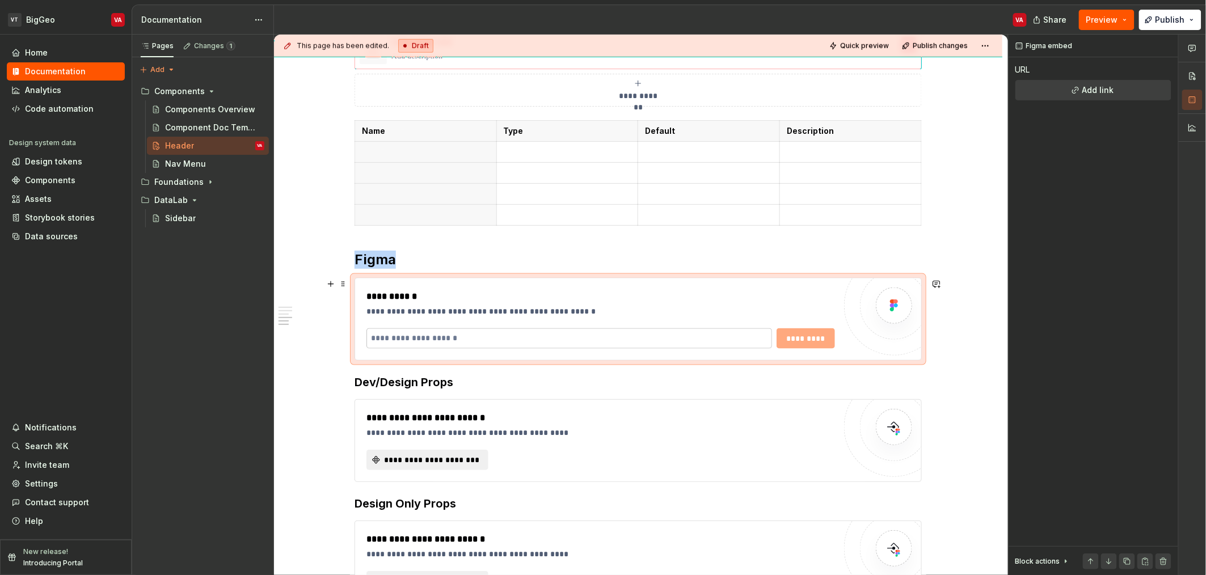
click at [420, 340] on input "text" at bounding box center [569, 338] width 406 height 20
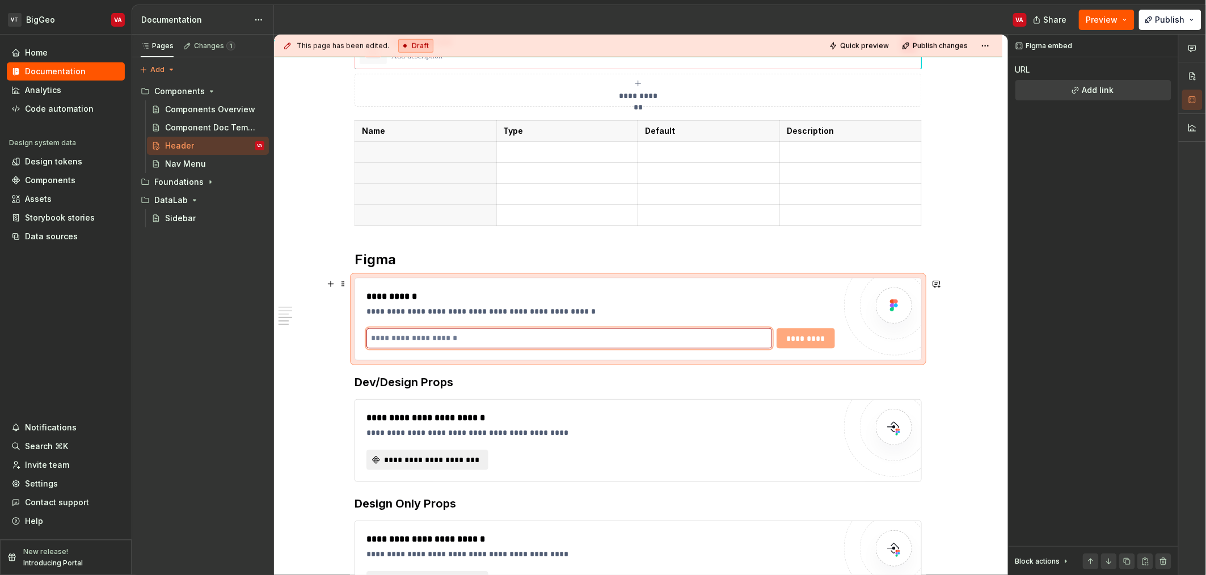
paste input "**********"
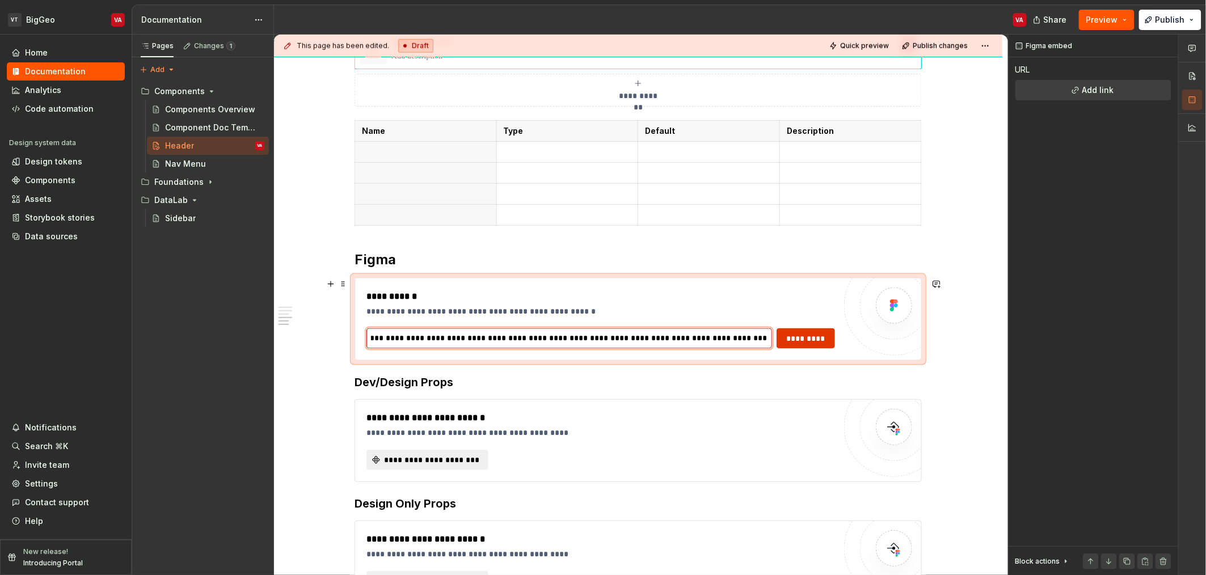
type input "**********"
click at [809, 343] on span "*********" at bounding box center [806, 338] width 44 height 11
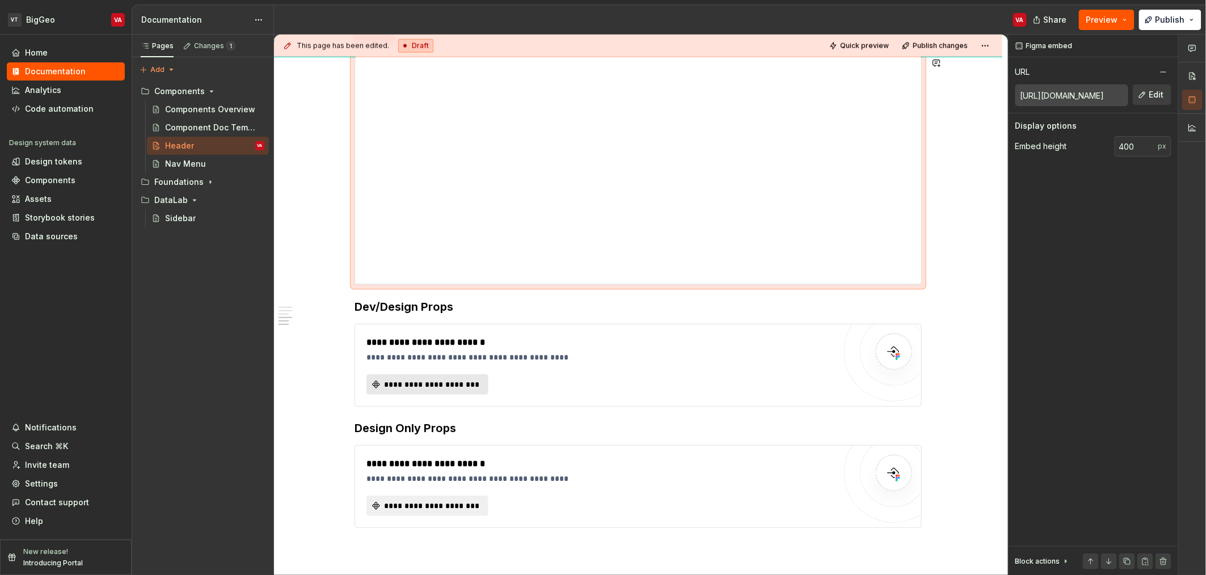
scroll to position [699, 0]
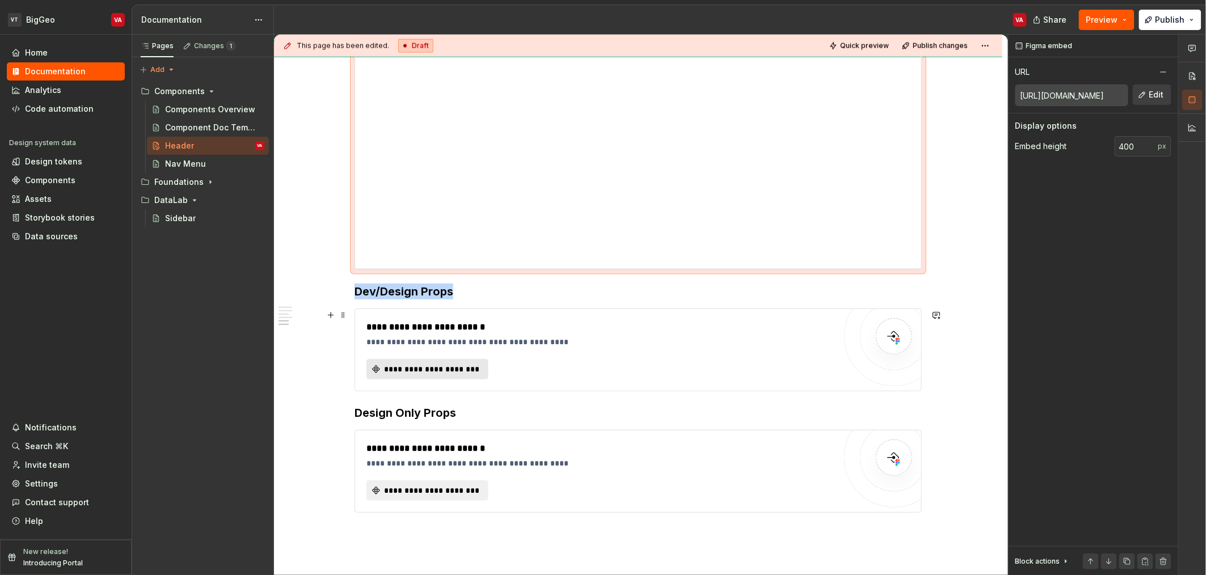
click at [423, 376] on button "**********" at bounding box center [427, 369] width 122 height 20
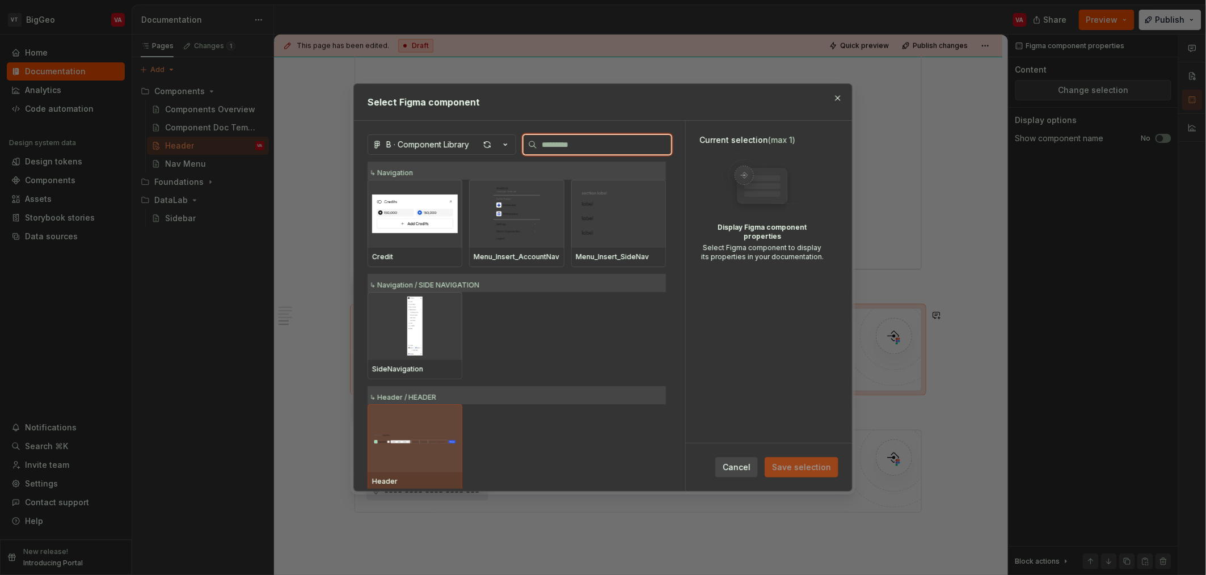
click at [428, 463] on img at bounding box center [415, 438] width 86 height 59
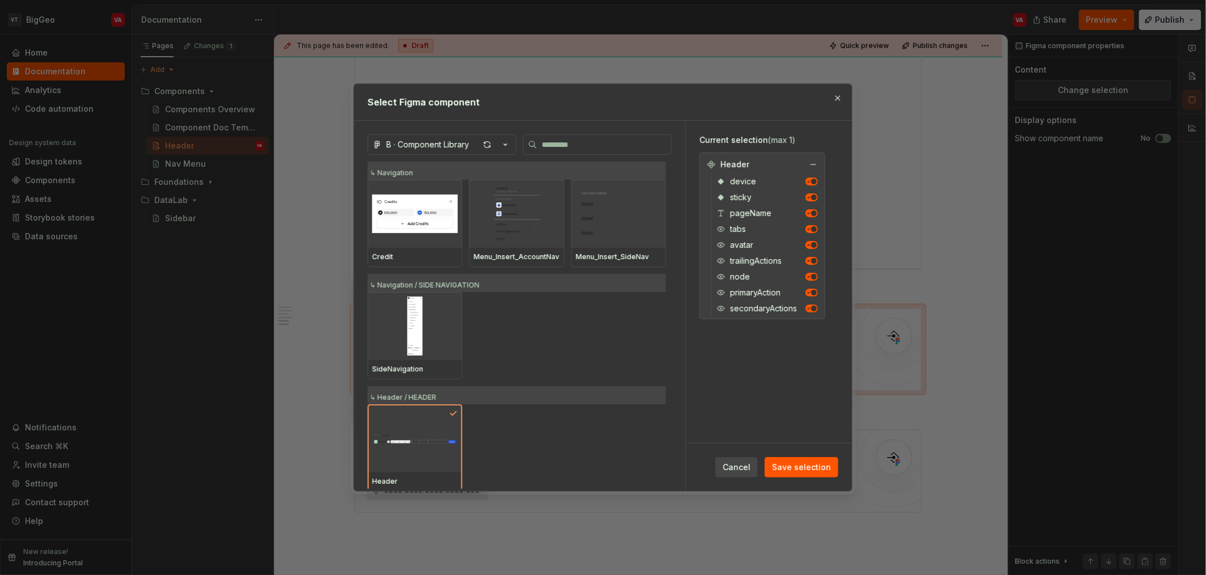
click at [812, 262] on span "button" at bounding box center [814, 261] width 6 height 6
click at [812, 247] on span "button" at bounding box center [814, 245] width 6 height 6
click at [807, 199] on icon "button" at bounding box center [809, 198] width 6 height 6
click at [810, 184] on icon "button" at bounding box center [809, 182] width 6 height 6
click at [795, 469] on span "Save selection" at bounding box center [801, 467] width 59 height 11
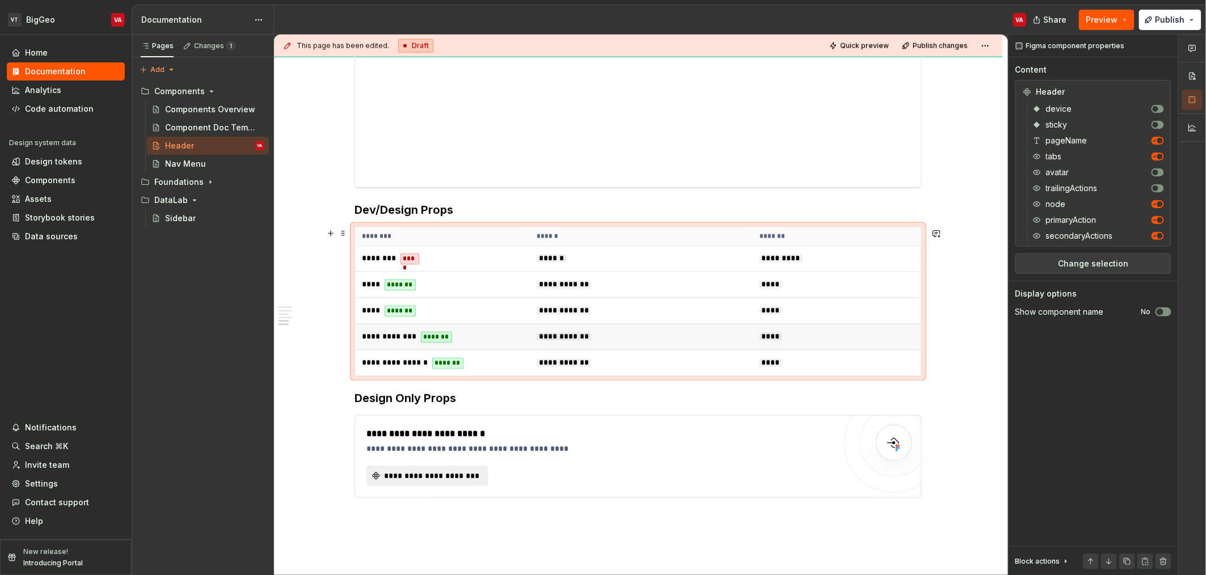
scroll to position [785, 0]
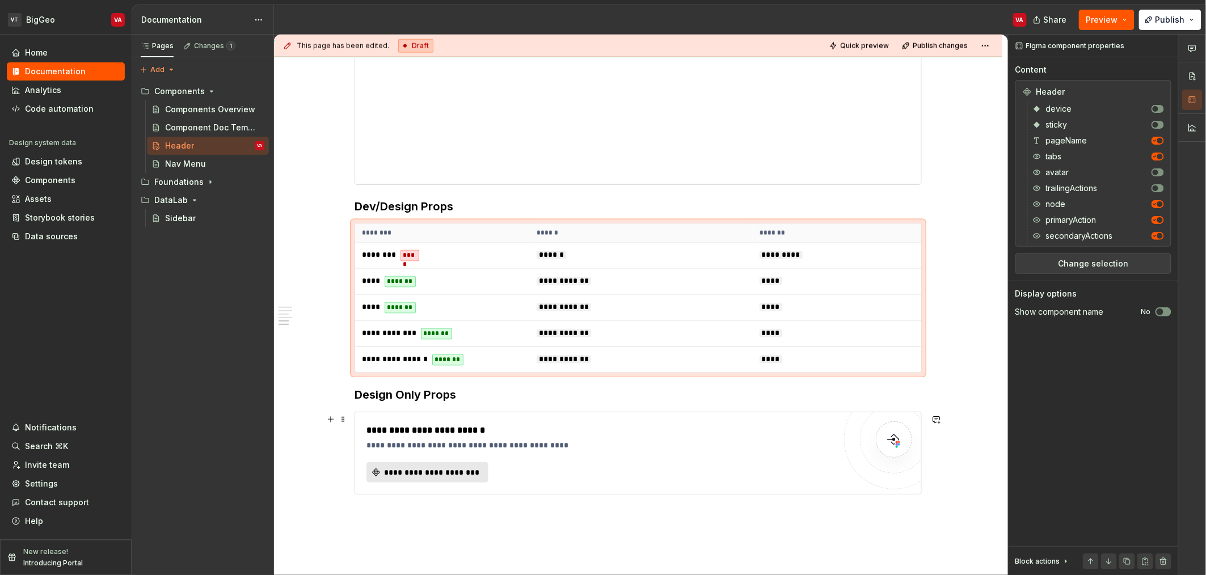
click at [395, 475] on span "**********" at bounding box center [432, 472] width 98 height 11
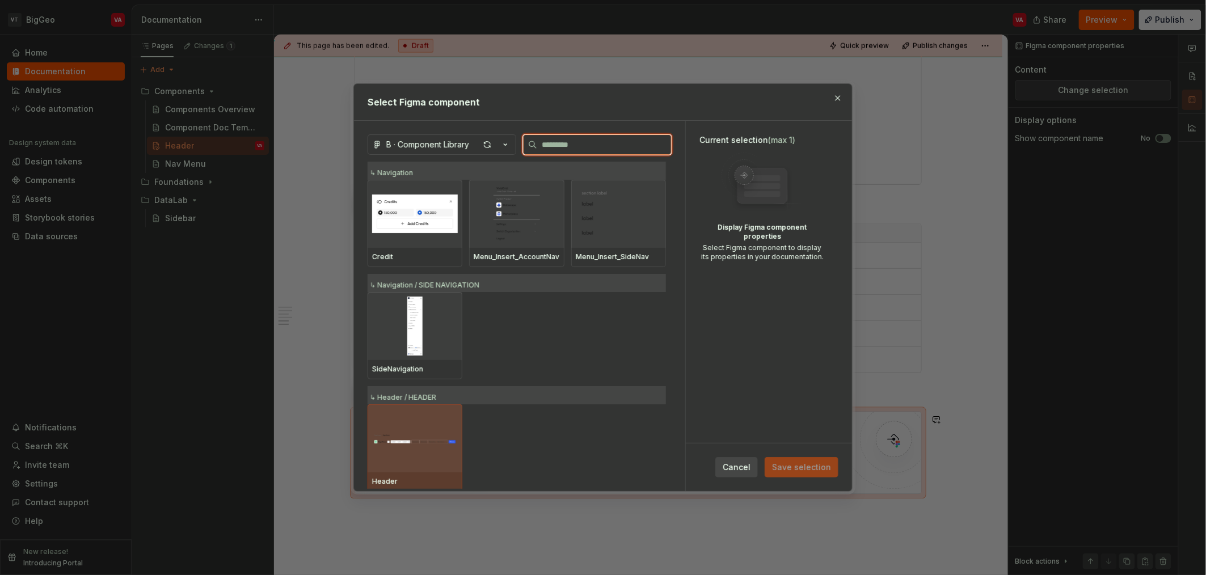
click at [417, 452] on img at bounding box center [415, 438] width 86 height 59
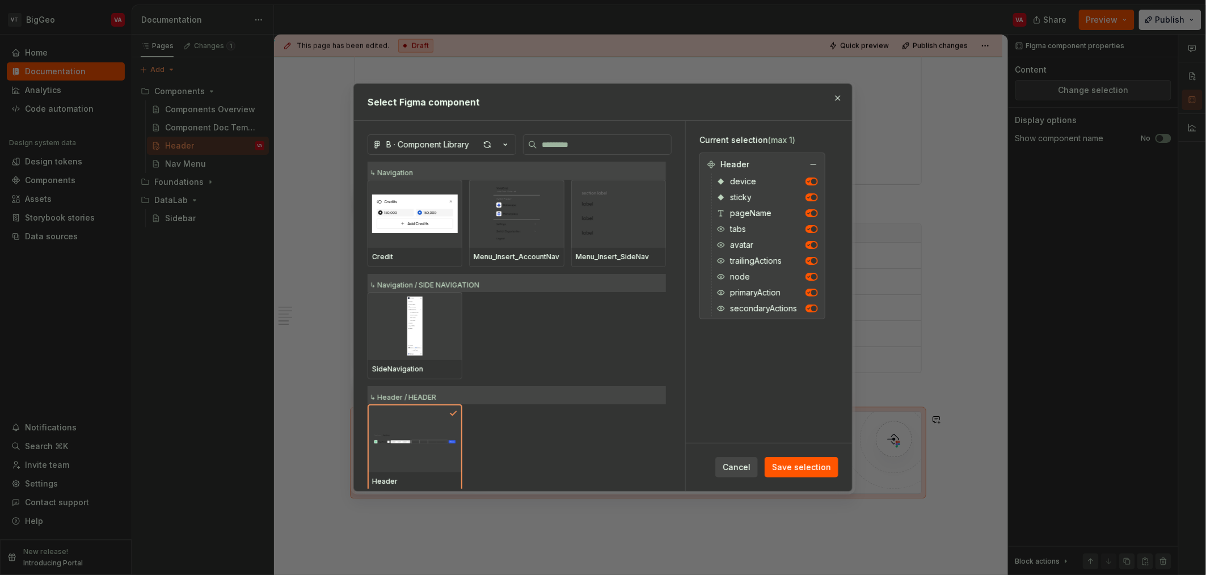
click at [807, 214] on icon "button" at bounding box center [809, 213] width 6 height 6
click at [806, 231] on icon "button" at bounding box center [809, 229] width 6 height 6
click at [808, 245] on icon "button" at bounding box center [809, 245] width 6 height 6
click at [808, 245] on span "button" at bounding box center [810, 245] width 6 height 6
click at [812, 294] on span "button" at bounding box center [814, 293] width 6 height 6
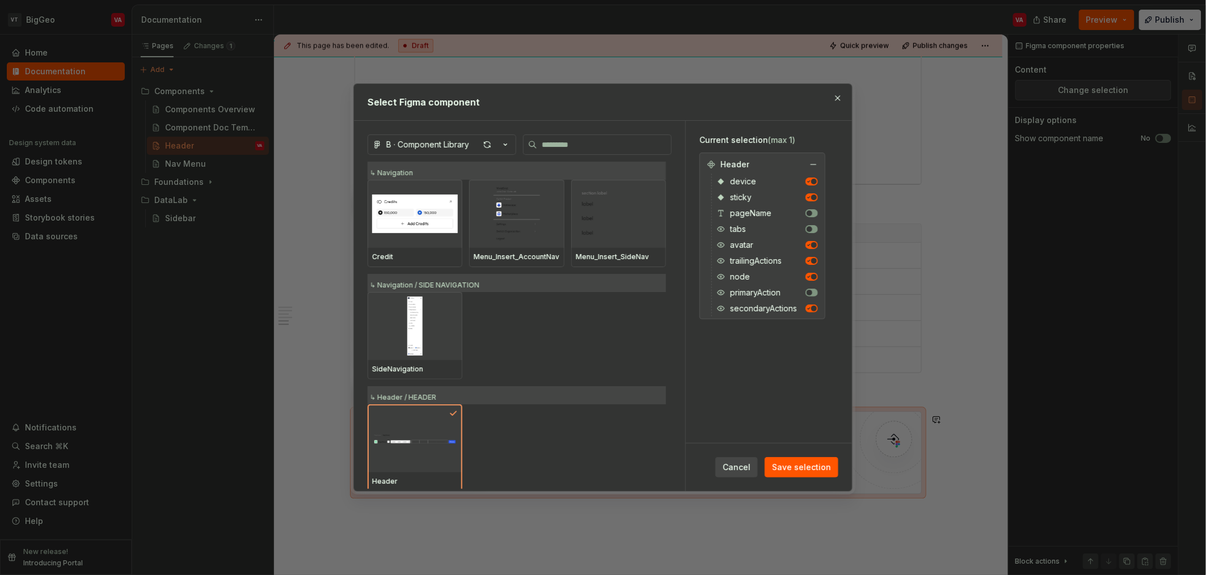
click at [812, 311] on button "button" at bounding box center [812, 309] width 12 height 8
click at [809, 279] on icon "button" at bounding box center [809, 277] width 6 height 6
click at [790, 463] on span "Save selection" at bounding box center [801, 467] width 59 height 11
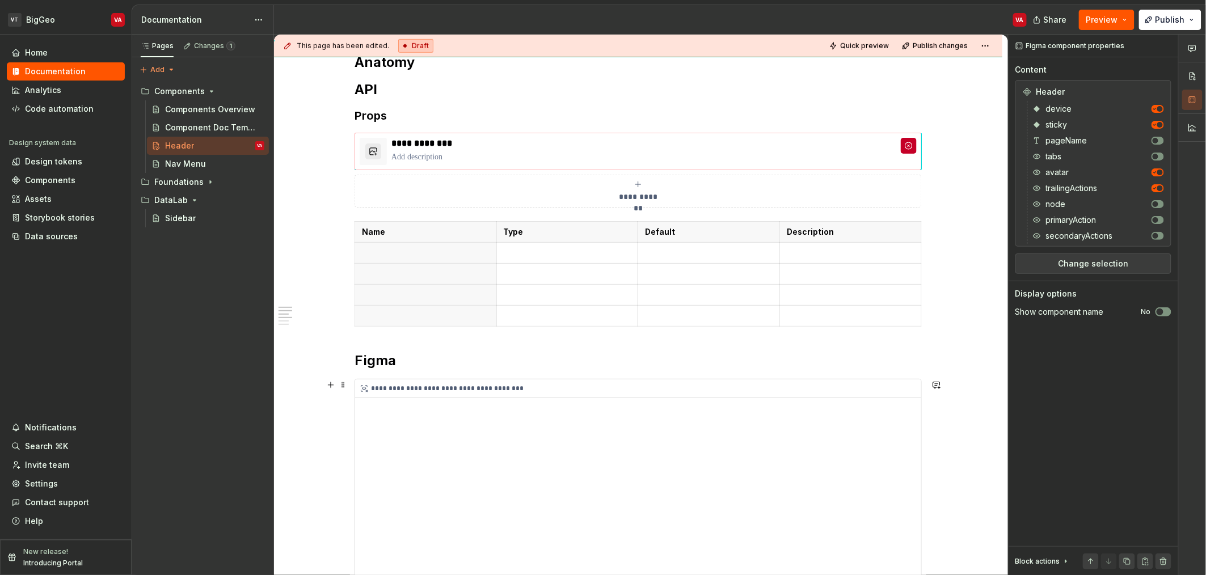
scroll to position [302, 0]
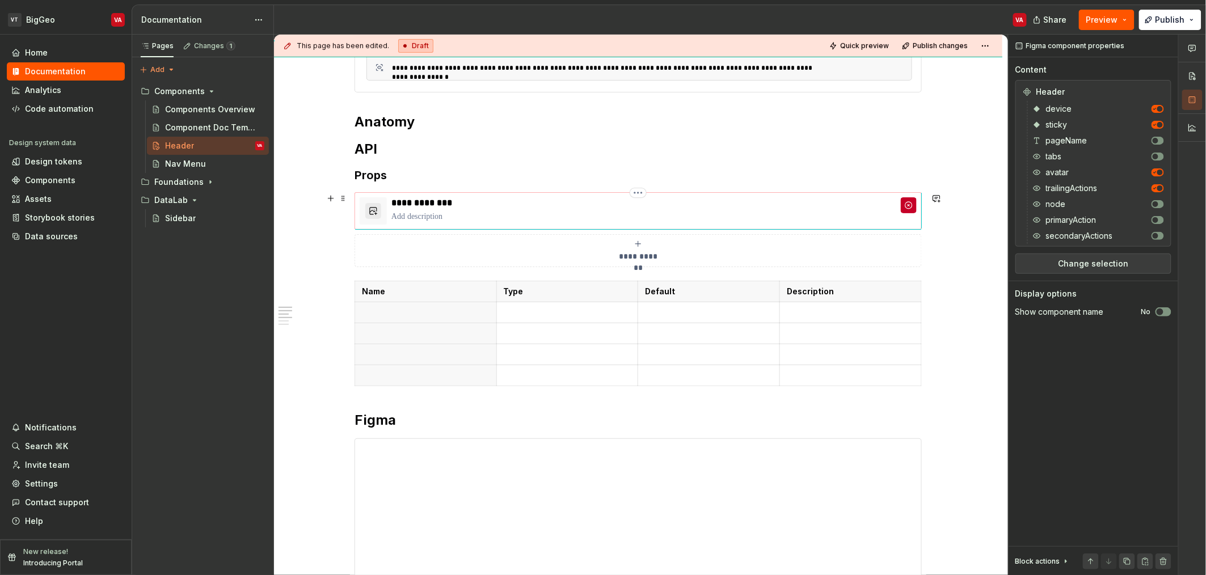
click at [419, 200] on p "**********" at bounding box center [653, 202] width 525 height 11
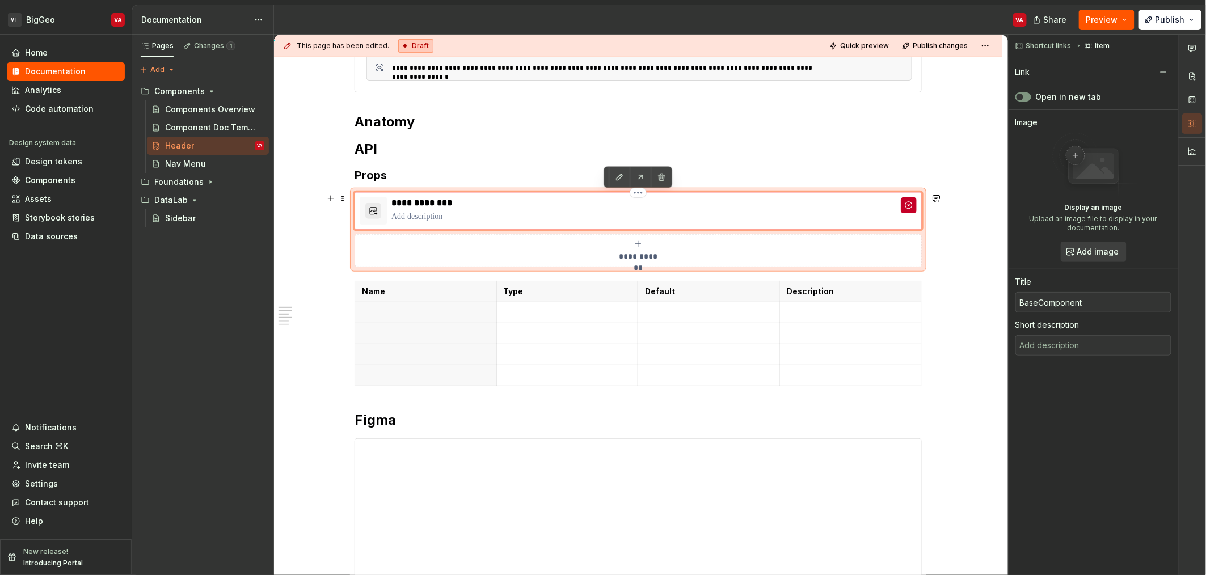
click at [432, 205] on p "**********" at bounding box center [653, 202] width 525 height 11
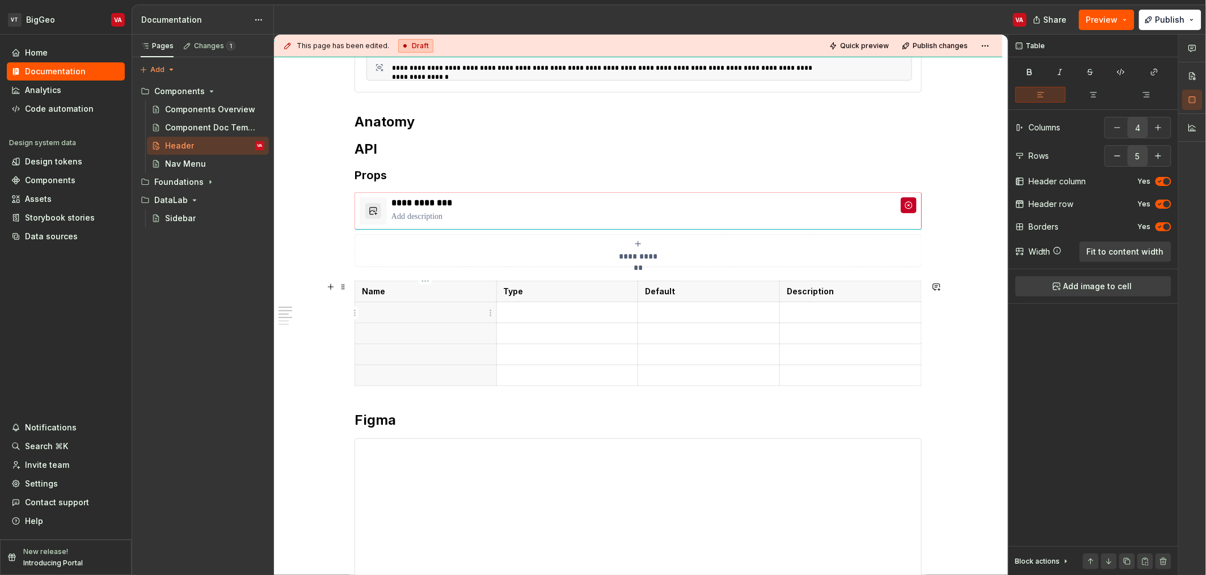
click at [384, 310] on p at bounding box center [426, 312] width 128 height 11
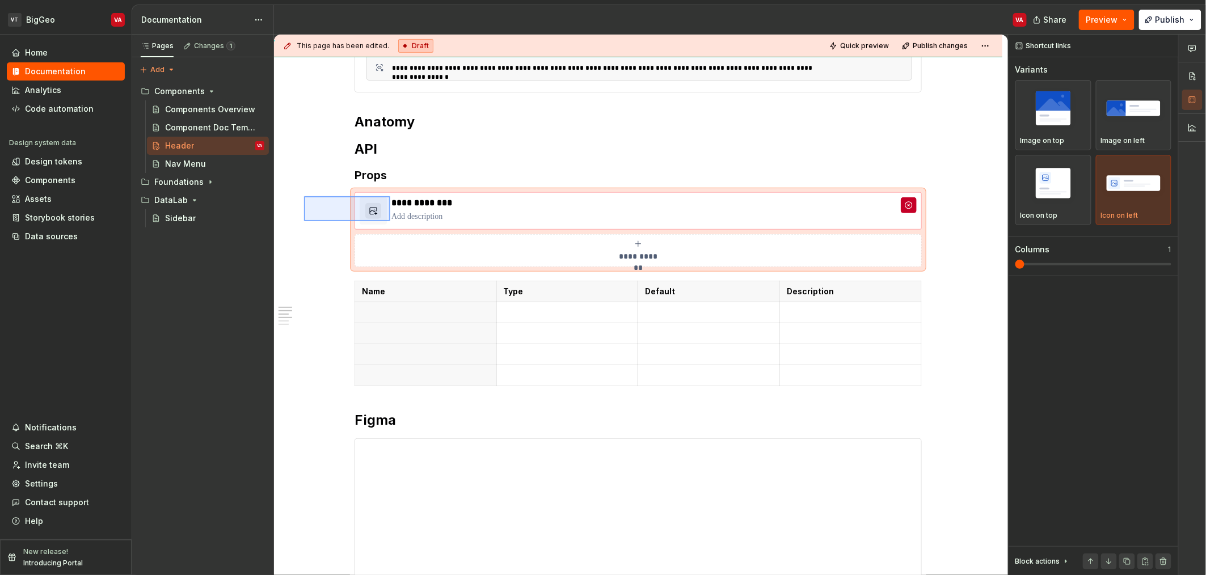
drag, startPoint x: 304, startPoint y: 196, endPoint x: 393, endPoint y: 223, distance: 92.4
click at [393, 223] on div "**********" at bounding box center [641, 305] width 734 height 541
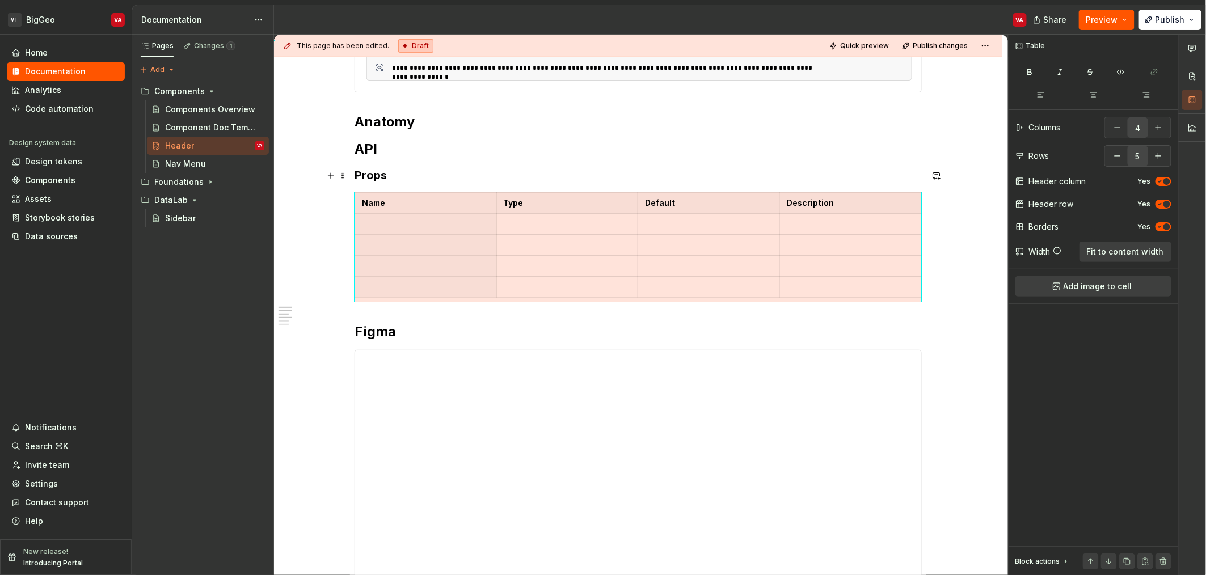
click at [370, 172] on h3 "Props" at bounding box center [638, 175] width 567 height 16
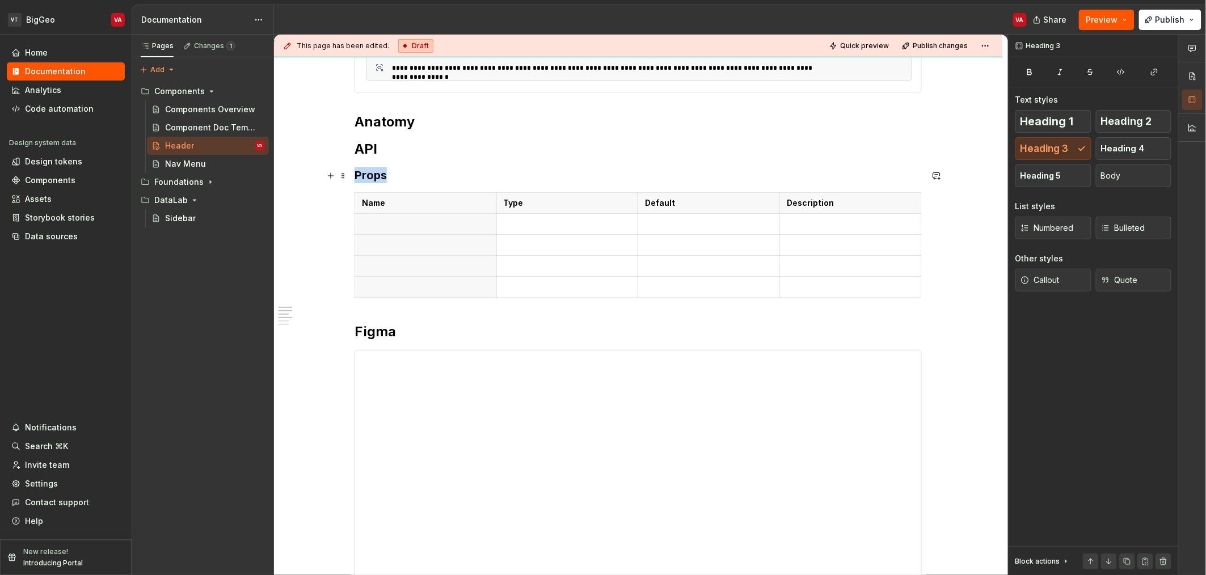
click at [370, 172] on h3 "Props" at bounding box center [638, 175] width 567 height 16
click at [377, 220] on p at bounding box center [426, 223] width 128 height 11
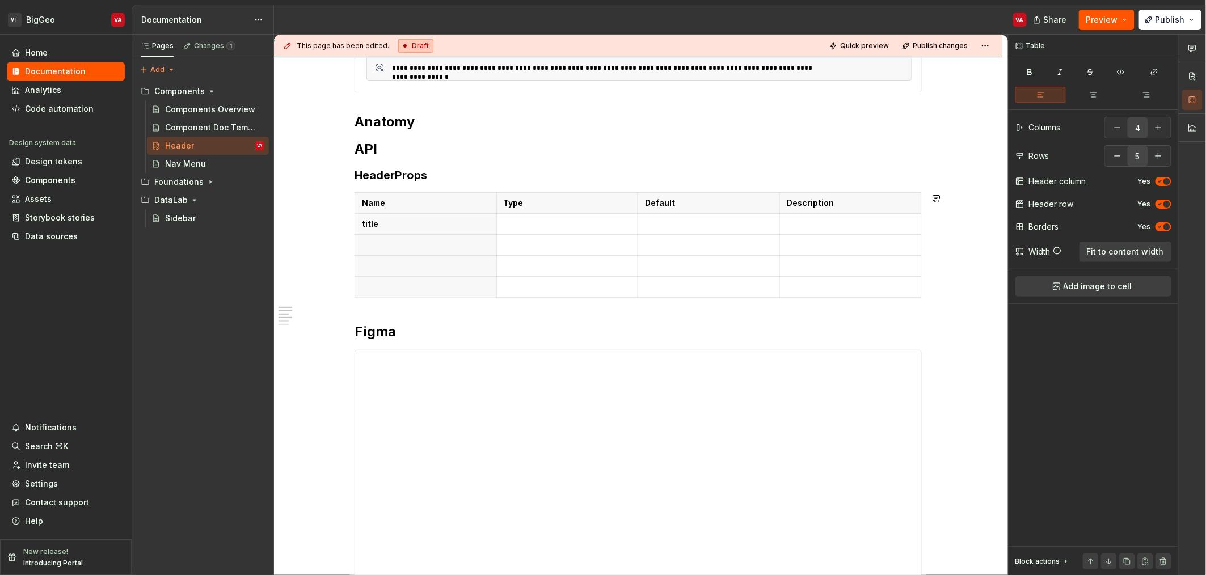
type textarea "*"
click at [1169, 157] on div "5" at bounding box center [1138, 156] width 67 height 22
click at [1162, 157] on button "button" at bounding box center [1158, 156] width 20 height 20
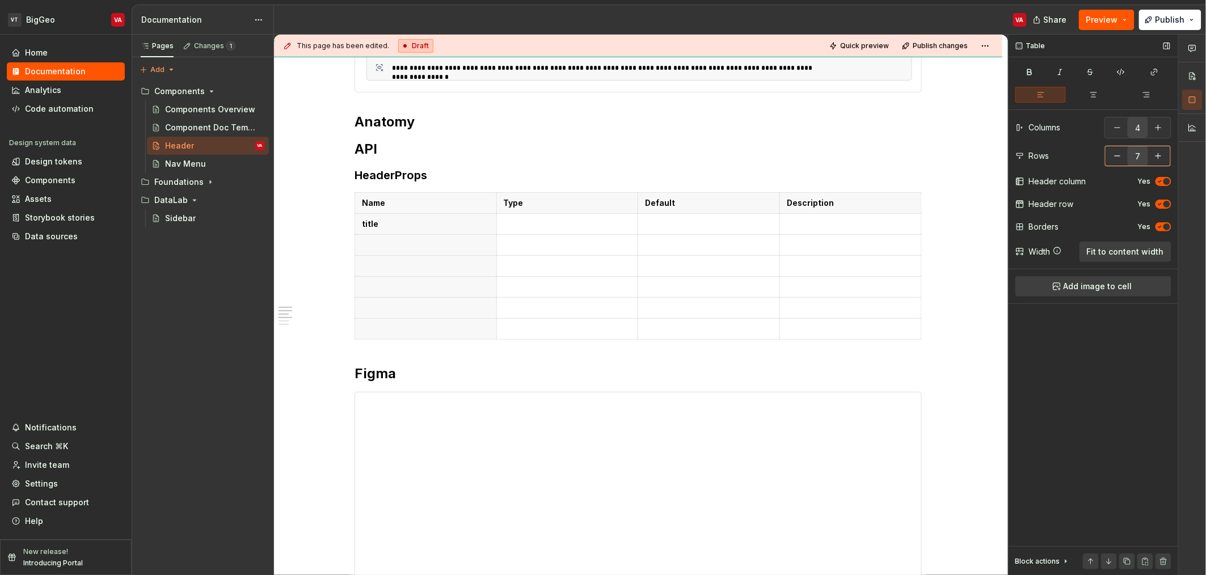
click at [1162, 157] on button "button" at bounding box center [1158, 156] width 20 height 20
click at [387, 243] on p at bounding box center [426, 244] width 128 height 11
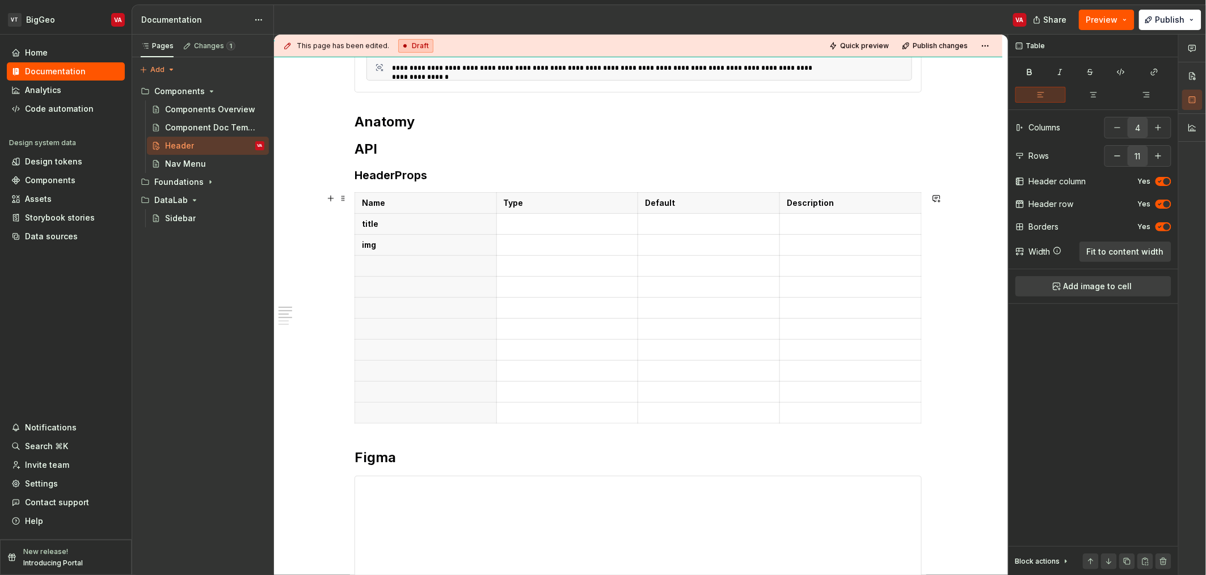
click at [351, 258] on div "**********" at bounding box center [638, 573] width 728 height 1336
click at [381, 260] on p at bounding box center [426, 265] width 128 height 11
click at [403, 284] on p at bounding box center [426, 286] width 128 height 11
click at [391, 310] on p at bounding box center [426, 307] width 128 height 11
click at [408, 327] on p at bounding box center [426, 328] width 128 height 11
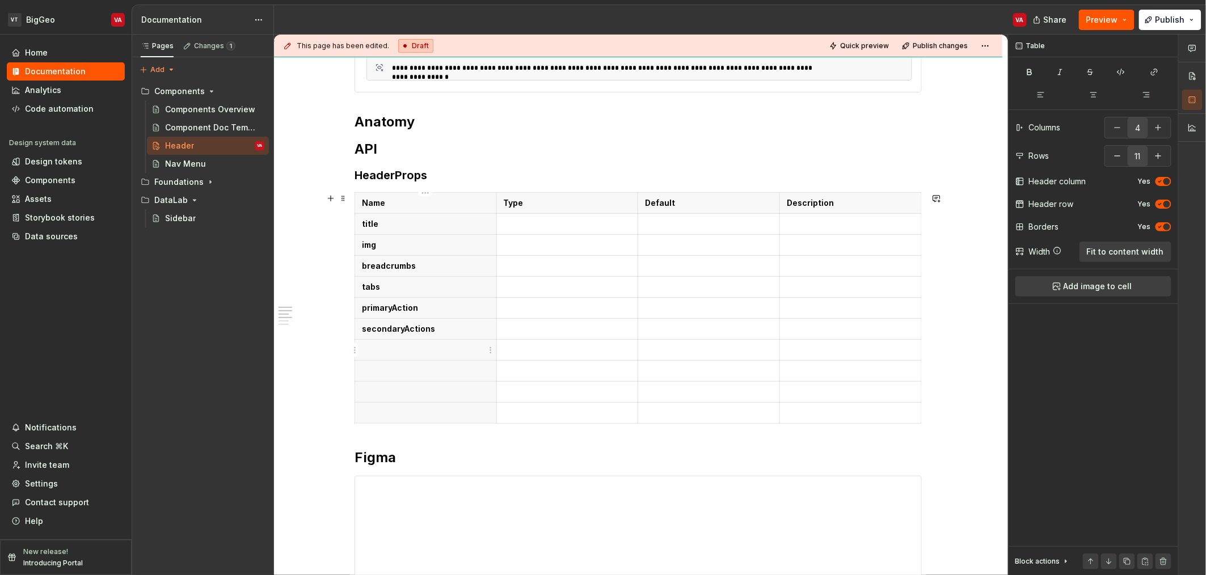
click at [427, 349] on p at bounding box center [426, 349] width 128 height 11
click at [390, 367] on p at bounding box center [426, 370] width 128 height 11
click at [424, 396] on p at bounding box center [426, 391] width 128 height 11
click at [1115, 156] on button "button" at bounding box center [1117, 156] width 20 height 20
type input "10"
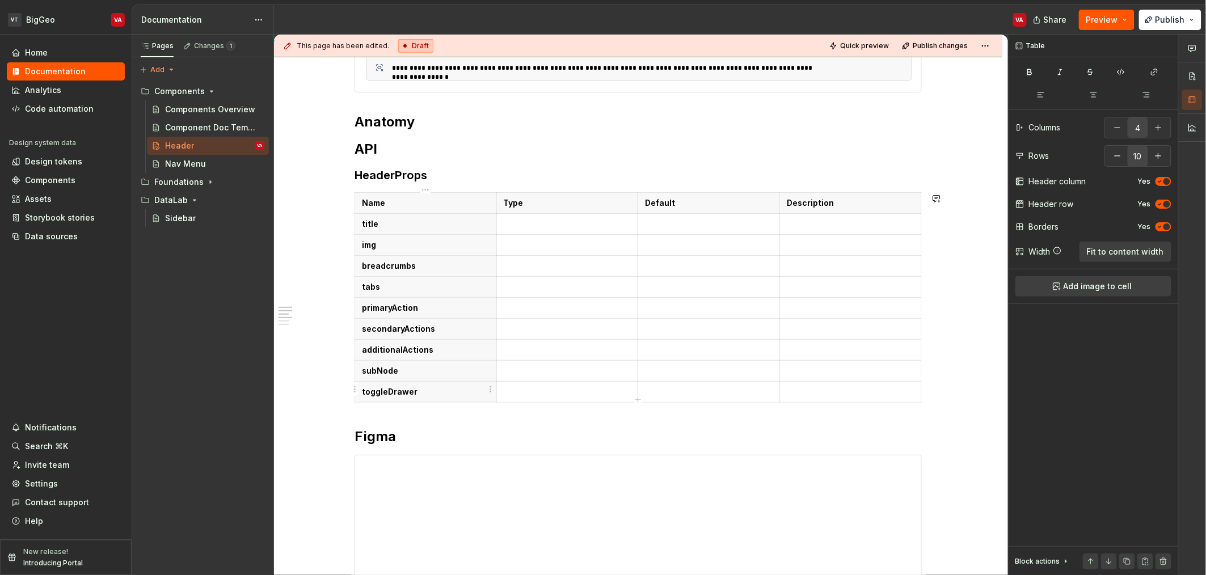
scroll to position [331, 0]
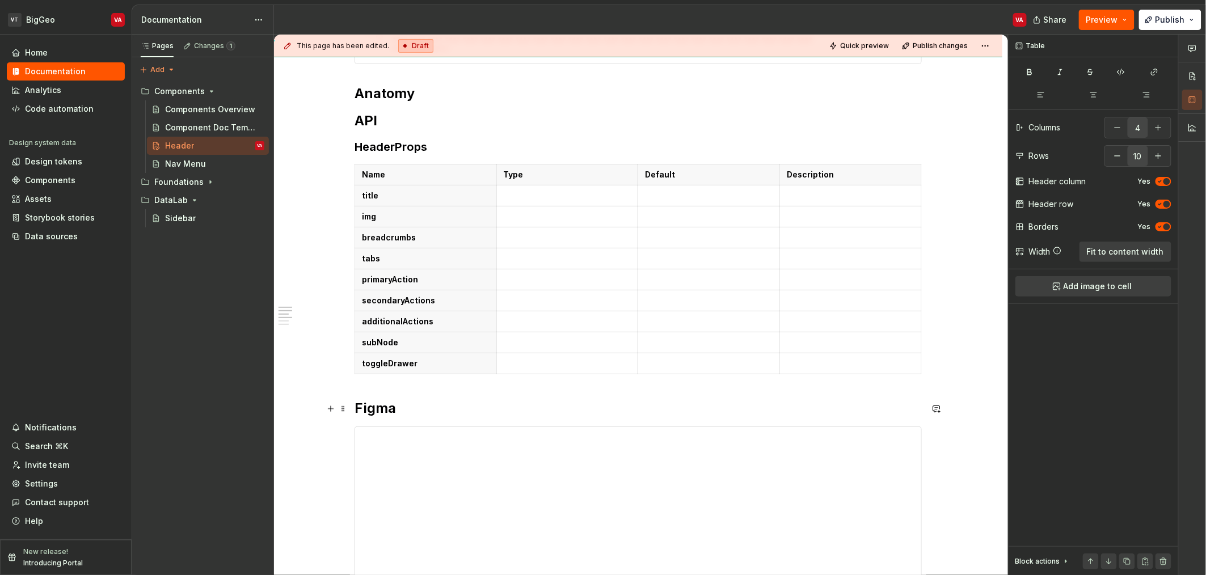
click at [356, 411] on h2 "Figma" at bounding box center [638, 408] width 567 height 18
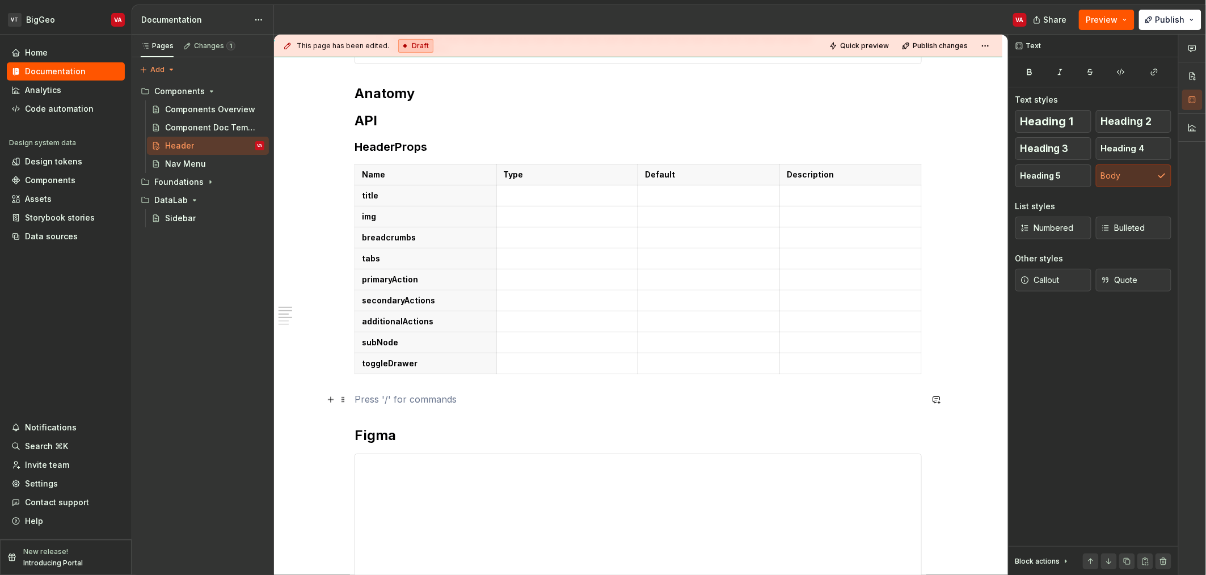
click at [391, 396] on p at bounding box center [638, 400] width 567 height 14
click at [1120, 151] on span "Heading 4" at bounding box center [1123, 148] width 44 height 11
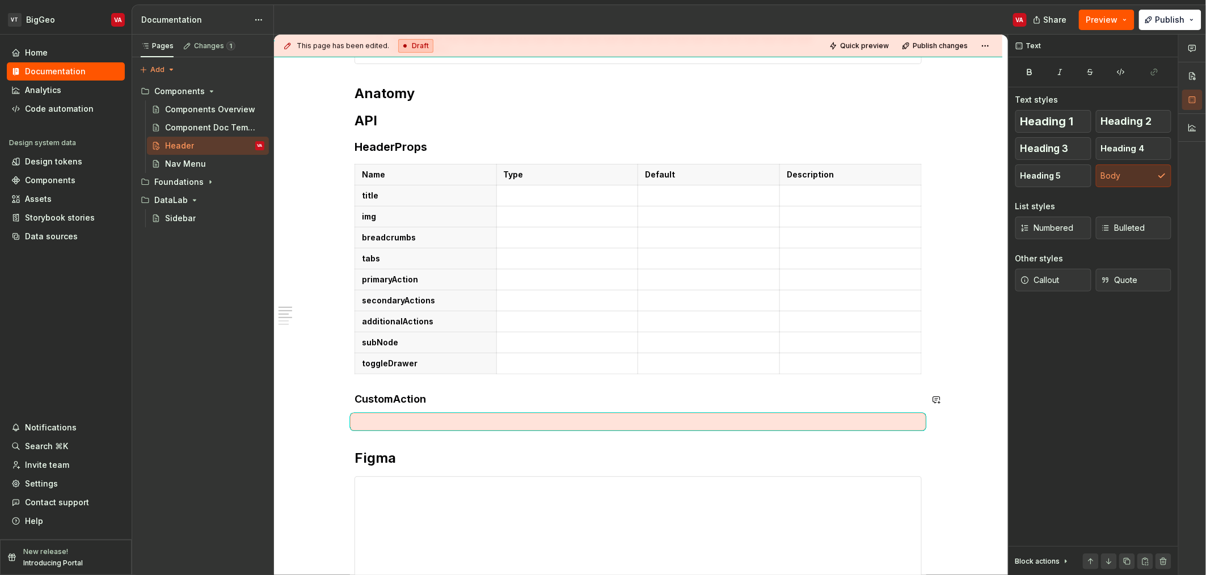
click at [412, 408] on div "**********" at bounding box center [638, 480] width 567 height 1152
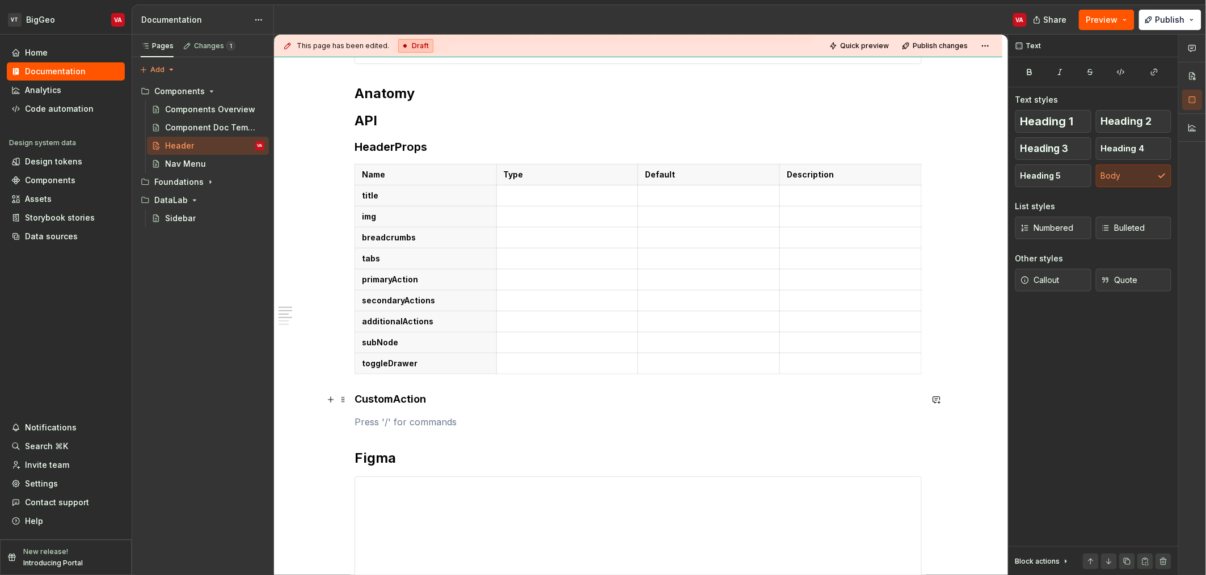
click at [416, 395] on h4 "CustomAction" at bounding box center [638, 400] width 567 height 14
click at [1026, 149] on span "Heading 3" at bounding box center [1045, 148] width 48 height 11
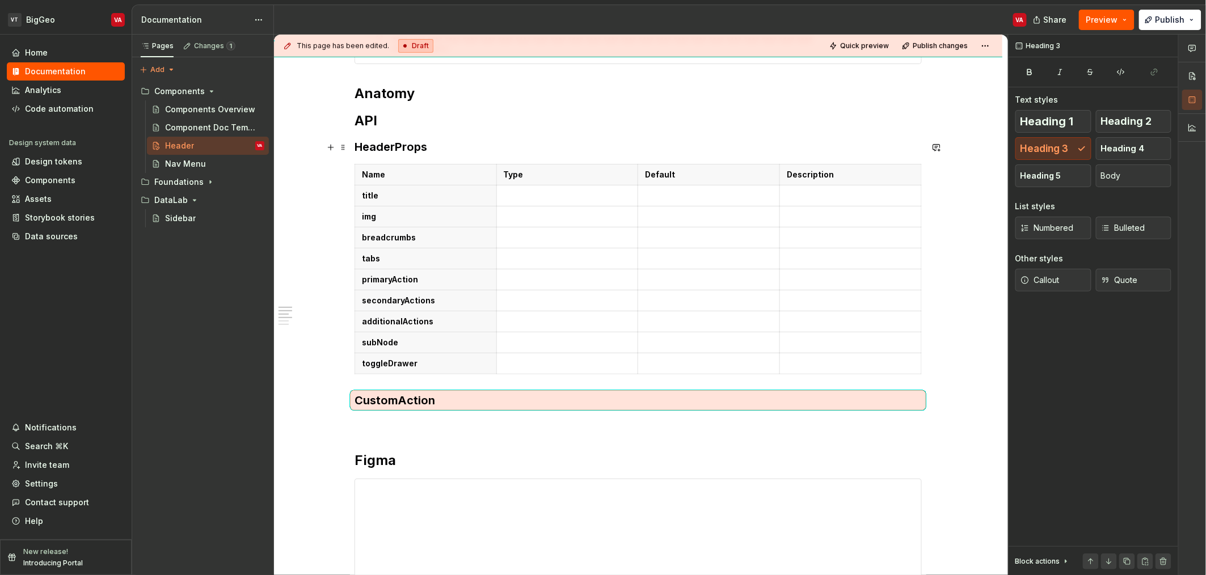
click at [439, 143] on h3 "HeaderProps" at bounding box center [638, 147] width 567 height 16
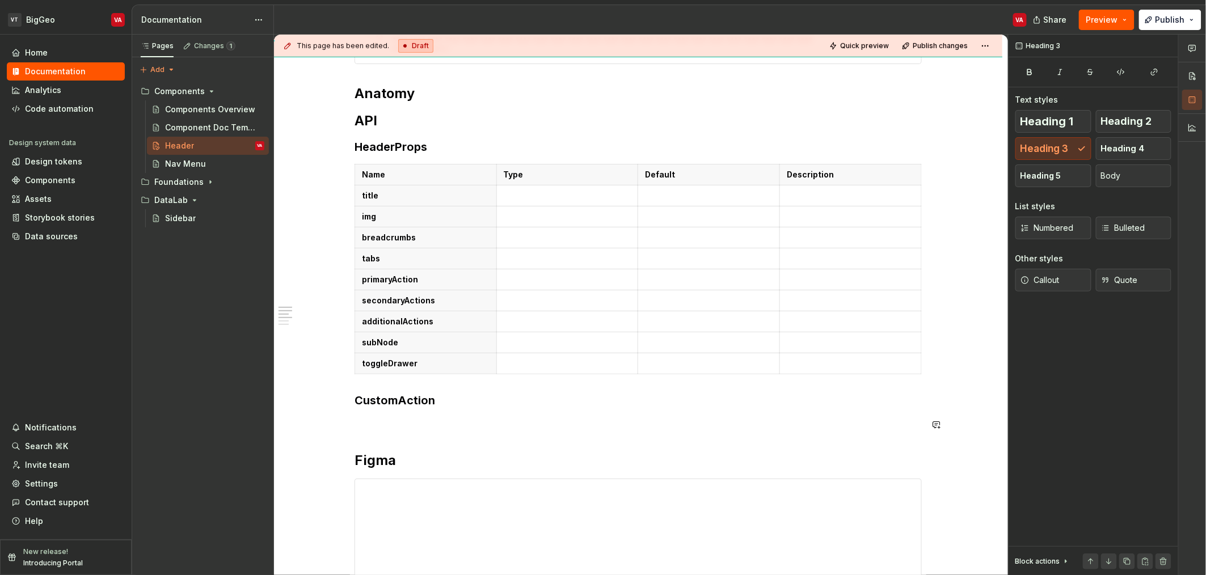
click at [447, 415] on div "**********" at bounding box center [638, 481] width 567 height 1154
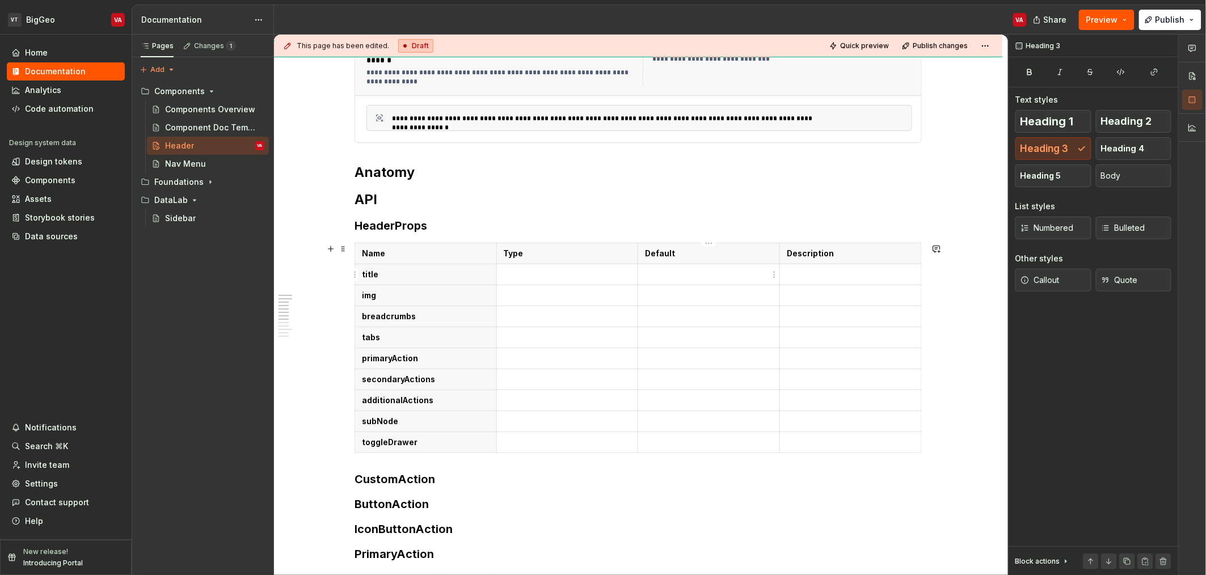
scroll to position [218, 0]
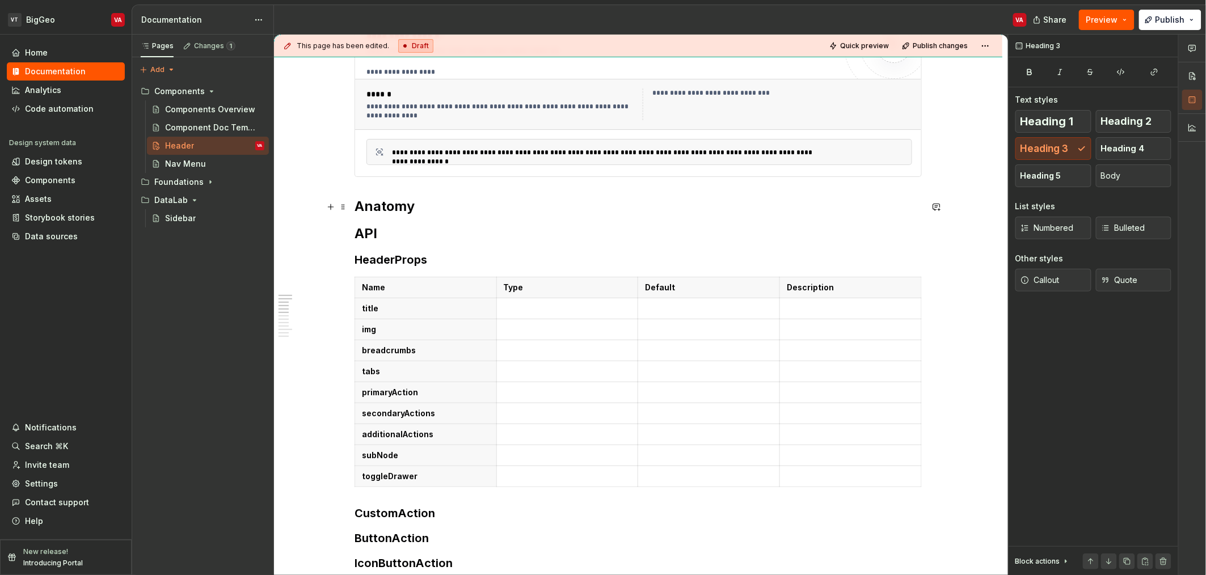
click at [451, 202] on h2 "Anatomy" at bounding box center [638, 206] width 567 height 18
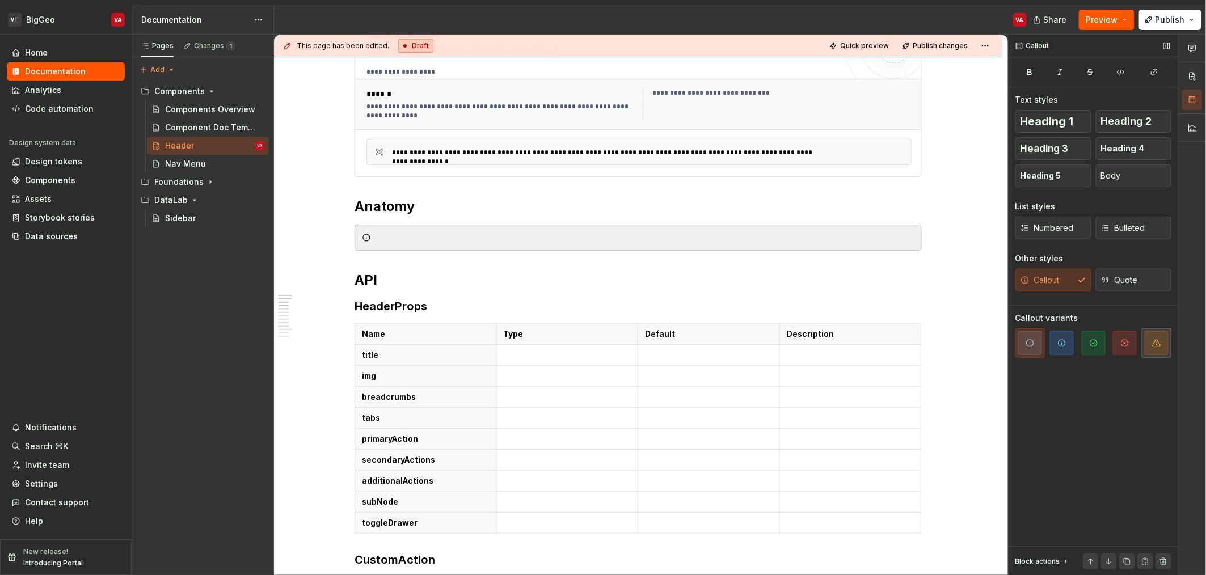
click at [1154, 345] on icon "button" at bounding box center [1156, 343] width 9 height 9
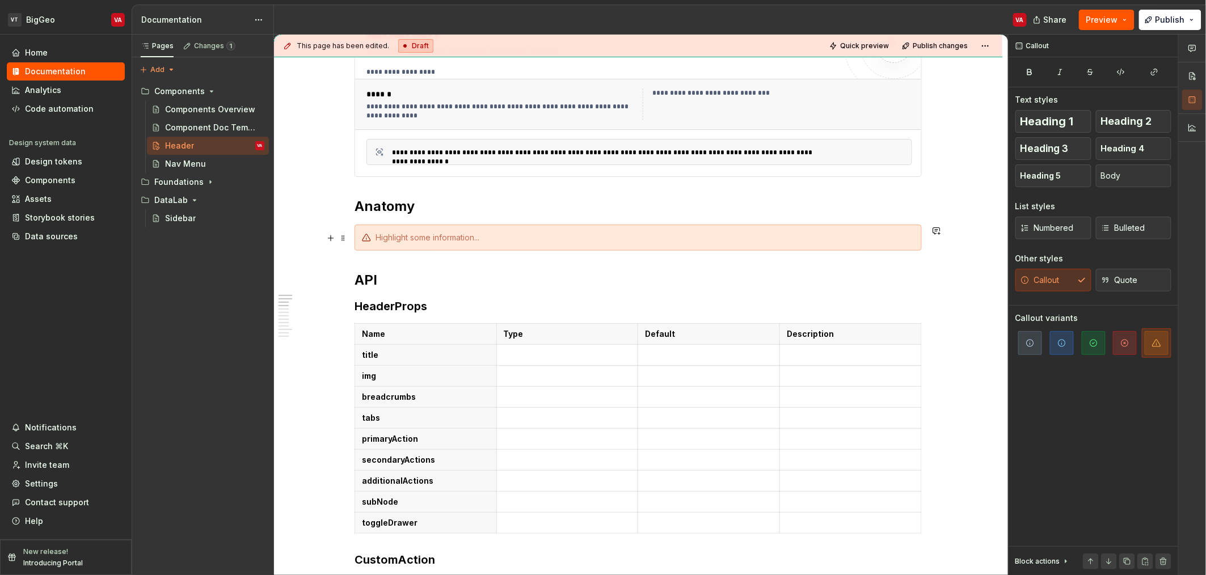
click at [458, 235] on div at bounding box center [645, 237] width 539 height 11
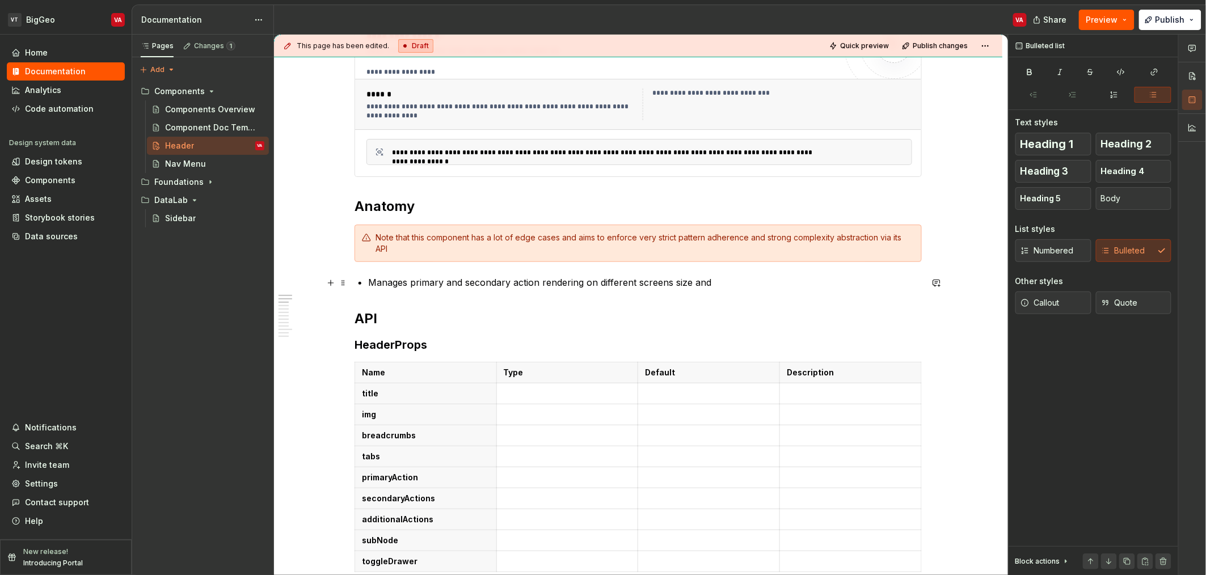
click at [667, 283] on p "Manages primary and secondary action rendering on different screens size and" at bounding box center [645, 283] width 554 height 14
click at [714, 283] on p "Manages primary and secondary action rendering on different screens size and" at bounding box center [645, 283] width 554 height 14
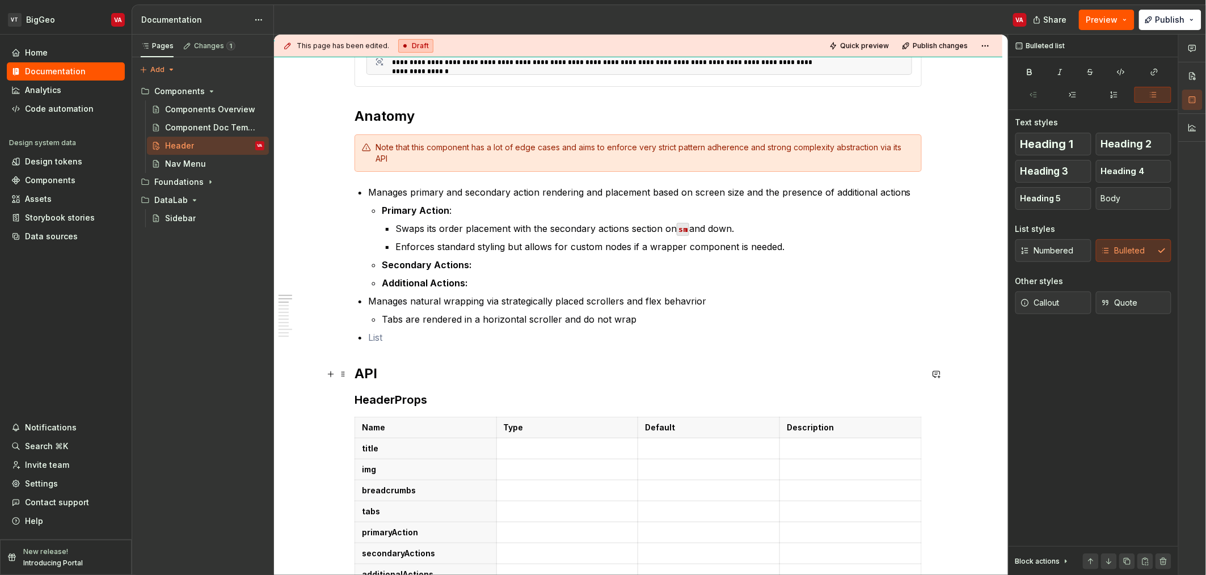
scroll to position [302, 0]
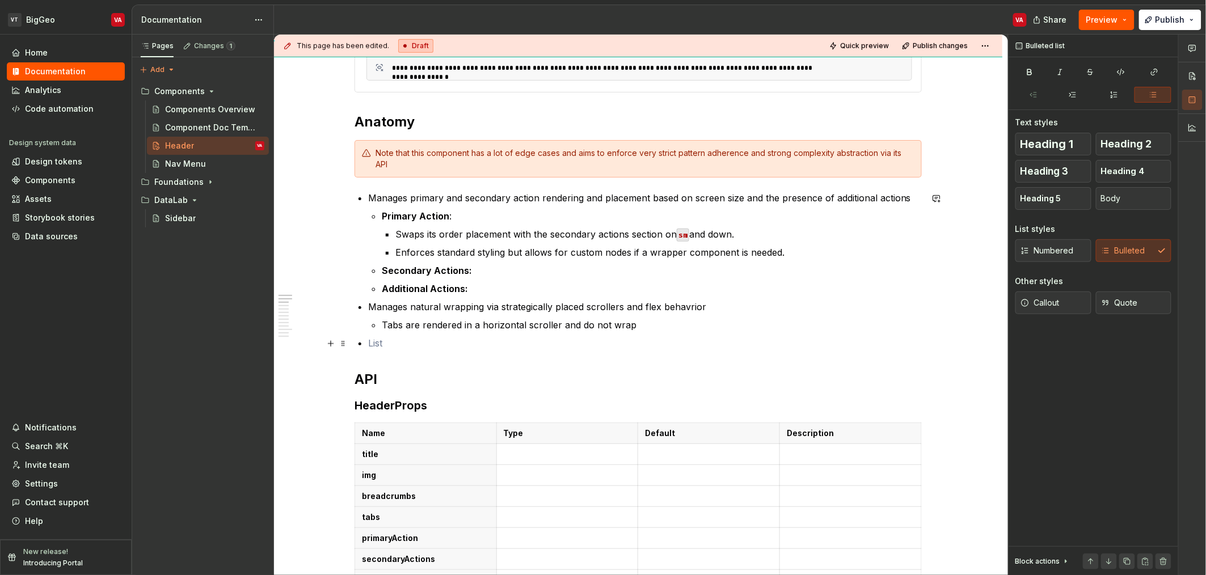
click at [383, 347] on p at bounding box center [645, 343] width 554 height 14
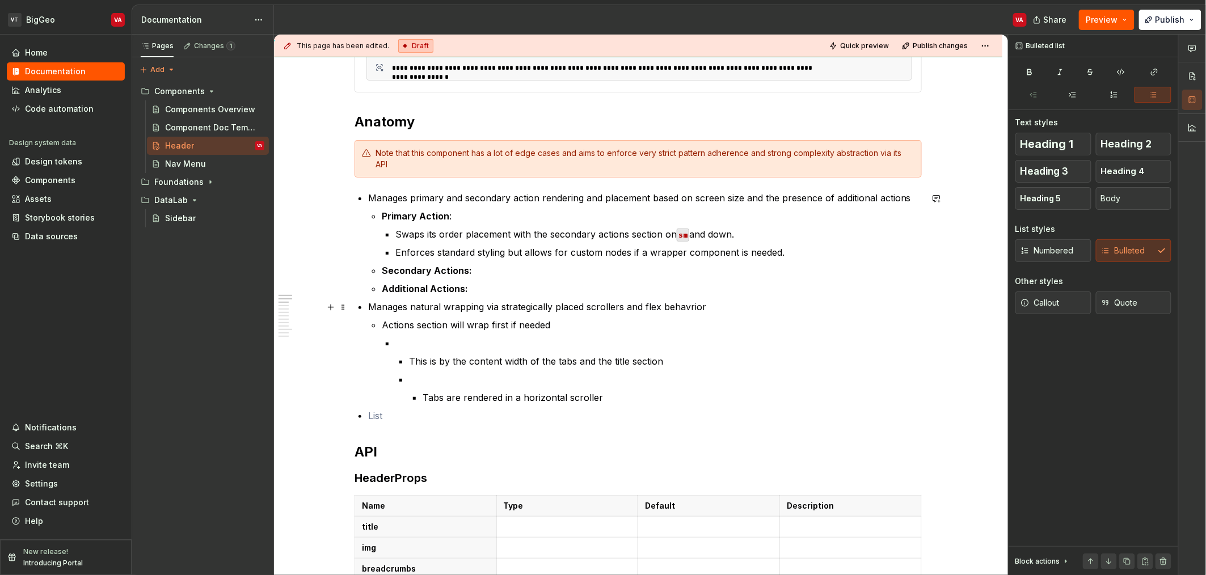
click at [422, 334] on li "Actions section will wrap first if needed This is by the content width of the t…" at bounding box center [652, 361] width 540 height 86
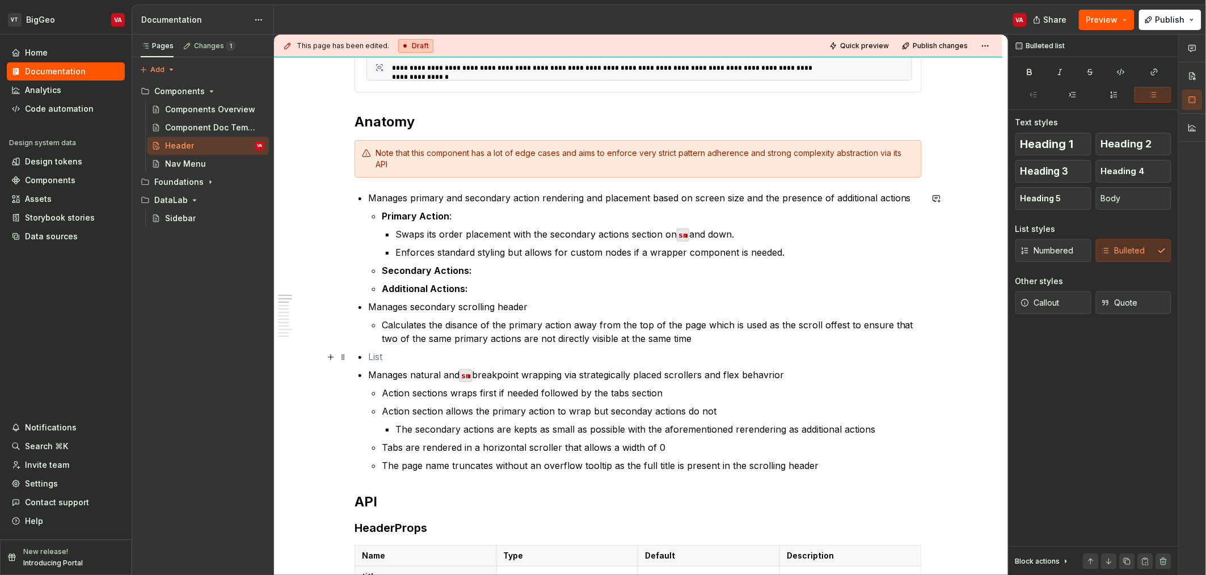
click at [410, 355] on p at bounding box center [645, 357] width 554 height 14
click at [390, 358] on p at bounding box center [645, 357] width 554 height 14
click at [482, 216] on p "Primary Action :" at bounding box center [652, 216] width 540 height 14
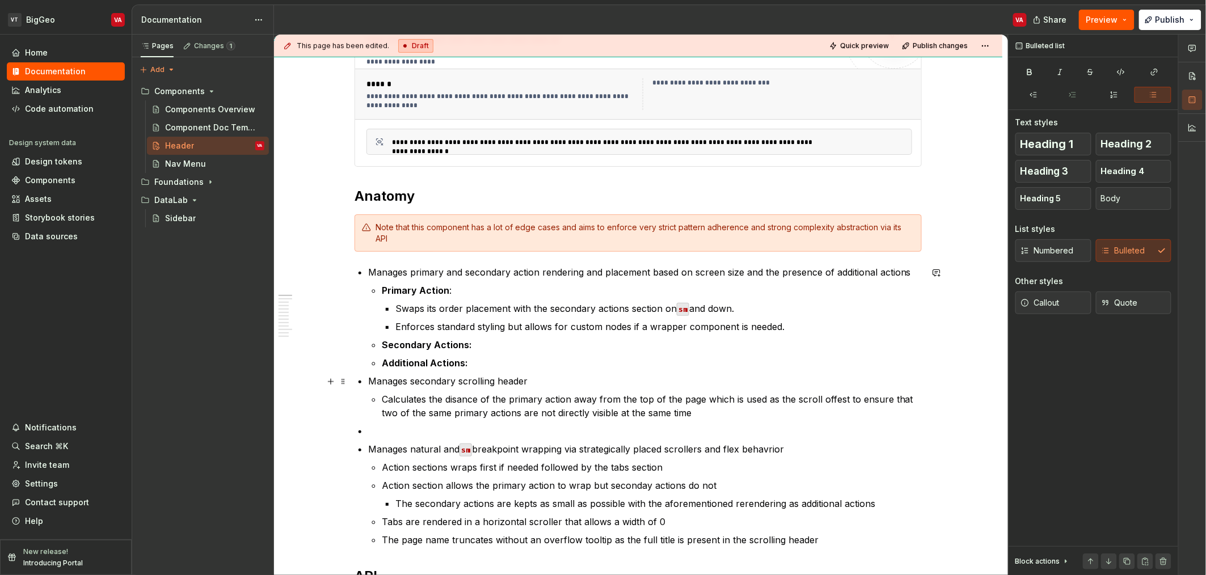
scroll to position [217, 0]
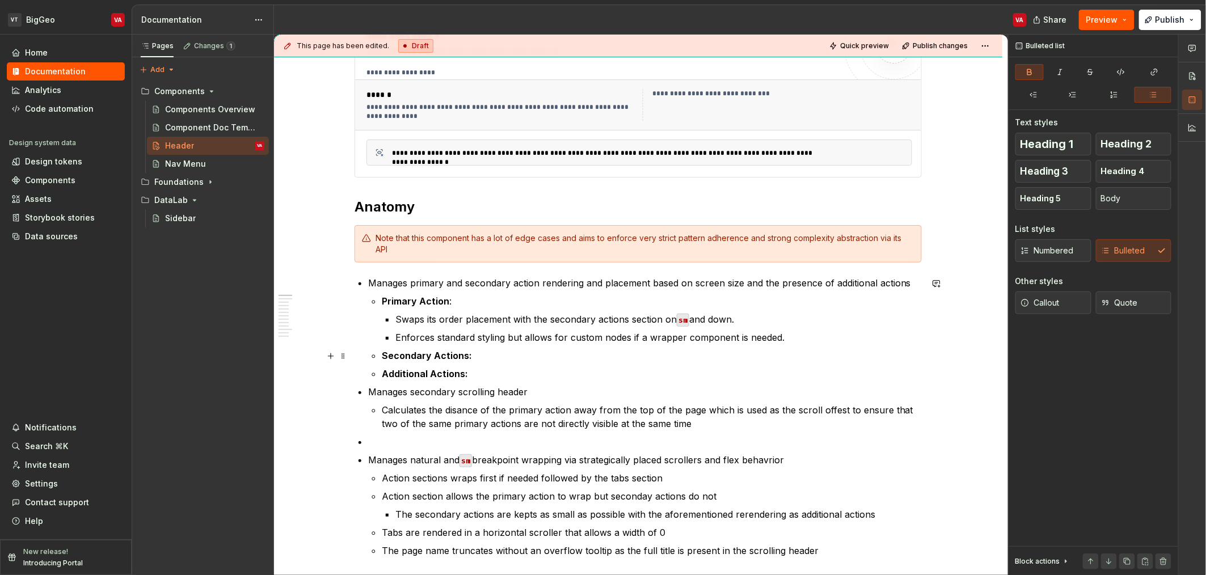
click at [506, 352] on p "Secondary Actions:" at bounding box center [652, 356] width 540 height 14
click at [433, 213] on h2 "Anatomy" at bounding box center [638, 207] width 567 height 18
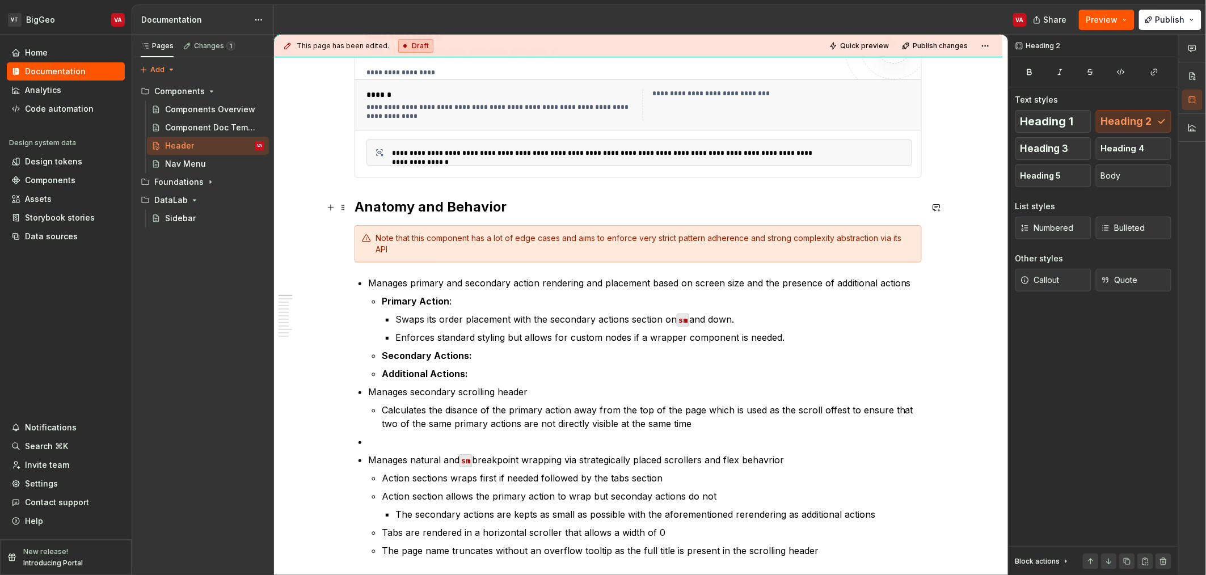
click at [440, 198] on h2 "Anatomy and Behavior" at bounding box center [638, 207] width 567 height 18
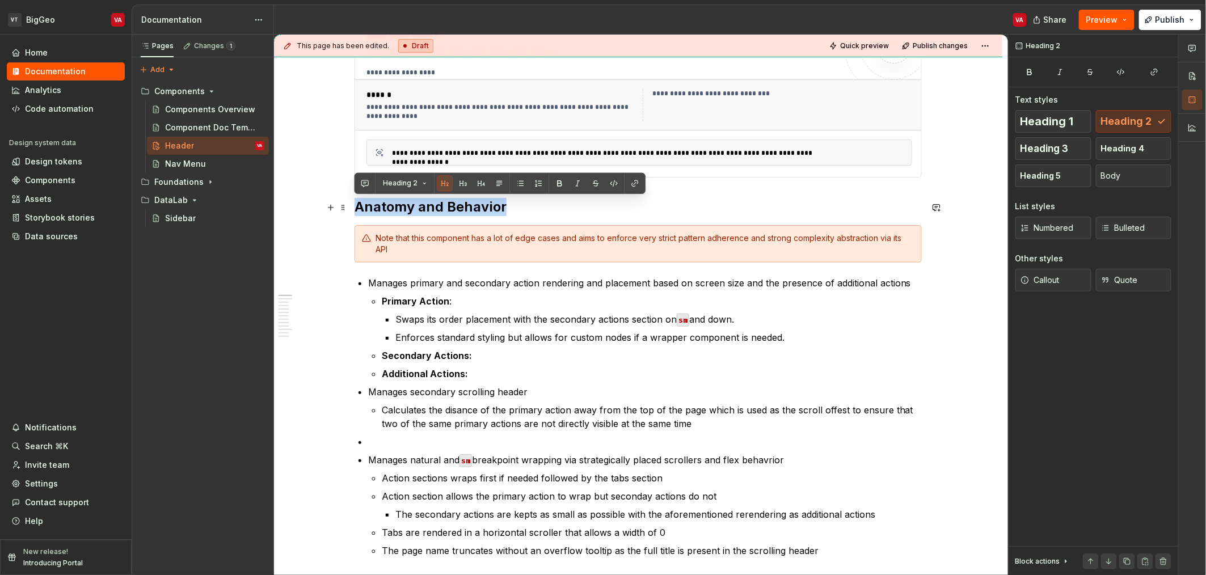
drag, startPoint x: 529, startPoint y: 204, endPoint x: 354, endPoint y: 206, distance: 175.3
click at [355, 206] on h2 "Anatomy and Behavior" at bounding box center [638, 207] width 567 height 18
copy h2 "Anatomy and Behavior"
click at [182, 221] on div "Sidebar" at bounding box center [180, 218] width 31 height 11
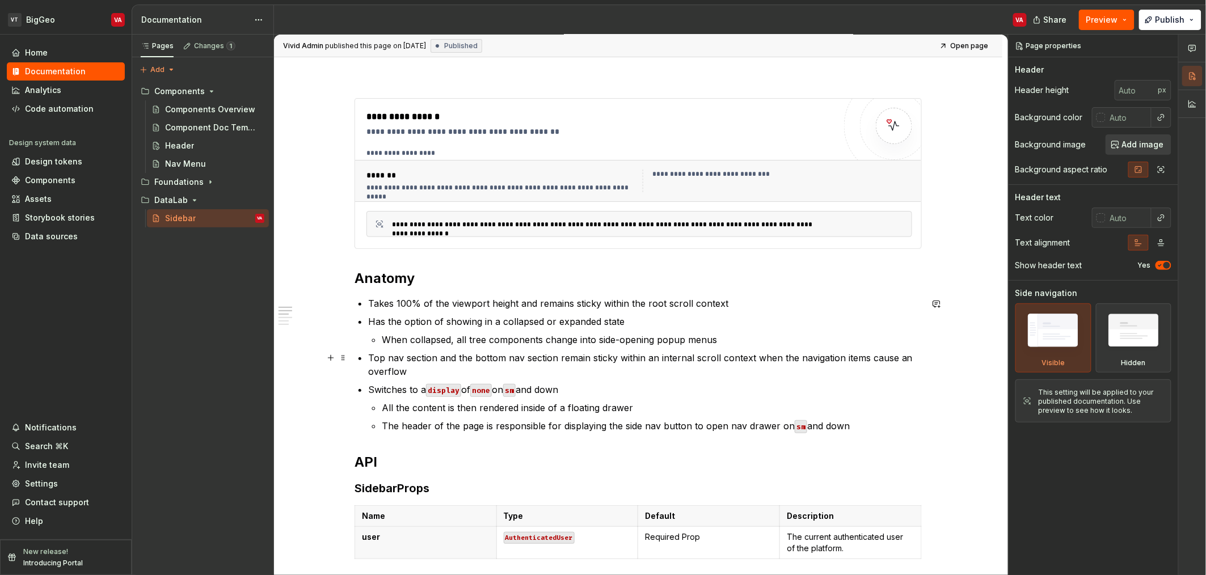
scroll to position [142, 0]
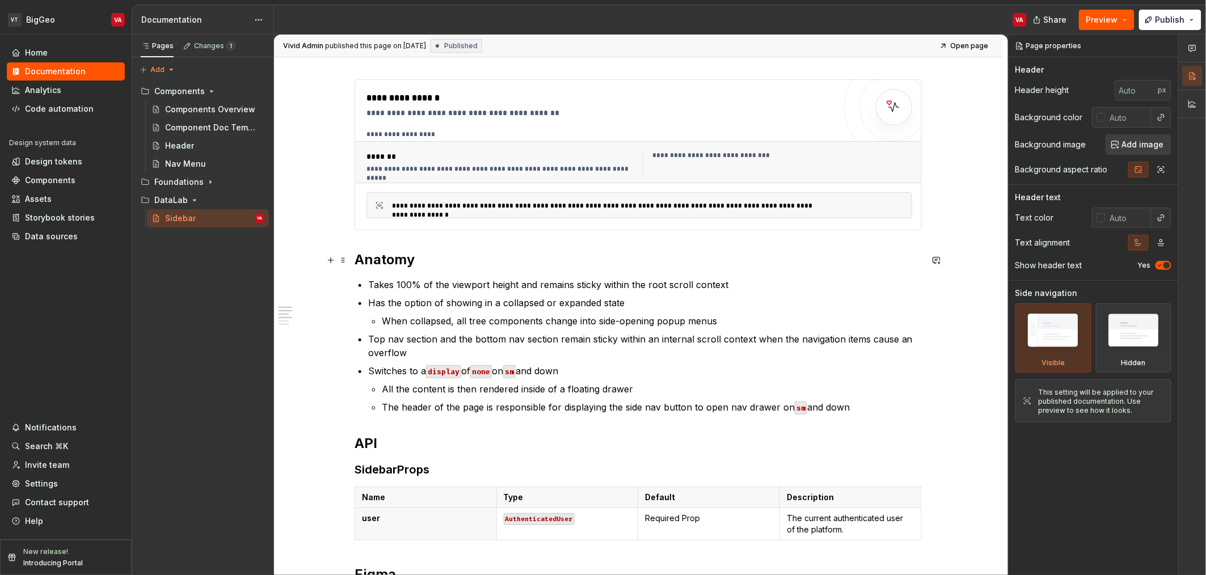
click at [382, 248] on div "**********" at bounding box center [638, 521] width 567 height 884
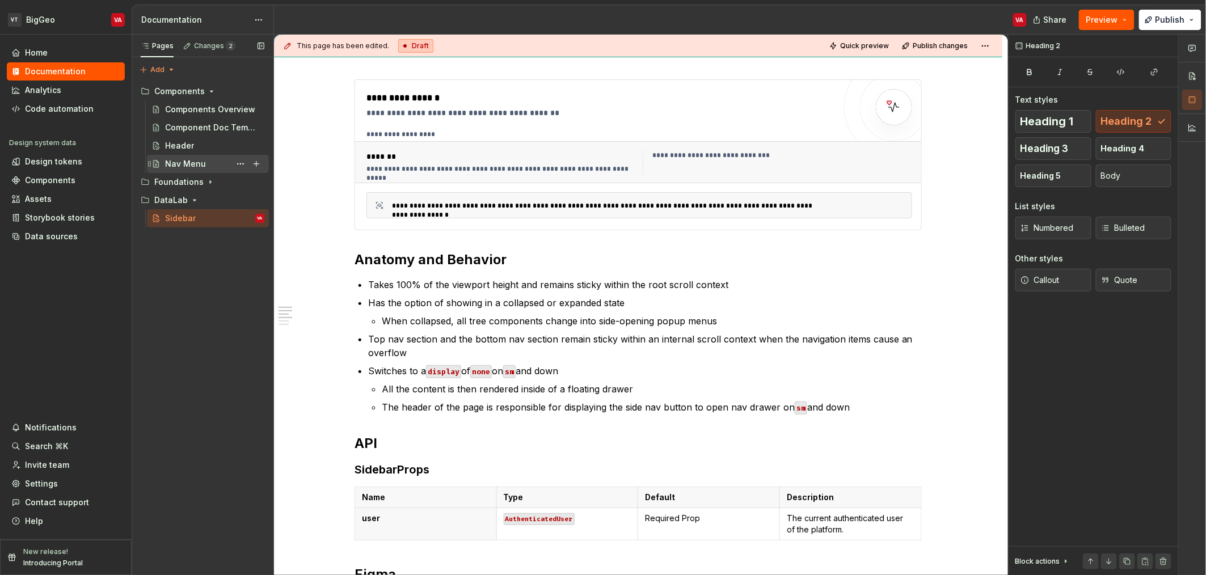
click at [185, 163] on div "Nav Menu" at bounding box center [185, 163] width 41 height 11
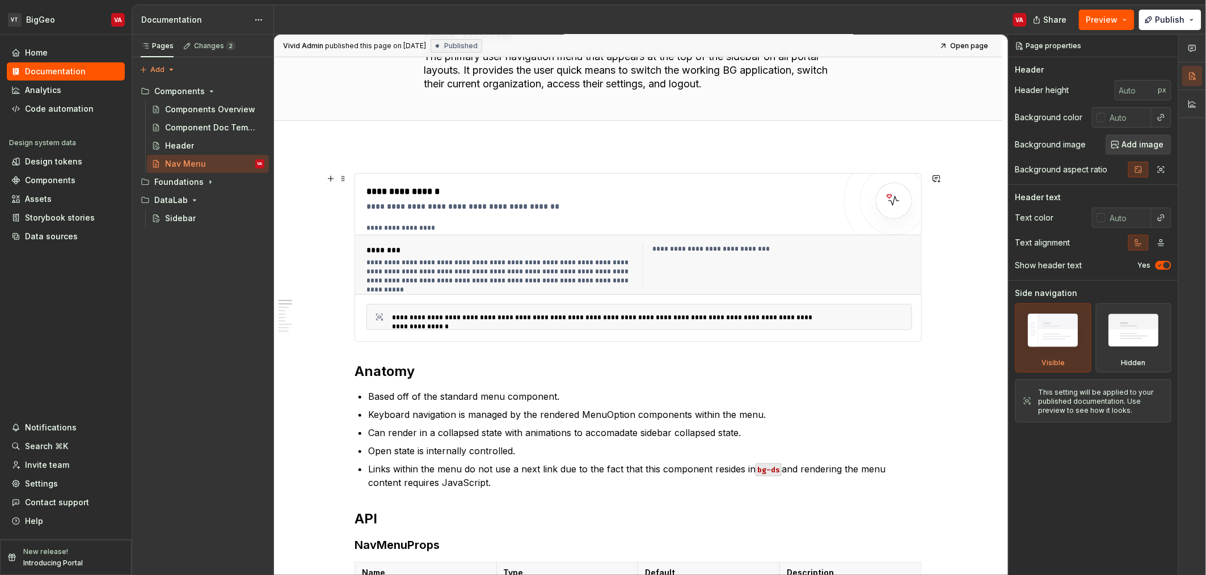
scroll to position [85, 0]
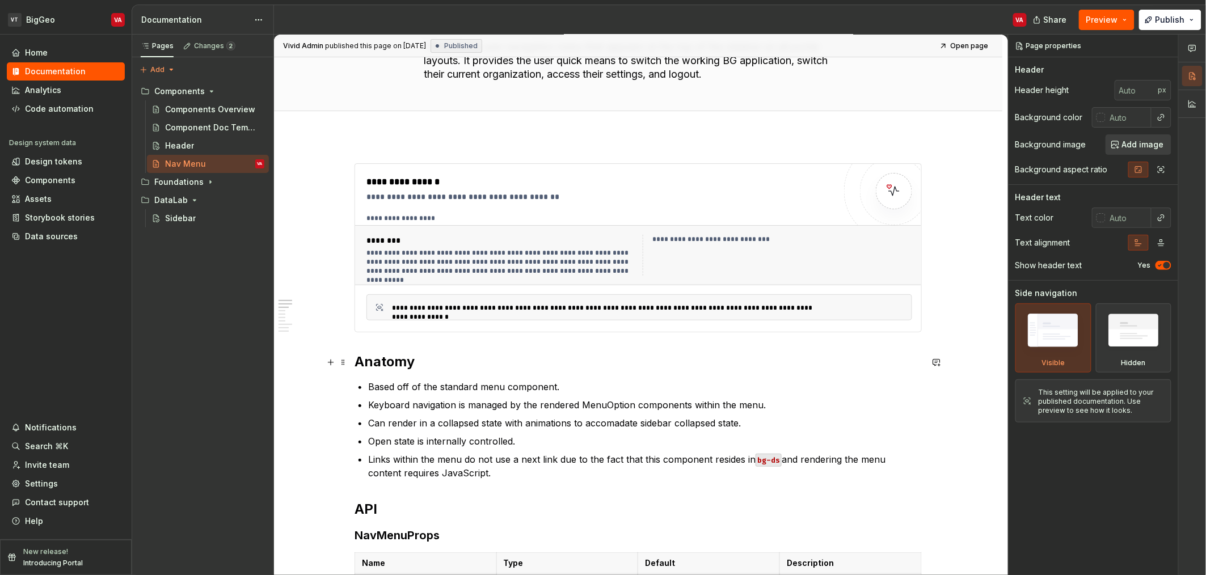
click at [400, 365] on h2 "Anatomy" at bounding box center [638, 362] width 567 height 18
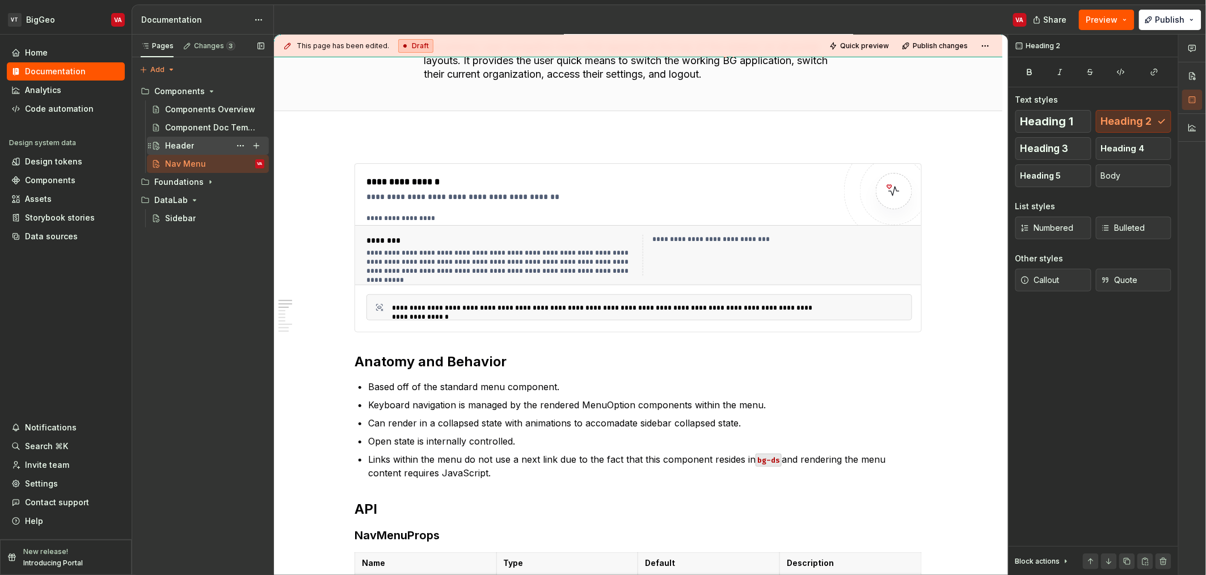
click at [191, 149] on div "Header" at bounding box center [179, 145] width 29 height 11
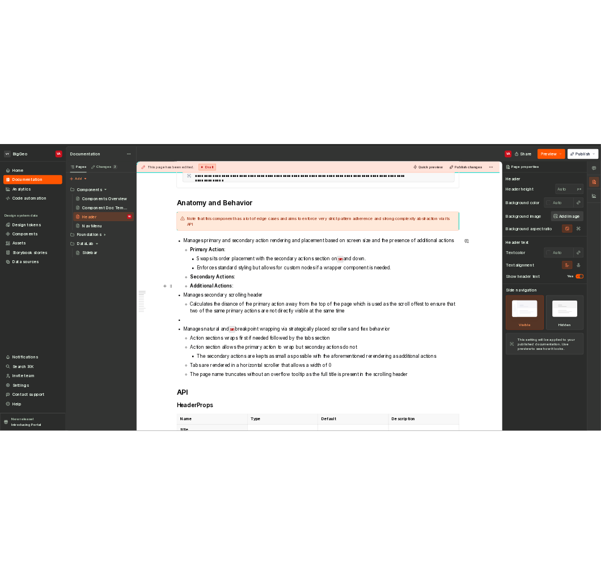
scroll to position [312, 0]
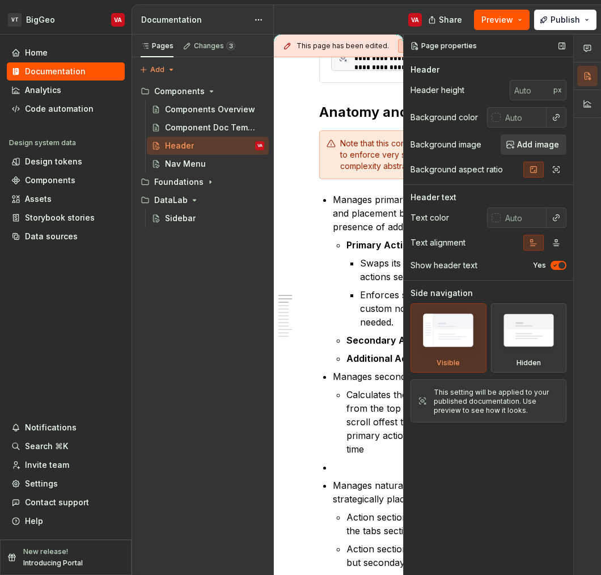
type textarea "*"
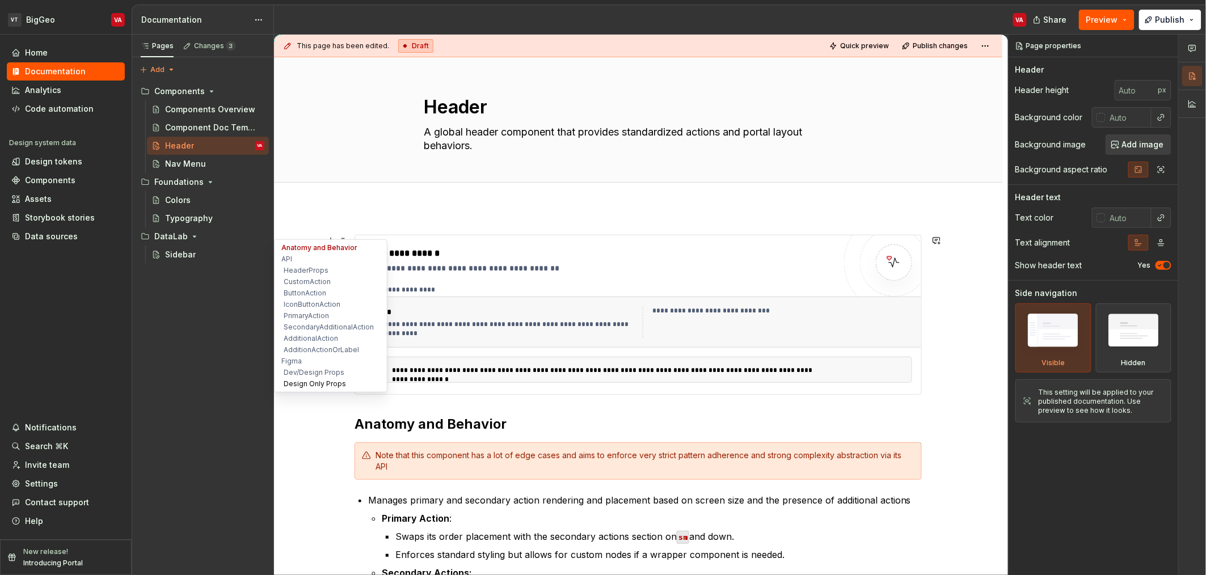
type textarea "*"
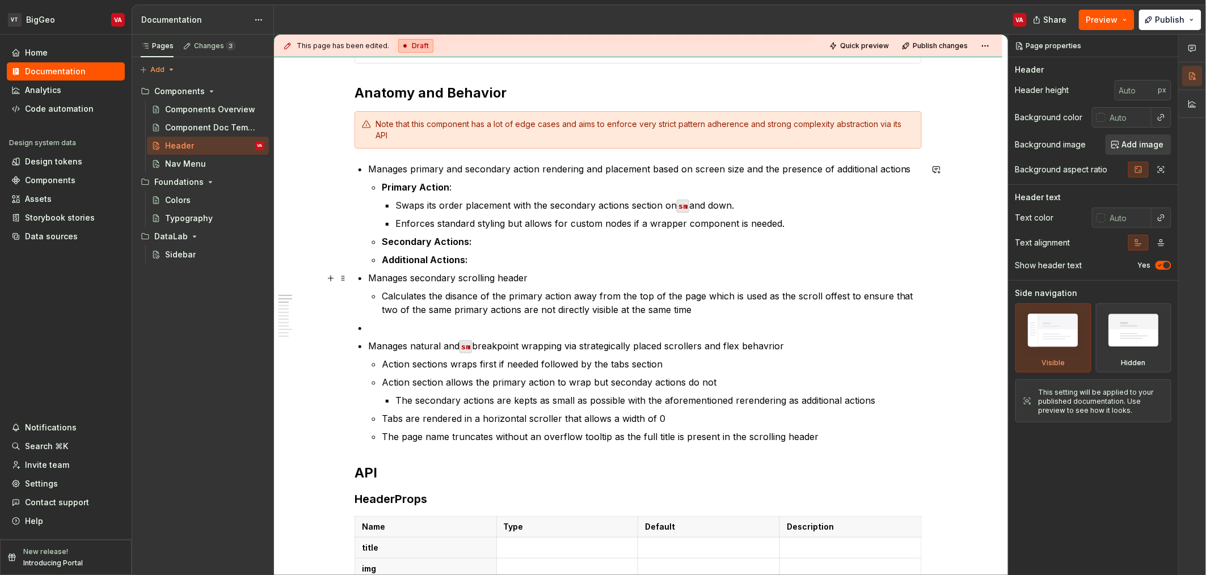
scroll to position [340, 0]
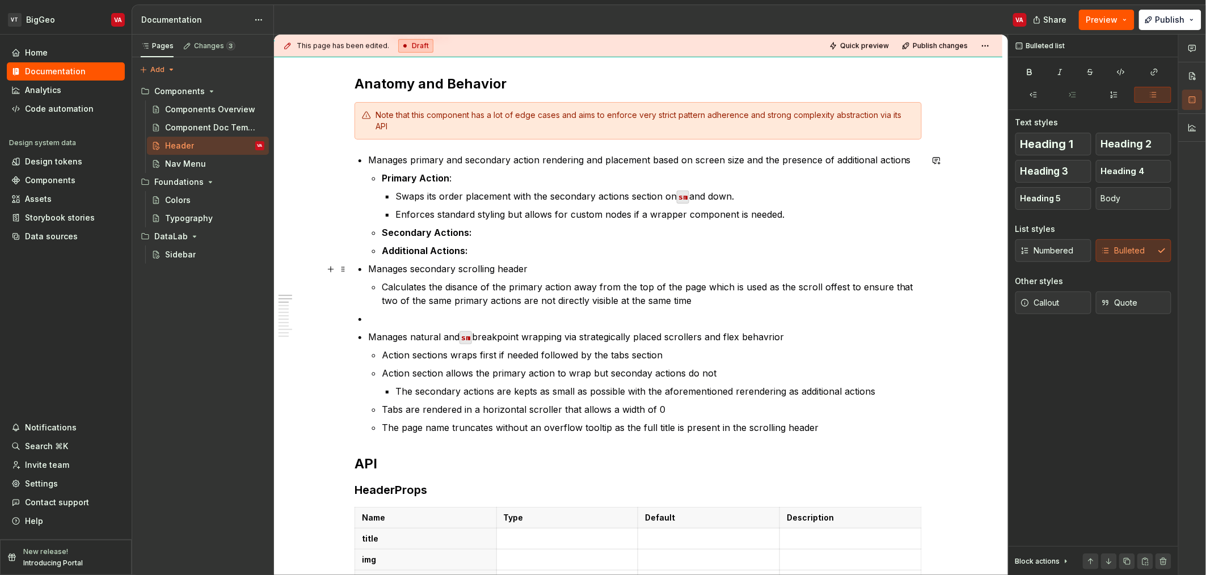
click at [530, 277] on li "Manages secondary scrolling header Calculates the disance of the primary action…" at bounding box center [645, 284] width 554 height 45
click at [469, 301] on p "Calculates the disance of the primary action away from the top of the page whic…" at bounding box center [652, 293] width 540 height 27
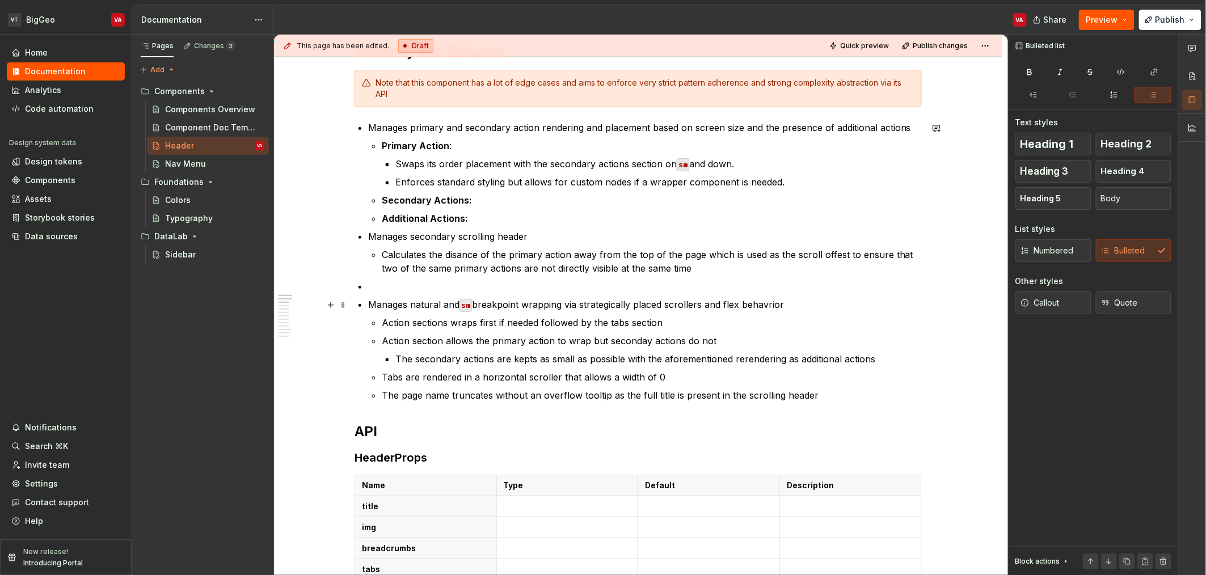
scroll to position [378, 0]
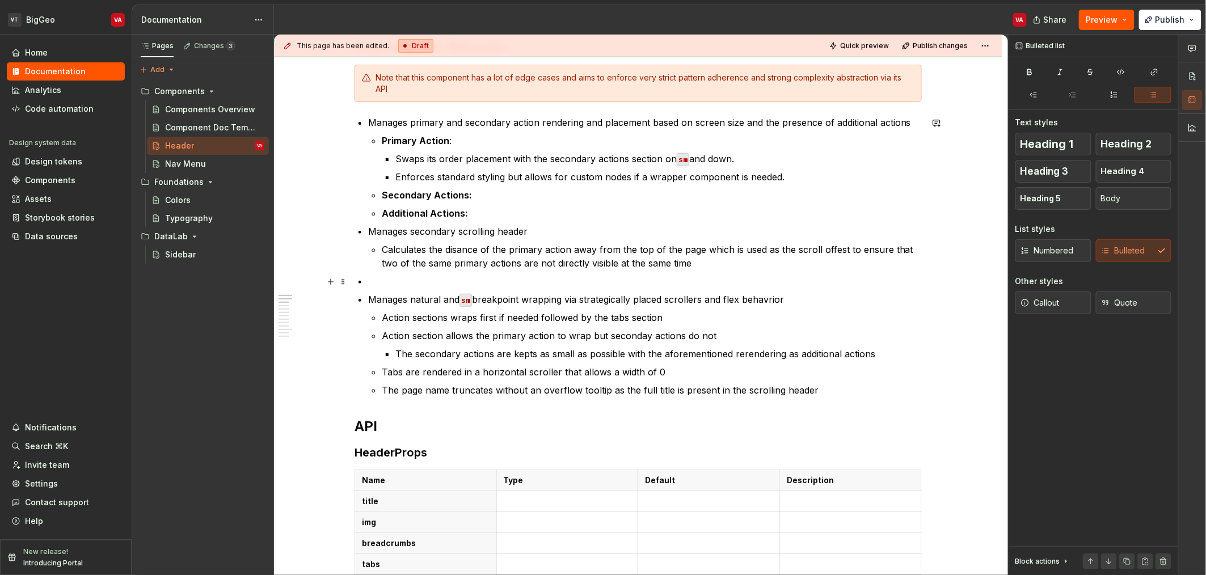
click at [404, 279] on p at bounding box center [645, 282] width 554 height 14
click at [604, 263] on p "Calculates the disance of the primary action away from the top of the page whic…" at bounding box center [652, 256] width 540 height 27
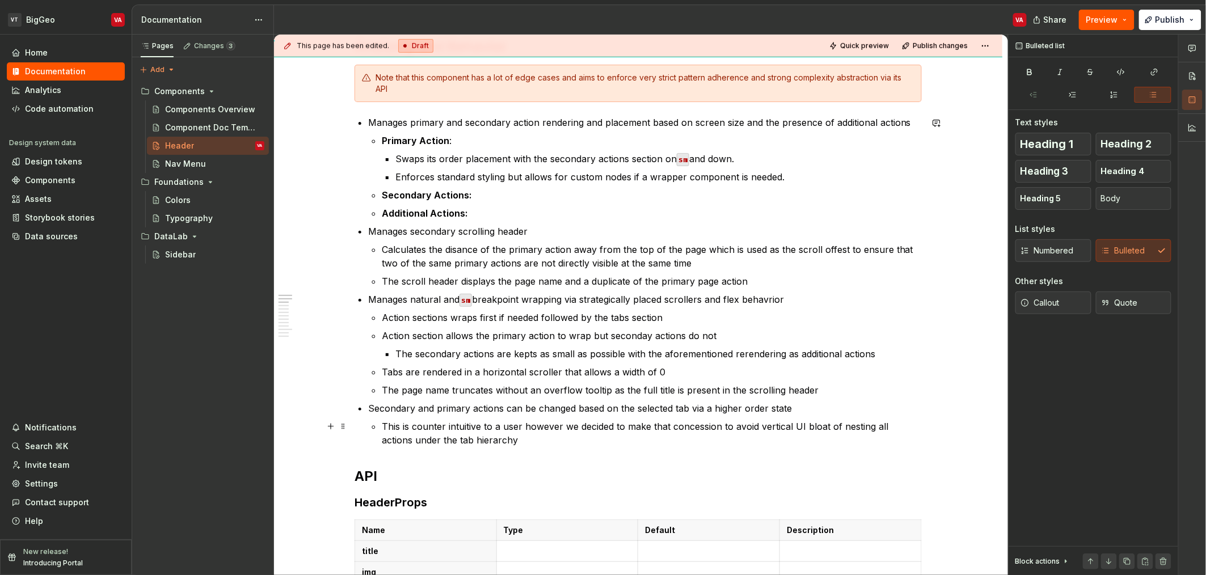
click at [522, 427] on p "This is counter intuitive to a user however we decided to make that concession …" at bounding box center [652, 433] width 540 height 27
click at [399, 425] on p "This is counter intuitive to a user however we decided to make that concession …" at bounding box center [652, 433] width 540 height 27
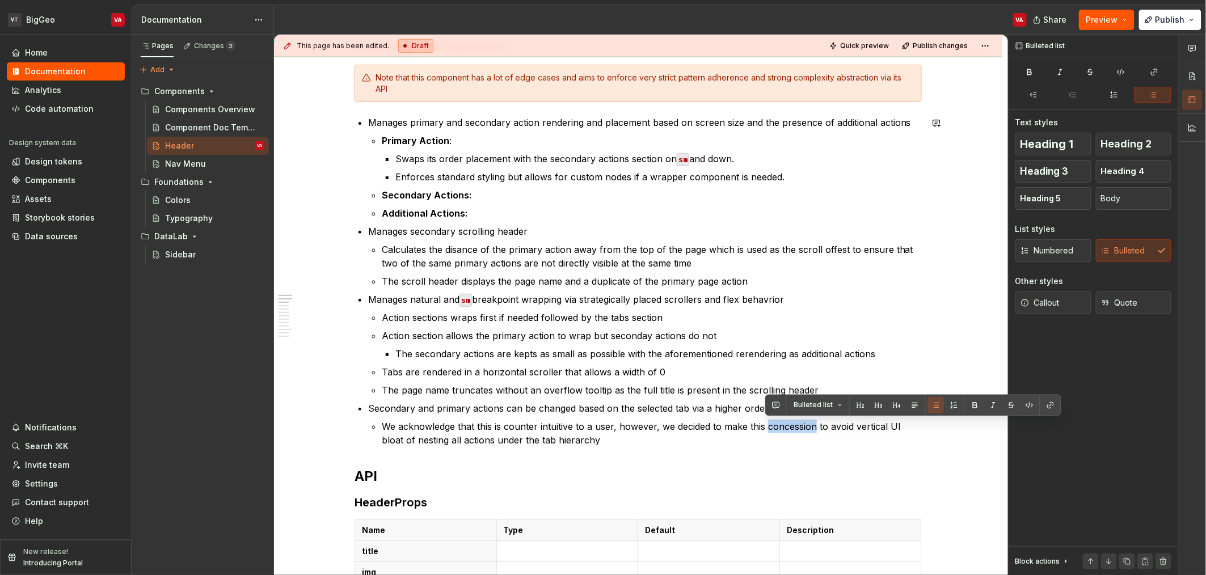
copy p "concession"
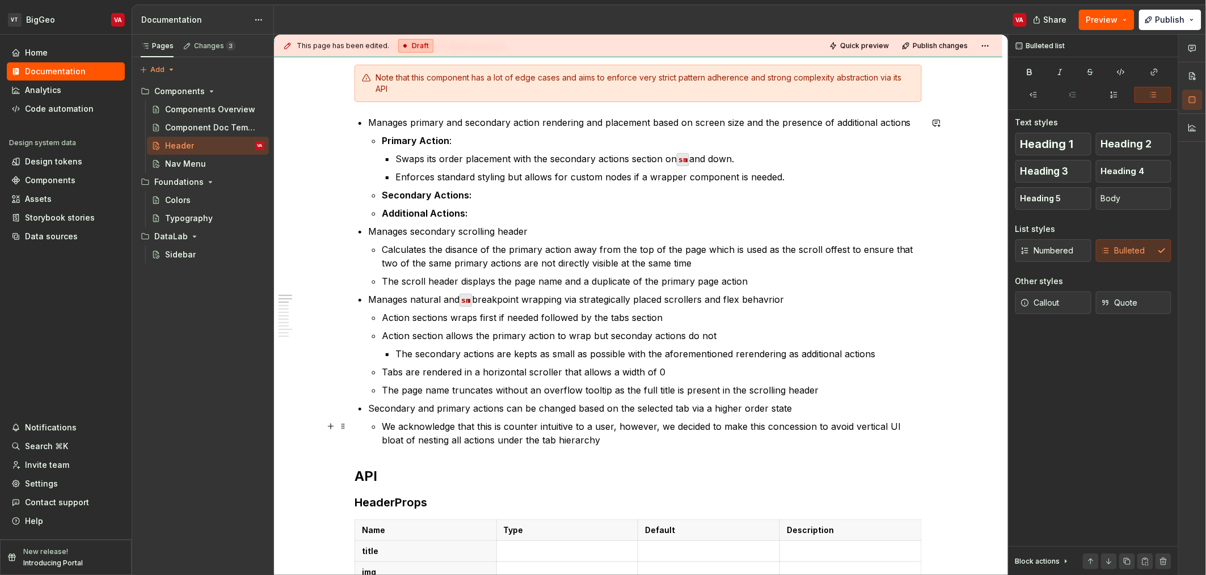
click at [439, 425] on p "We acknowledge that this is counter intuitive to a user, however, we decided to…" at bounding box center [652, 433] width 540 height 27
click at [604, 423] on p "We acknowledge that this is counter intuitive to a user, however, we decided to…" at bounding box center [652, 433] width 540 height 27
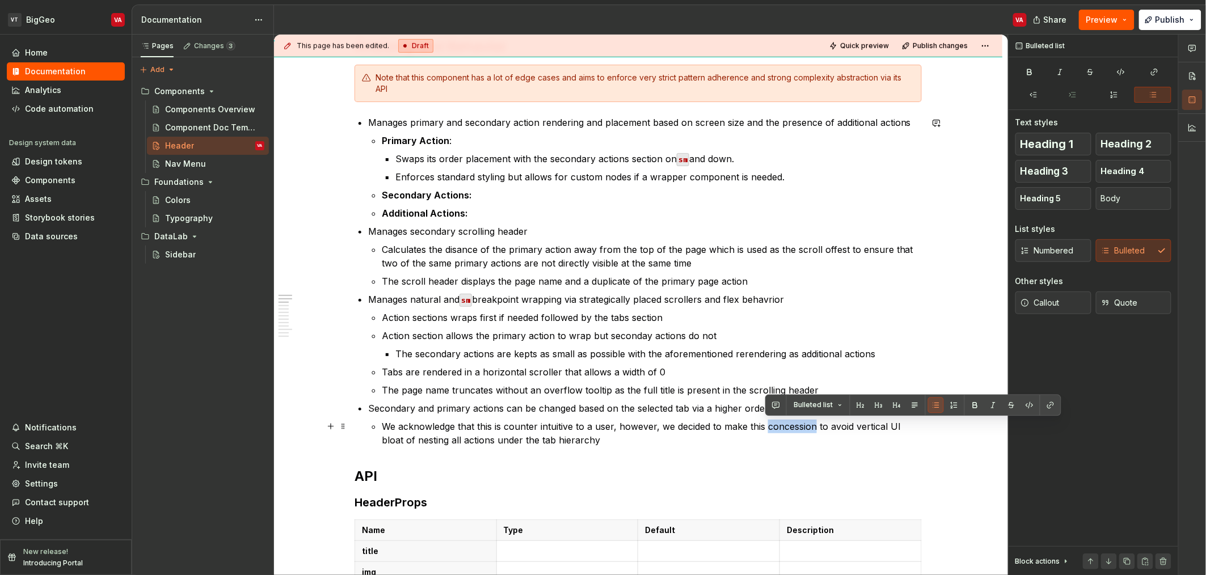
click at [604, 423] on p "We acknowledge that this is counter intuitive to a user, however, we decided to…" at bounding box center [652, 433] width 540 height 27
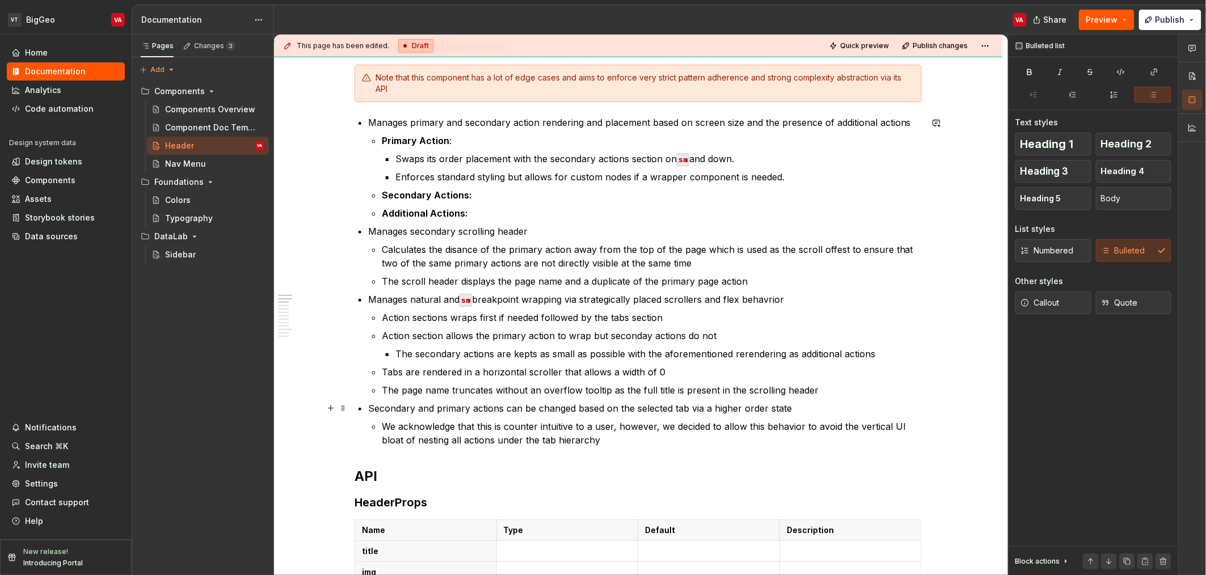
click at [516, 408] on p "Secondary and primary actions can be changed based on the selected tab via a hi…" at bounding box center [645, 409] width 554 height 14
click at [533, 383] on p "The page name truncates without an overflow tooltip as the full title is presen…" at bounding box center [652, 390] width 540 height 14
click at [534, 369] on p "Tabs are rendered in a horizontal scroller that allows a width of 0" at bounding box center [652, 372] width 540 height 14
click at [524, 349] on p "The secondary actions are kepts as small as possible with the aforementioned re…" at bounding box center [658, 354] width 526 height 14
click at [469, 380] on ul "Action sections wraps first if needed followed by the tabs section Action secti…" at bounding box center [652, 354] width 540 height 86
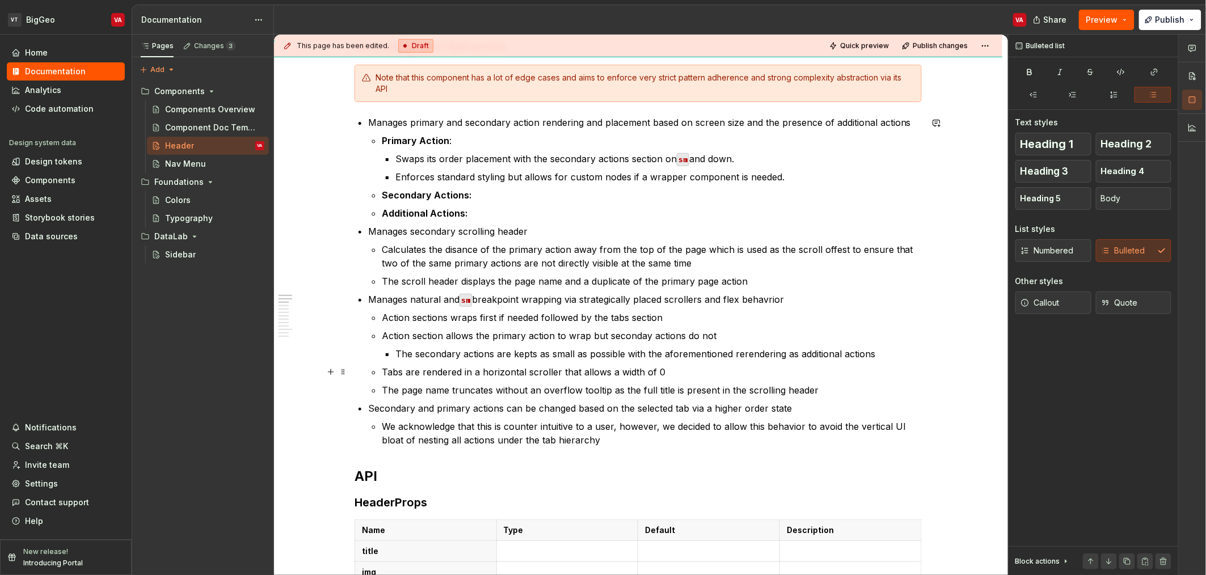
click at [604, 369] on p "Tabs are rendered in a horizontal scroller that allows a width of 0" at bounding box center [652, 372] width 540 height 14
click at [415, 296] on p "Manages natural and sm breakpoint wrapping via strategically placed scrollers a…" at bounding box center [645, 300] width 554 height 14
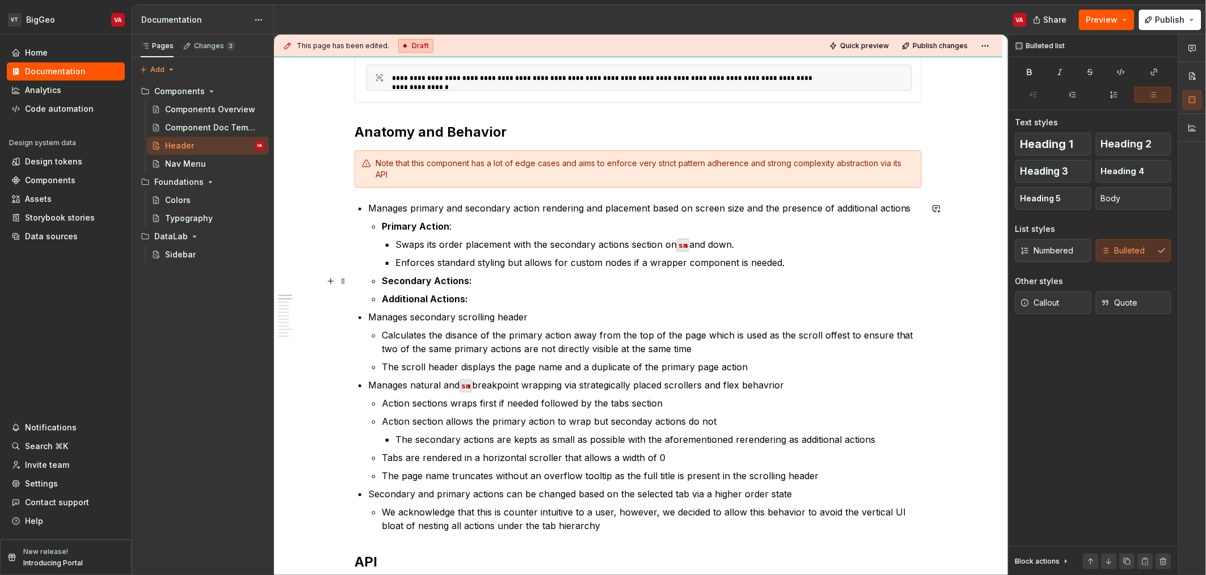
scroll to position [293, 0]
click at [537, 318] on p "Manages secondary scrolling header" at bounding box center [645, 317] width 554 height 14
click at [482, 286] on p "Secondary Actions:" at bounding box center [652, 280] width 540 height 14
click at [493, 311] on p "Manages secondary scrolling header" at bounding box center [645, 317] width 554 height 14
click at [476, 321] on p "Manages secondary scrolling header" at bounding box center [645, 317] width 554 height 14
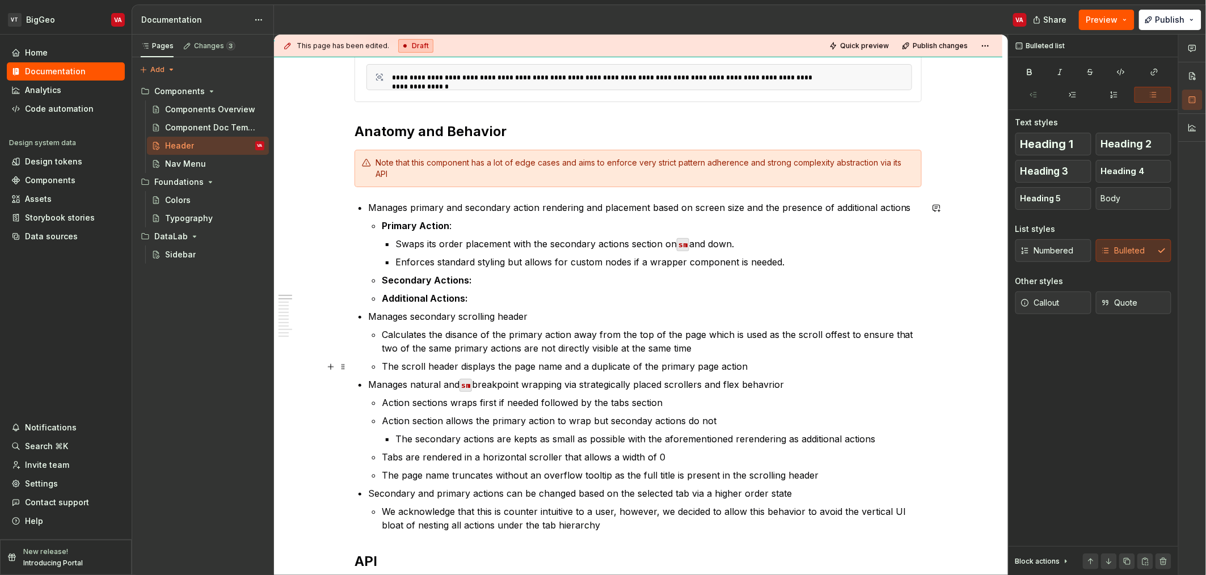
click at [522, 363] on p "The scroll header displays the page name and a duplicate of the primary page ac…" at bounding box center [652, 367] width 540 height 14
click at [604, 366] on p "The scroll header displays the page name and a duplicate of the primary page ac…" at bounding box center [652, 367] width 540 height 14
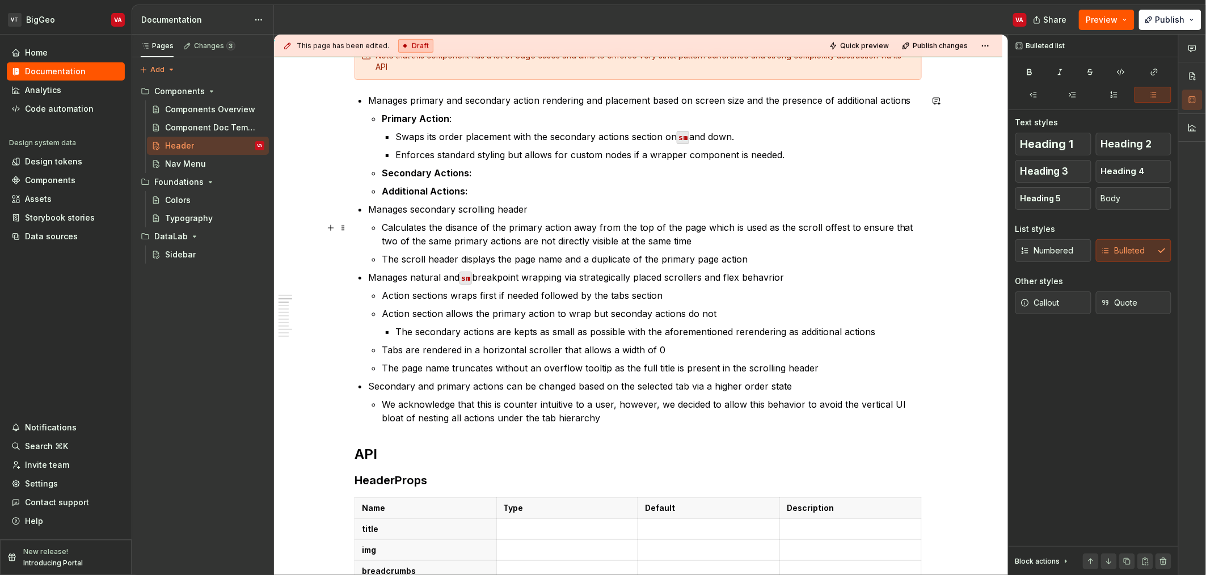
scroll to position [416, 0]
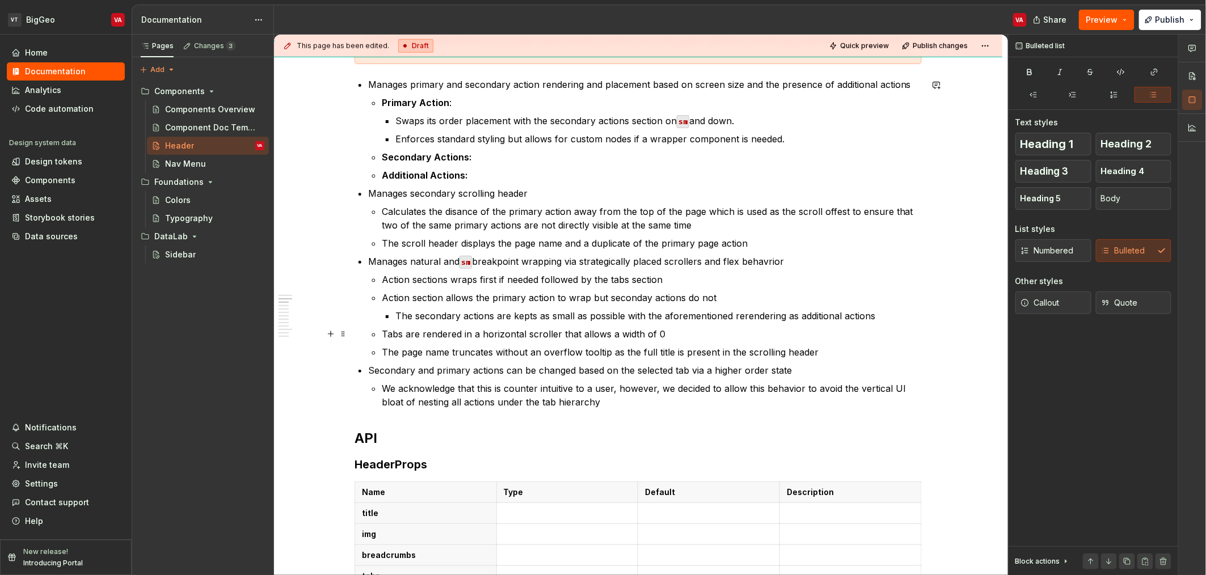
click at [604, 336] on p "Tabs are rendered in a horizontal scroller that allows a width of 0" at bounding box center [652, 334] width 540 height 14
click at [558, 193] on p "Manages secondary scrolling header" at bounding box center [645, 194] width 554 height 14
click at [534, 162] on p "Secondary Actions:" at bounding box center [652, 157] width 540 height 14
click at [445, 140] on p "Enforces standard styling but allows for custom nodes if a wrapper component is…" at bounding box center [658, 139] width 526 height 14
click at [500, 159] on p "Secondary Actions:" at bounding box center [652, 157] width 540 height 14
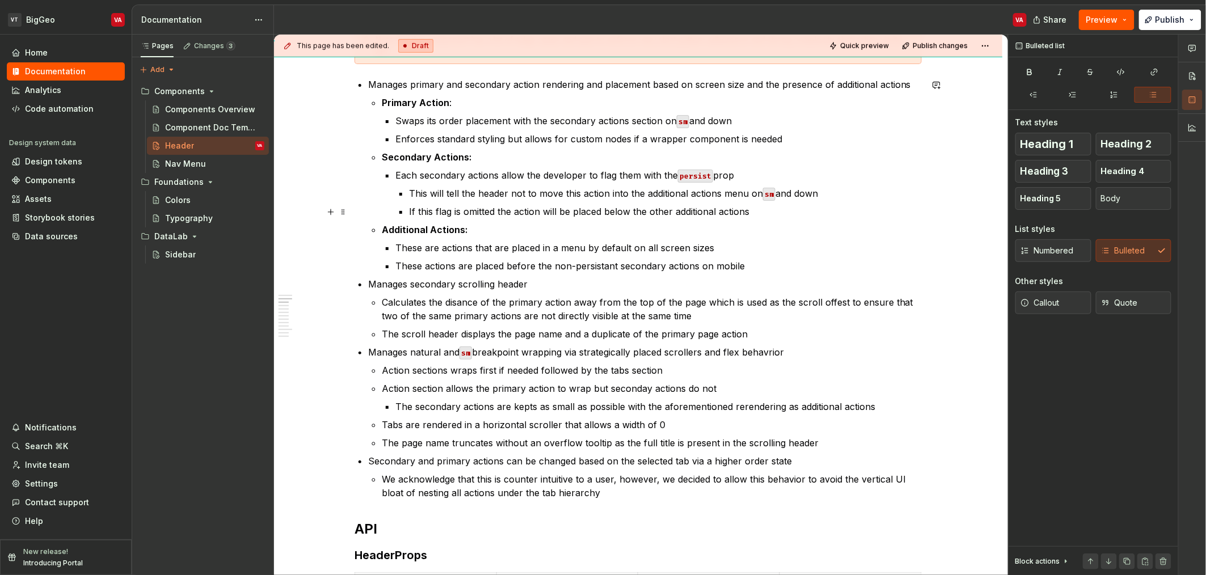
click at [474, 218] on ul "Primary Action : Swaps its order placement with the secondary actions section o…" at bounding box center [652, 184] width 540 height 177
click at [511, 211] on p "If this flag is omitted the action will be placed below the other additional ac…" at bounding box center [665, 212] width 513 height 14
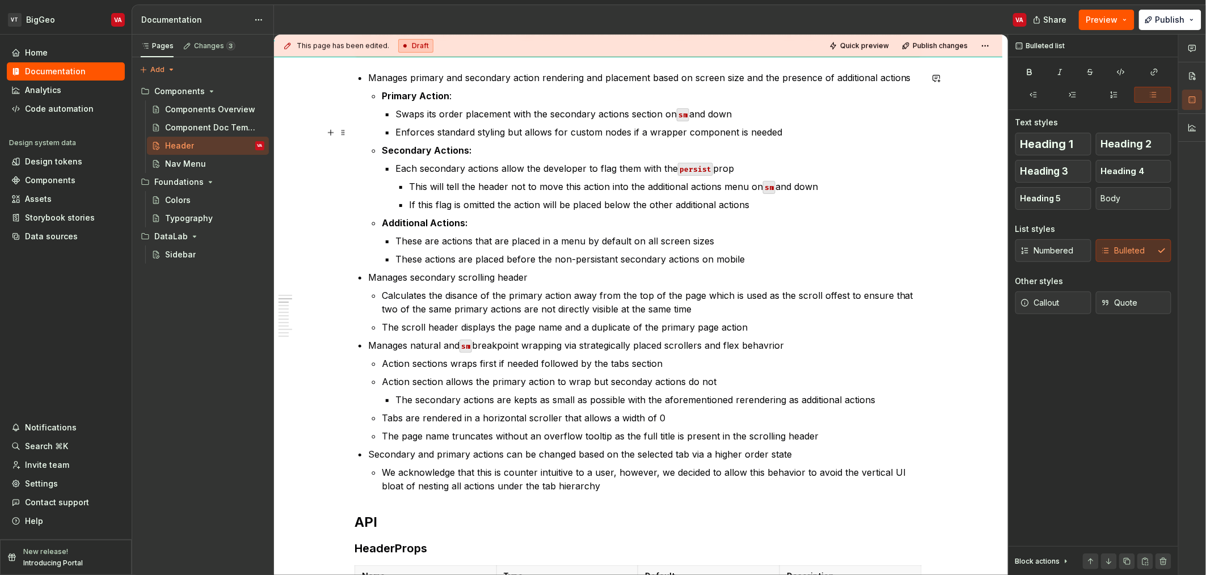
scroll to position [425, 0]
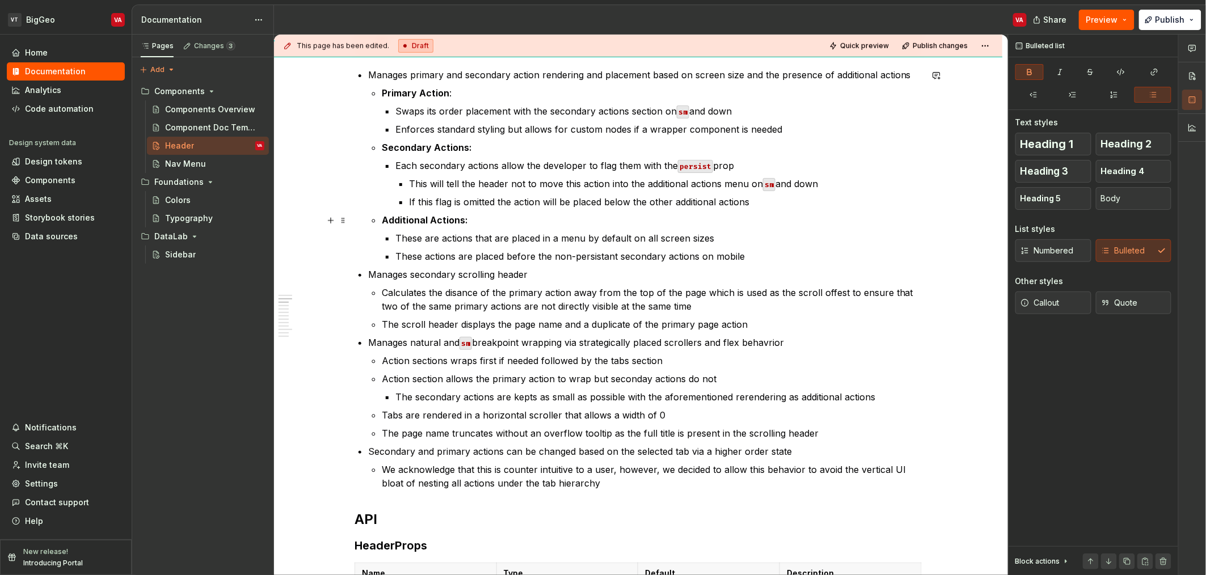
click at [604, 211] on ul "Primary Action : Swaps its order placement with the secondary actions section o…" at bounding box center [652, 174] width 540 height 177
click at [604, 258] on p "These actions are placed before the non-persistant secondary actions on mobile" at bounding box center [658, 257] width 526 height 14
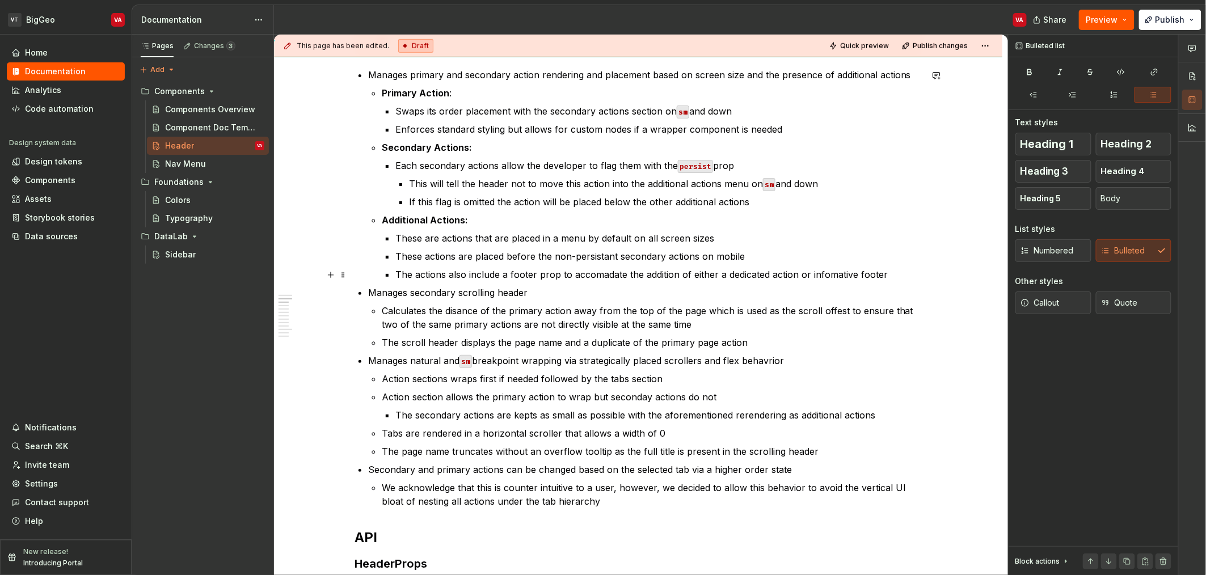
click at [445, 276] on p "The actions also include a footer prop to accomadate the addition of either a d…" at bounding box center [658, 275] width 526 height 14
click at [448, 262] on p "These actions are placed before the non-persistant secondary actions on mobile" at bounding box center [658, 257] width 526 height 14
click at [398, 271] on p "They also include a footer prop to accomadate the addition of either a dedicate…" at bounding box center [658, 275] width 526 height 14
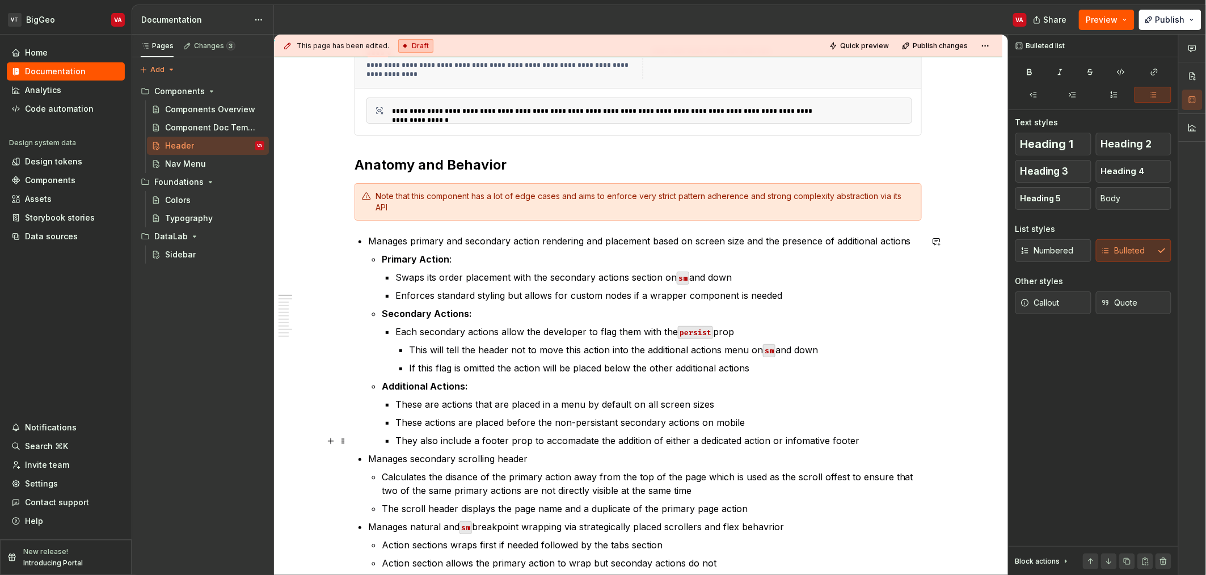
scroll to position [340, 0]
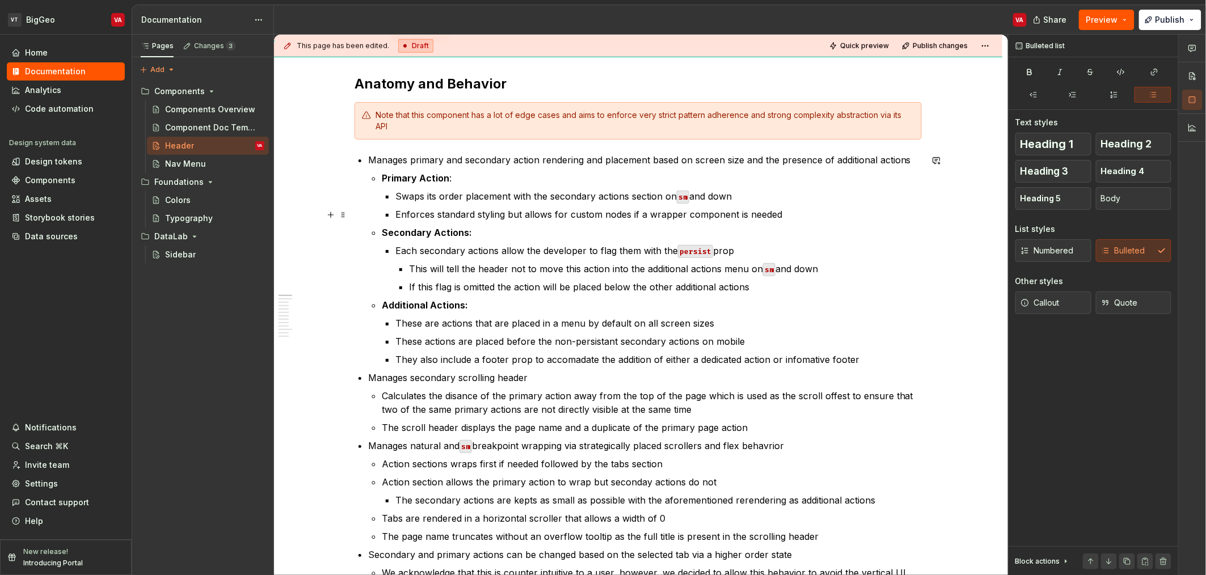
click at [604, 212] on p "Enforces standard styling but allows for custom nodes if a wrapper component is…" at bounding box center [658, 215] width 526 height 14
click at [604, 361] on p "They also include a footer prop to accomadate the addition of either a dedicate…" at bounding box center [658, 360] width 526 height 14
click at [604, 157] on p "Manages primary and secondary action rendering and placement based on screen si…" at bounding box center [645, 160] width 554 height 14
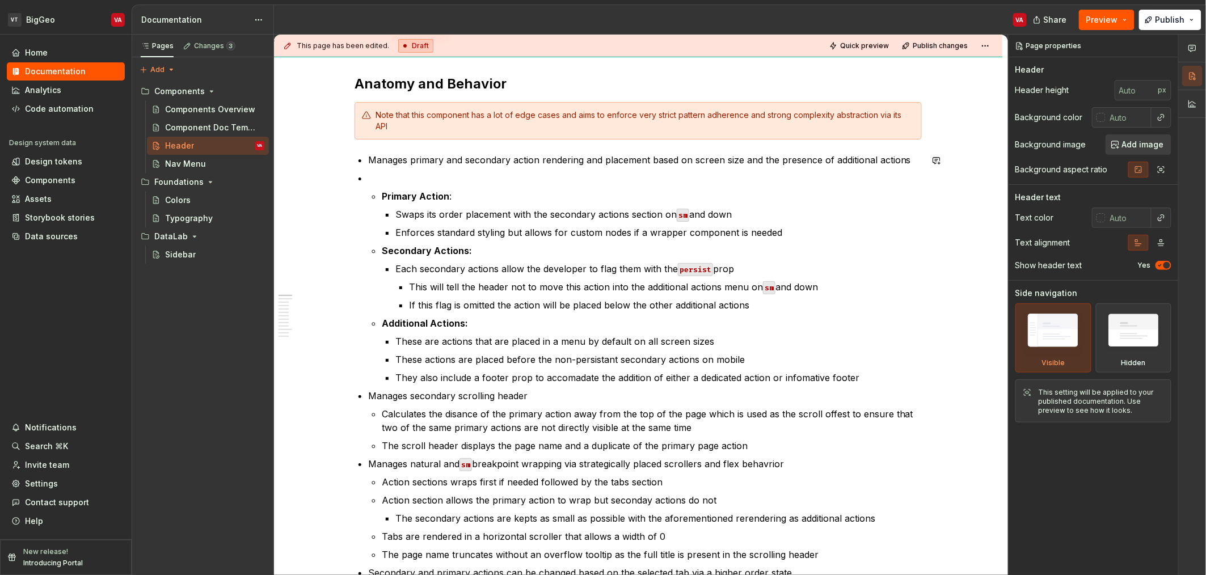
type textarea "*"
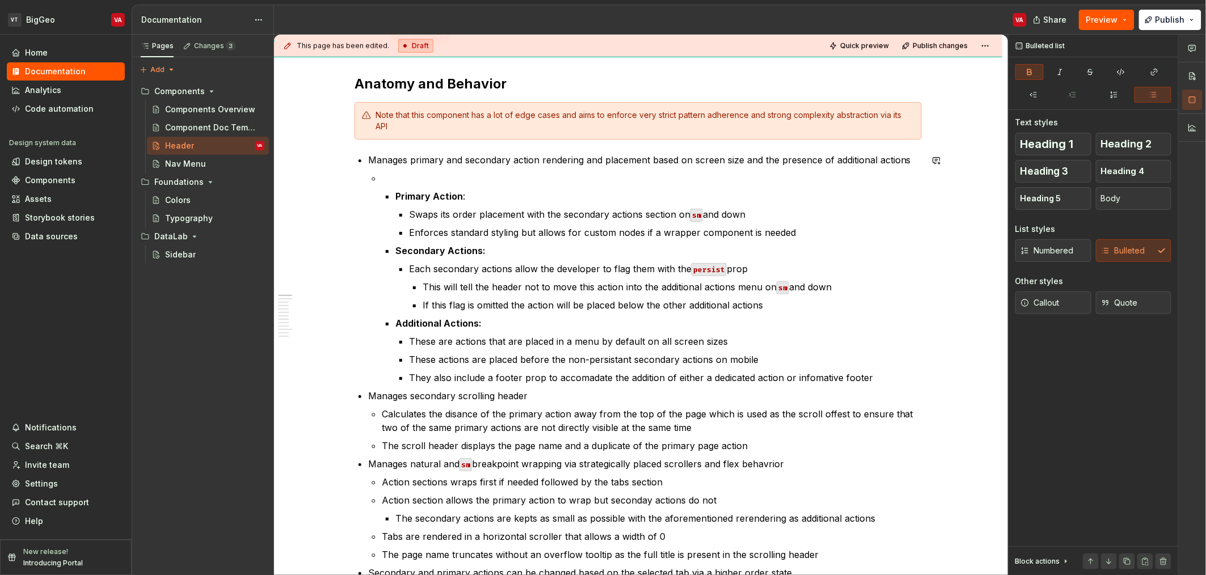
scroll to position [321, 0]
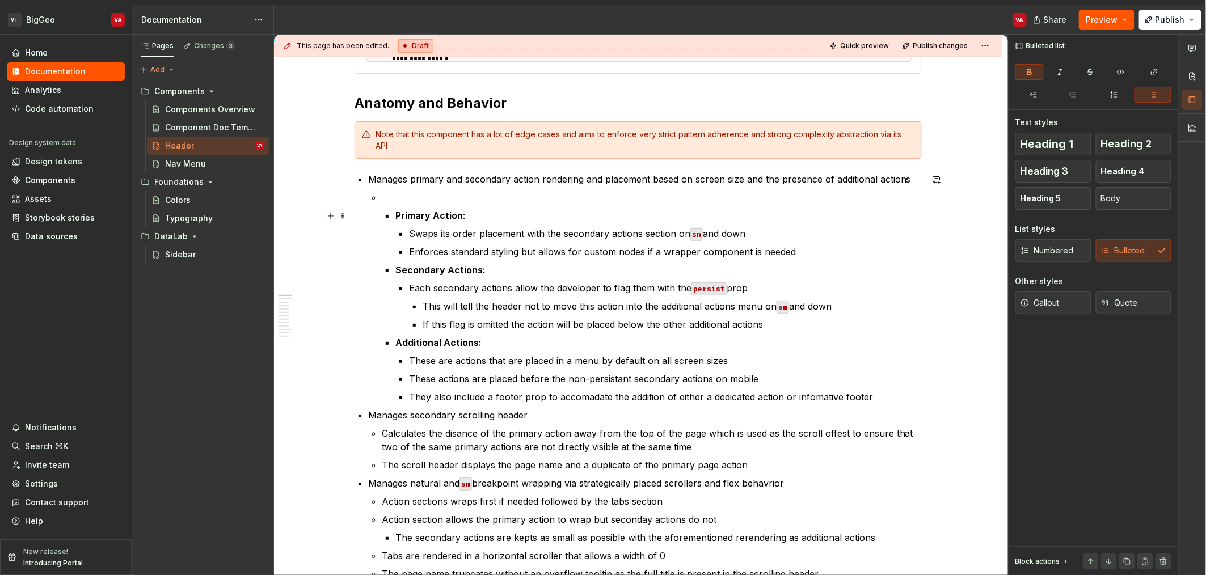
click at [391, 218] on li "Primary Action : Swaps its order placement with the secondary actions section o…" at bounding box center [652, 297] width 540 height 213
click at [416, 195] on p at bounding box center [652, 198] width 540 height 14
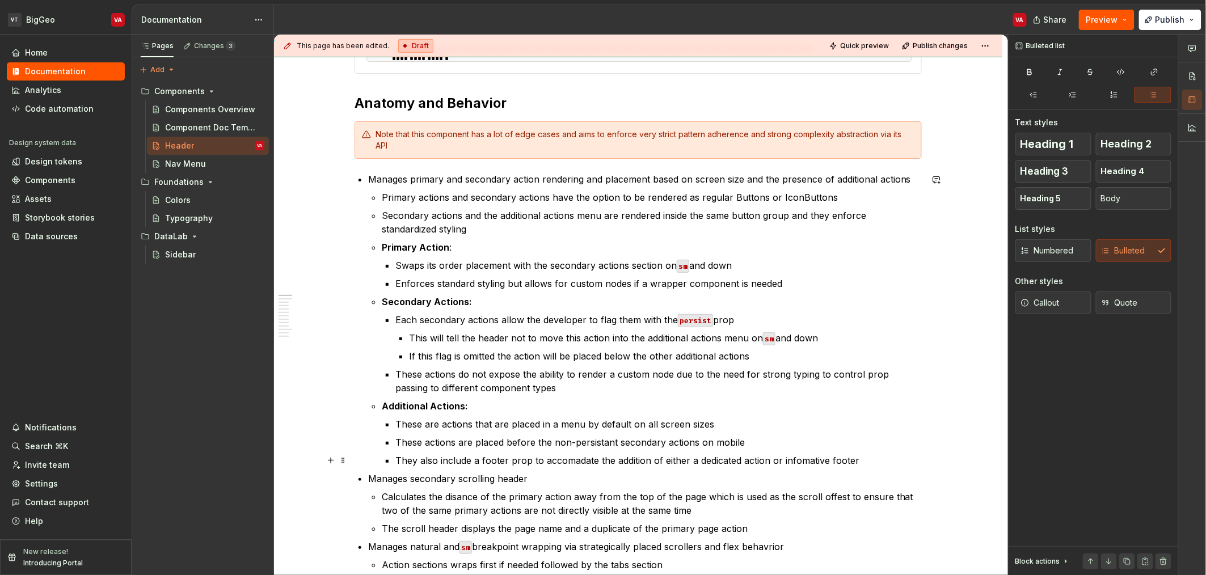
click at [581, 462] on p "They also include a footer prop to accomadate the addition of either a dedicate…" at bounding box center [658, 461] width 526 height 14
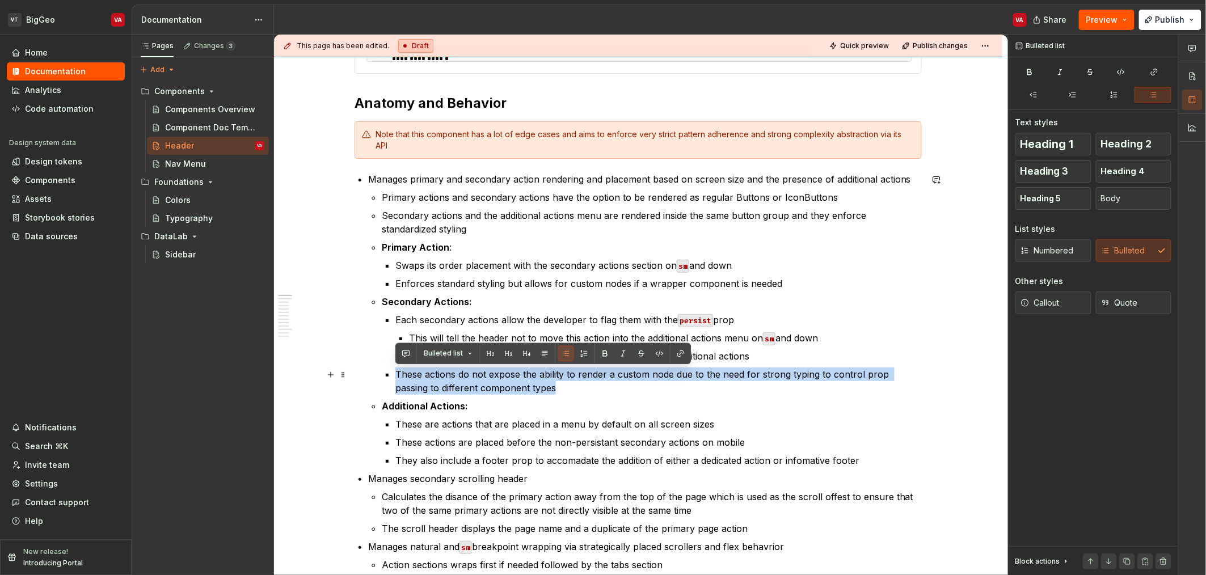
drag, startPoint x: 532, startPoint y: 382, endPoint x: 392, endPoint y: 375, distance: 139.8
click at [392, 375] on li "Secondary Actions: Each secondary actions allow the developer to flag them with…" at bounding box center [652, 345] width 540 height 100
copy p "These actions do not expose the ability to render a custom node due to the need…"
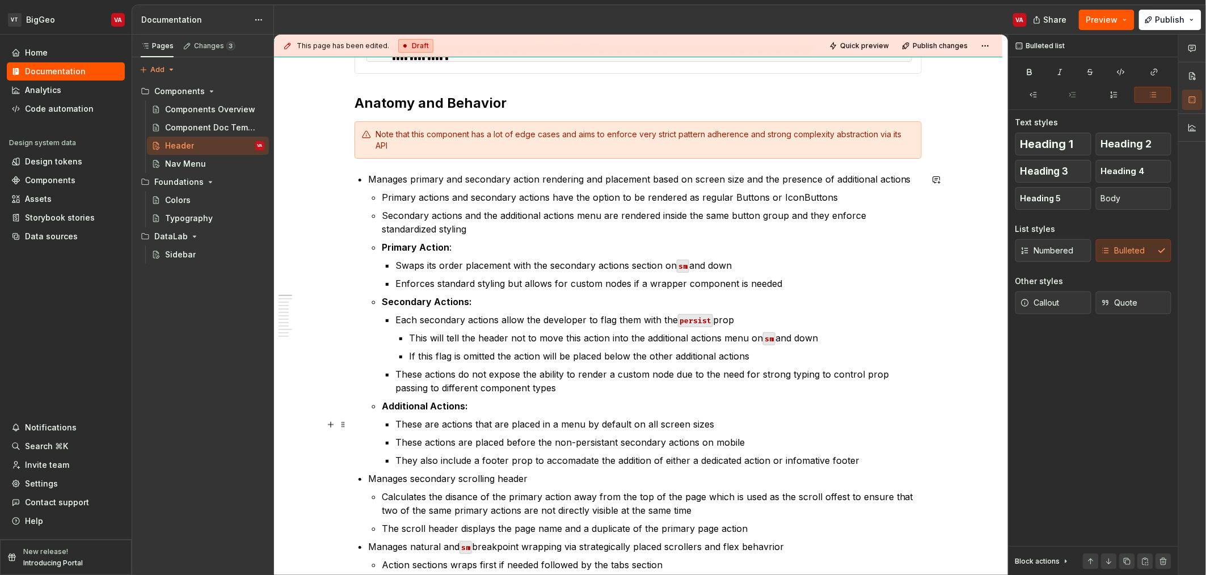
click at [531, 421] on p "These are actions that are placed in a menu by default on all screen sizes" at bounding box center [658, 425] width 526 height 14
click at [604, 458] on p "They also include a footer prop to accomadate the addition of either a dedicate…" at bounding box center [658, 461] width 526 height 14
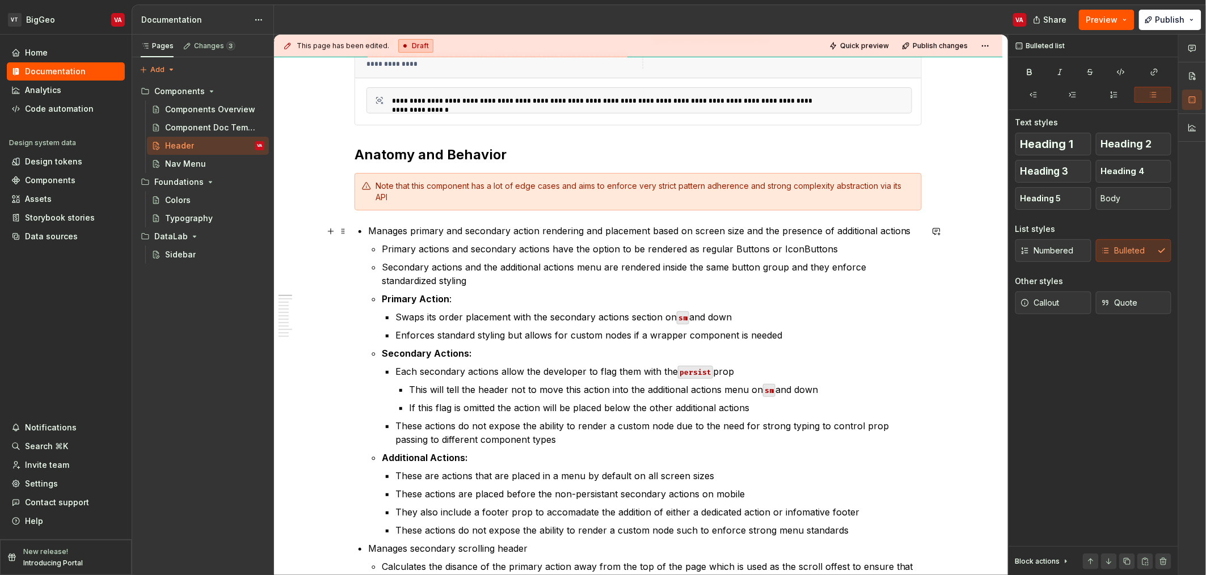
scroll to position [274, 0]
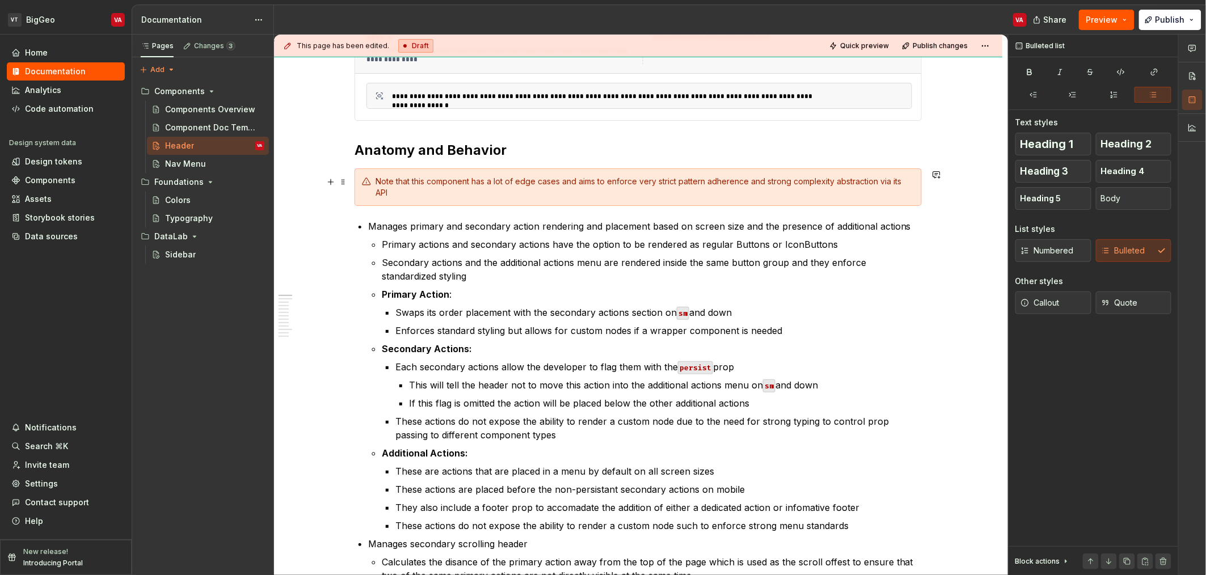
click at [484, 193] on div "Note that this component has a lot of edge cases and aims to enforce very stric…" at bounding box center [645, 187] width 539 height 23
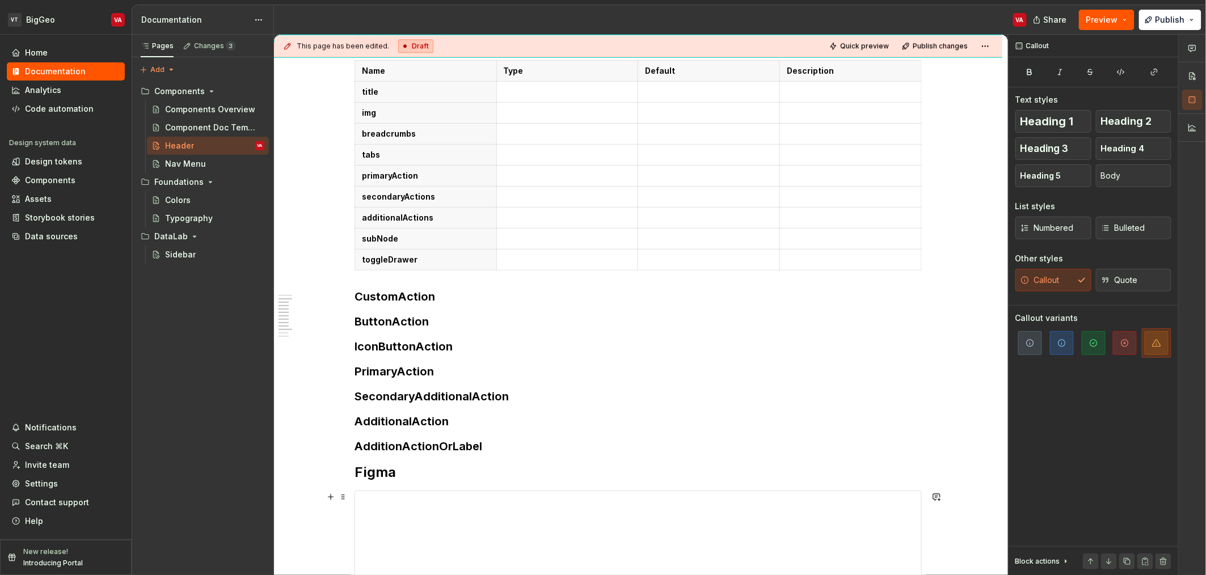
scroll to position [973, 0]
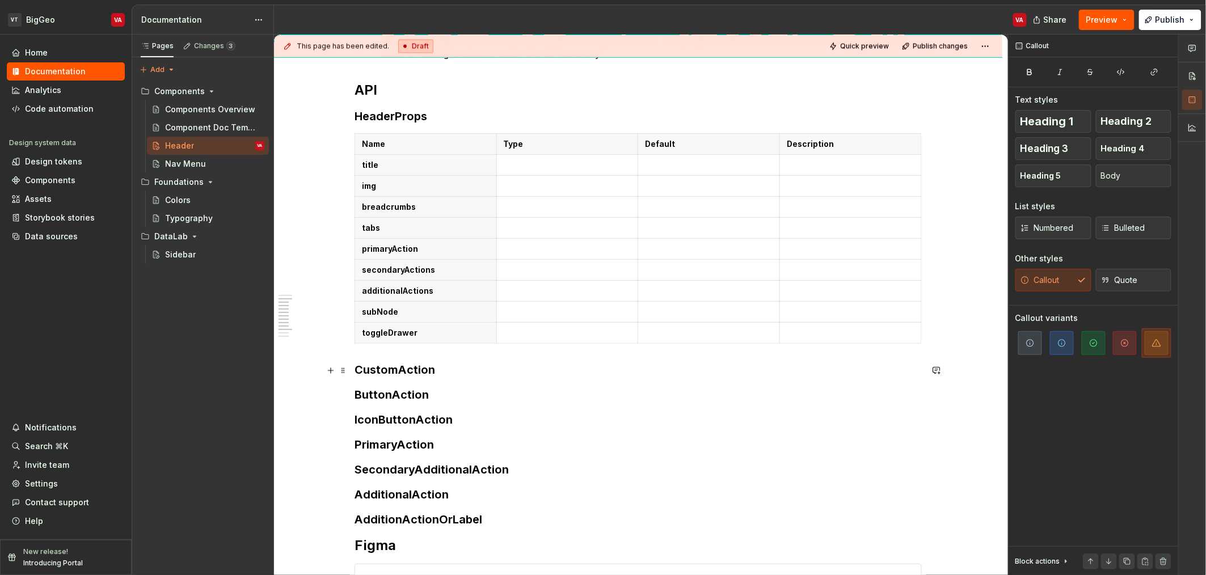
click at [475, 364] on h3 "CustomAction" at bounding box center [638, 370] width 567 height 16
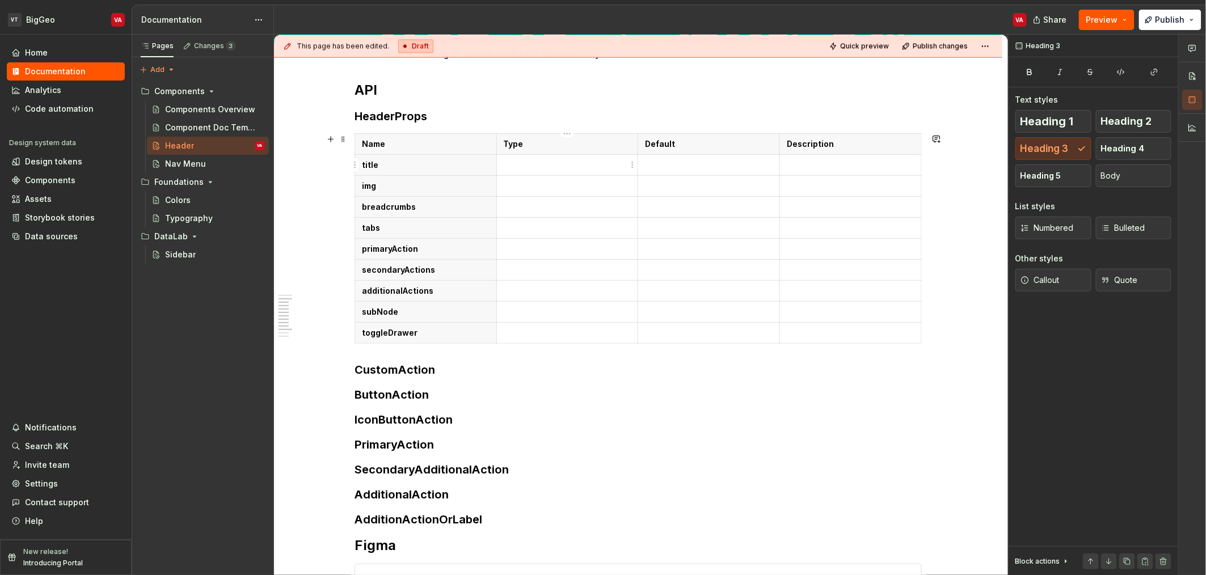
click at [541, 166] on p at bounding box center [568, 164] width 128 height 11
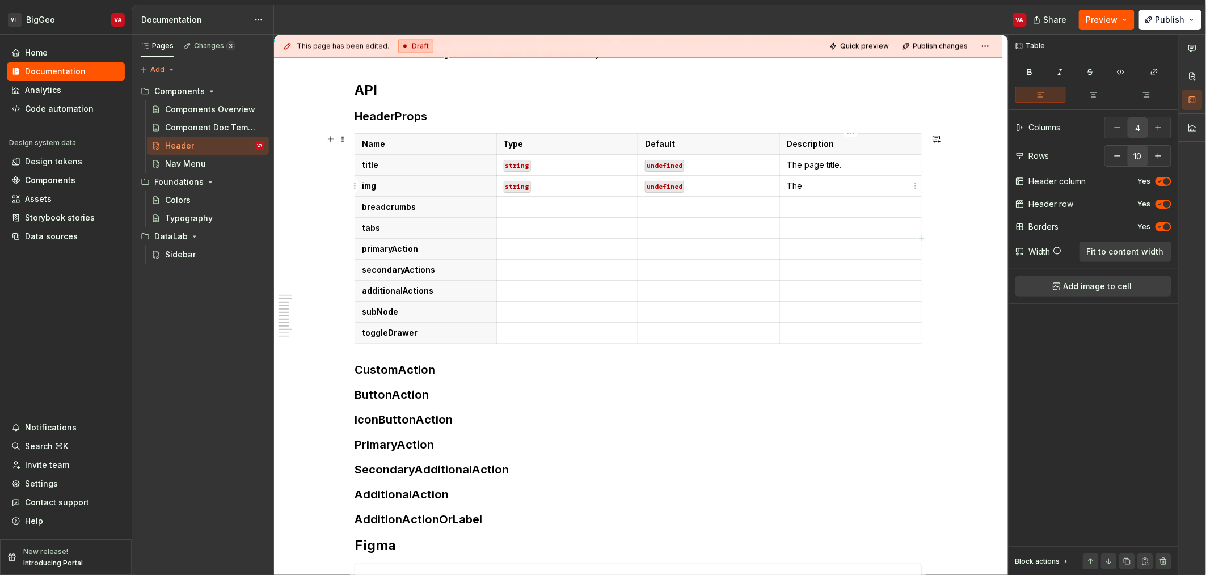
click at [604, 184] on p "The" at bounding box center [851, 185] width 128 height 11
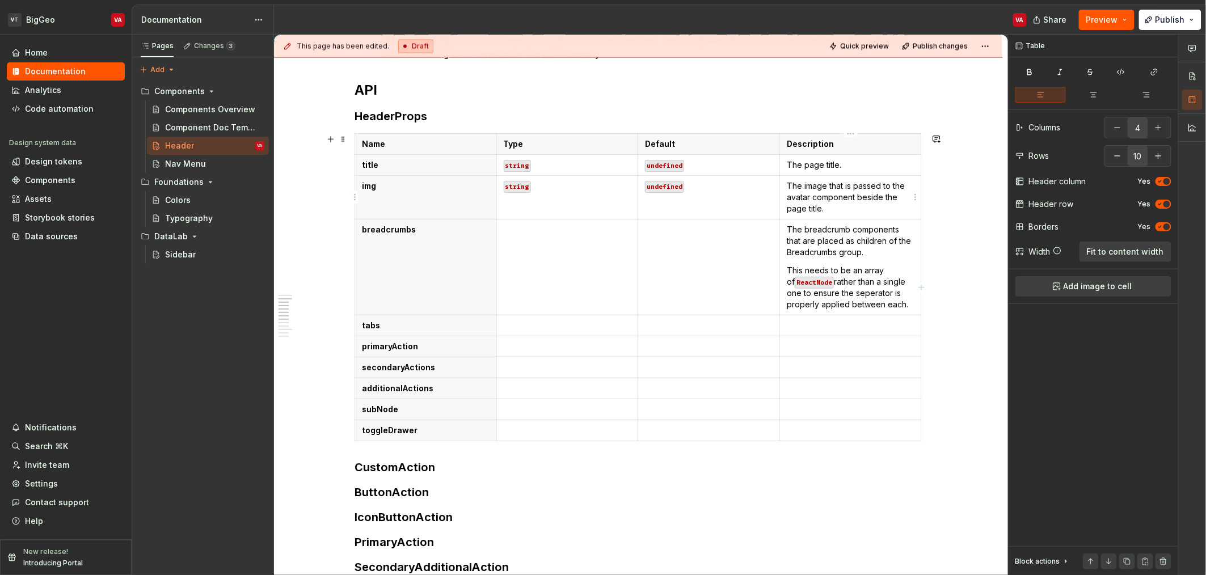
type textarea "*"
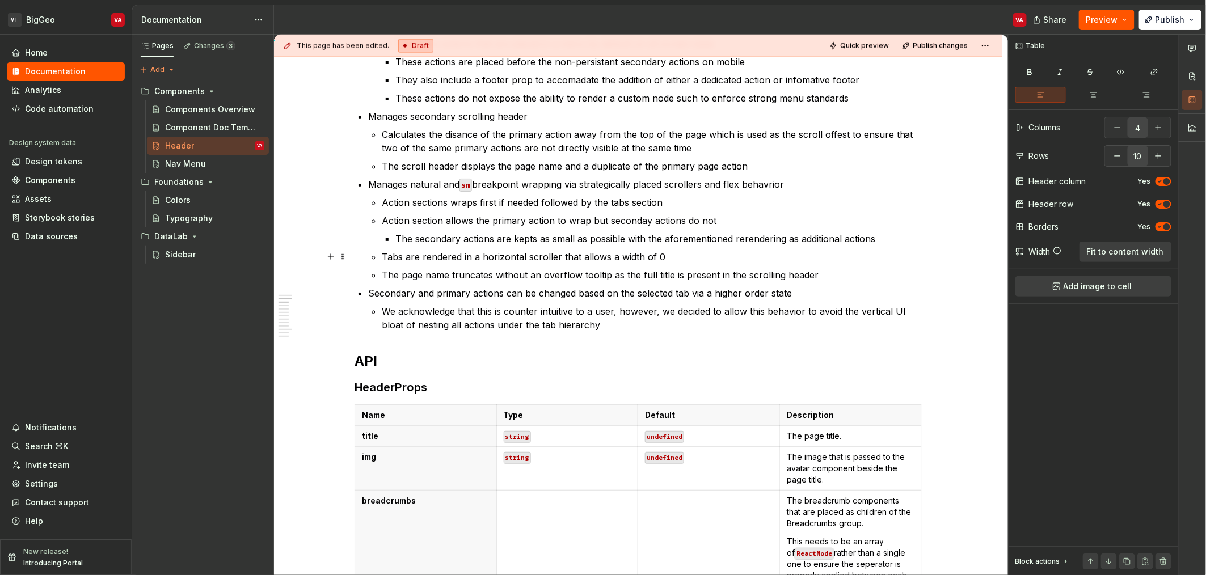
scroll to position [718, 0]
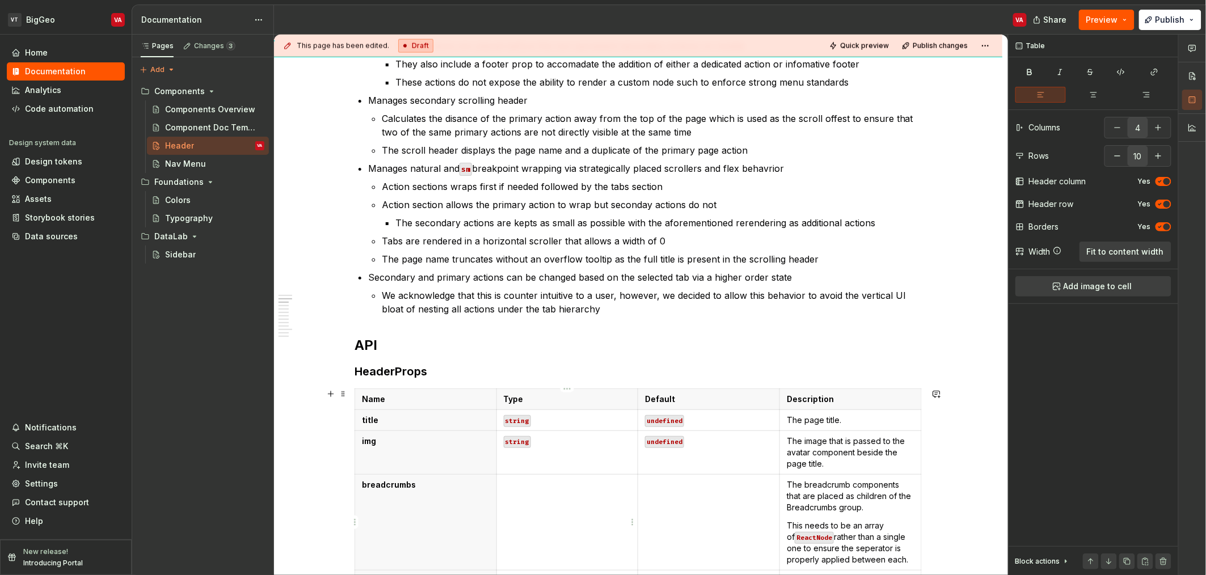
click at [553, 488] on td at bounding box center [567, 522] width 142 height 96
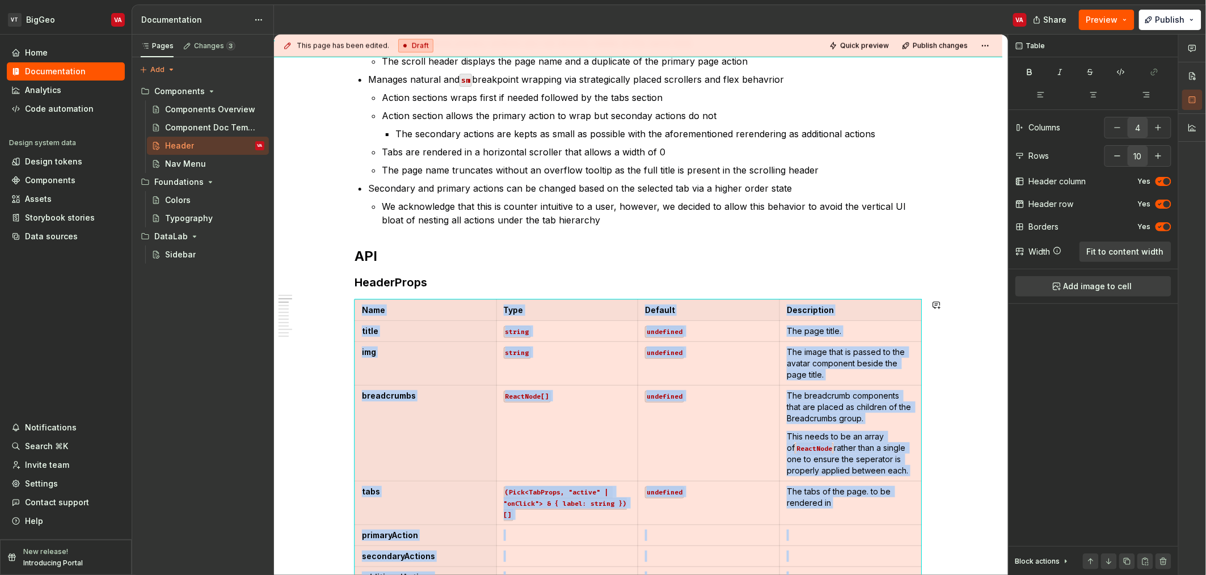
scroll to position [895, 0]
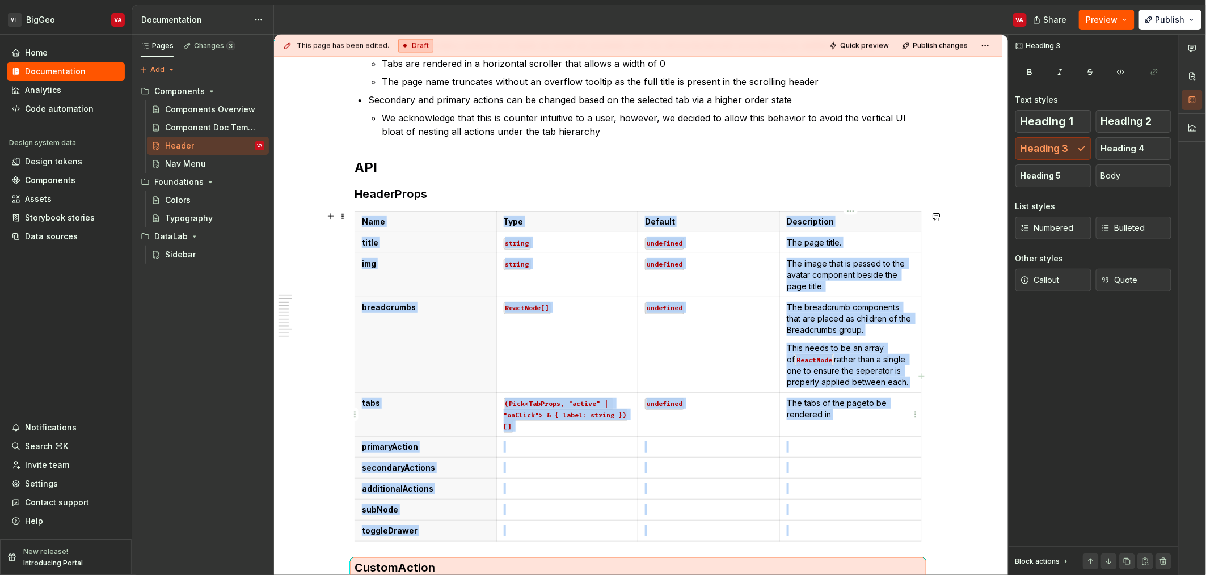
click at [604, 403] on p "The tabs of the pageto be rendered in" at bounding box center [851, 409] width 128 height 23
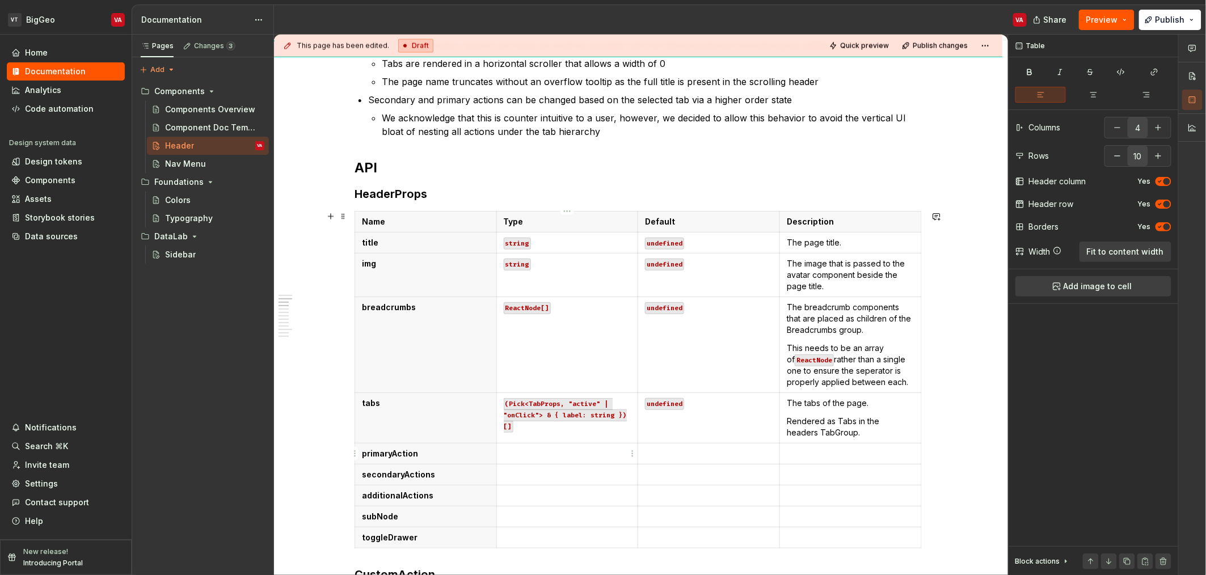
click at [529, 456] on p at bounding box center [568, 453] width 128 height 11
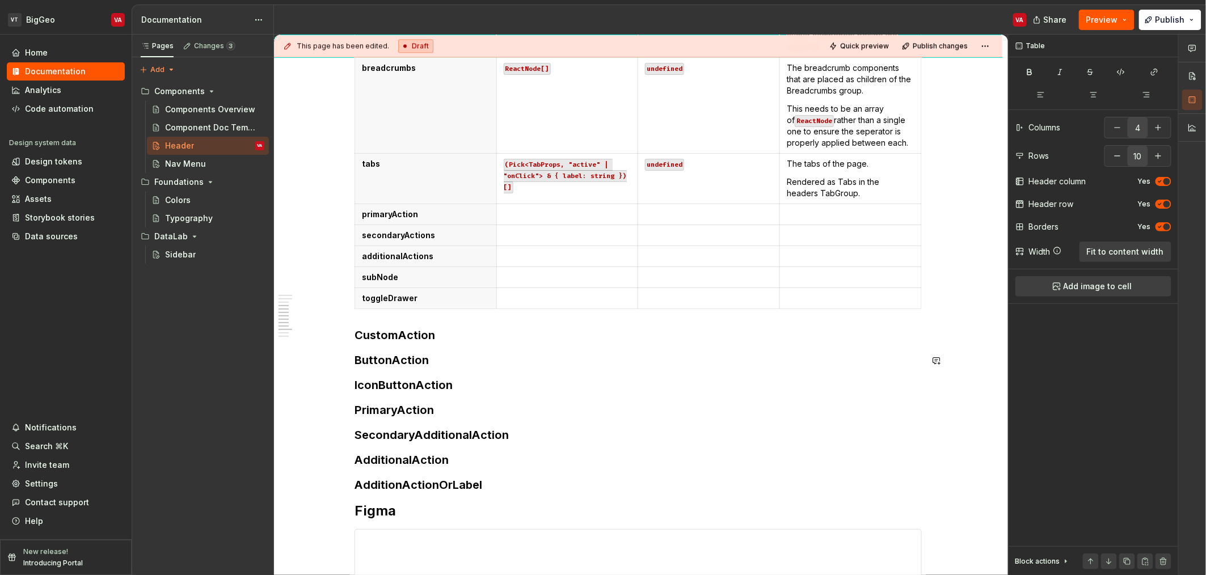
scroll to position [1141, 0]
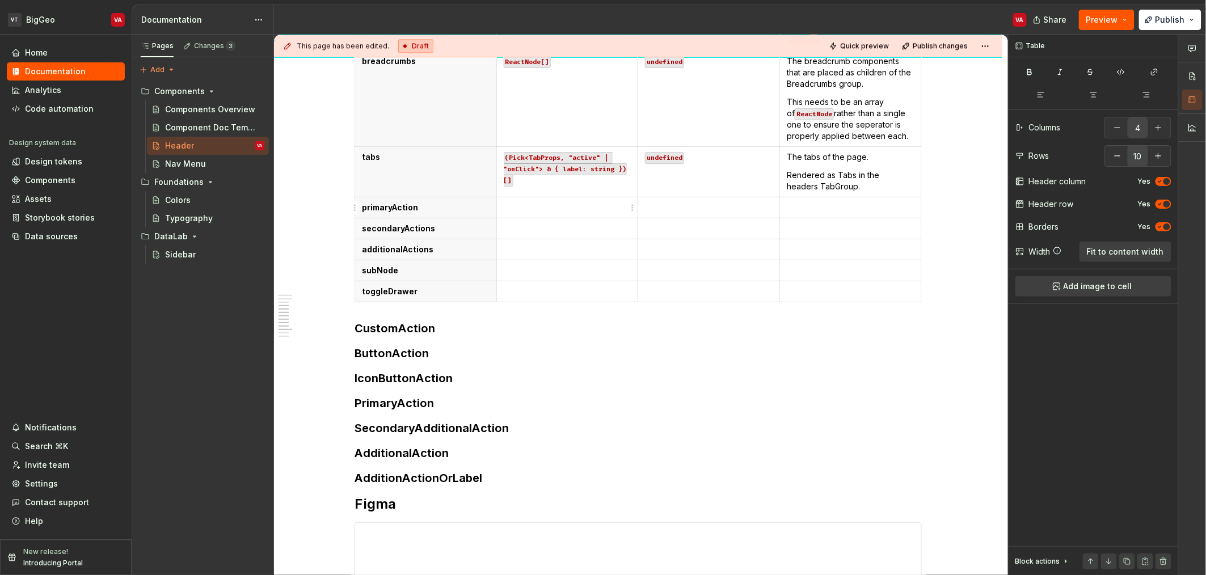
click at [517, 206] on p at bounding box center [568, 207] width 128 height 11
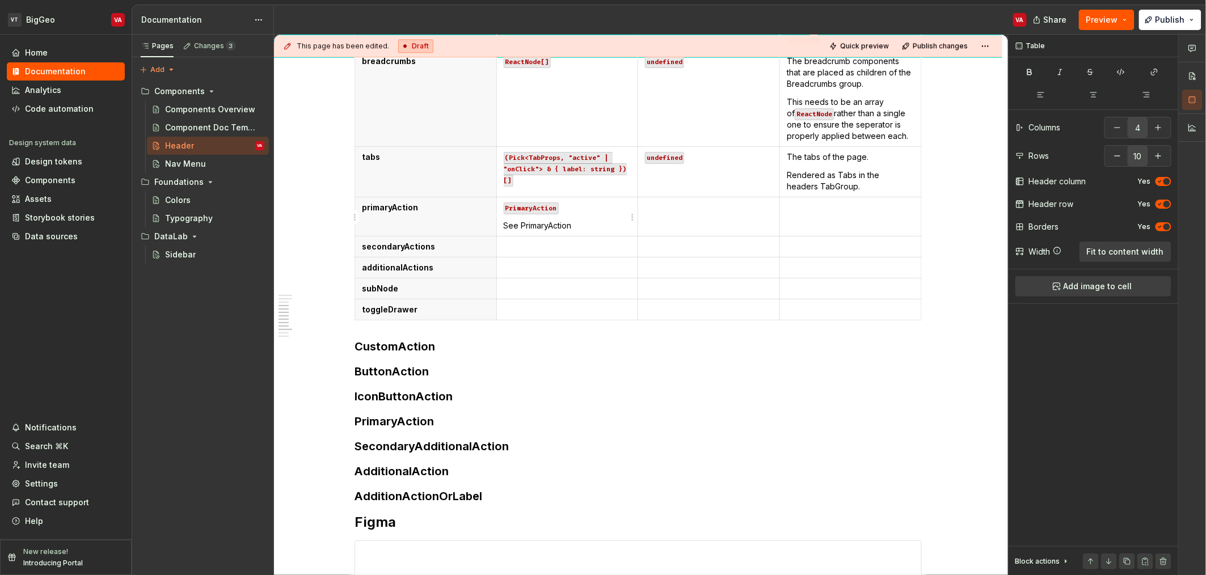
click at [542, 224] on p "See PrimaryAction" at bounding box center [568, 225] width 128 height 11
click at [604, 205] on button "button" at bounding box center [627, 205] width 16 height 16
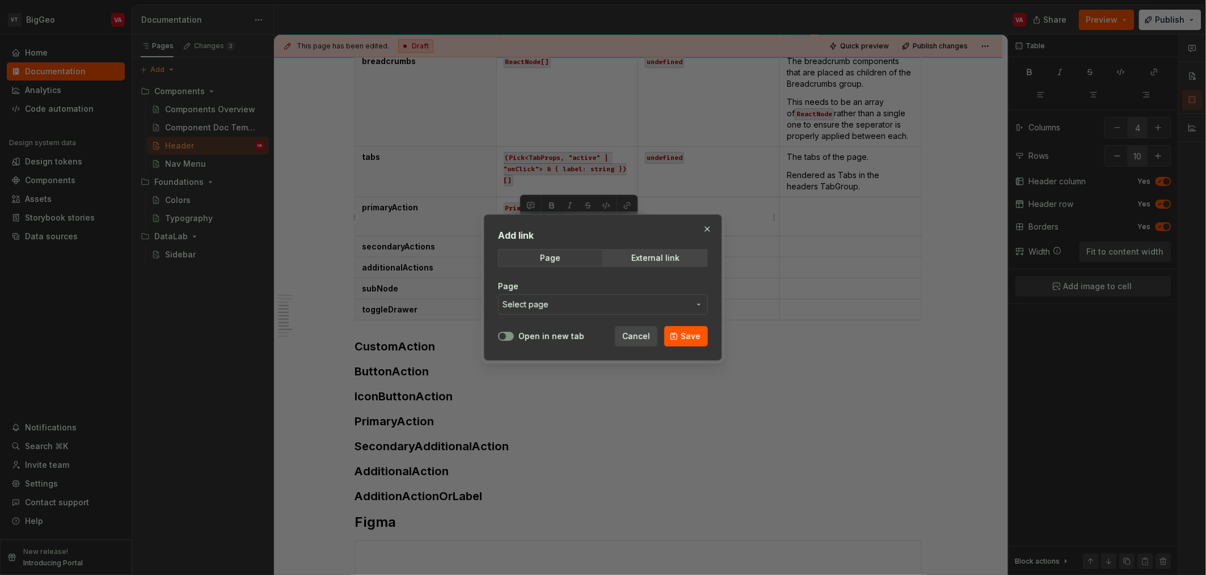
click at [587, 299] on span "Select page" at bounding box center [596, 304] width 187 height 11
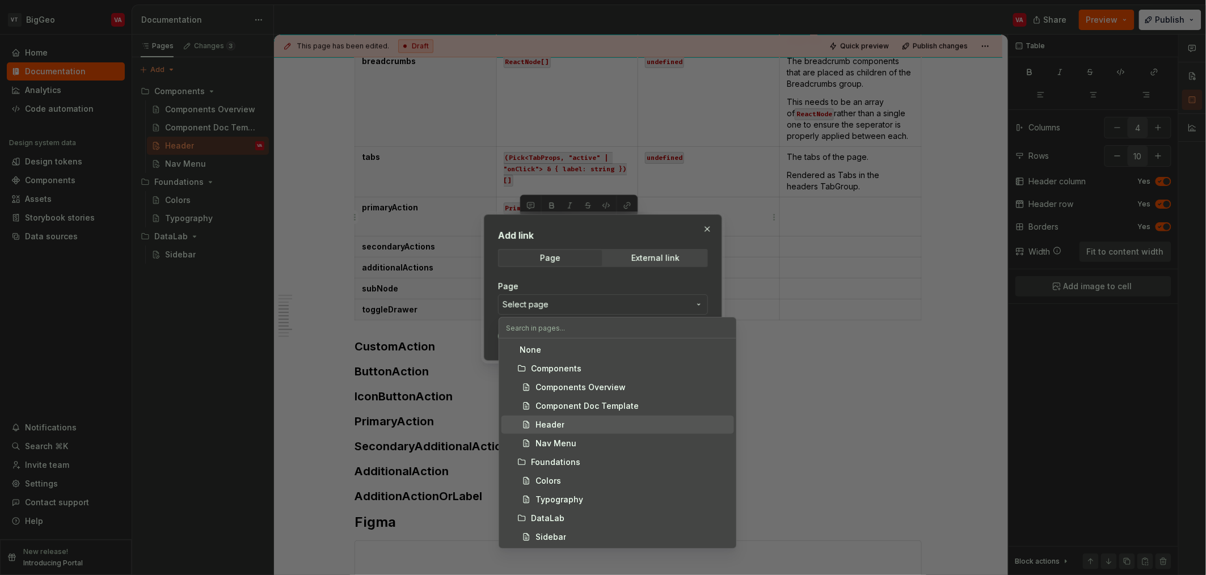
click at [585, 423] on div "Header" at bounding box center [633, 424] width 194 height 11
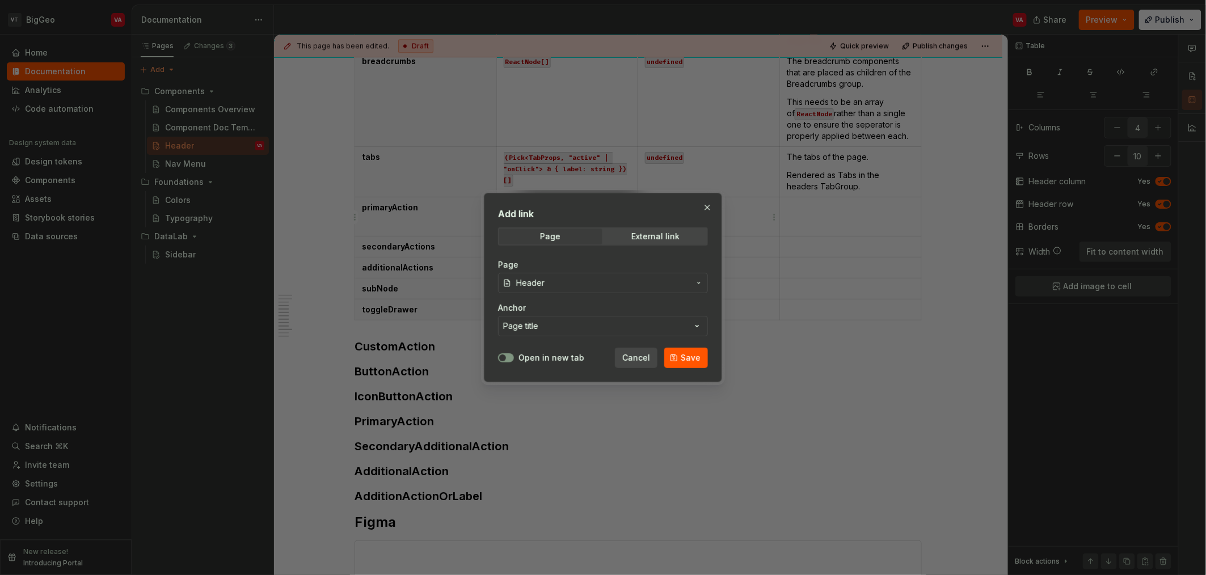
click at [574, 339] on div "Page Header Anchor Page title" at bounding box center [603, 297] width 210 height 91
click at [574, 326] on button "Page title" at bounding box center [603, 326] width 210 height 20
click at [604, 360] on div at bounding box center [603, 287] width 1206 height 575
click at [604, 354] on span "Save" at bounding box center [691, 357] width 20 height 11
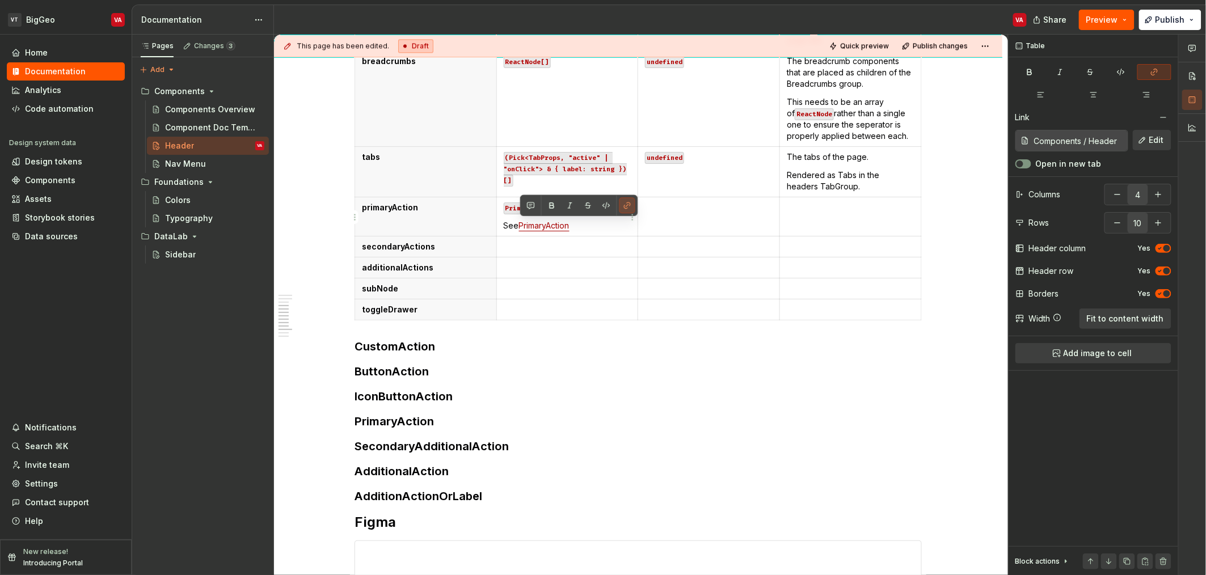
click at [565, 227] on link "PrimaryAction" at bounding box center [544, 226] width 50 height 10
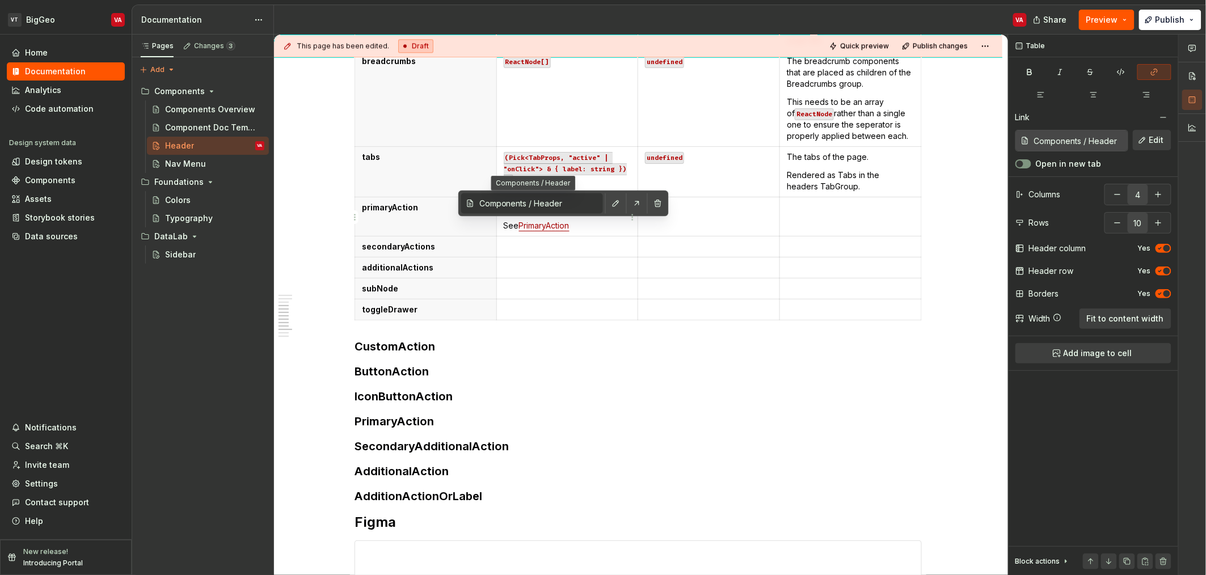
click at [569, 204] on input "Components / Header" at bounding box center [539, 203] width 128 height 20
click at [604, 206] on button "button" at bounding box center [616, 204] width 16 height 16
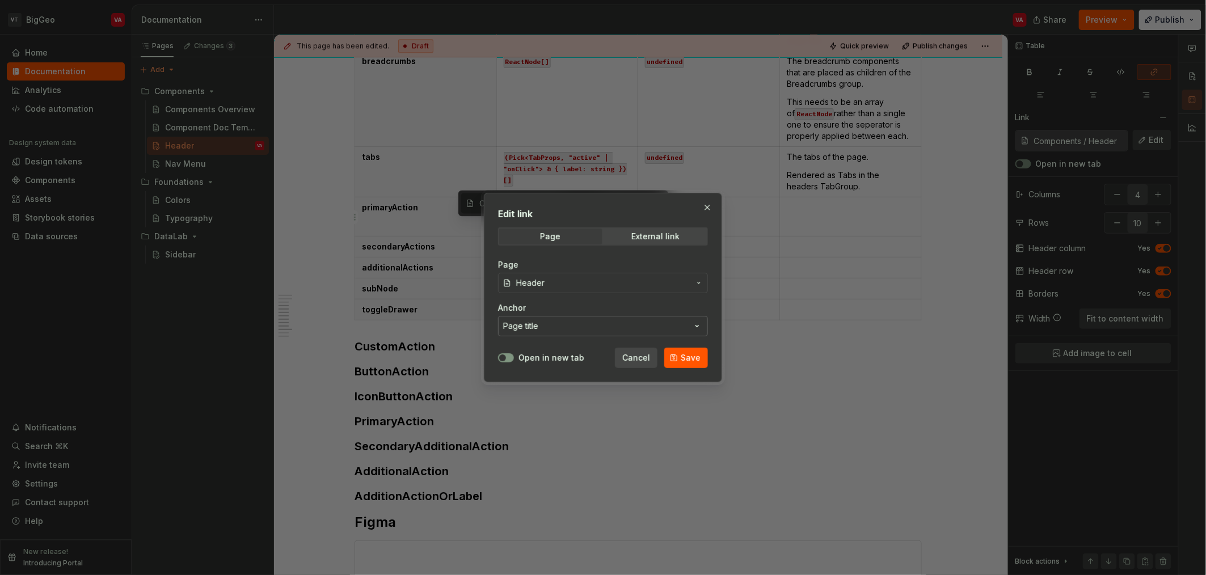
click at [579, 327] on button "Page title" at bounding box center [603, 326] width 210 height 20
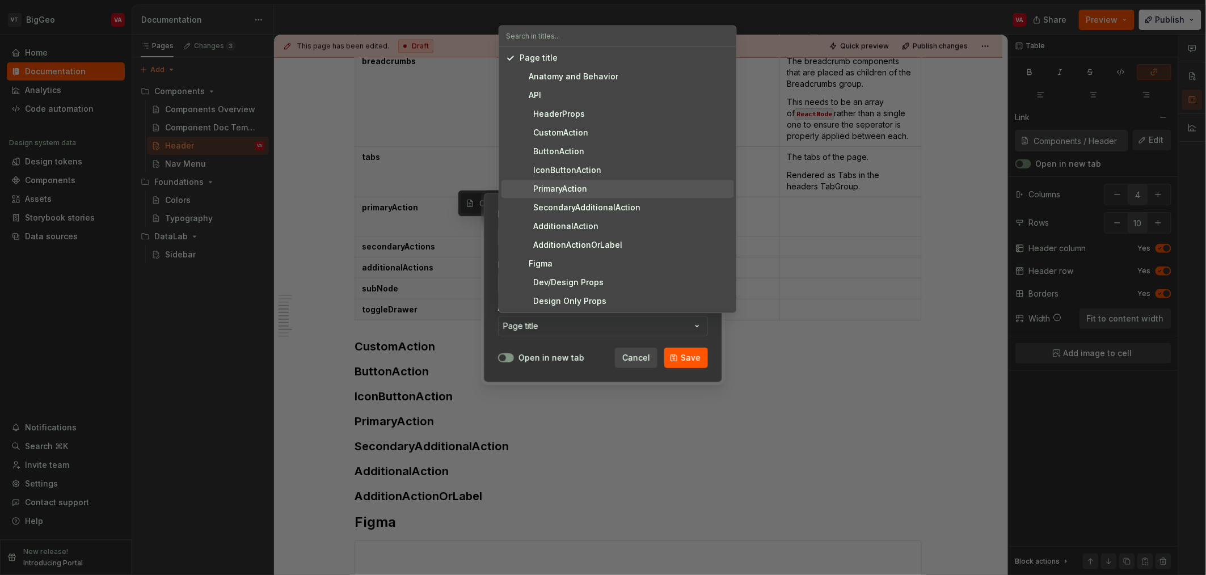
click at [565, 189] on div "PrimaryAction" at bounding box center [554, 188] width 68 height 11
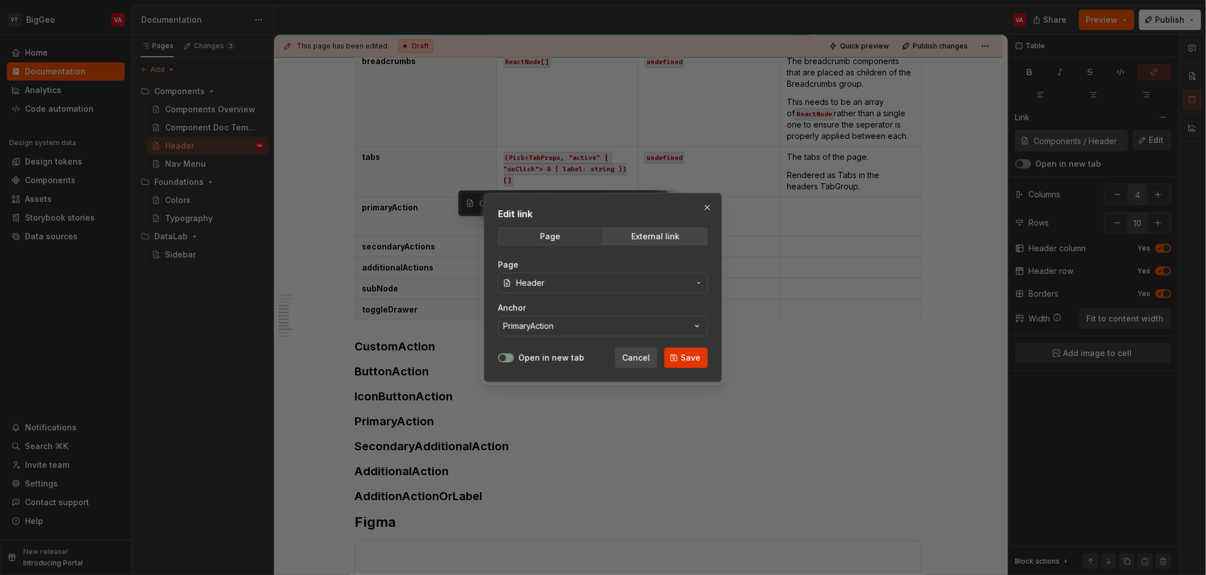
click at [604, 353] on button "Save" at bounding box center [686, 358] width 44 height 20
type input "Components / Header/ PrimaryAction"
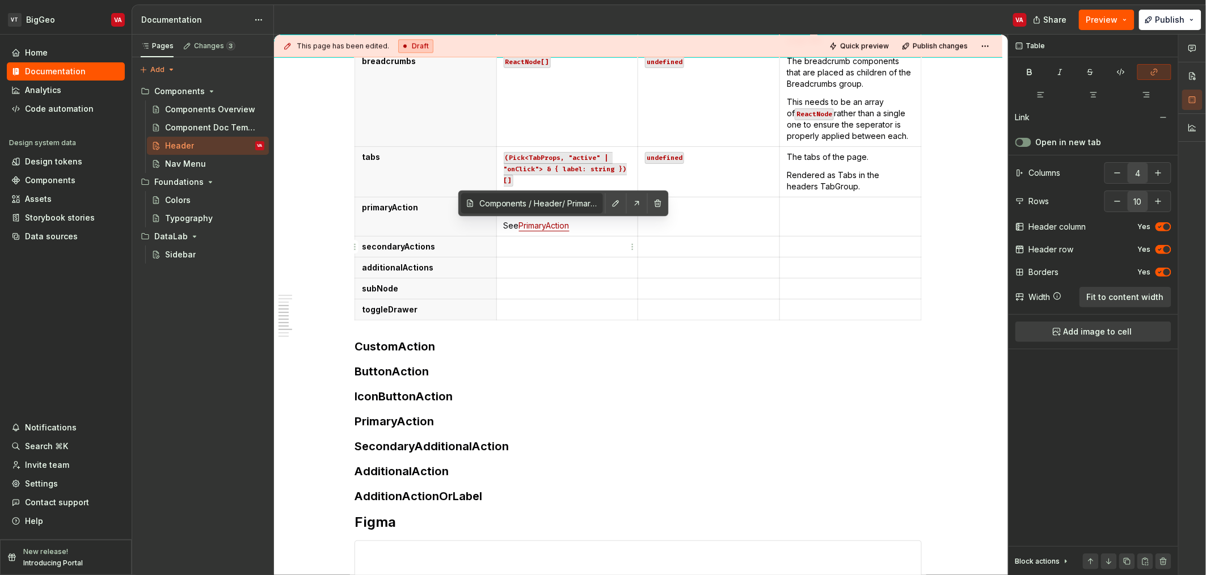
click at [580, 252] on p at bounding box center [568, 246] width 128 height 11
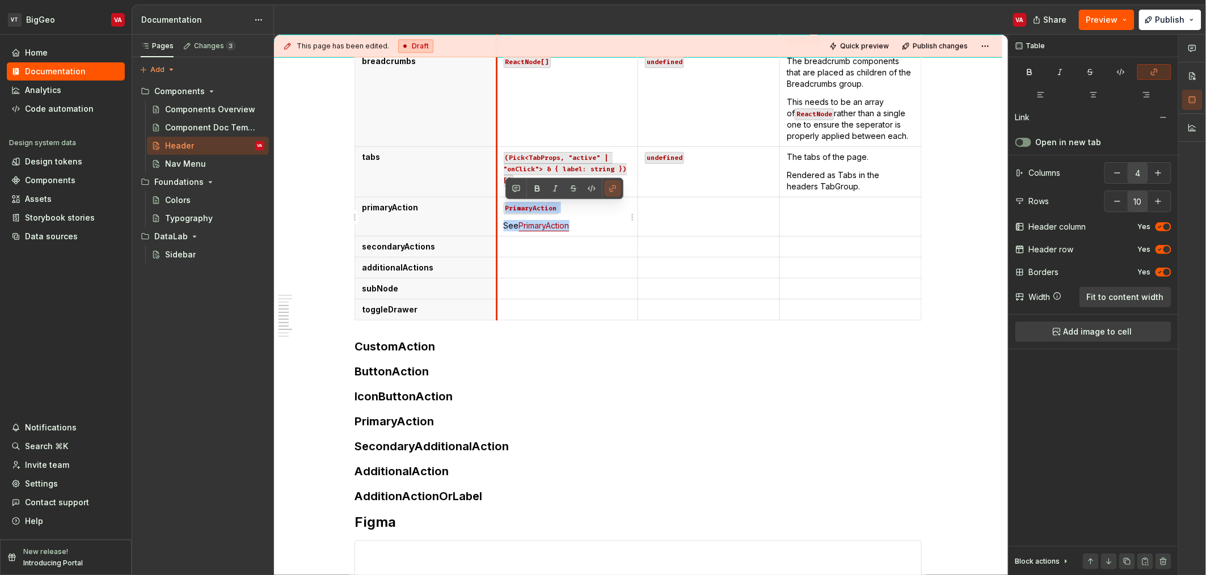
drag, startPoint x: 581, startPoint y: 225, endPoint x: 498, endPoint y: 207, distance: 85.8
click at [498, 207] on td "PrimaryAction See PrimaryAction" at bounding box center [567, 216] width 142 height 39
click at [591, 217] on td "PrimaryAction See PrimaryAction" at bounding box center [567, 216] width 142 height 39
drag, startPoint x: 588, startPoint y: 227, endPoint x: 500, endPoint y: 203, distance: 90.7
click at [500, 203] on td "PrimaryAction See PrimaryAction" at bounding box center [567, 216] width 142 height 39
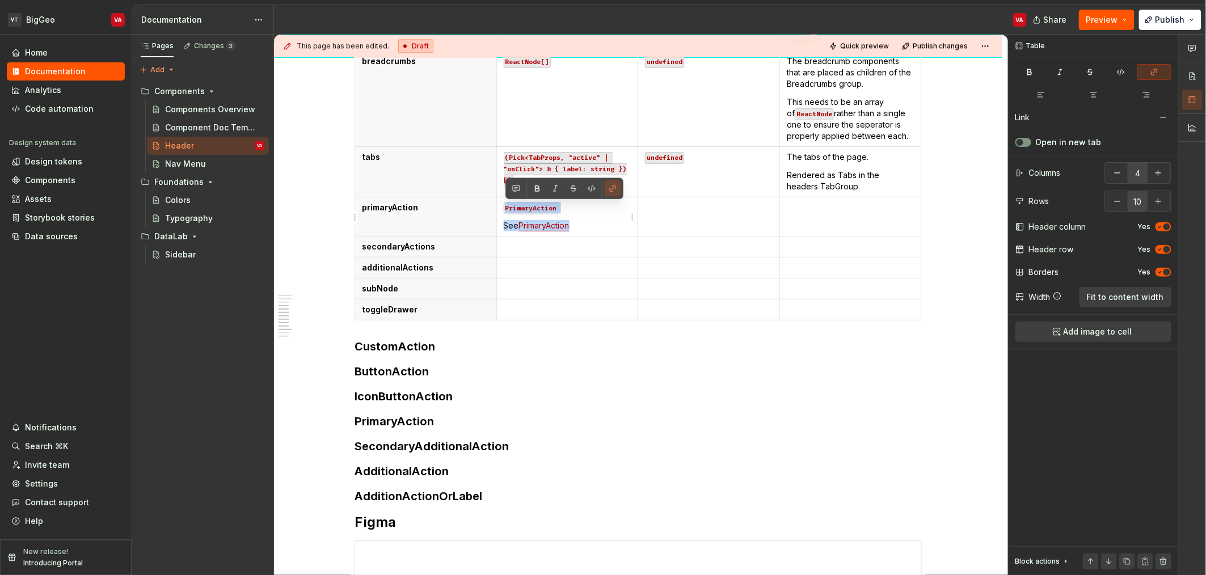
copy td "PrimaryAction See PrimaryAction"
click at [517, 250] on p at bounding box center [568, 246] width 128 height 11
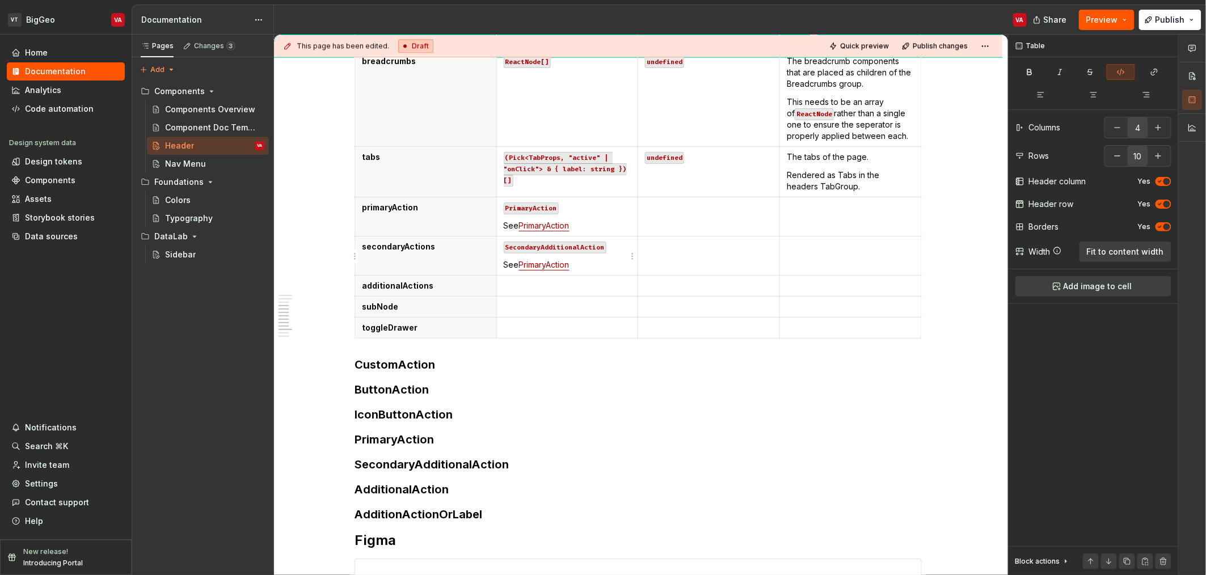
click at [543, 249] on code "SecondaryAdditionalAction" at bounding box center [555, 248] width 103 height 12
copy code "SecondaryAdditionalAction"
click at [540, 266] on link "PrimaryAction" at bounding box center [544, 265] width 50 height 10
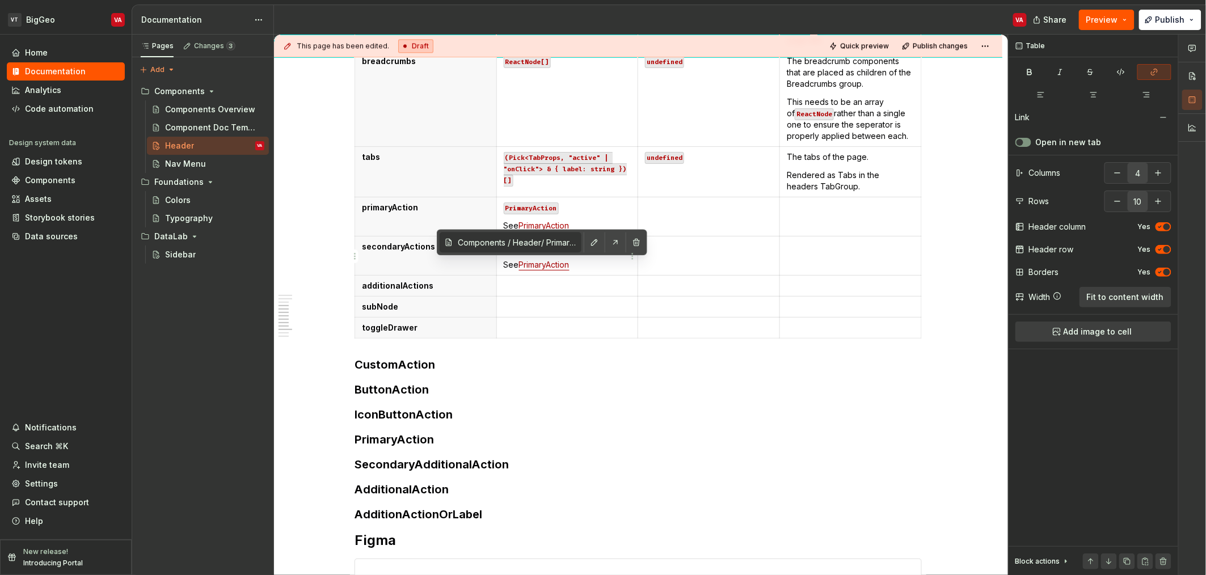
click at [550, 266] on link "PrimaryAction" at bounding box center [544, 265] width 50 height 10
click at [593, 246] on button "button" at bounding box center [601, 242] width 16 height 16
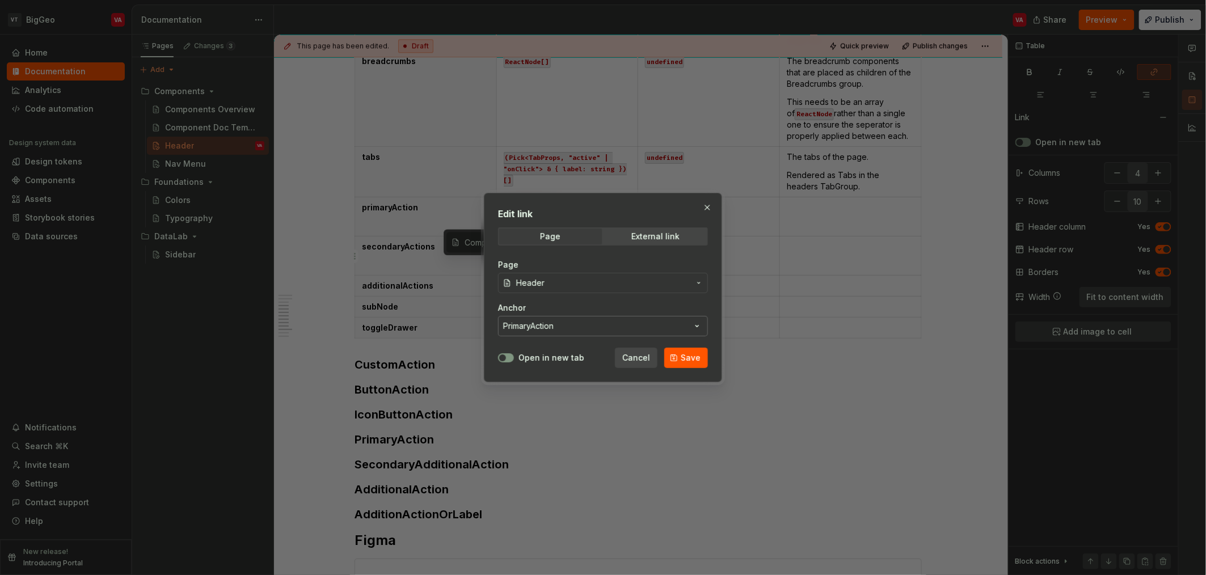
click at [557, 324] on button "PrimaryAction" at bounding box center [603, 326] width 210 height 20
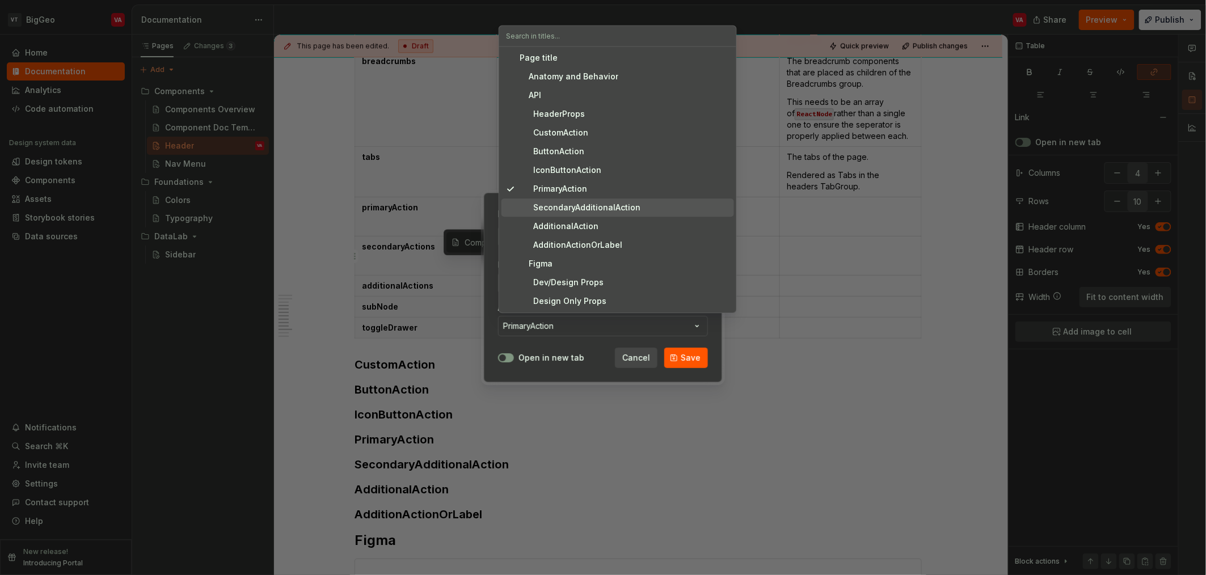
click at [584, 212] on div "SecondaryAdditionalAction" at bounding box center [580, 207] width 121 height 11
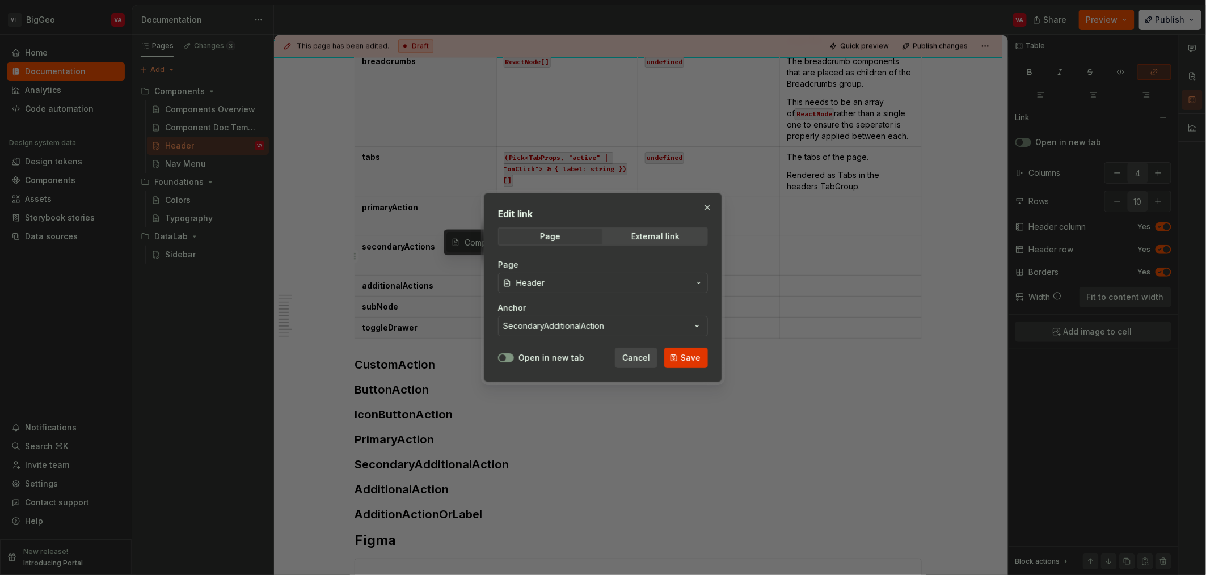
click at [604, 356] on button "Save" at bounding box center [686, 358] width 44 height 20
type input "Components / Header/ SecondaryAdditionalAction"
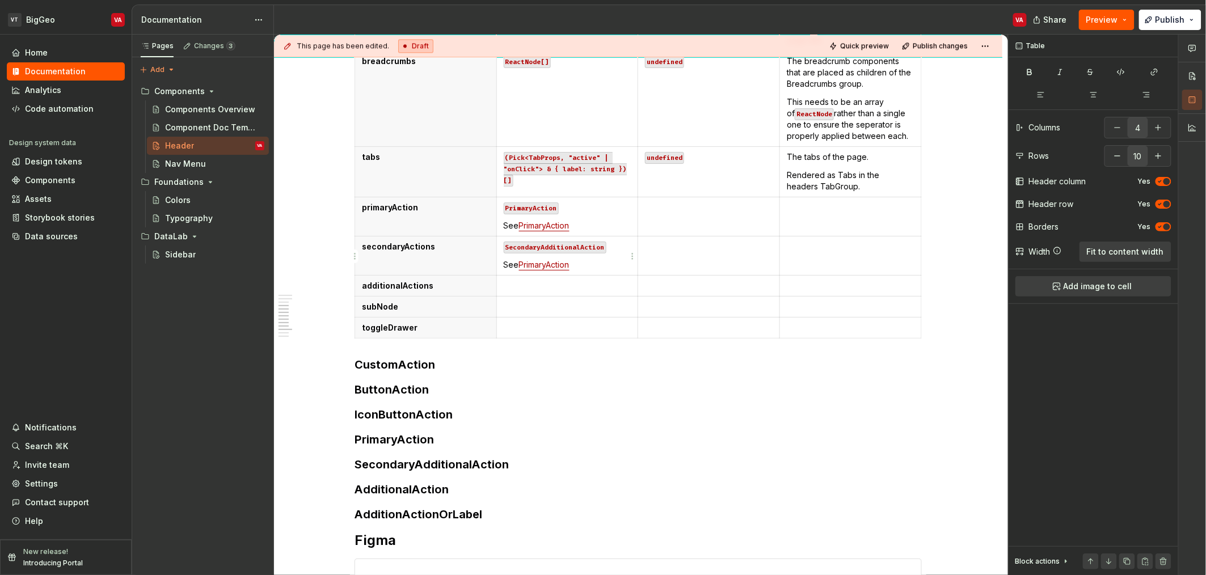
click at [578, 269] on p "See PrimaryAction" at bounding box center [568, 264] width 128 height 11
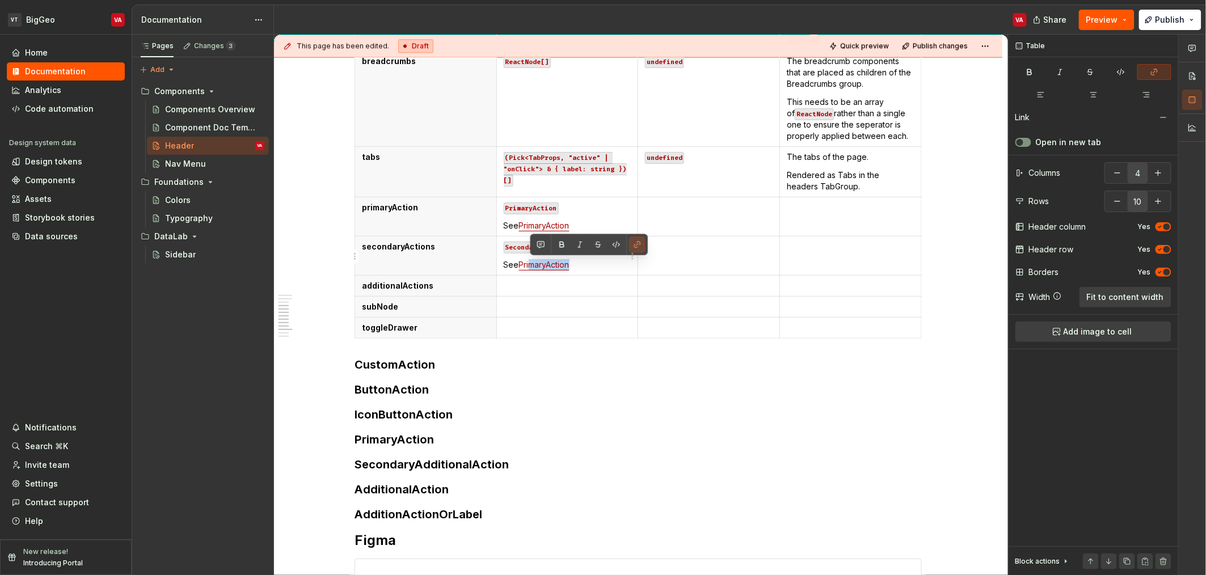
drag, startPoint x: 575, startPoint y: 268, endPoint x: 530, endPoint y: 265, distance: 44.9
click at [530, 265] on p "See PrimaryAction" at bounding box center [568, 264] width 128 height 11
click at [530, 265] on link "PrimaryAction" at bounding box center [544, 265] width 50 height 10
click at [549, 265] on link "PrimaryAction" at bounding box center [544, 265] width 50 height 10
drag, startPoint x: 549, startPoint y: 265, endPoint x: 528, endPoint y: 264, distance: 20.5
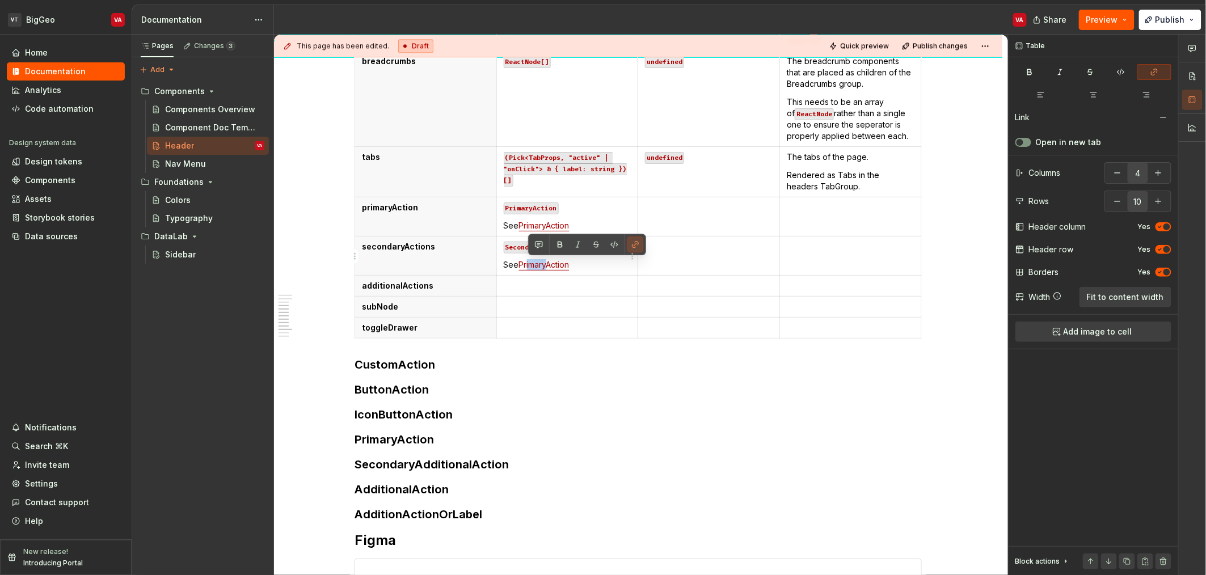
click at [528, 264] on link "PrimaryAction" at bounding box center [544, 265] width 50 height 10
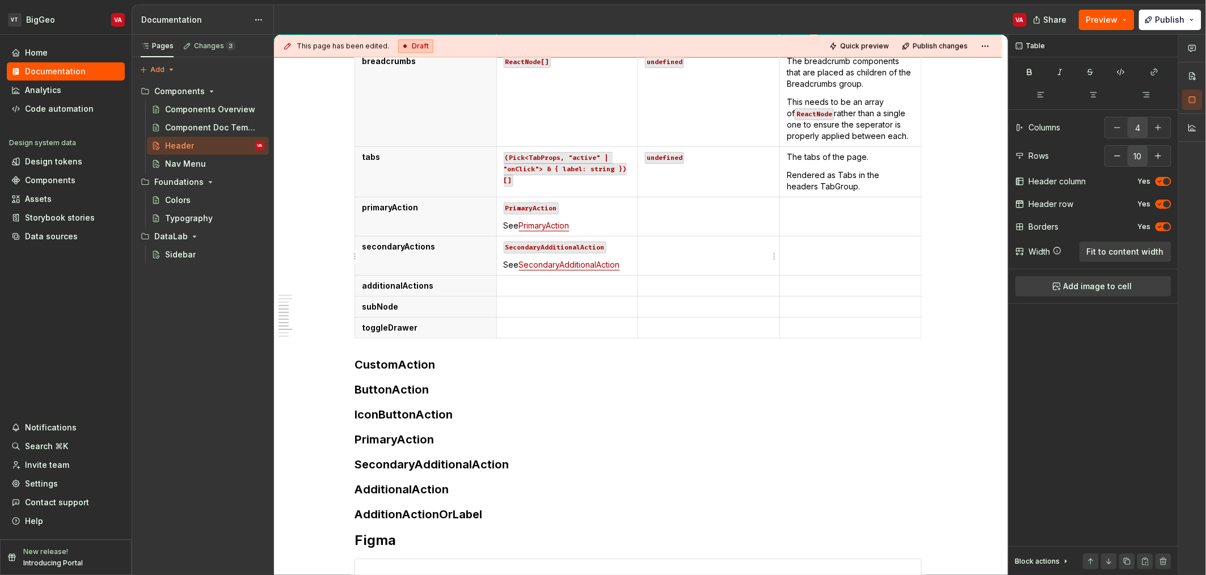
click at [604, 256] on td at bounding box center [709, 255] width 142 height 39
click at [604, 222] on td at bounding box center [709, 216] width 142 height 39
click at [545, 289] on p at bounding box center [568, 285] width 128 height 11
click at [529, 286] on p "`" at bounding box center [568, 285] width 128 height 11
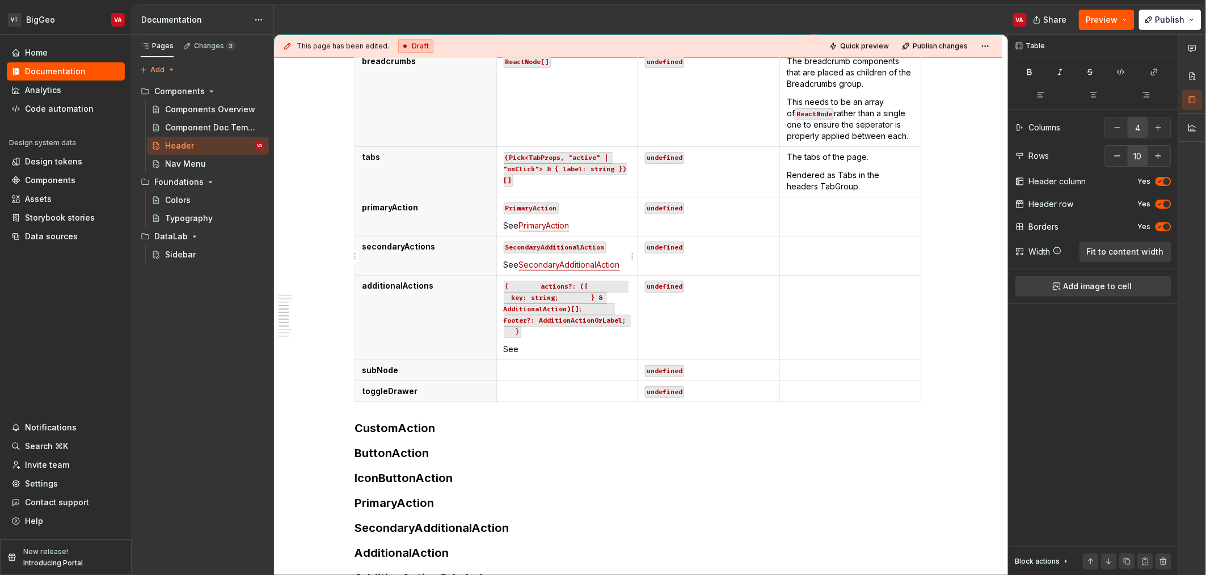
click at [539, 269] on p "See SecondaryAdditionalAction" at bounding box center [568, 264] width 128 height 11
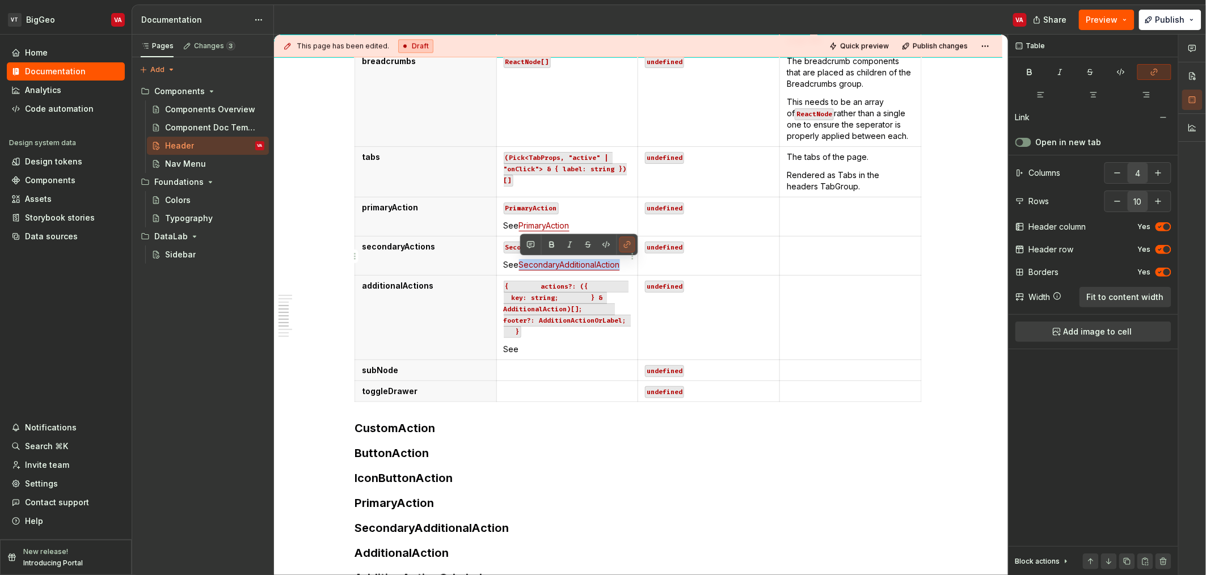
copy link "SecondaryAdditionalAction"
click at [554, 349] on p "See" at bounding box center [568, 349] width 128 height 11
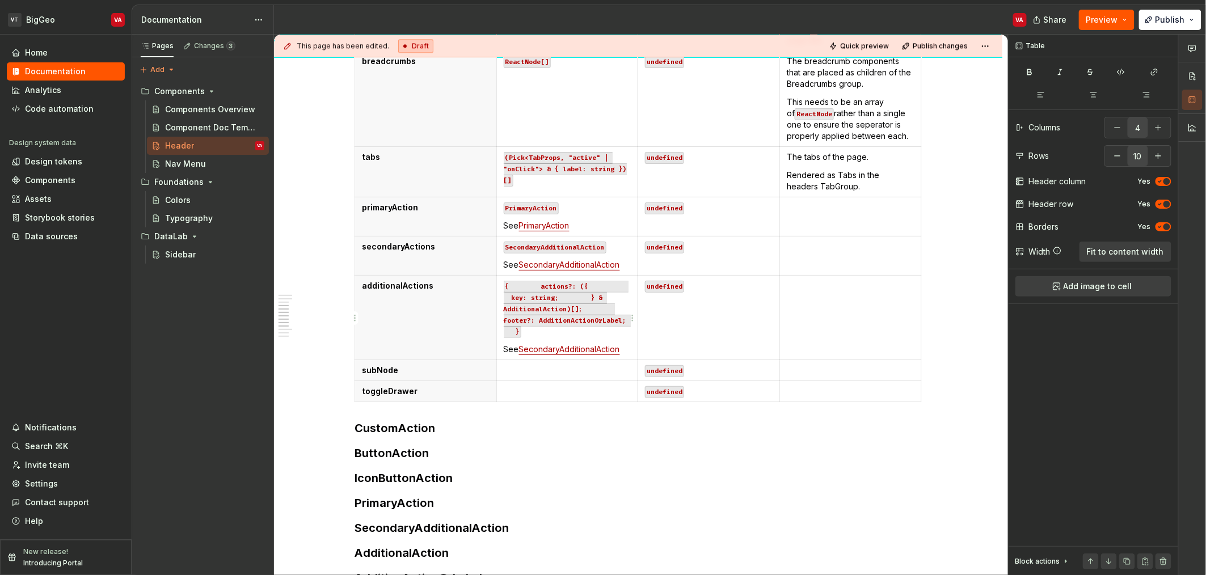
click at [562, 348] on link "SecondaryAdditionalAction" at bounding box center [569, 349] width 101 height 10
click at [550, 348] on link "AdditionalAction" at bounding box center [549, 349] width 60 height 10
click at [604, 351] on p "See AdditionalAction" at bounding box center [568, 349] width 128 height 11
click at [570, 349] on link "AdditionalAction" at bounding box center [549, 349] width 60 height 10
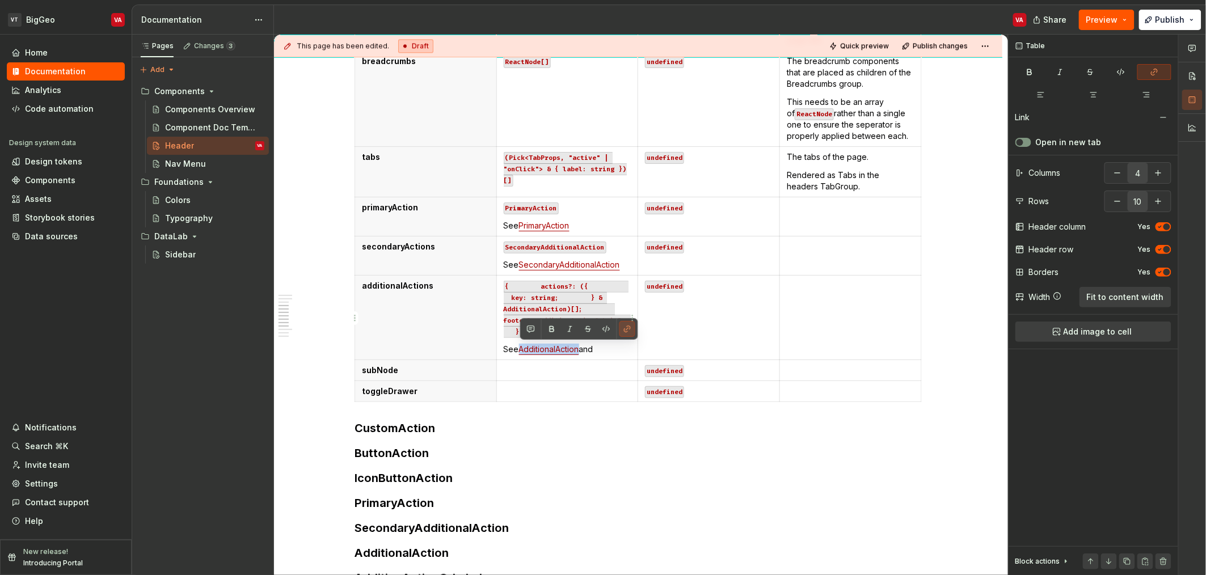
copy link "AdditionalAction"
click at [604, 349] on p "See AdditionalAction and" at bounding box center [568, 349] width 128 height 11
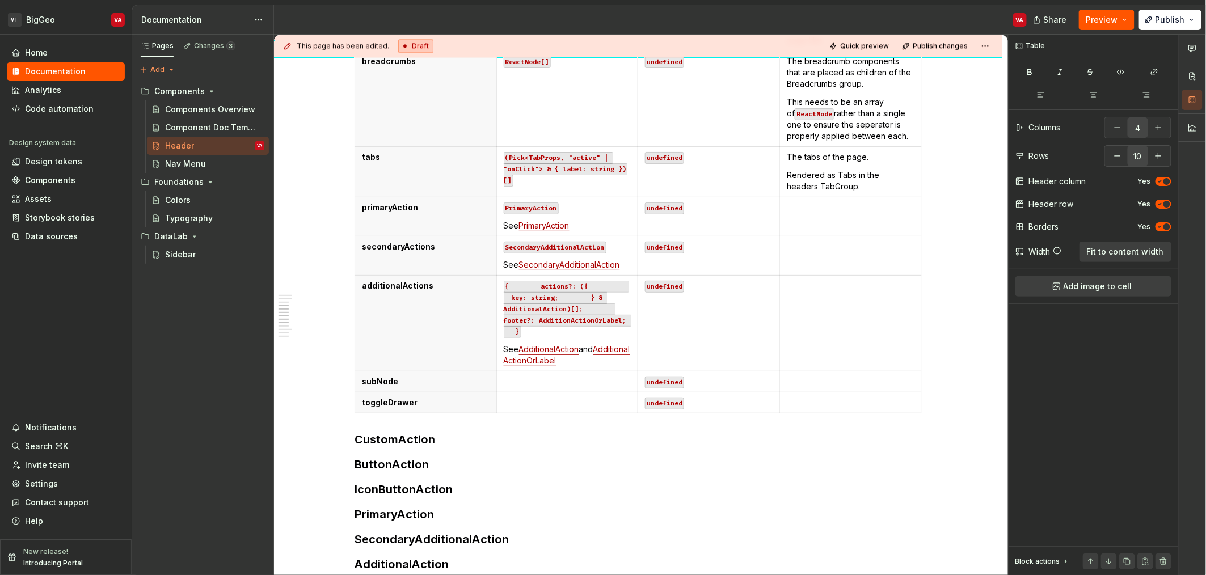
click at [541, 361] on link "AdditionalActionOrLabel" at bounding box center [567, 354] width 127 height 21
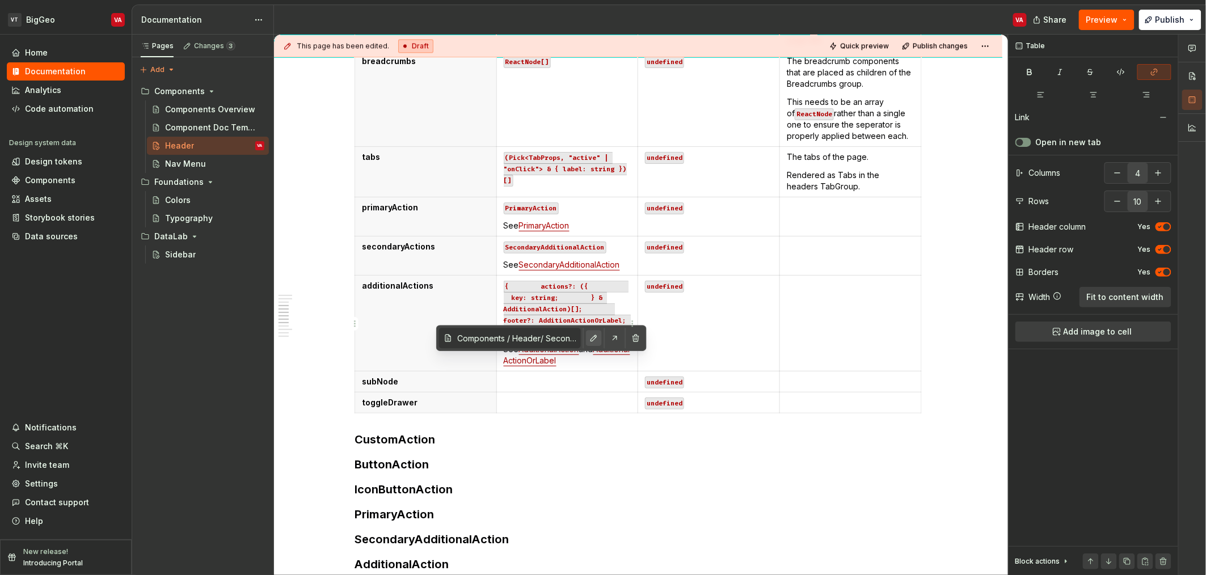
click at [590, 341] on button "button" at bounding box center [594, 338] width 16 height 16
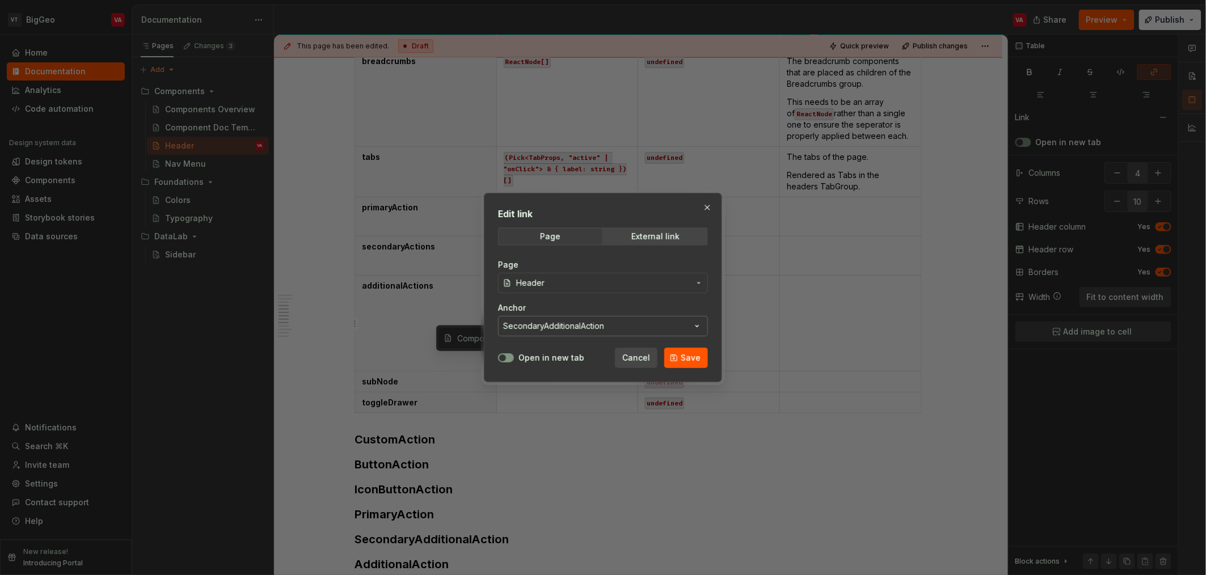
click at [601, 331] on button "SecondaryAdditionalAction" at bounding box center [603, 326] width 210 height 20
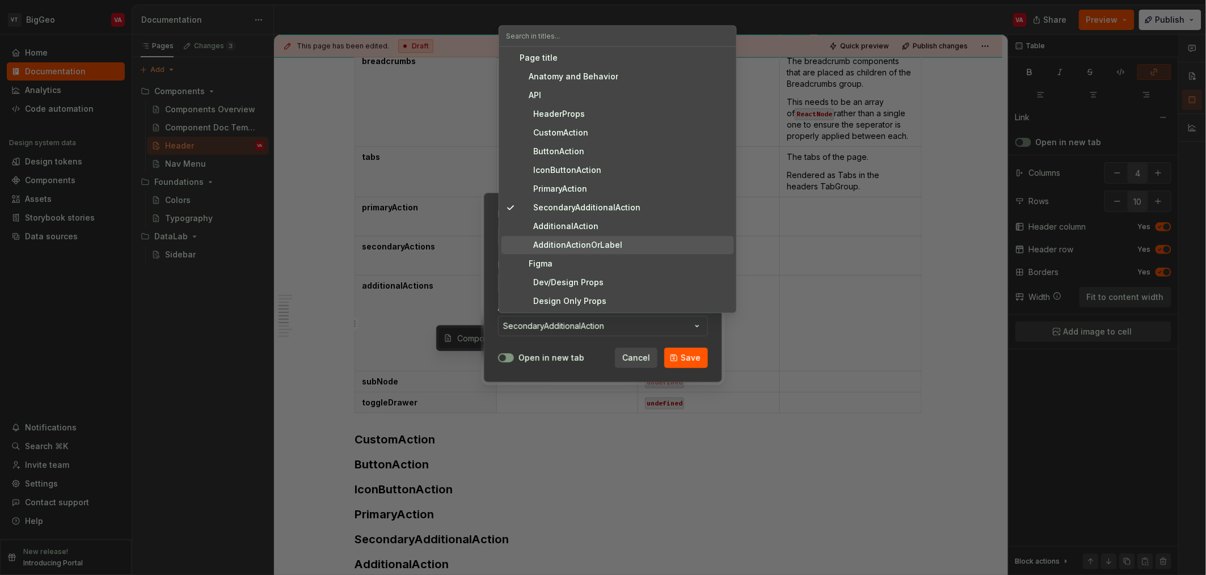
click at [592, 245] on div "AdditionActionOrLabel" at bounding box center [571, 244] width 103 height 11
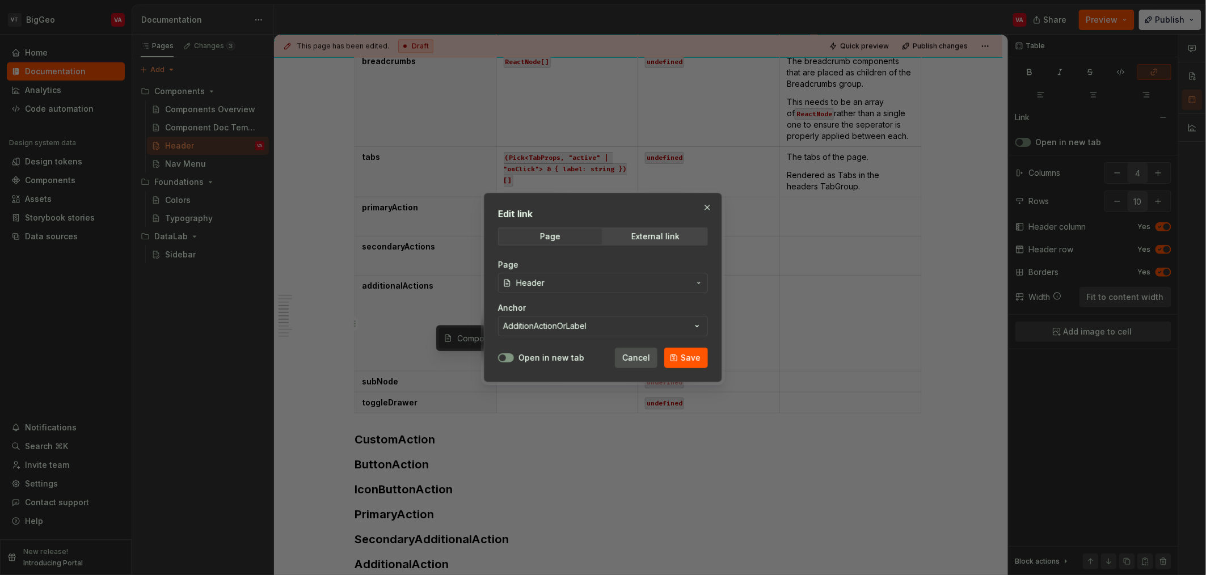
click at [604, 360] on span "Cancel" at bounding box center [636, 357] width 28 height 11
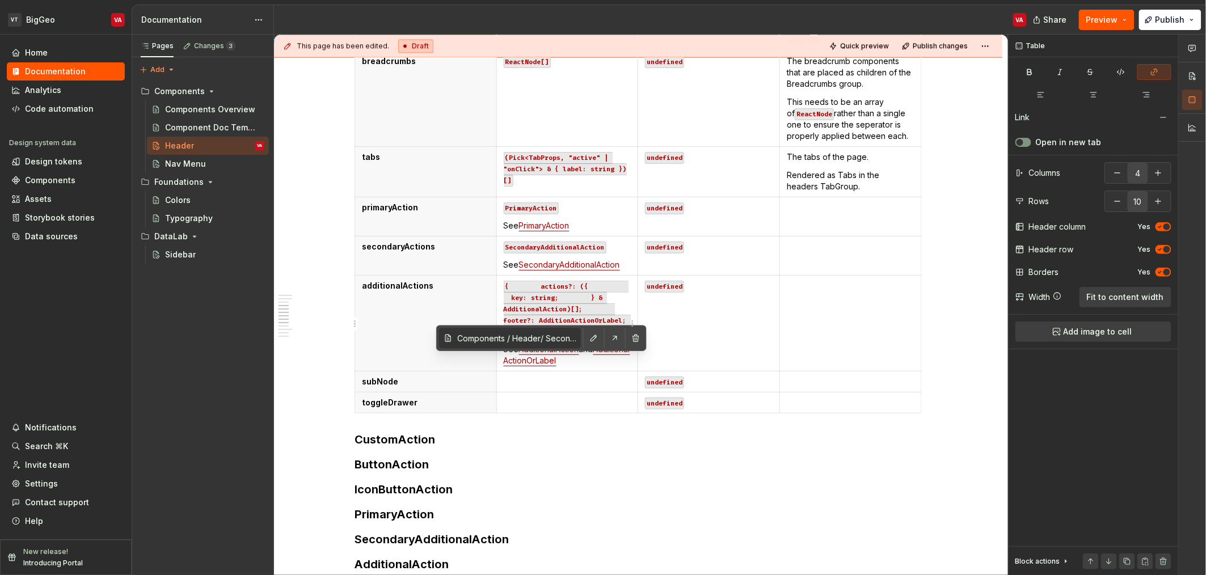
click at [553, 291] on code "{ actions?: ({ key: string; } & AdditionalAction)[]; footer?: AdditionActionOrL…" at bounding box center [567, 309] width 127 height 57
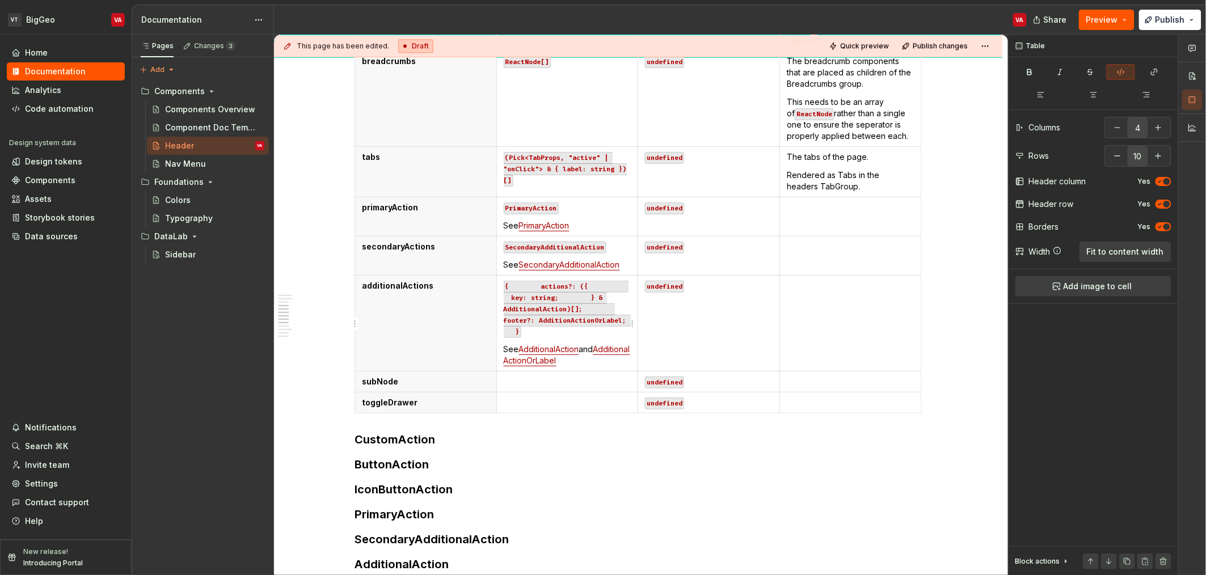
click at [555, 346] on link "AdditionalAction" at bounding box center [549, 349] width 60 height 10
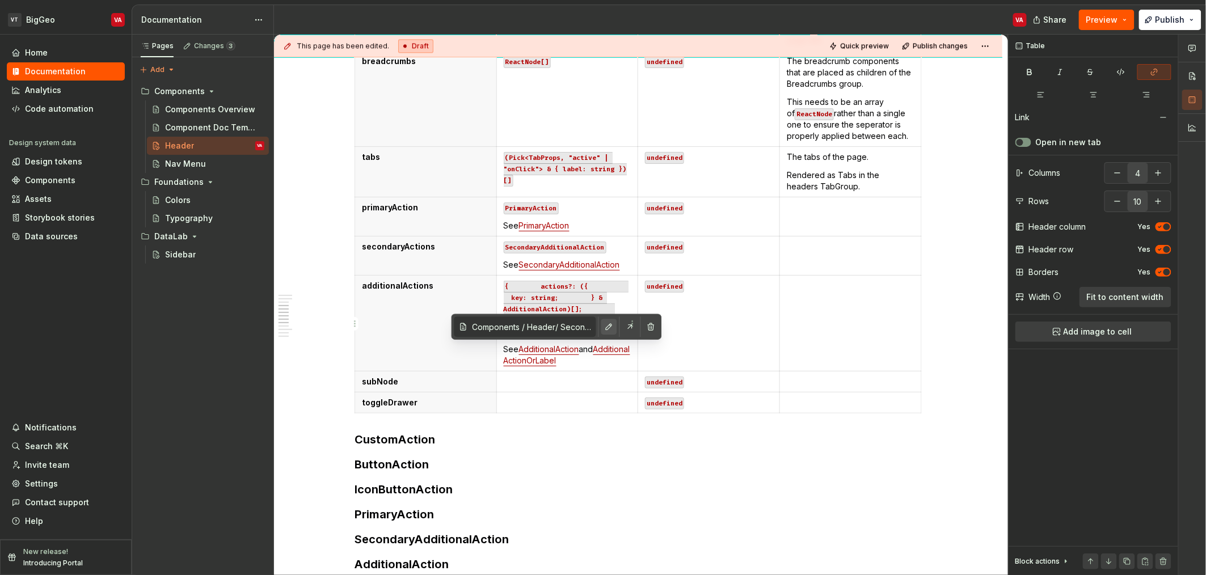
click at [604, 325] on button "button" at bounding box center [609, 327] width 16 height 16
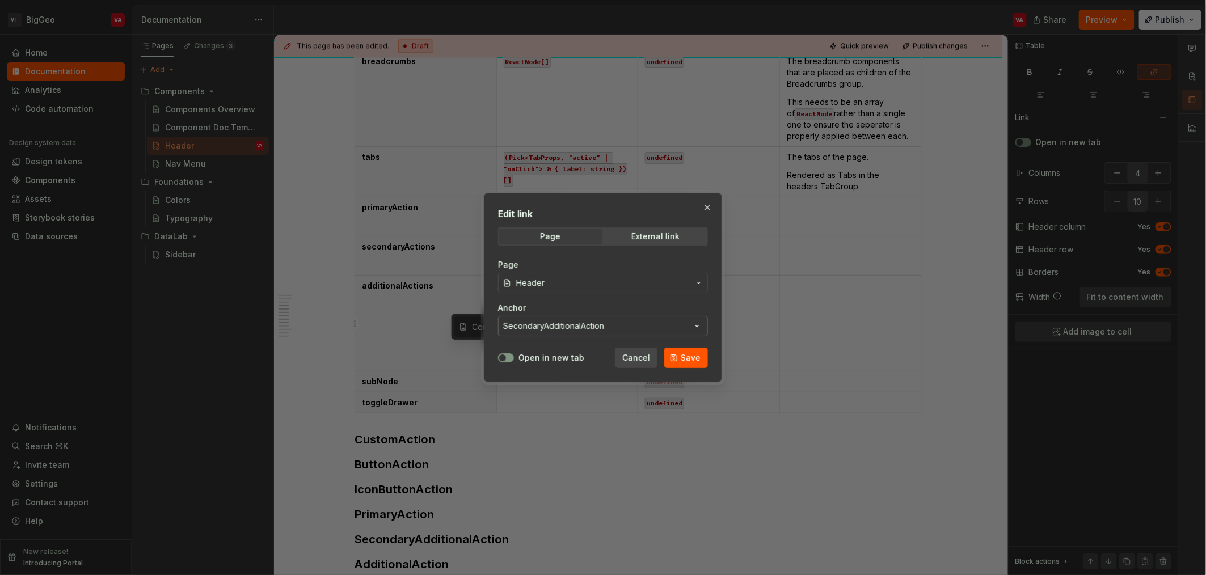
click at [604, 326] on button "SecondaryAdditionalAction" at bounding box center [603, 326] width 210 height 20
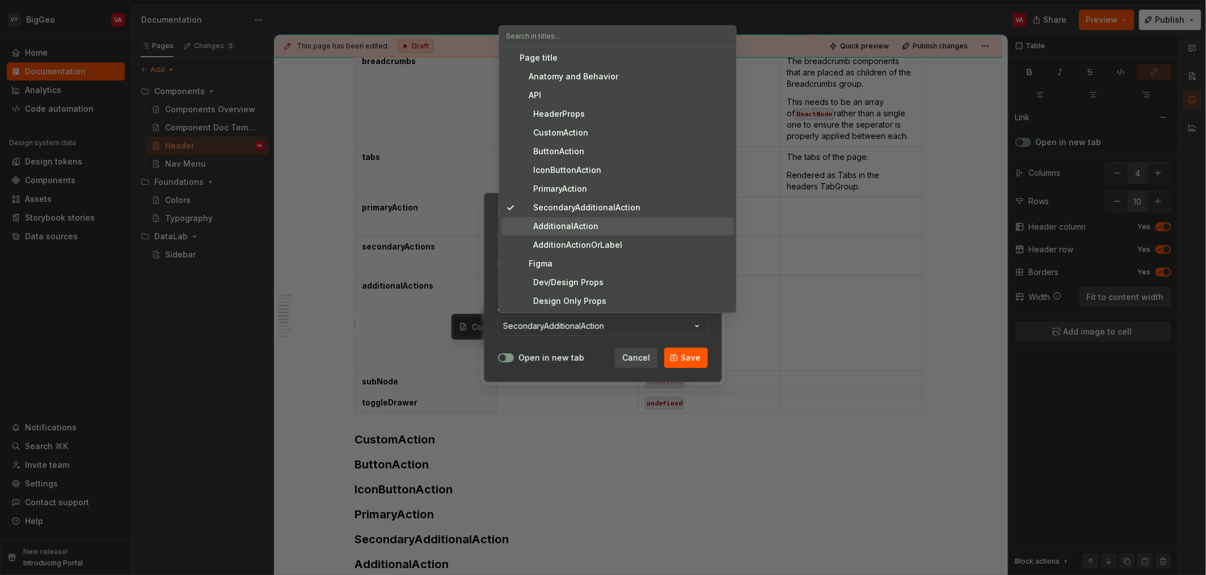
click at [585, 227] on div "AdditionalAction" at bounding box center [559, 226] width 79 height 11
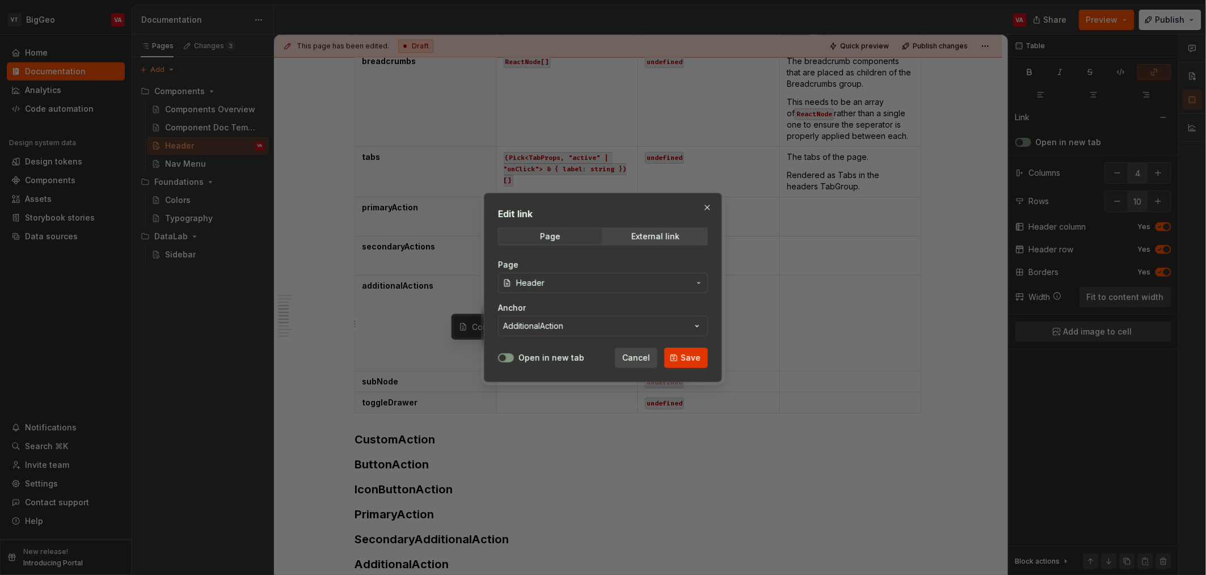
click at [604, 360] on span "Save" at bounding box center [691, 357] width 20 height 11
type input "Components / Header/ AdditionalAction"
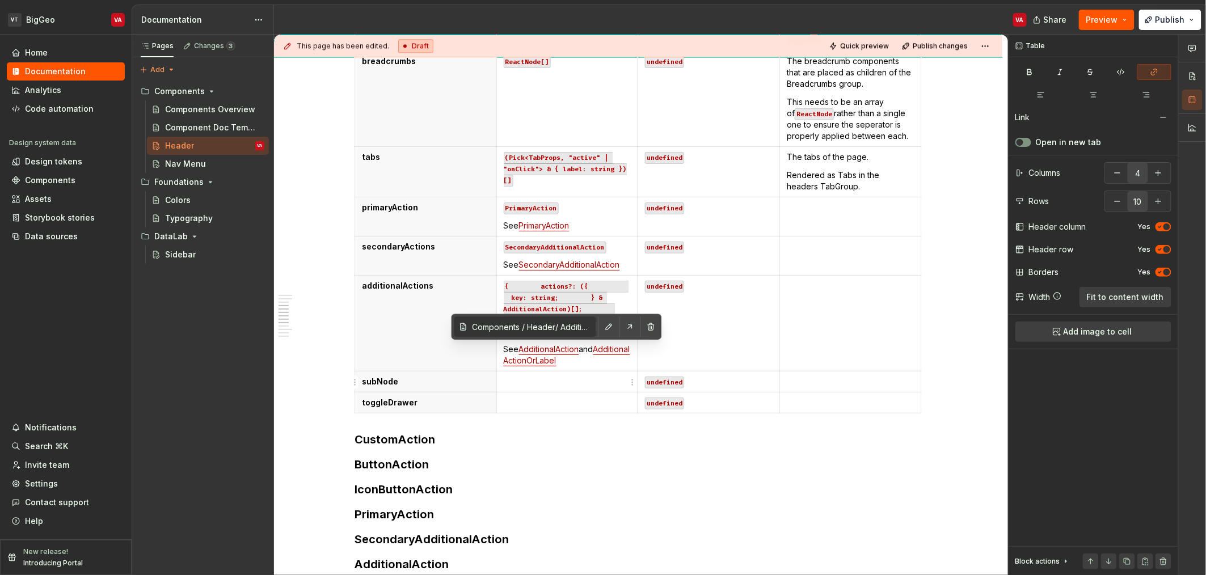
click at [531, 378] on p at bounding box center [568, 381] width 128 height 11
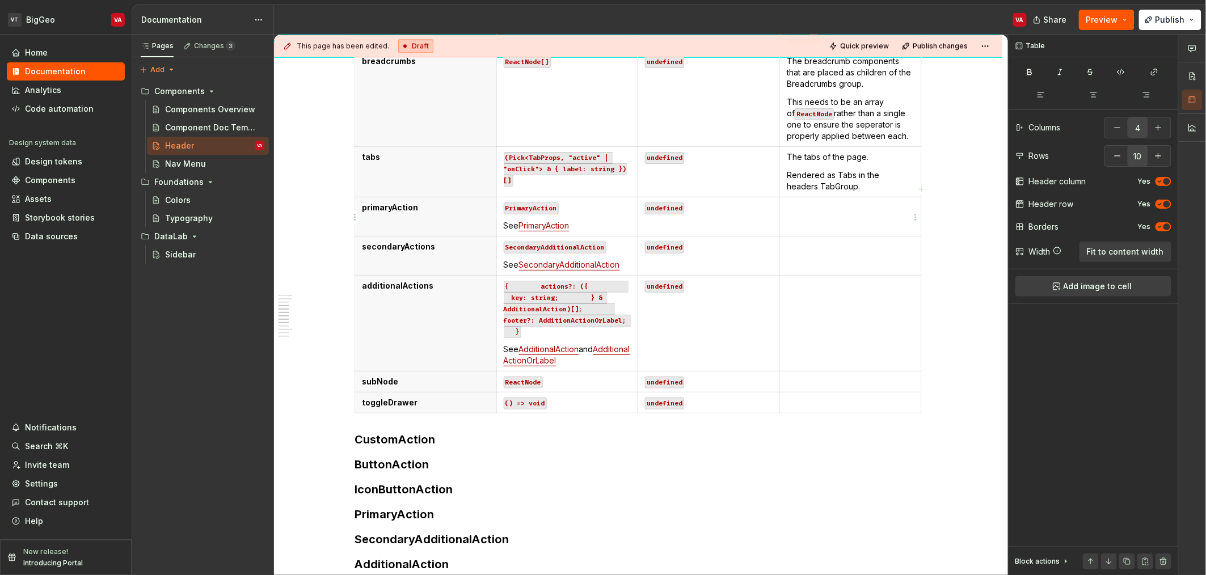
click at [604, 220] on td at bounding box center [851, 216] width 142 height 39
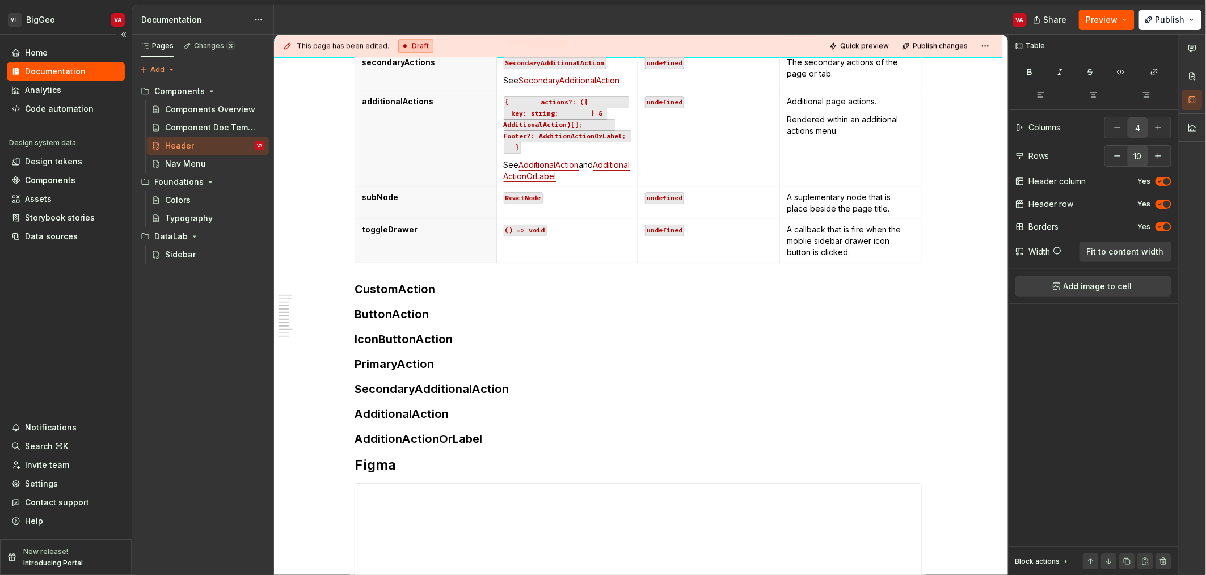
scroll to position [1330, 0]
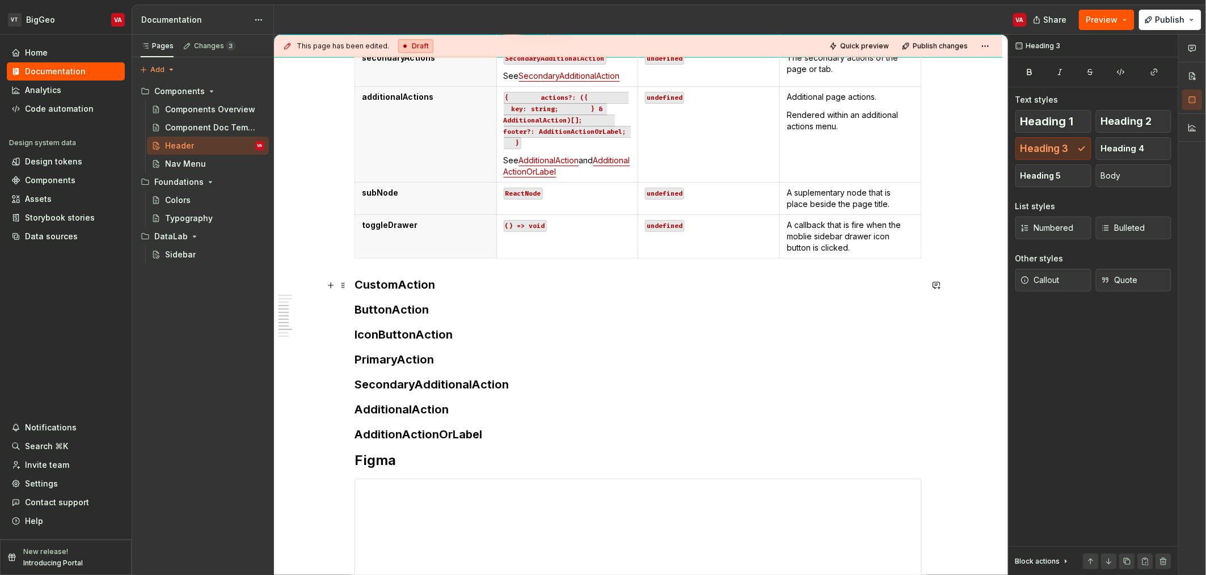
click at [450, 285] on h3 "CustomAction" at bounding box center [638, 285] width 567 height 16
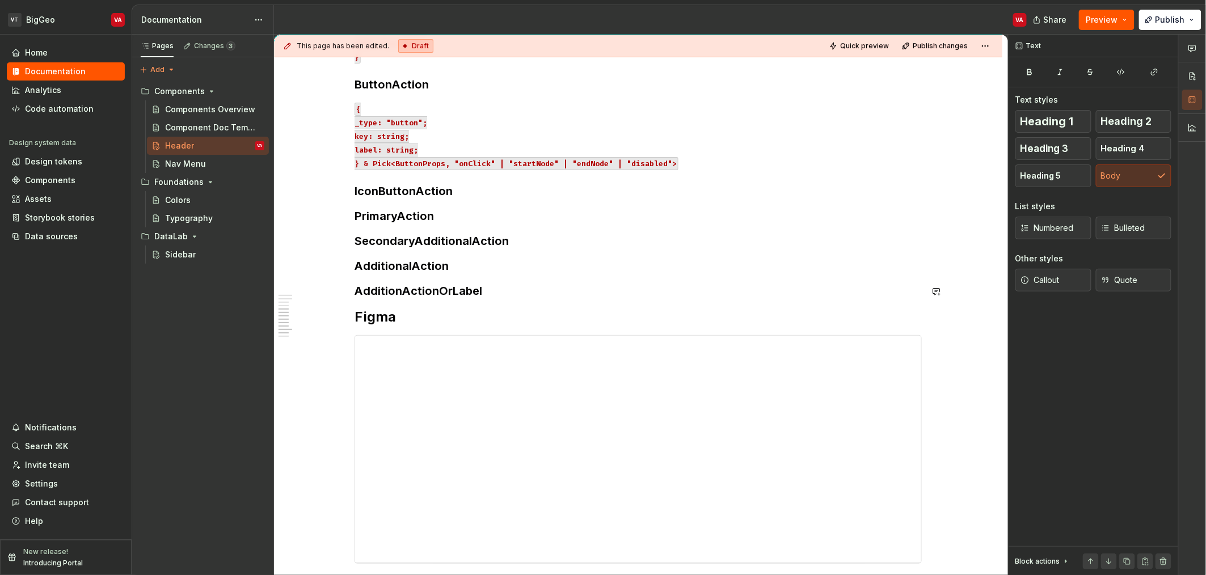
scroll to position [1642, 0]
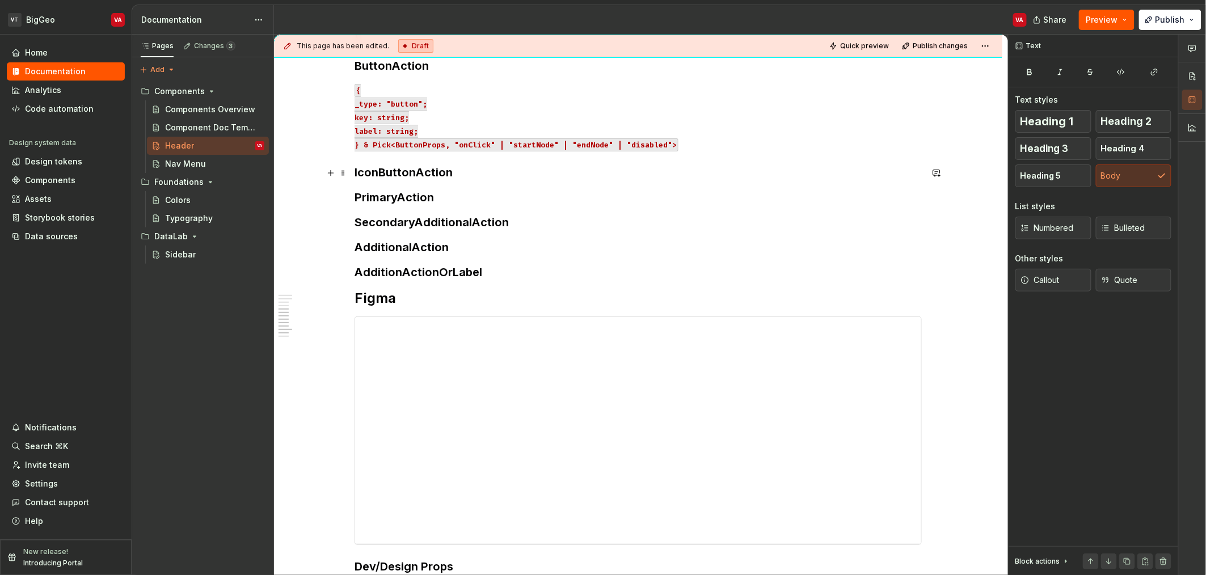
click at [468, 176] on h3 "IconButtonAction" at bounding box center [638, 173] width 567 height 16
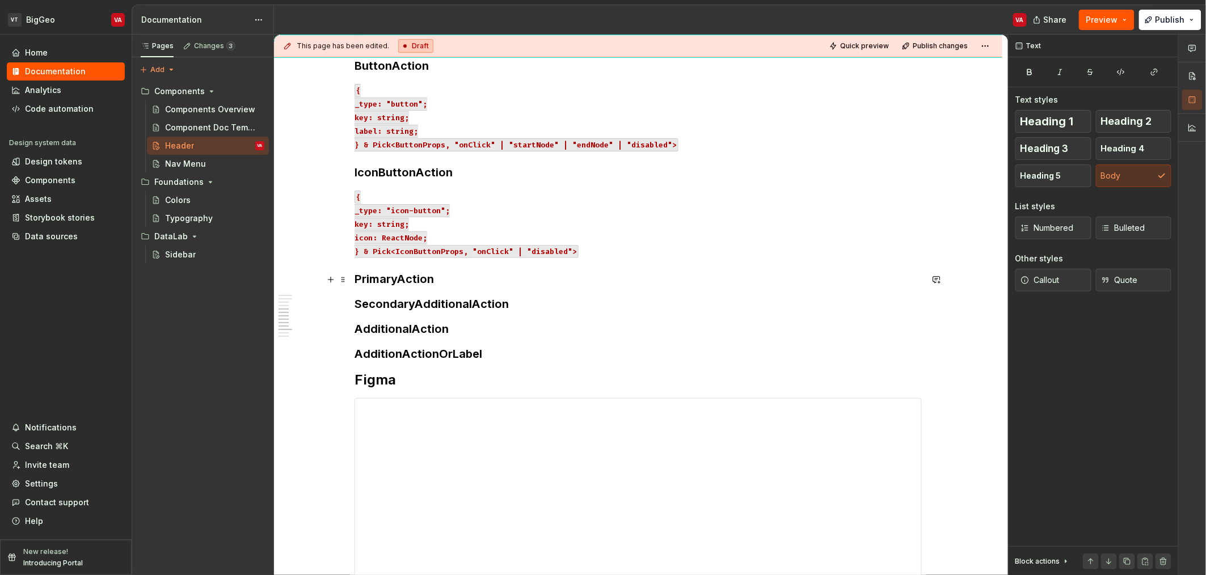
click at [439, 286] on h3 "PrimaryAction" at bounding box center [638, 279] width 567 height 16
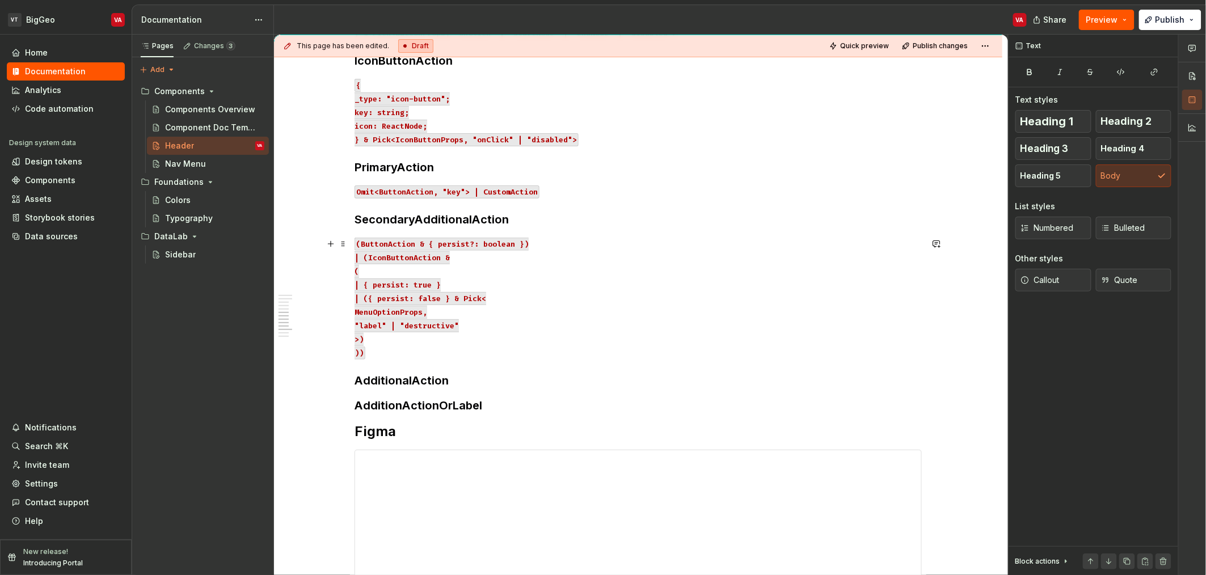
scroll to position [1822, 0]
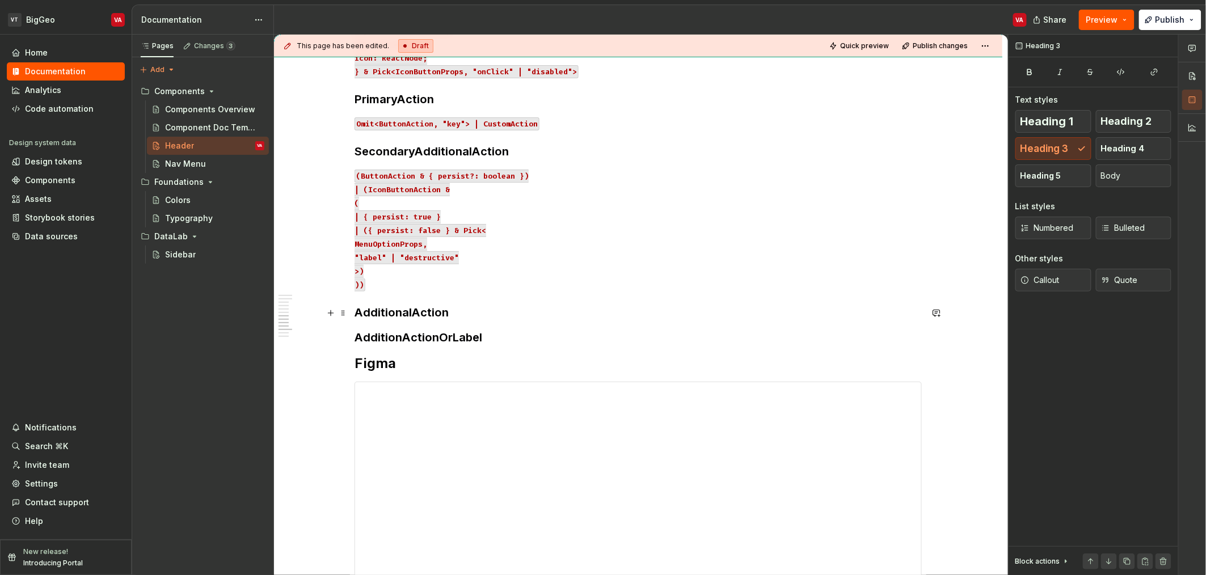
click at [504, 317] on h3 "AdditionalAction" at bounding box center [638, 313] width 567 height 16
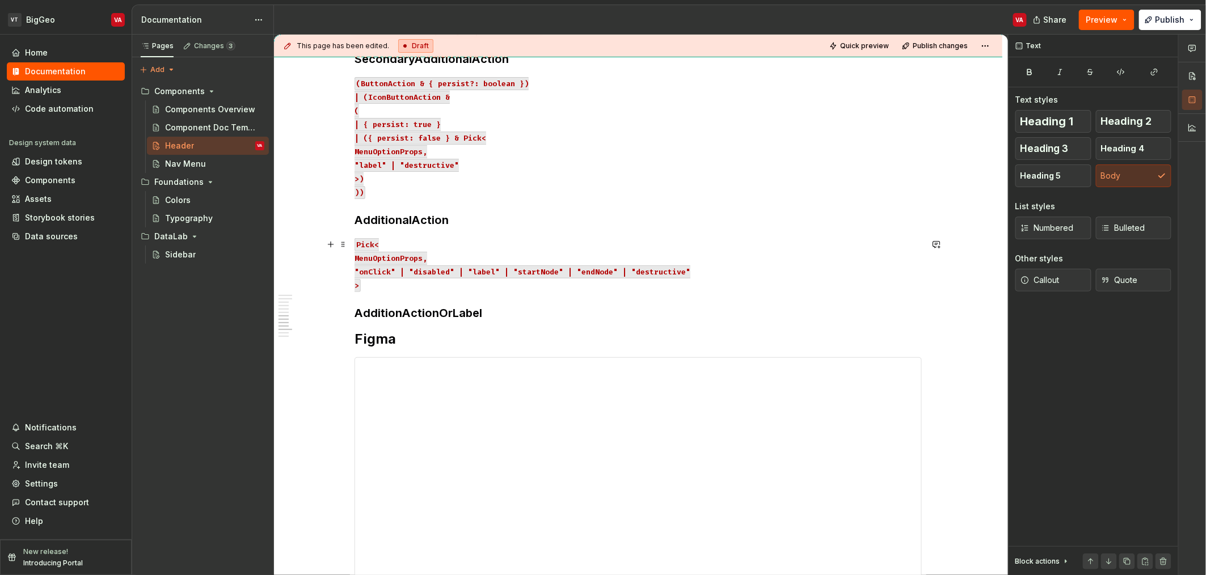
scroll to position [1945, 0]
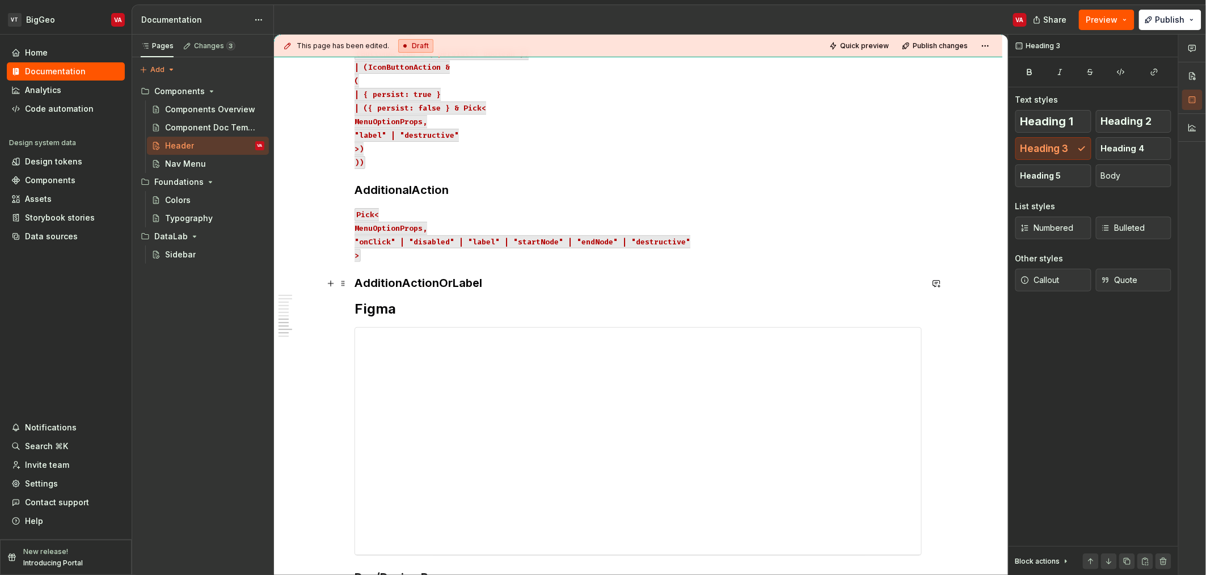
click at [512, 290] on h3 "AdditionActionOrLabel" at bounding box center [638, 283] width 567 height 16
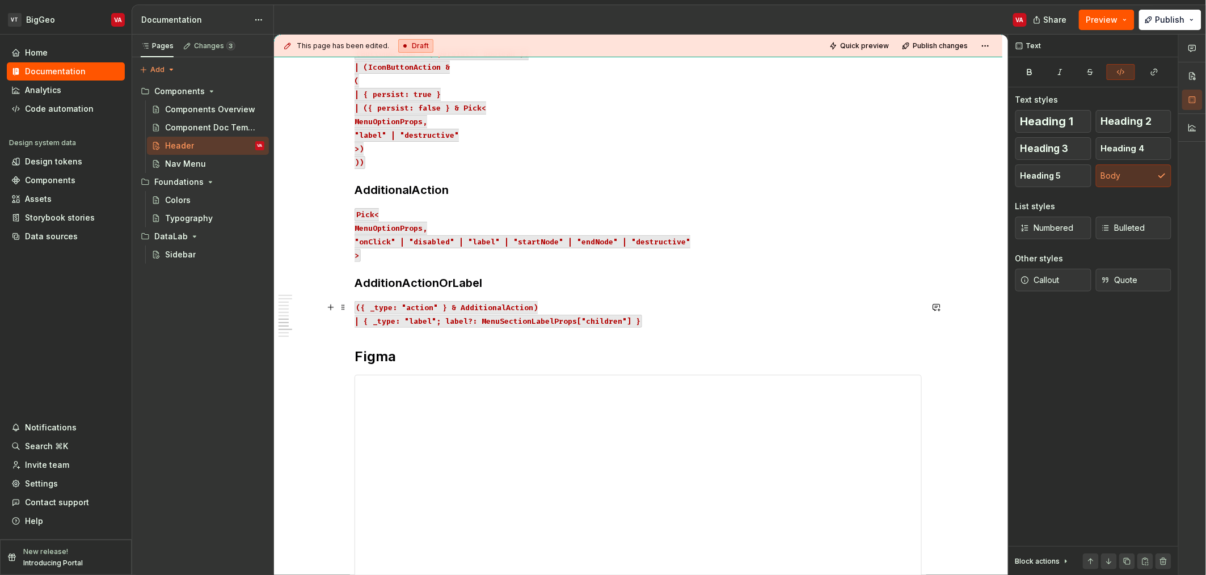
click at [369, 321] on code "({ _type: "action" } & AdditionalAction) | { _type: "label"; label?: MenuSectio…" at bounding box center [499, 314] width 288 height 27
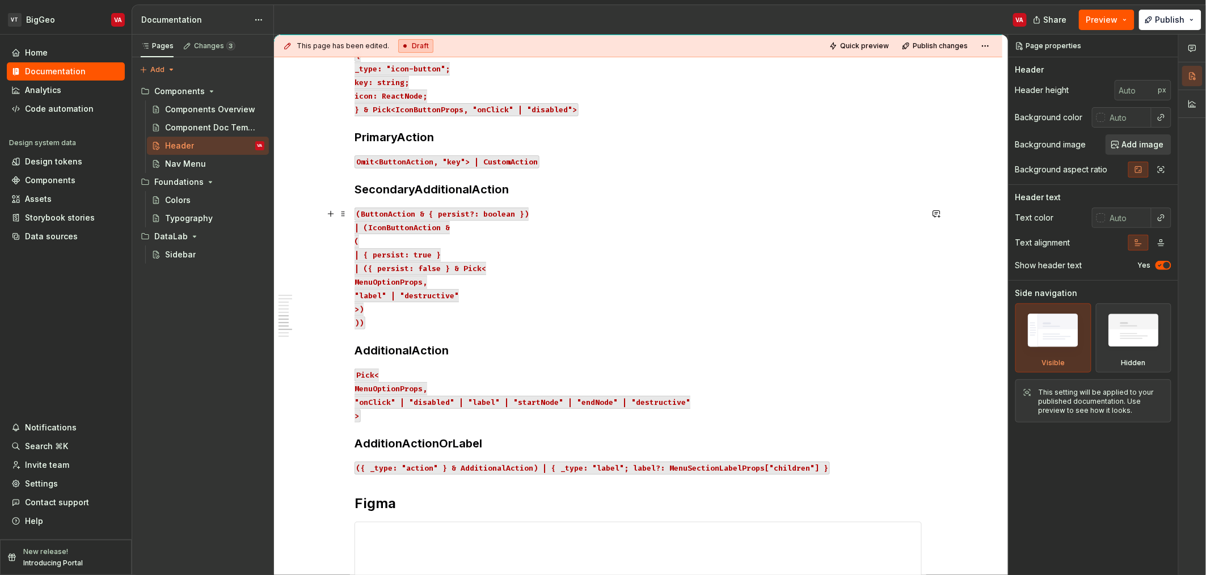
scroll to position [1803, 0]
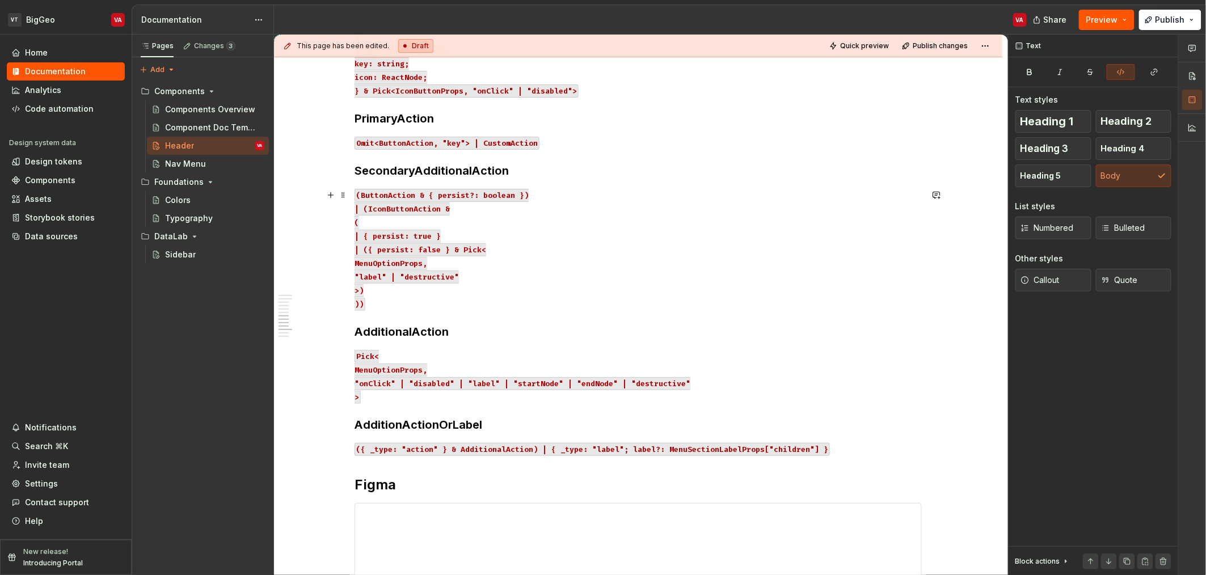
click at [376, 211] on code "(ButtonAction & { persist?: boolean }) | (IconButtonAction & ( | { persist: tru…" at bounding box center [442, 250] width 174 height 122
click at [373, 210] on code "(ButtonAction & { persist?: boolean }) | (IconButtonAction & ( | { persist: tru…" at bounding box center [442, 250] width 174 height 122
click at [382, 206] on code "(ButtonAction & { persist?: boolean }) | (IconButtonAction & ( | { persist: tru…" at bounding box center [442, 250] width 174 height 122
click at [538, 449] on code "({ _type: "action" } & AdditionalAction) | { _type: "label"; label?: MenuSectio…" at bounding box center [592, 449] width 475 height 13
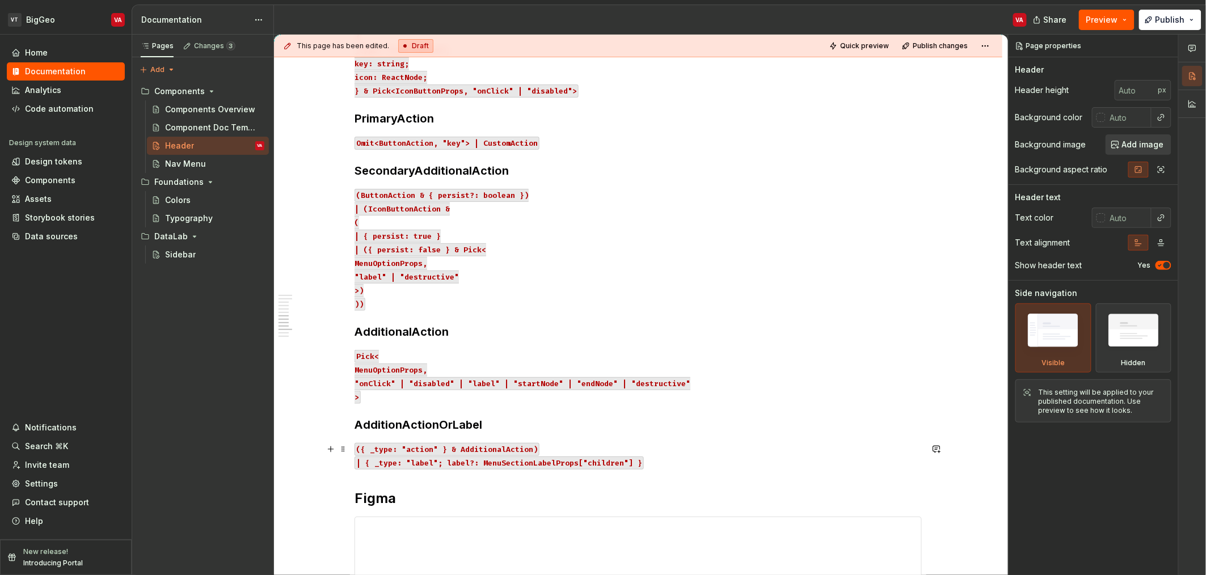
click at [469, 468] on code "| { _type: "label"; label?: MenuSectionLabelProps["children"] }" at bounding box center [499, 463] width 289 height 13
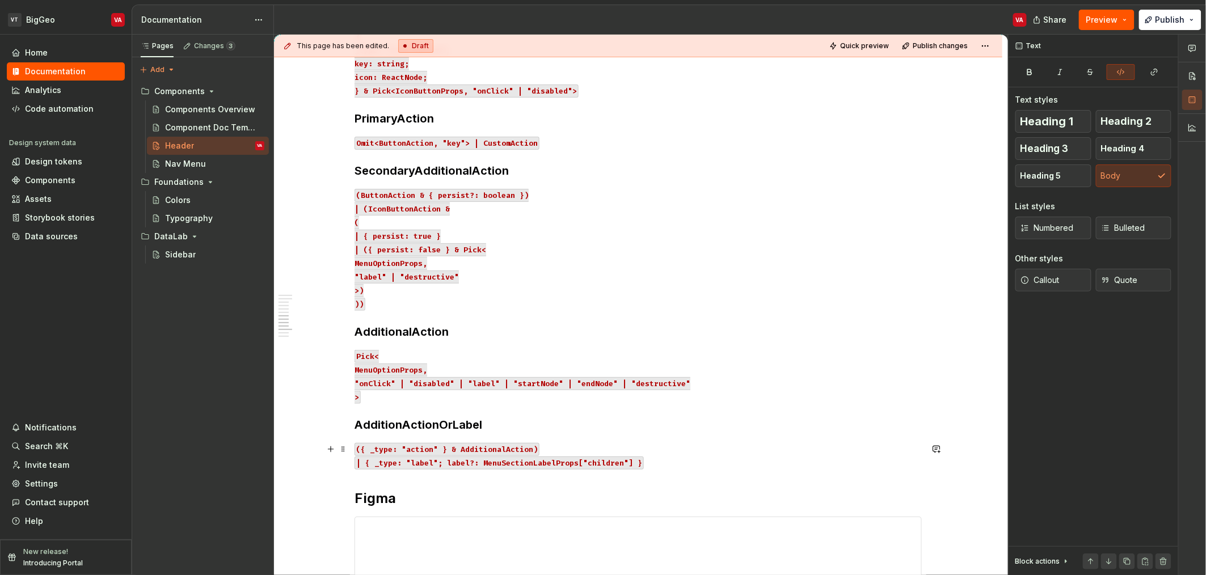
click at [600, 464] on code "| { _type: "label"; label?: MenuSectionLabelProps["children"] }" at bounding box center [499, 463] width 289 height 13
click at [604, 461] on p "({ _type: "action" } & AdditionalAction) | { _type: "label"; label?: MenuSectio…" at bounding box center [638, 455] width 567 height 27
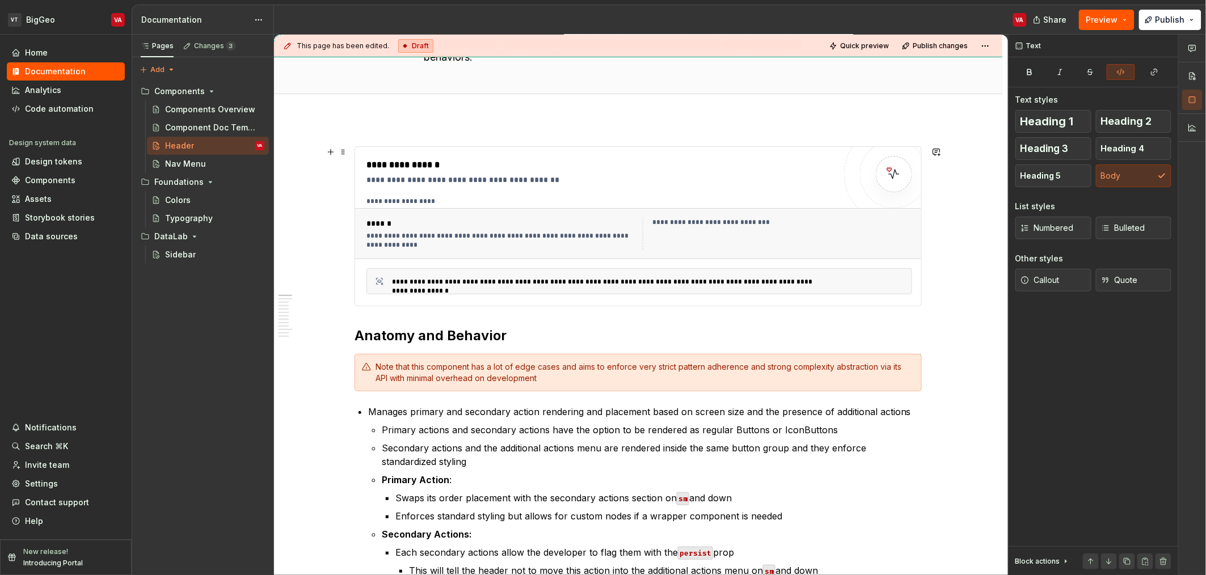
scroll to position [0, 0]
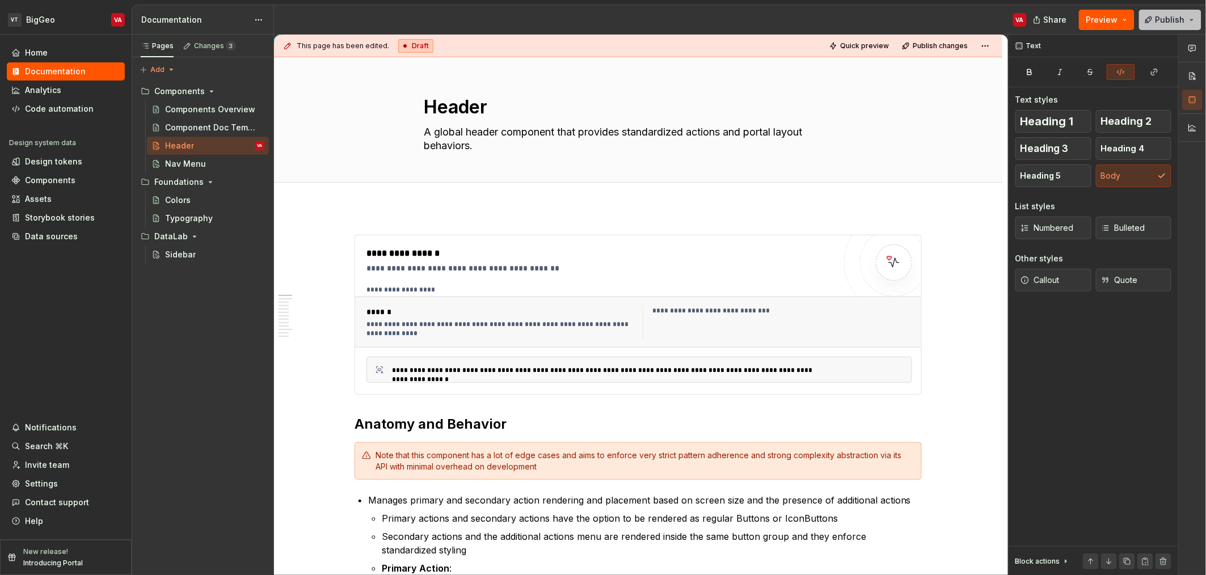
click at [604, 24] on span "Publish" at bounding box center [1170, 19] width 29 height 11
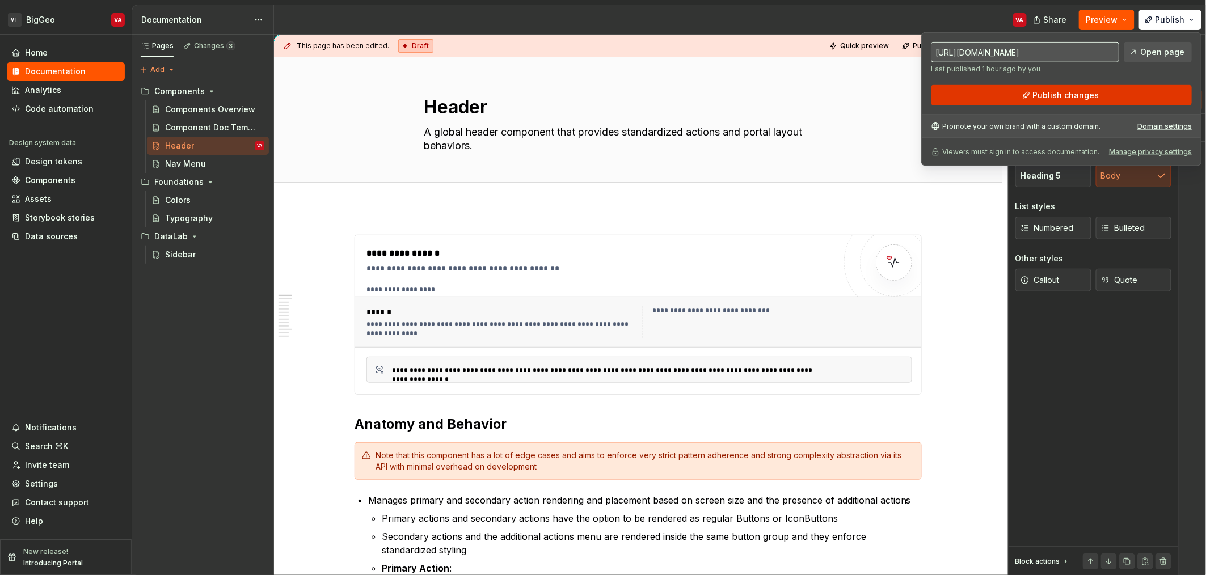
click at [604, 98] on span "Publish changes" at bounding box center [1066, 95] width 66 height 11
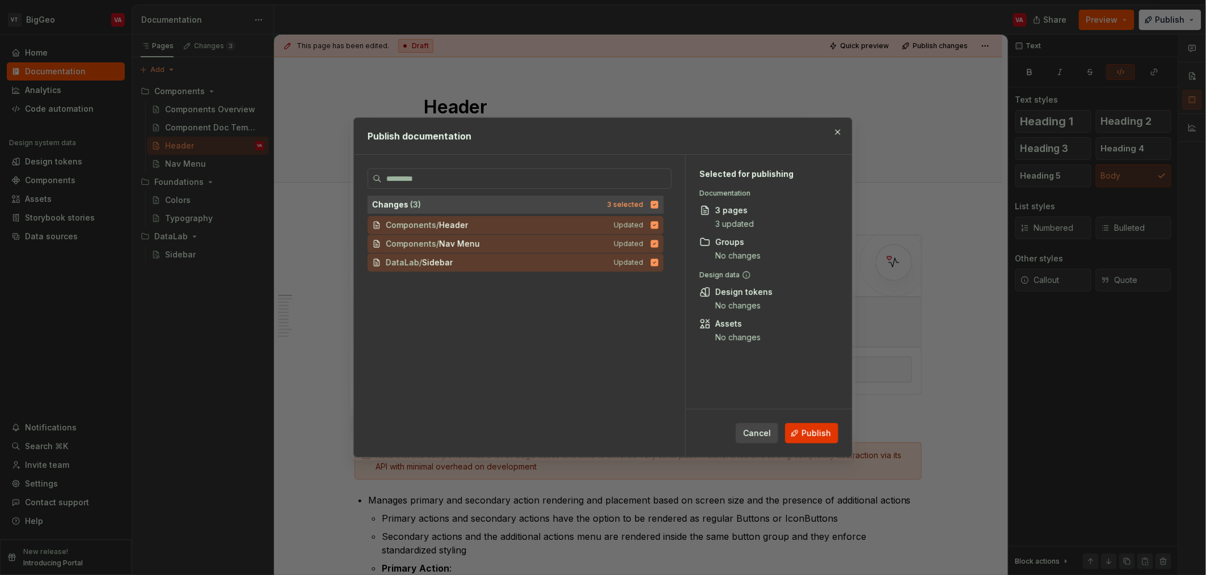
click at [604, 440] on button "Publish" at bounding box center [811, 433] width 53 height 20
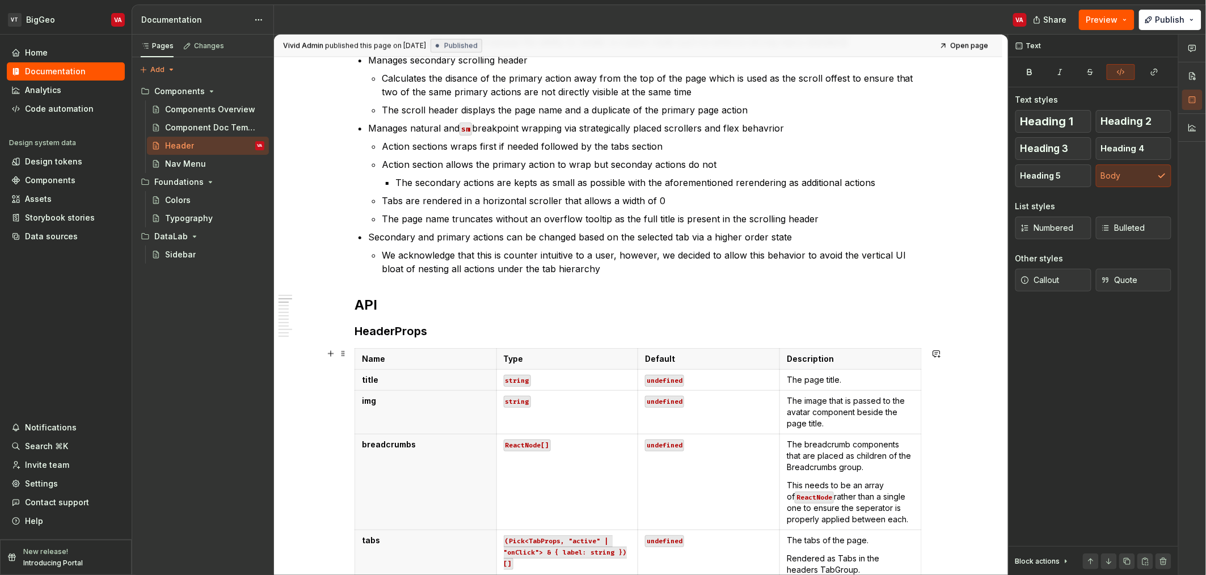
scroll to position [643, 0]
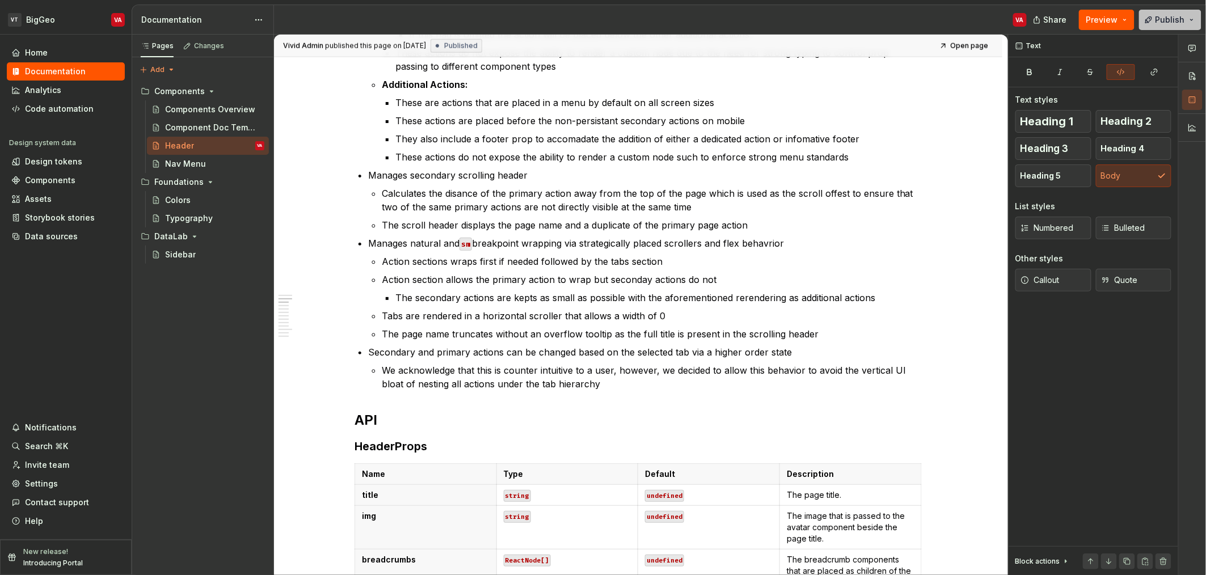
click at [604, 14] on span "Publish" at bounding box center [1170, 19] width 29 height 11
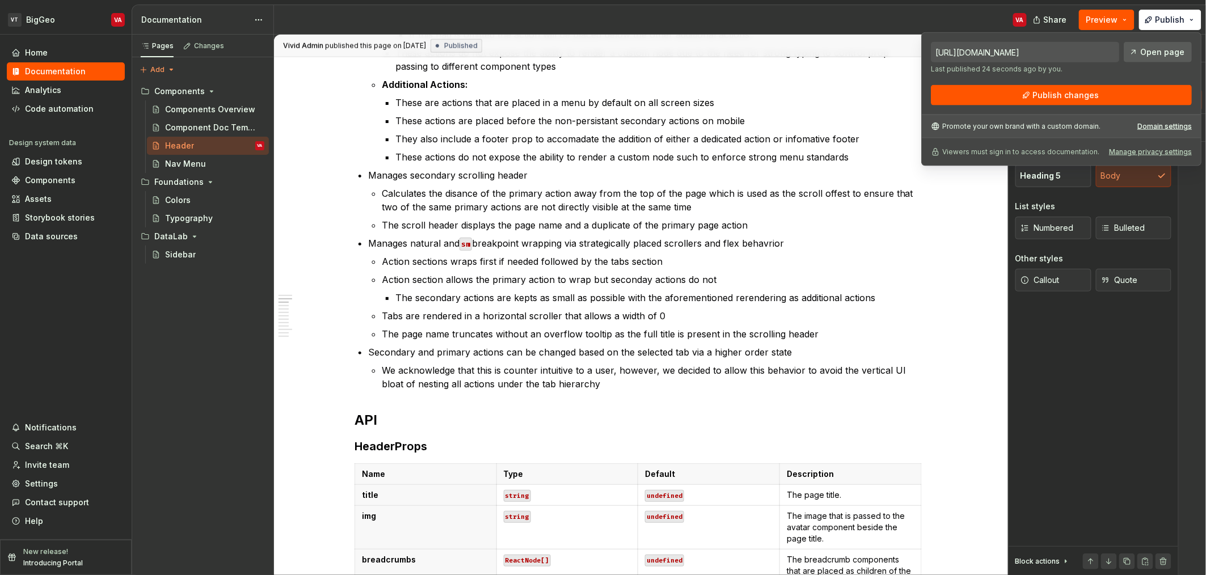
click at [604, 50] on span "Open page" at bounding box center [1162, 52] width 44 height 11
type textarea "*"
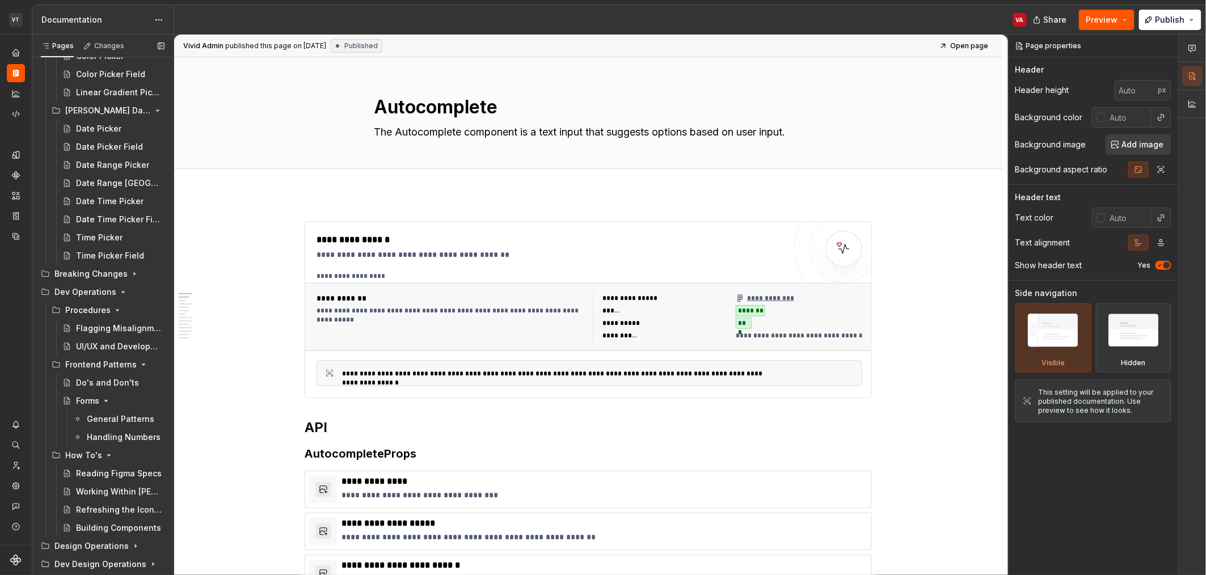
scroll to position [2844, 0]
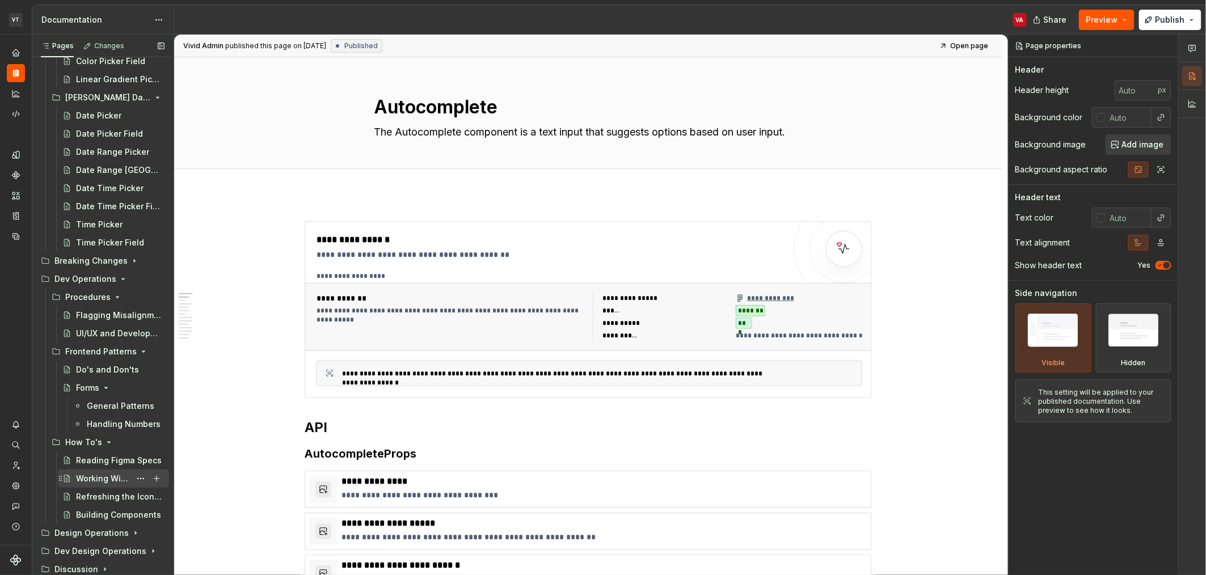
click at [90, 481] on div "Working Within [PERSON_NAME]" at bounding box center [103, 478] width 54 height 11
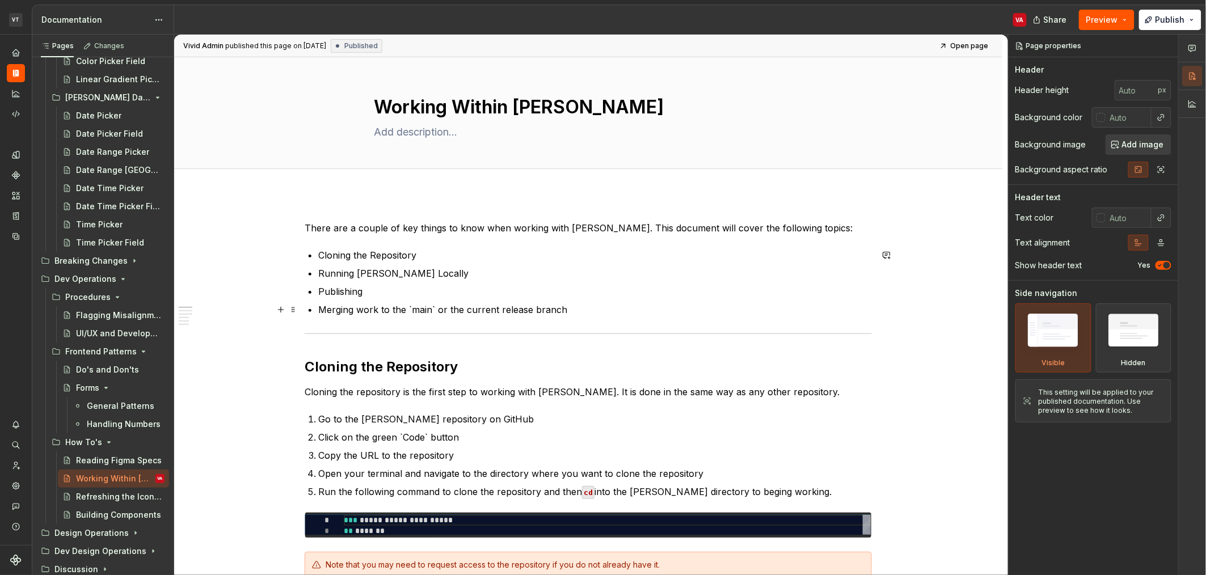
type textarea "*"
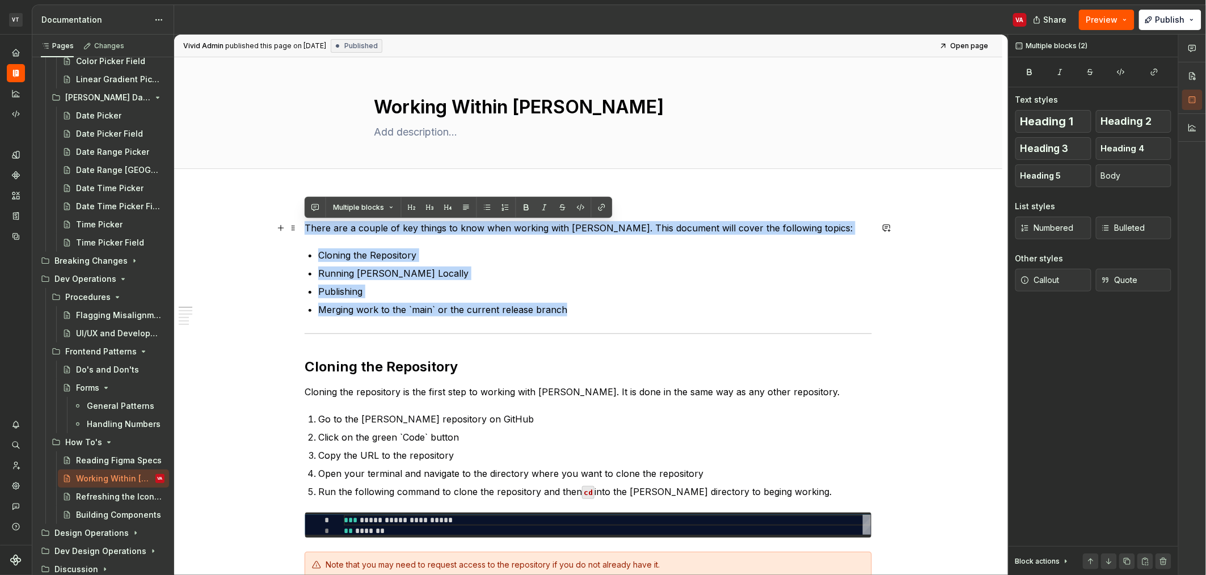
drag, startPoint x: 591, startPoint y: 307, endPoint x: 299, endPoint y: 231, distance: 301.2
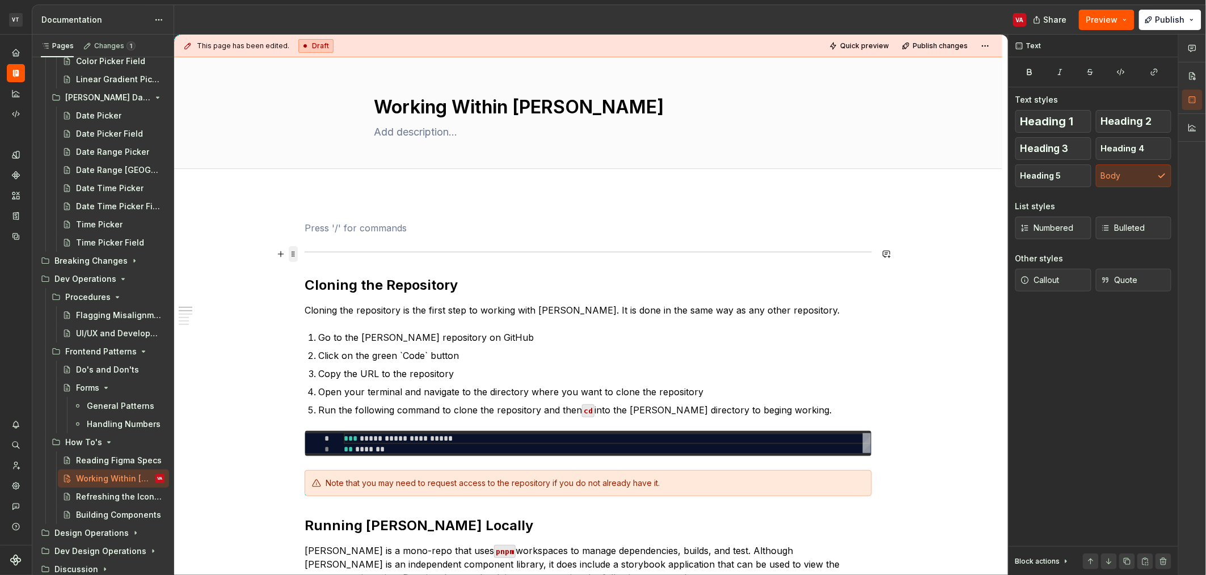
click at [293, 252] on span at bounding box center [293, 254] width 9 height 16
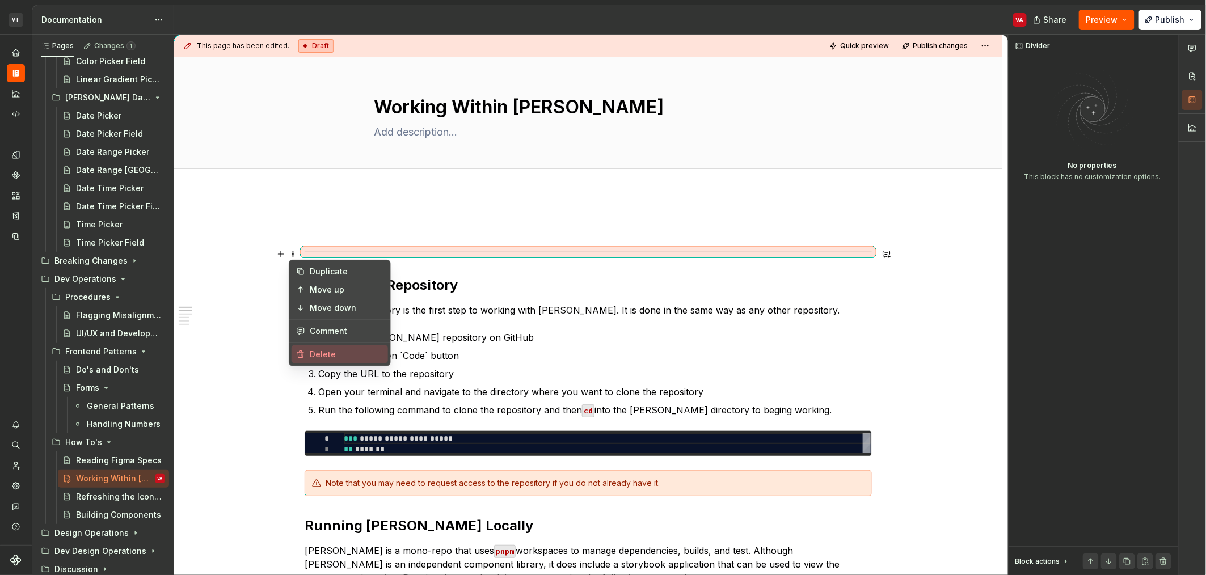
click at [351, 353] on div "Delete" at bounding box center [347, 354] width 74 height 11
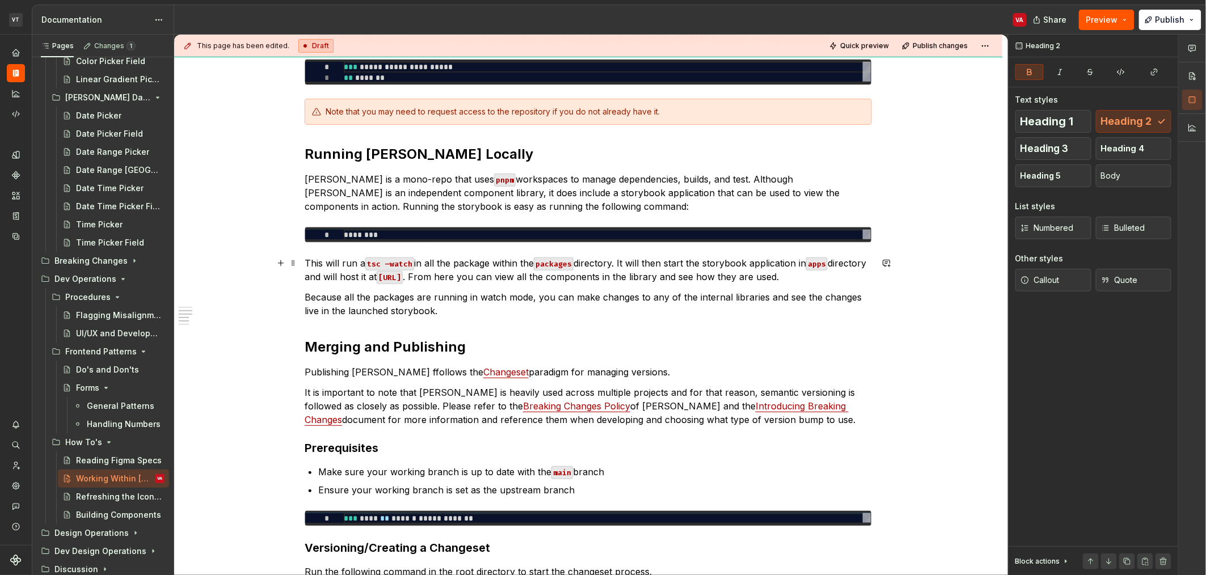
scroll to position [321, 0]
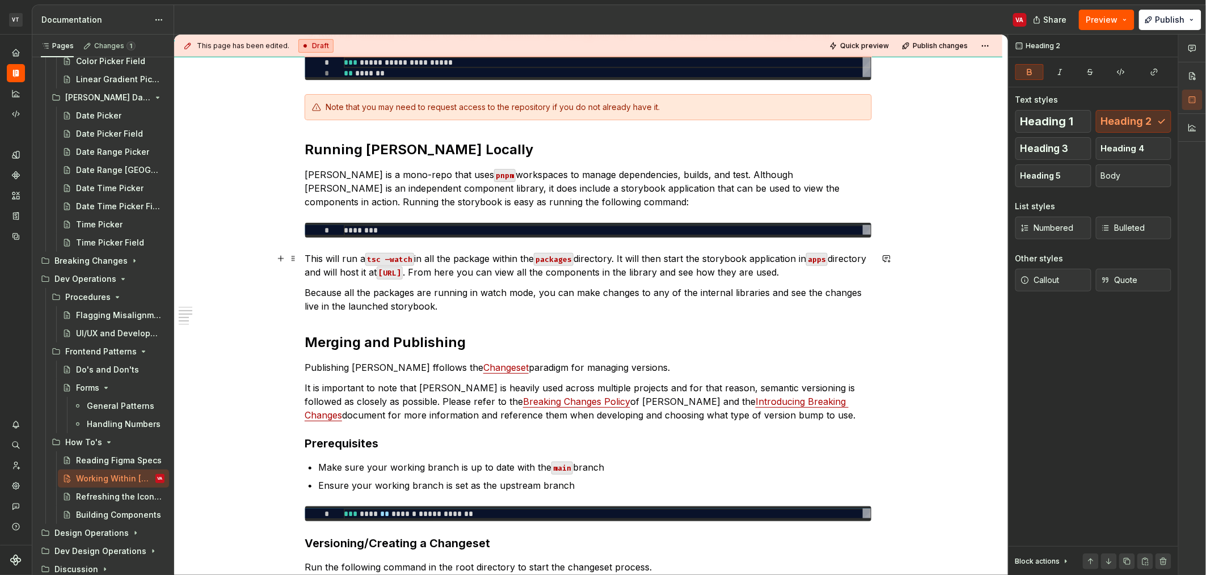
click at [432, 259] on p "This will run a tsc —watch in all the package within the packages directory. It…" at bounding box center [588, 265] width 567 height 27
click at [435, 259] on p "This will run a tsc —watch in all the package within the packages directory. It…" at bounding box center [588, 265] width 567 height 27
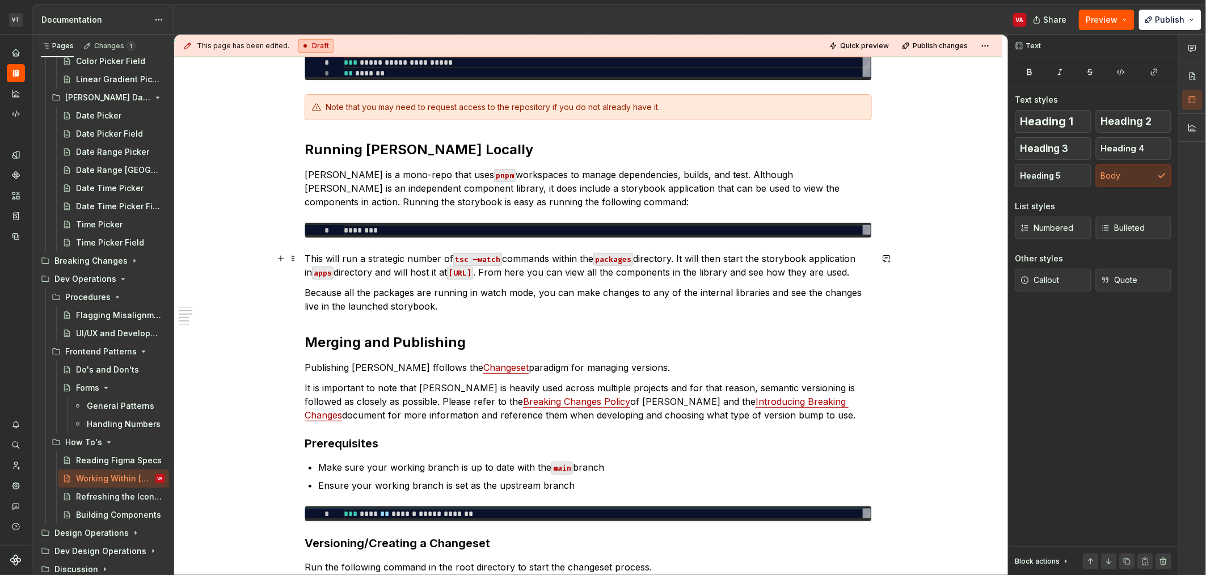
click at [436, 279] on p "This will run a strategic number of tsc —watch commands within the packages dir…" at bounding box center [588, 265] width 567 height 27
click at [503, 304] on p "Because all the packages are running in watch mode, you can make changes to any…" at bounding box center [588, 299] width 567 height 27
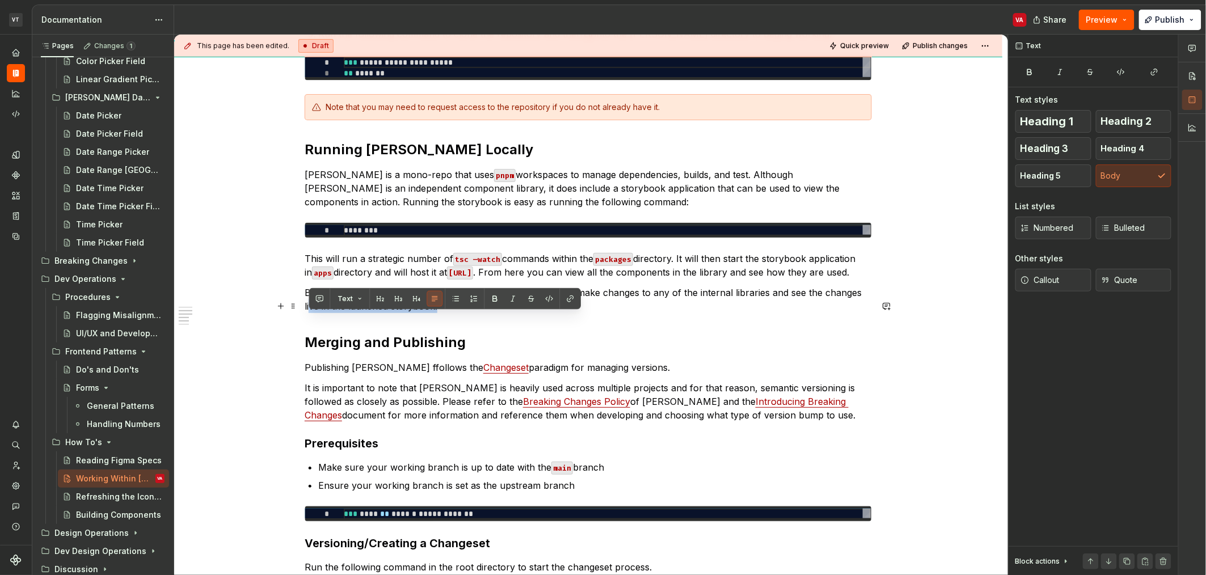
drag, startPoint x: 446, startPoint y: 321, endPoint x: 309, endPoint y: 315, distance: 136.8
click at [309, 313] on p "Because all the packages are running in watch mode, you can make changes to any…" at bounding box center [588, 299] width 567 height 27
click at [311, 313] on p "Because all the packages are running in watch mode, you can make changes to any…" at bounding box center [588, 299] width 567 height 27
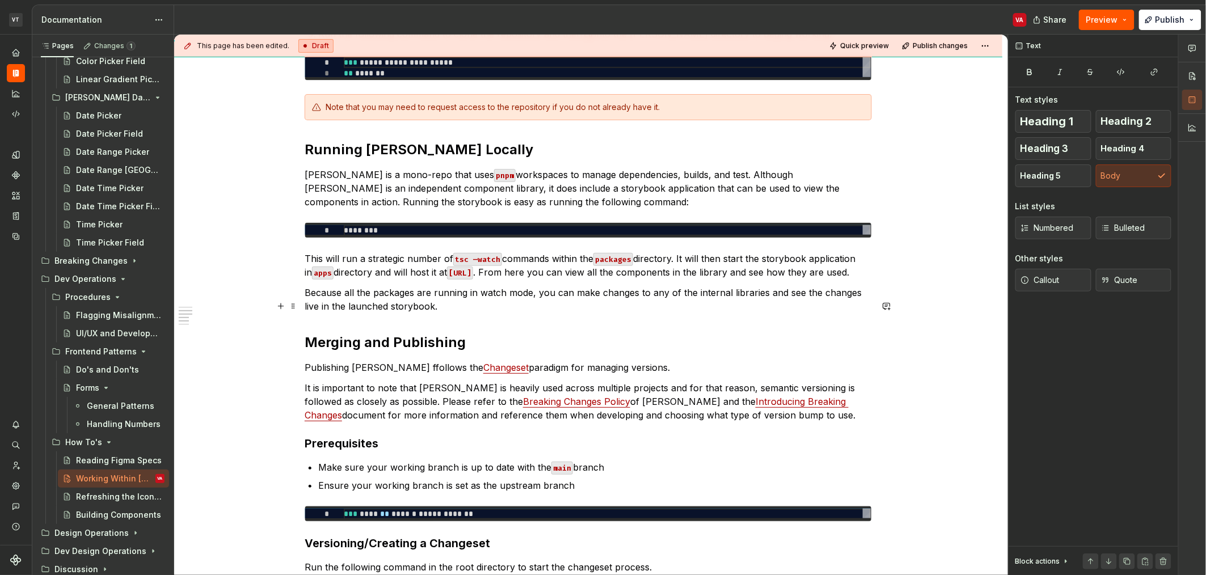
click at [362, 310] on p "Because all the packages are running in watch mode, you can make changes to any…" at bounding box center [588, 299] width 567 height 27
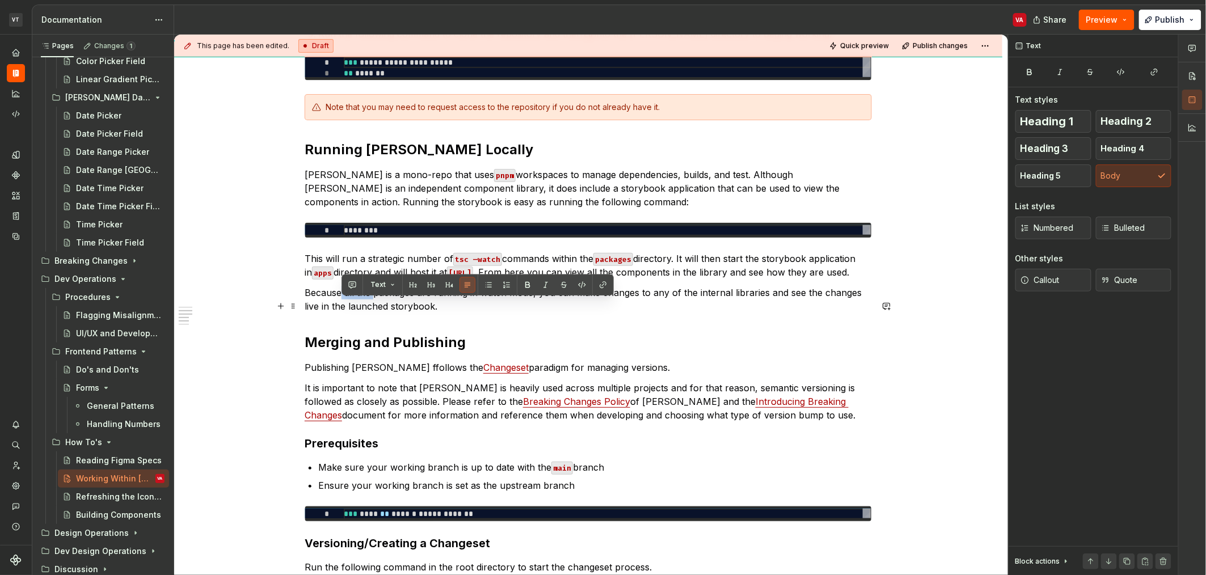
drag, startPoint x: 374, startPoint y: 309, endPoint x: 339, endPoint y: 306, distance: 35.3
click at [339, 306] on p "Because all the packages are running in watch mode, you can make changes to any…" at bounding box center [588, 299] width 567 height 27
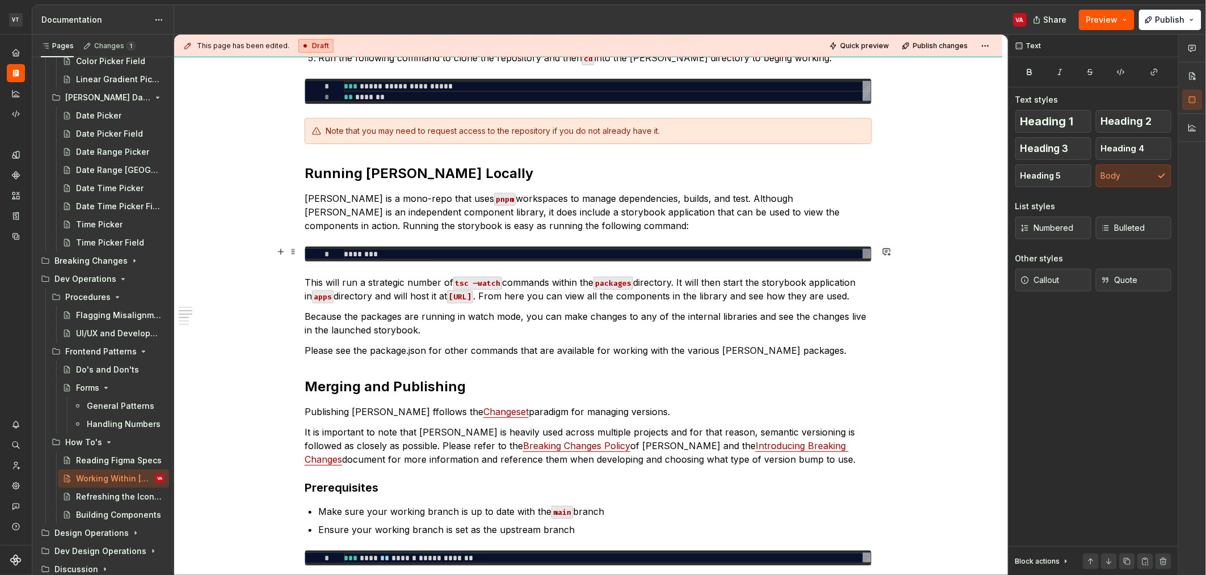
scroll to position [293, 0]
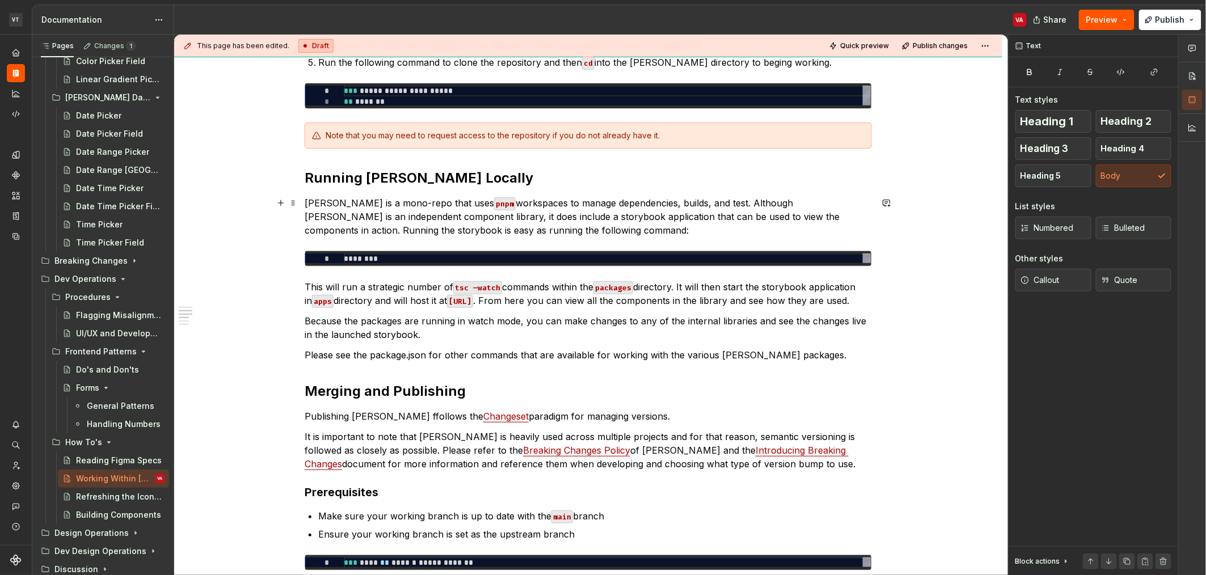
click at [374, 230] on p "[PERSON_NAME] is a mono-repo that uses pnpm workspaces to manage dependencies, …" at bounding box center [588, 216] width 567 height 41
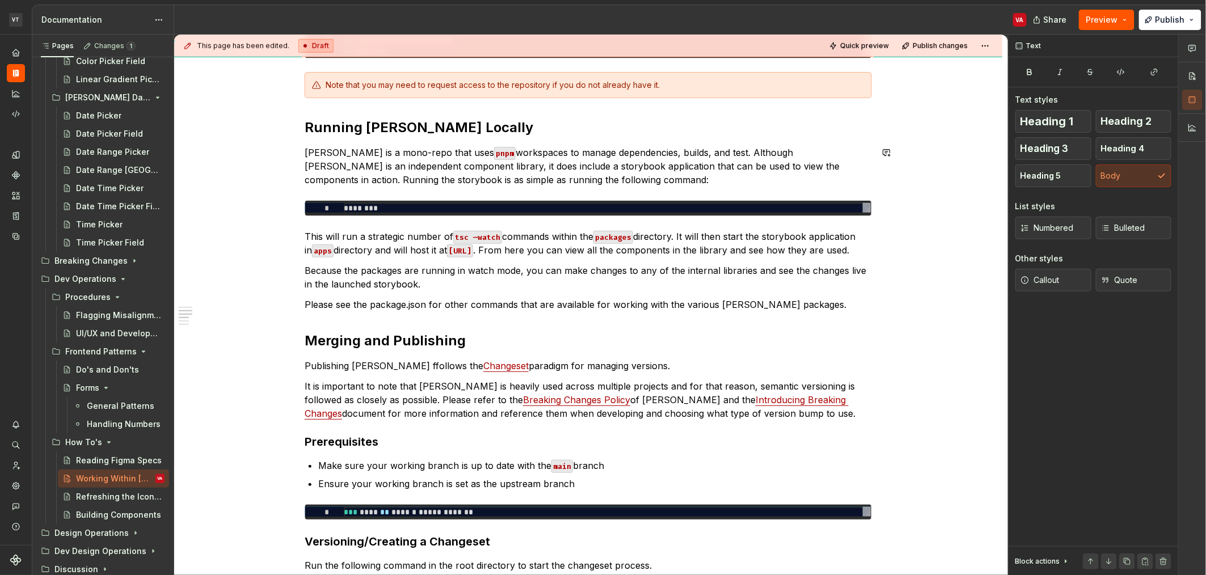
scroll to position [349, 0]
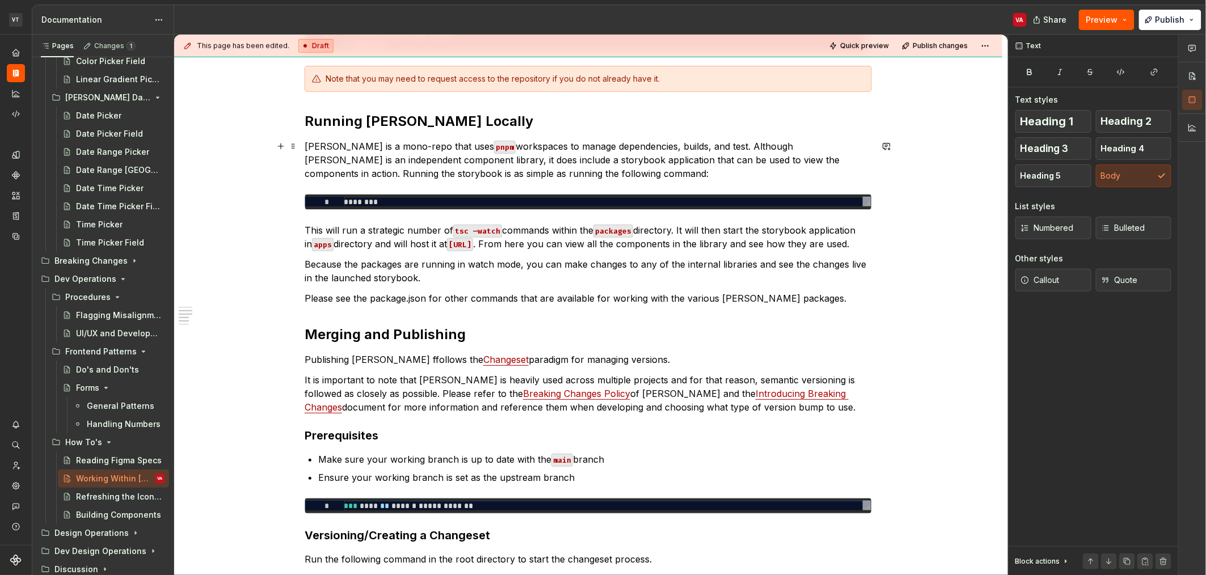
click at [436, 175] on p "[PERSON_NAME] is a mono-repo that uses pnpm workspaces to manage dependencies, …" at bounding box center [588, 160] width 567 height 41
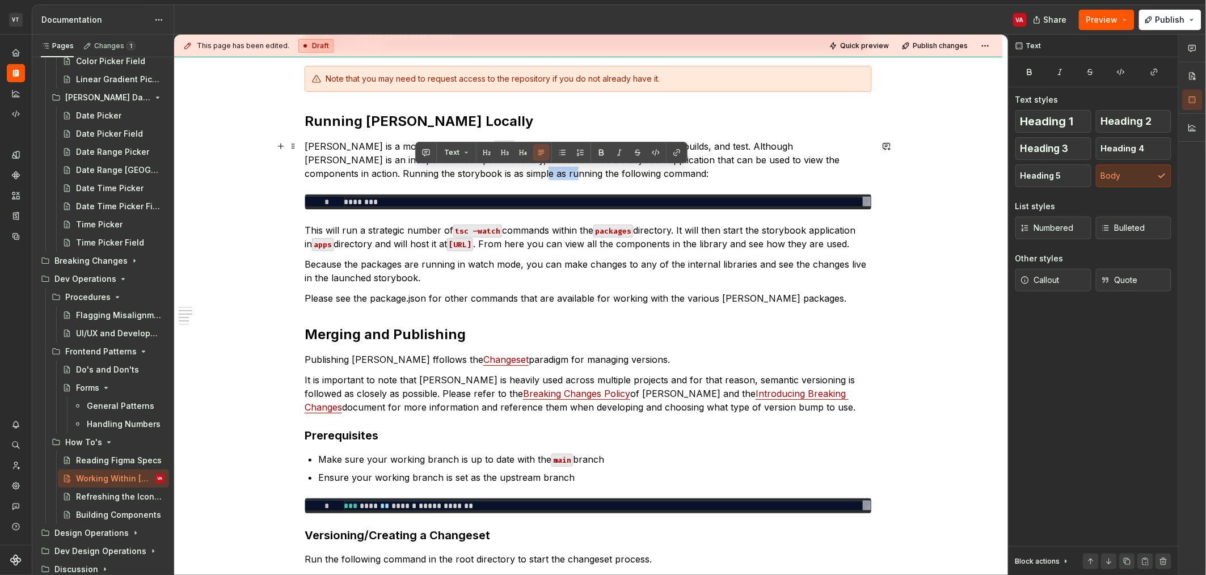
click at [436, 175] on p "[PERSON_NAME] is a mono-repo that uses pnpm workspaces to manage dependencies, …" at bounding box center [588, 160] width 567 height 41
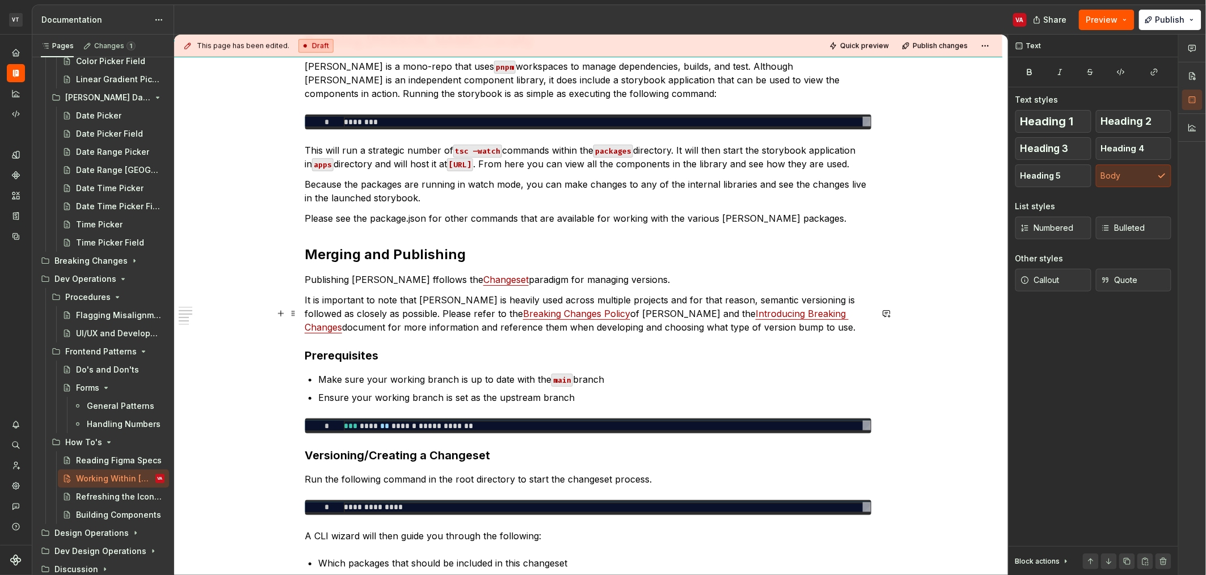
scroll to position [435, 0]
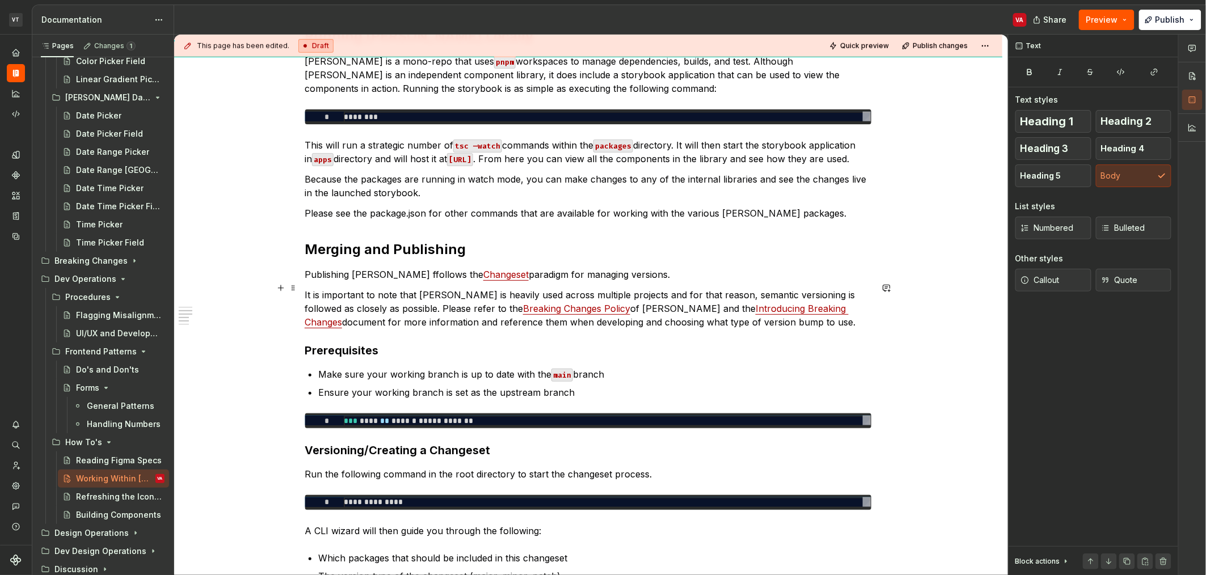
click at [394, 281] on p "Publishing [PERSON_NAME] ffollows the Changeset paradigm for managing versions." at bounding box center [588, 275] width 567 height 14
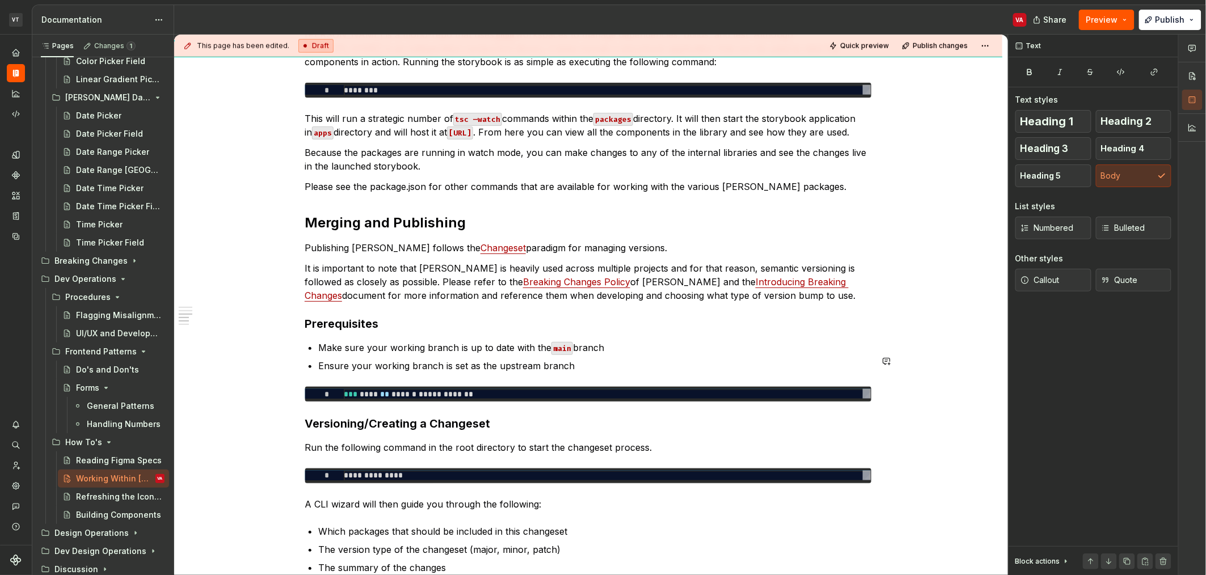
scroll to position [463, 0]
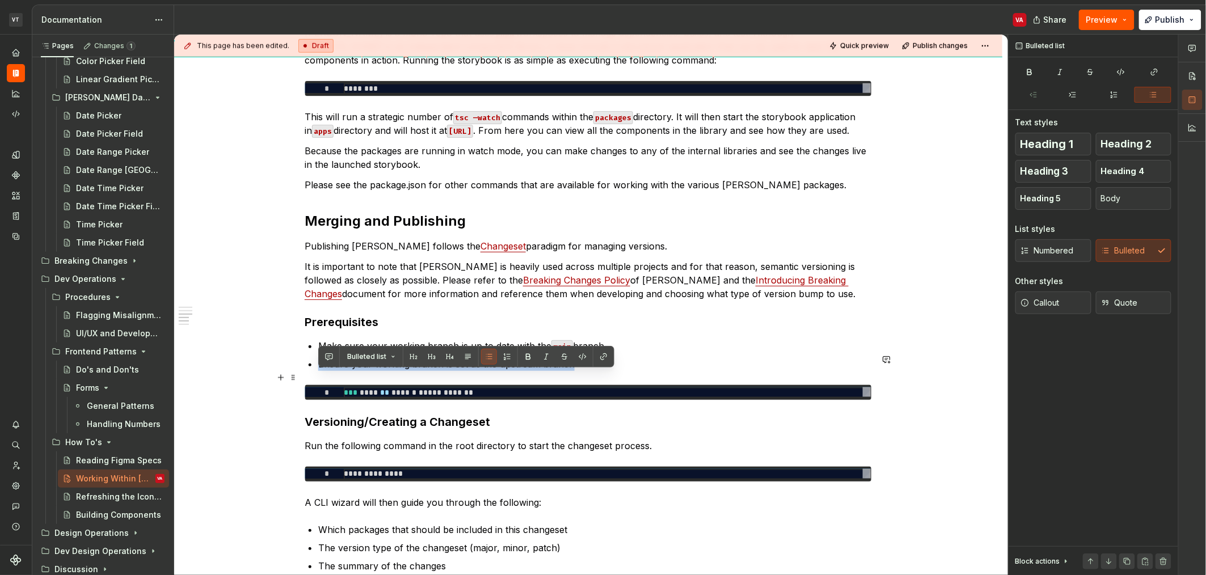
drag, startPoint x: 576, startPoint y: 375, endPoint x: 315, endPoint y: 373, distance: 260.4
click at [315, 373] on div "**********" at bounding box center [588, 246] width 567 height 976
click at [345, 390] on div "**********" at bounding box center [588, 246] width 567 height 976
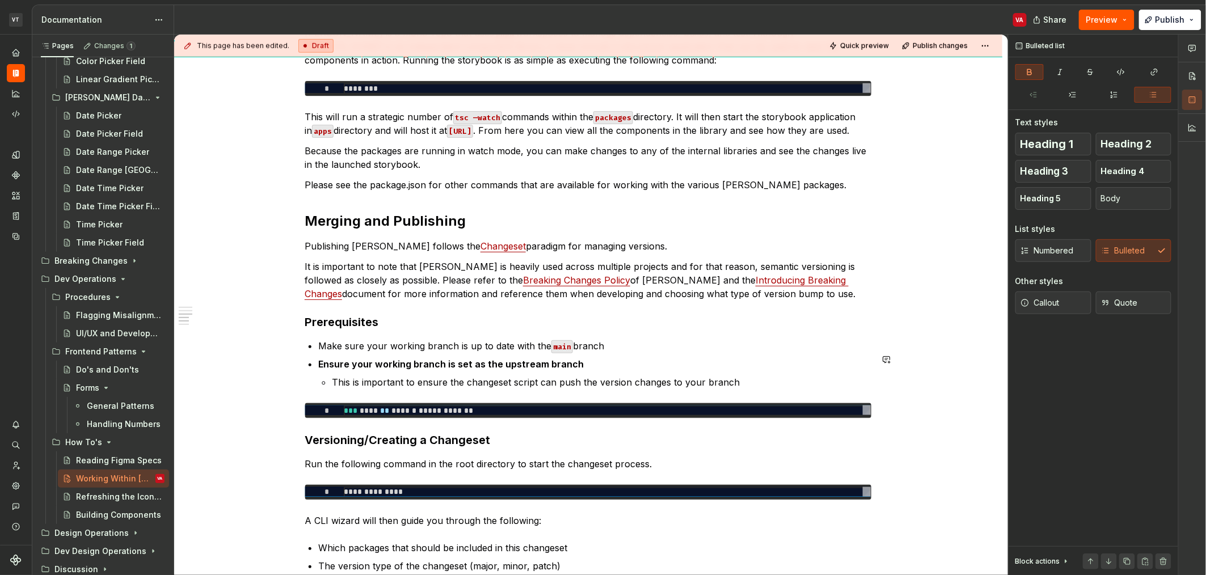
click at [622, 371] on p "Ensure your working branch is set as the upstream branch" at bounding box center [595, 364] width 554 height 14
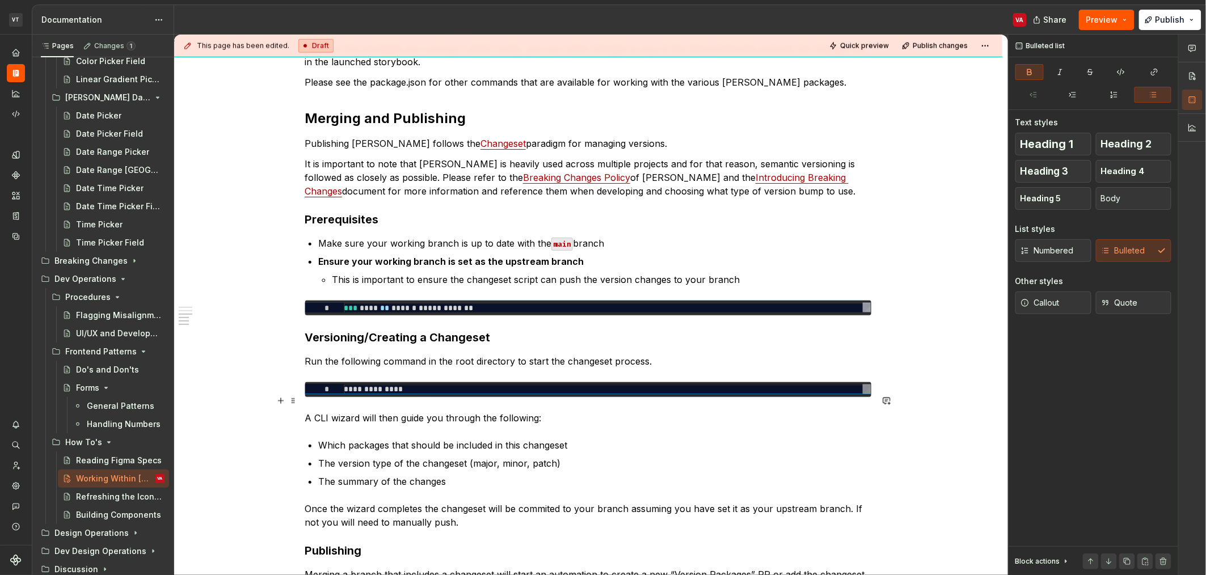
scroll to position [576, 0]
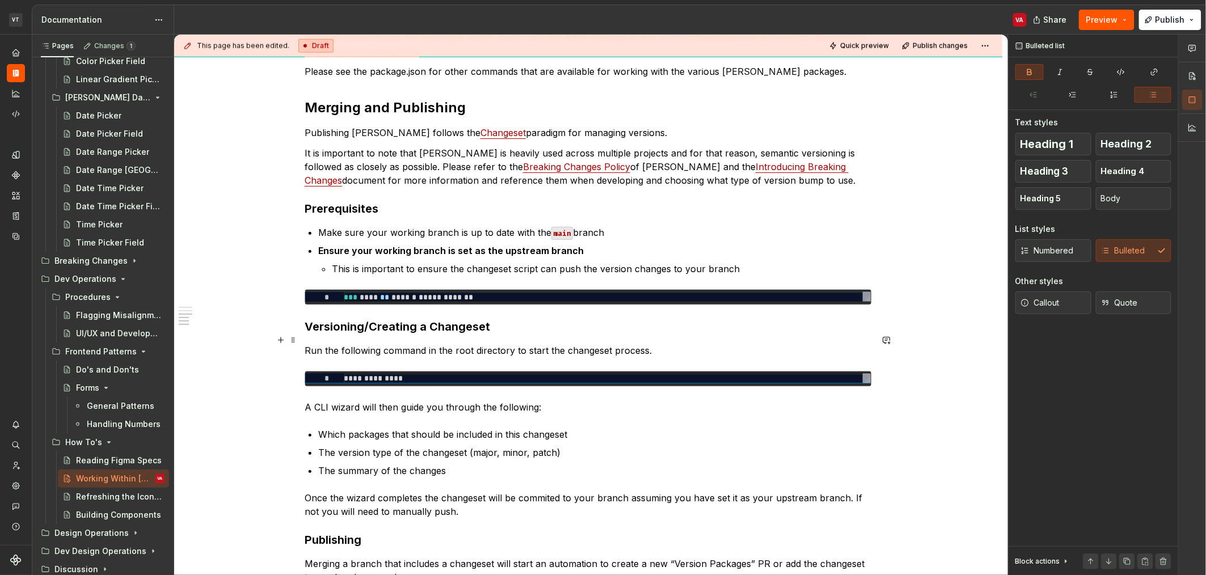
click at [528, 335] on h3 "Versioning/Creating a Changeset" at bounding box center [588, 327] width 567 height 16
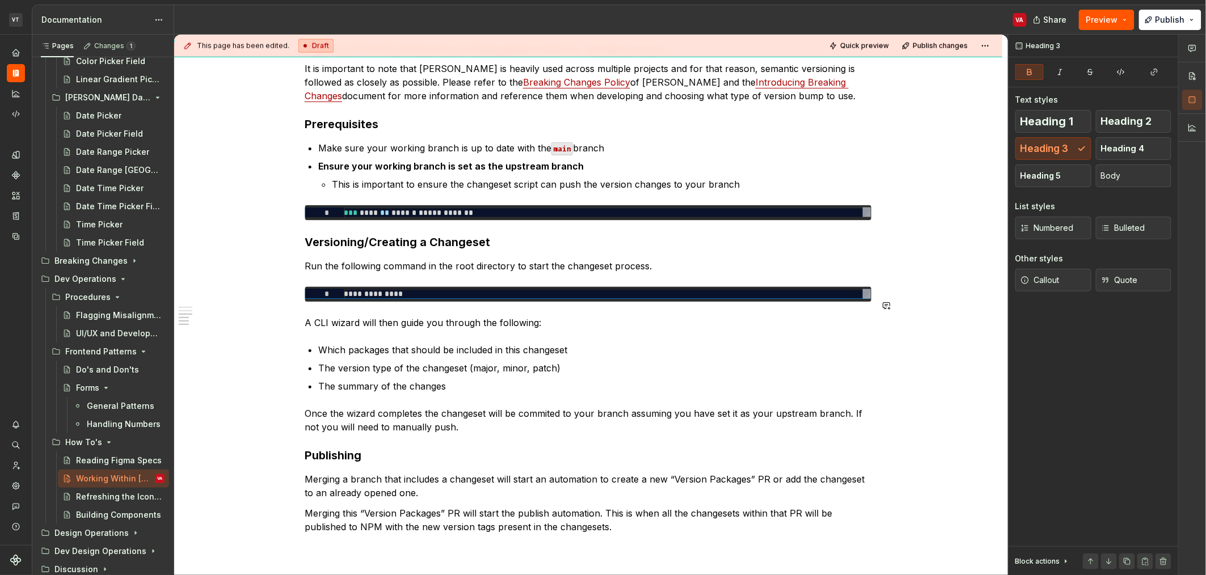
scroll to position [661, 0]
click at [607, 272] on p "Run the following command in the root directory to start the changeset process." at bounding box center [588, 266] width 567 height 14
click at [327, 329] on p "A CLI wizard will then guide you through the following:" at bounding box center [588, 322] width 567 height 14
click at [406, 356] on p "Which packages that should be included in this changeset" at bounding box center [595, 350] width 554 height 14
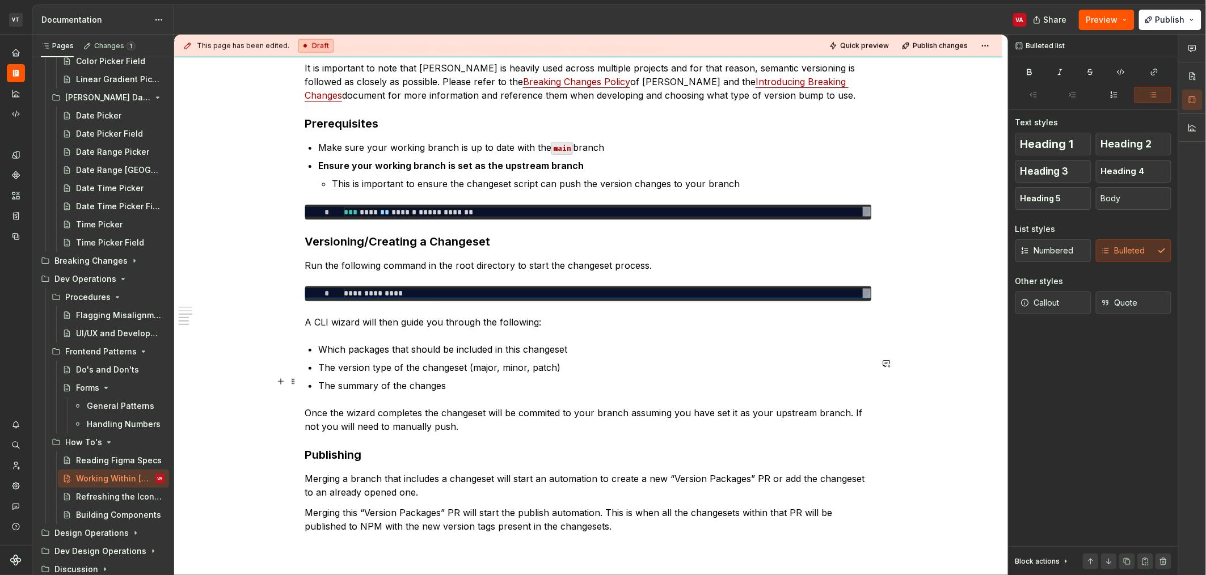
click at [490, 371] on ul "Which packages that should be included in this changeset The version type of th…" at bounding box center [595, 368] width 554 height 50
drag, startPoint x: 481, startPoint y: 380, endPoint x: 473, endPoint y: 372, distance: 11.3
click at [481, 374] on p "The version type of the changeset (major, minor, patch)" at bounding box center [595, 368] width 554 height 14
click at [401, 393] on p "The summary of the changes" at bounding box center [595, 386] width 554 height 14
drag, startPoint x: 437, startPoint y: 404, endPoint x: 437, endPoint y: 411, distance: 7.4
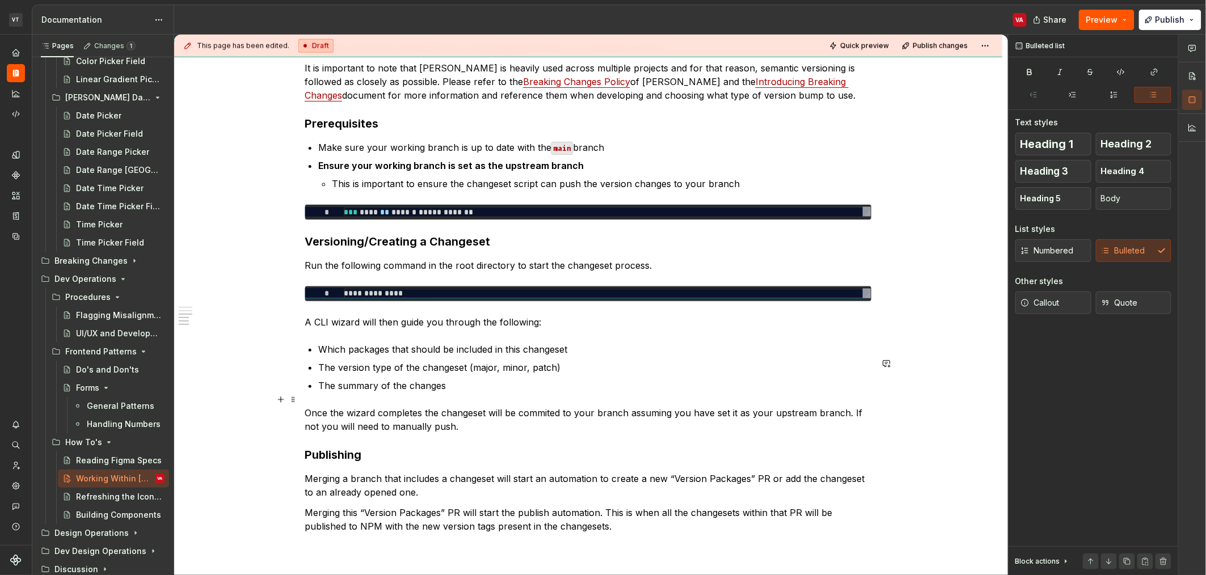
click at [437, 393] on p "The summary of the changes" at bounding box center [595, 386] width 554 height 14
click at [470, 393] on p "The summary of the changes" at bounding box center [595, 386] width 554 height 14
click at [456, 393] on p "The summary of the changes" at bounding box center [595, 386] width 554 height 14
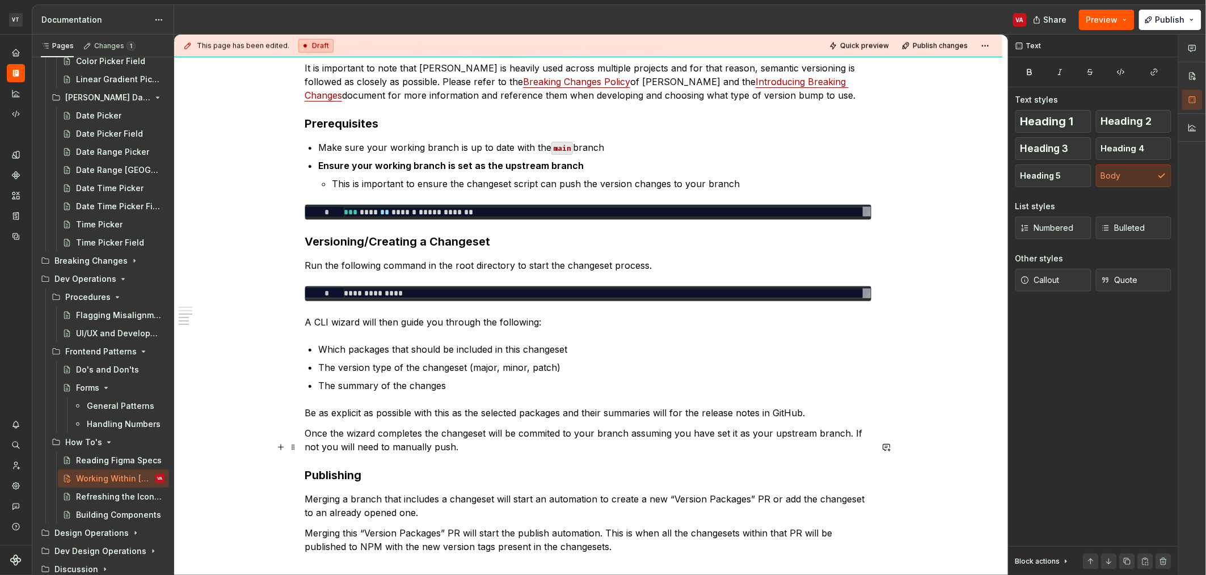
drag, startPoint x: 477, startPoint y: 448, endPoint x: 472, endPoint y: 462, distance: 15.6
click at [472, 454] on p "Once the wizard completes the changeset will be commited to your branch assumin…" at bounding box center [588, 440] width 567 height 27
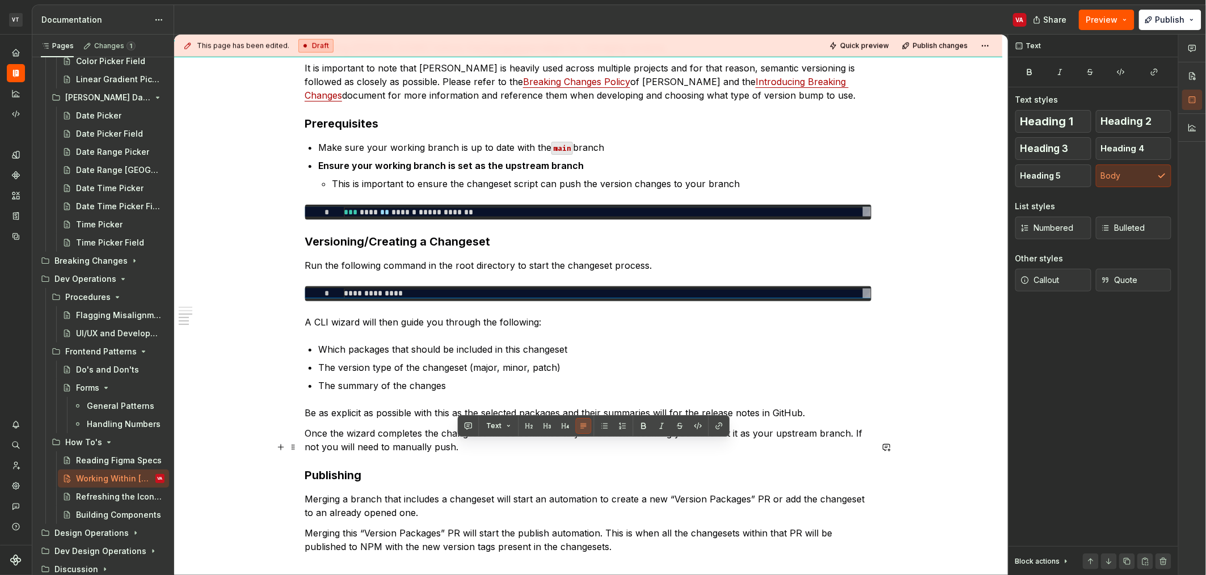
click at [483, 454] on p "Once the wizard completes the changeset will be commited to your branch assumin…" at bounding box center [588, 440] width 567 height 27
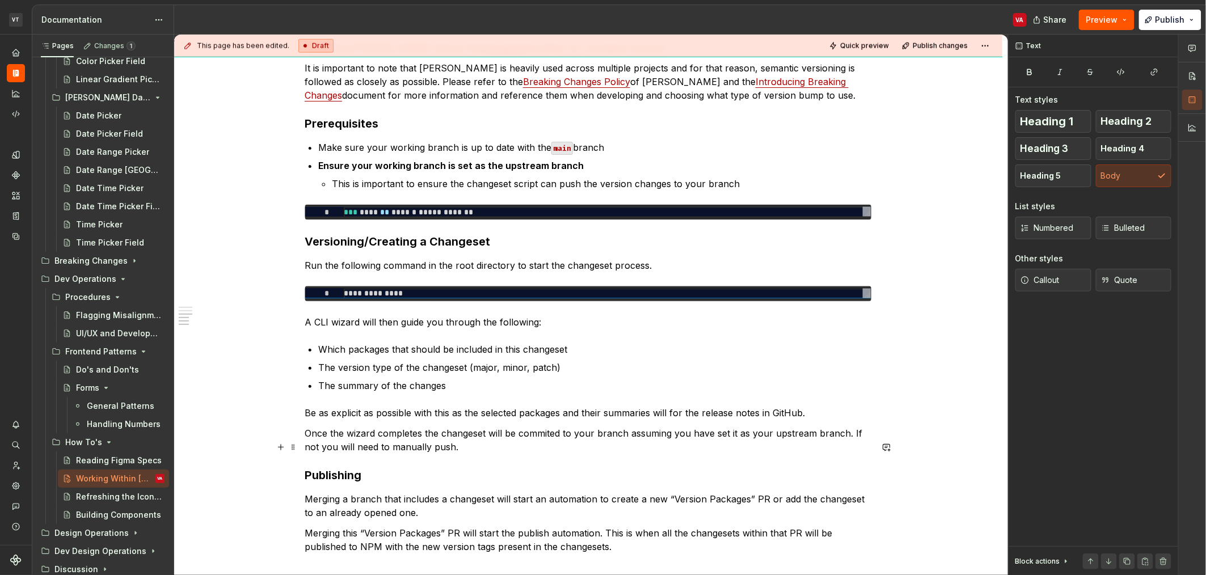
click at [834, 444] on p "Once the wizard completes the changeset will be commited to your branch assumin…" at bounding box center [588, 440] width 567 height 27
click at [315, 454] on p "Once the wizard completes the changeset will be commited to your branch assumin…" at bounding box center [588, 440] width 567 height 27
click at [319, 454] on p "Once the wizard completes the changeset will be commited to your branch assumin…" at bounding box center [588, 440] width 567 height 27
click at [625, 446] on p "Once the wizard completes the changeset will be commited to your branch assumin…" at bounding box center [588, 440] width 567 height 27
click at [633, 473] on div "**********" at bounding box center [588, 67] width 567 height 1014
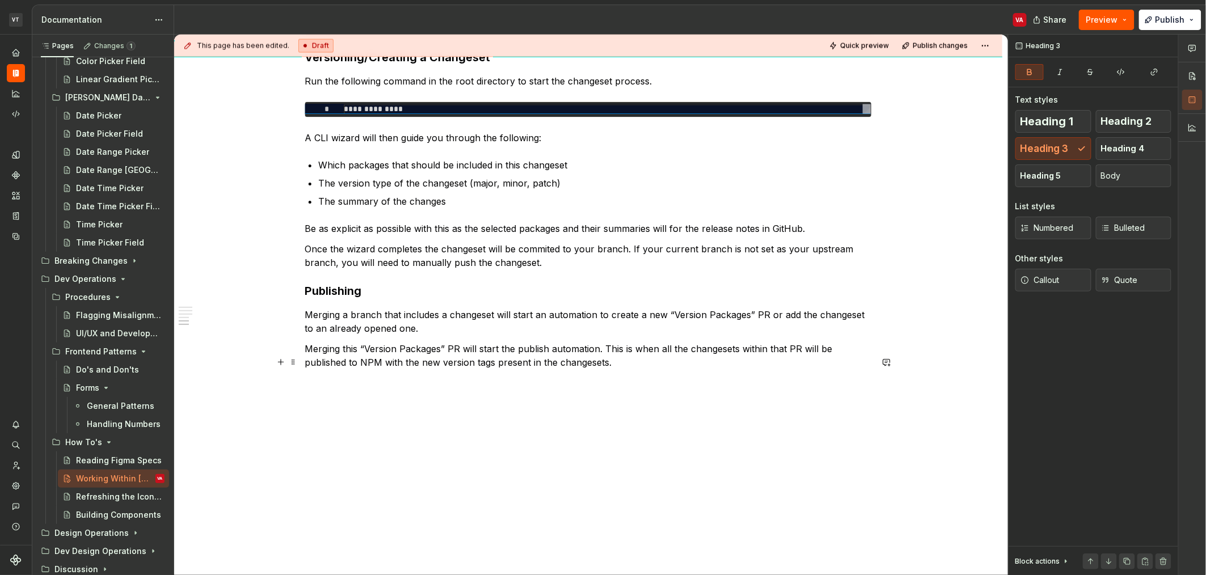
scroll to position [851, 0]
click at [400, 299] on h3 "Publishing" at bounding box center [588, 291] width 567 height 16
click at [403, 335] on p "Merging a branch that includes a changeset will start an automation to create a…" at bounding box center [588, 321] width 567 height 27
click at [403, 324] on p "Merging a branch that includes a changeset will start an automation to create a…" at bounding box center [588, 321] width 567 height 27
click at [378, 323] on p "Merging a branch that includes a changeset will start an automation to create a…" at bounding box center [588, 321] width 567 height 27
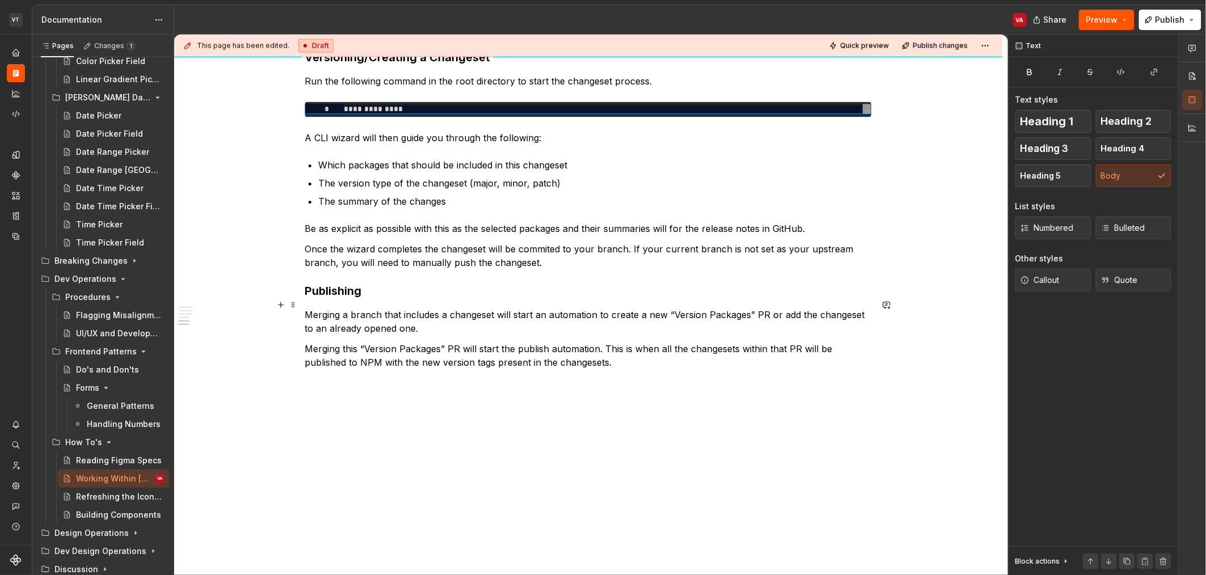
click at [386, 296] on h3 "Publishing" at bounding box center [588, 291] width 567 height 16
click at [387, 299] on h3 "Publishing" at bounding box center [588, 291] width 567 height 16
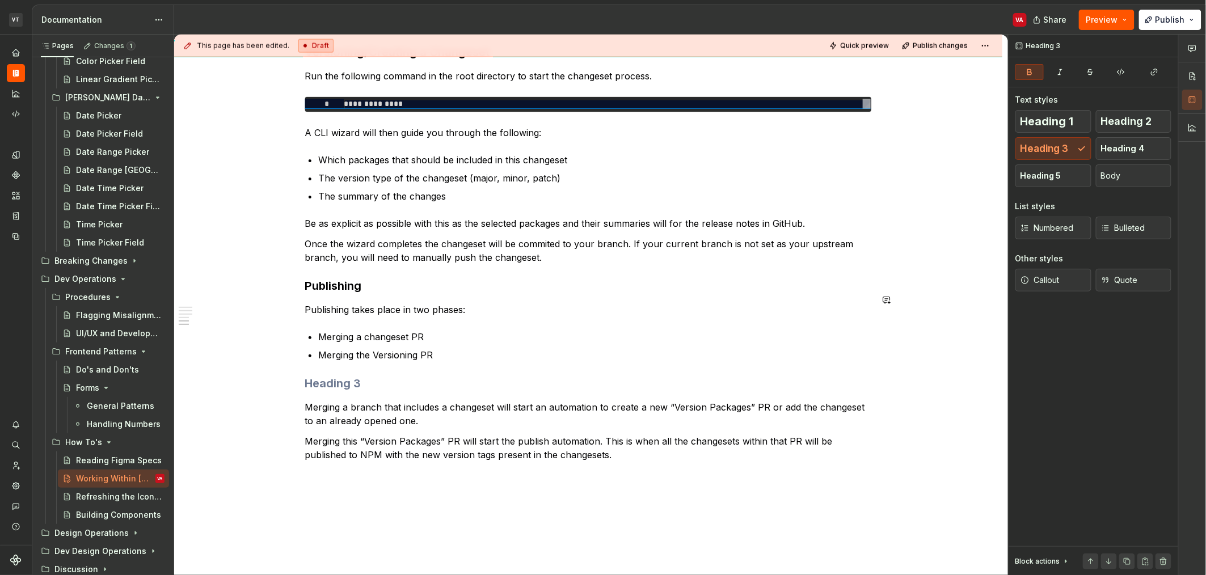
click at [387, 294] on h3 "Publishing" at bounding box center [588, 286] width 567 height 16
click at [372, 391] on h3 at bounding box center [588, 384] width 567 height 16
click at [1126, 162] on div "Heading 1 Heading 2 Heading 3 Heading 4 Heading 5 Body" at bounding box center [1093, 148] width 156 height 77
click at [1130, 155] on button "Heading 4" at bounding box center [1134, 148] width 76 height 23
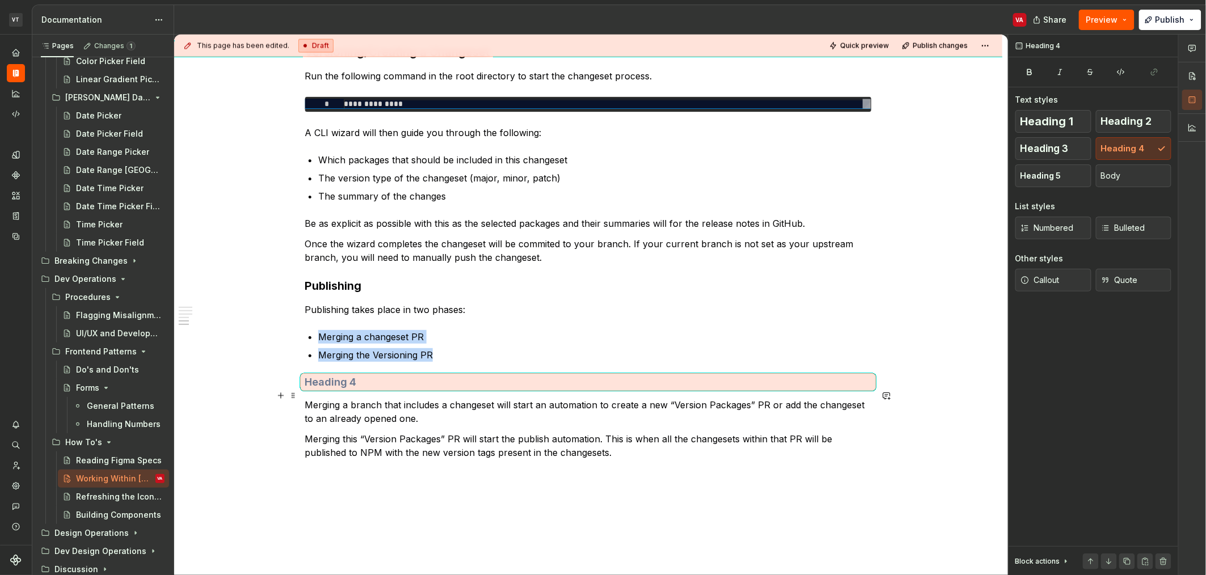
click at [330, 389] on h4 at bounding box center [588, 383] width 567 height 14
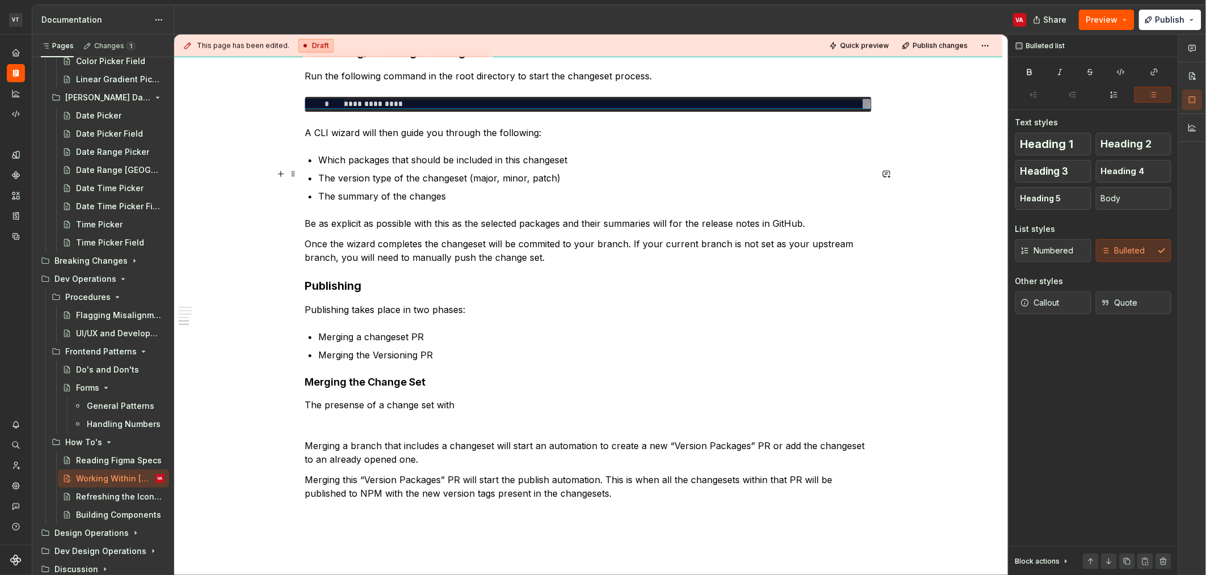
click at [555, 167] on p "Which packages that should be included in this changeset" at bounding box center [595, 160] width 554 height 14
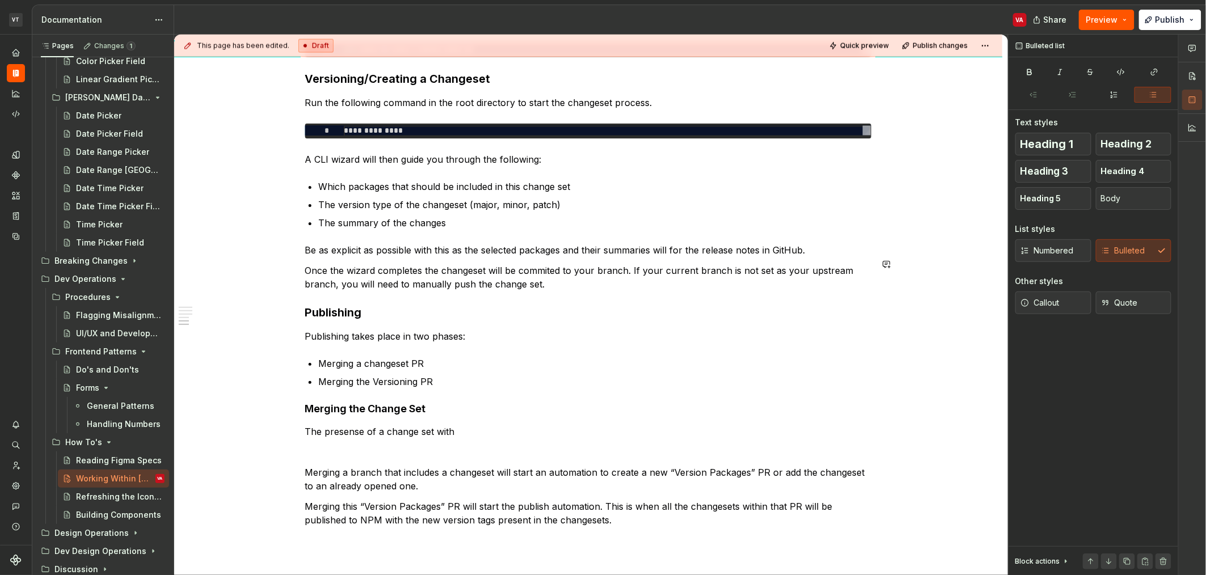
scroll to position [823, 0]
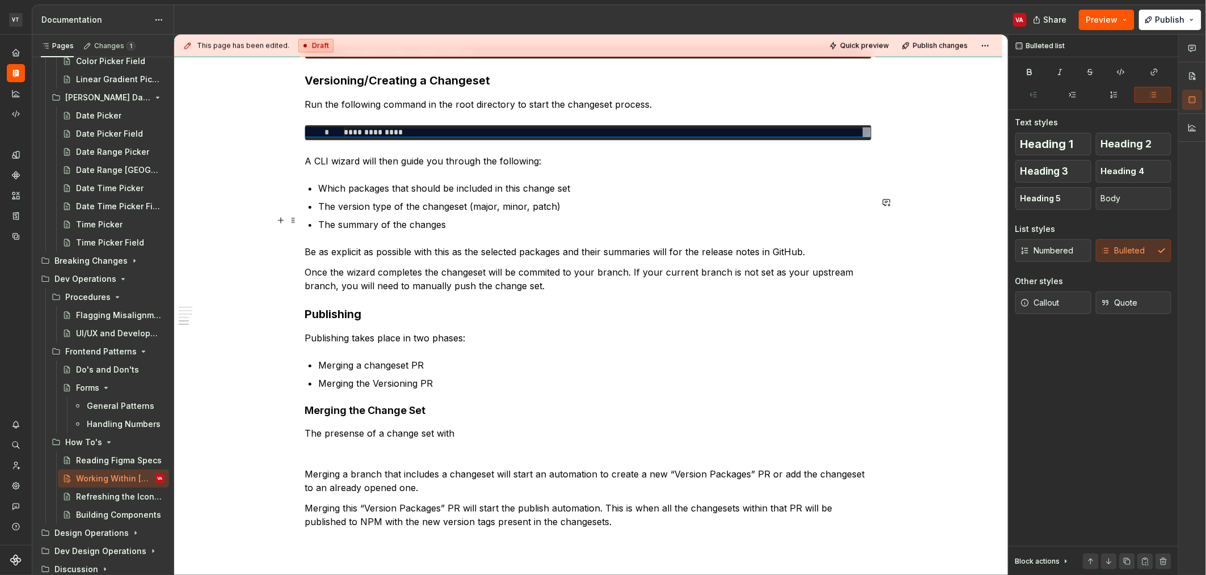
click at [451, 213] on p "The version type of the changeset (major, minor, patch)" at bounding box center [595, 207] width 554 height 14
click at [471, 286] on p "Once the wizard completes the changeset will be commited to your branch. If you…" at bounding box center [588, 278] width 567 height 27
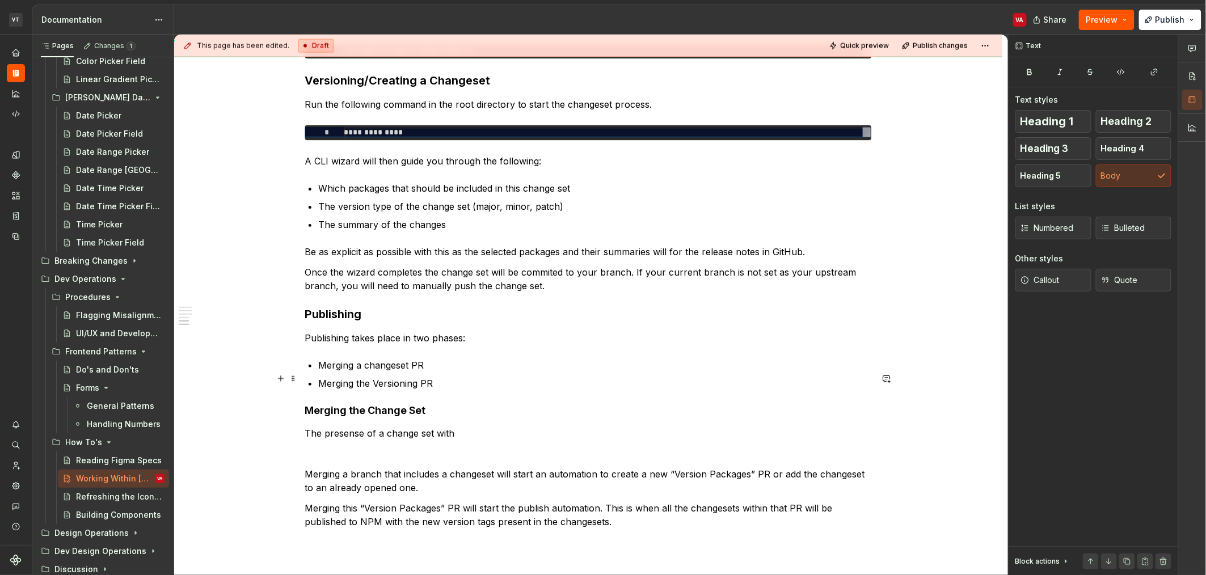
click at [395, 372] on p "Merging a changeset PR" at bounding box center [595, 366] width 554 height 14
click at [479, 490] on p "Merging a branch that includes a changeset will start an automation to create a…" at bounding box center [588, 480] width 567 height 27
click at [849, 488] on p "Merging a branch that includes a change set will start an automation to create …" at bounding box center [588, 480] width 567 height 27
click at [719, 524] on p "Merging this “Version Packages” PR will start the publish automation. This is w…" at bounding box center [588, 514] width 567 height 27
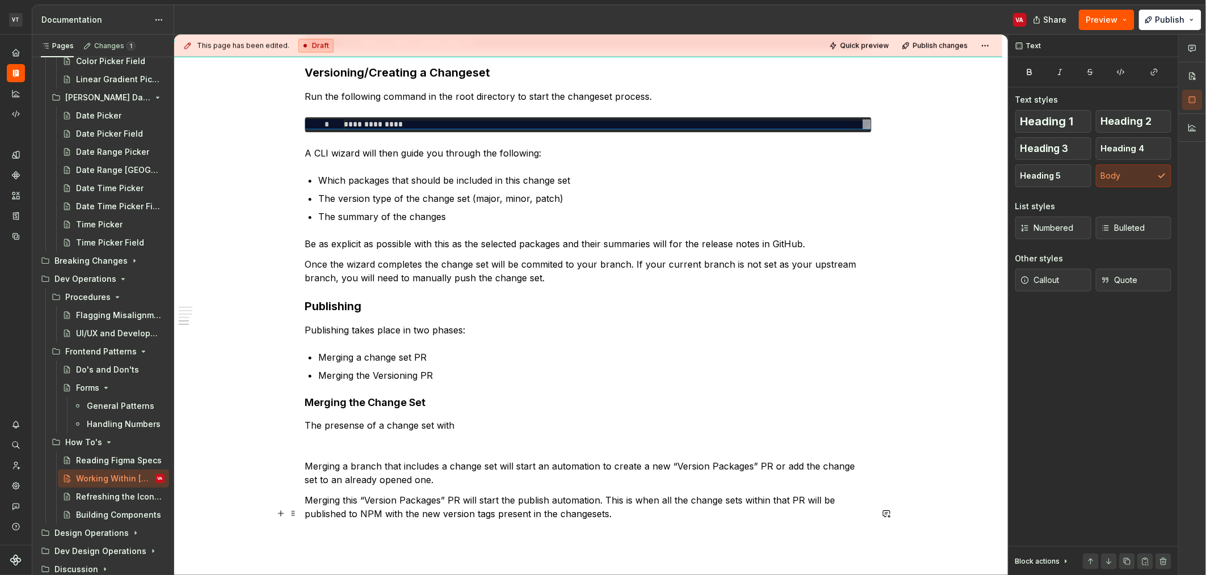
click at [588, 521] on p "Merging this “Version Packages” PR will start the publish automation. This is w…" at bounding box center [588, 507] width 567 height 27
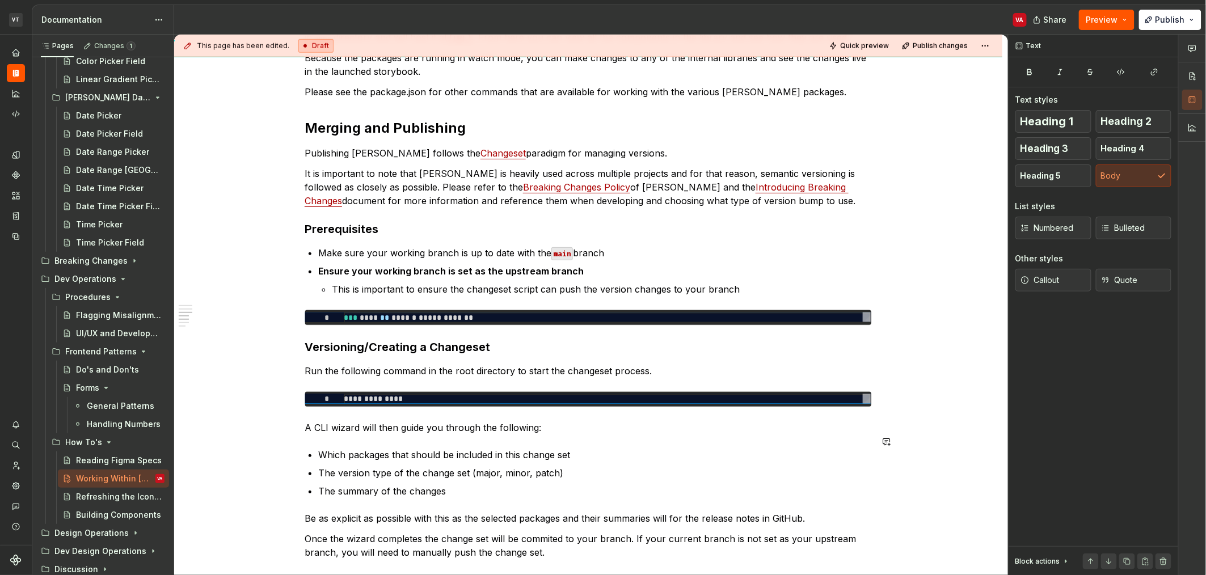
scroll to position [551, 0]
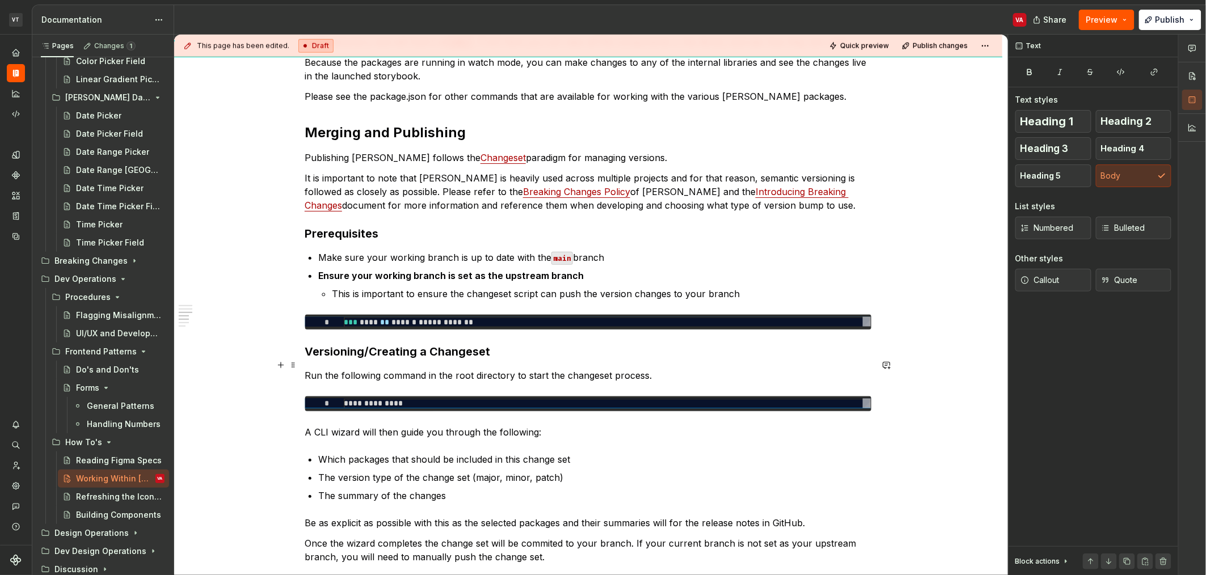
click at [471, 359] on strong "Versioning/Creating a Changeset" at bounding box center [398, 352] width 186 height 14
click at [595, 382] on p "Run the following command in the root directory to start the changeset process." at bounding box center [588, 376] width 567 height 14
click at [496, 301] on p "This is important to ensure the changeset script can push the version changes t…" at bounding box center [602, 294] width 540 height 14
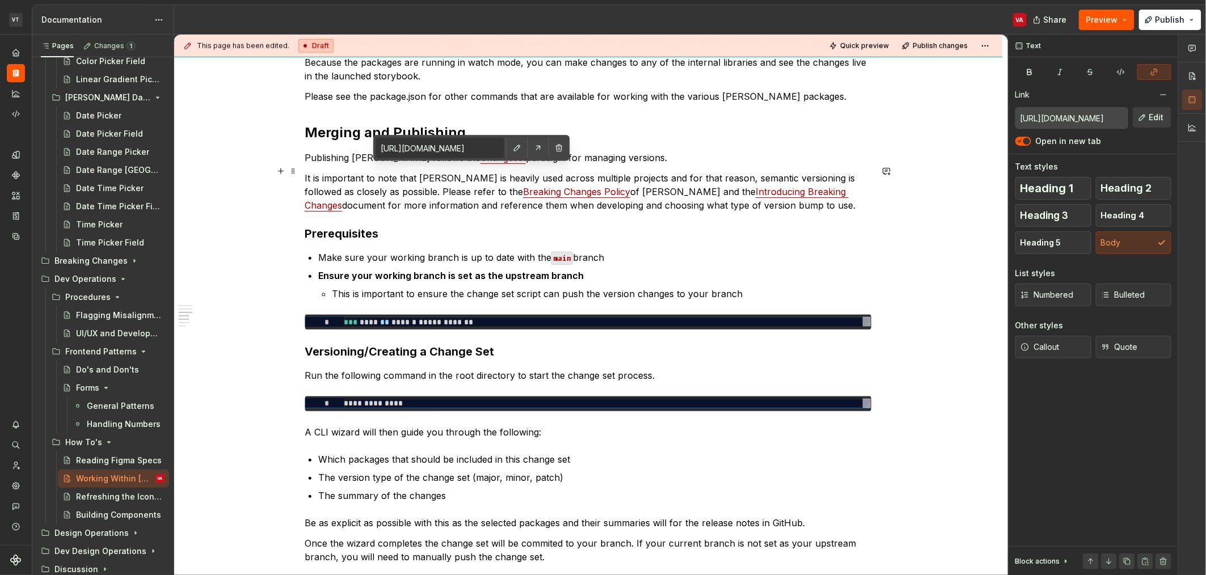
click at [481, 163] on link "Changeset" at bounding box center [503, 157] width 45 height 11
click at [477, 146] on input "[URL][DOMAIN_NAME]" at bounding box center [442, 148] width 128 height 20
click at [513, 151] on button "button" at bounding box center [520, 148] width 16 height 16
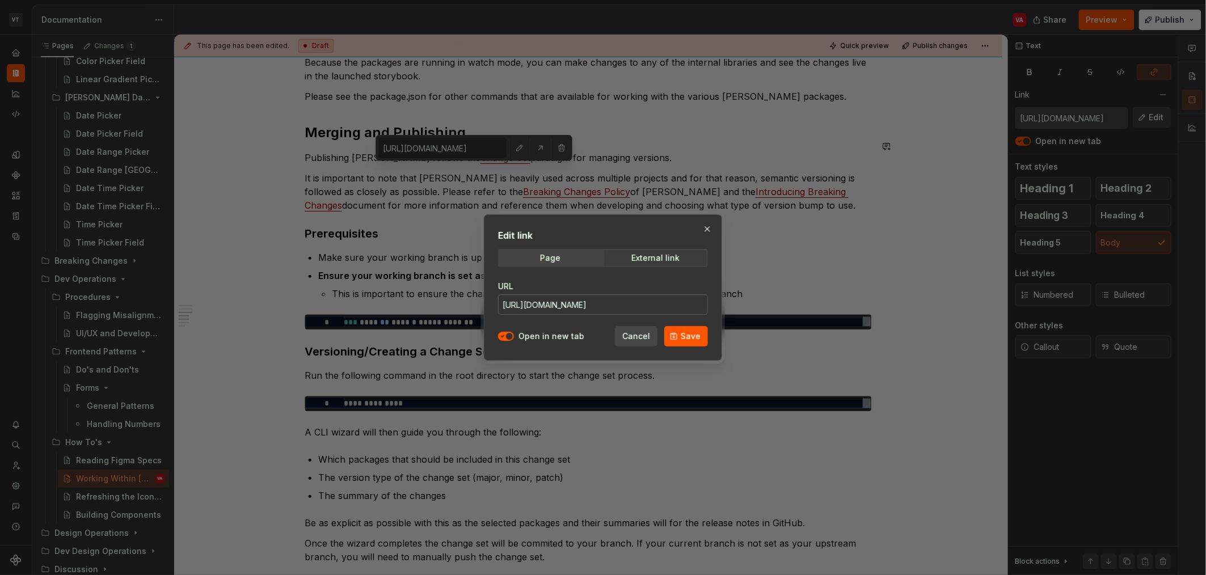
click at [602, 305] on input "[URL][DOMAIN_NAME]" at bounding box center [603, 304] width 210 height 20
click at [706, 227] on button "button" at bounding box center [707, 229] width 16 height 16
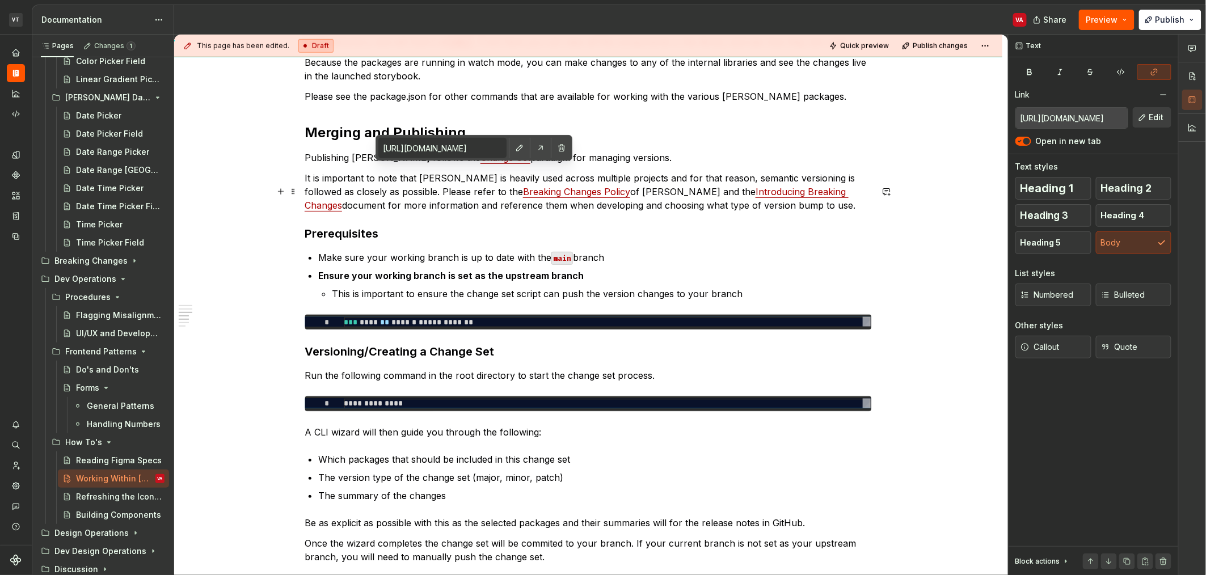
click at [608, 212] on p "It is important to note that [PERSON_NAME] is heavily used across multiple proj…" at bounding box center [588, 191] width 567 height 41
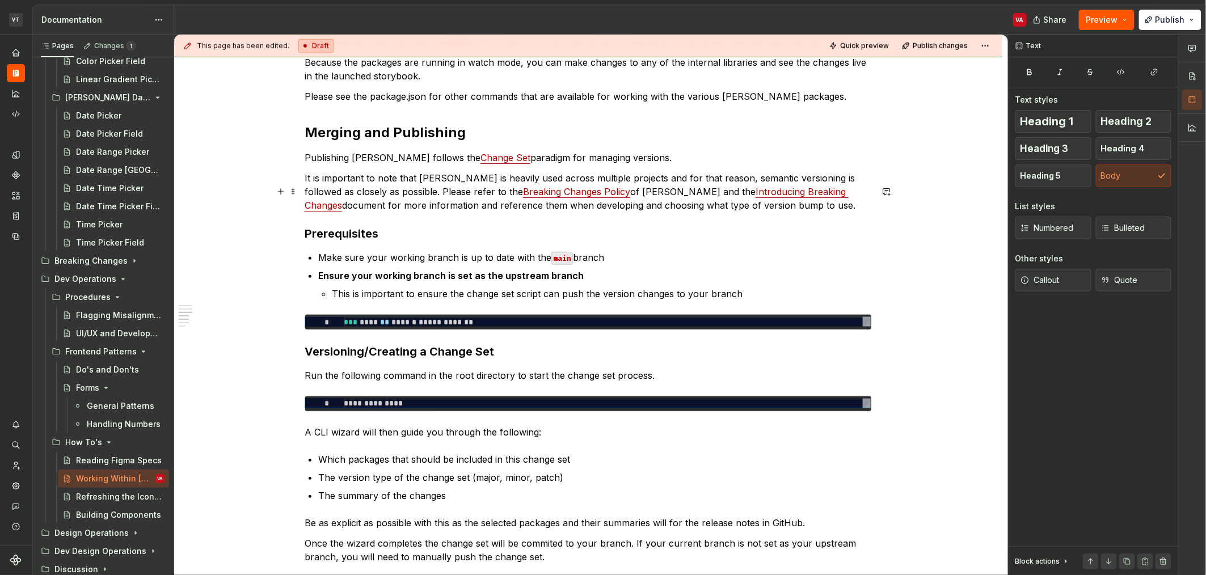
click at [587, 165] on p "Publishing [PERSON_NAME] follows the Change Set paradigm for managing versions." at bounding box center [588, 158] width 567 height 14
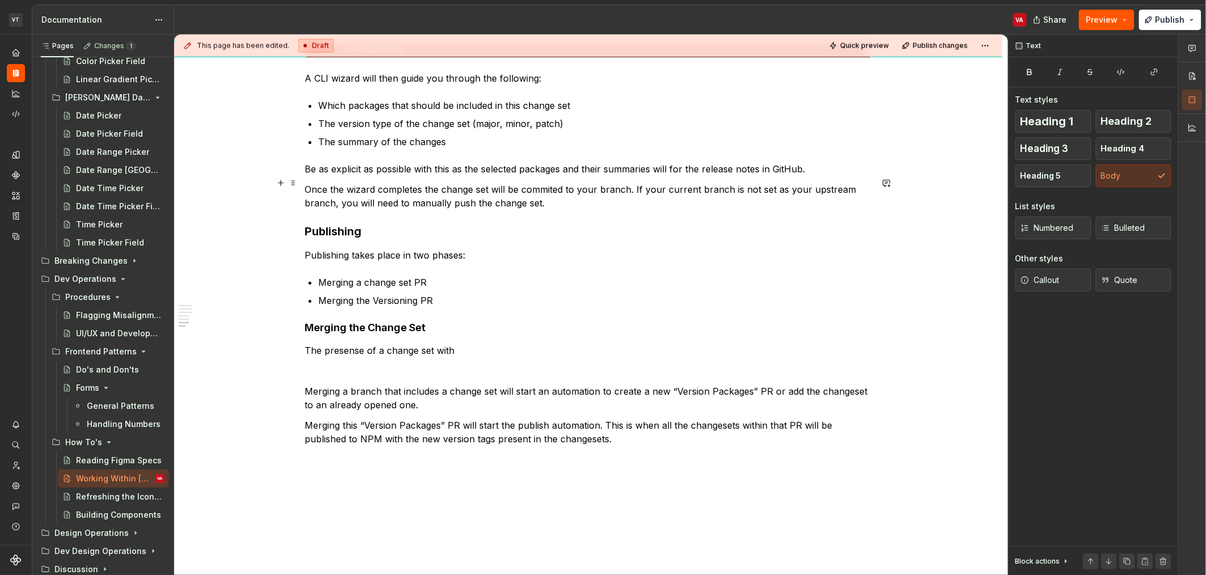
scroll to position [929, 0]
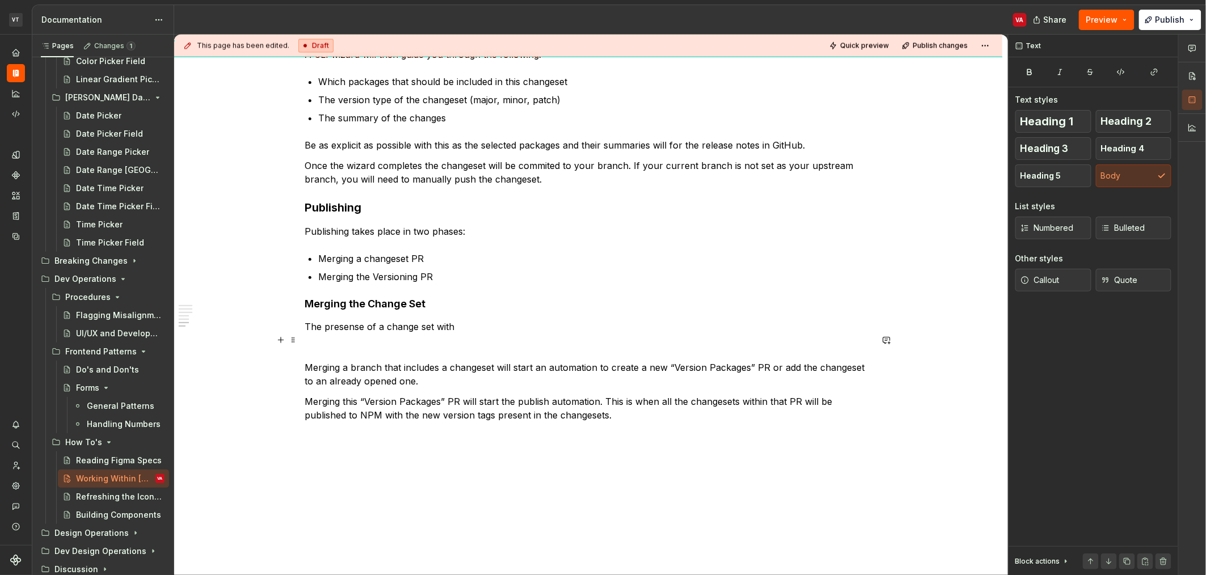
click at [418, 334] on p "The presense of a change set with" at bounding box center [588, 327] width 567 height 14
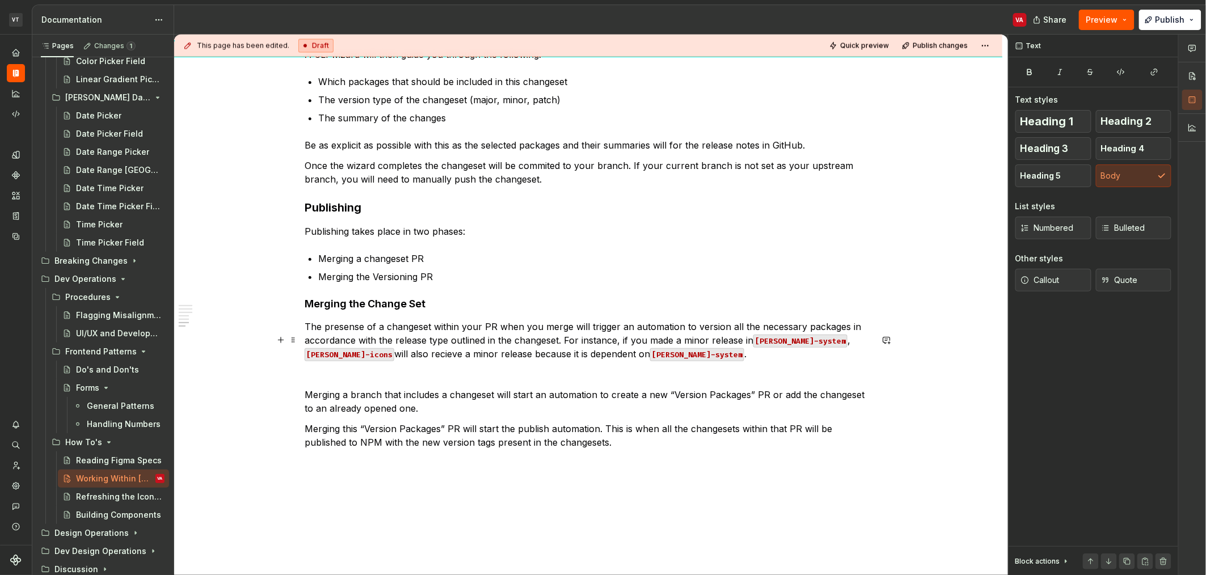
click at [610, 350] on p "The presense of a changeset within your PR when you merge will trigger an autom…" at bounding box center [588, 340] width 567 height 41
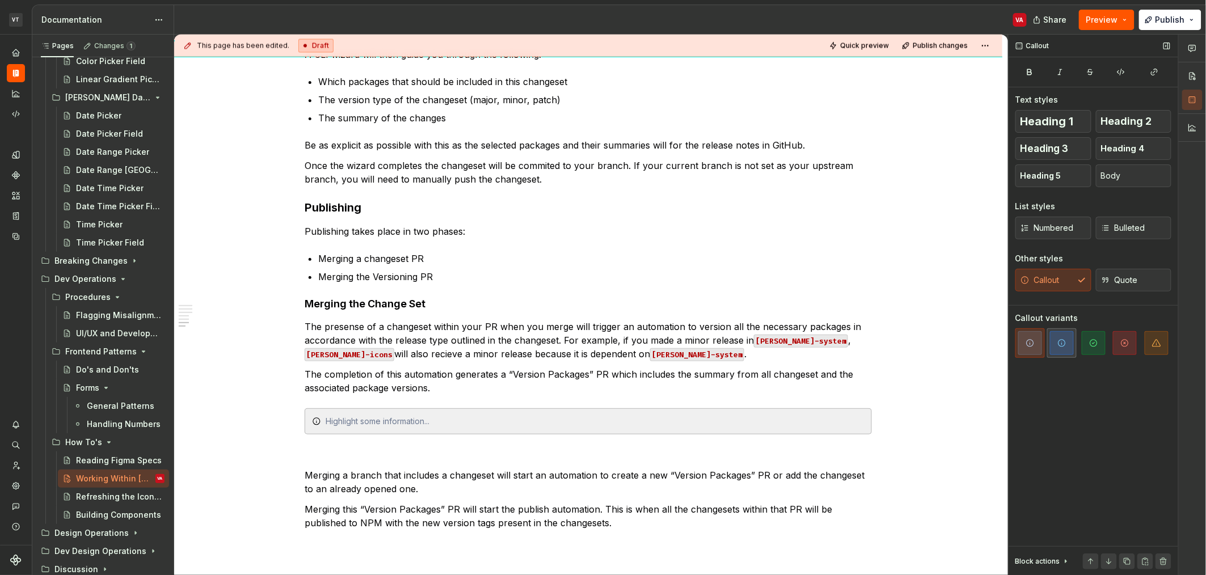
click at [1048, 349] on button "button" at bounding box center [1061, 342] width 29 height 29
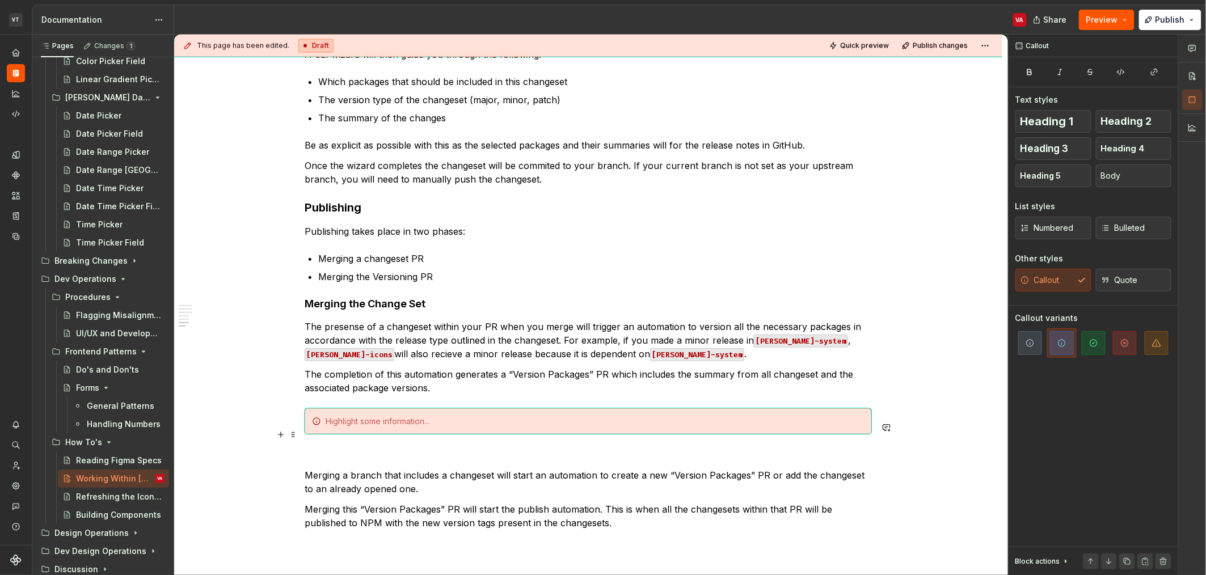
click at [493, 427] on div at bounding box center [595, 421] width 539 height 11
click at [477, 427] on div "A changeset merely marks the package for a release so a Version Packages PR can…" at bounding box center [595, 421] width 539 height 11
click at [445, 427] on div "A changeset merely marks the package for a release so a Version Packages PR can…" at bounding box center [595, 421] width 539 height 11
click at [474, 427] on div "A changeset merely marks the package for a release so a Version Packages PR can…" at bounding box center [595, 421] width 539 height 11
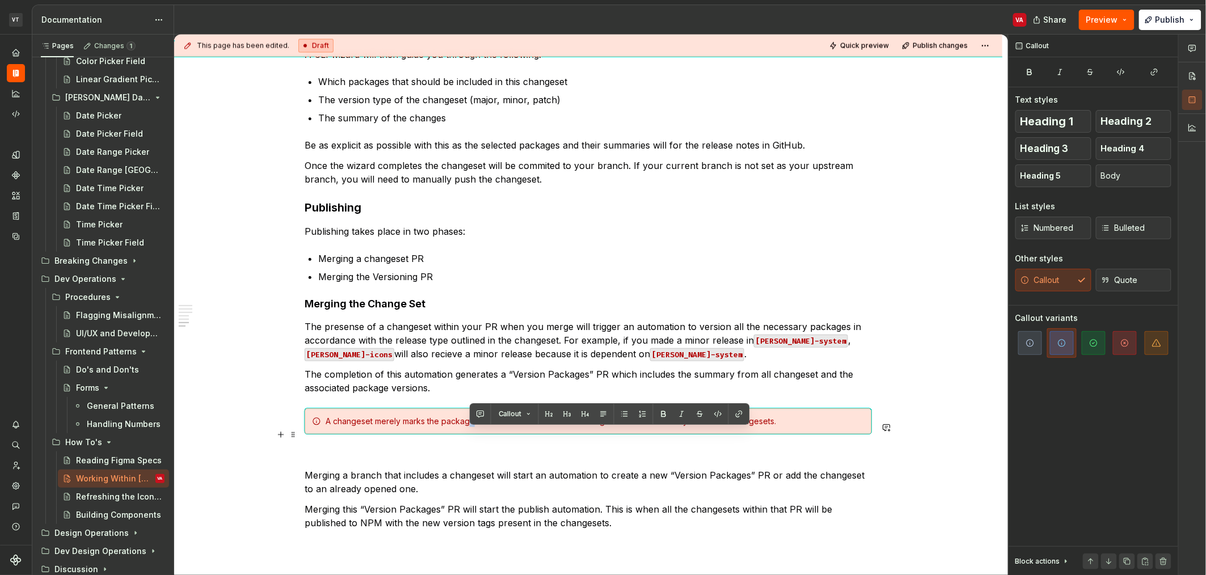
click at [474, 427] on div "A changeset merely marks the package for a release so a Version Packages PR can…" at bounding box center [595, 421] width 539 height 11
click at [473, 427] on div "A changeset merely marks the package for a release so a Version Packages PR can…" at bounding box center [595, 421] width 539 height 11
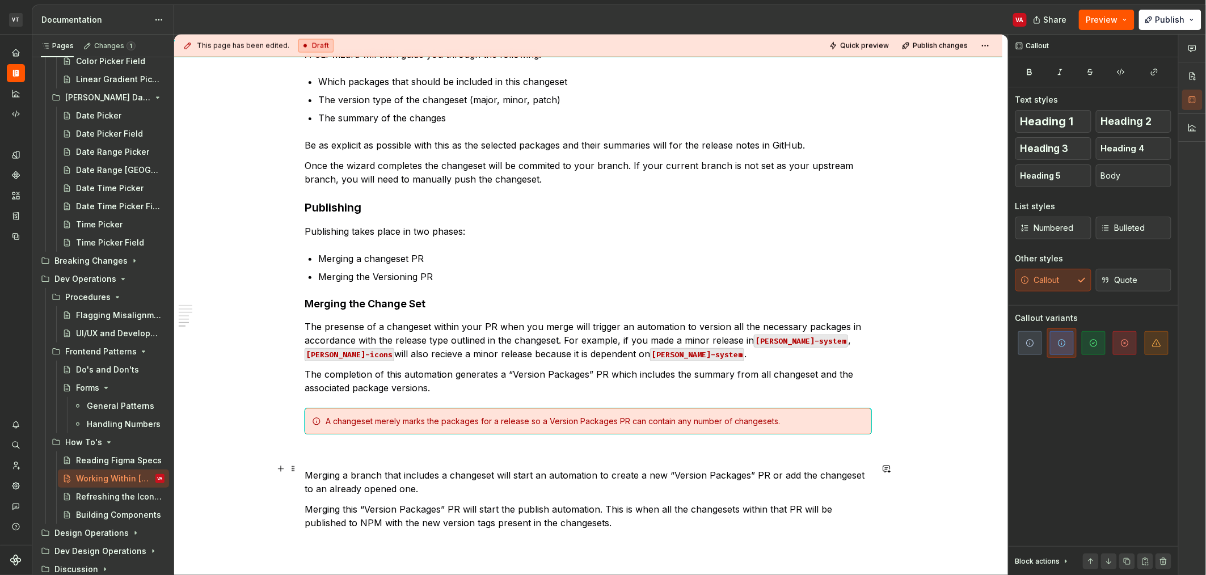
click at [459, 462] on p at bounding box center [588, 455] width 567 height 14
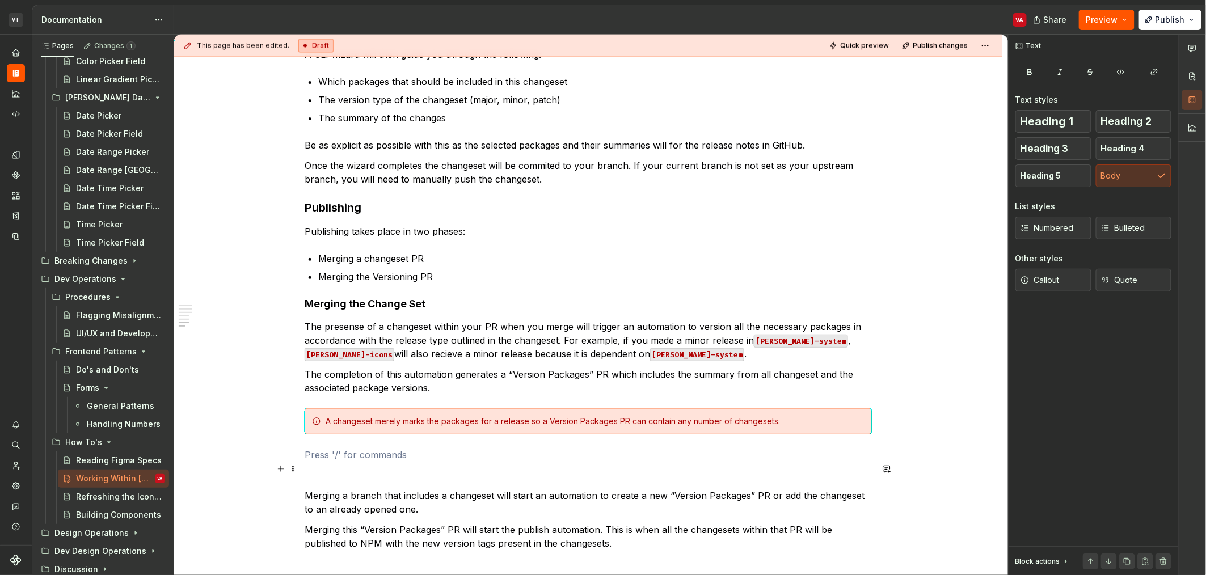
click at [362, 462] on p at bounding box center [588, 455] width 567 height 14
click at [1073, 281] on button "Callout" at bounding box center [1053, 280] width 76 height 23
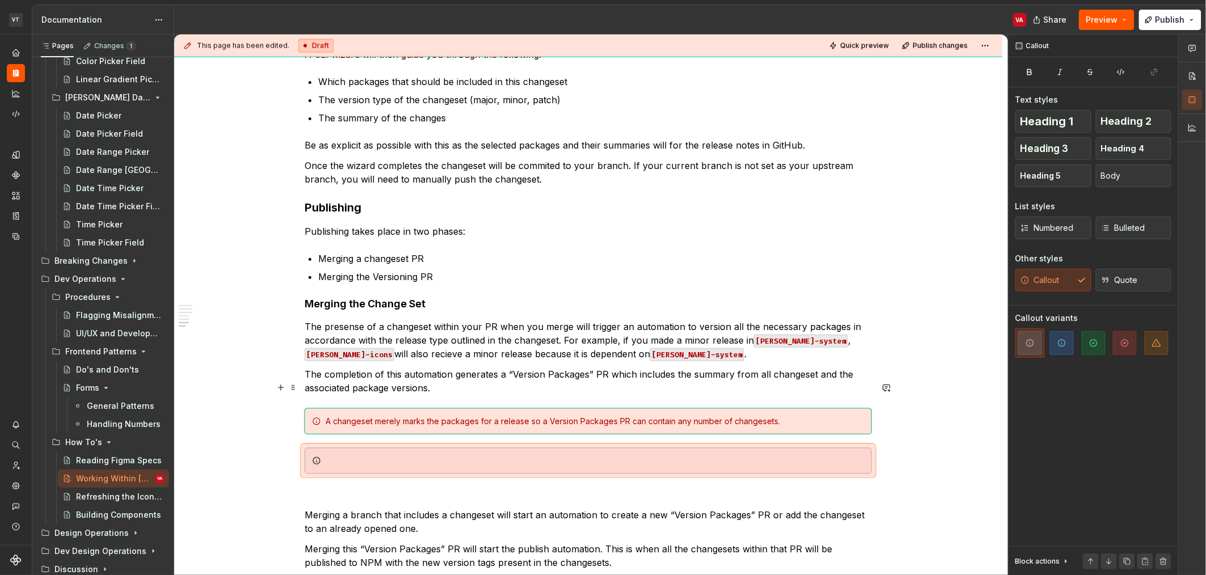
click at [678, 389] on p "The completion of this automation generates a “Version Packages” PR which inclu…" at bounding box center [588, 381] width 567 height 27
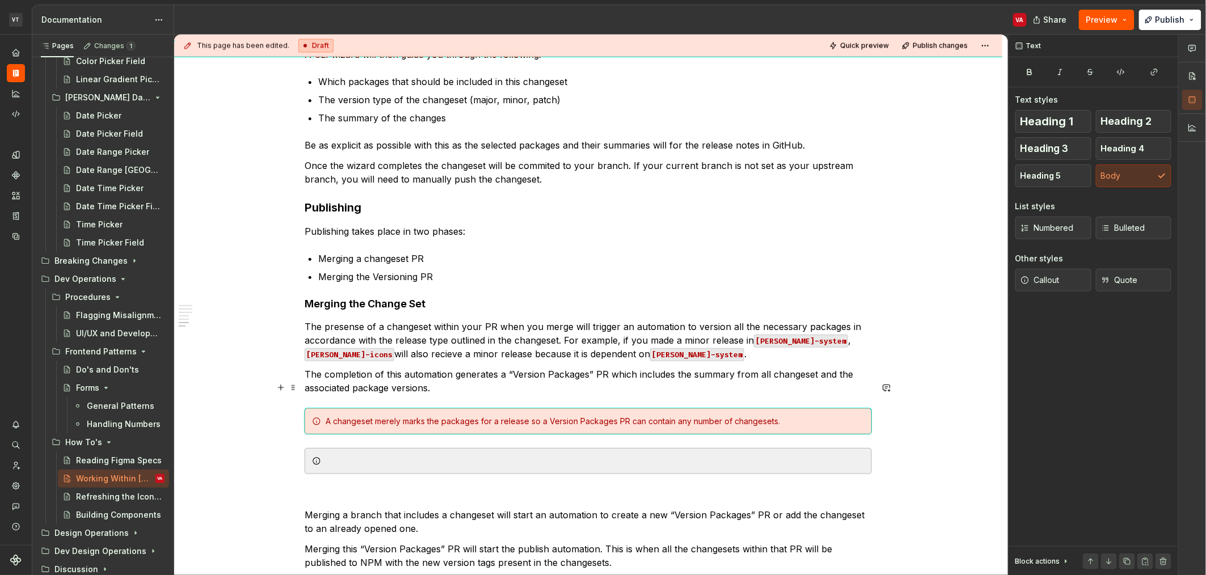
click at [558, 385] on p "The completion of this automation generates a “Version Packages” PR which inclu…" at bounding box center [588, 381] width 567 height 27
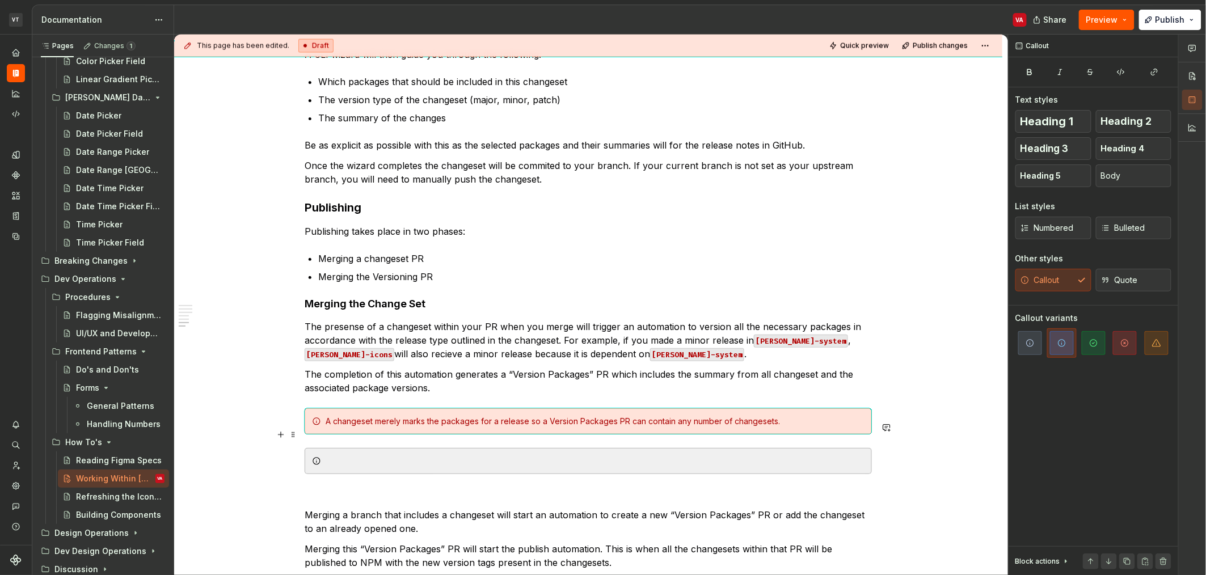
click at [545, 427] on div "A changeset merely marks the packages for a release so a Version Packages PR ca…" at bounding box center [595, 421] width 539 height 11
click at [457, 467] on div at bounding box center [595, 461] width 539 height 11
click at [1122, 342] on icon "button" at bounding box center [1125, 343] width 7 height 7
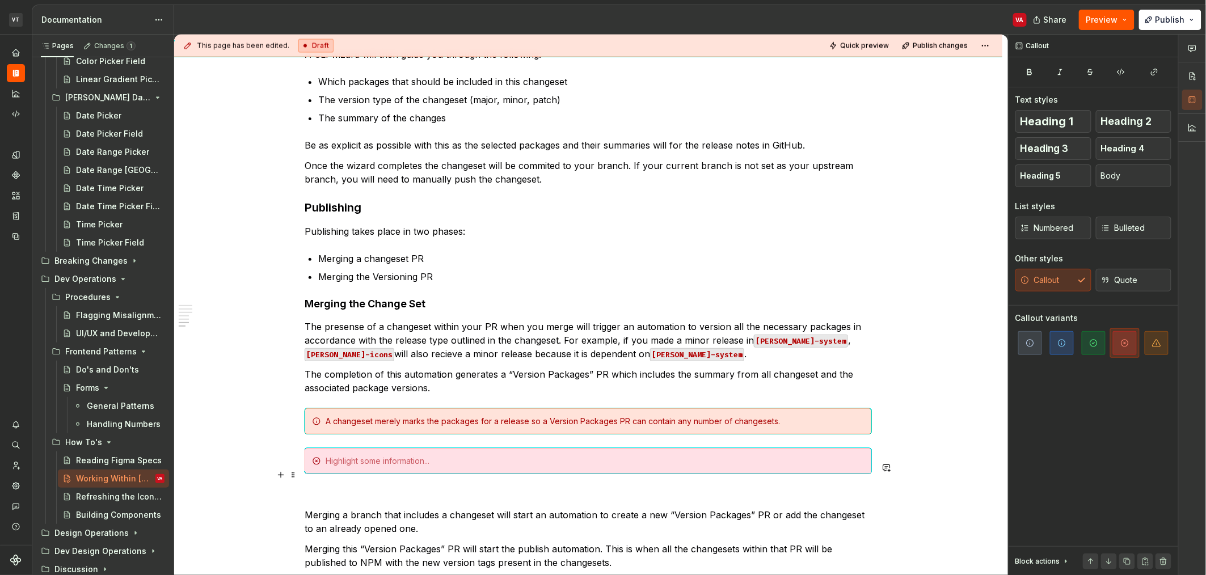
click at [361, 467] on div at bounding box center [595, 461] width 539 height 11
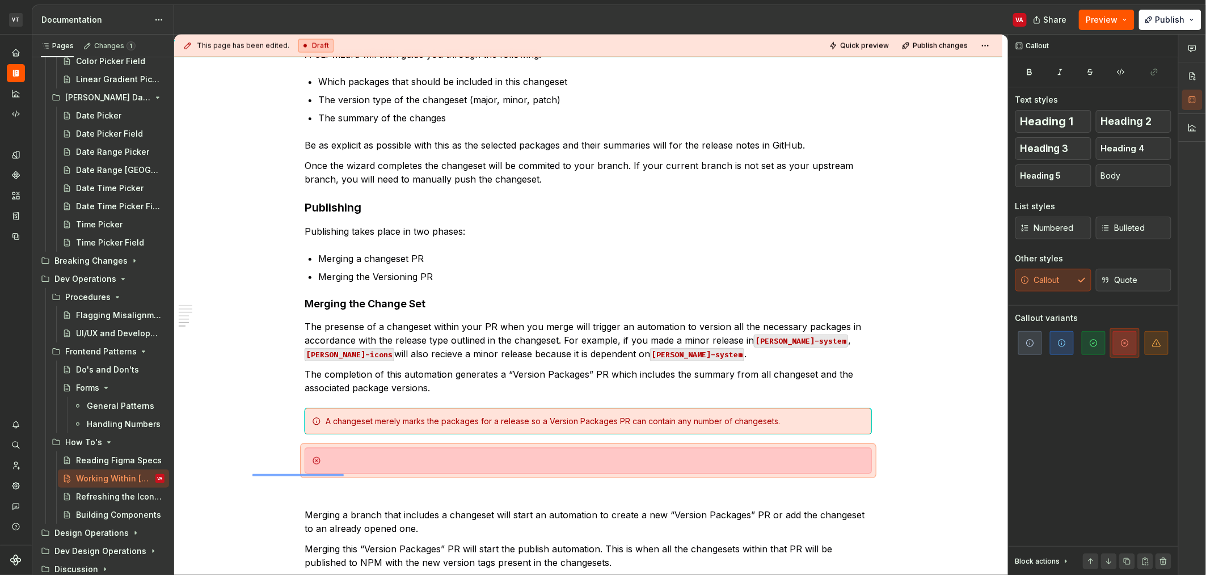
drag, startPoint x: 252, startPoint y: 476, endPoint x: 344, endPoint y: 474, distance: 91.4
click at [344, 474] on div "**********" at bounding box center [591, 305] width 834 height 541
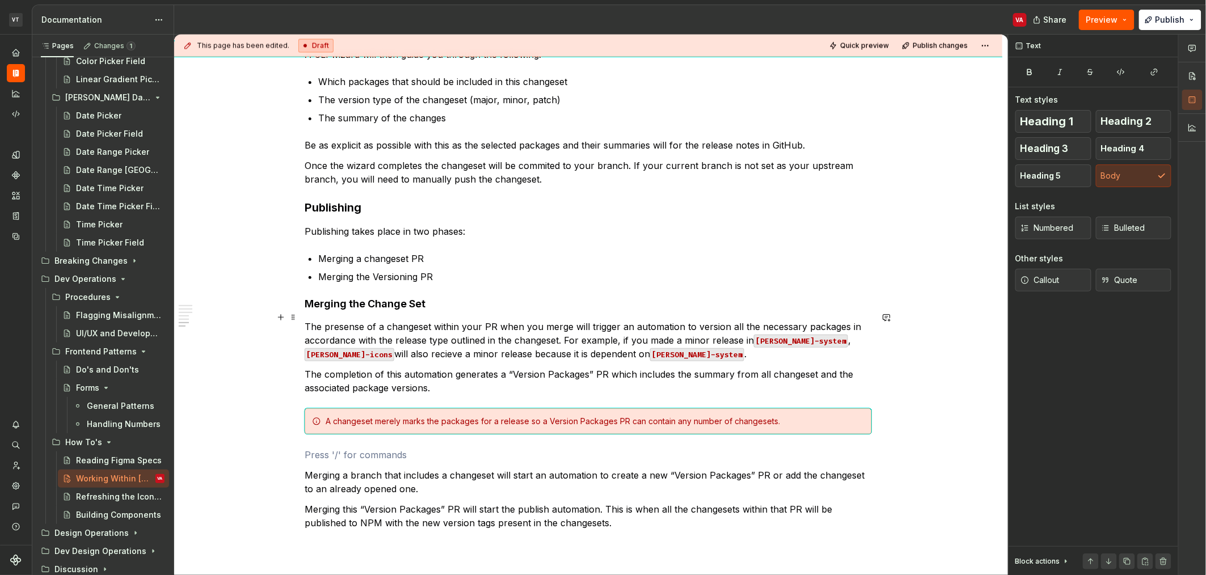
click at [465, 311] on h4 "Merging the Change Set" at bounding box center [588, 304] width 567 height 14
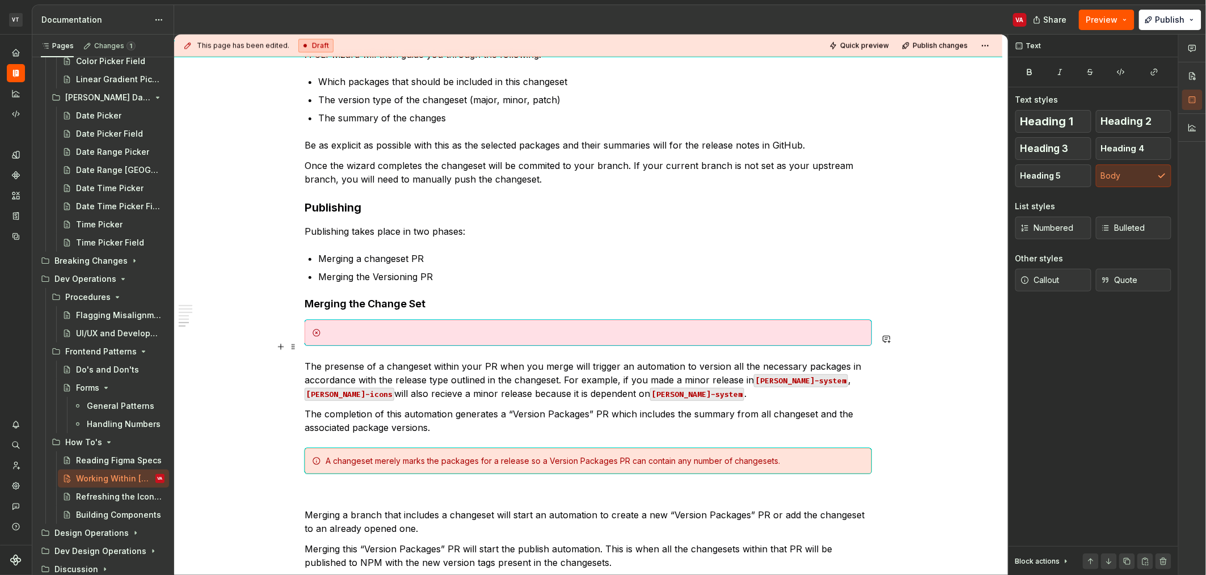
click at [652, 339] on div at bounding box center [595, 332] width 539 height 11
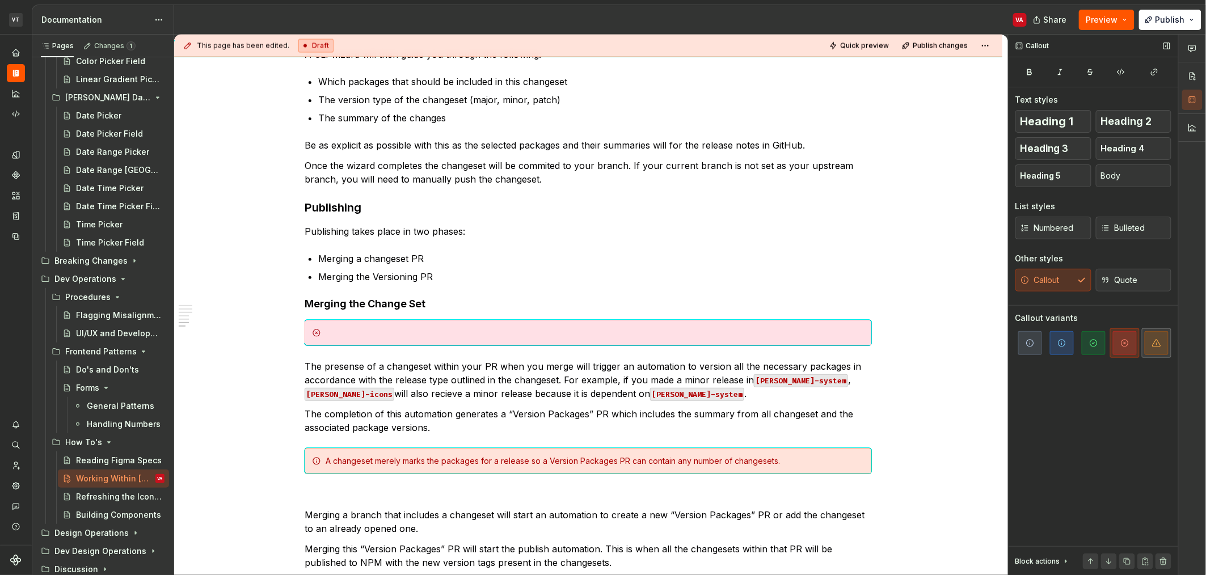
click at [1165, 344] on span "button" at bounding box center [1157, 343] width 24 height 24
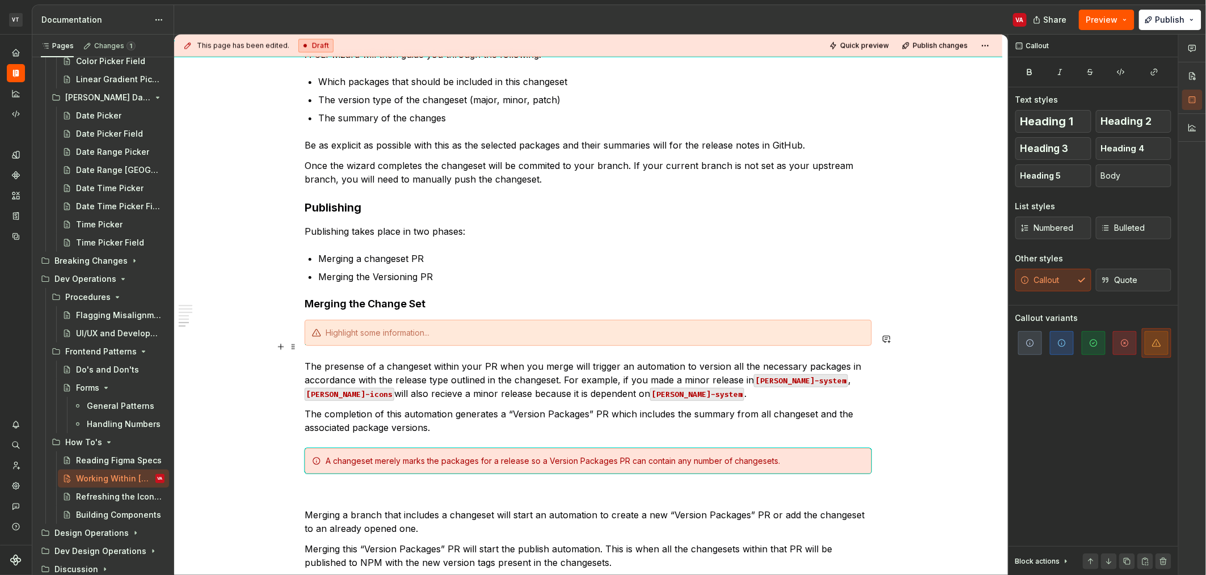
click at [371, 339] on div at bounding box center [595, 332] width 539 height 11
click at [413, 311] on h4 "Merging the Change Set" at bounding box center [588, 304] width 567 height 14
click at [432, 339] on div "Please note that merge" at bounding box center [595, 332] width 539 height 11
click at [432, 339] on div "Please note that merging your PR that contains the changeset does not [PERSON_N…" at bounding box center [595, 332] width 539 height 11
click at [656, 339] on div "Please note that merging your PR that contains the changeset does not [PERSON_N…" at bounding box center [595, 332] width 539 height 11
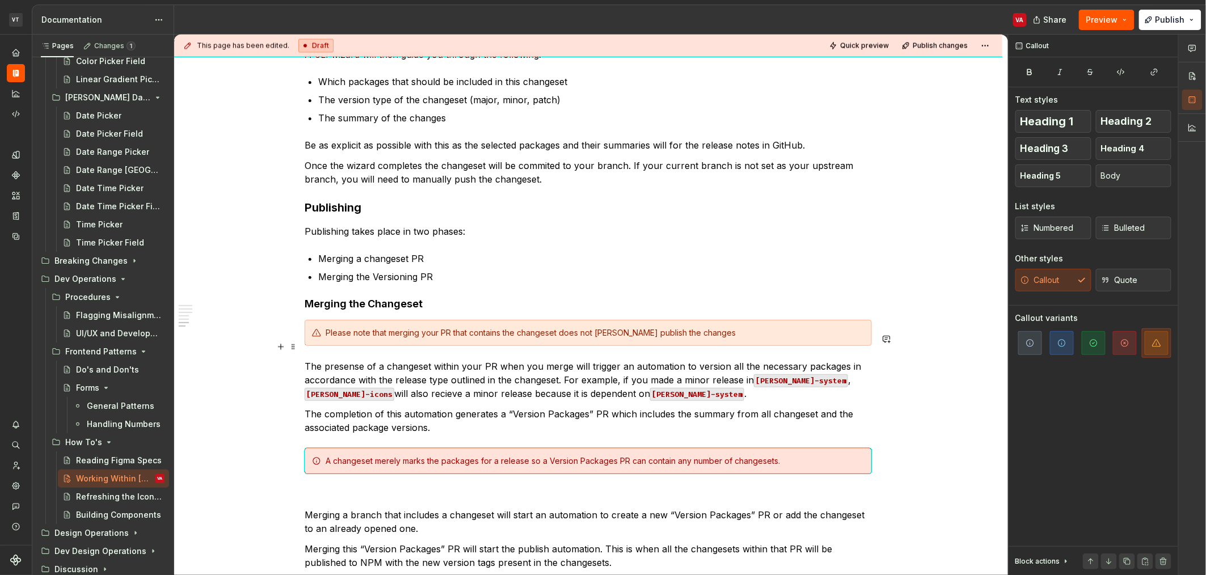
click at [623, 339] on div "Please note that merging your PR that contains the changeset does not [PERSON_N…" at bounding box center [595, 332] width 539 height 11
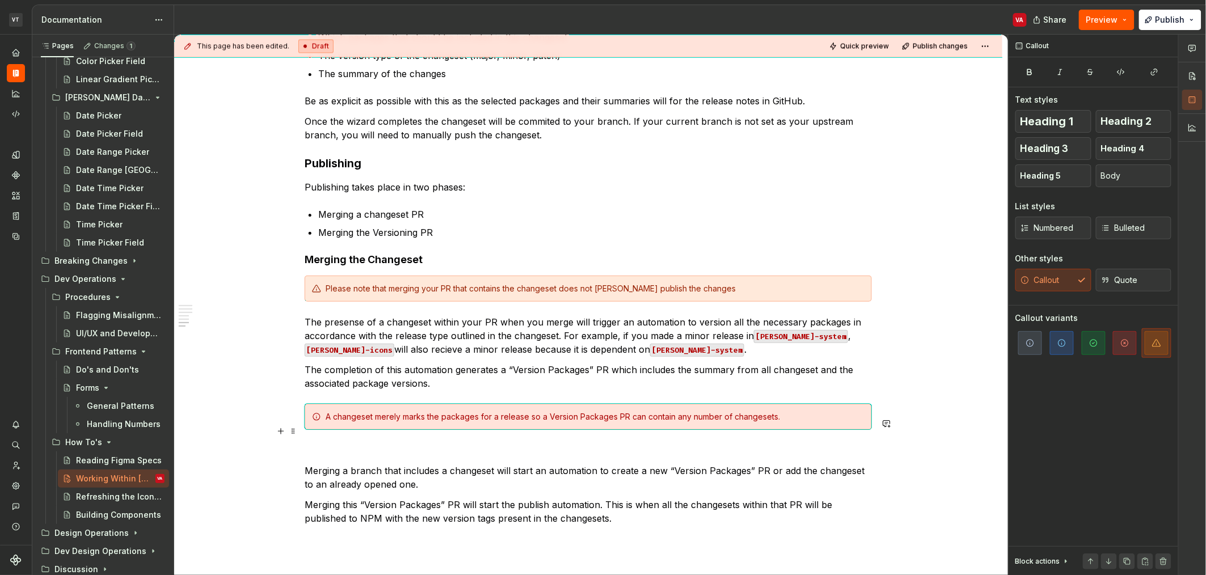
scroll to position [1034, 0]
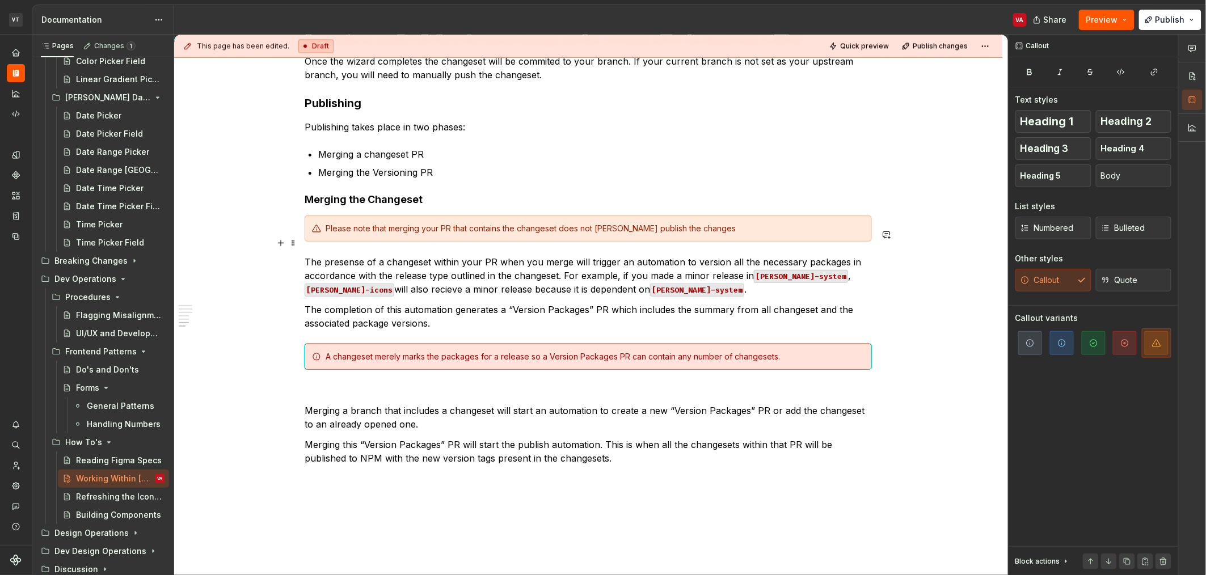
click at [370, 234] on div "Please note that merging your PR that contains the changeset does not [PERSON_N…" at bounding box center [595, 228] width 539 height 11
click at [386, 234] on div "Merging your PR that contains the changeset does not [PERSON_NAME] publish the …" at bounding box center [595, 228] width 539 height 11
click at [370, 234] on div "Merging your PR that contains the changeset does not [PERSON_NAME] publish the …" at bounding box center [595, 228] width 539 height 11
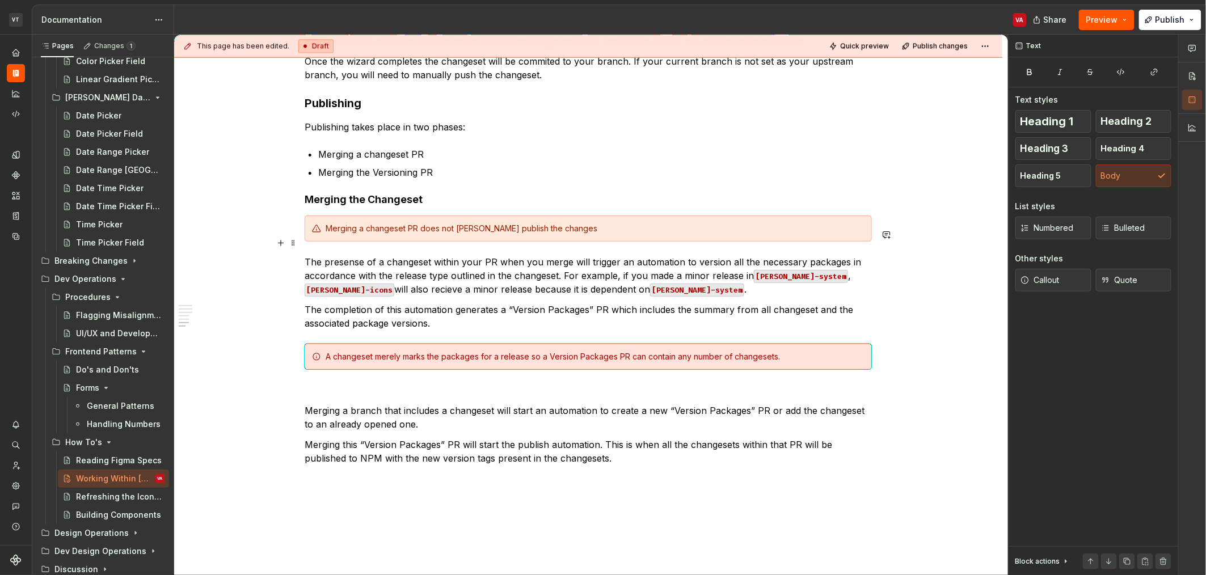
click at [641, 234] on div "Merging a changeset PR does not [PERSON_NAME] publish the changes" at bounding box center [595, 228] width 539 height 11
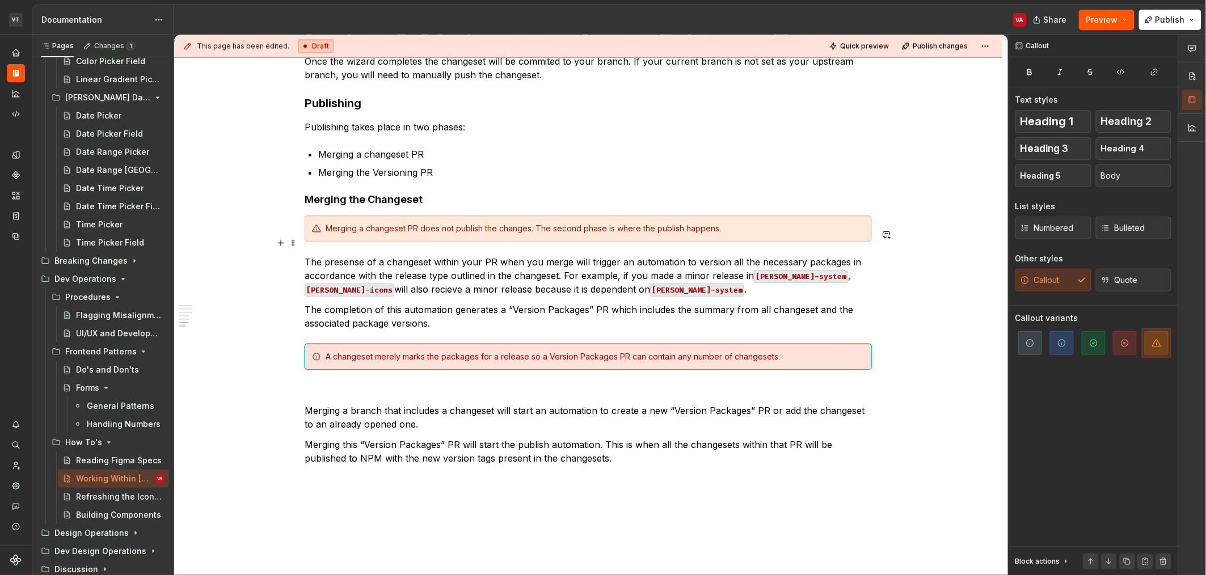
scroll to position [1005, 0]
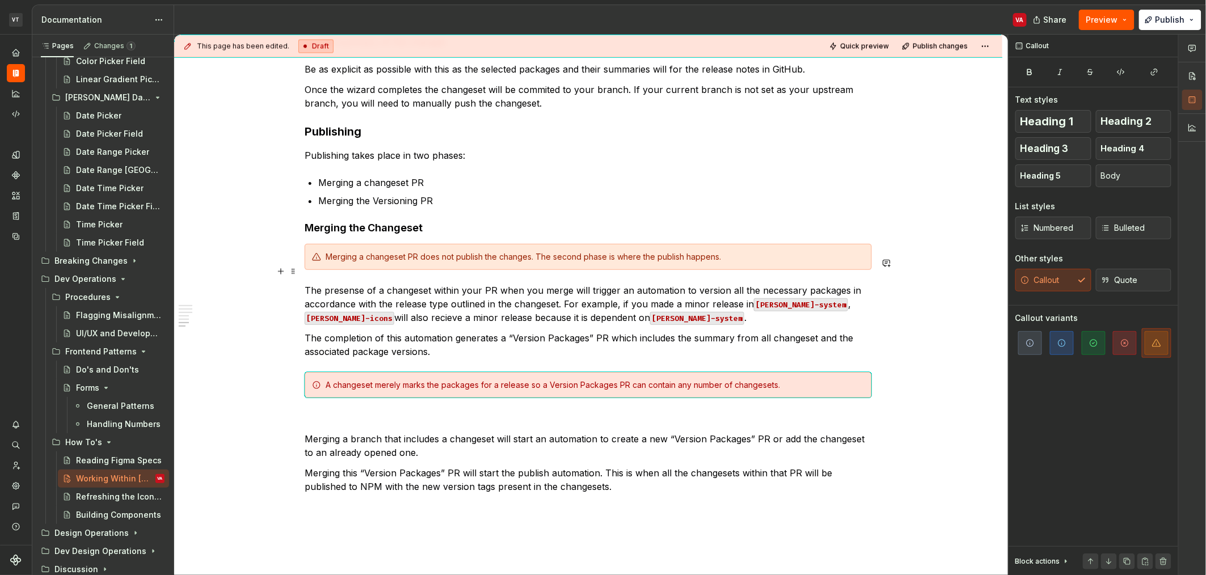
click at [437, 263] on div "Merging a changeset PR does not publish the changes. The second phase is where …" at bounding box center [595, 256] width 539 height 11
click at [527, 263] on div "Merging a changeset PR does not publish the changes. The second phase is where …" at bounding box center [595, 256] width 539 height 11
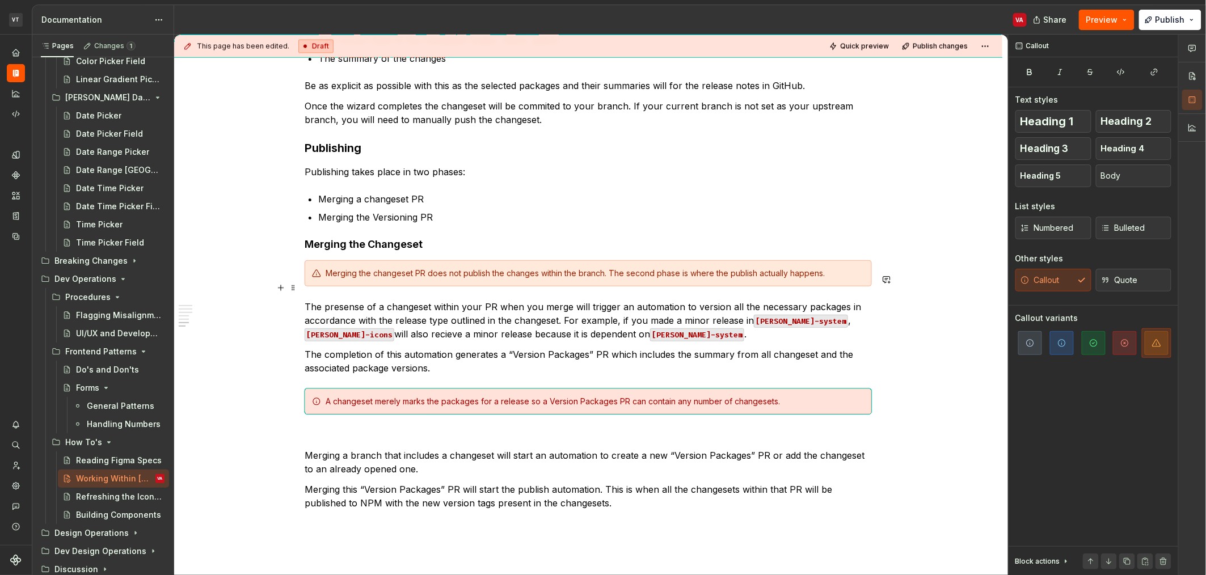
scroll to position [977, 0]
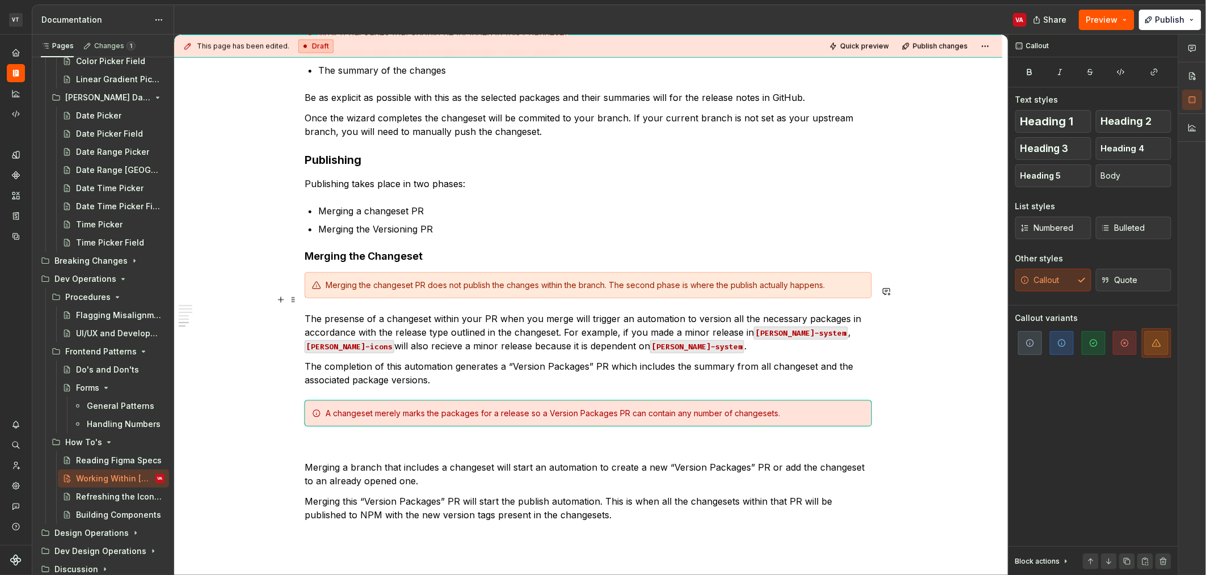
click at [609, 291] on div "Merging the changeset PR does not publish the changes within the branch. The se…" at bounding box center [595, 285] width 539 height 11
click at [415, 454] on p at bounding box center [588, 447] width 567 height 14
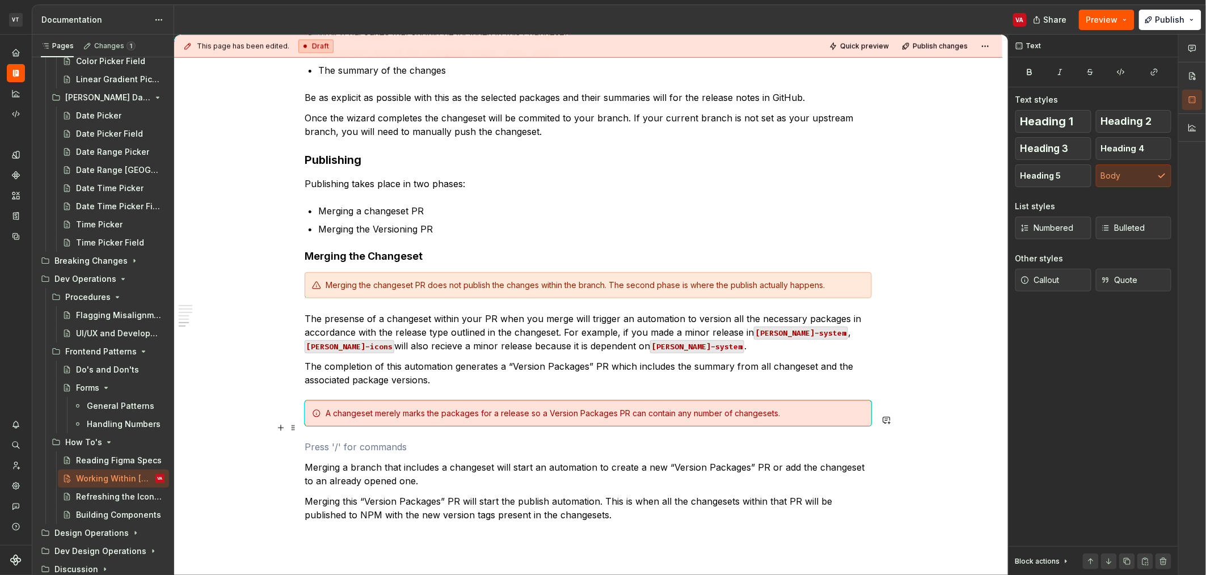
click at [528, 419] on div "A changeset merely marks the packages for a release so a Version Packages PR ca…" at bounding box center [595, 413] width 539 height 11
click at [480, 387] on p "The completion of this automation generates a “Version Packages” PR which inclu…" at bounding box center [588, 373] width 567 height 27
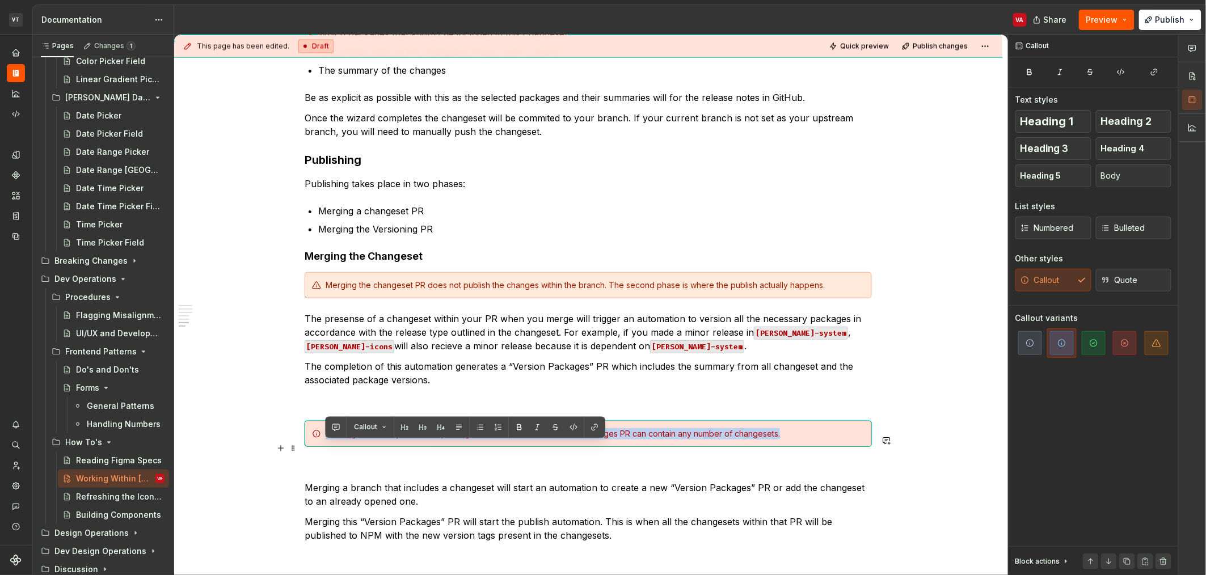
drag, startPoint x: 785, startPoint y: 450, endPoint x: 321, endPoint y: 447, distance: 463.5
click at [321, 447] on div "A changeset merely marks the packages for a release so a Version Packages PR ca…" at bounding box center [588, 434] width 567 height 26
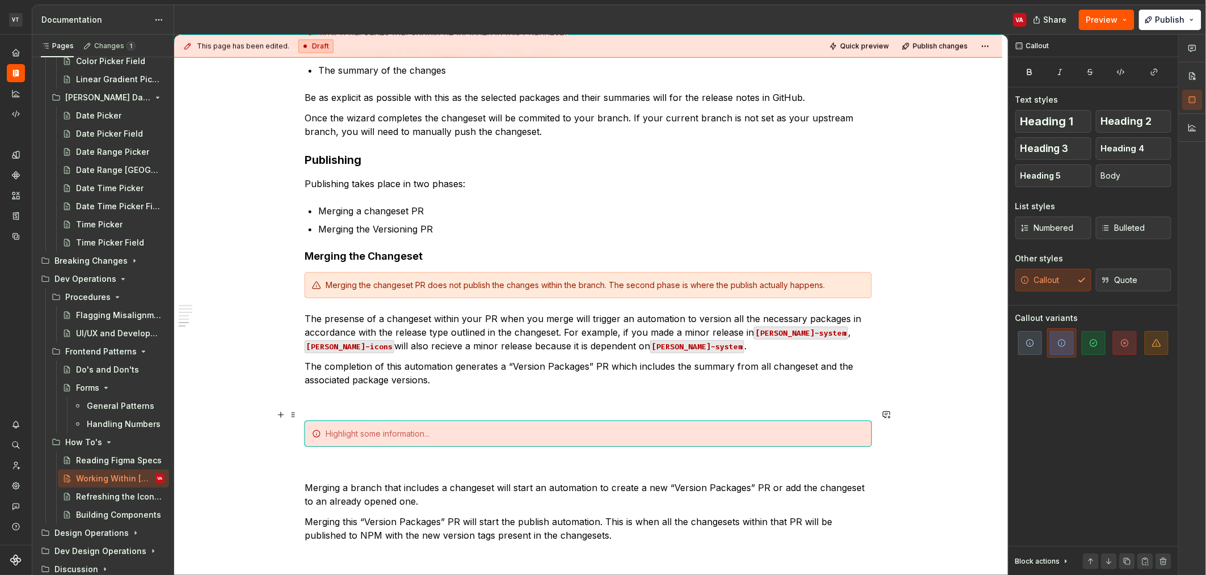
click at [325, 407] on p at bounding box center [588, 401] width 567 height 14
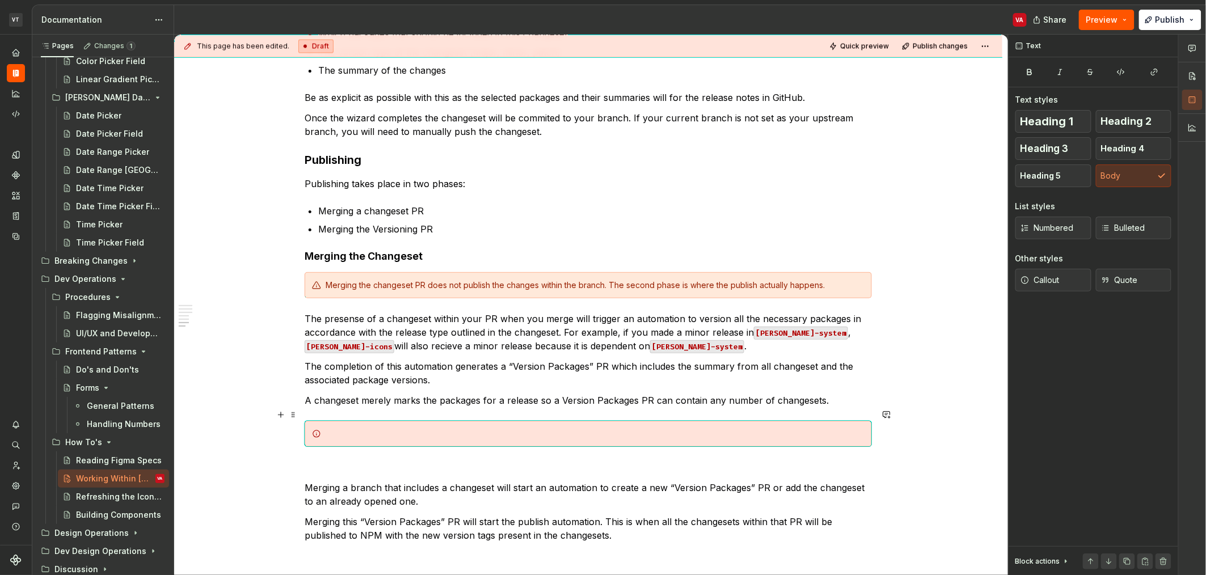
click at [307, 407] on p "A changeset merely marks the packages for a release so a Version Packages PR ca…" at bounding box center [588, 401] width 567 height 14
drag, startPoint x: 255, startPoint y: 444, endPoint x: 356, endPoint y: 442, distance: 101.0
click at [356, 442] on div "**********" at bounding box center [591, 305] width 834 height 541
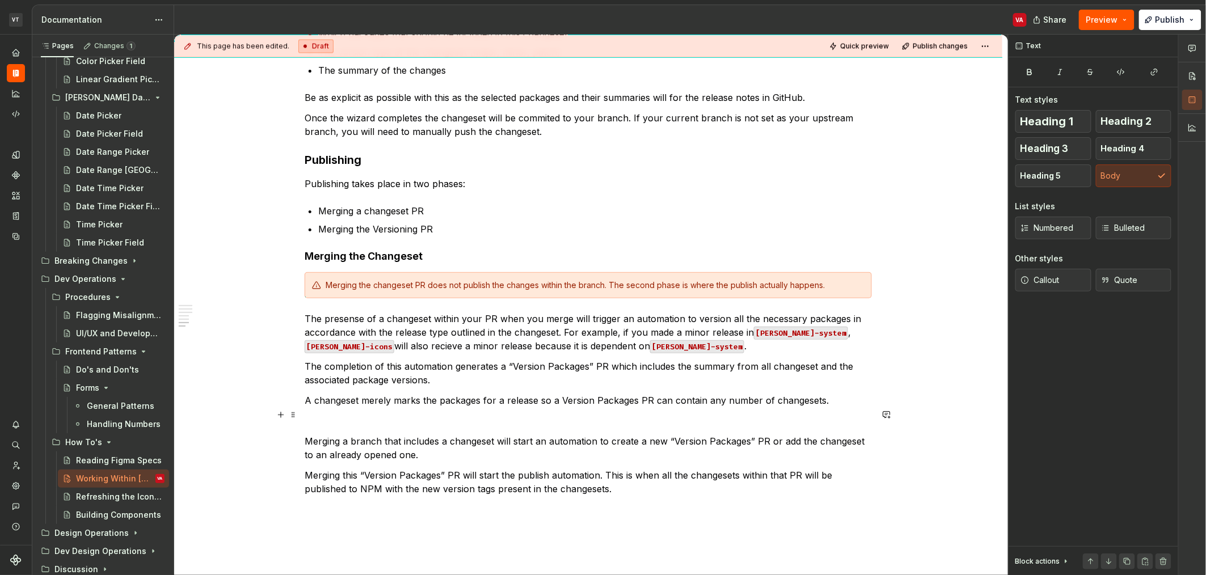
click at [312, 407] on p "A changeset merely marks the packages for a release so a Version Packages PR ca…" at bounding box center [588, 401] width 567 height 14
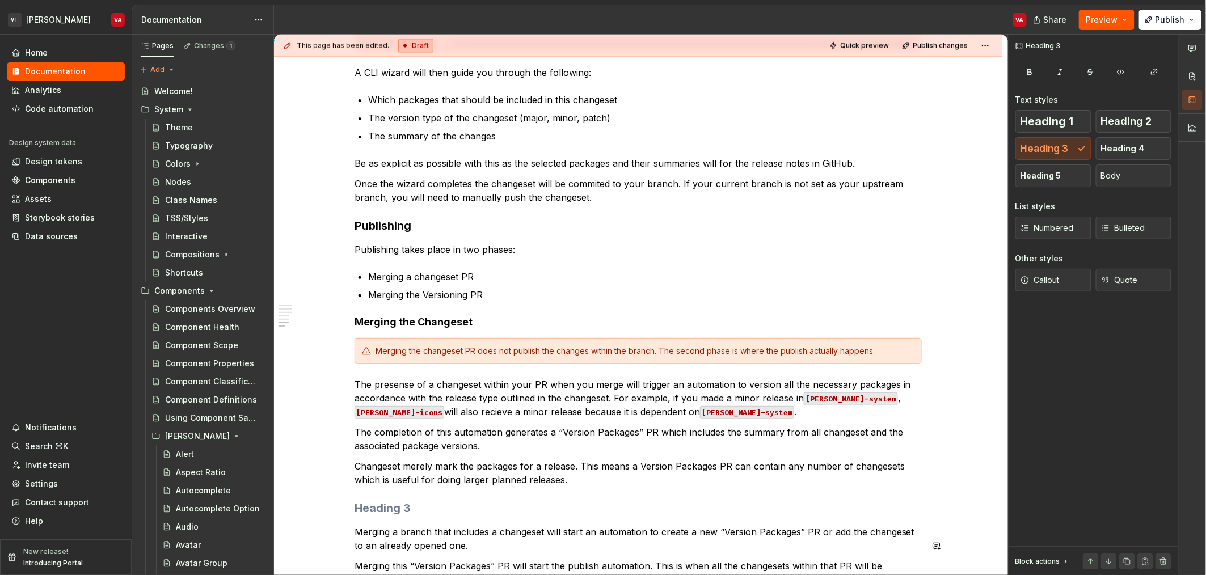
scroll to position [921, 0]
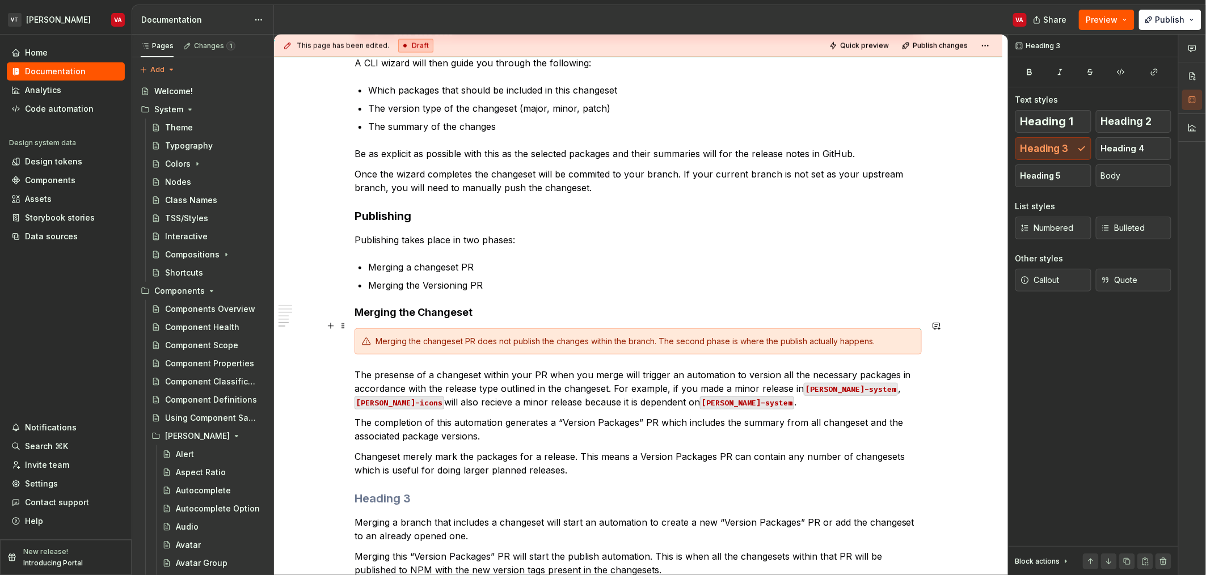
click at [420, 319] on h4 "Merging the Changeset" at bounding box center [638, 313] width 567 height 14
click at [377, 507] on h3 at bounding box center [638, 499] width 567 height 16
click at [1126, 147] on span "Heading 4" at bounding box center [1123, 148] width 44 height 11
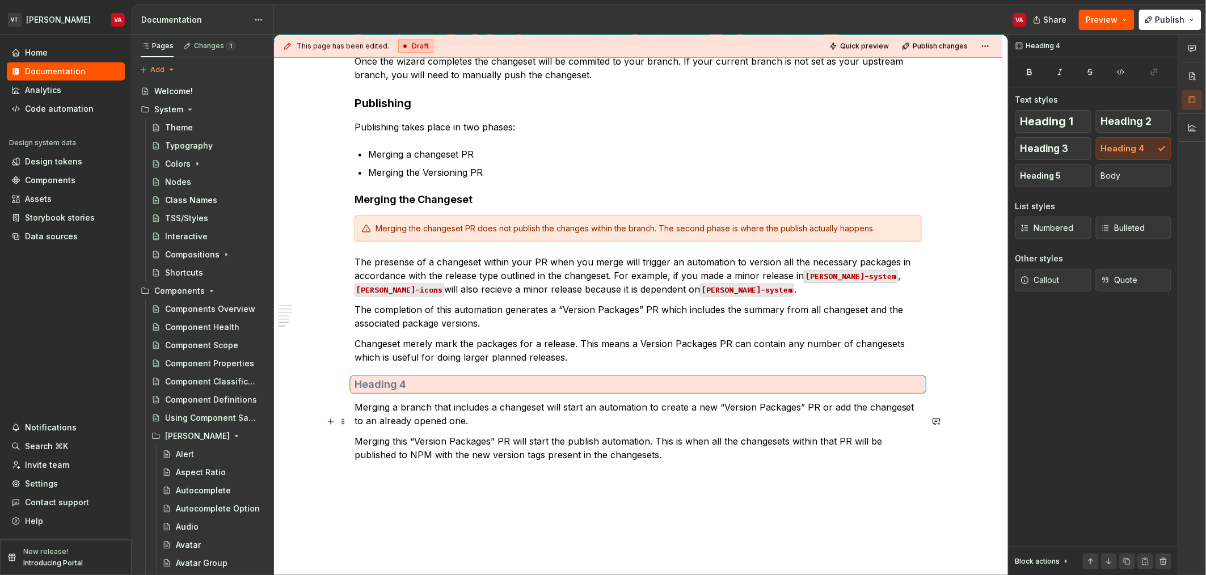
scroll to position [1034, 0]
click at [406, 391] on h4 at bounding box center [638, 384] width 567 height 14
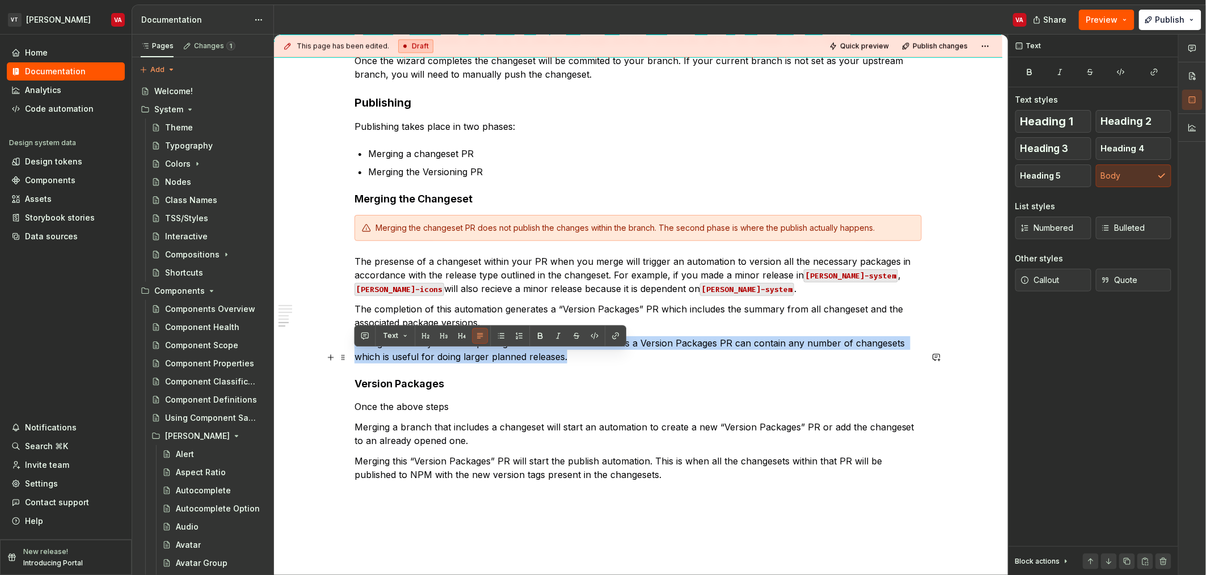
drag, startPoint x: 577, startPoint y: 373, endPoint x: 349, endPoint y: 360, distance: 228.4
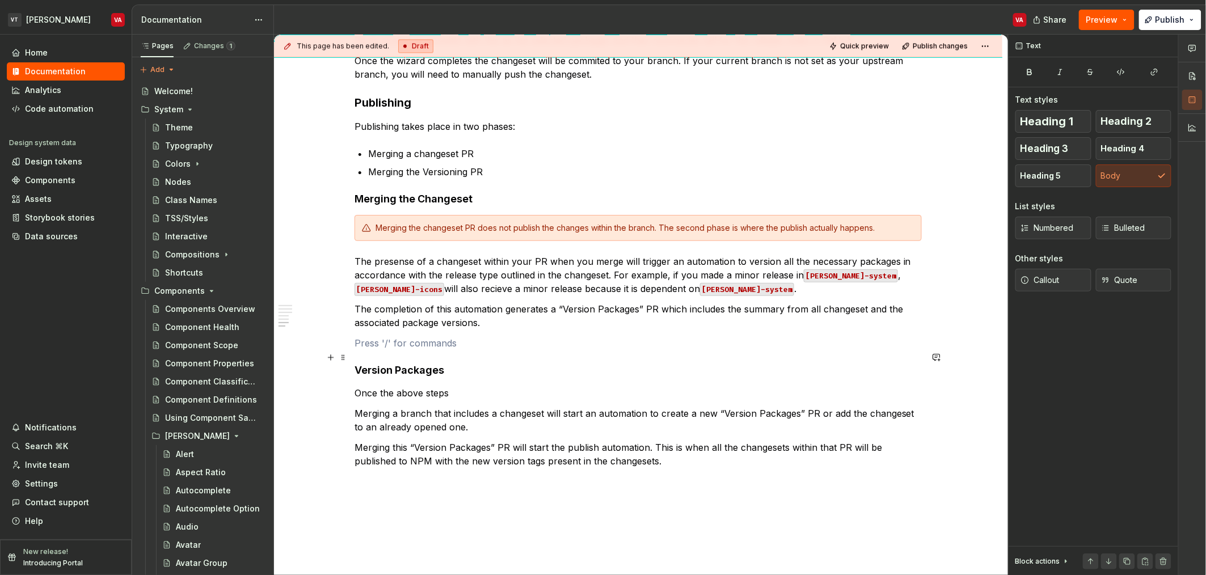
click at [447, 350] on p at bounding box center [638, 343] width 567 height 14
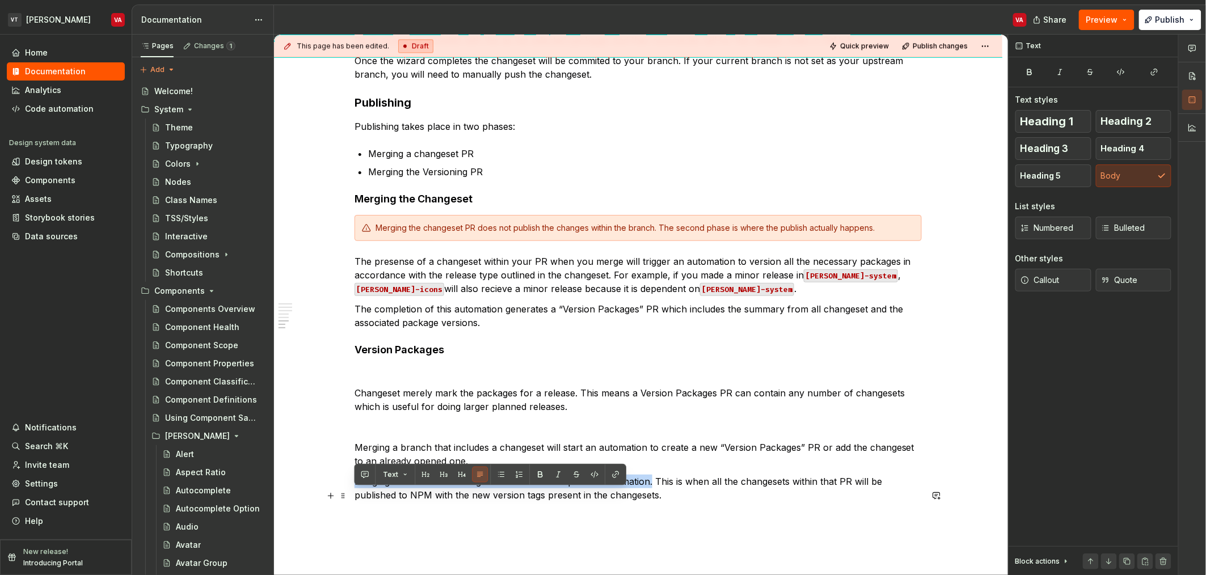
drag, startPoint x: 651, startPoint y: 495, endPoint x: 356, endPoint y: 495, distance: 294.4
click at [356, 495] on p "Merging this “Version Packages” PR will start the publish automation. This is w…" at bounding box center [638, 488] width 567 height 27
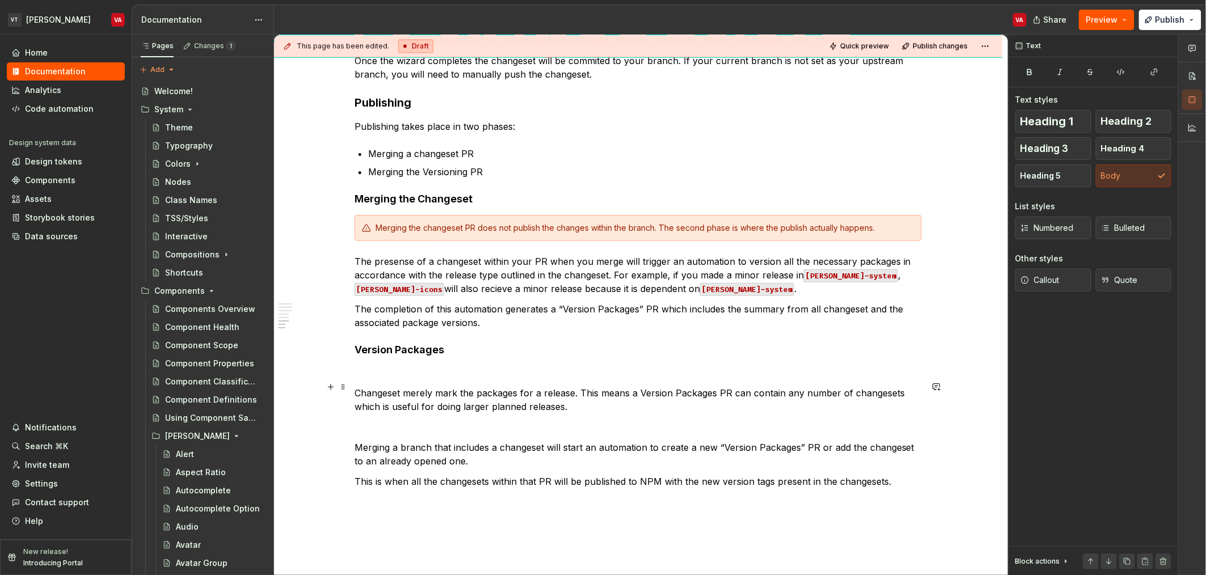
click at [395, 380] on p at bounding box center [638, 373] width 567 height 14
click at [403, 488] on p "This is when all the changesets within that PR will be published to NPM with th…" at bounding box center [638, 482] width 567 height 14
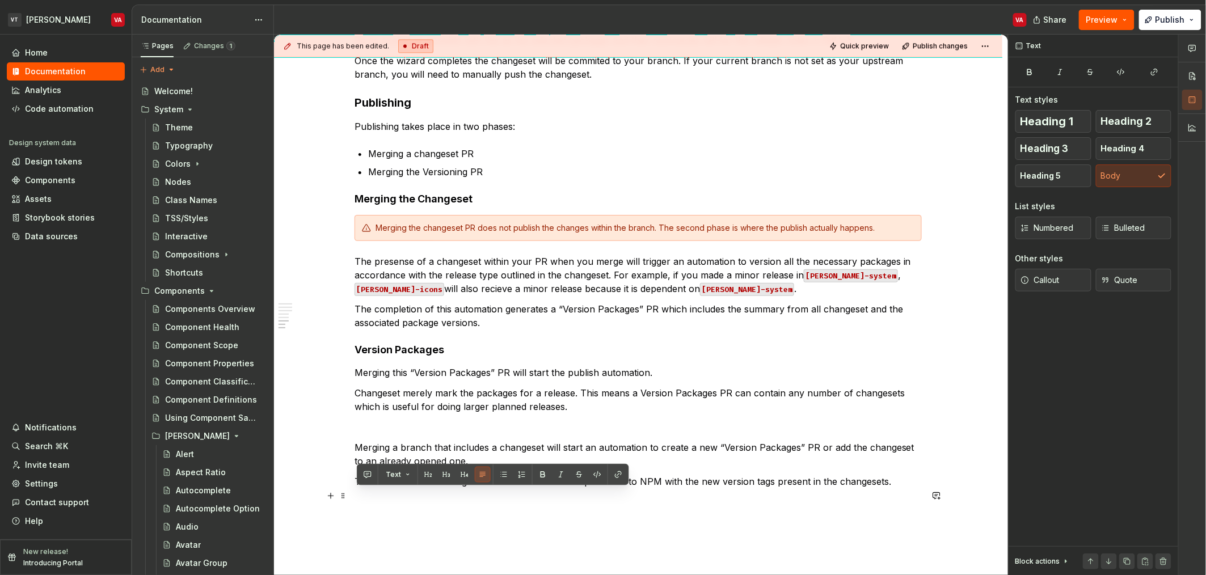
drag, startPoint x: 893, startPoint y: 495, endPoint x: 356, endPoint y: 495, distance: 536.7
click at [356, 488] on p "This is when all the changesets within that PR will be published to NPM with th…" at bounding box center [638, 482] width 567 height 14
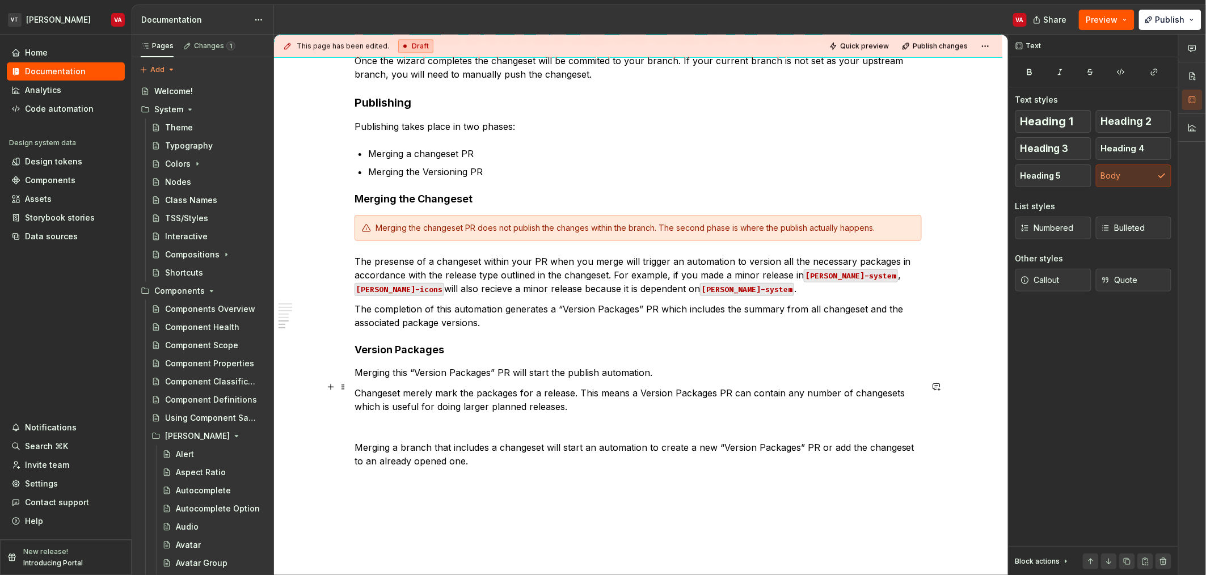
click at [702, 380] on p "Merging this “Version Packages” PR will start the publish automation." at bounding box center [638, 373] width 567 height 14
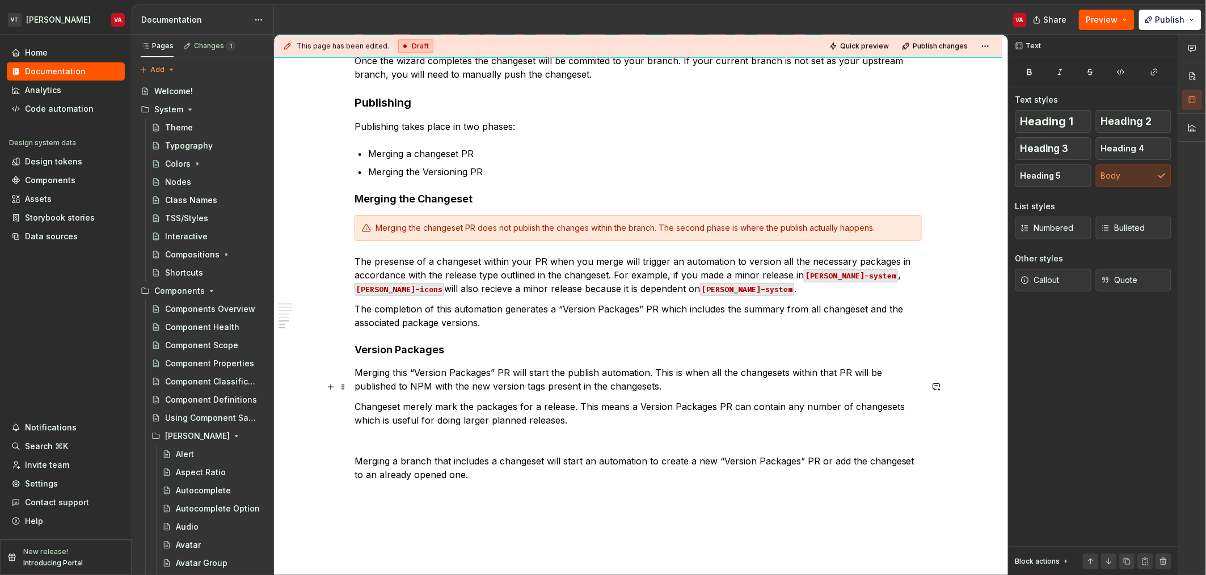
click at [599, 383] on p "Merging this “Version Packages” PR will start the publish automation. This is w…" at bounding box center [638, 379] width 567 height 27
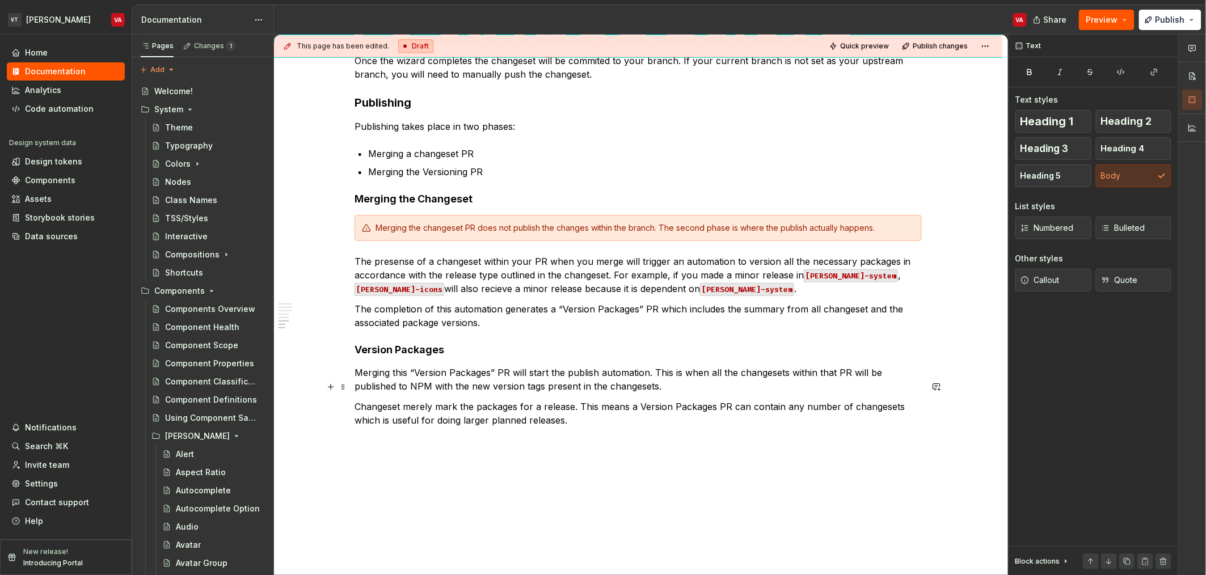
click at [425, 393] on p "Merging this “Version Packages” PR will start the publish automation. This is w…" at bounding box center [638, 379] width 567 height 27
click at [444, 393] on p "Merging this “Version Packages” PR will start the publish automation. This is w…" at bounding box center [638, 379] width 567 height 27
click at [470, 386] on p "Merging this “Version Packages” PR will start the publish automation. This is w…" at bounding box center [638, 379] width 567 height 27
drag, startPoint x: 413, startPoint y: 385, endPoint x: 433, endPoint y: 418, distance: 38.2
click at [413, 387] on p "Merging this “Version Packages” PR will start the publish automation. This is w…" at bounding box center [638, 379] width 567 height 27
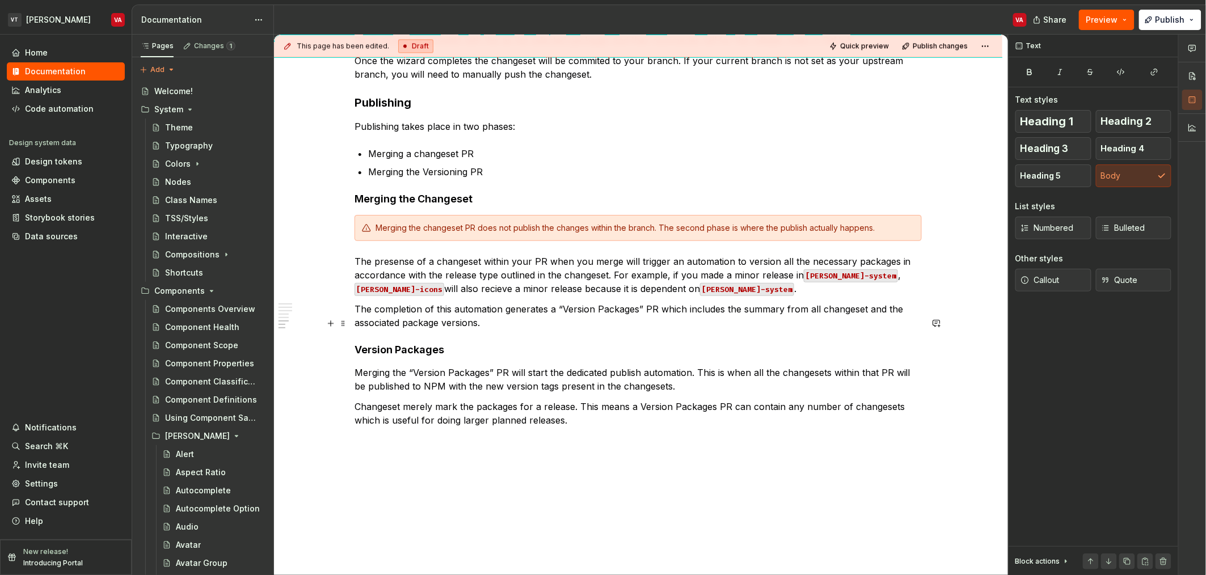
click at [528, 330] on p "The completion of this automation generates a “Version Packages” PR which inclu…" at bounding box center [638, 315] width 567 height 27
click at [627, 427] on p "Changeset merely mark the packages for a release. This means a Version Packages…" at bounding box center [638, 413] width 567 height 27
drag, startPoint x: 1135, startPoint y: 287, endPoint x: 1080, endPoint y: 291, distance: 55.2
click at [1080, 291] on div "Callout Quote" at bounding box center [1093, 280] width 156 height 23
click at [1072, 281] on button "Callout" at bounding box center [1053, 280] width 76 height 23
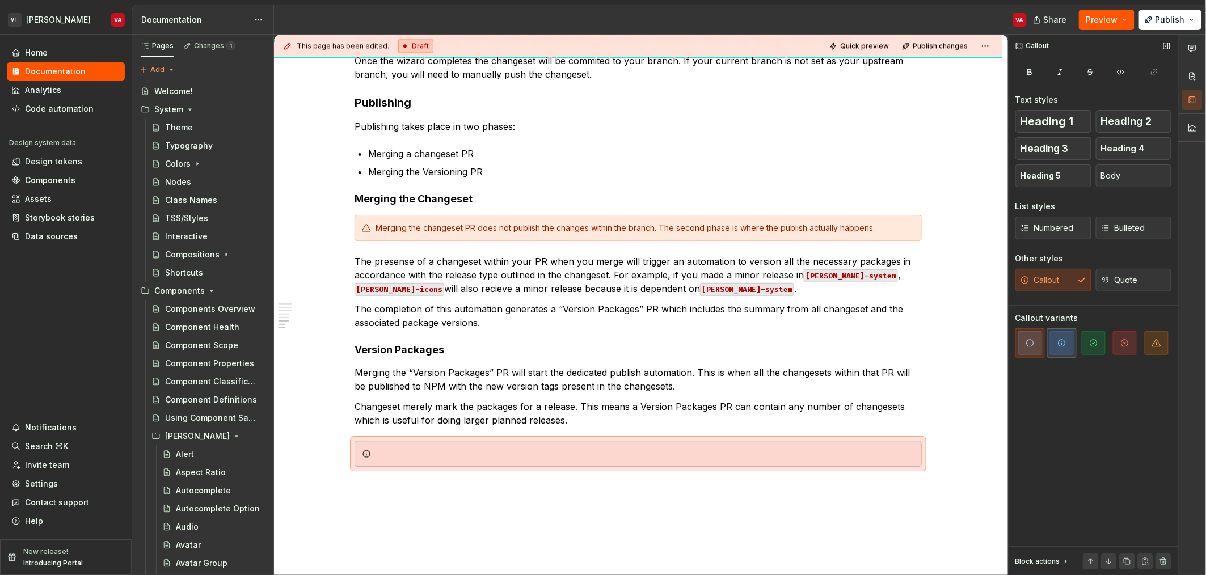
click at [1062, 350] on span "button" at bounding box center [1062, 343] width 24 height 24
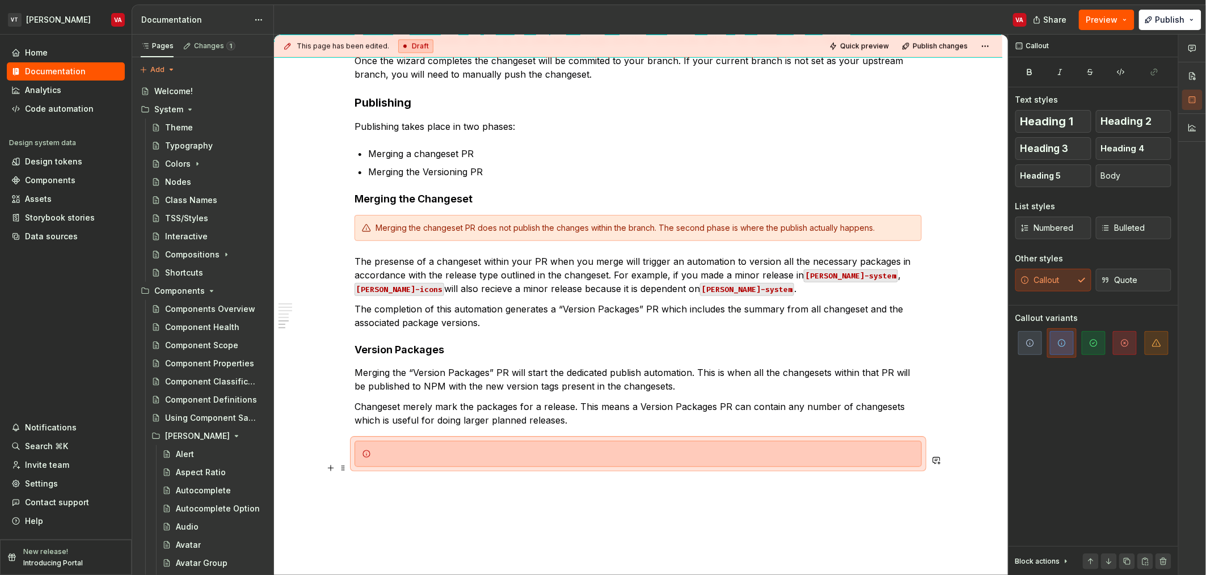
click at [648, 458] on div at bounding box center [638, 454] width 567 height 26
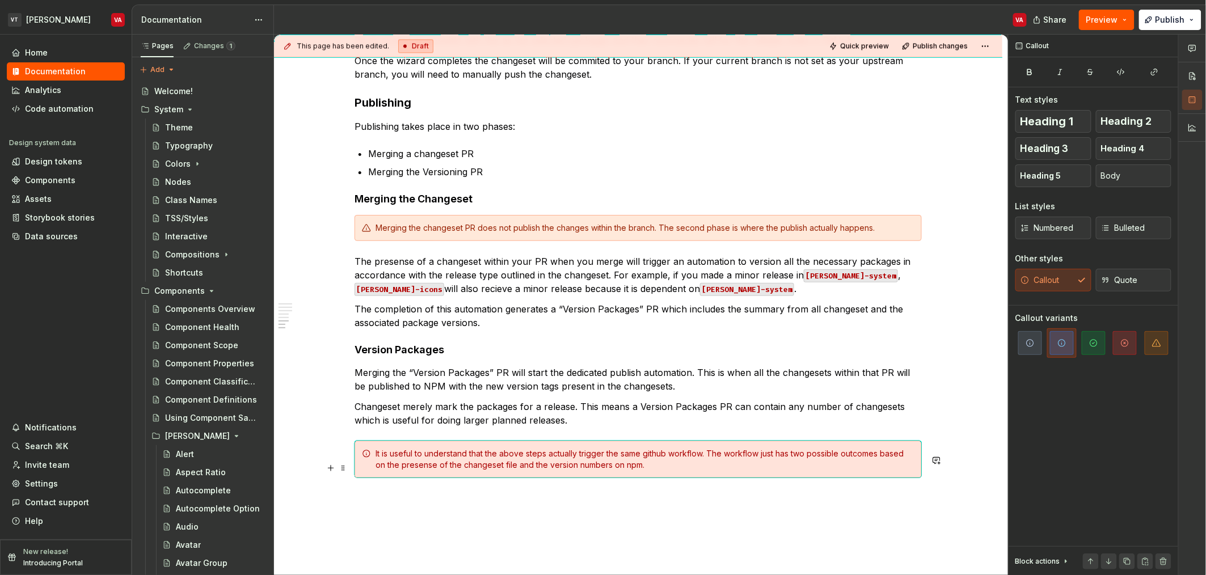
click at [869, 471] on div "It is useful to understand that the above steps actually trigger the same githu…" at bounding box center [645, 459] width 539 height 23
click at [876, 465] on div "It is useful to understand that the above steps actually trigger the same githu…" at bounding box center [645, 459] width 539 height 23
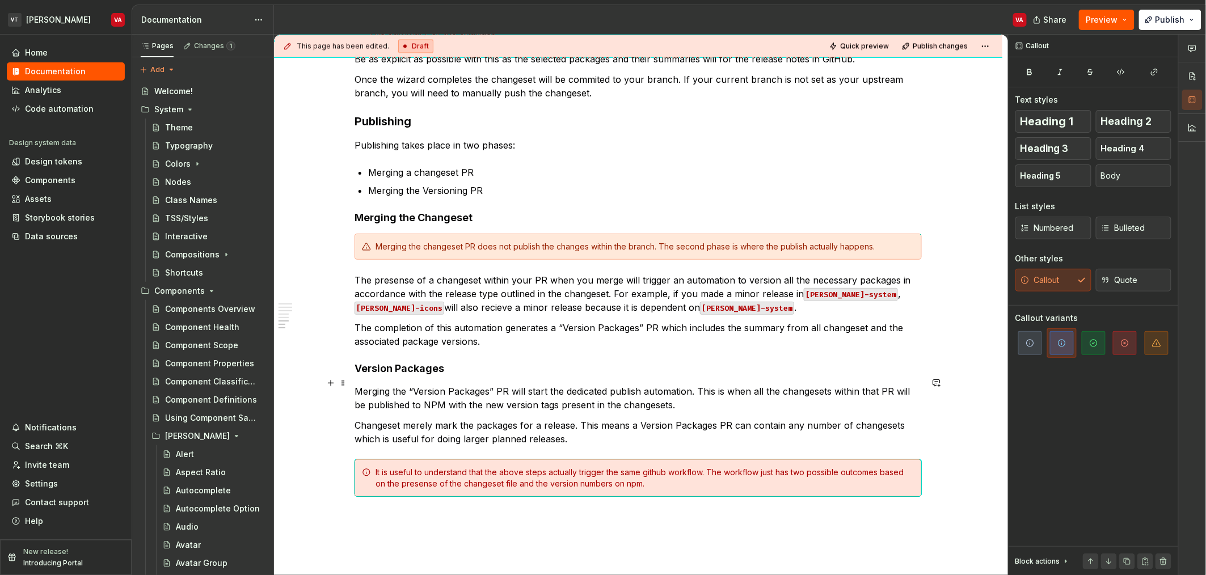
click at [501, 376] on h4 "Version Packages" at bounding box center [638, 369] width 567 height 14
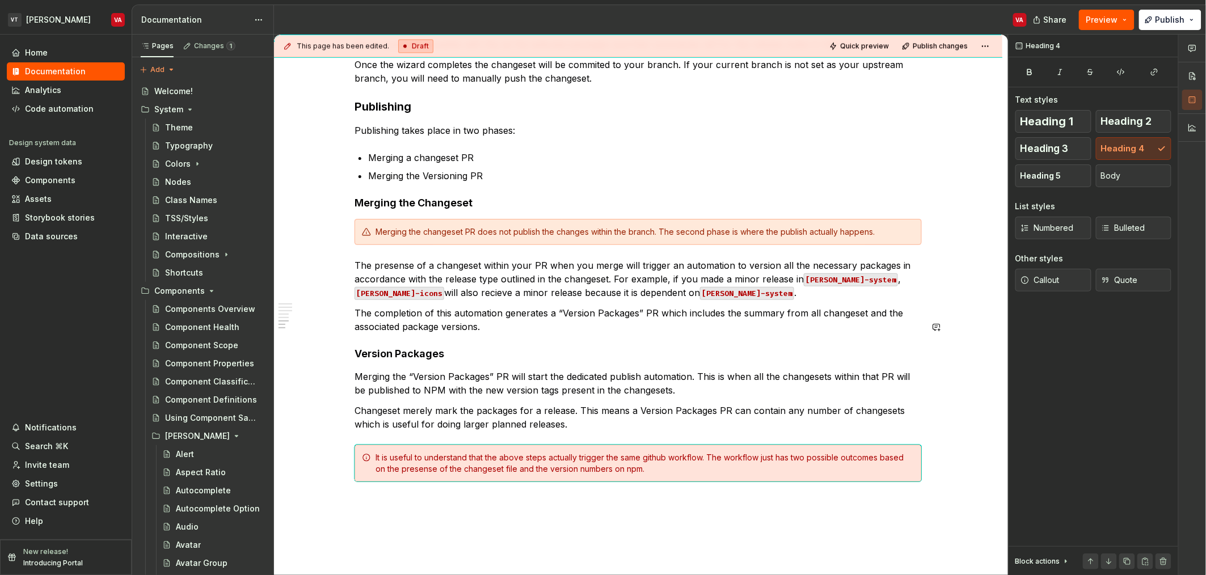
scroll to position [1091, 0]
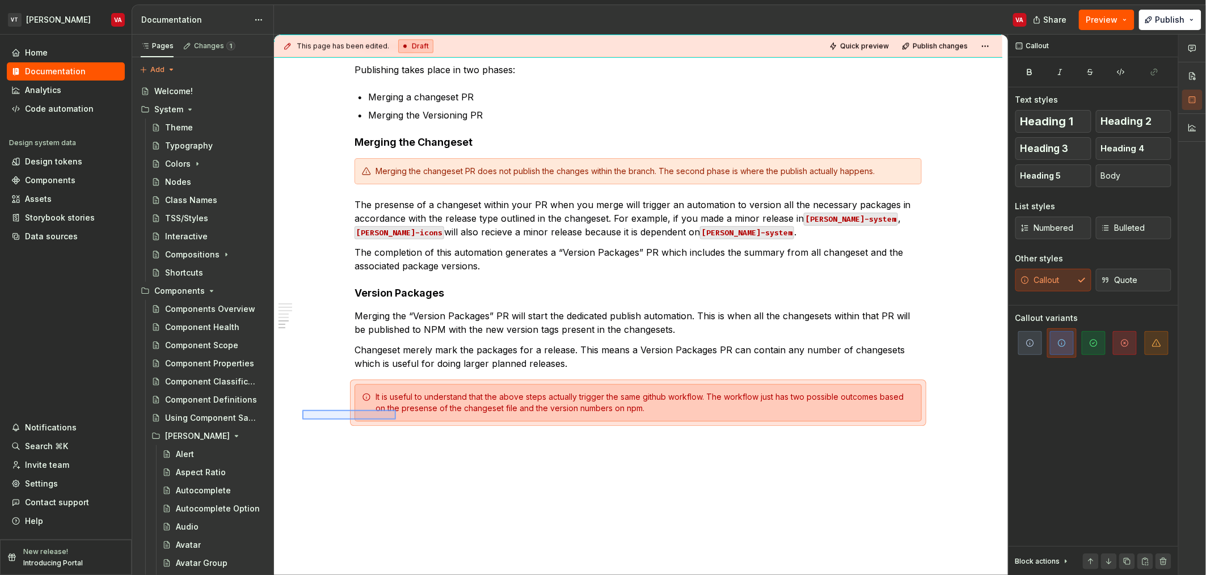
drag, startPoint x: 302, startPoint y: 410, endPoint x: 414, endPoint y: 420, distance: 112.2
click at [414, 420] on div "**********" at bounding box center [641, 305] width 734 height 541
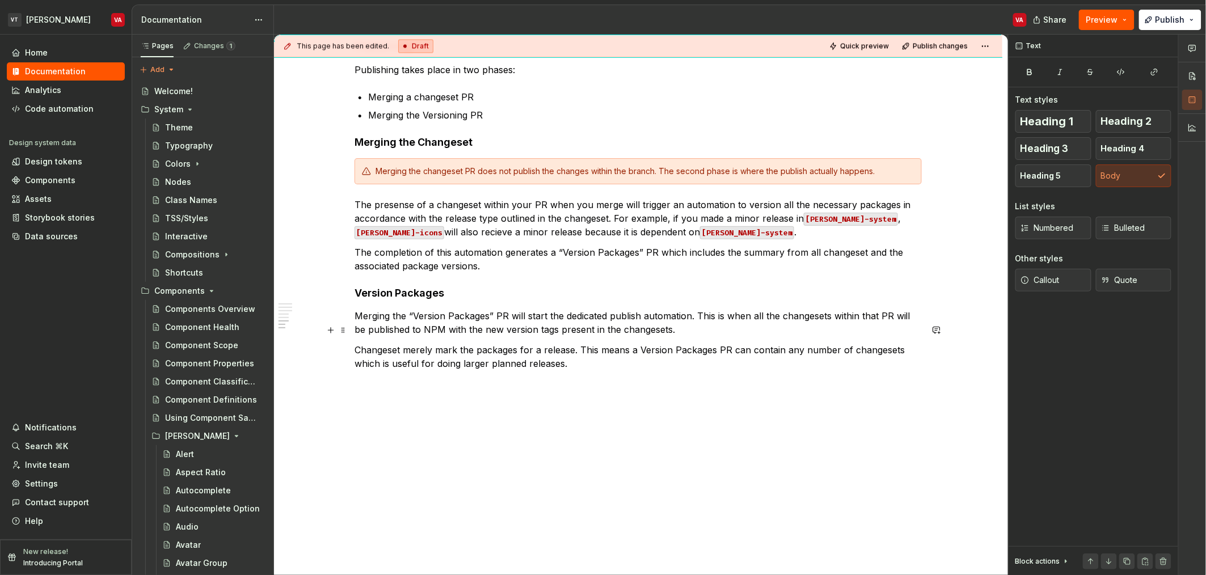
click at [691, 336] on p "Merging the “Version Packages” PR will start the dedicated publish automation. …" at bounding box center [638, 322] width 567 height 27
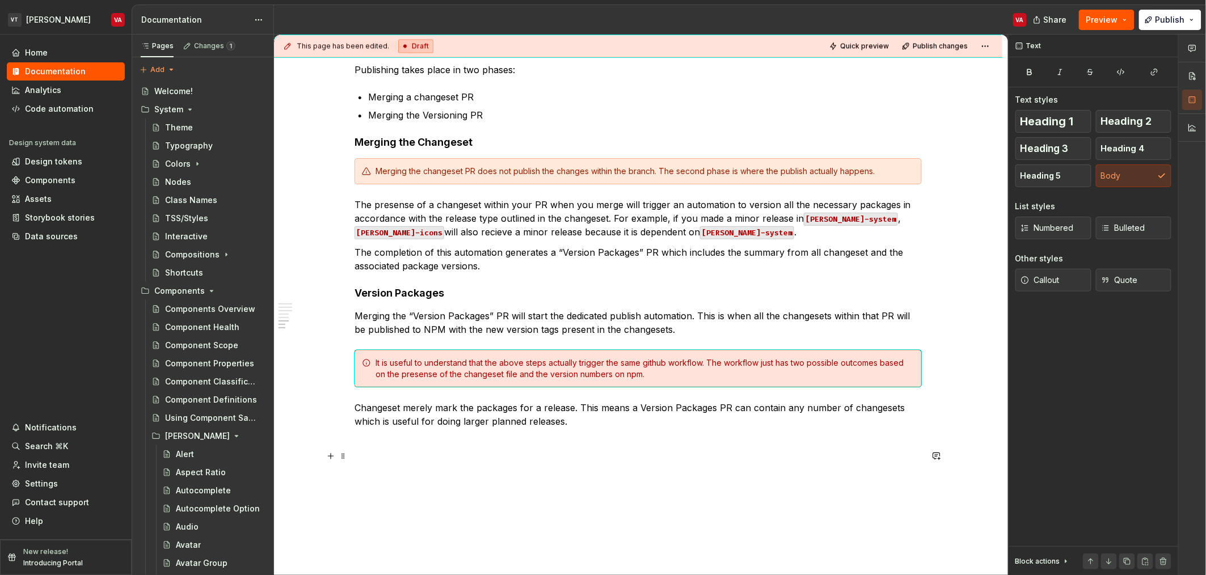
click at [393, 449] on p at bounding box center [638, 442] width 567 height 14
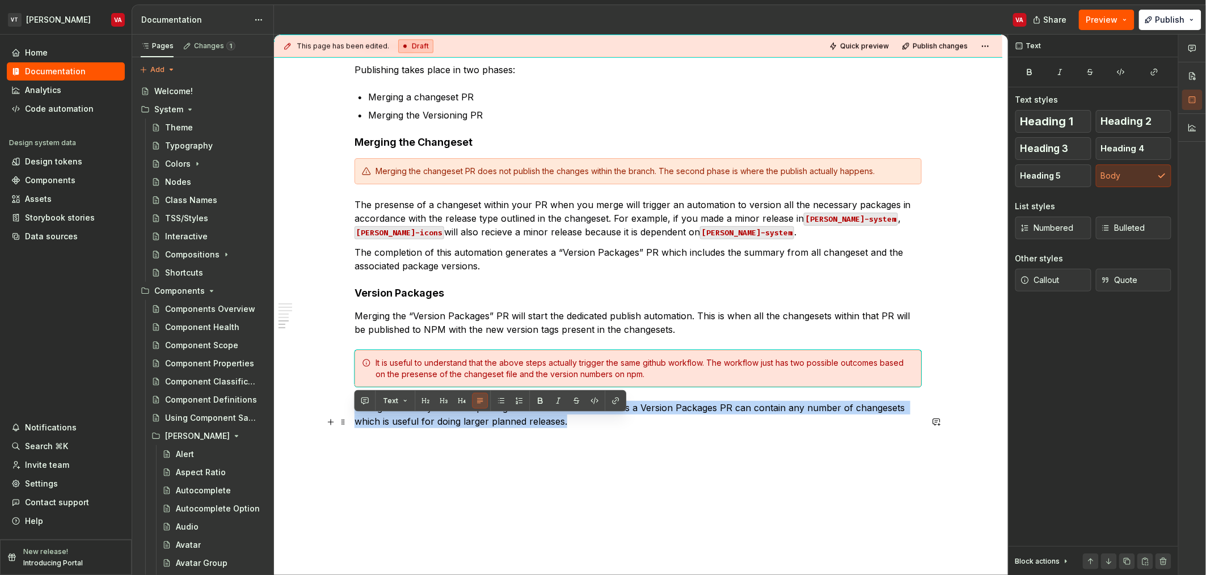
drag, startPoint x: 589, startPoint y: 433, endPoint x: 355, endPoint y: 420, distance: 235.2
click at [355, 420] on p "Changeset merely mark the packages for a release. This means a Version Packages…" at bounding box center [638, 414] width 567 height 27
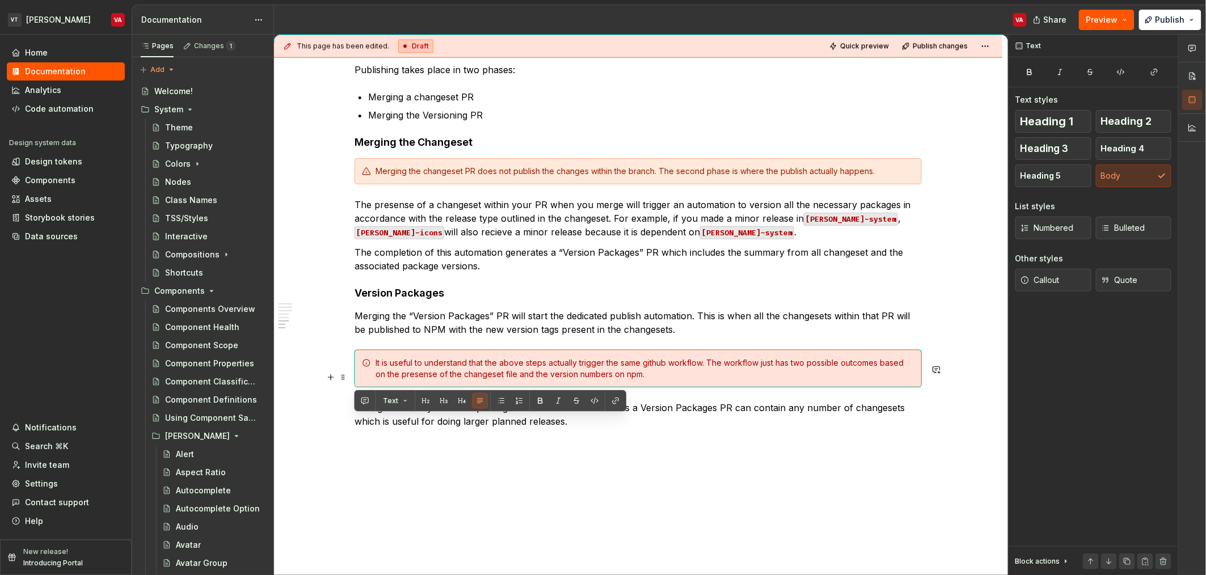
click at [581, 373] on div "It is useful to understand that the above steps actually trigger the same githu…" at bounding box center [645, 368] width 539 height 23
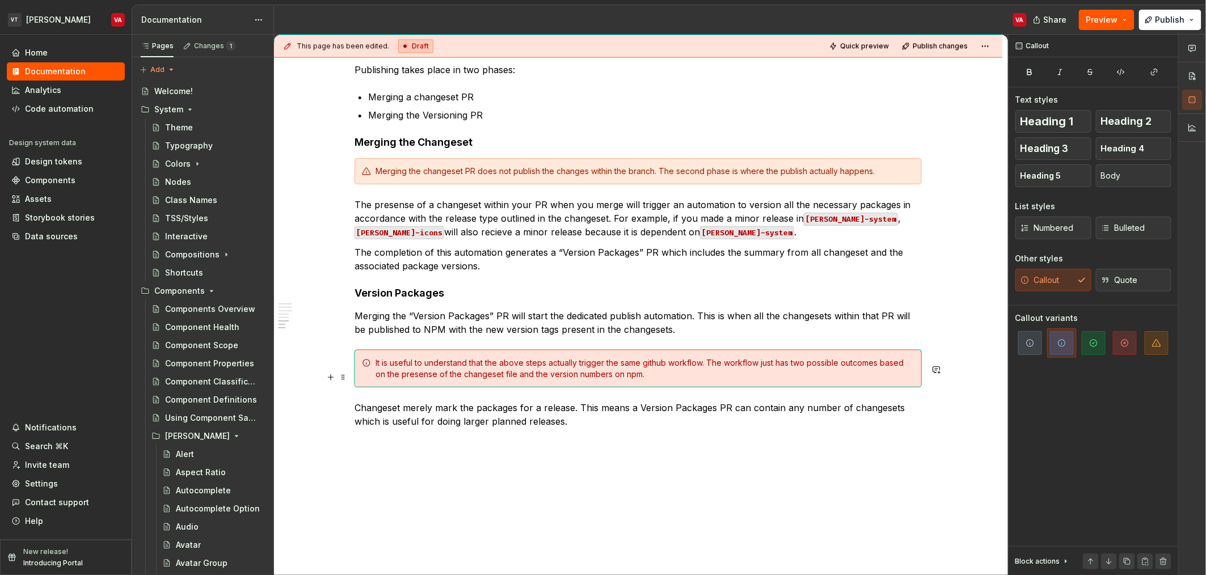
click at [522, 375] on div "It is useful to understand that the above steps actually trigger the same githu…" at bounding box center [645, 368] width 539 height 23
click at [508, 374] on div "It is useful to understand that the above steps actually trigger the same githu…" at bounding box center [645, 368] width 539 height 23
click at [532, 378] on div "It is useful to understand that these two steps actually trigger the same githu…" at bounding box center [645, 368] width 539 height 23
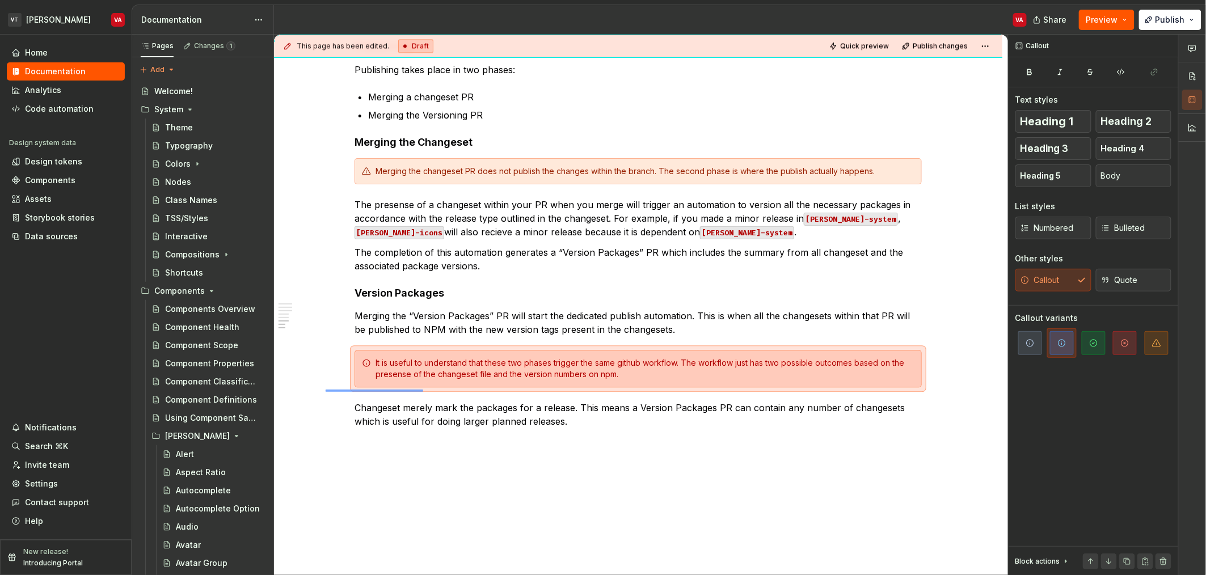
drag, startPoint x: 376, startPoint y: 390, endPoint x: 423, endPoint y: 390, distance: 47.7
click at [423, 390] on div "**********" at bounding box center [641, 305] width 734 height 541
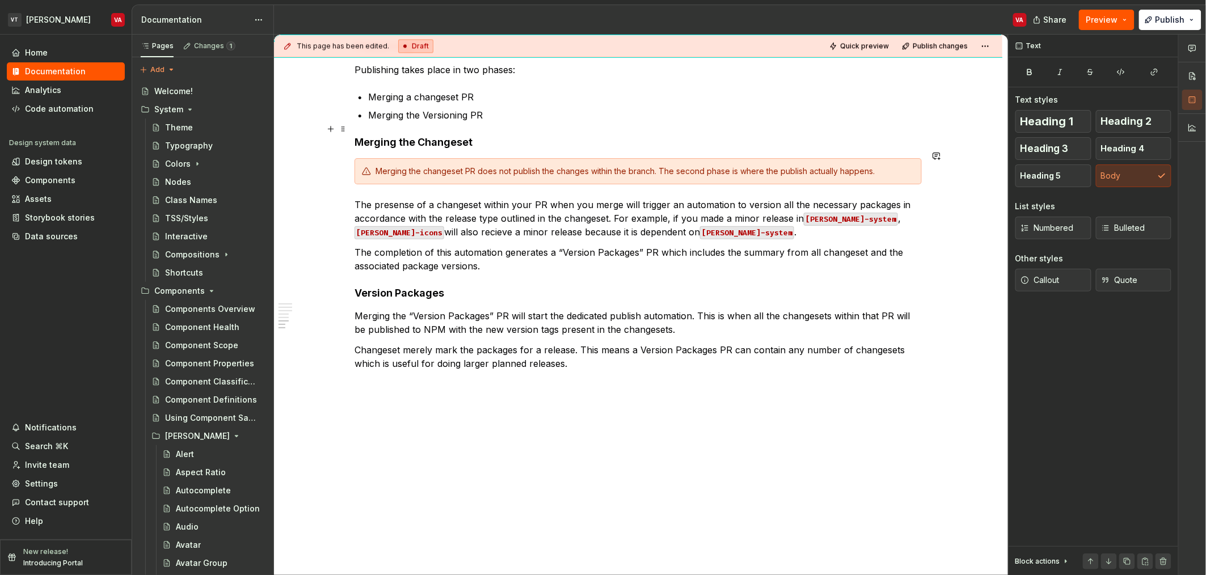
click at [502, 122] on p "Merging the Versioning PR" at bounding box center [645, 115] width 554 height 14
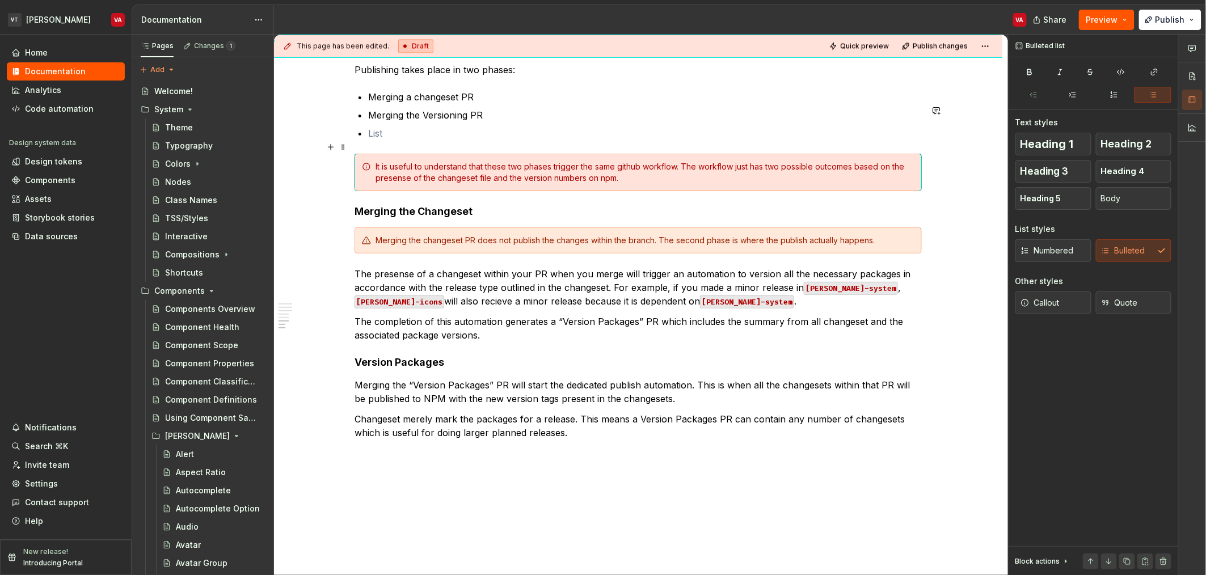
click at [412, 140] on p at bounding box center [645, 134] width 554 height 14
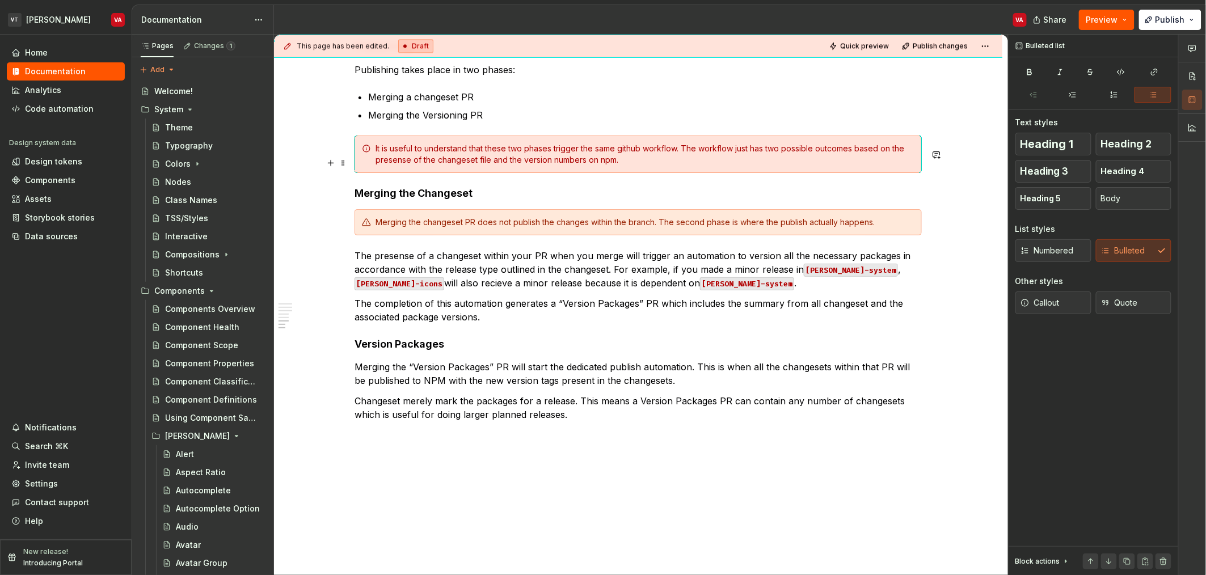
click at [424, 159] on div "It is useful to understand that these two phases trigger the same github workfl…" at bounding box center [645, 154] width 539 height 23
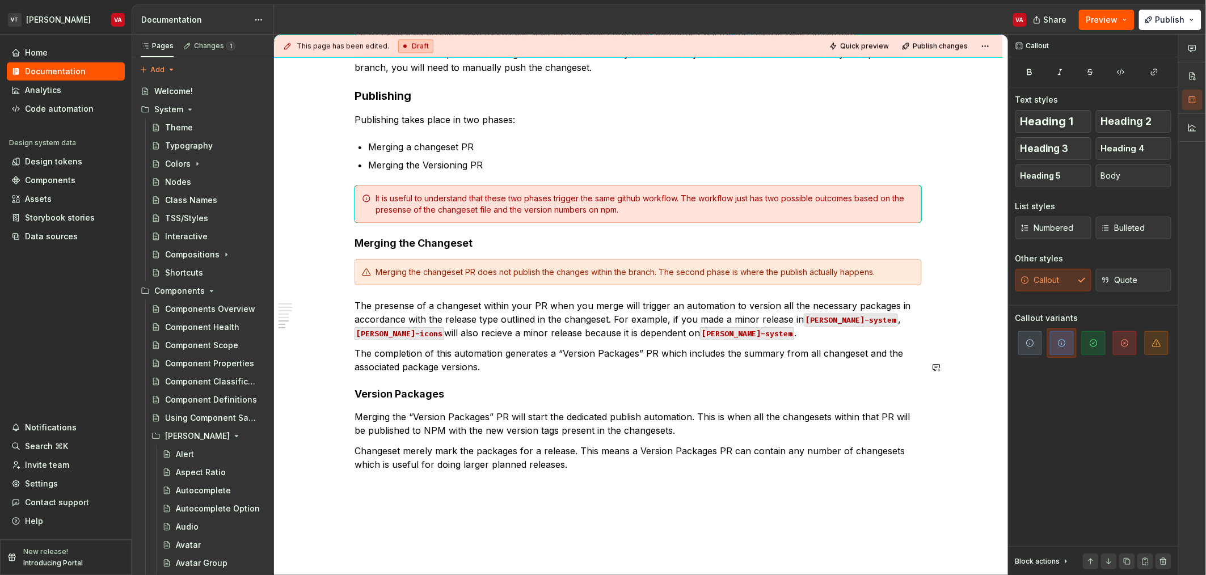
scroll to position [1025, 0]
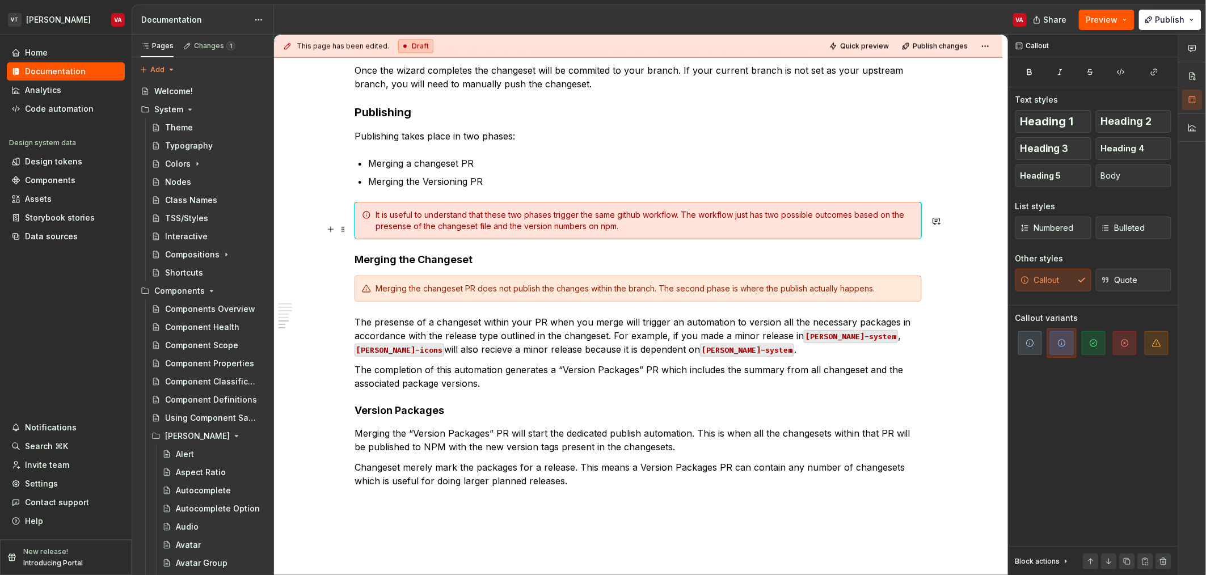
click at [824, 218] on div "It is useful to understand that these two phases trigger the same github workfl…" at bounding box center [638, 220] width 567 height 37
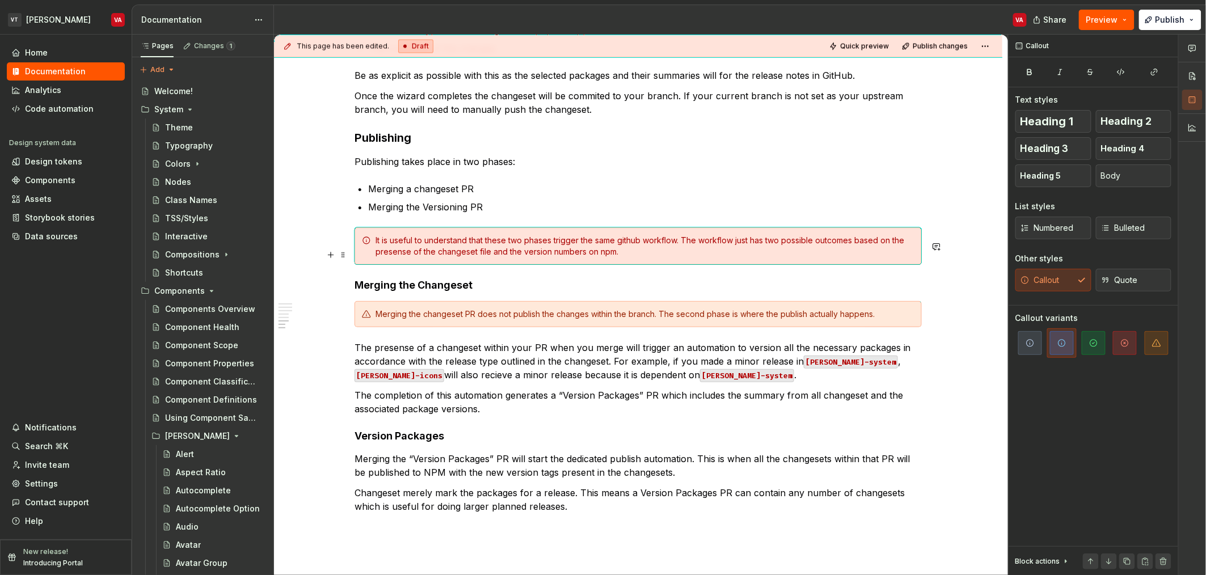
scroll to position [996, 0]
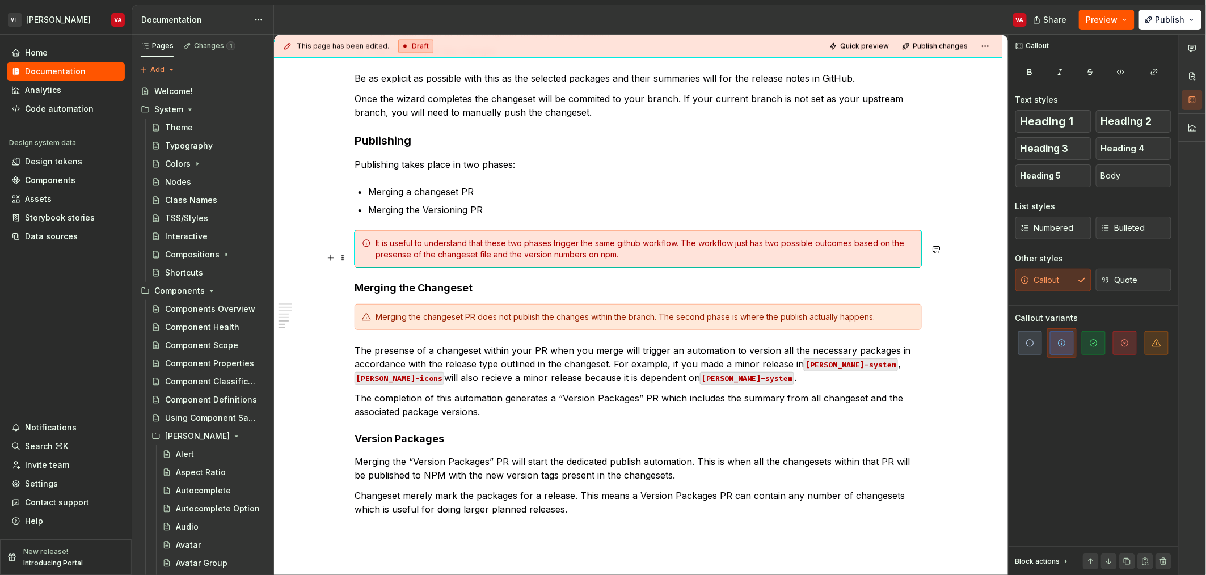
click at [758, 250] on div "It is useful to understand that these two phases trigger the same github workfl…" at bounding box center [638, 248] width 567 height 37
click at [743, 255] on div "It is useful to understand that these two phases trigger the same github workfl…" at bounding box center [645, 249] width 539 height 23
click at [744, 260] on div "It is useful to understand that these two phases trigger the same github workfl…" at bounding box center [645, 249] width 539 height 23
click at [731, 260] on div "It is useful to understand that these two phases trigger the same github workfl…" at bounding box center [645, 249] width 539 height 23
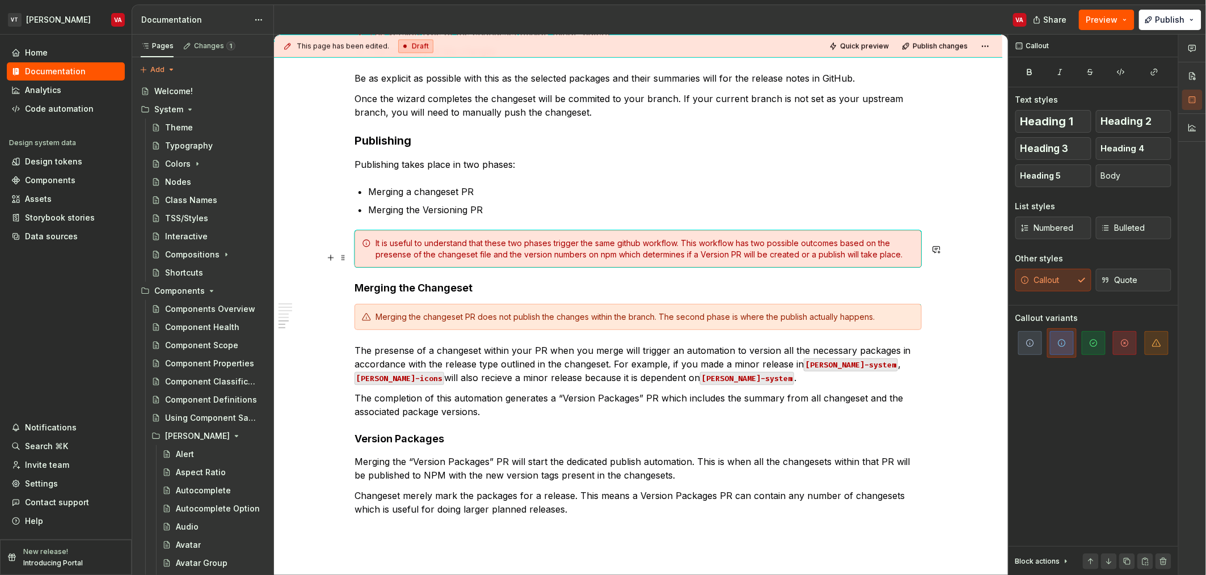
click at [842, 260] on div "It is useful to understand that these two phases trigger the same github workfl…" at bounding box center [645, 249] width 539 height 23
click at [654, 258] on div "It is useful to understand that these two phases trigger the same github workfl…" at bounding box center [645, 249] width 539 height 23
click at [607, 255] on div "It is useful to understand that these two phases trigger the same github workfl…" at bounding box center [645, 249] width 539 height 23
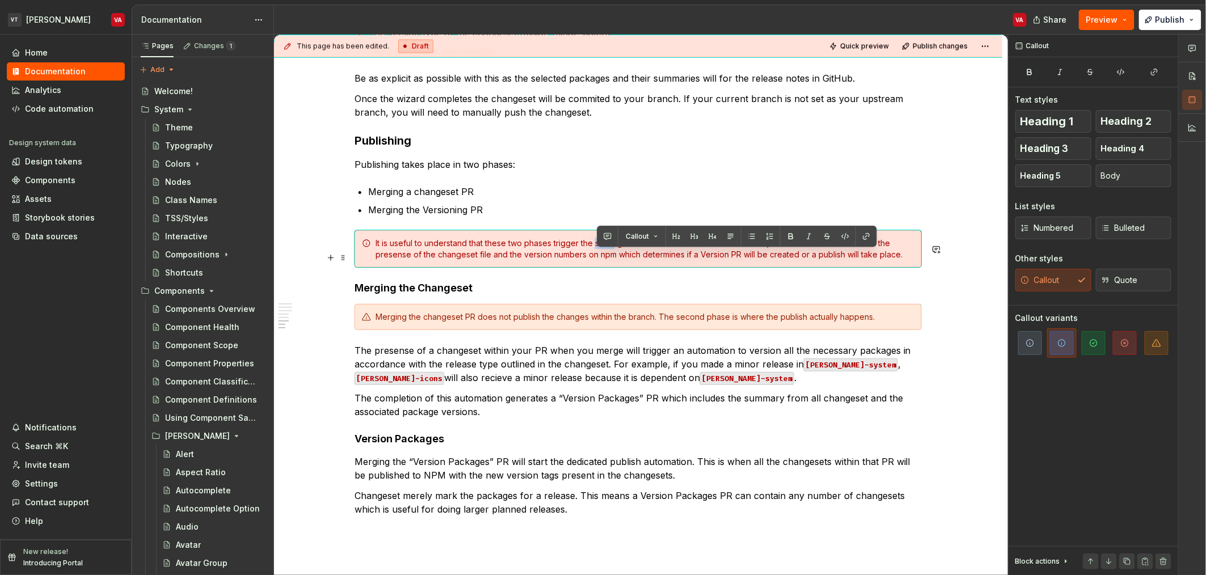
click at [607, 255] on div "It is useful to understand that these two phases trigger the same github workfl…" at bounding box center [645, 249] width 539 height 23
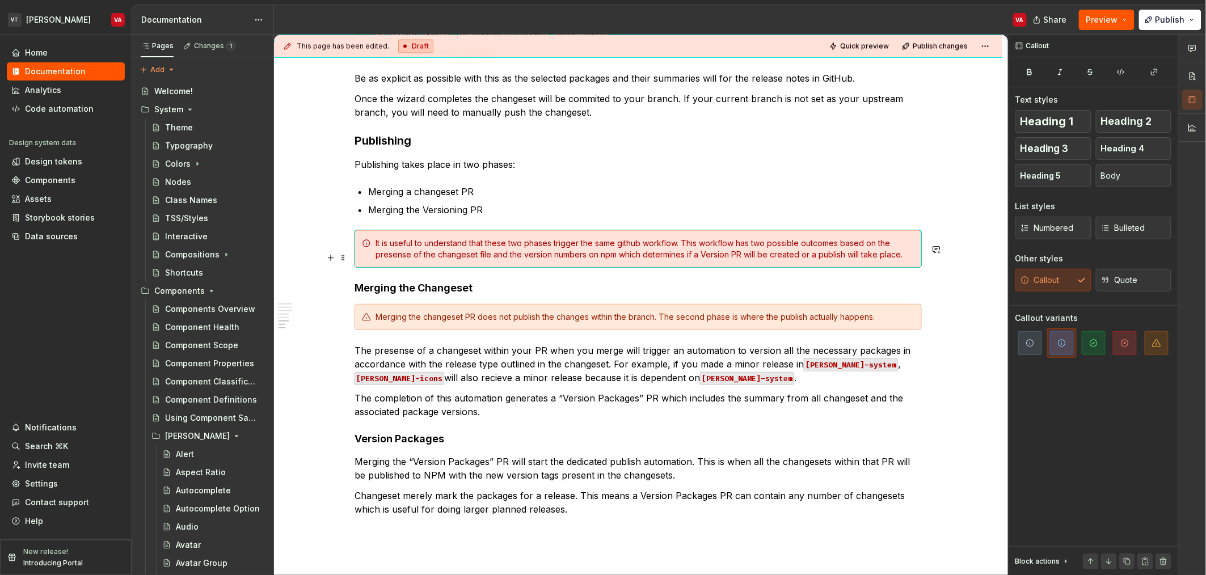
click at [623, 255] on div "It is useful to understand that these two phases trigger the same github workfl…" at bounding box center [645, 249] width 539 height 23
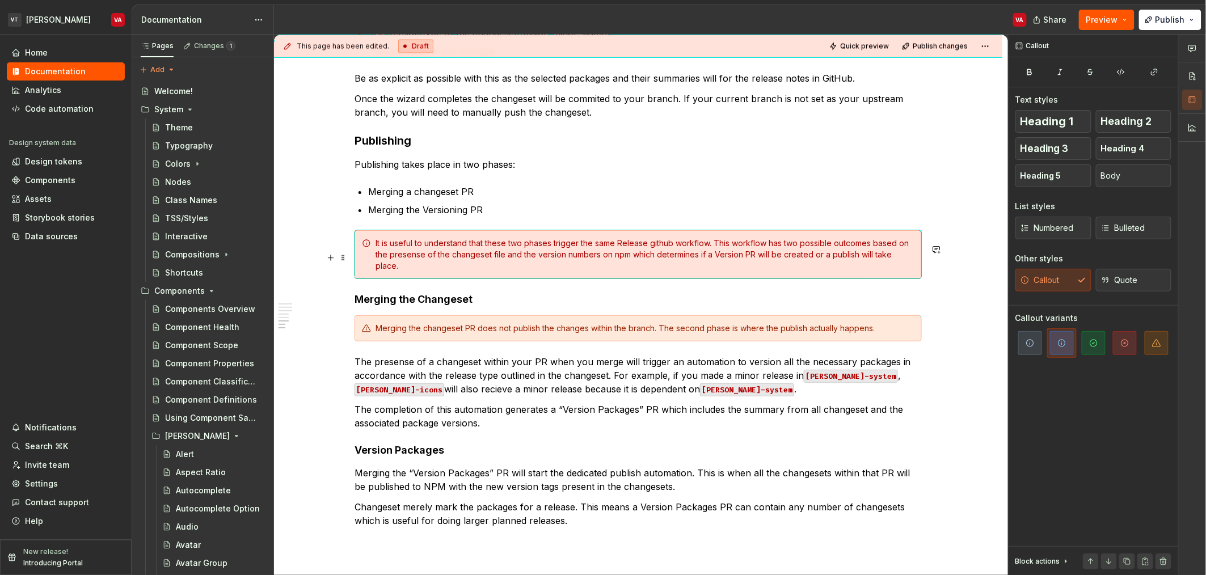
click at [633, 252] on div "It is useful to understand that these two phases trigger the same Release githu…" at bounding box center [645, 255] width 539 height 34
click at [633, 251] on div "It is useful to understand that these two phases trigger the same Release githu…" at bounding box center [645, 255] width 539 height 34
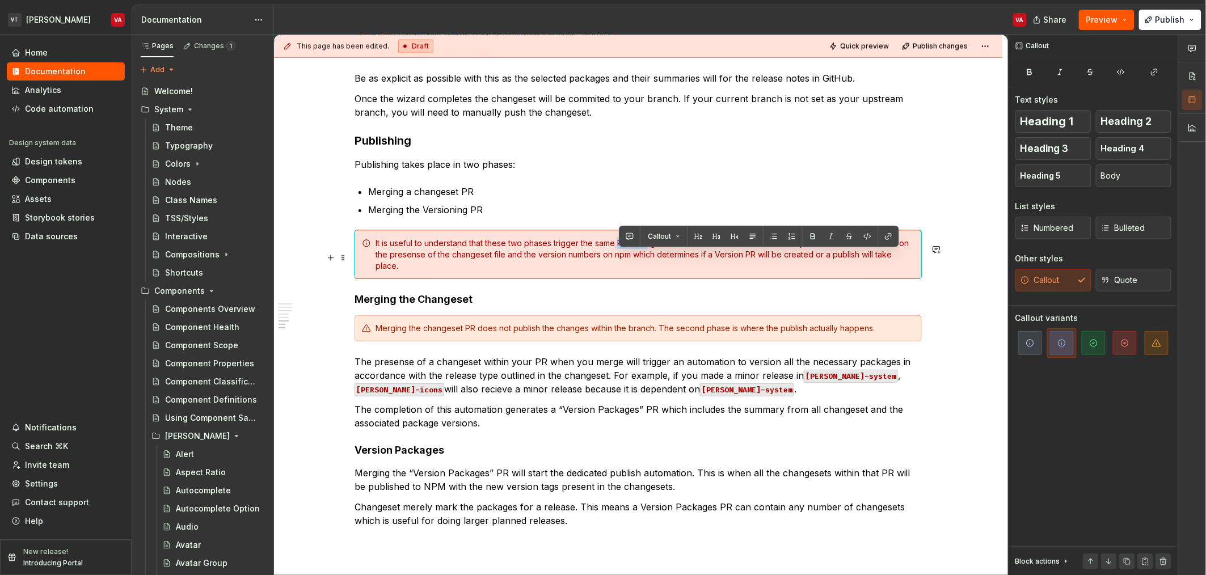
click at [633, 251] on div "It is useful to understand that these two phases trigger the same Release githu…" at bounding box center [645, 255] width 539 height 34
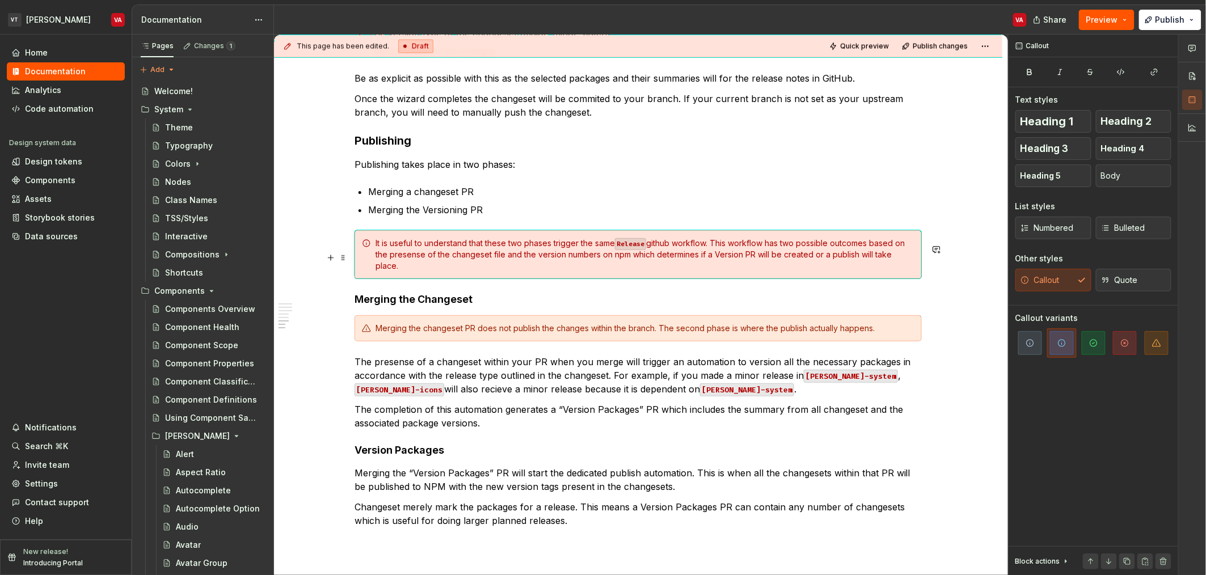
click at [693, 256] on div "It is useful to understand that these two phases trigger the same Release githu…" at bounding box center [645, 255] width 539 height 34
click at [664, 255] on div "It is useful to understand that these two phases trigger the same Release githu…" at bounding box center [645, 255] width 539 height 34
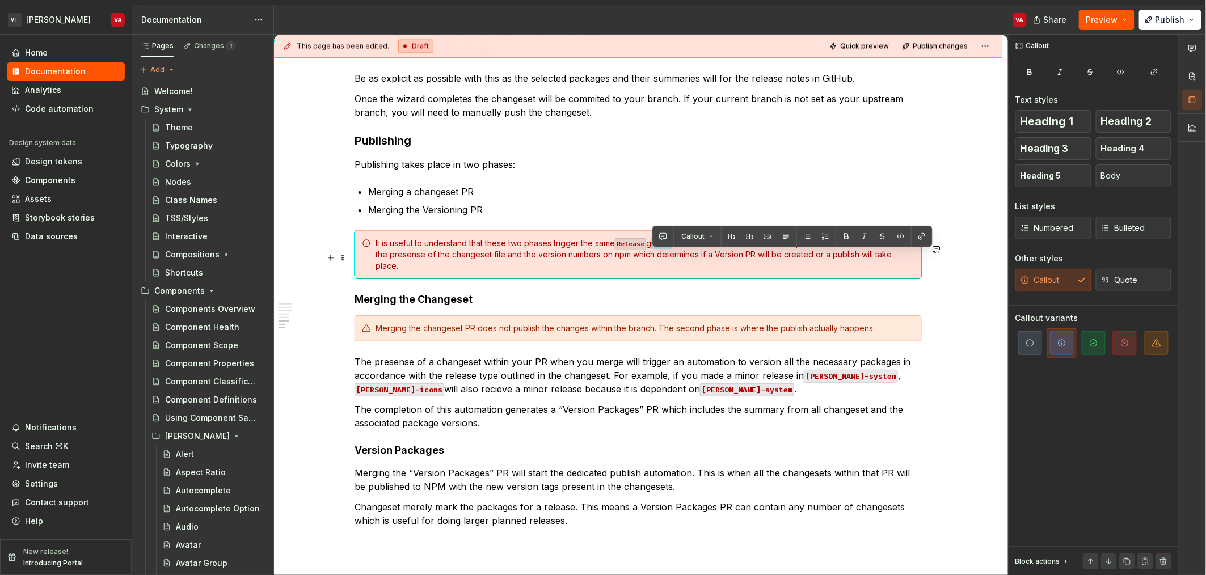
click at [664, 255] on div "It is useful to understand that these two phases trigger the same Release githu…" at bounding box center [645, 255] width 539 height 34
click at [685, 261] on div "It is useful to understand that these two phases trigger the same Release githu…" at bounding box center [645, 255] width 539 height 34
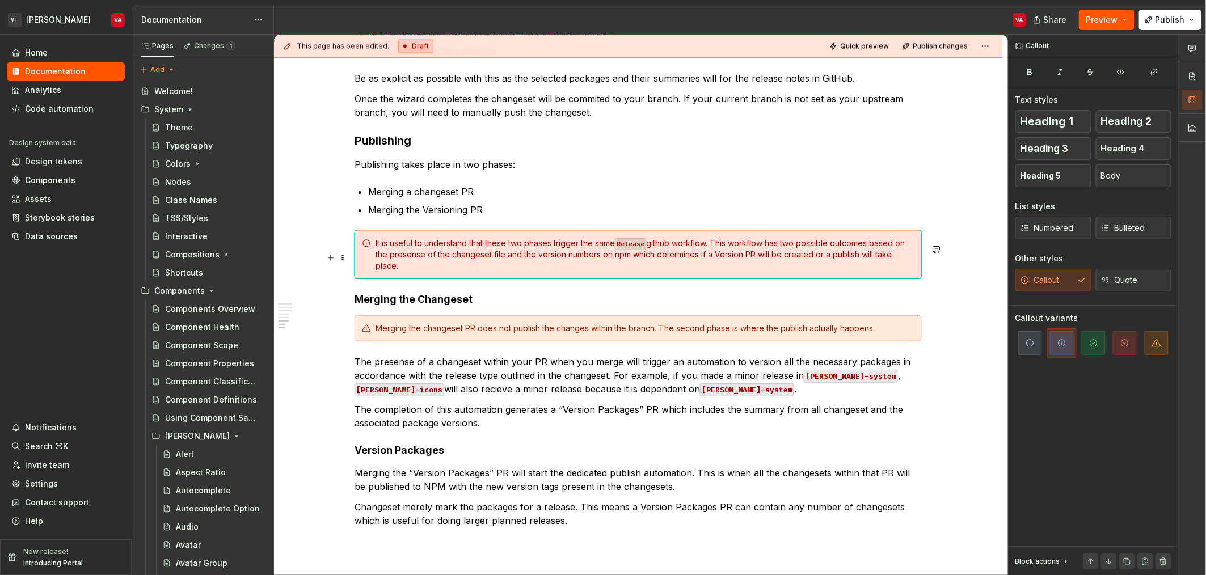
click at [655, 272] on div "It is useful to understand that these two phases trigger the same Release githu…" at bounding box center [645, 255] width 539 height 34
click at [749, 262] on div "It is useful to understand that these two phases trigger the same Release githu…" at bounding box center [645, 255] width 539 height 34
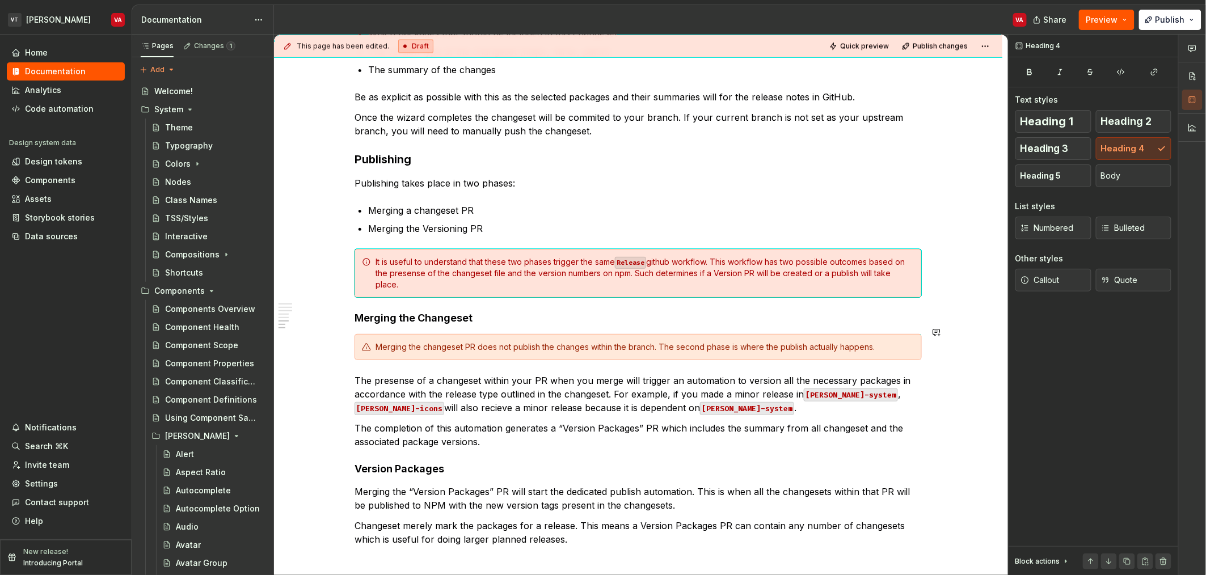
click at [508, 290] on div "It is useful to understand that these two phases trigger the same Release githu…" at bounding box center [645, 273] width 539 height 34
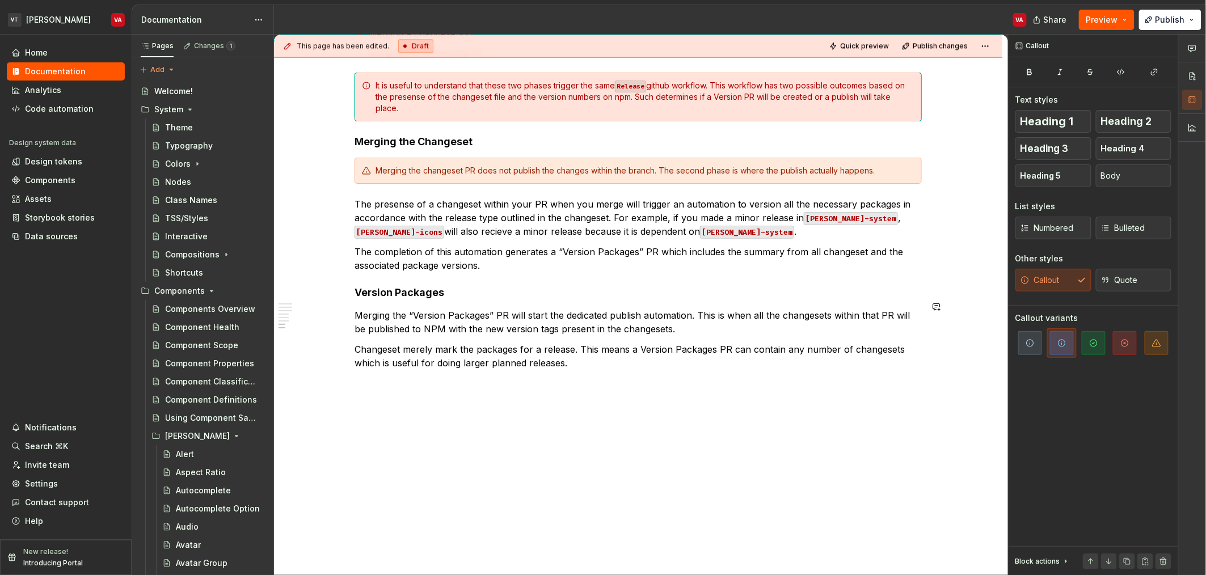
scroll to position [1157, 0]
click at [596, 369] on p "Changeset merely mark the packages for a release. This means a Version Packages…" at bounding box center [638, 355] width 567 height 27
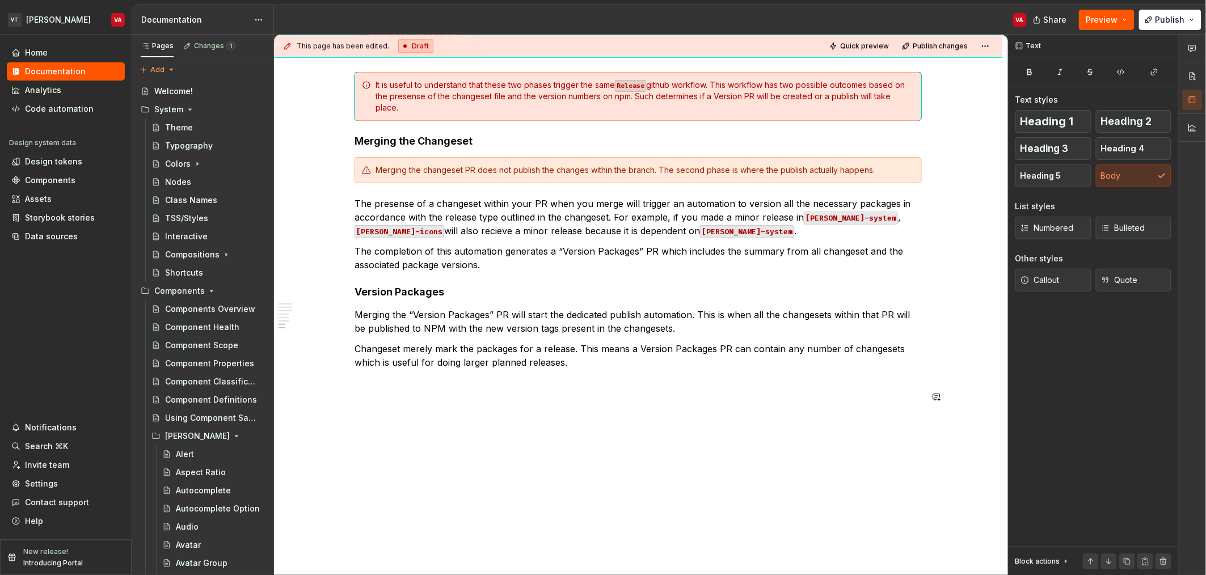
click at [612, 369] on p "Changeset merely mark the packages for a release. This means a Version Packages…" at bounding box center [638, 355] width 567 height 27
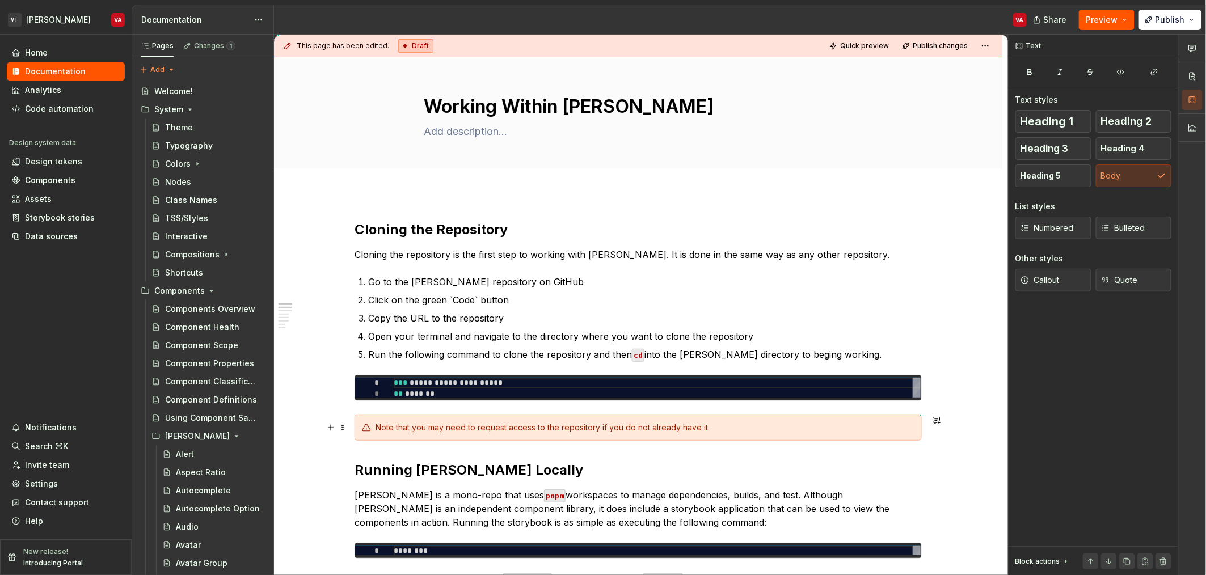
scroll to position [0, 0]
click at [1182, 15] on span "Publish" at bounding box center [1170, 19] width 29 height 11
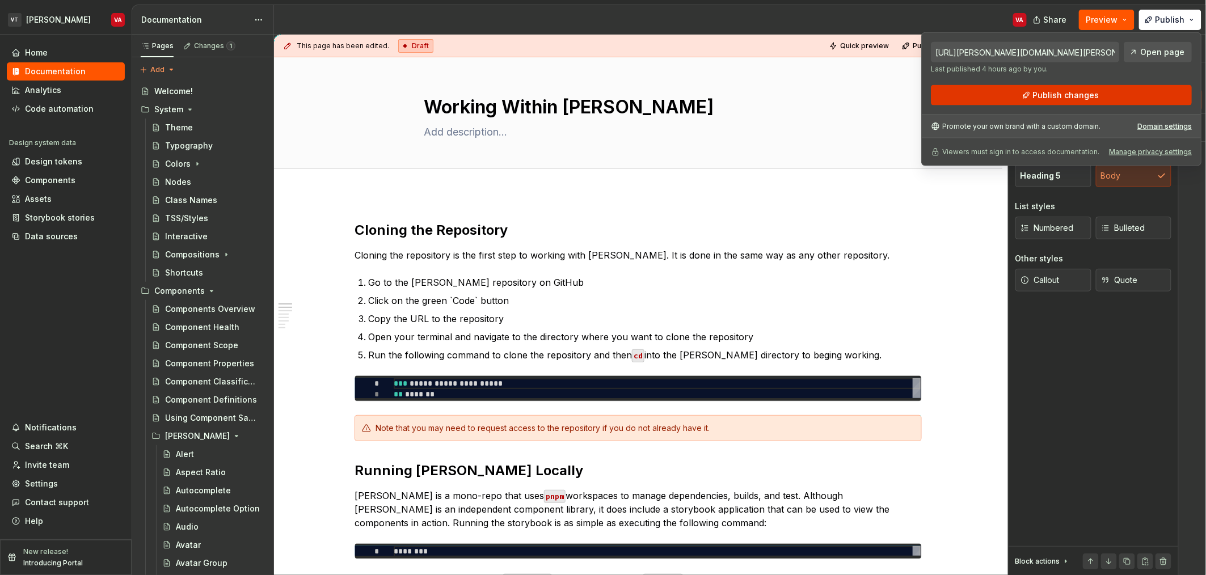
click at [1081, 102] on button "Publish changes" at bounding box center [1061, 95] width 261 height 20
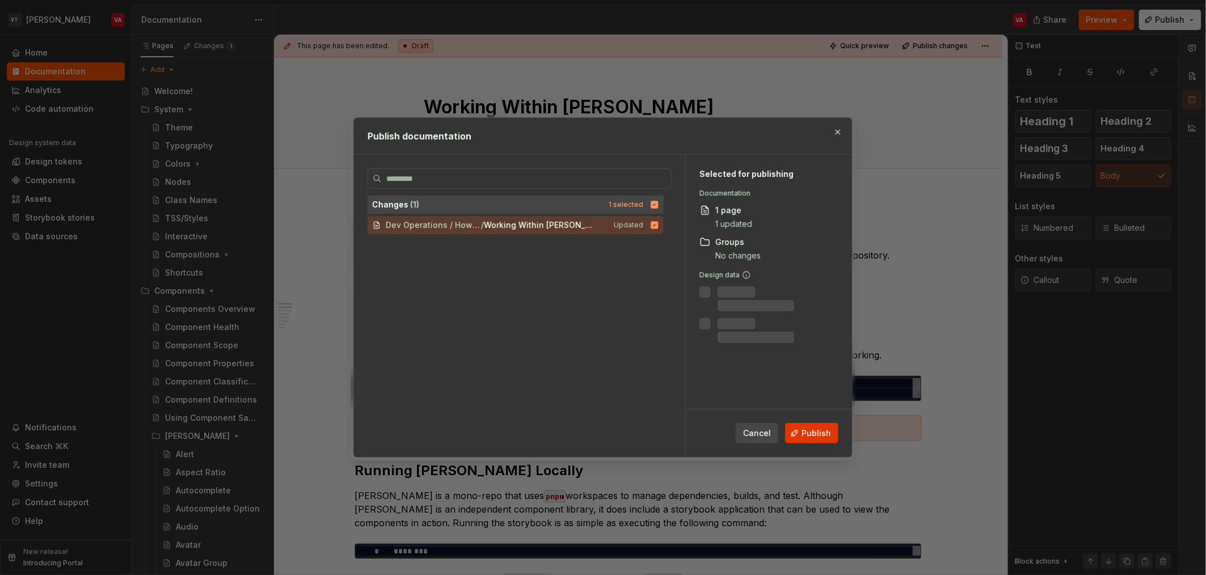
click at [817, 436] on span "Publish" at bounding box center [816, 433] width 29 height 11
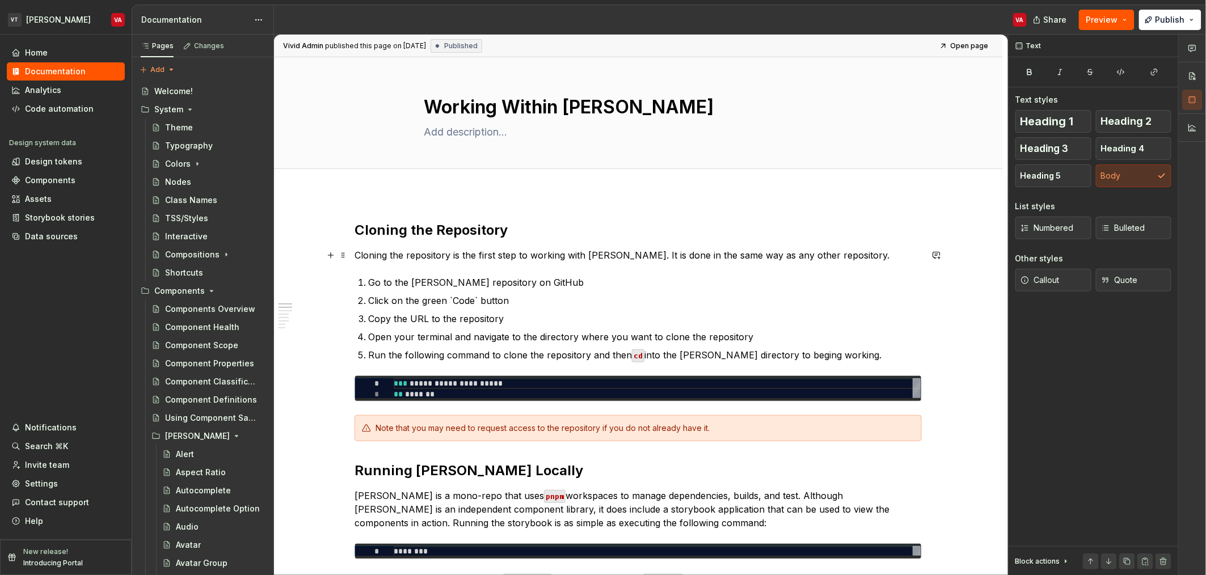
type textarea "*"
